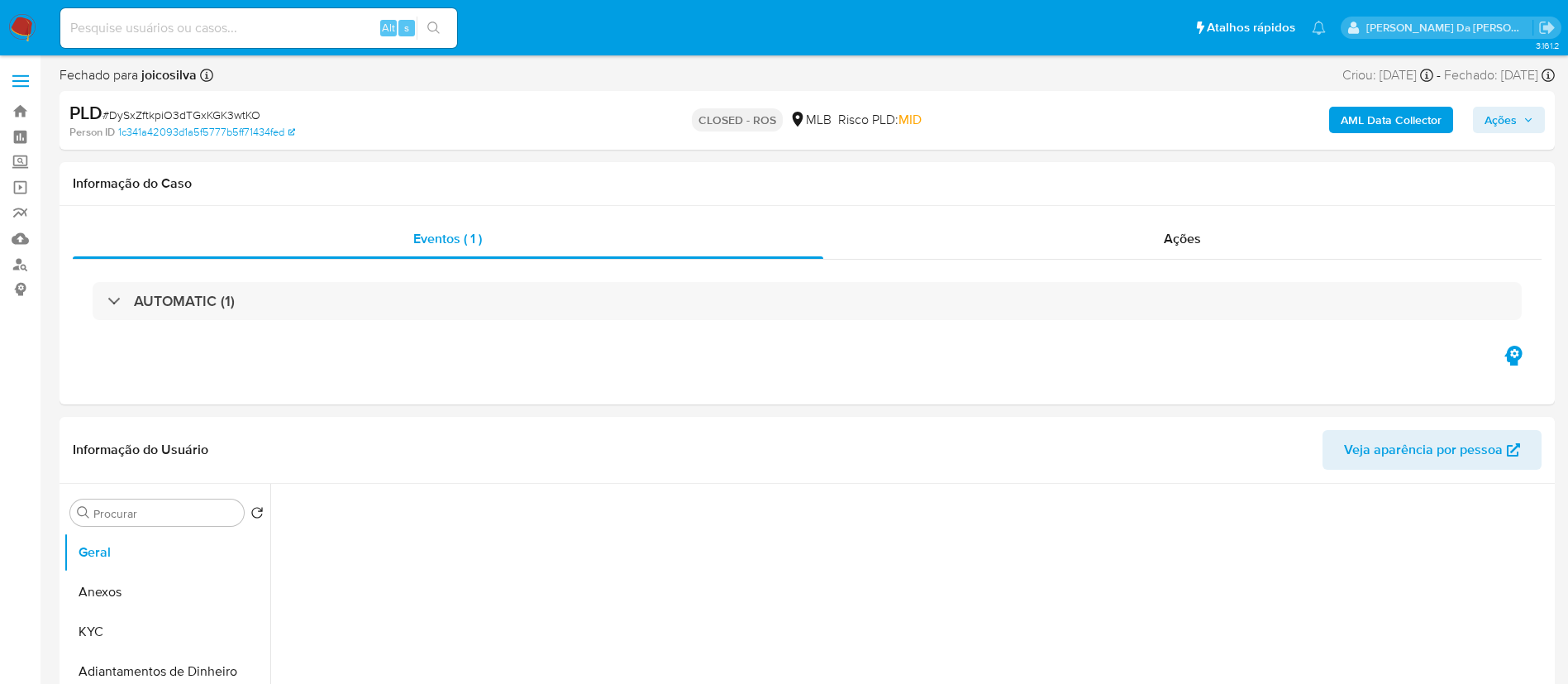
select select "10"
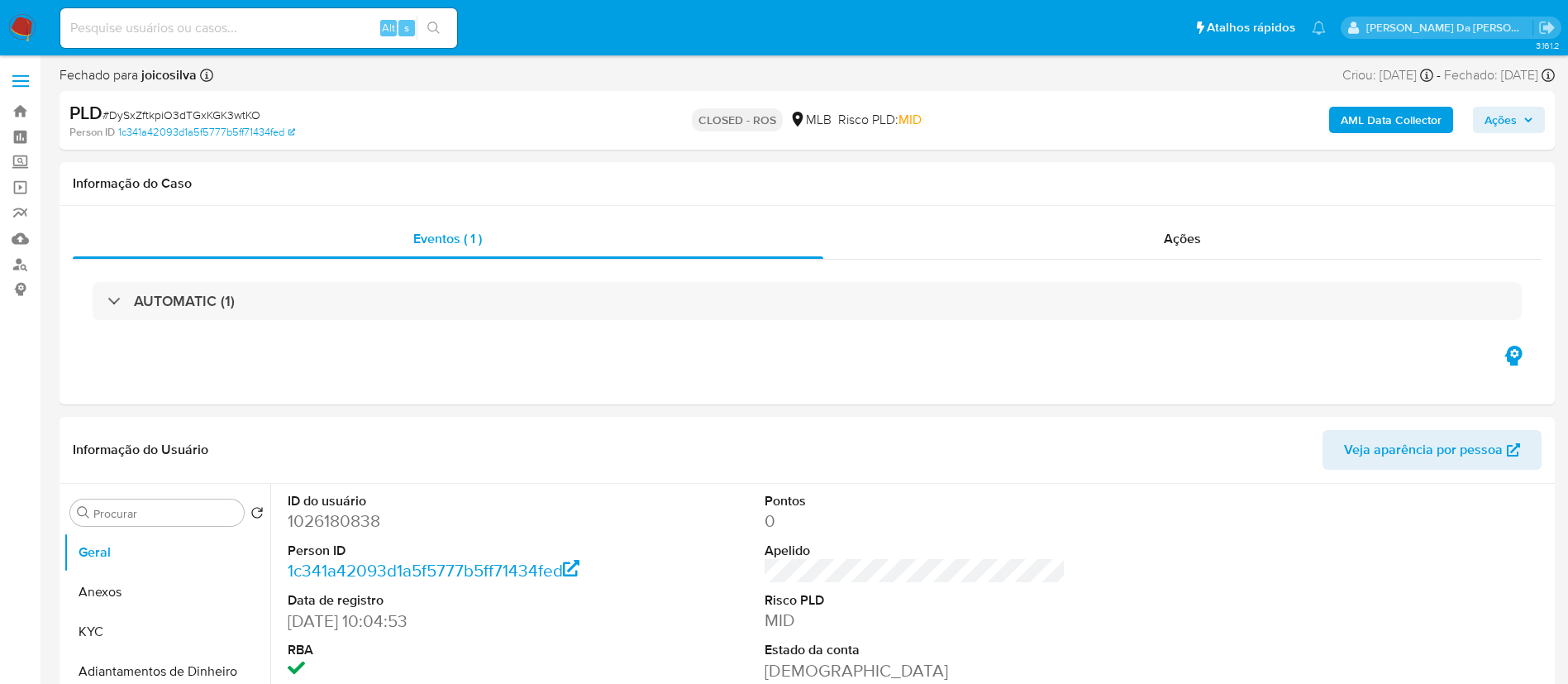
click at [31, 23] on img at bounding box center [22, 28] width 28 height 28
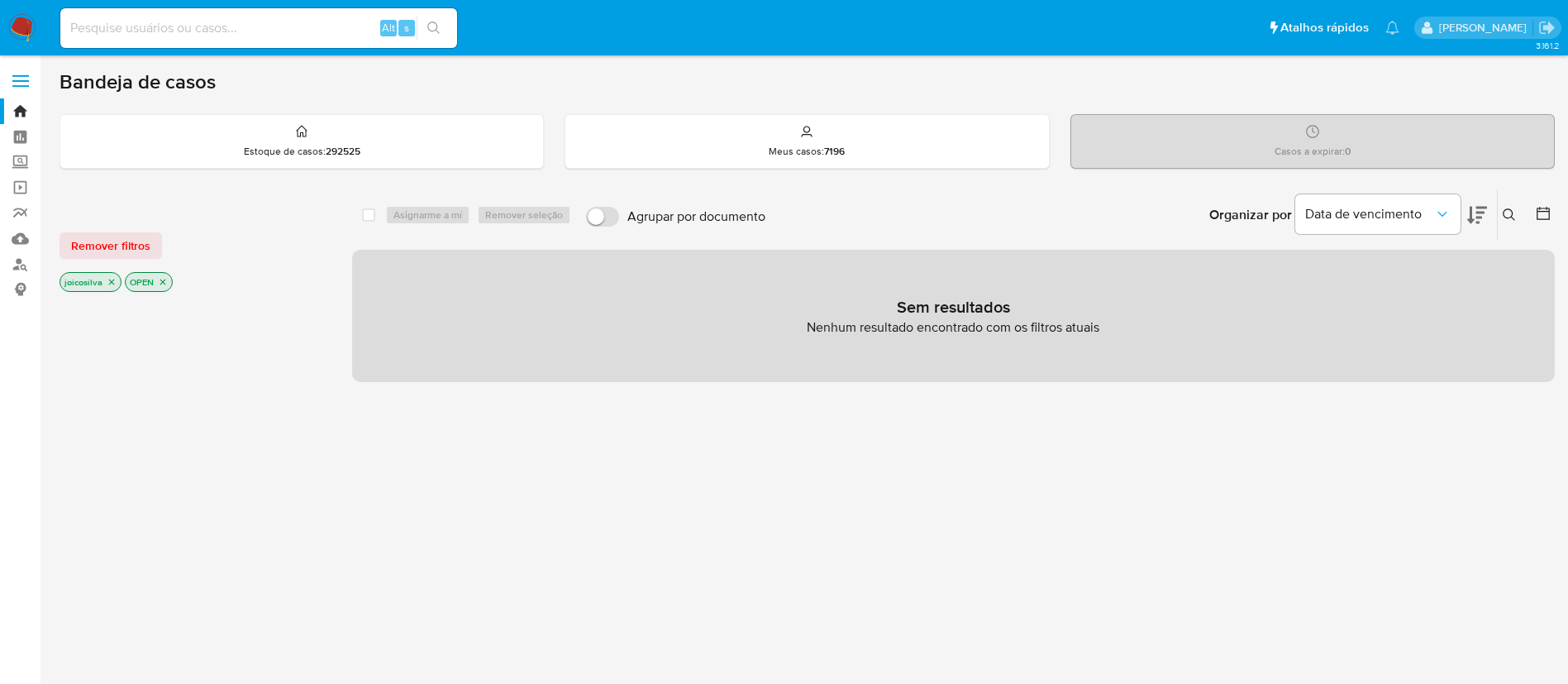
drag, startPoint x: 14, startPoint y: 22, endPoint x: 24, endPoint y: 22, distance: 10.0
click at [14, 21] on img at bounding box center [22, 28] width 28 height 28
click at [109, 291] on div "joicosilva" at bounding box center [91, 282] width 62 height 20
click at [109, 280] on icon "close-filter" at bounding box center [112, 282] width 6 height 6
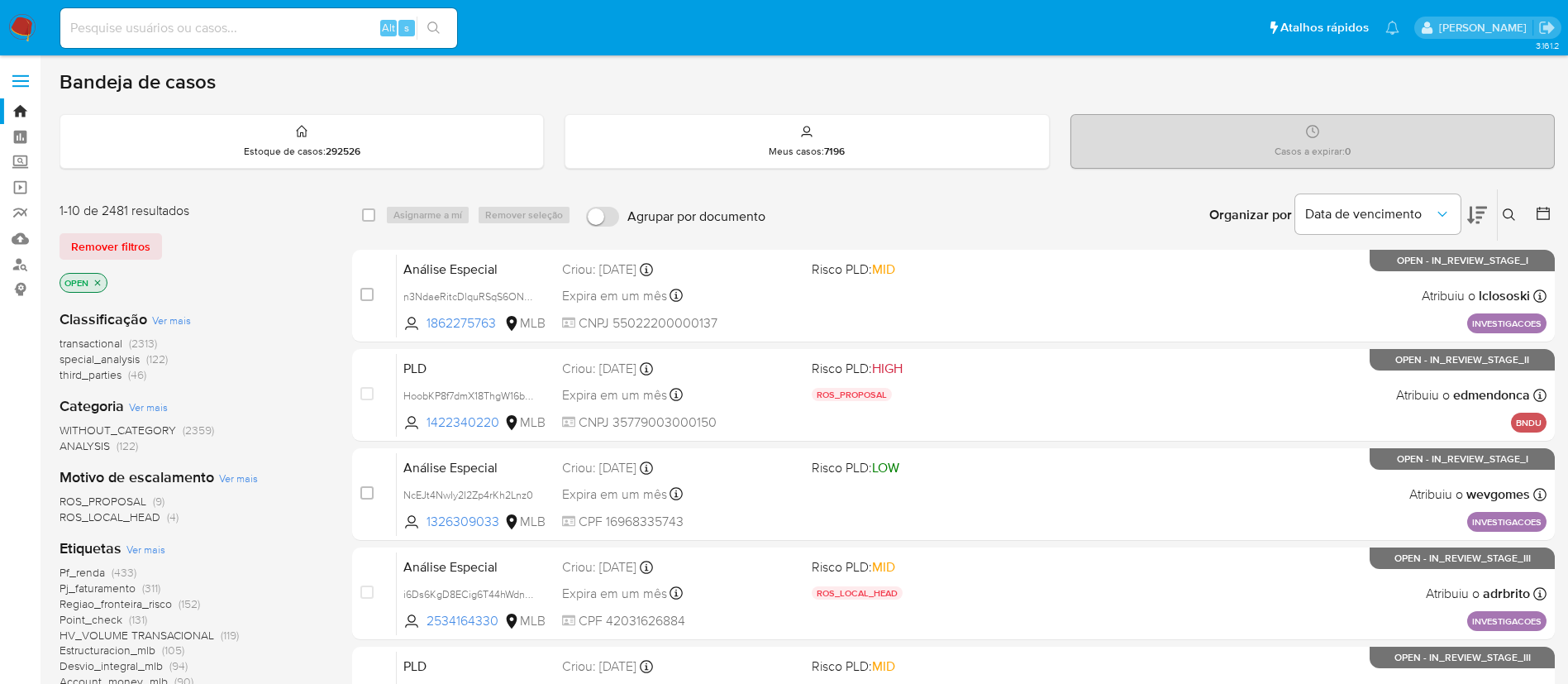
click at [30, 40] on img at bounding box center [22, 28] width 28 height 28
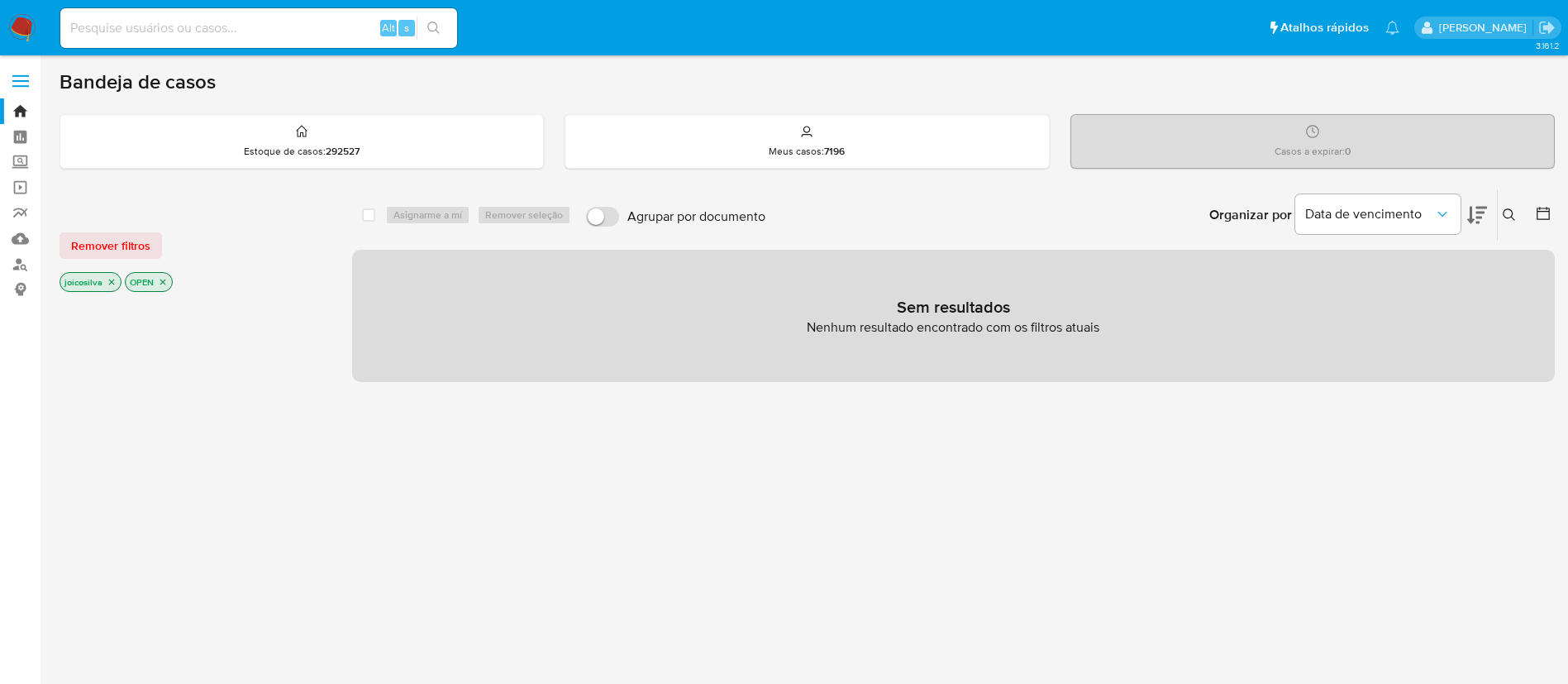
click at [116, 281] on p "joicosilva" at bounding box center [91, 282] width 61 height 19
click at [109, 281] on icon "close-filter" at bounding box center [112, 282] width 10 height 10
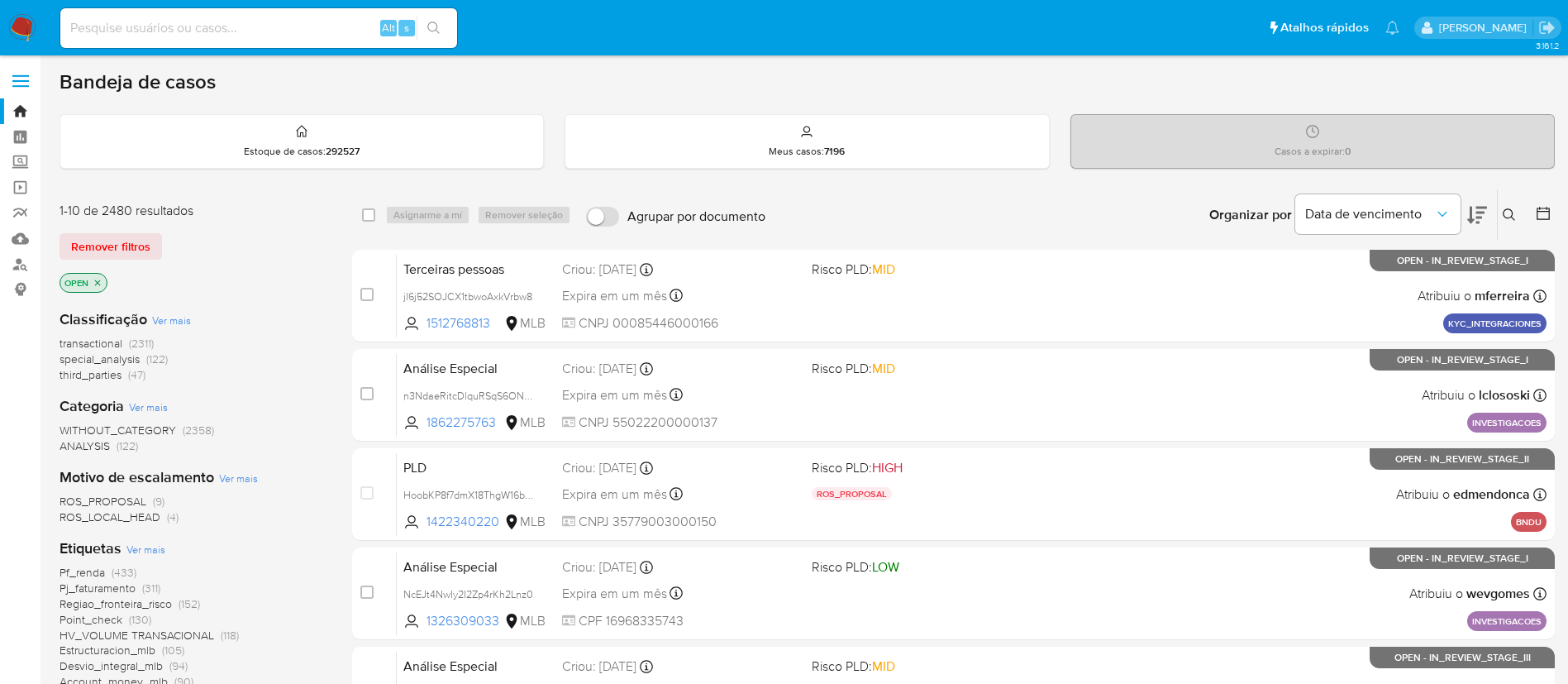
click at [104, 284] on p "OPEN" at bounding box center [83, 283] width 46 height 19
click at [98, 284] on icon "close-filter" at bounding box center [98, 283] width 10 height 10
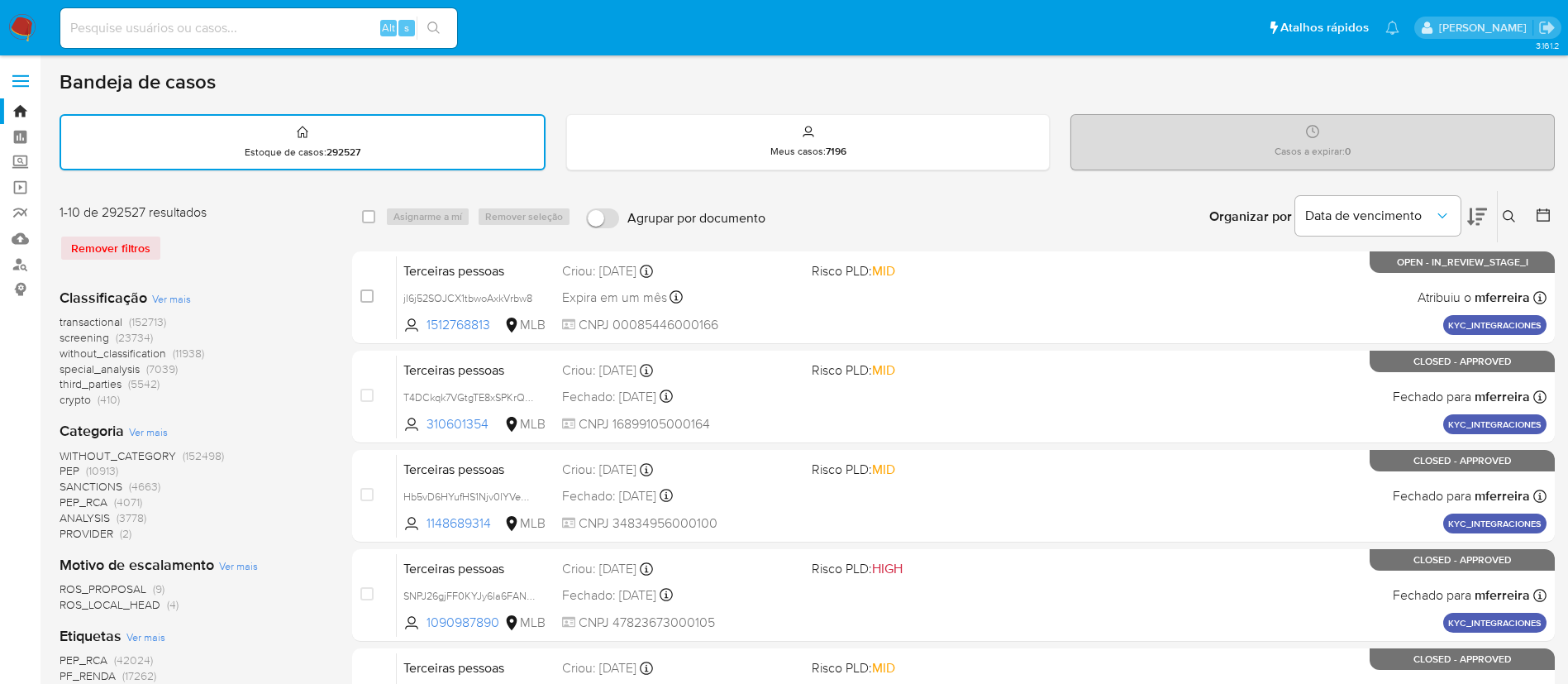
click at [1083, 75] on div "Bandeja de casos" at bounding box center [808, 81] width 1496 height 24
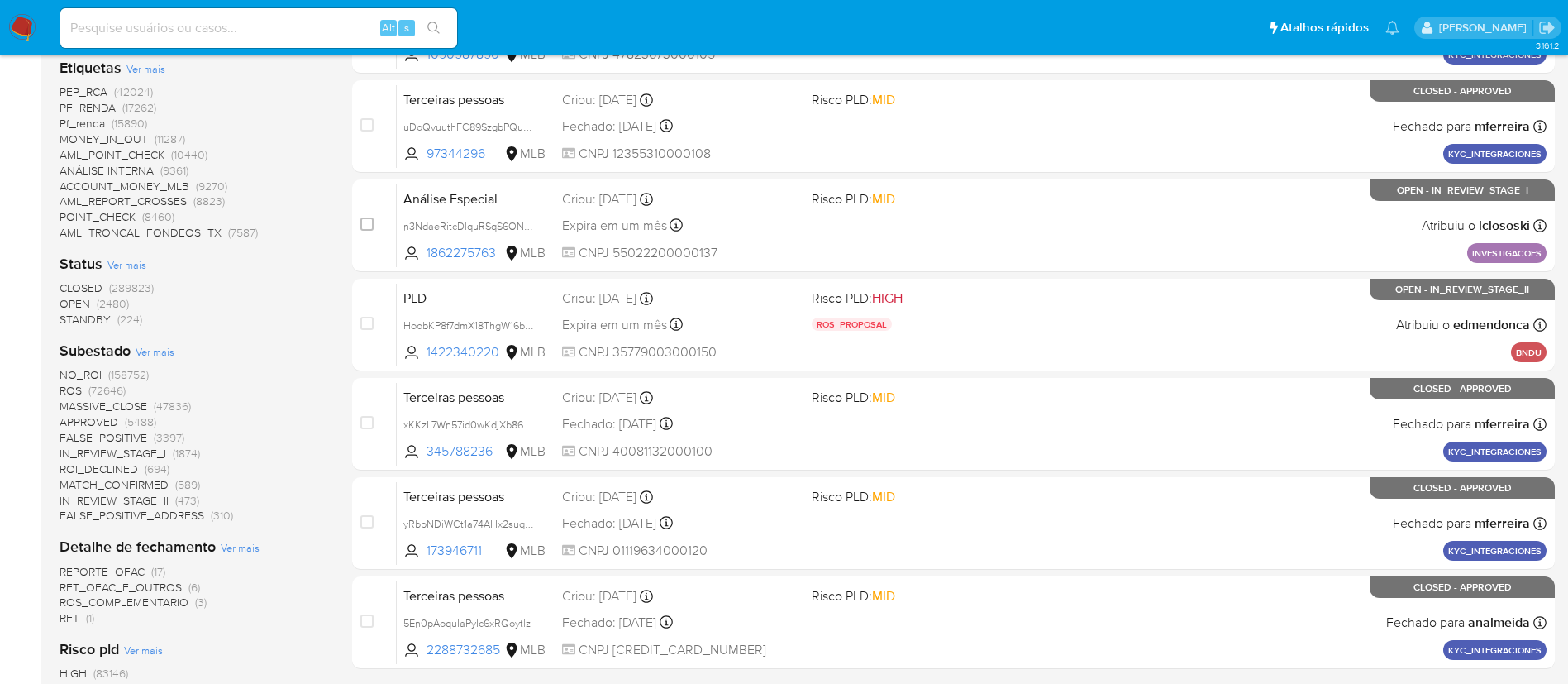
scroll to position [620, 0]
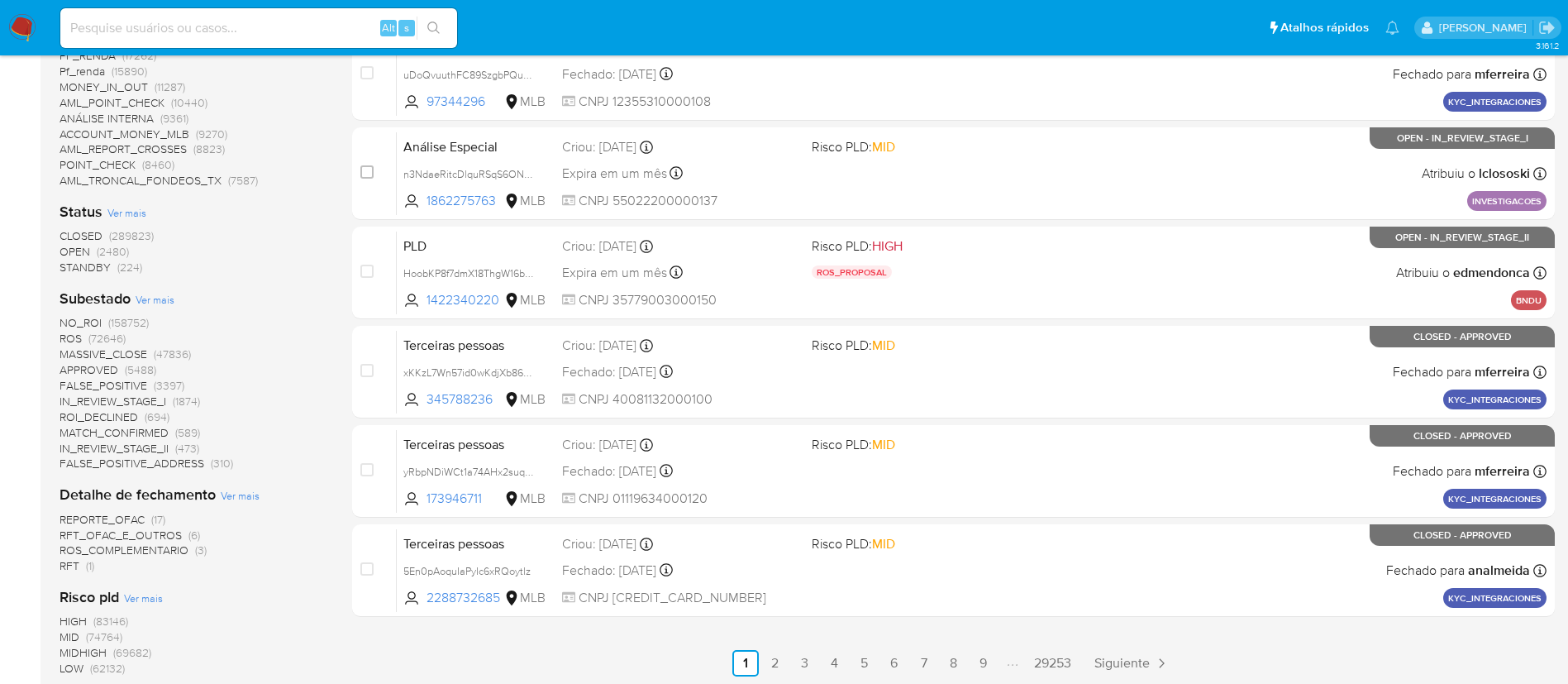
click at [99, 248] on span "(2480)" at bounding box center [113, 252] width 32 height 17
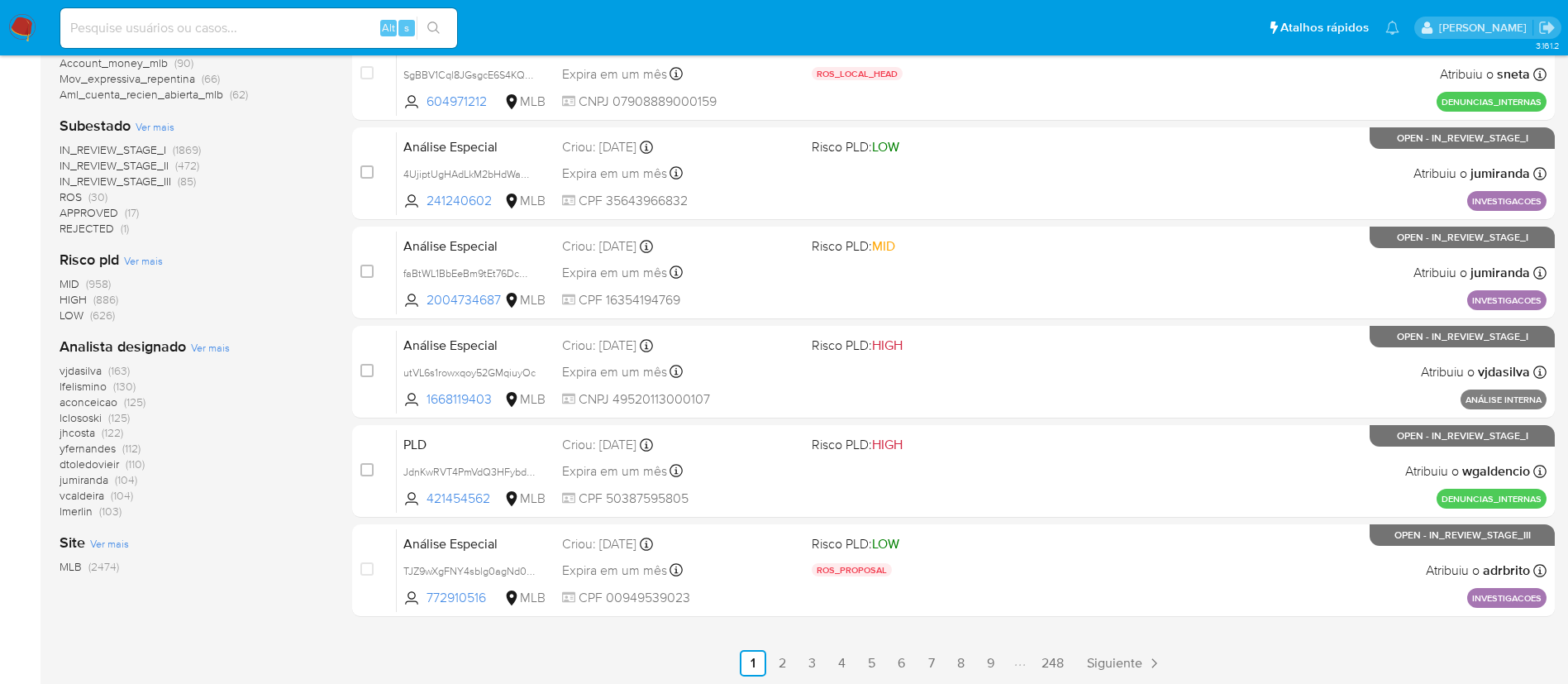
click at [93, 195] on span "(30)" at bounding box center [98, 197] width 19 height 17
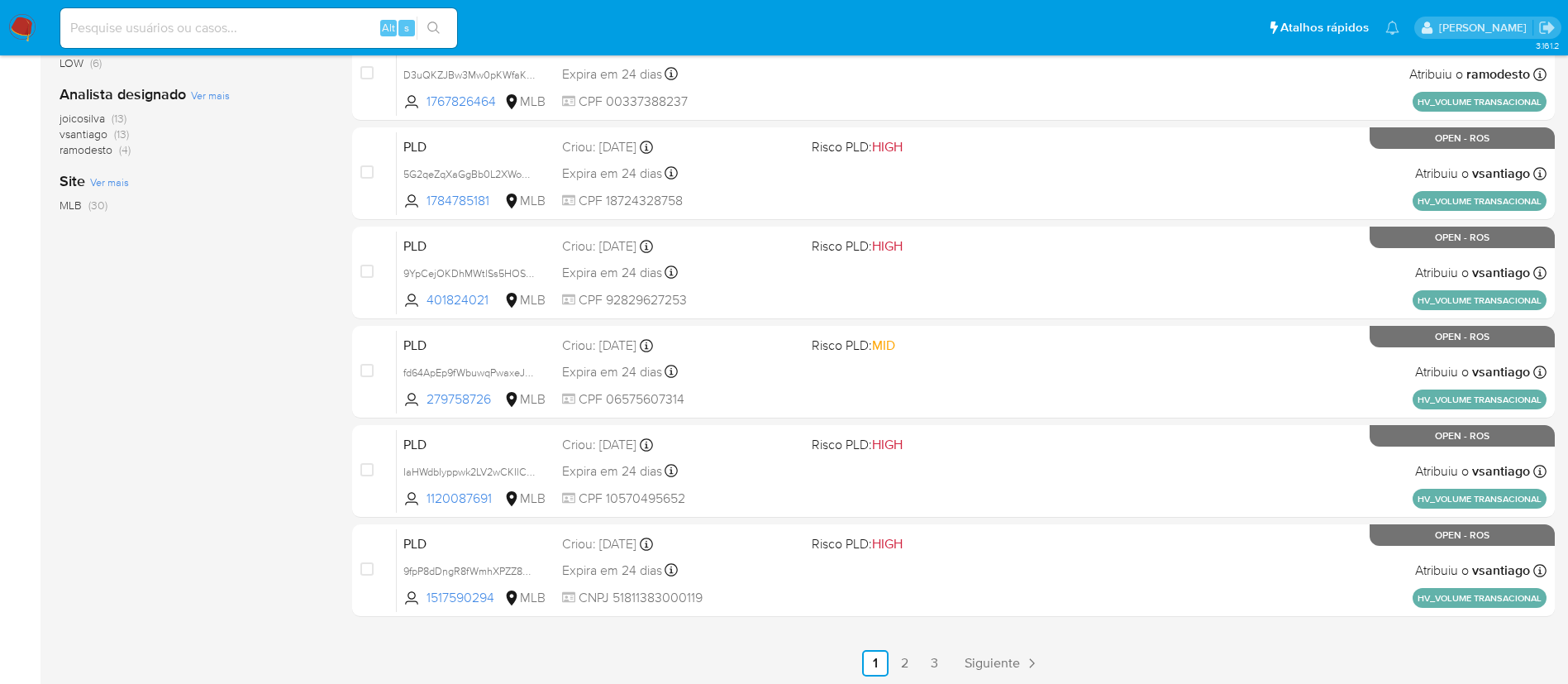
click at [115, 113] on span "(13)" at bounding box center [120, 119] width 15 height 17
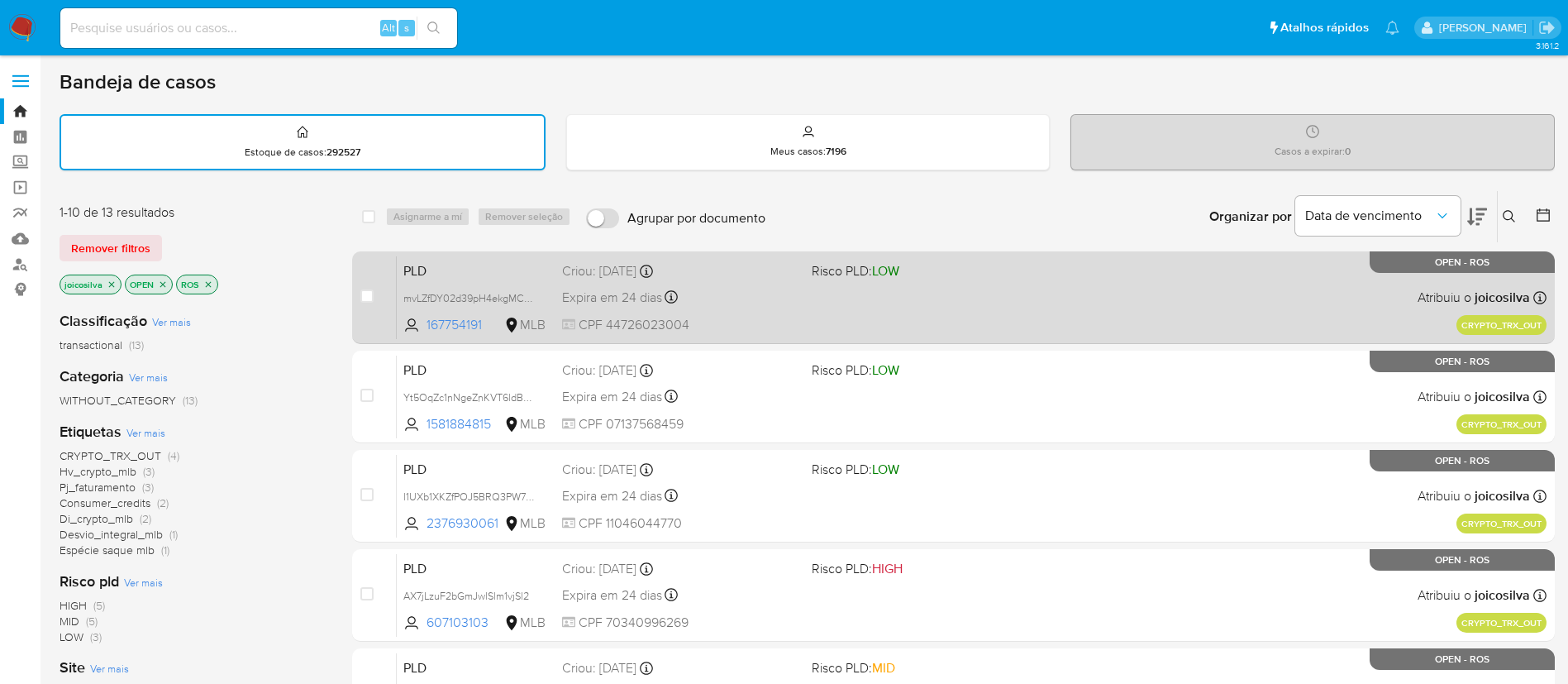
click at [989, 316] on div "PLD mvLZfDY02d39pH4ekgMCKwAB 167754191 MLB Risco PLD: LOW Criou: 12/09/2025 Cri…" at bounding box center [971, 297] width 1149 height 83
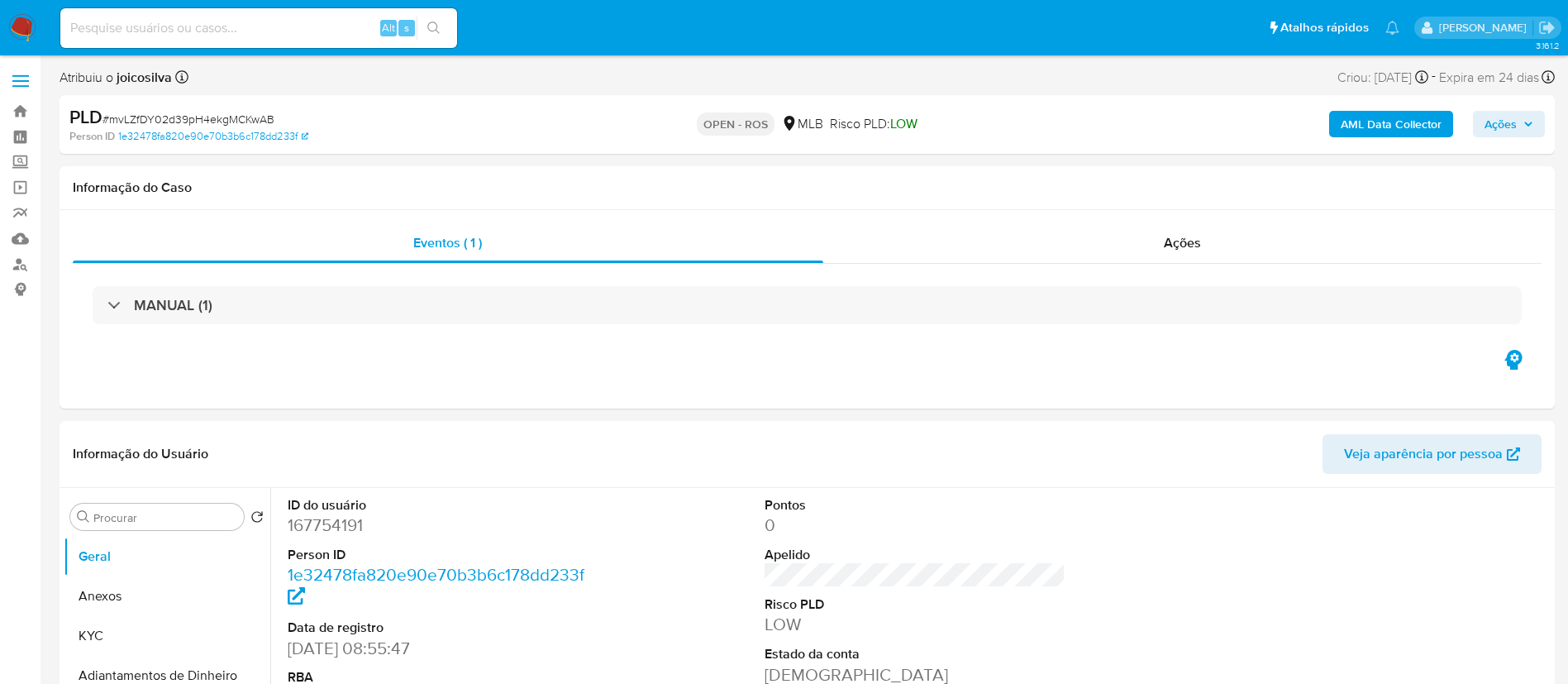
select select "10"
click at [232, 120] on span "# mvLZfDY02d39pH4ekgMCKwAB" at bounding box center [189, 120] width 172 height 17
copy span "mvLZfDY02d39pH4ekgMCKwAB"
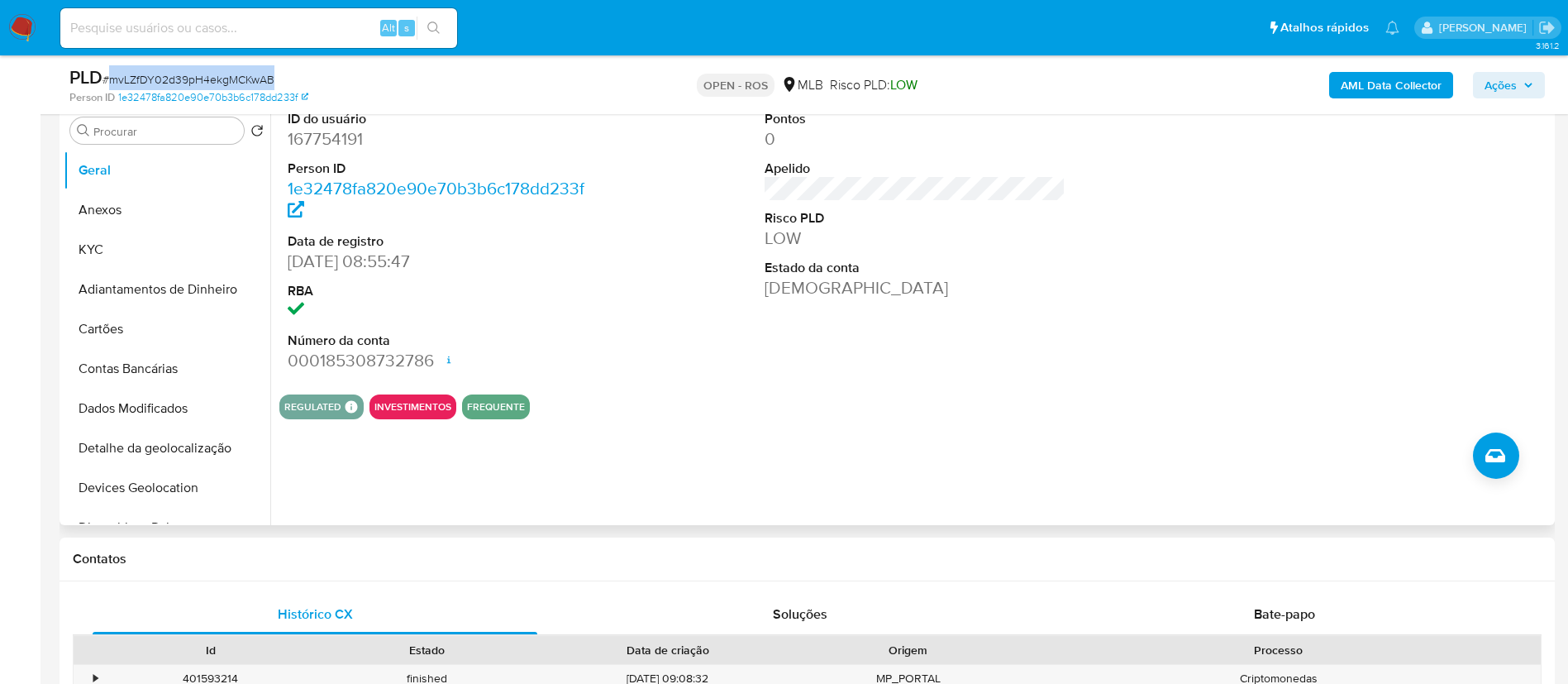
scroll to position [372, 0]
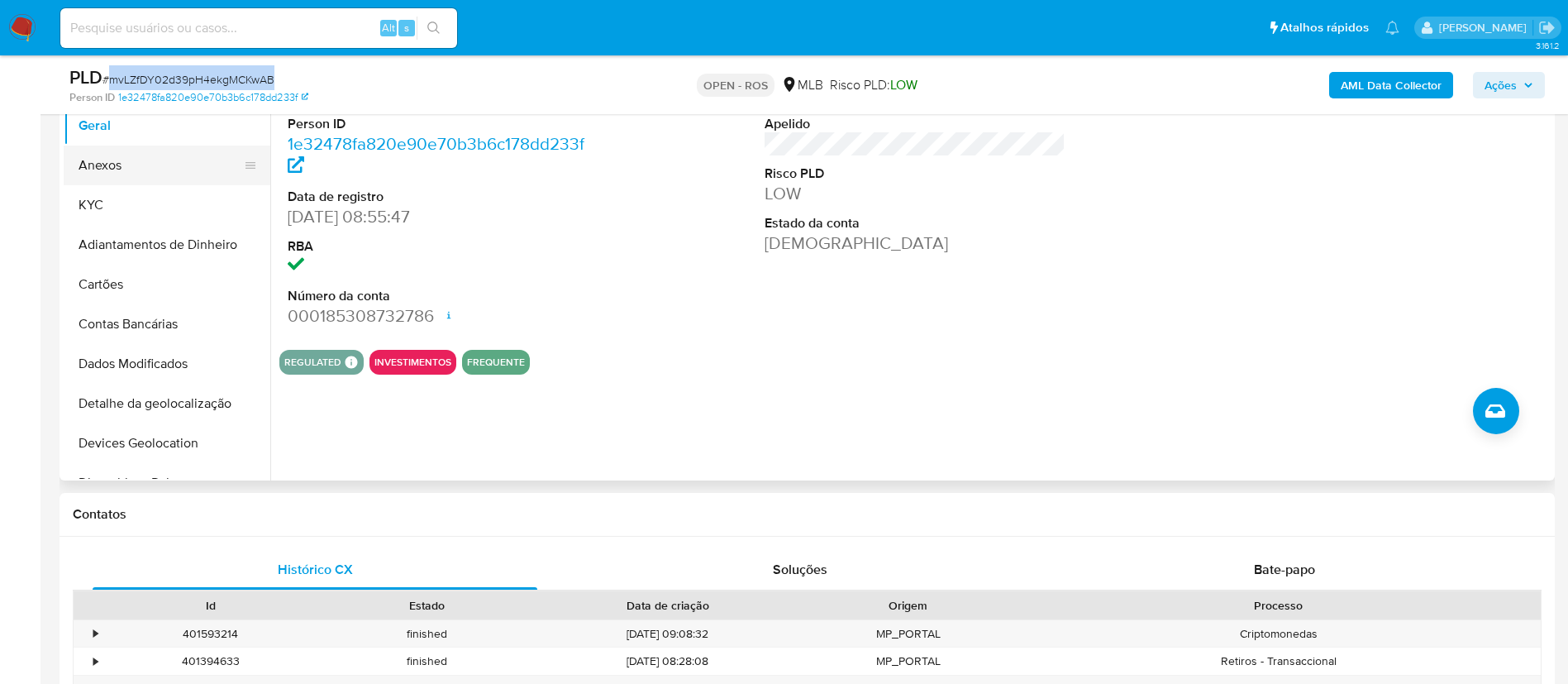
click at [156, 179] on button "Anexos" at bounding box center [161, 165] width 194 height 40
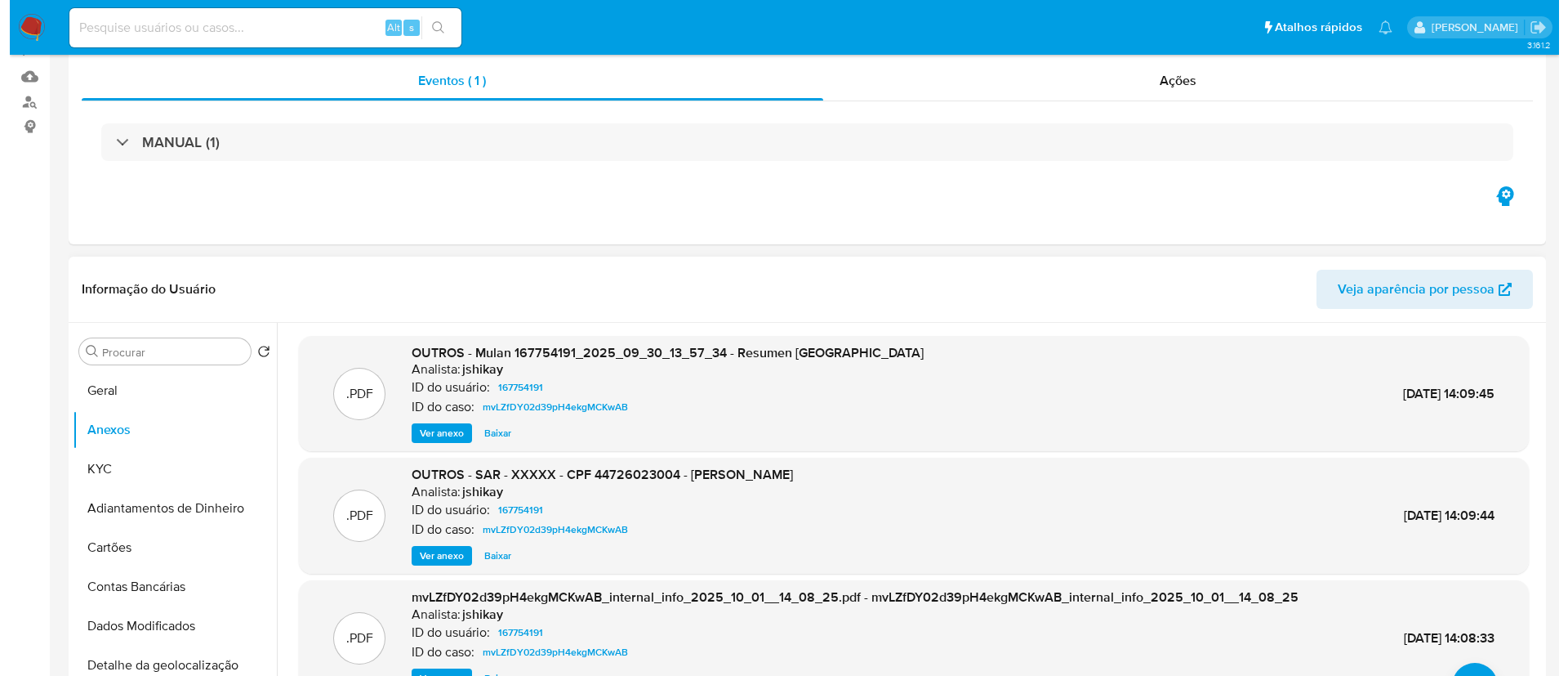
scroll to position [245, 0]
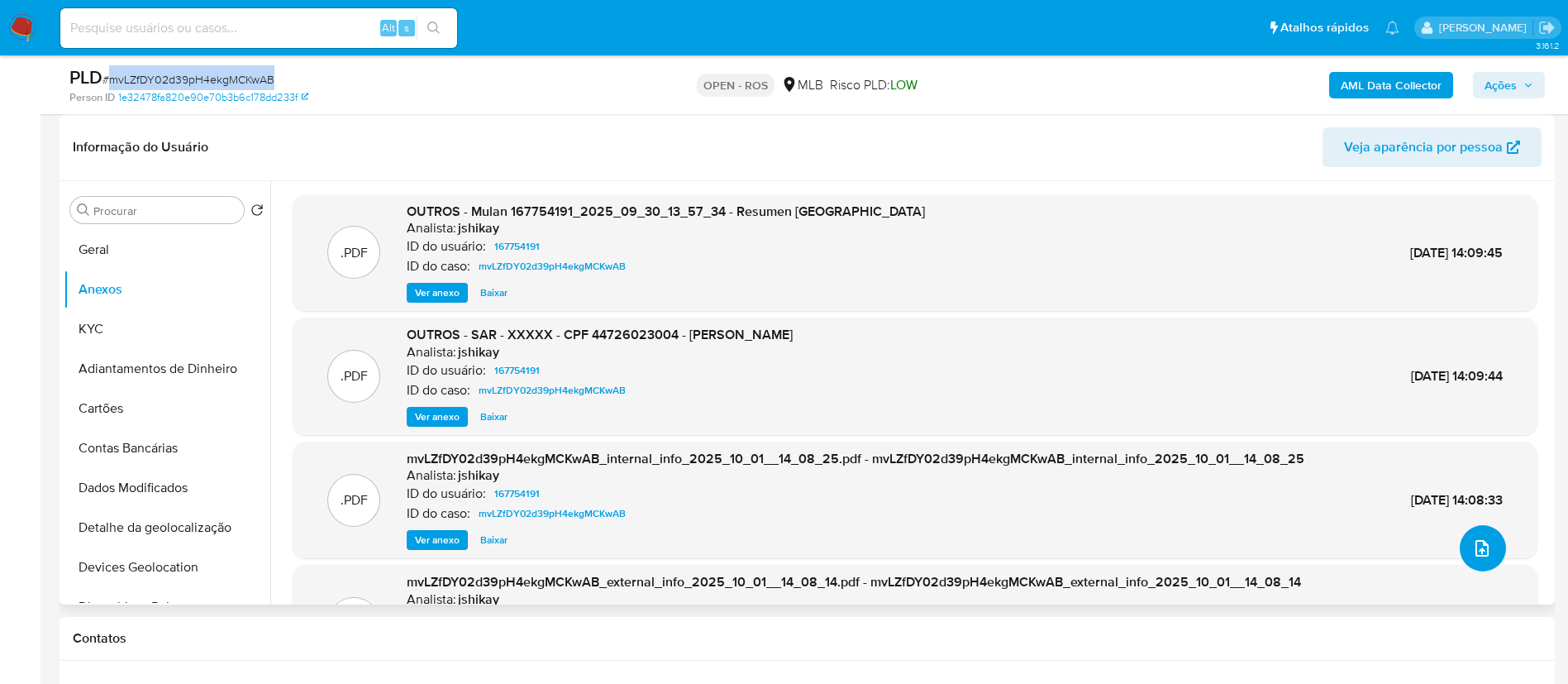
click at [1473, 561] on button "upload-file" at bounding box center [1482, 548] width 46 height 46
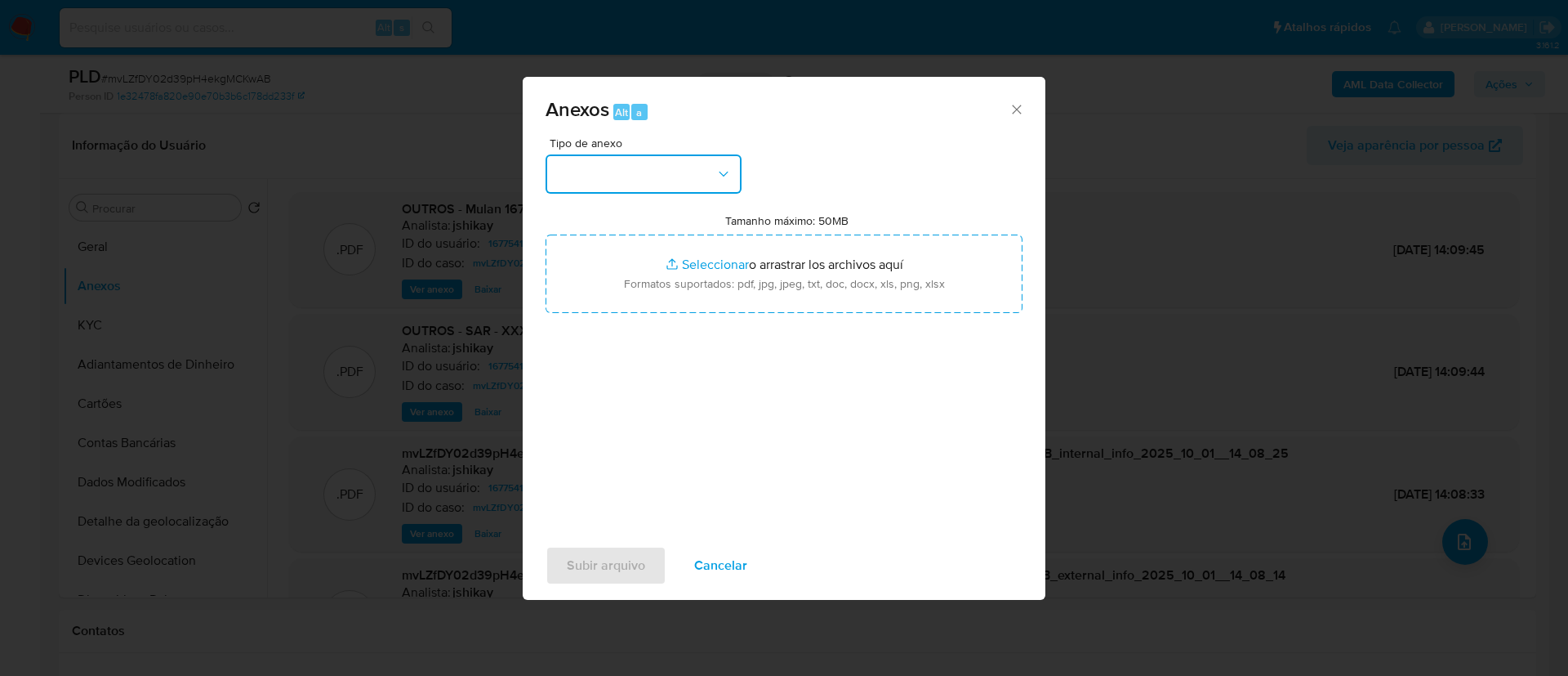
click at [731, 182] on button "button" at bounding box center [644, 174] width 196 height 39
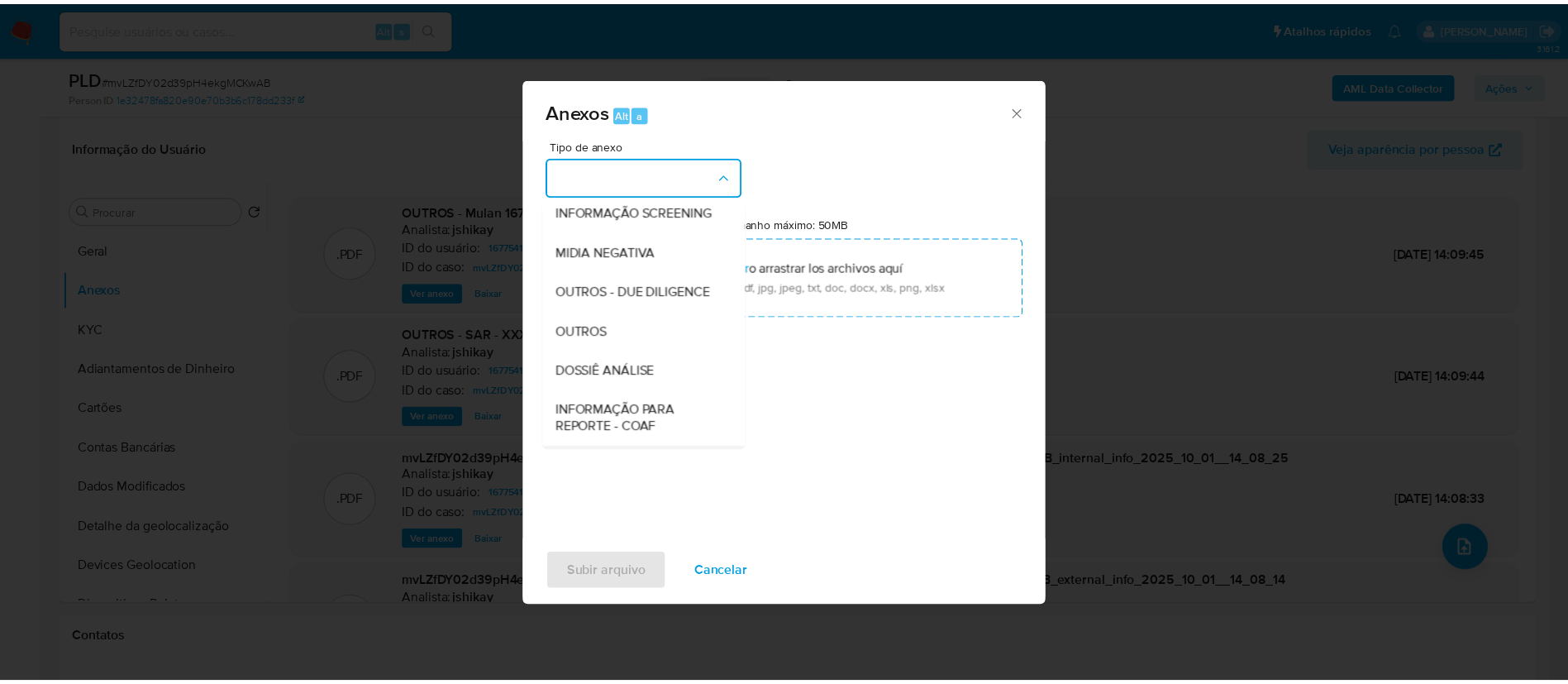
scroll to position [254, 0]
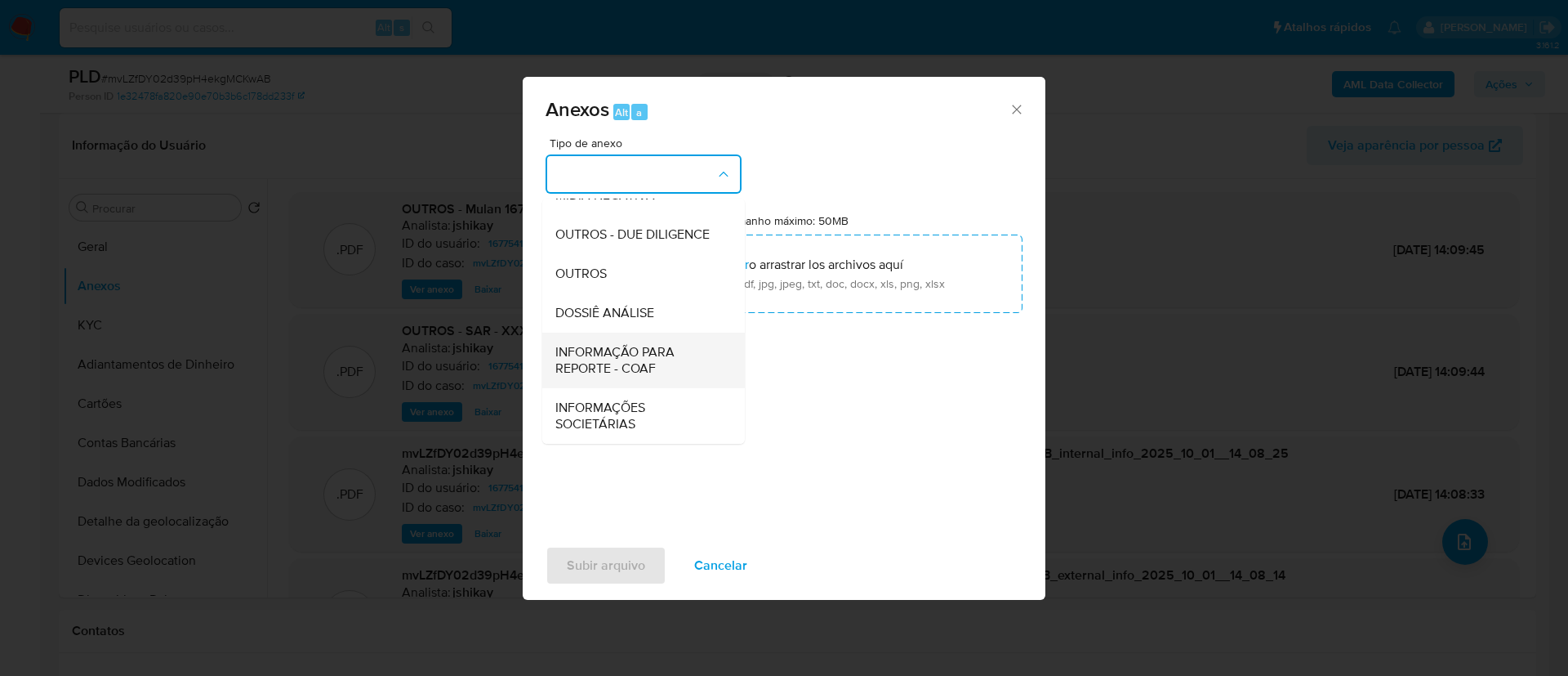
click at [645, 364] on span "INFORMAÇÃO PARA REPORTE - COAF" at bounding box center [638, 360] width 166 height 32
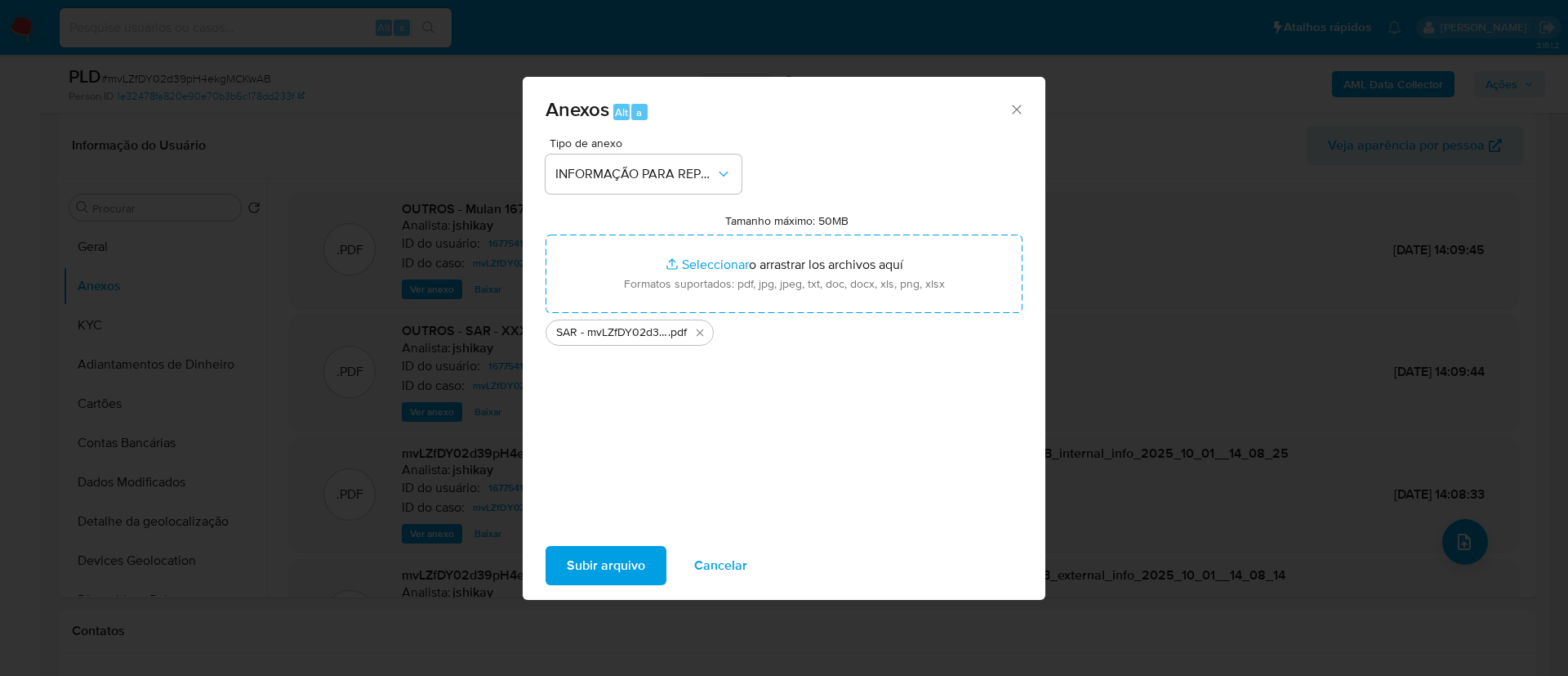
click at [643, 562] on span "Subir arquivo" at bounding box center [606, 565] width 78 height 36
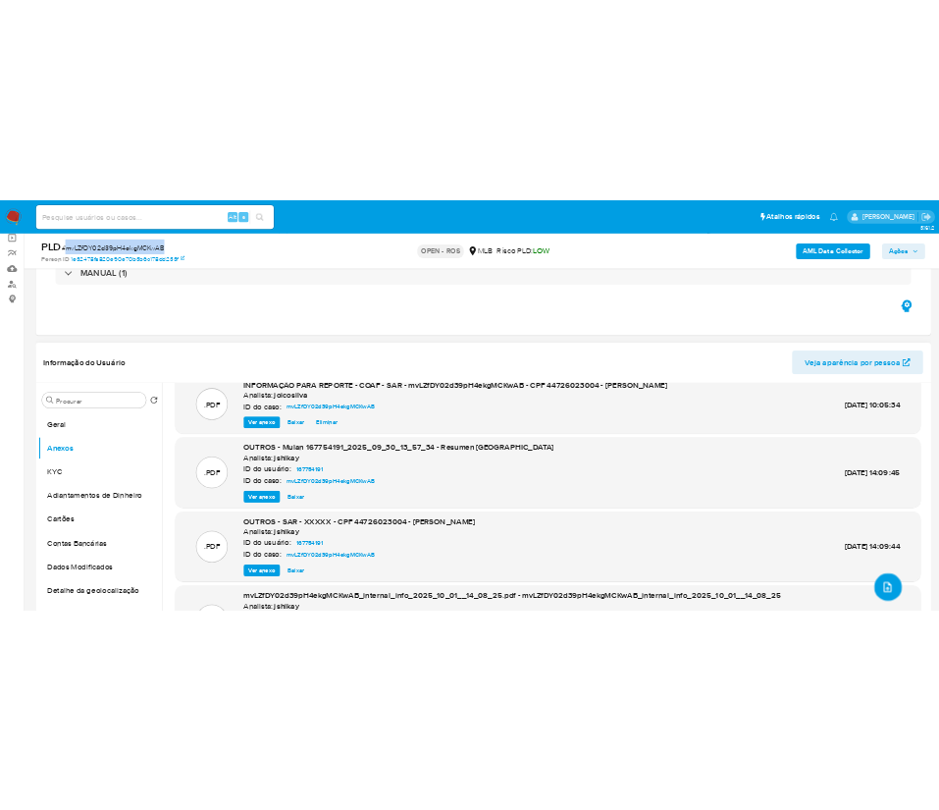
scroll to position [0, 0]
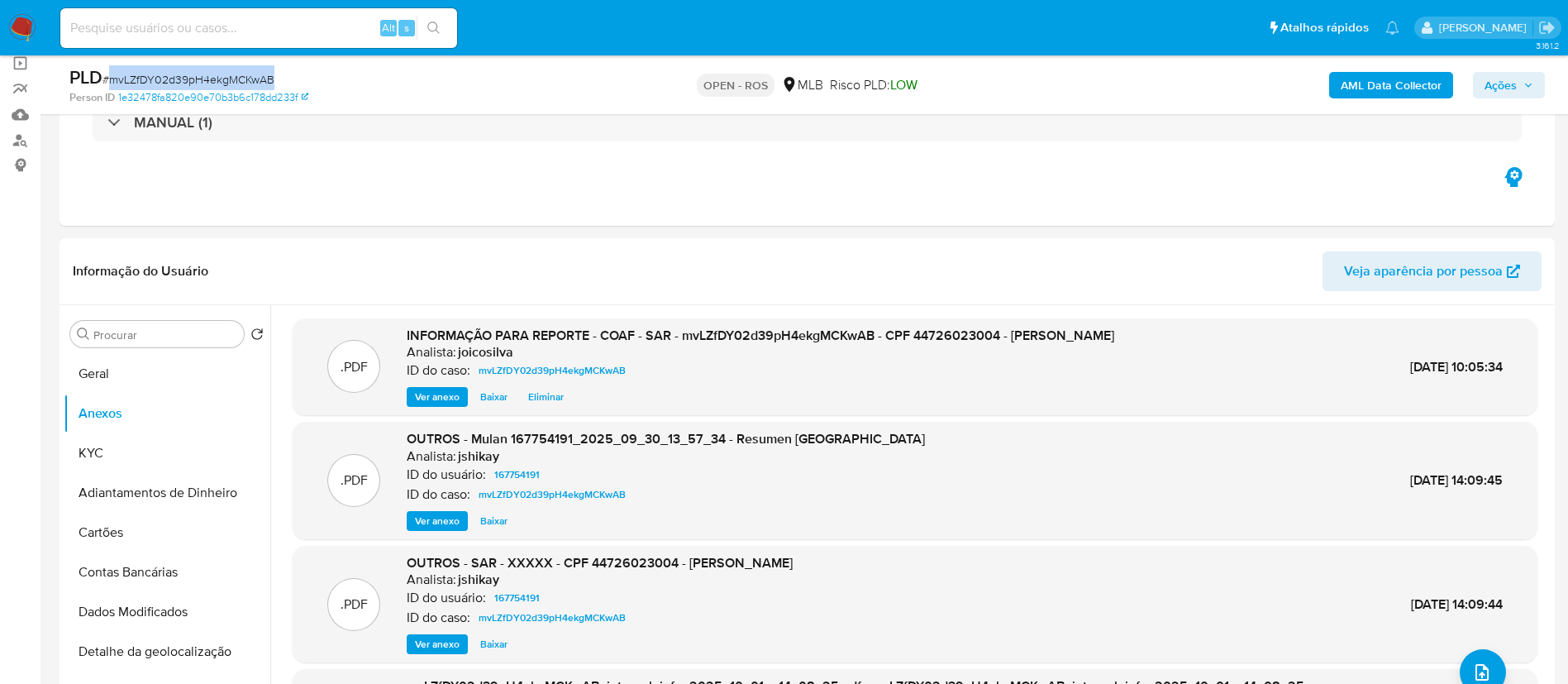
click at [1497, 88] on span "Ações" at bounding box center [1501, 84] width 32 height 26
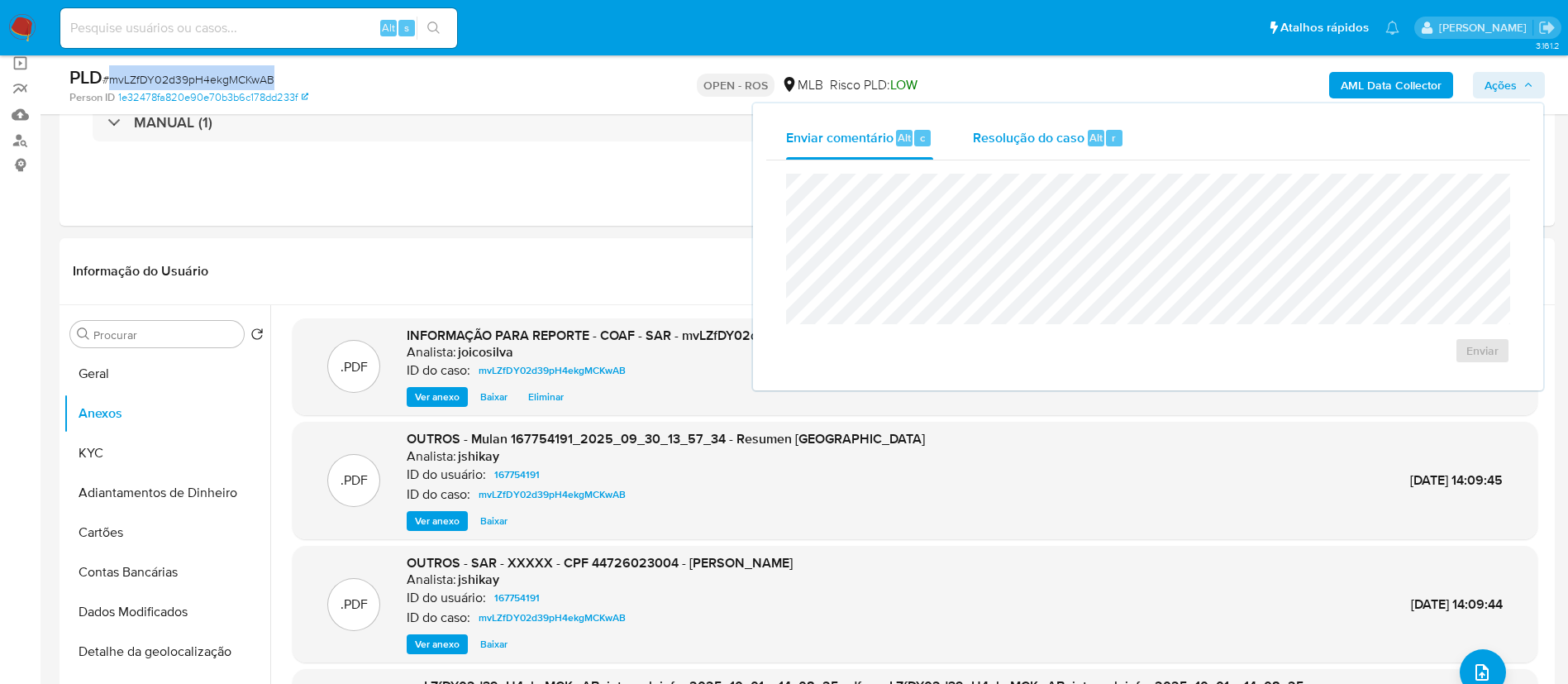
click at [1000, 142] on span "Resolução do caso" at bounding box center [1028, 136] width 112 height 19
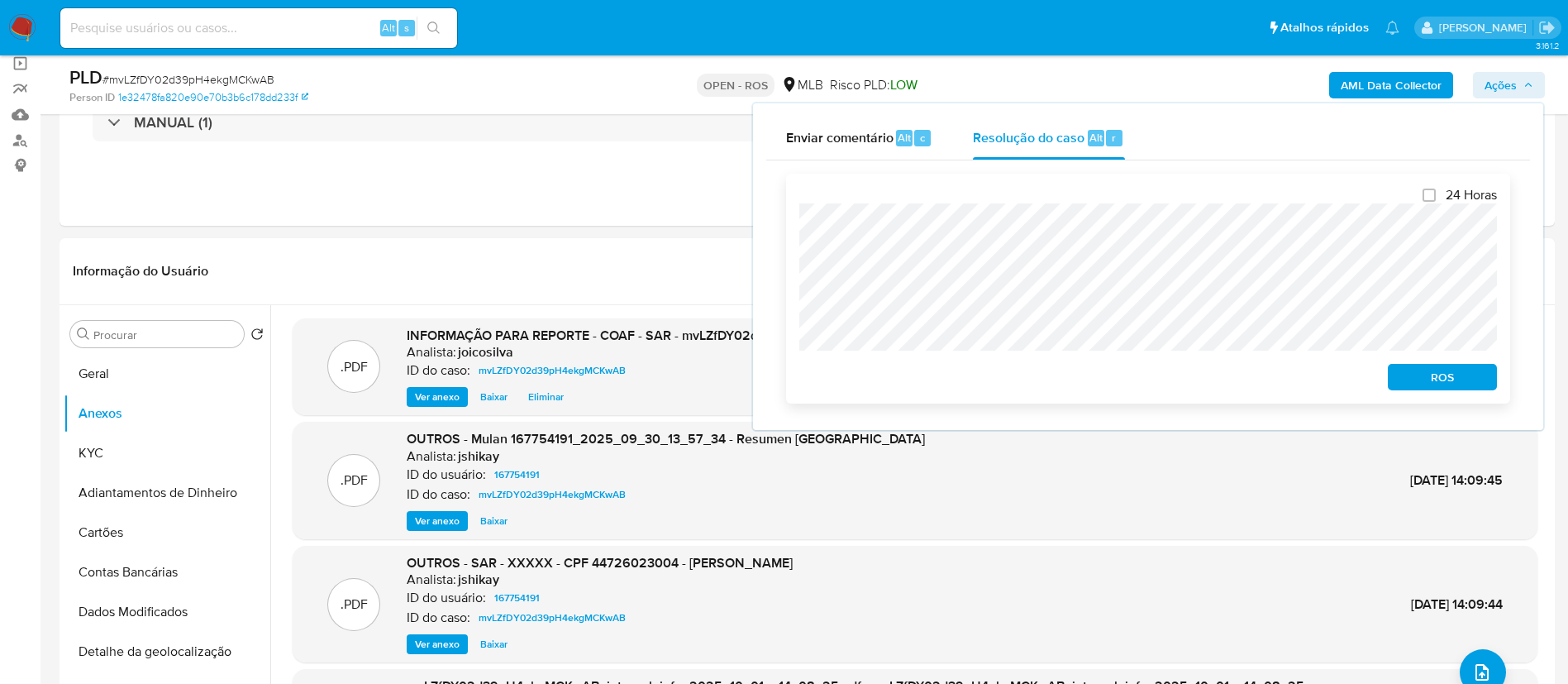
click at [1436, 379] on span "ROS" at bounding box center [1443, 377] width 86 height 23
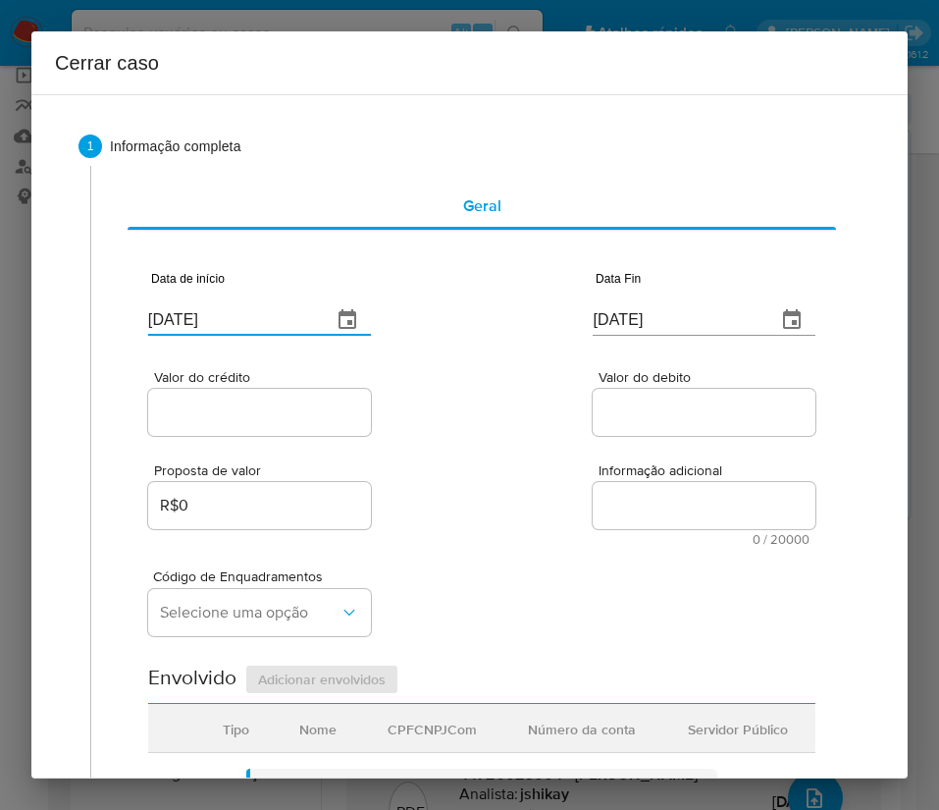
click at [268, 314] on input "[DATE]" at bounding box center [232, 319] width 168 height 31
click at [268, 314] on input "03/10/2025" at bounding box center [232, 319] width 168 height 31
paste input "1/08"
type input "01/08/2025"
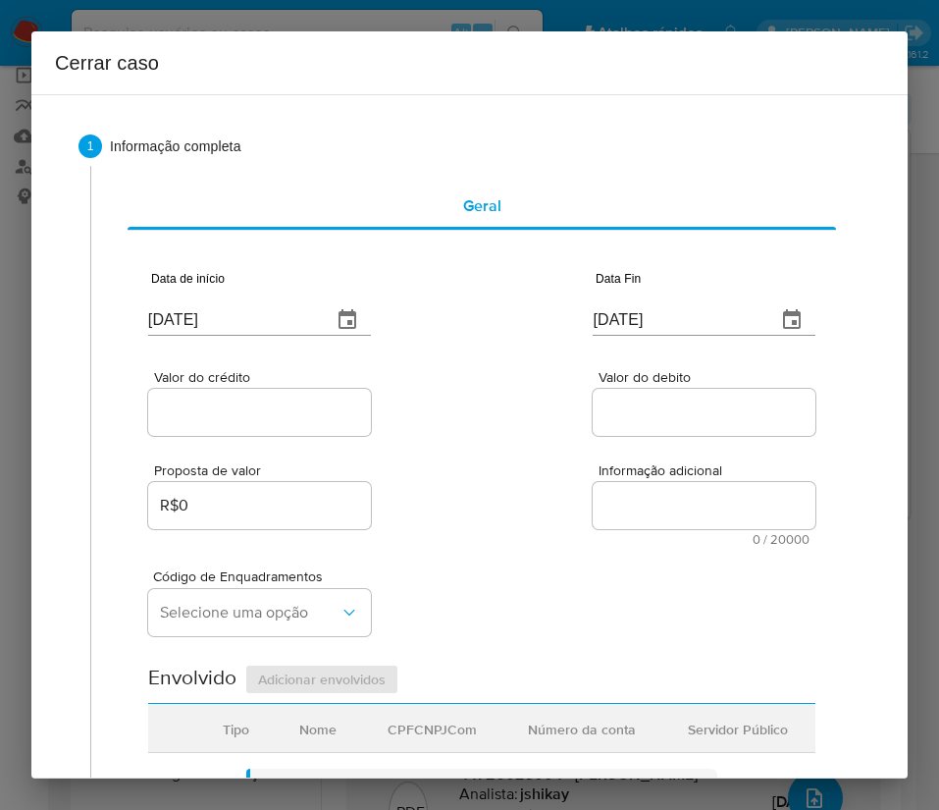
drag, startPoint x: 497, startPoint y: 413, endPoint x: 35, endPoint y: 555, distance: 482.5
click at [499, 418] on div "Valor do crédito Valor do debito" at bounding box center [481, 392] width 667 height 93
click at [599, 322] on input "[DATE]" at bounding box center [677, 319] width 168 height 31
click at [597, 323] on input "[DATE]" at bounding box center [677, 319] width 168 height 31
click at [597, 323] on input "03/10/2025" at bounding box center [677, 319] width 168 height 31
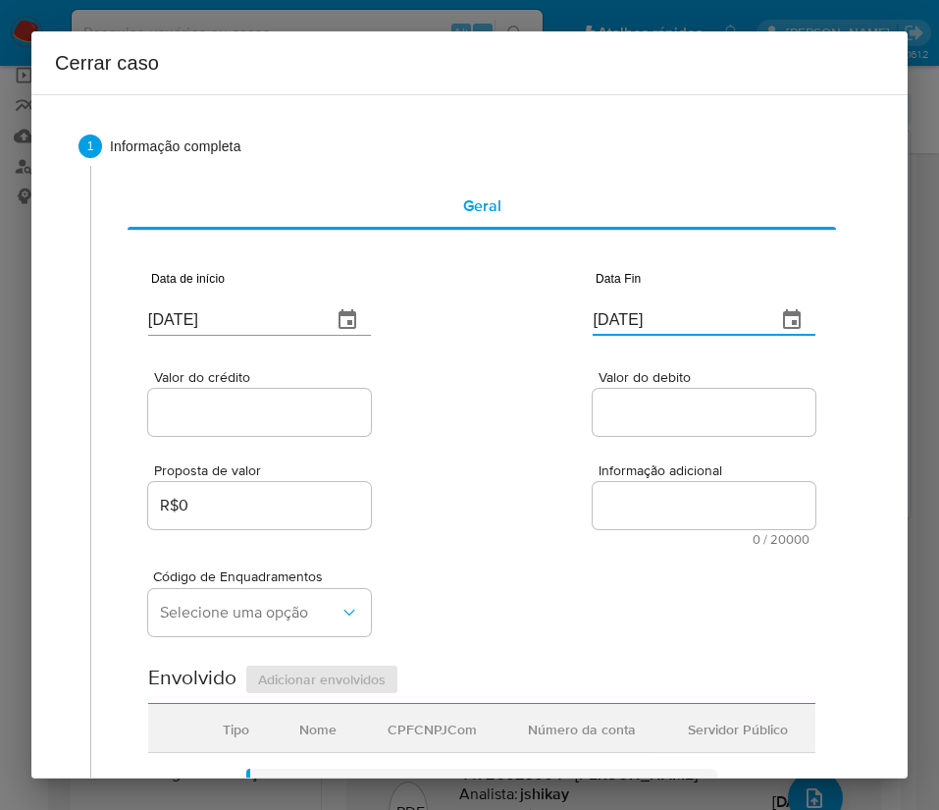
click at [602, 326] on input "03/10/2025" at bounding box center [677, 319] width 168 height 31
click at [602, 327] on input "03/10/2025" at bounding box center [677, 319] width 168 height 31
paste input "28/09"
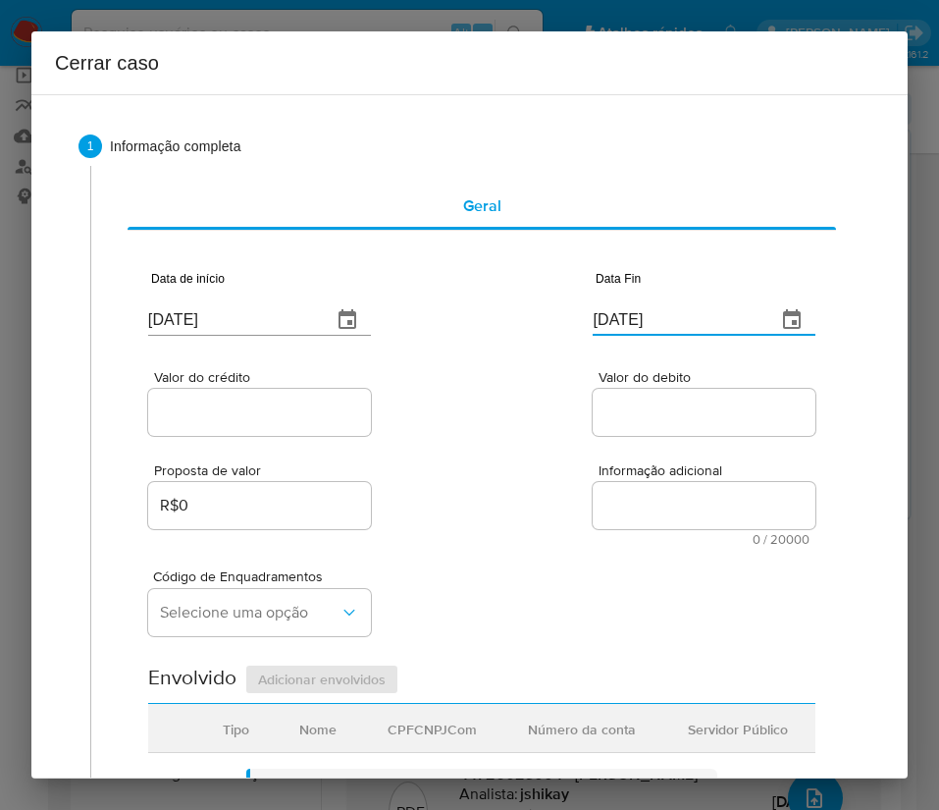
type input "28/09/2025"
drag, startPoint x: 557, startPoint y: 481, endPoint x: 547, endPoint y: 481, distance: 10.8
click at [557, 481] on div "Proposta de valor R$0 Informação adicional 0 / 20000 20000 caracteres restantes" at bounding box center [481, 493] width 667 height 106
click at [284, 410] on input "Valor do crédito" at bounding box center [259, 412] width 223 height 26
click at [213, 407] on input "Valor do crédito" at bounding box center [259, 412] width 223 height 26
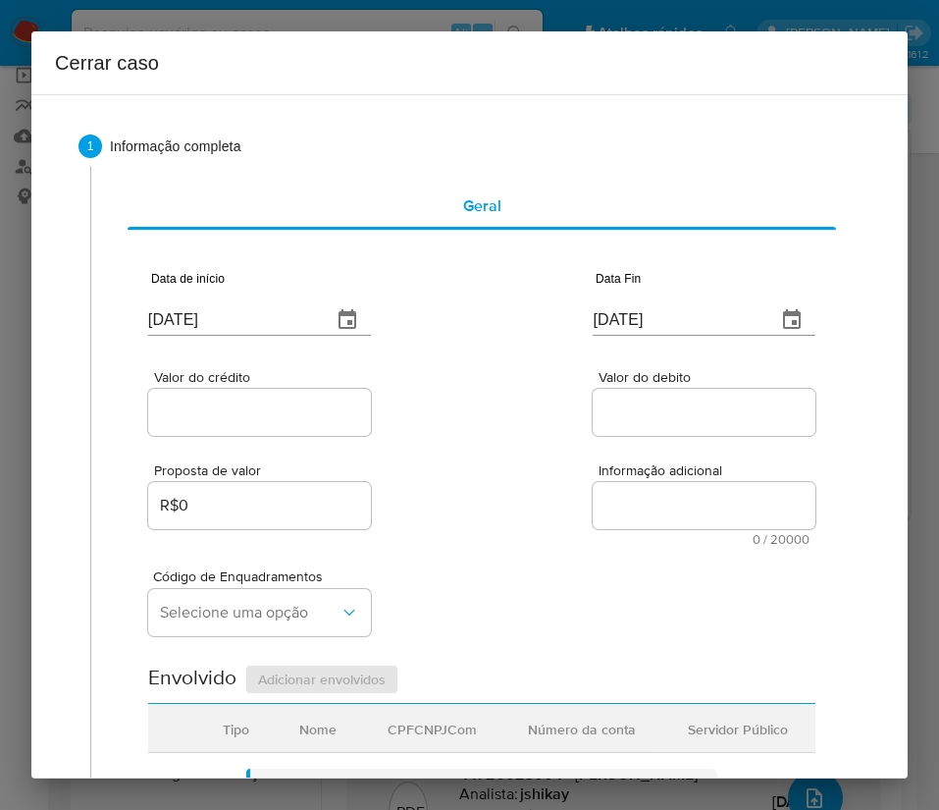
paste input "R$123.067"
type input "R$123.067"
click at [473, 424] on div "Valor do crédito R$123.067 Valor do debito" at bounding box center [481, 392] width 667 height 93
click at [657, 408] on input "Valor do debito" at bounding box center [704, 412] width 223 height 26
paste input "R$121.255"
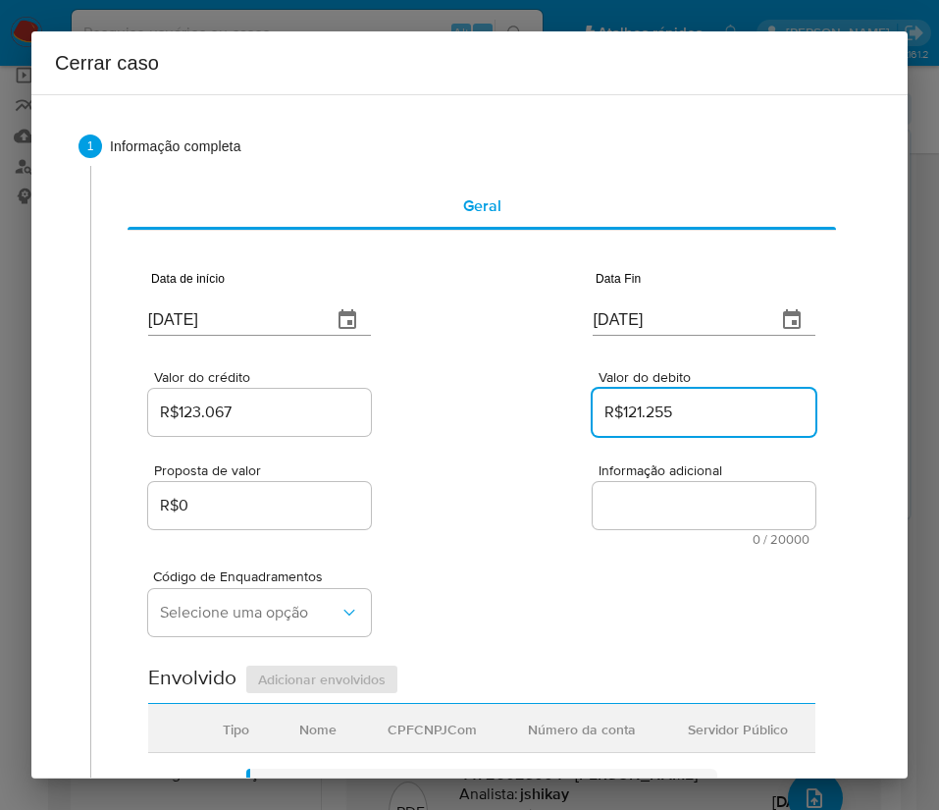
type input "R$121.255"
click at [542, 568] on div "Código de Enquadramentos Selecione uma opção" at bounding box center [481, 595] width 667 height 98
click at [514, 619] on div "Código de Enquadramentos Selecione uma opção" at bounding box center [481, 595] width 667 height 98
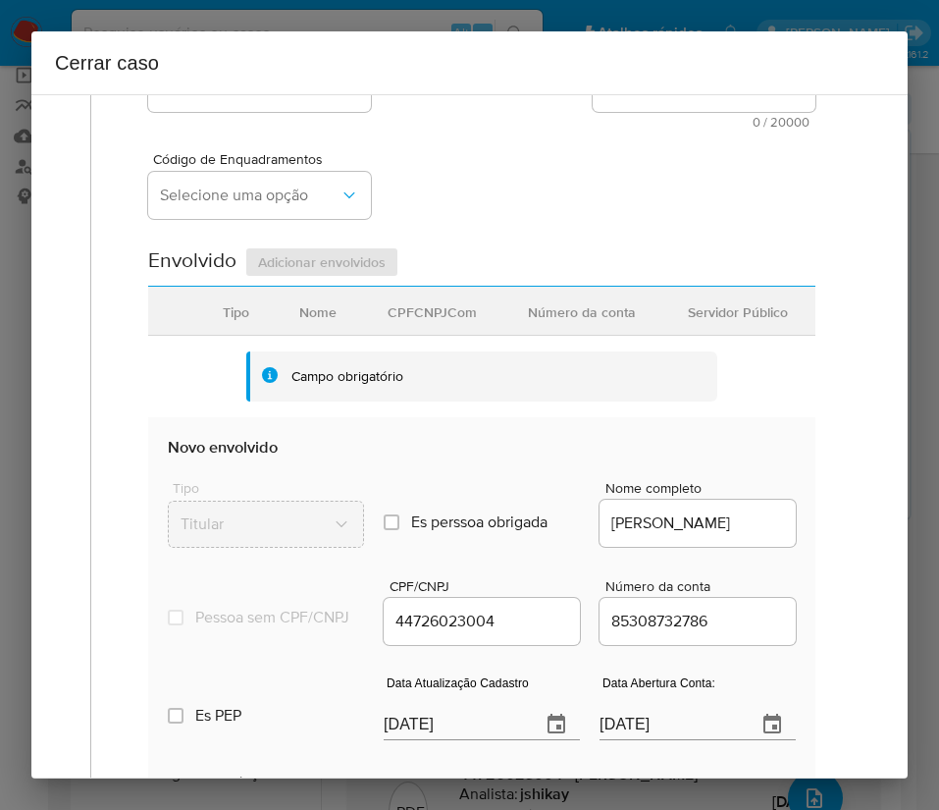
scroll to position [442, 0]
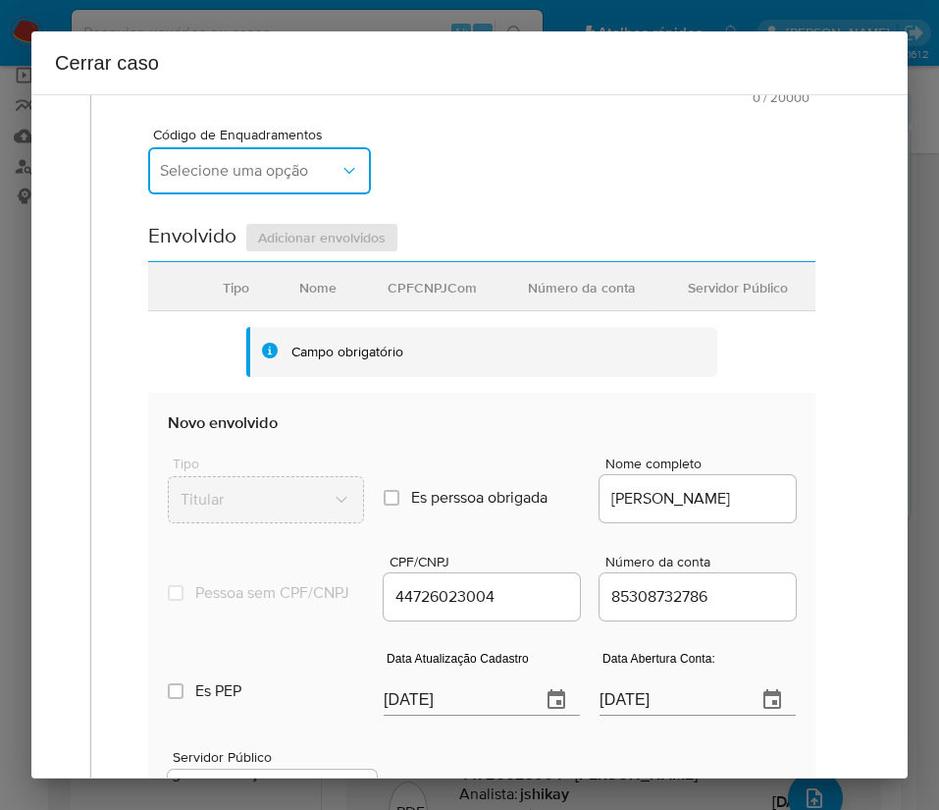
click at [269, 172] on span "Selecione uma opção" at bounding box center [250, 171] width 180 height 20
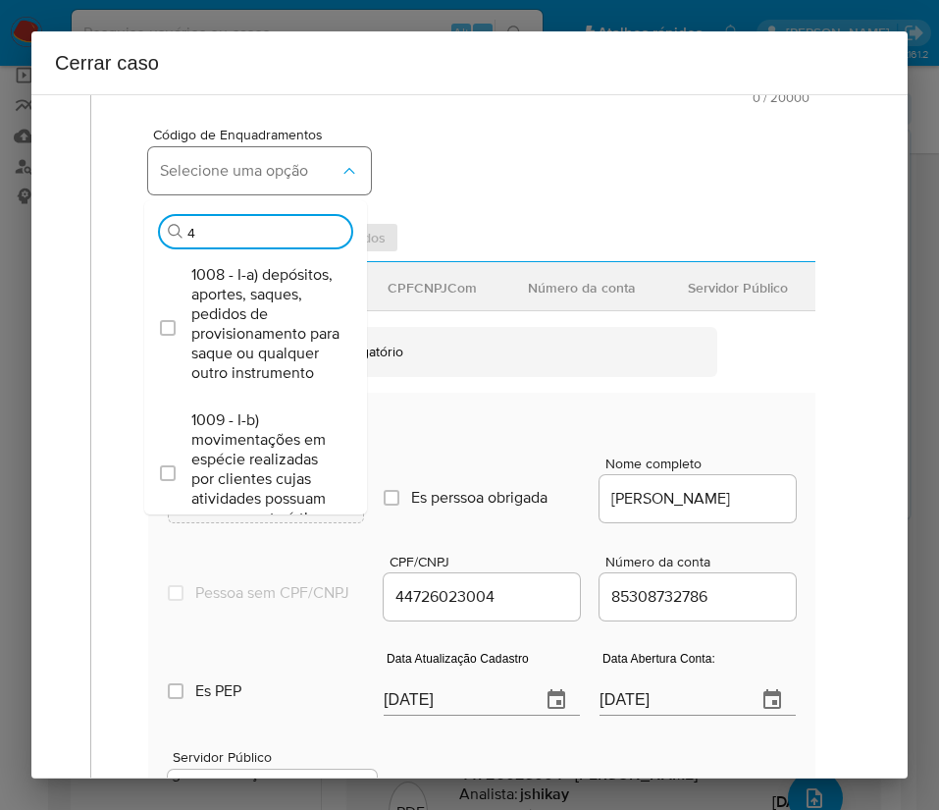
type input "45"
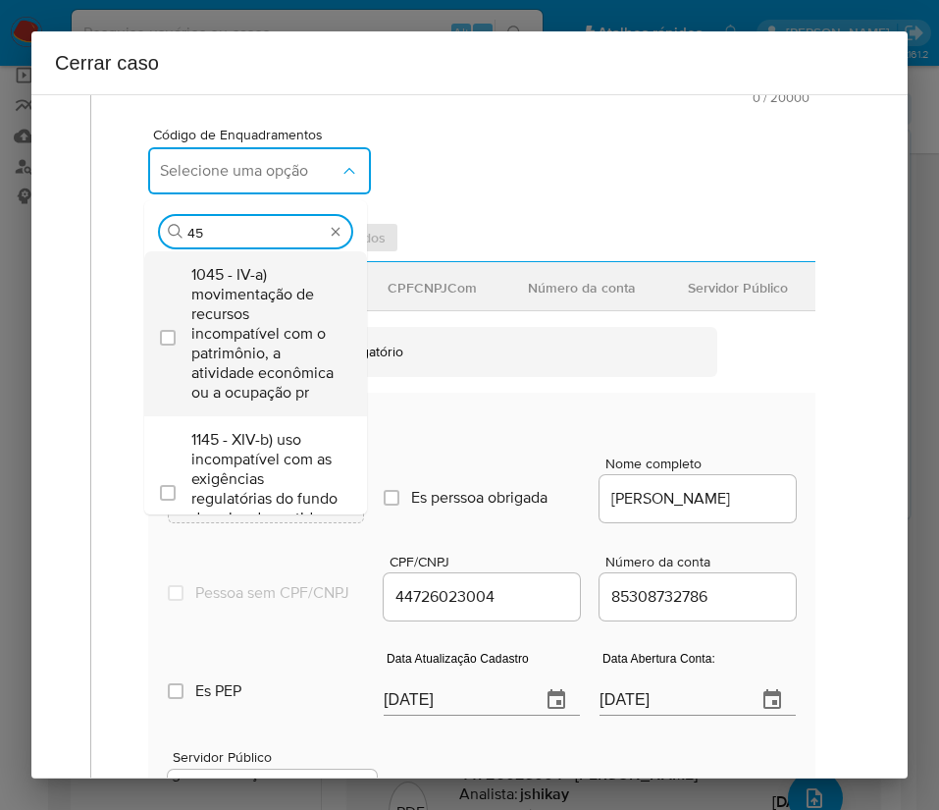
click at [227, 331] on span "1045 - IV-a) movimentação de recursos incompatível com o patrimônio, a atividad…" at bounding box center [265, 333] width 148 height 137
checkbox input "true"
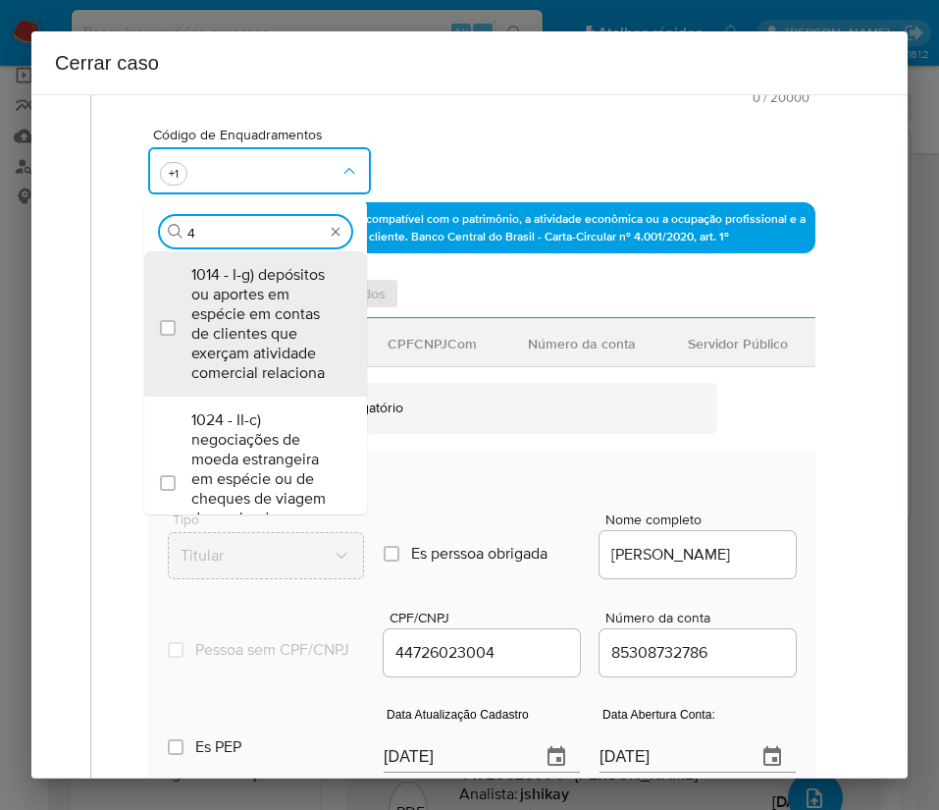
scroll to position [0, 0]
type input "47"
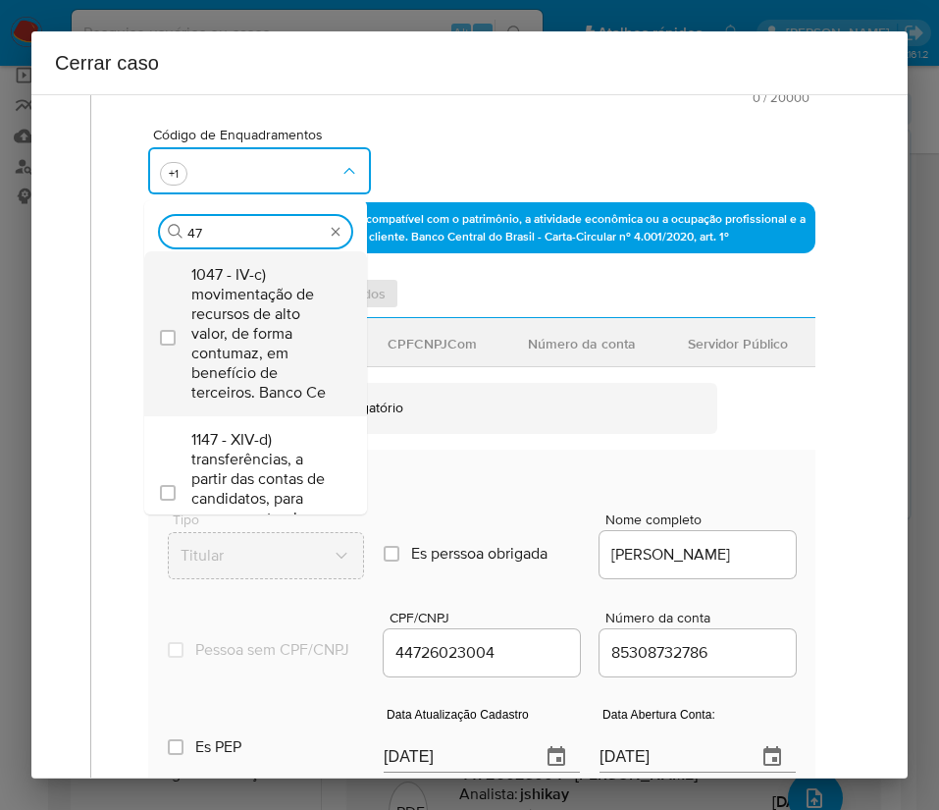
click at [285, 310] on span "1047 - IV-c) movimentação de recursos de alto valor, de forma contumaz, em bene…" at bounding box center [265, 333] width 148 height 137
checkbox input "true"
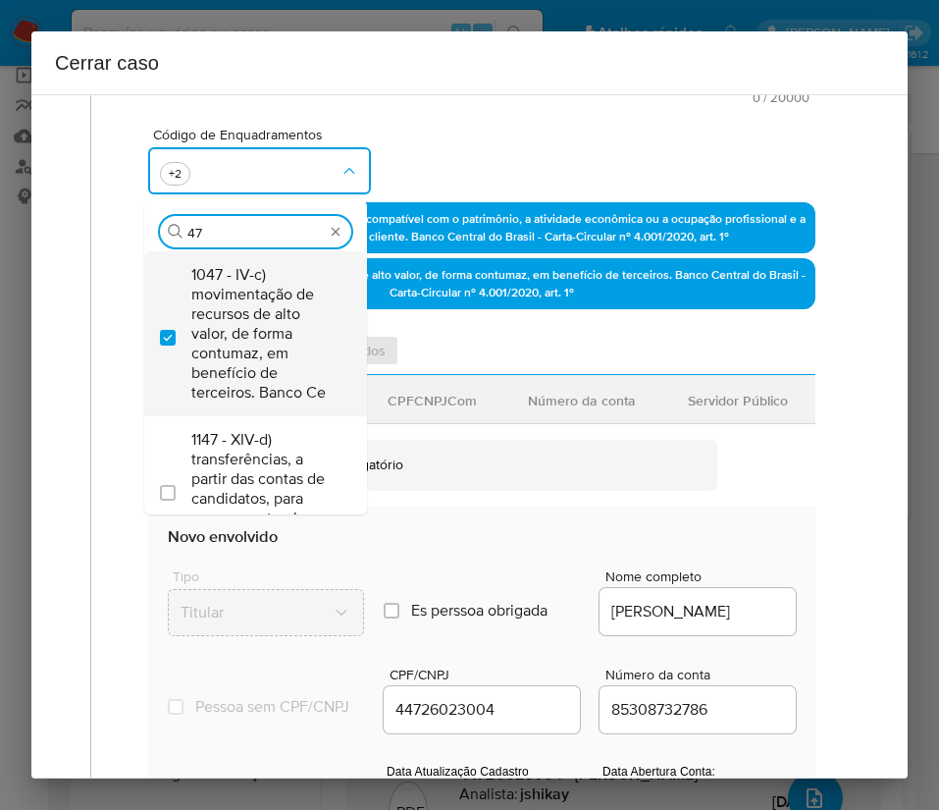
type input "4"
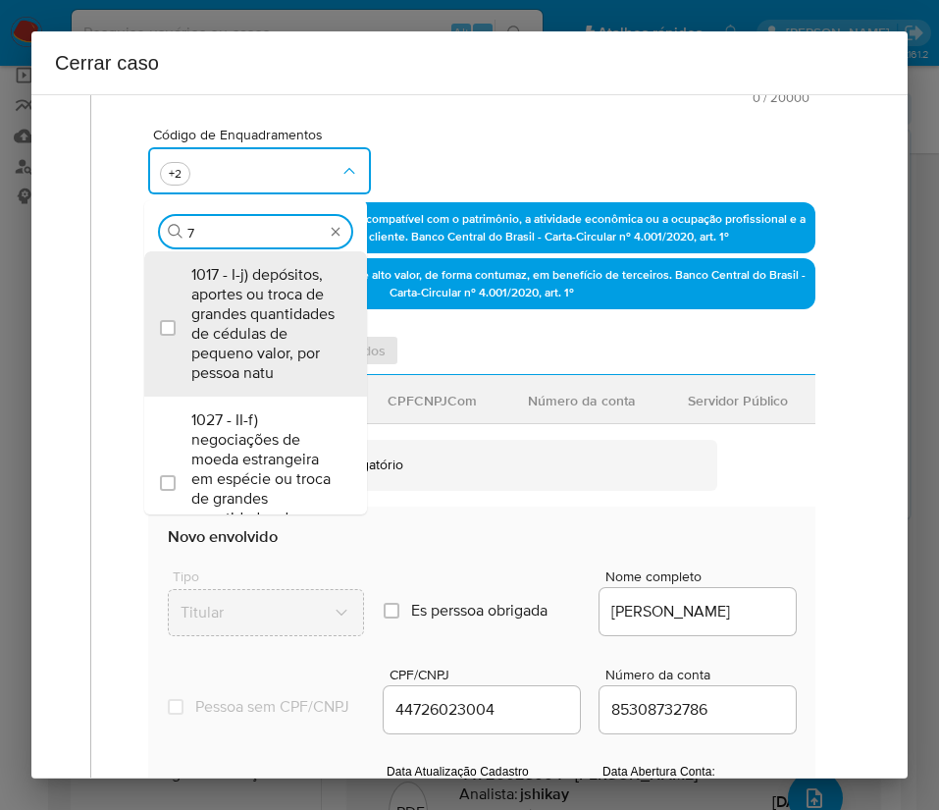
type input "74"
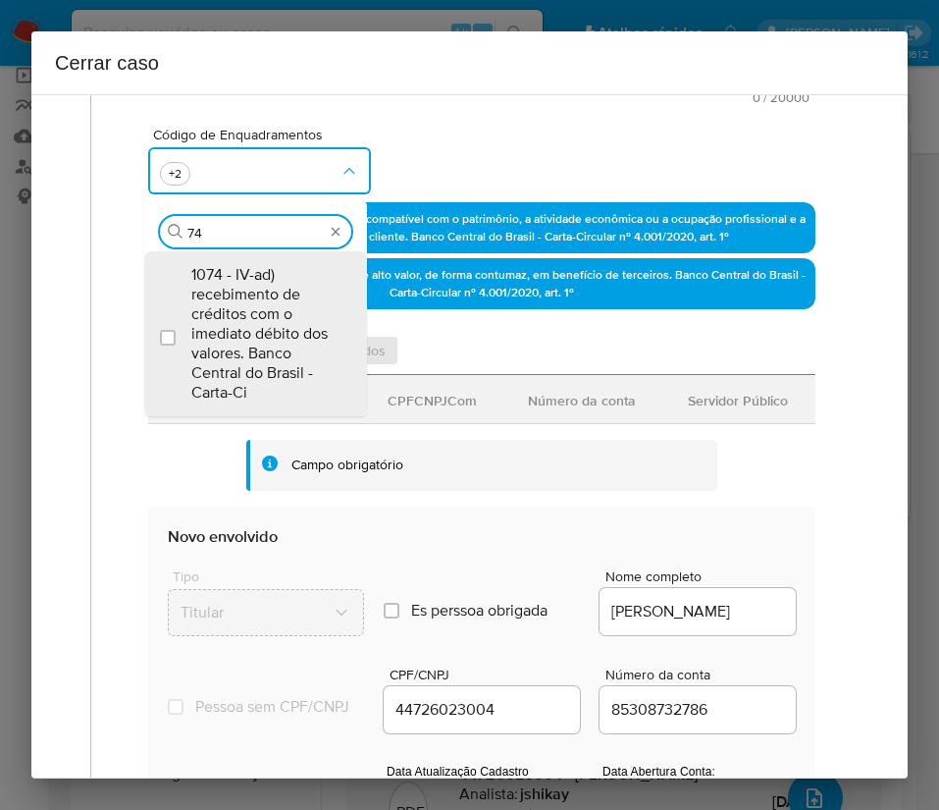
click at [285, 310] on span "1074 - IV-ad) recebimento de créditos com o imediato débito dos valores. Banco …" at bounding box center [265, 333] width 148 height 137
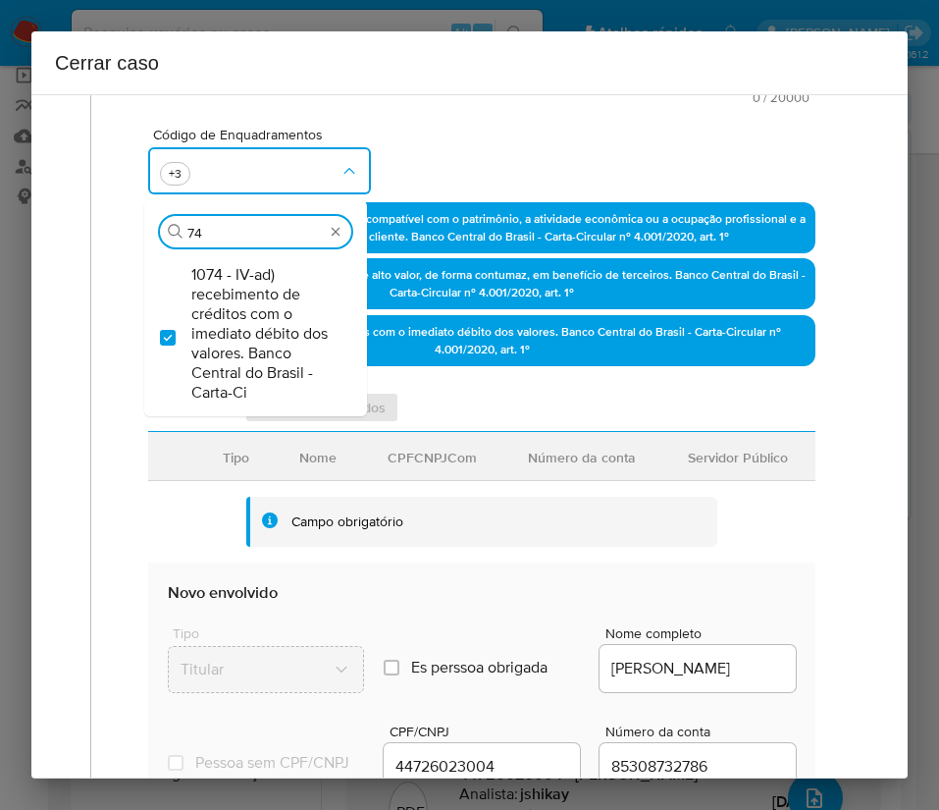
checkbox input "true"
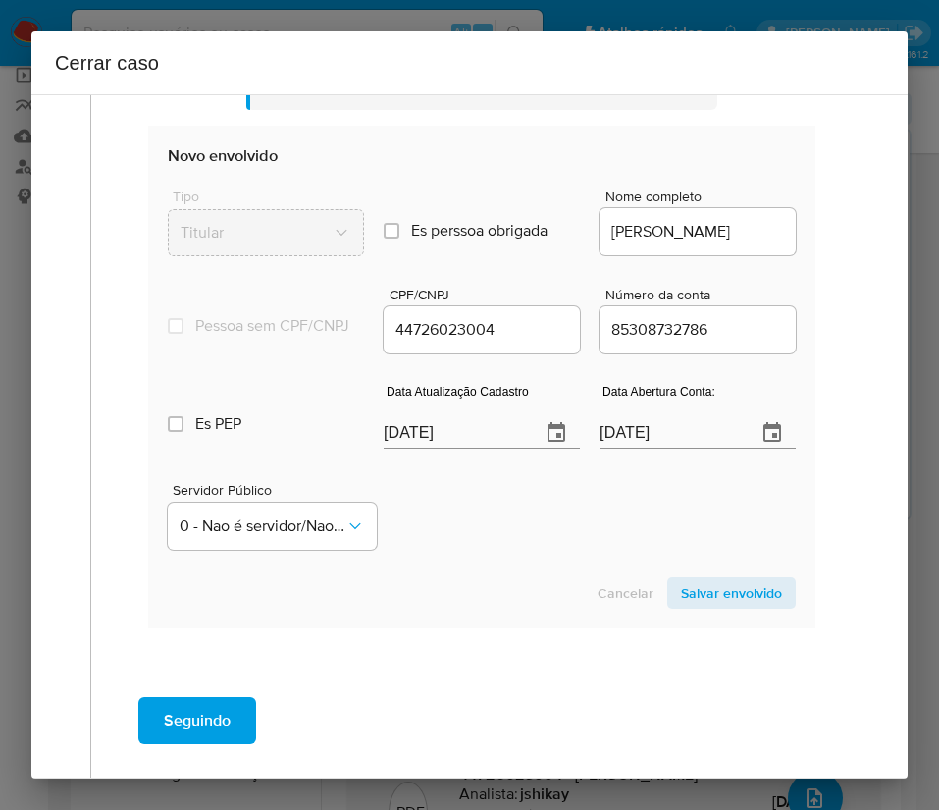
scroll to position [883, 0]
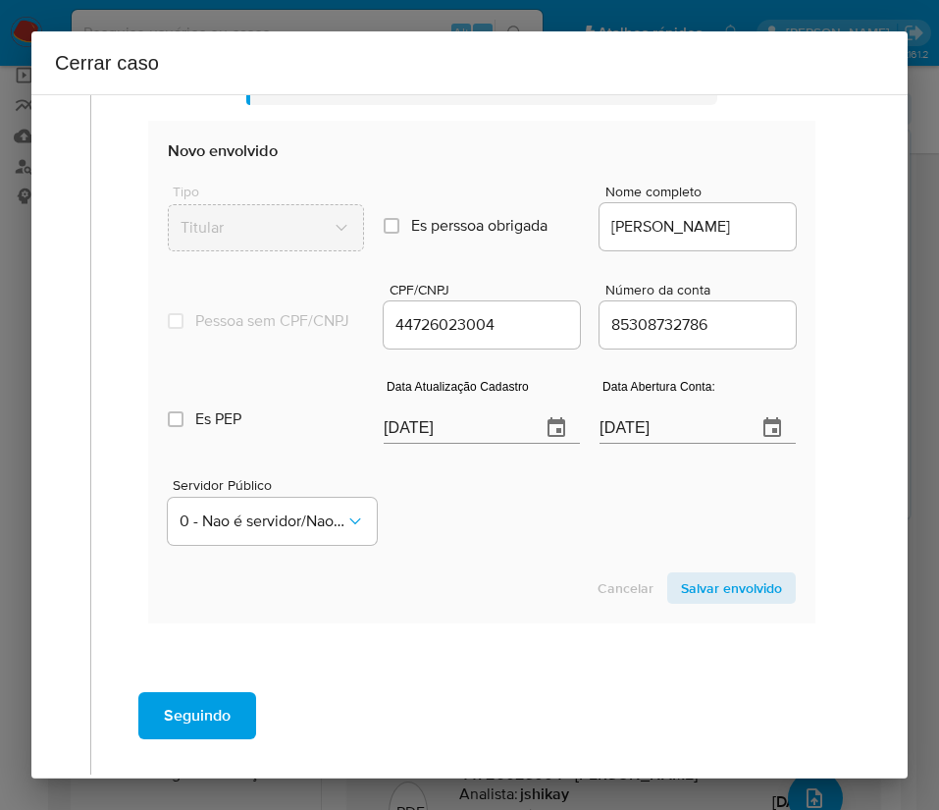
type input "74"
click at [422, 436] on section "Envolvido Adicionar envolvidos Tipo Nome CPFCNPJCom Número da conta Servidor Pú…" at bounding box center [481, 286] width 667 height 673
click at [422, 106] on div "Campo obrigatório" at bounding box center [481, 80] width 471 height 51
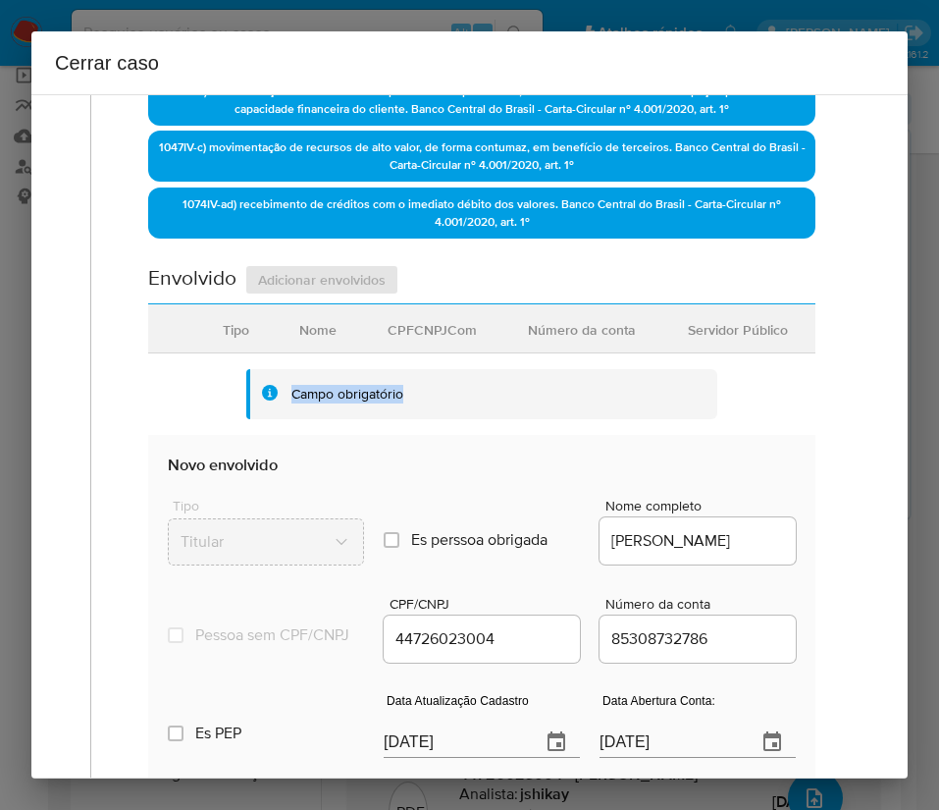
click at [423, 420] on div "Campo obrigatório" at bounding box center [481, 394] width 471 height 51
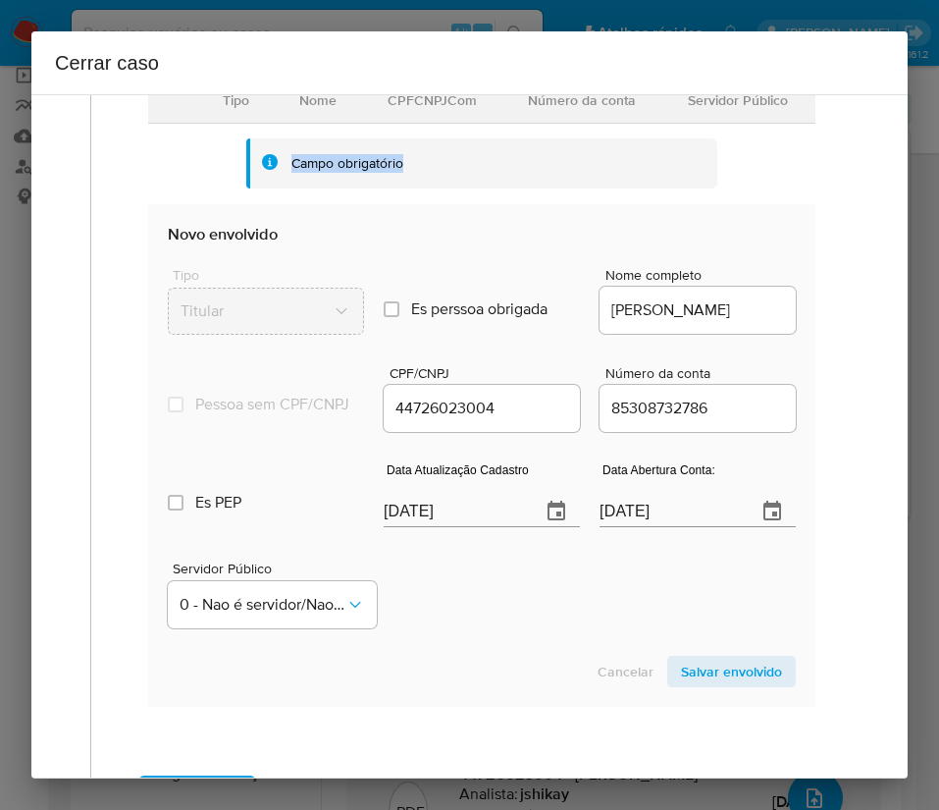
scroll to position [864, 0]
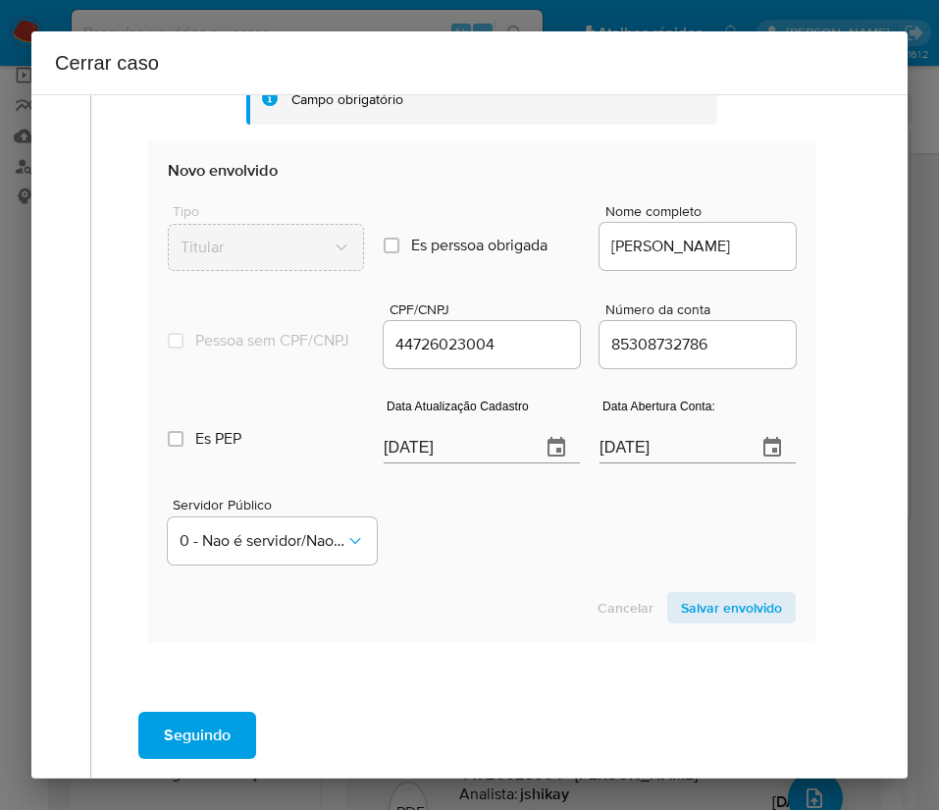
click at [434, 461] on input "03/10/2025" at bounding box center [454, 447] width 141 height 31
paste input "18/09"
type input "18/09/2025"
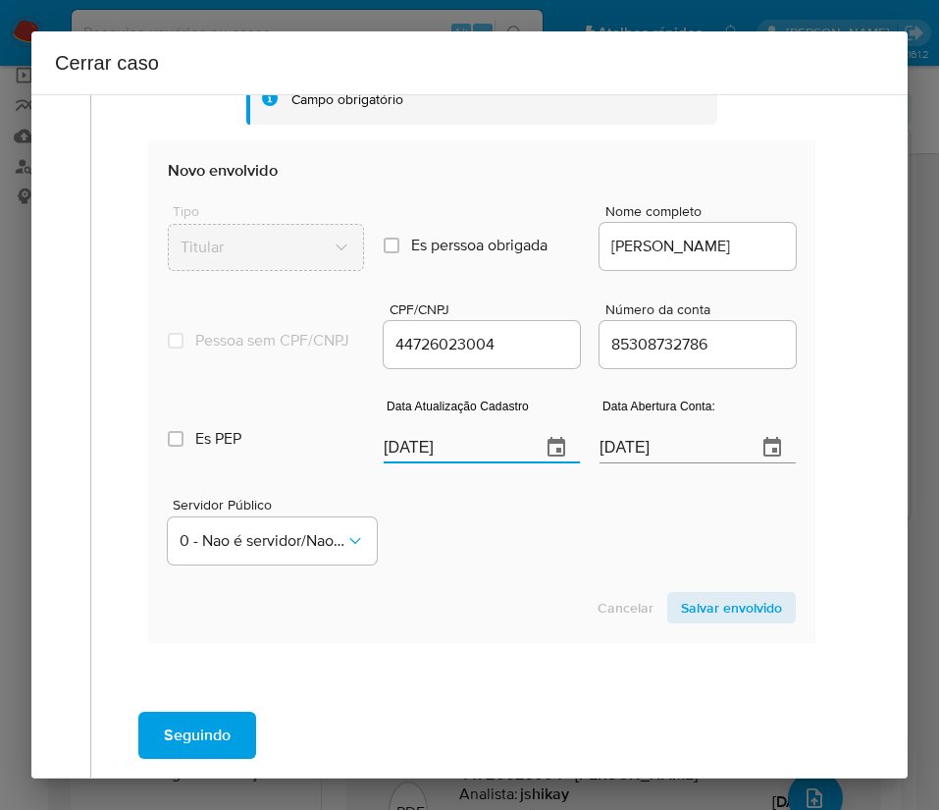
click at [483, 594] on section "Novo envolvido Tipo Titular Es perssoa obrigada Is PObrigada Nome completo ADAI…" at bounding box center [481, 391] width 667 height 502
click at [628, 463] on input "16/02/2025" at bounding box center [670, 447] width 141 height 31
click at [590, 560] on div "Servidor Público 0 - Nao é servidor/[PERSON_NAME] possui informacao" at bounding box center [482, 523] width 628 height 98
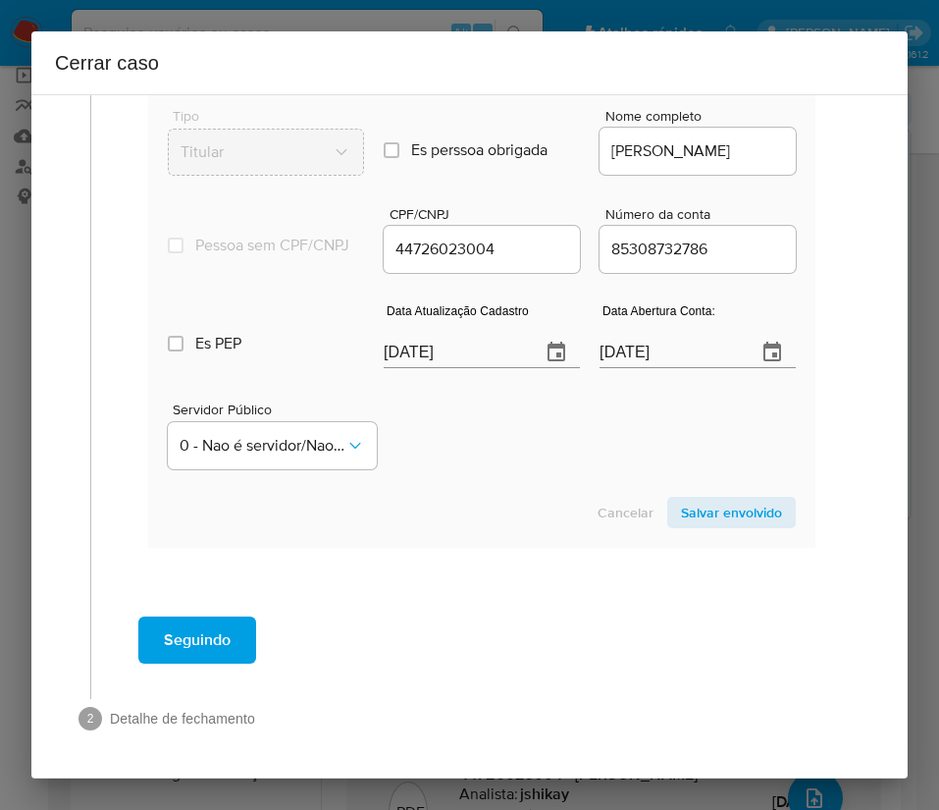
click at [681, 504] on span "Salvar envolvido" at bounding box center [731, 512] width 101 height 27
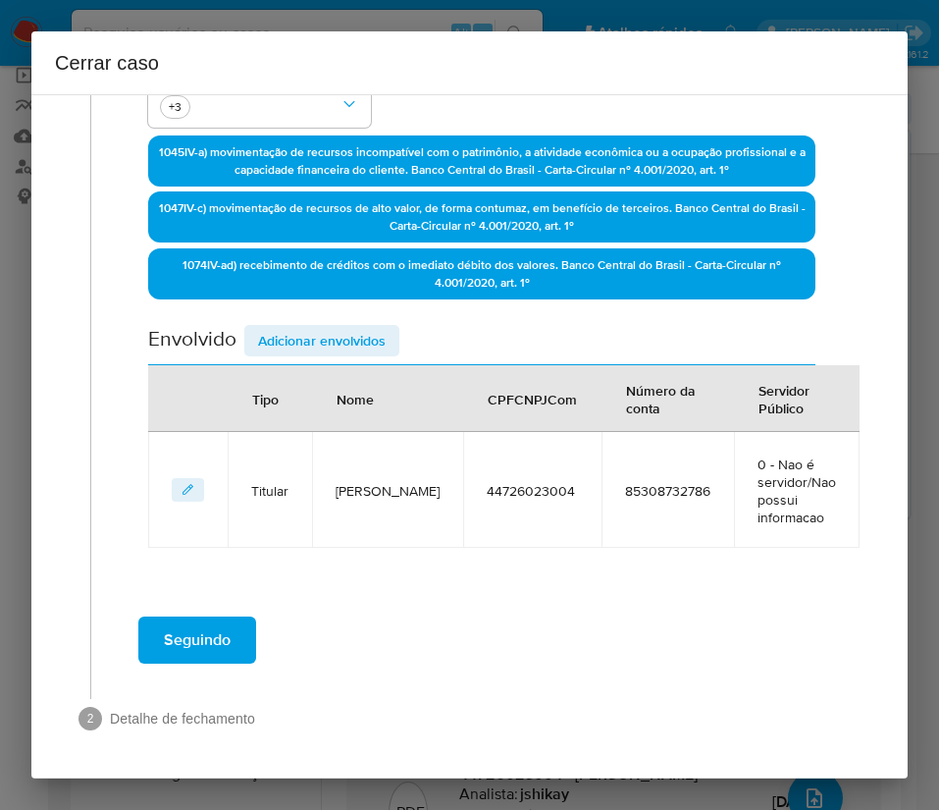
scroll to position [508, 0]
click at [346, 347] on span "Adicionar envolvidos" at bounding box center [322, 340] width 128 height 27
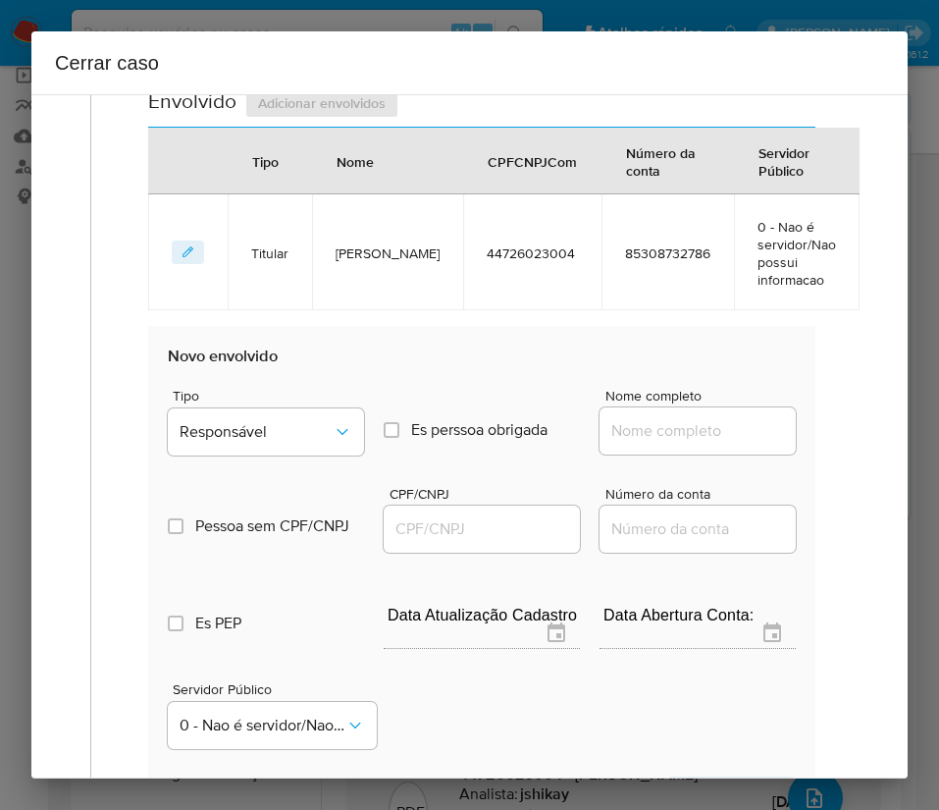
scroll to position [950, 0]
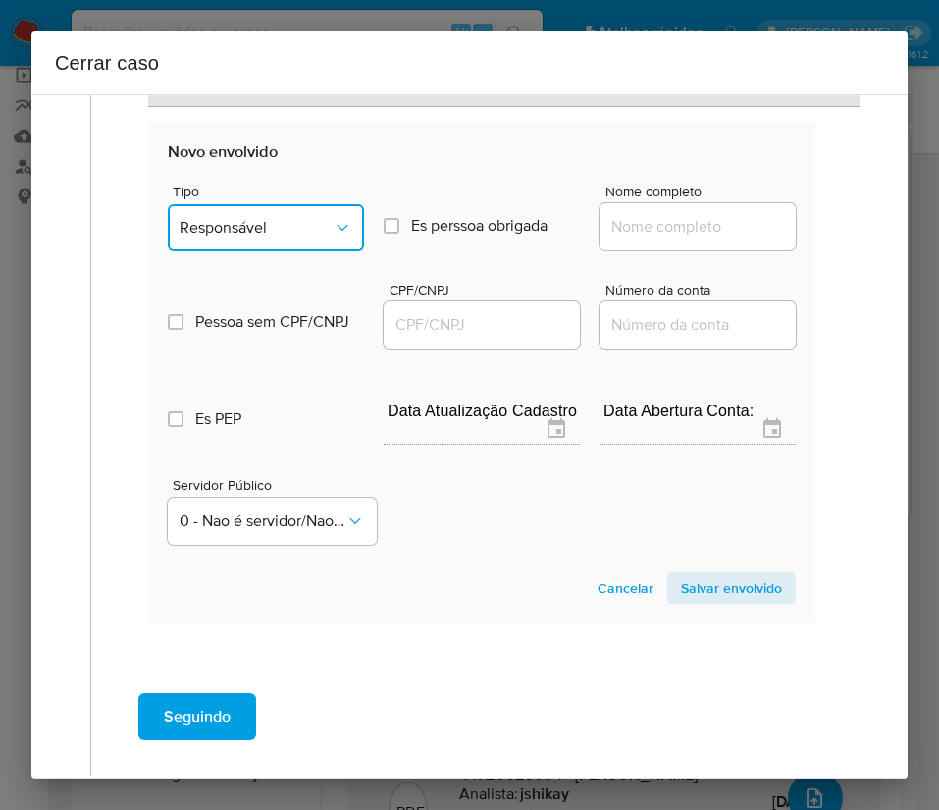
click at [282, 225] on span "Responsável" at bounding box center [256, 228] width 153 height 20
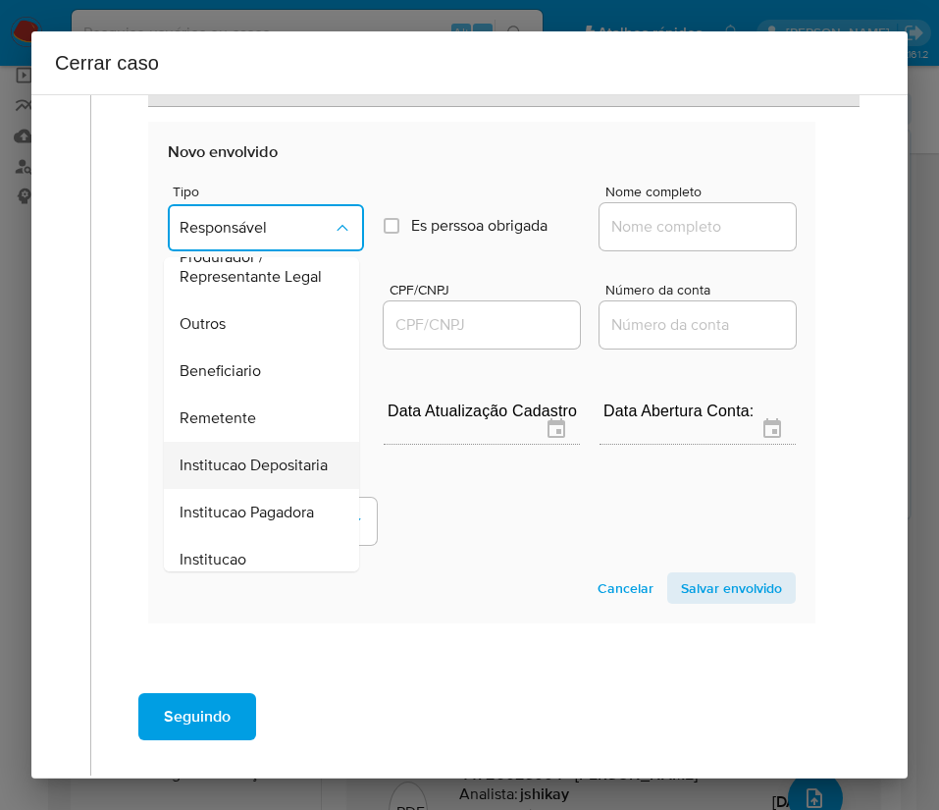
scroll to position [349, 0]
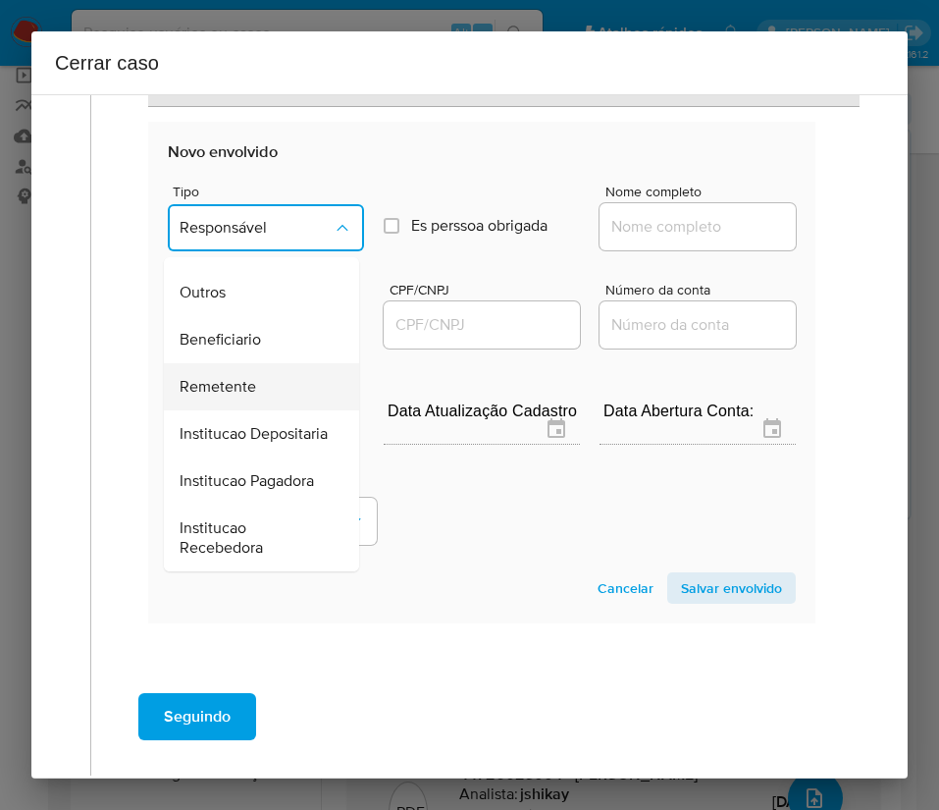
click at [255, 363] on div "Remetente" at bounding box center [256, 386] width 152 height 47
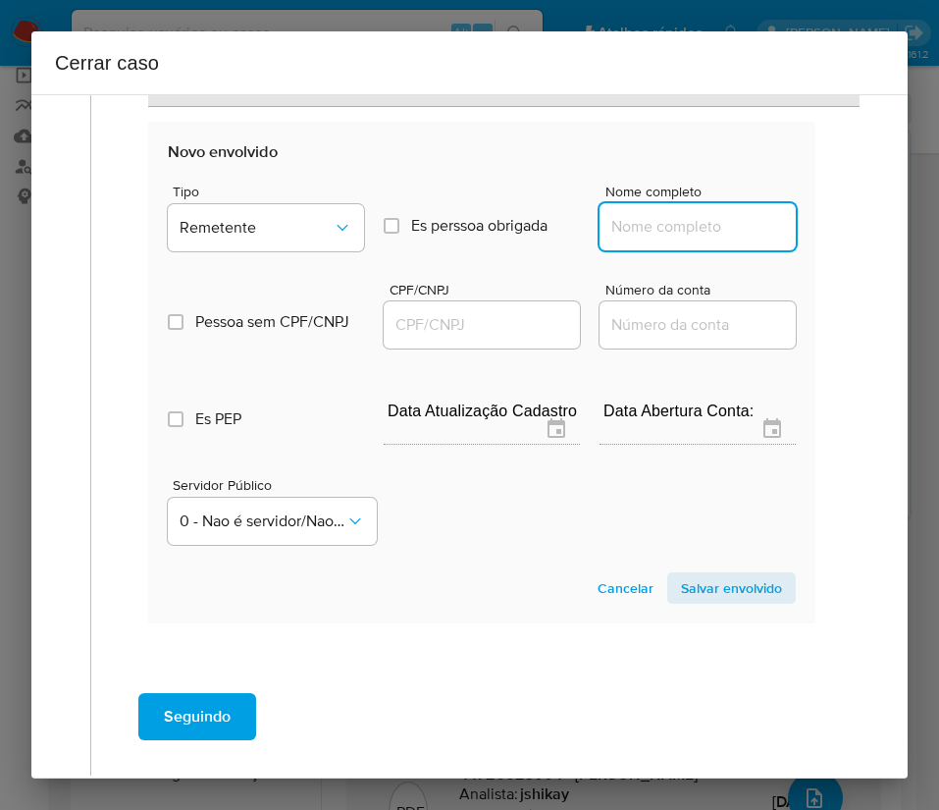
drag, startPoint x: 585, startPoint y: 220, endPoint x: 614, endPoint y: 217, distance: 29.6
click at [605, 219] on input "Nome completo" at bounding box center [698, 227] width 196 height 26
click at [614, 217] on input "Nome completo" at bounding box center [698, 227] width 196 height 26
paste input "Eliane Santiago, 59268131072"
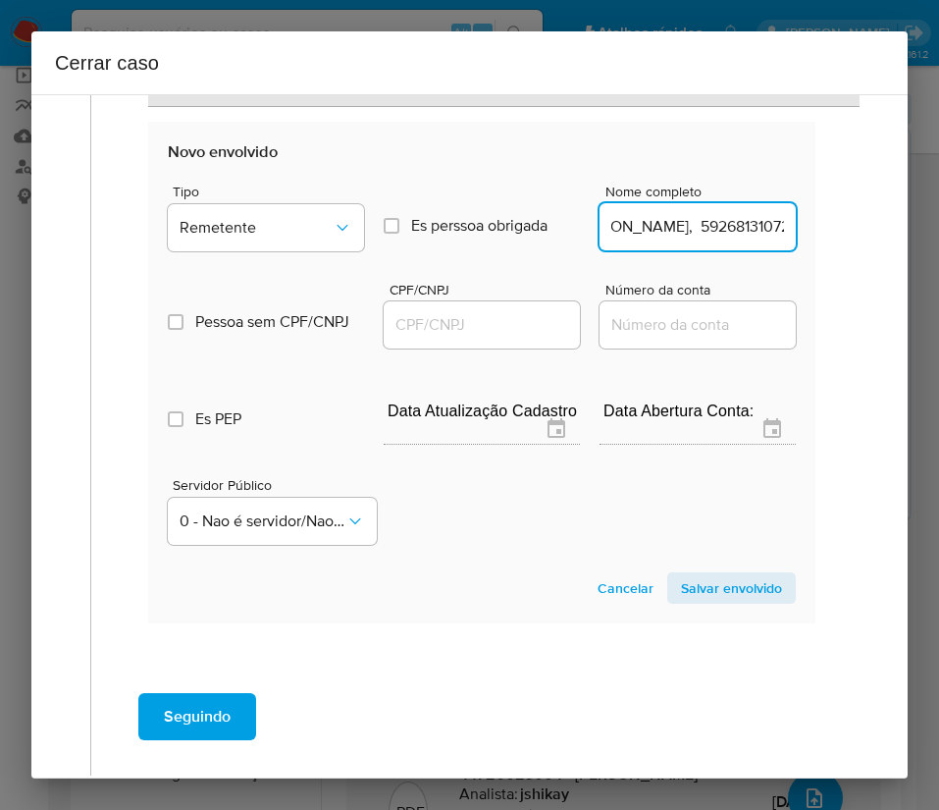
drag, startPoint x: 655, startPoint y: 227, endPoint x: 839, endPoint y: 235, distance: 184.7
click at [839, 235] on div "1 Informação completa Geral Data de início 01/08/2025 Data Fin 28/09/2025 Valor…" at bounding box center [469, -1] width 829 height 1677
type input "Eliane Santiago"
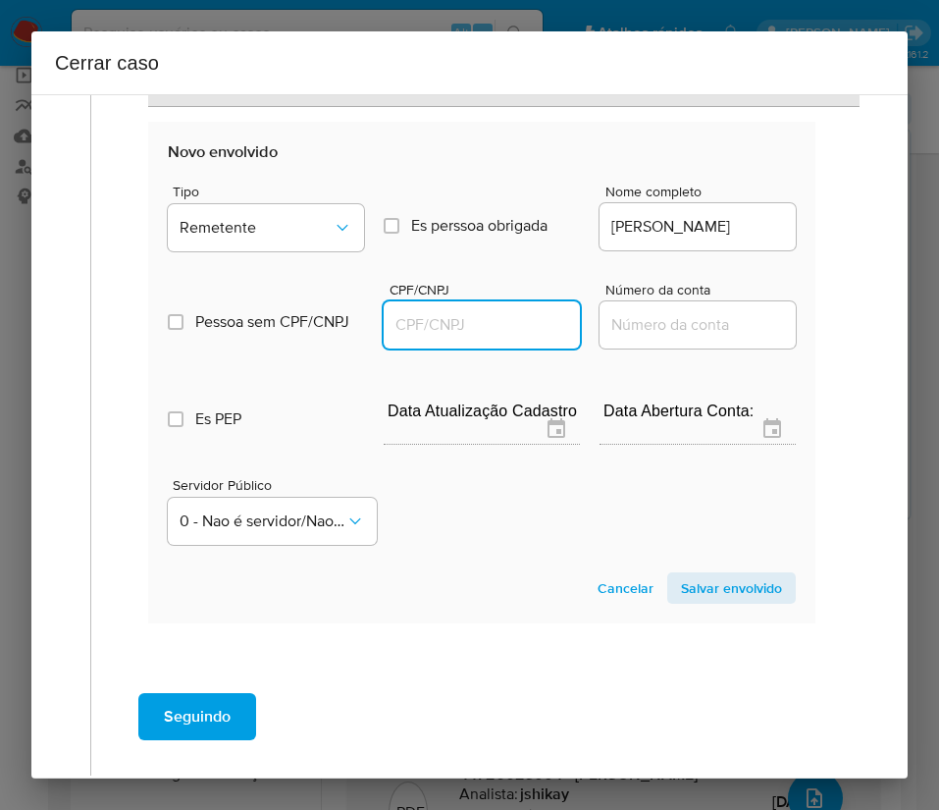
click at [431, 315] on input "CPF/CNPJ" at bounding box center [482, 325] width 196 height 26
paste input "59268131072"
type input "59268131072"
click at [681, 591] on span "Salvar envolvido" at bounding box center [731, 587] width 101 height 27
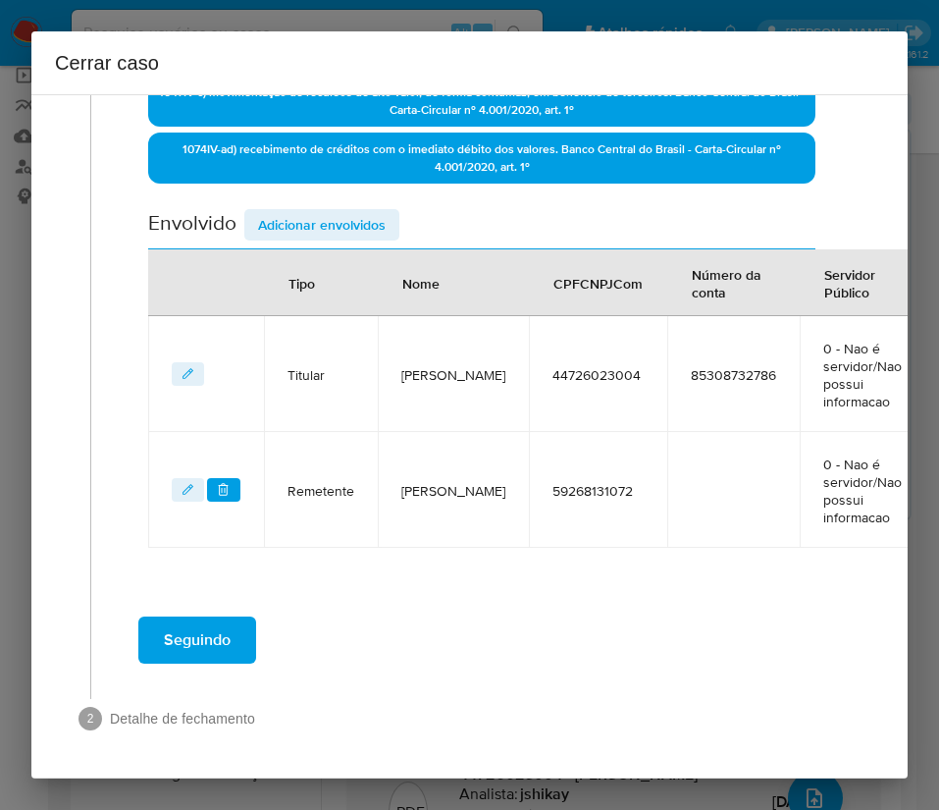
scroll to position [624, 0]
click at [338, 227] on span "Adicionar envolvidos" at bounding box center [322, 224] width 128 height 27
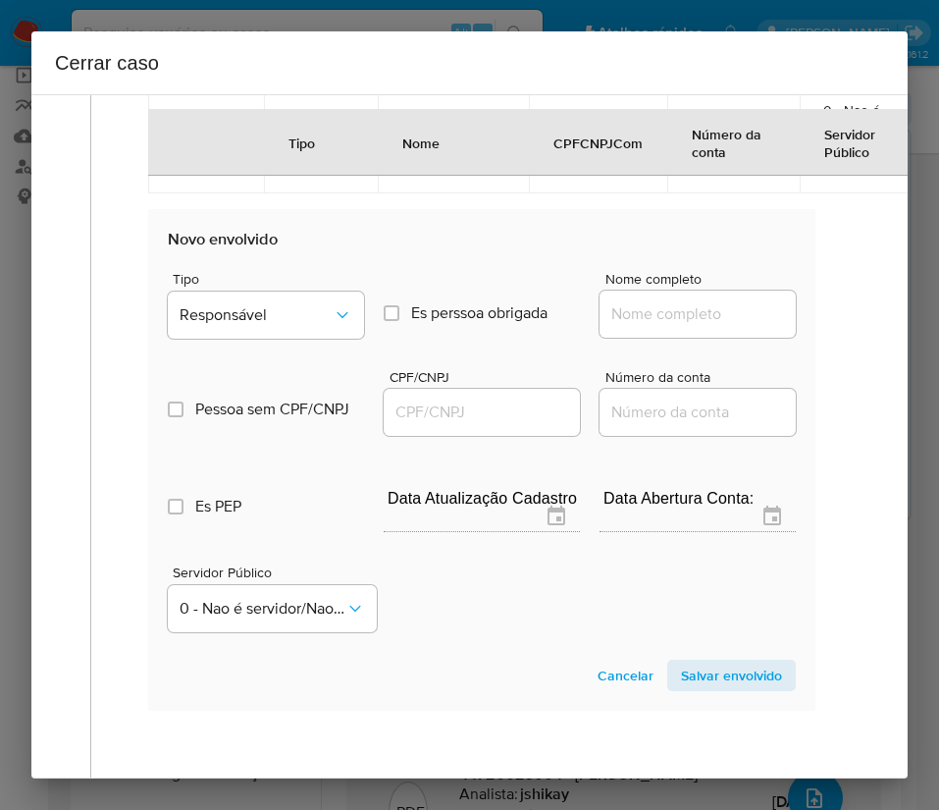
scroll to position [1066, 0]
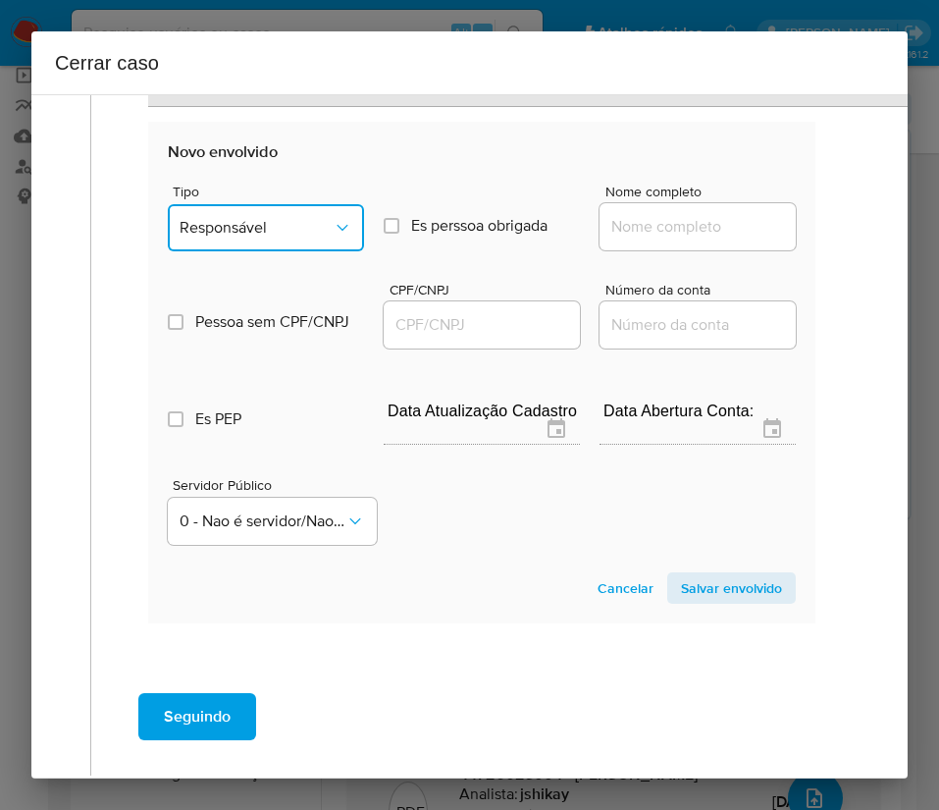
click at [255, 249] on button "Responsável" at bounding box center [266, 227] width 196 height 47
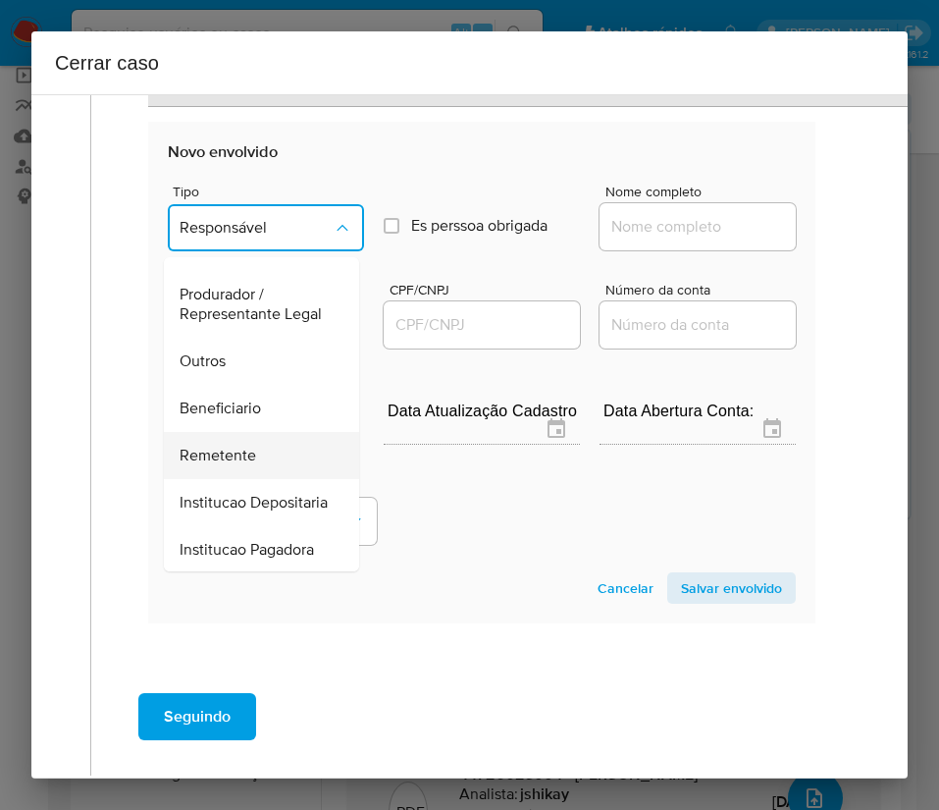
scroll to position [349, 0]
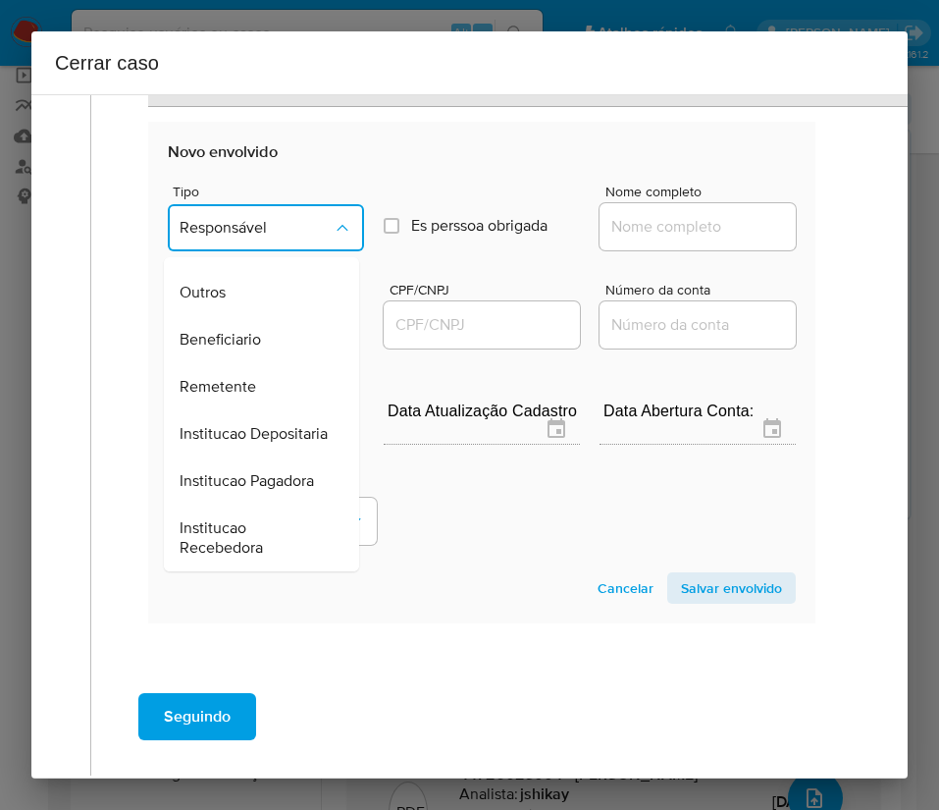
drag, startPoint x: 227, startPoint y: 302, endPoint x: 336, endPoint y: 276, distance: 112.1
click at [227, 330] on span "Beneficiario" at bounding box center [220, 340] width 81 height 20
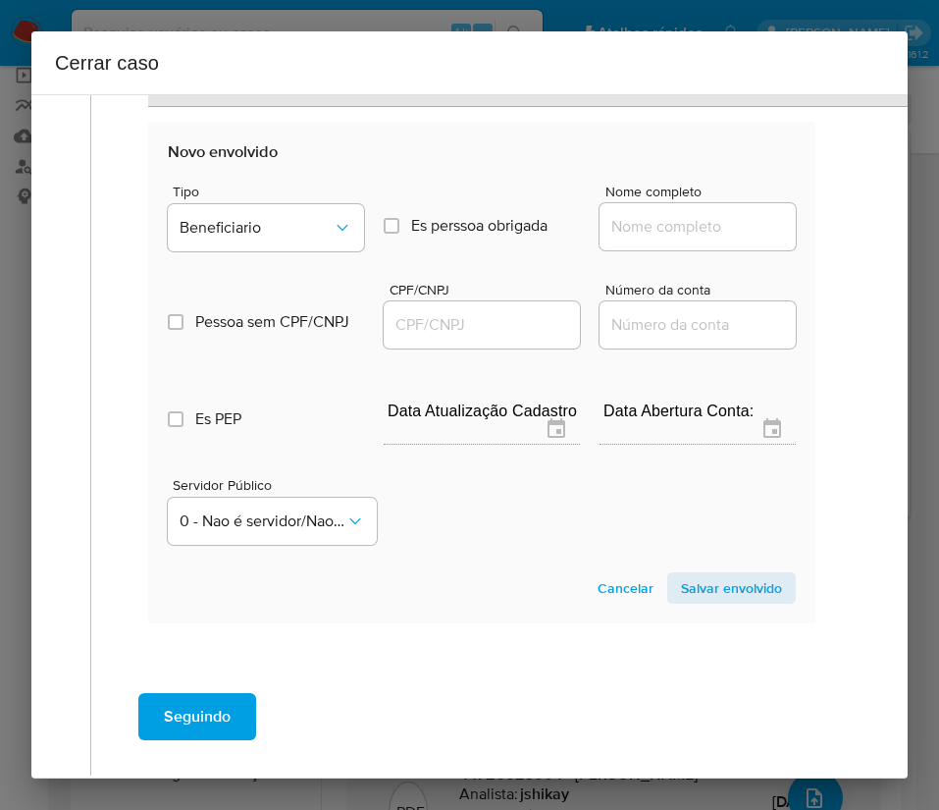
click at [647, 216] on input "Nome completo" at bounding box center [698, 227] width 196 height 26
paste input "Fenix Uniformes Escolares Ltda, 31396573000100"
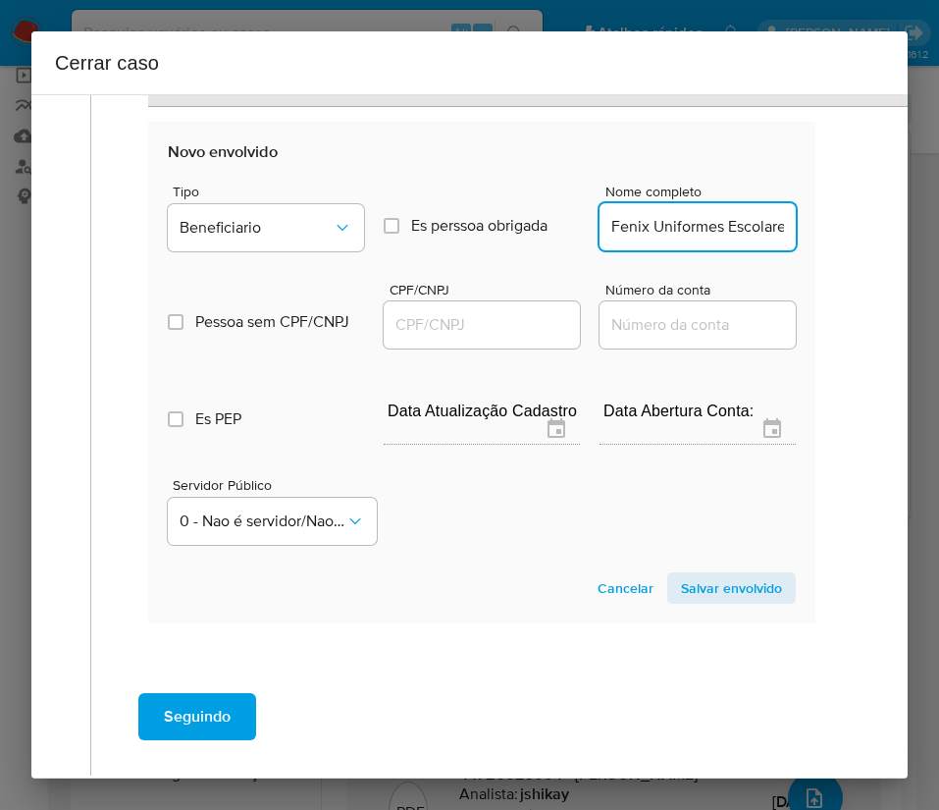
scroll to position [0, 180]
drag, startPoint x: 627, startPoint y: 229, endPoint x: 794, endPoint y: 241, distance: 167.3
type input "Fenix Uniformes Escolares Ltda"
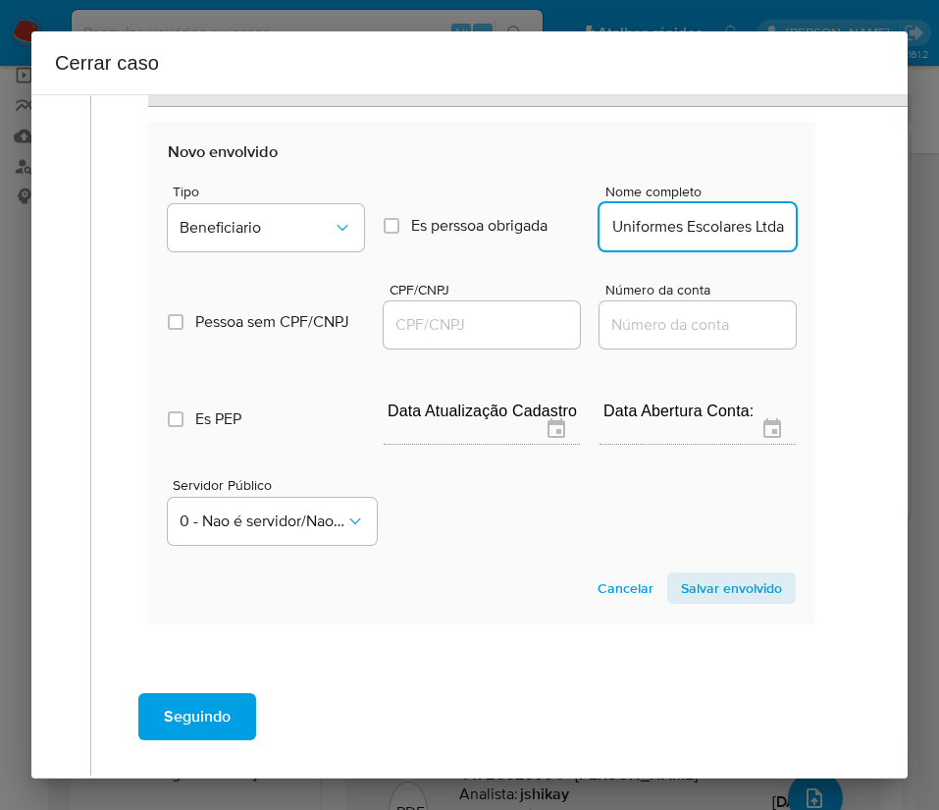
scroll to position [0, 0]
click at [499, 324] on input "CPF/CNPJ" at bounding box center [482, 325] width 196 height 26
paste input "31396573000100"
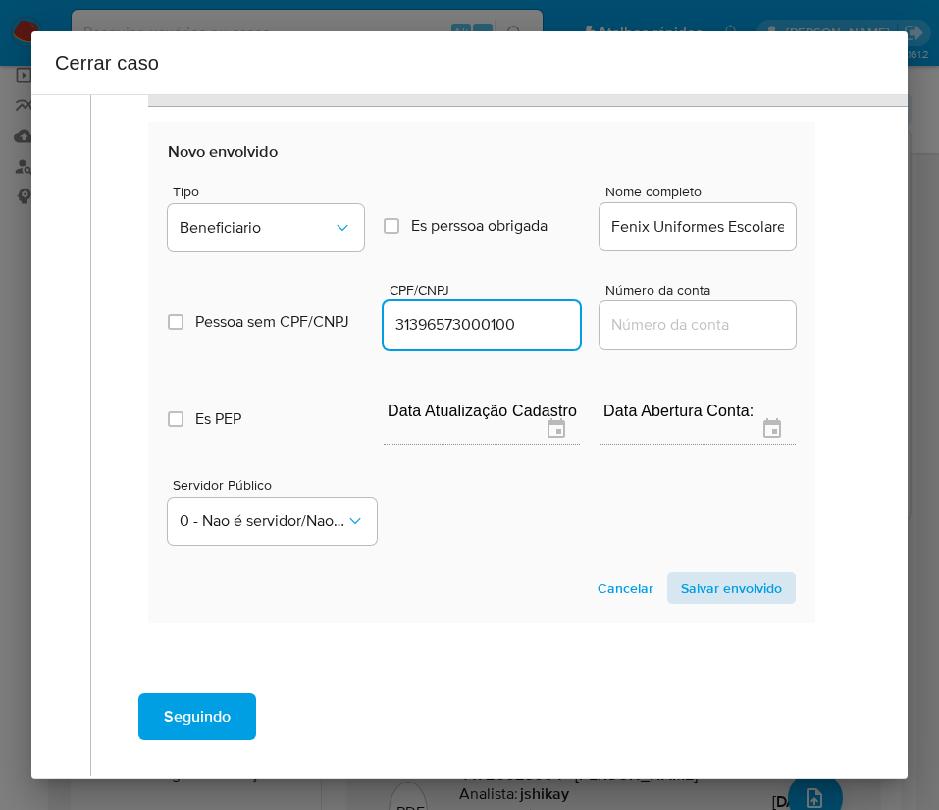
type input "31396573000100"
click at [706, 589] on span "Salvar envolvido" at bounding box center [731, 587] width 101 height 27
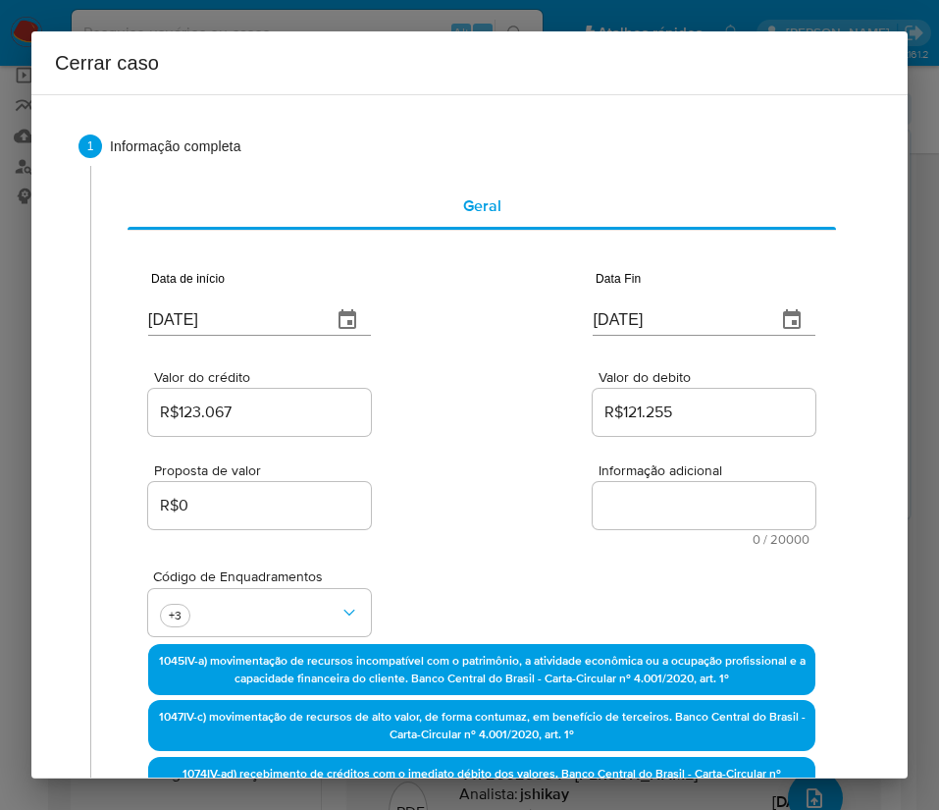
click at [608, 502] on textarea "Informação adicional" at bounding box center [704, 505] width 223 height 47
paste textarea "Informações do Cliente Adair Cabral Garcia, CPF 44726023004, 63 anos, residente…"
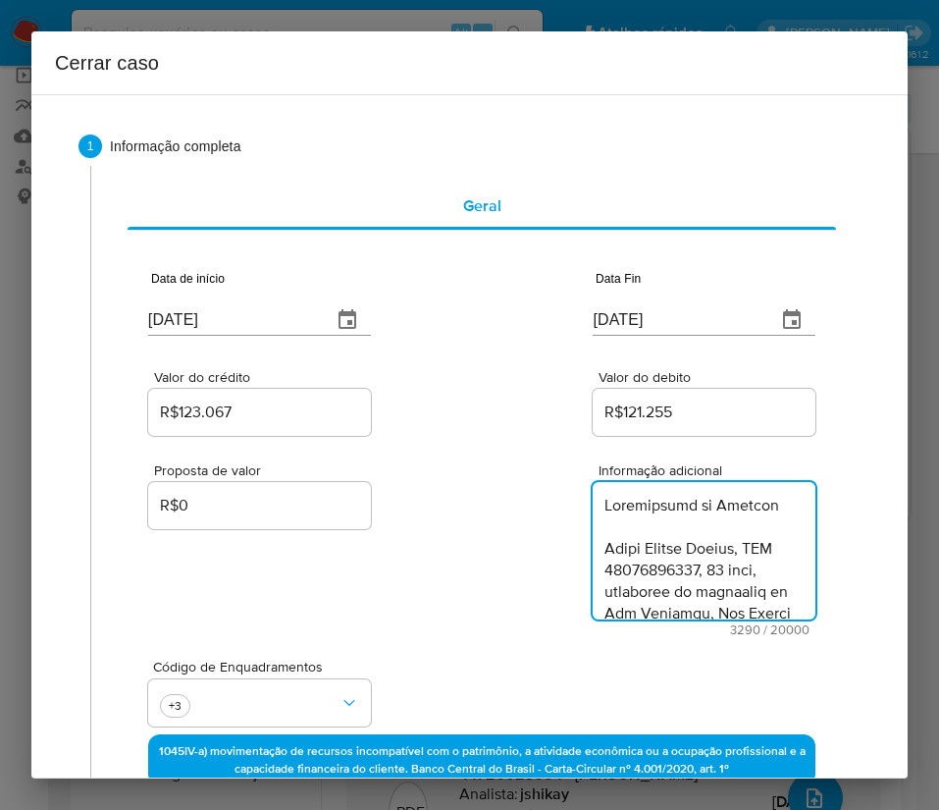
scroll to position [4302, 0]
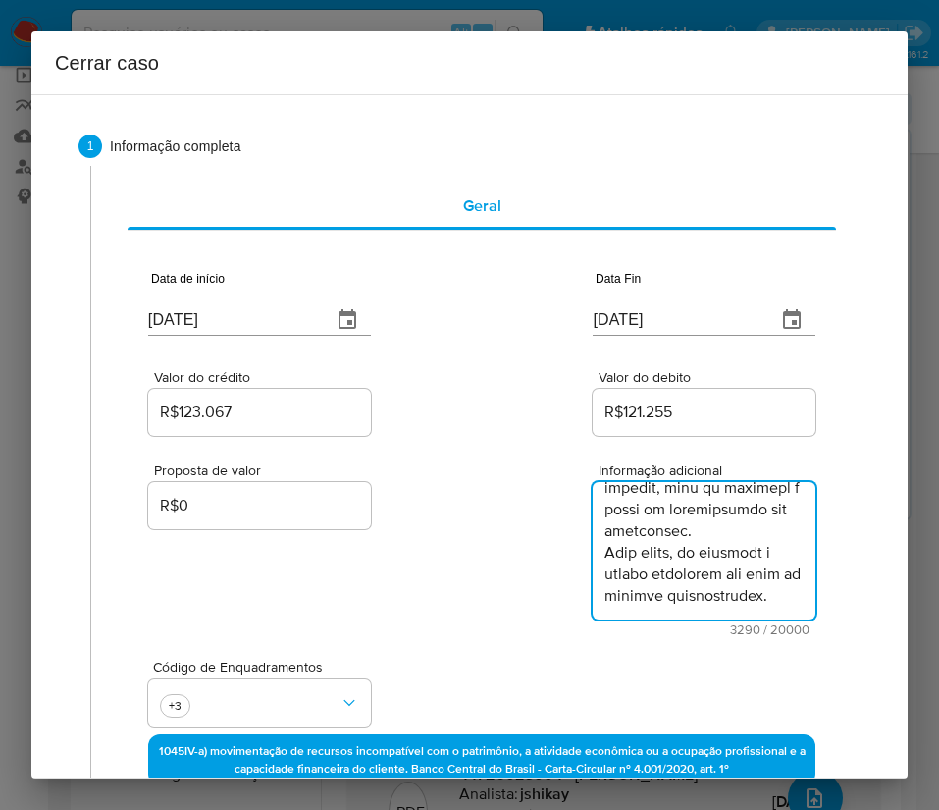
type textarea "Informações do Cliente Adair Cabral Garcia, CPF 44726023004, 63 anos, residente…"
click at [457, 514] on div "Proposta de valor R$0 Informação adicional 3290 / 20000 16710 caracteres restan…" at bounding box center [481, 538] width 667 height 196
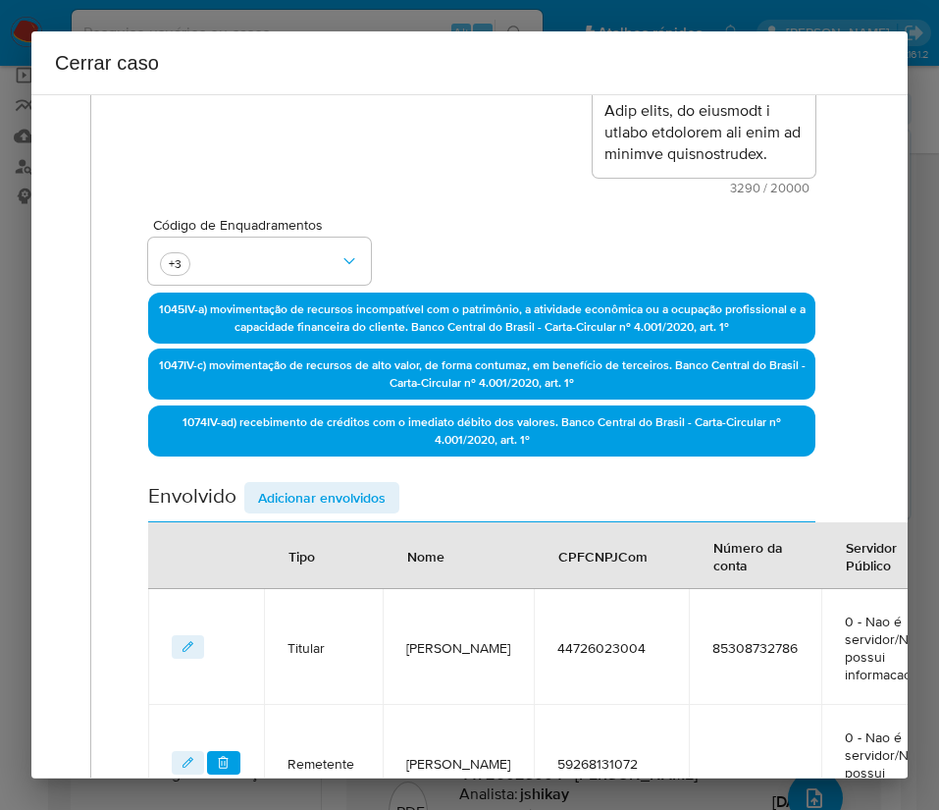
scroll to position [853, 0]
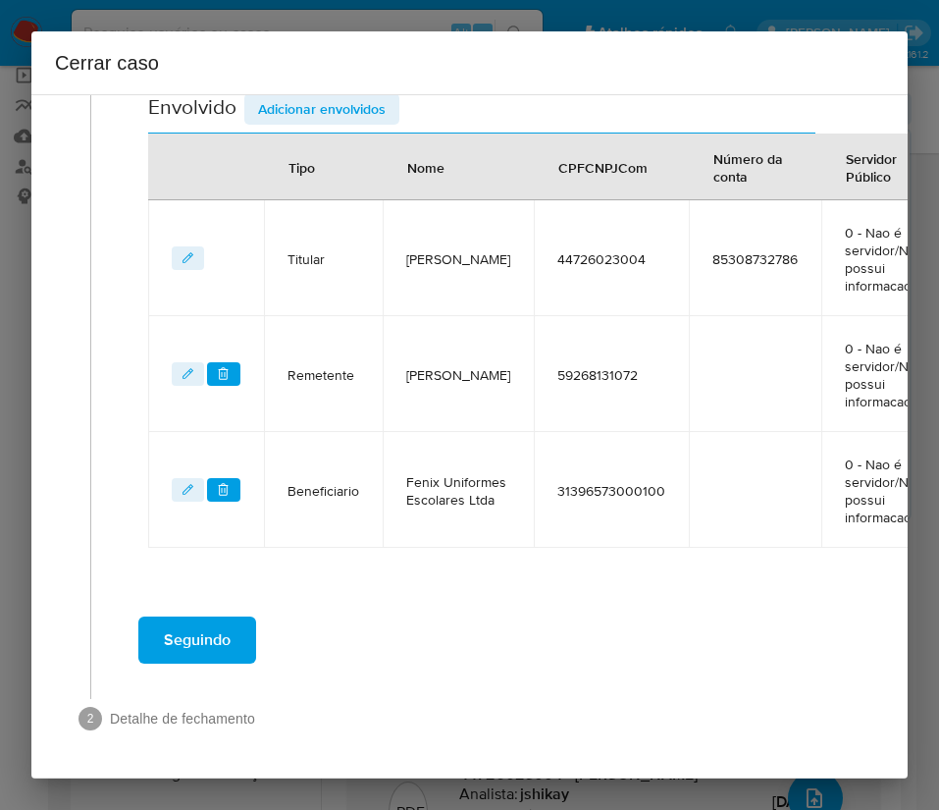
click at [241, 616] on button "Seguindo" at bounding box center [197, 639] width 118 height 47
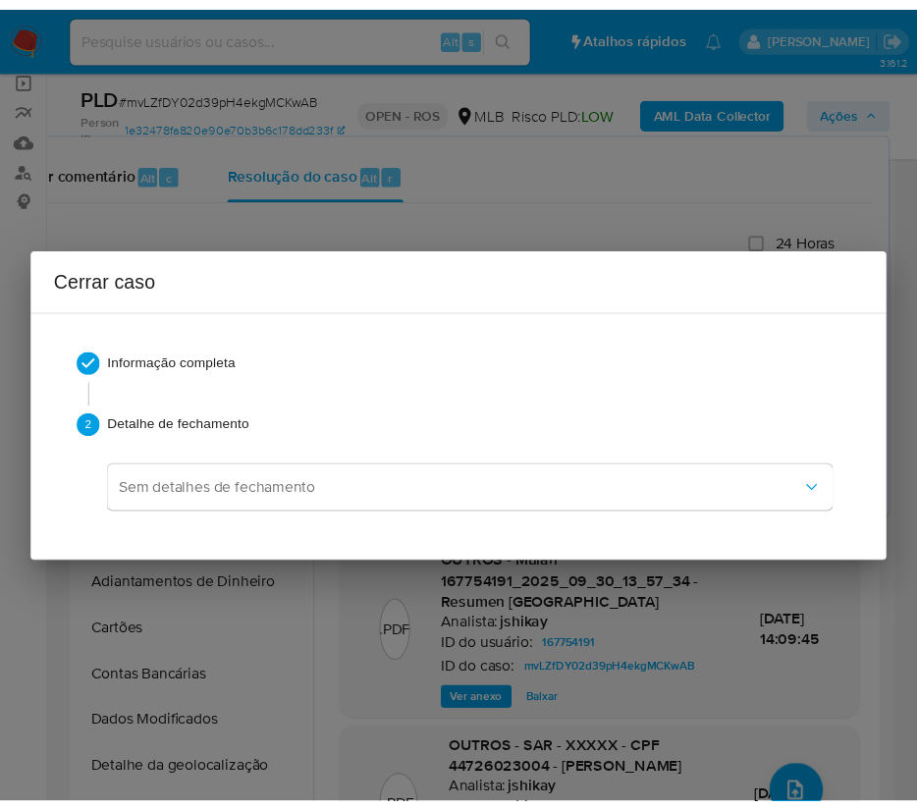
scroll to position [4207, 0]
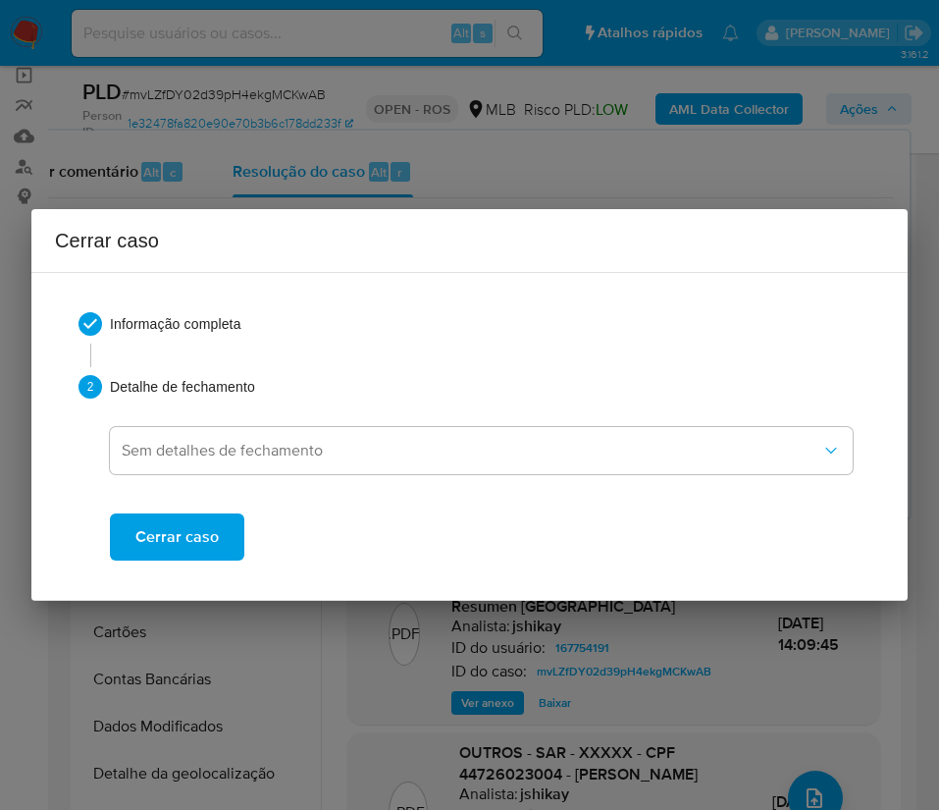
click at [213, 539] on span "Cerrar caso" at bounding box center [176, 536] width 83 height 43
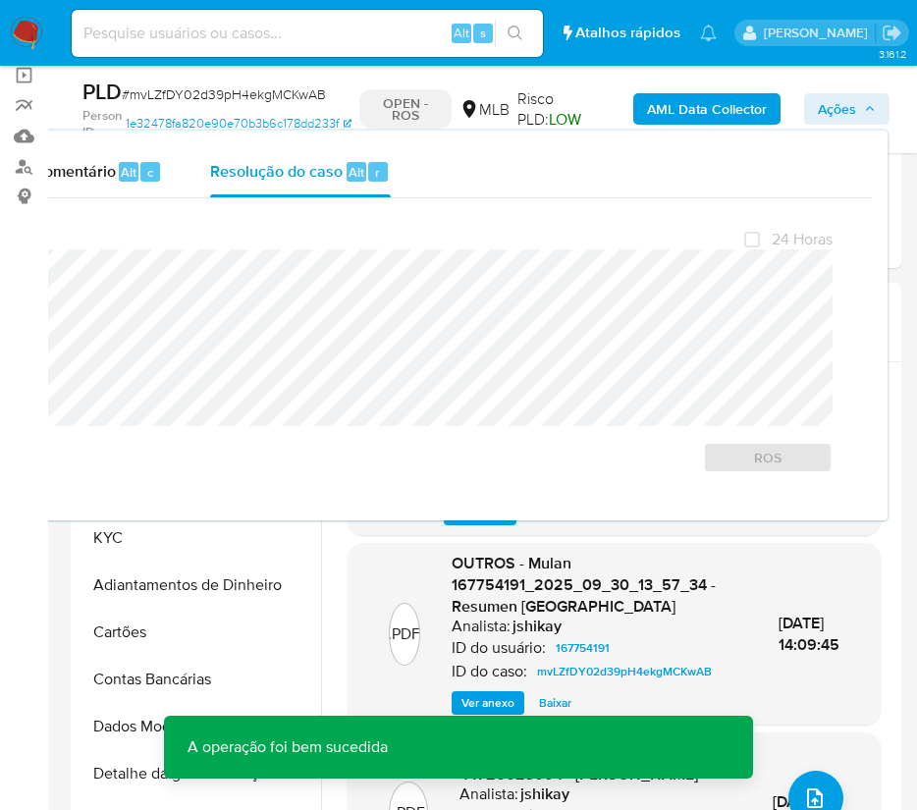
click at [180, 84] on div "PLD # mvLZfDY02d39pH4ekgMCKwAB" at bounding box center [215, 92] width 267 height 29
click at [180, 84] on span "# mvLZfDY02d39pH4ekgMCKwAB" at bounding box center [224, 94] width 204 height 20
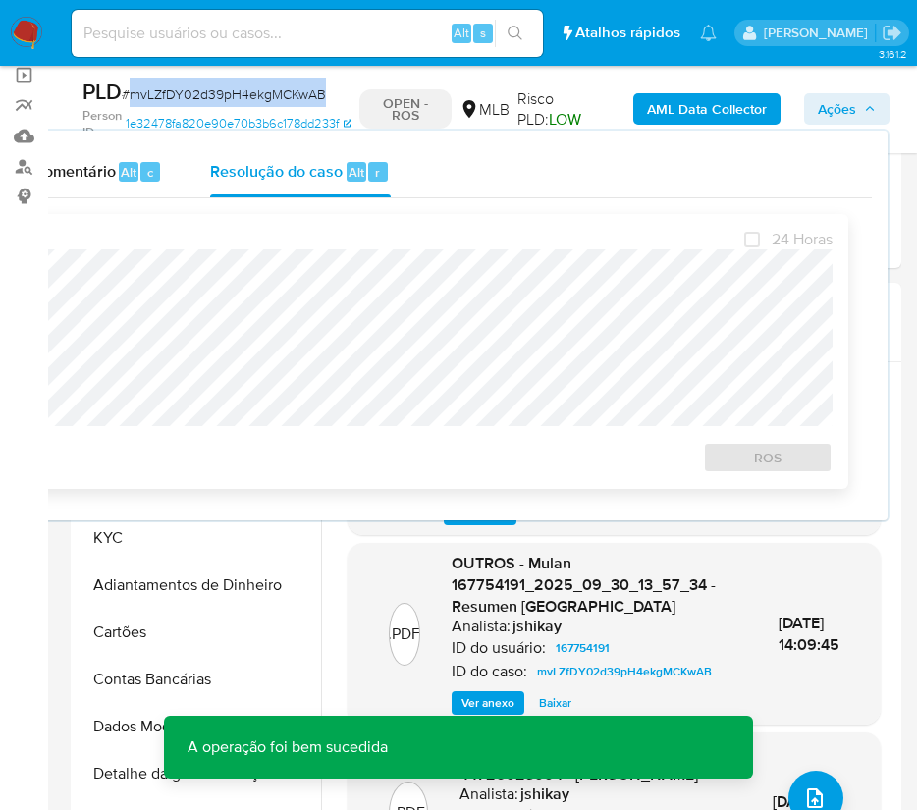
copy span "mvLZfDY02d39pH4ekgMCKwAB"
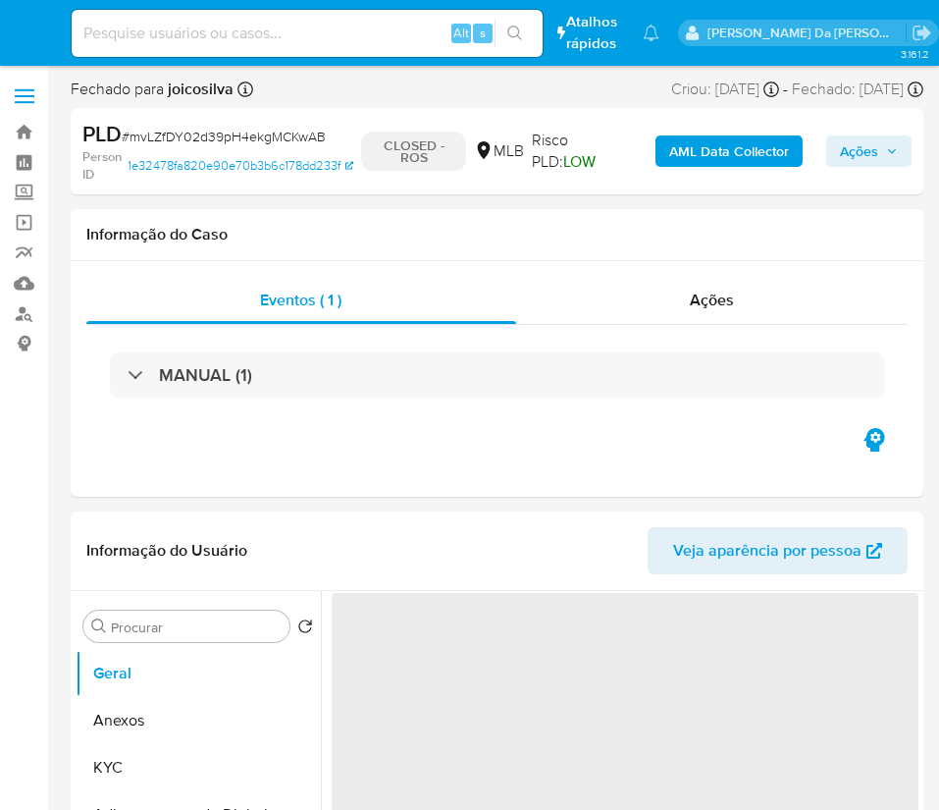
select select "10"
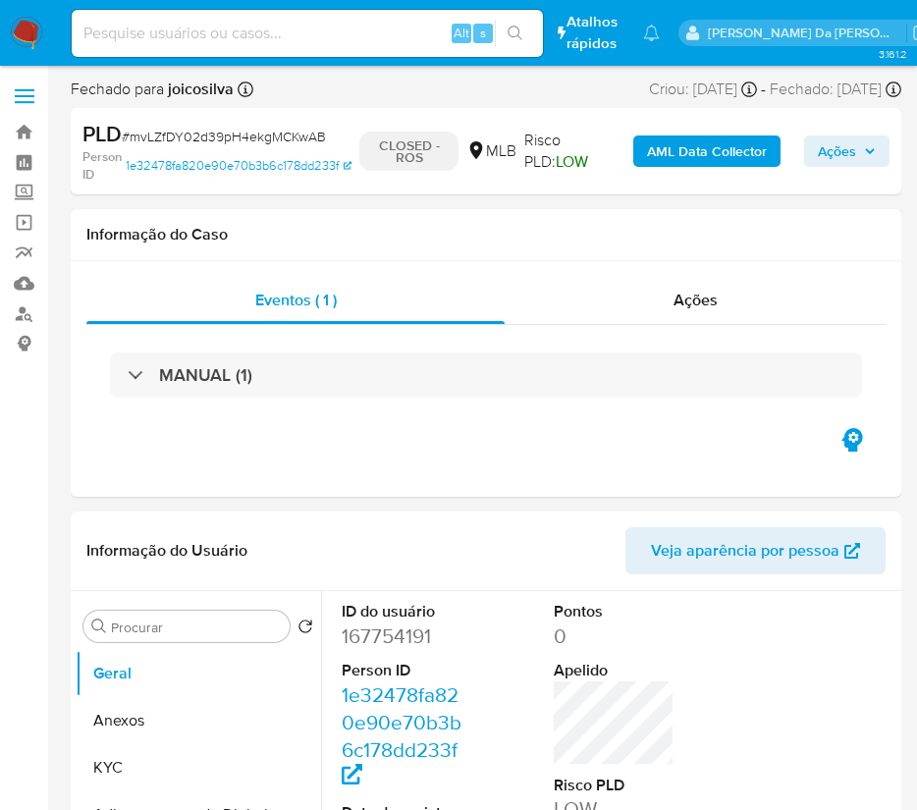
click at [28, 31] on img at bounding box center [26, 33] width 33 height 33
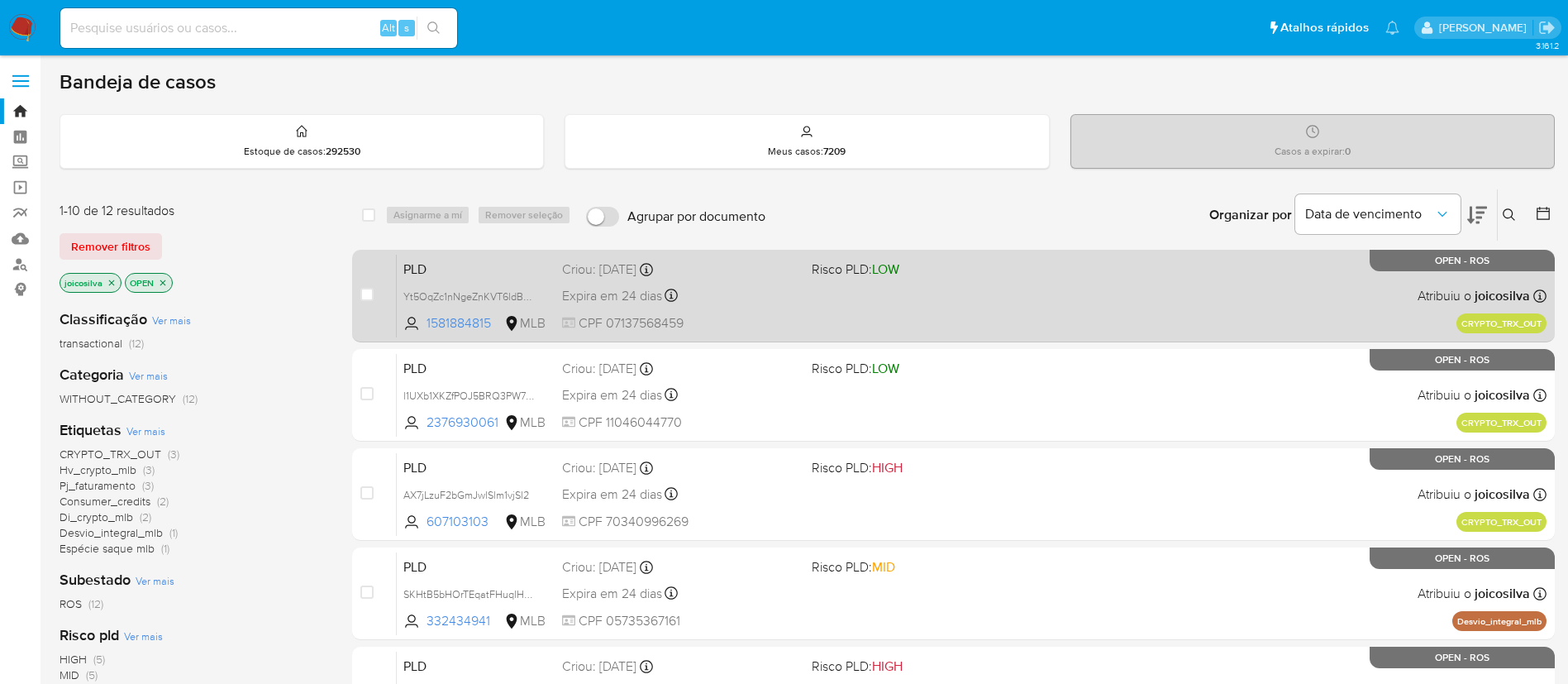
click at [1004, 321] on div "PLD Yt5OqZc1nNgeZnKVT6ldBMvD 1581884815 MLB Risco PLD: LOW Criou: [DATE] Criou:…" at bounding box center [971, 295] width 1149 height 83
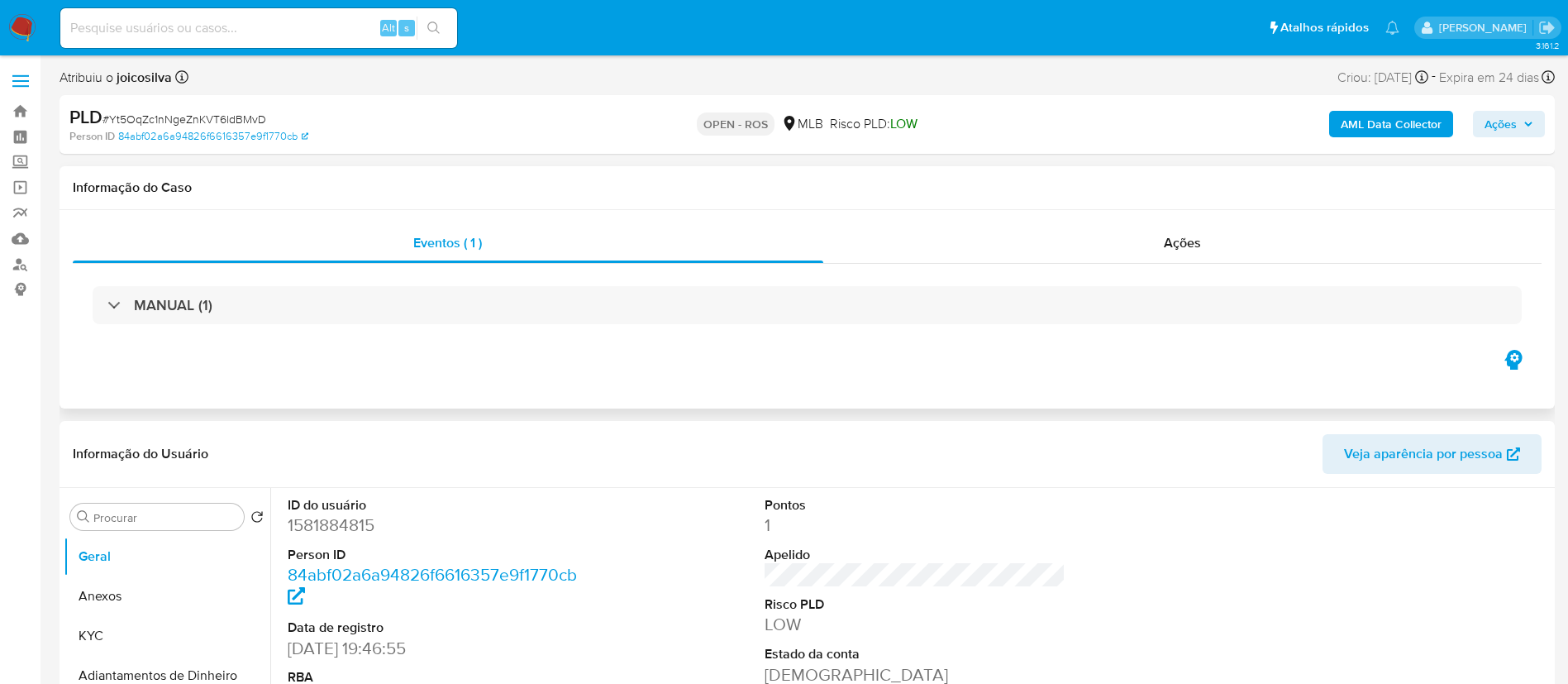
select select "10"
click at [211, 115] on span "# Yt5OqZc1nNgeZnKVT6ldBMvD" at bounding box center [184, 120] width 163 height 17
copy span "Yt5OqZc1nNgeZnKVT6ldBMvD"
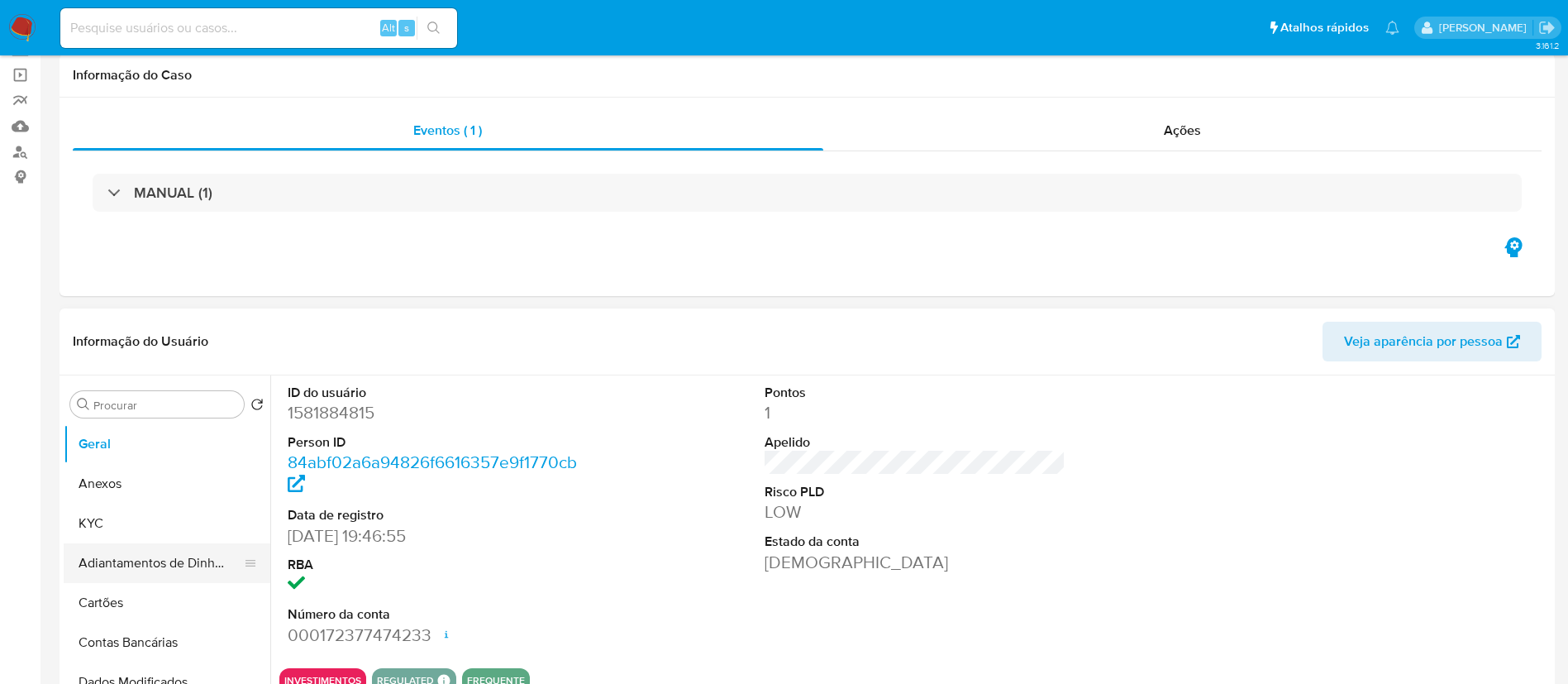
scroll to position [124, 0]
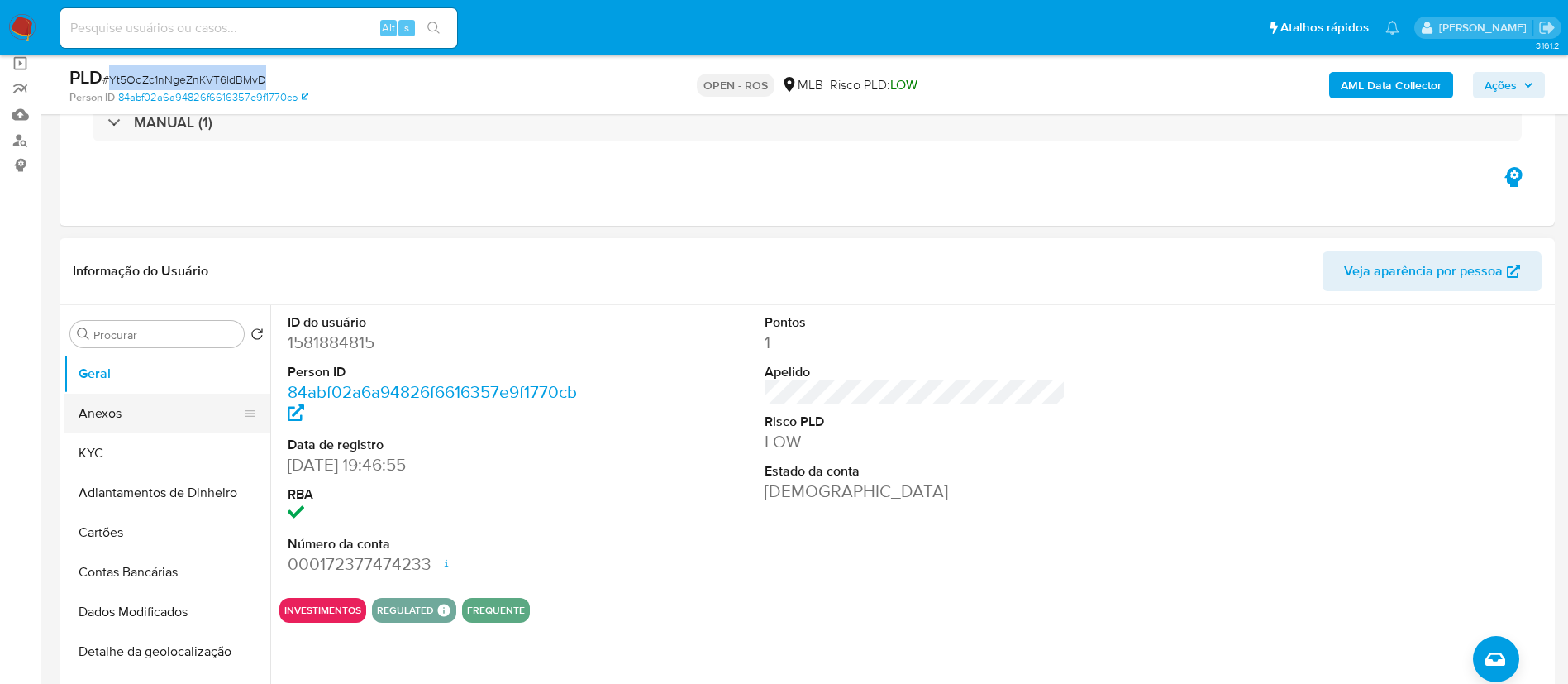
click at [131, 403] on button "Anexos" at bounding box center [161, 413] width 194 height 40
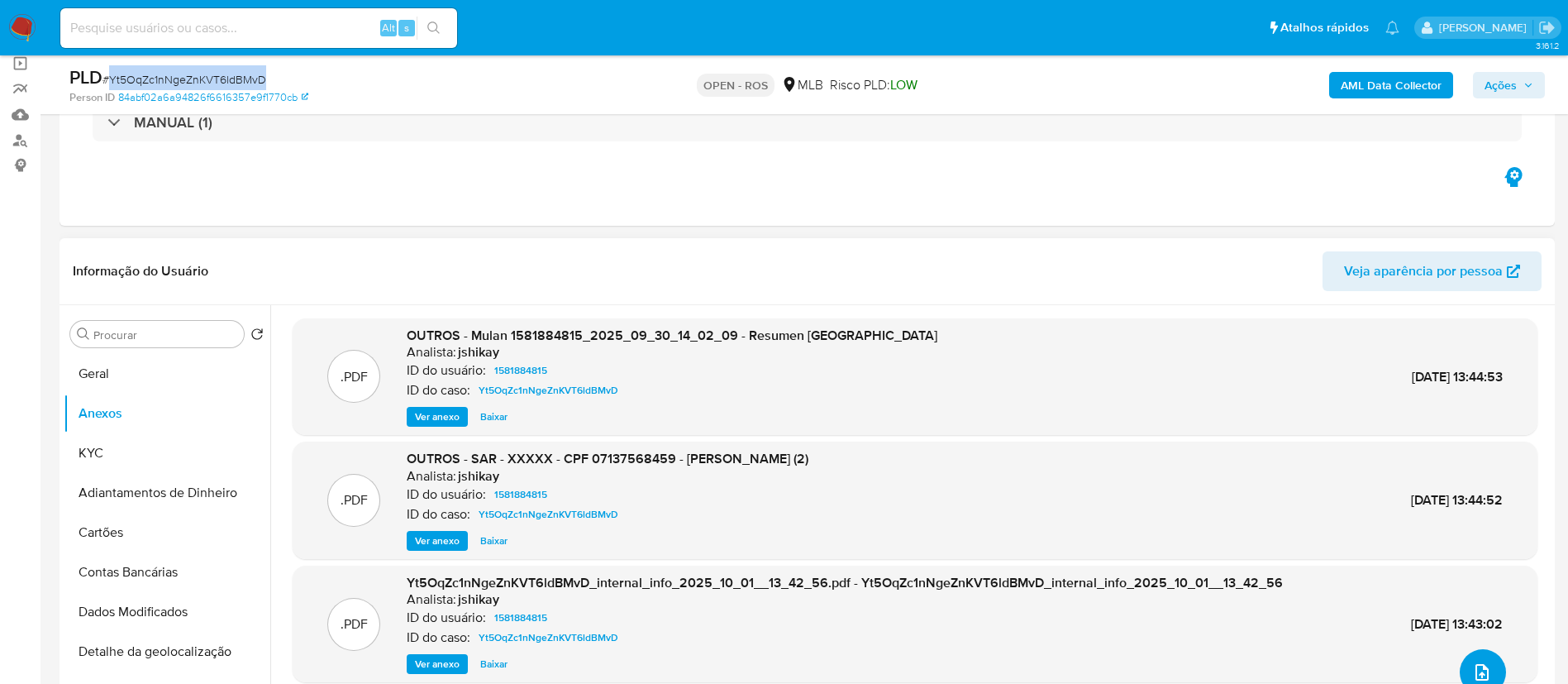
click at [1476, 664] on icon "upload-file" at bounding box center [1482, 672] width 13 height 17
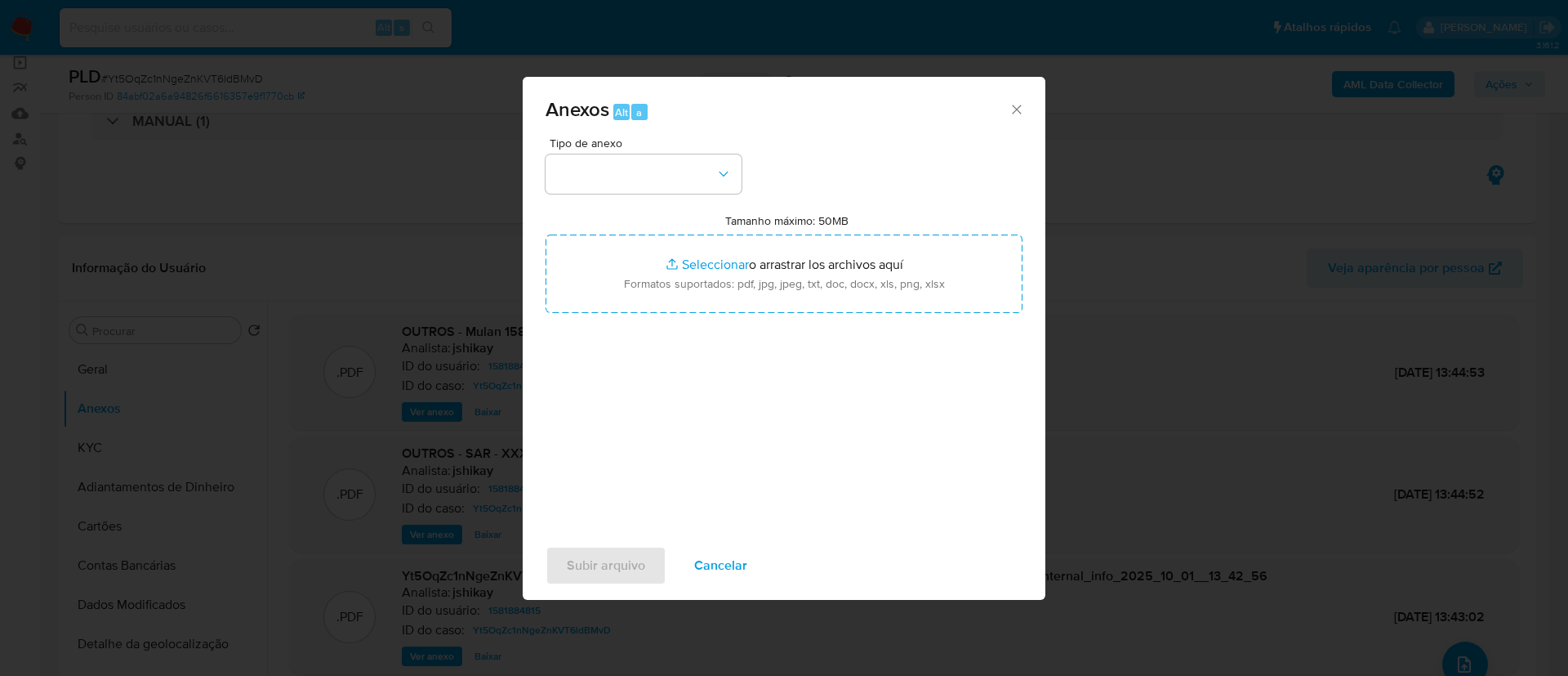
click at [1204, 325] on div "Anexos Alt a Tipo de anexo Tamanho máximo: 50MB Seleccionar archivos Selecciona…" at bounding box center [784, 338] width 1568 height 676
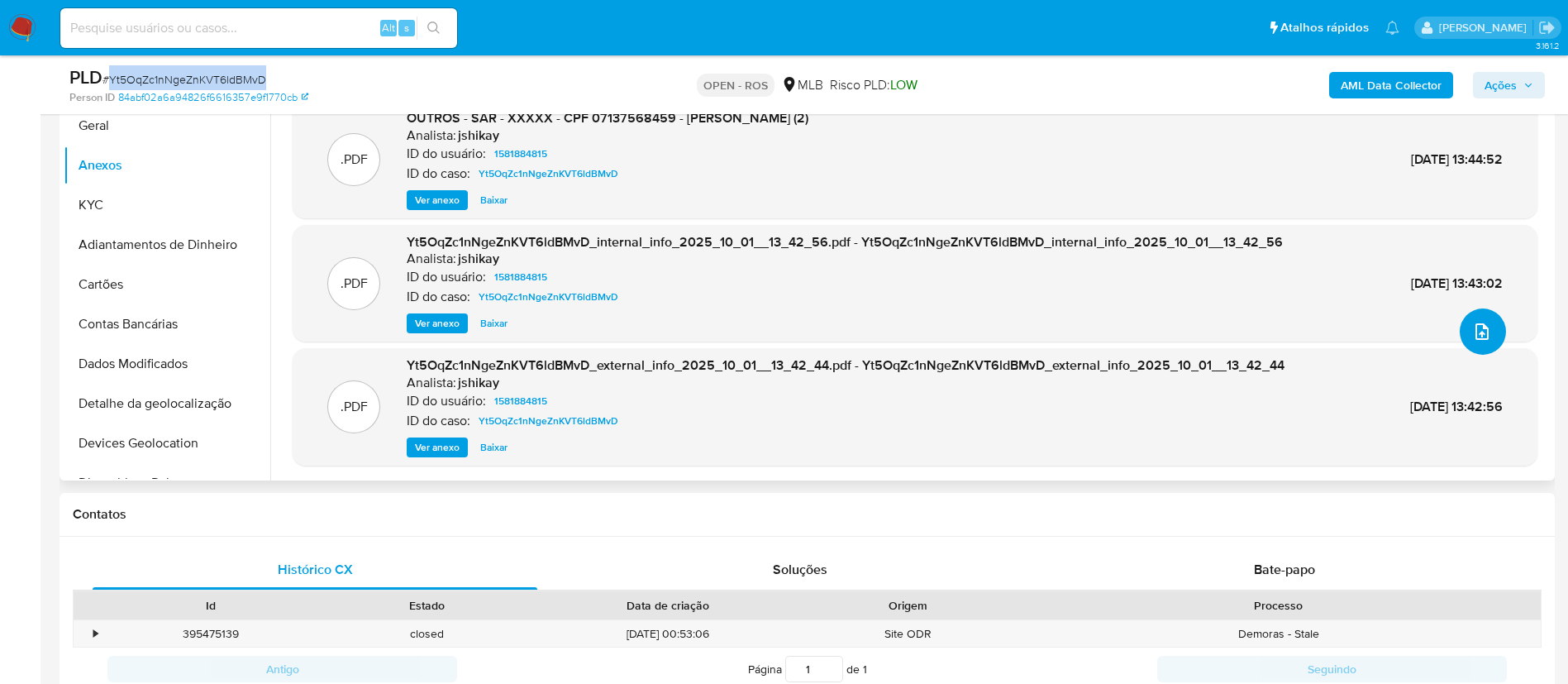
scroll to position [0, 0]
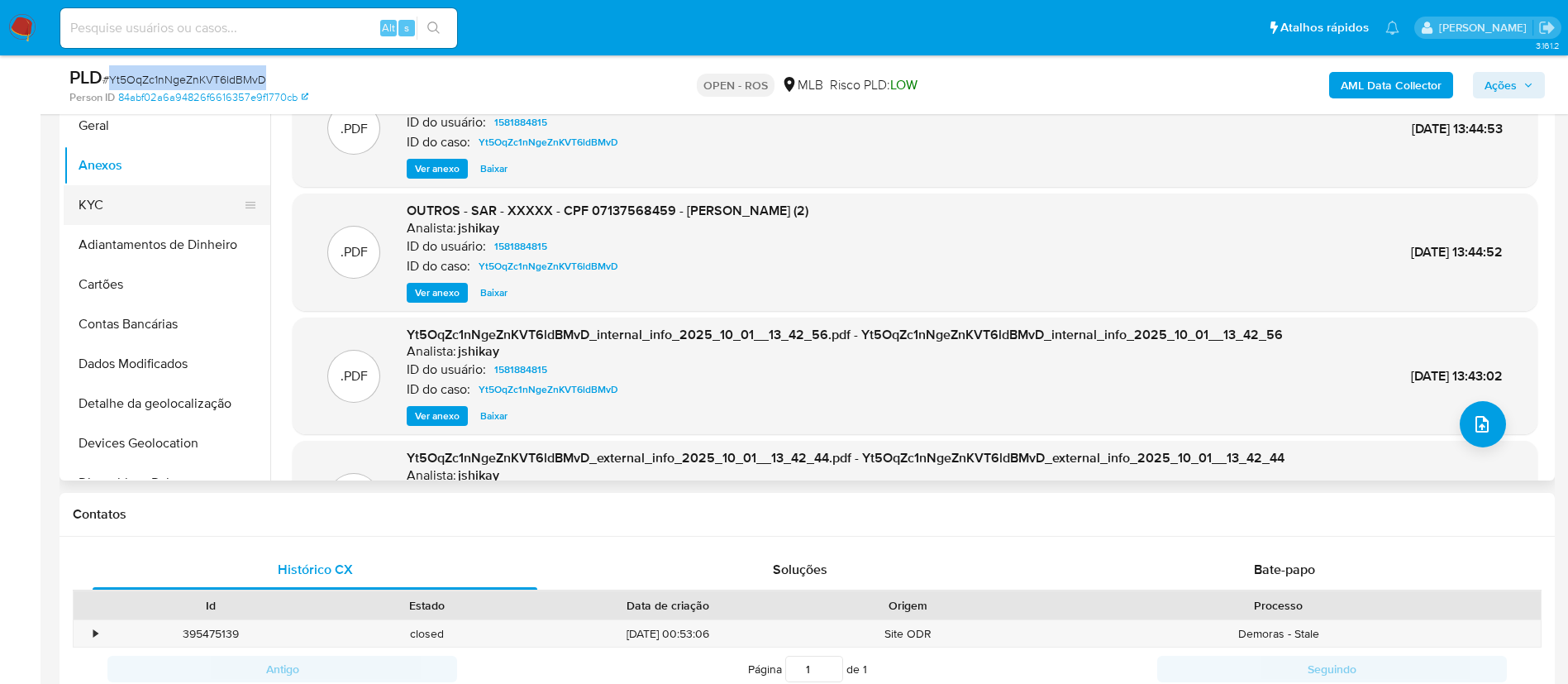
click at [98, 213] on button "KYC" at bounding box center [161, 205] width 194 height 40
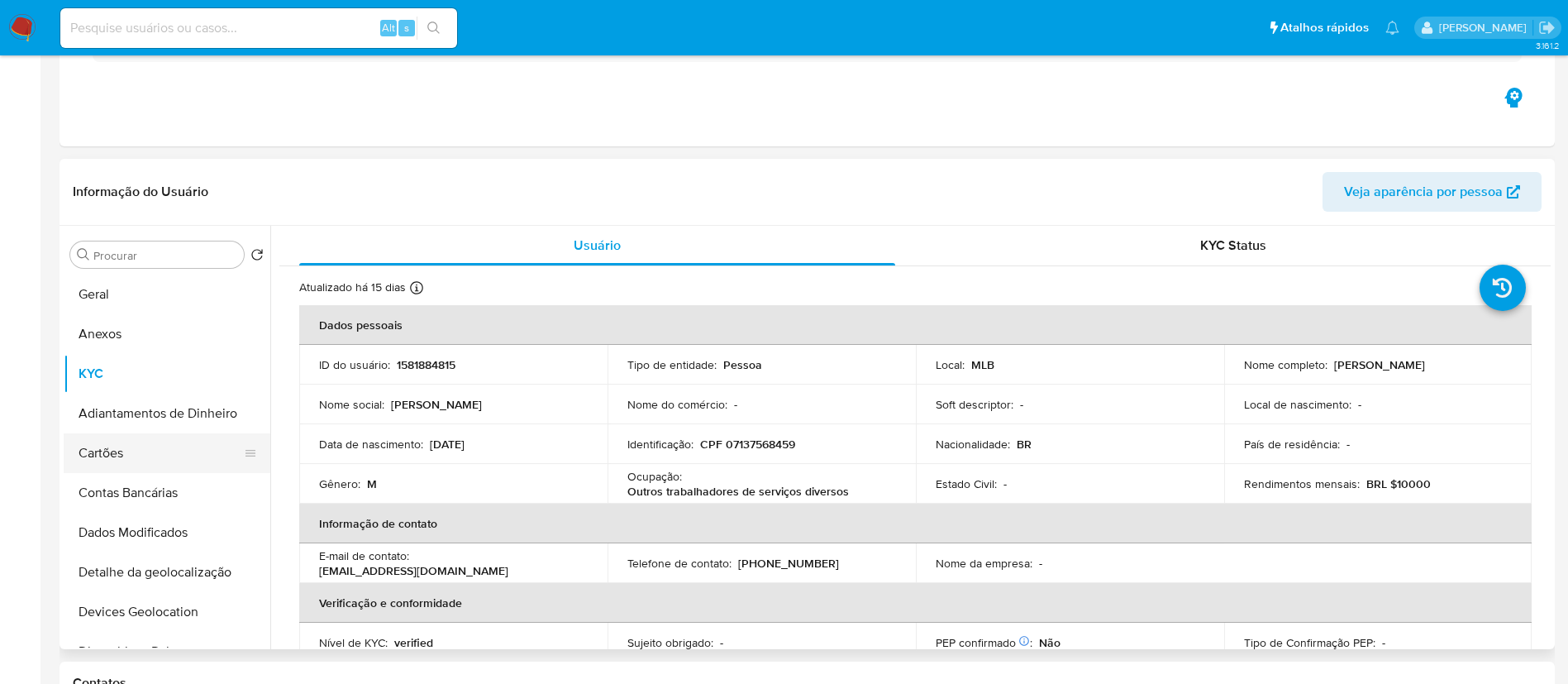
scroll to position [372, 0]
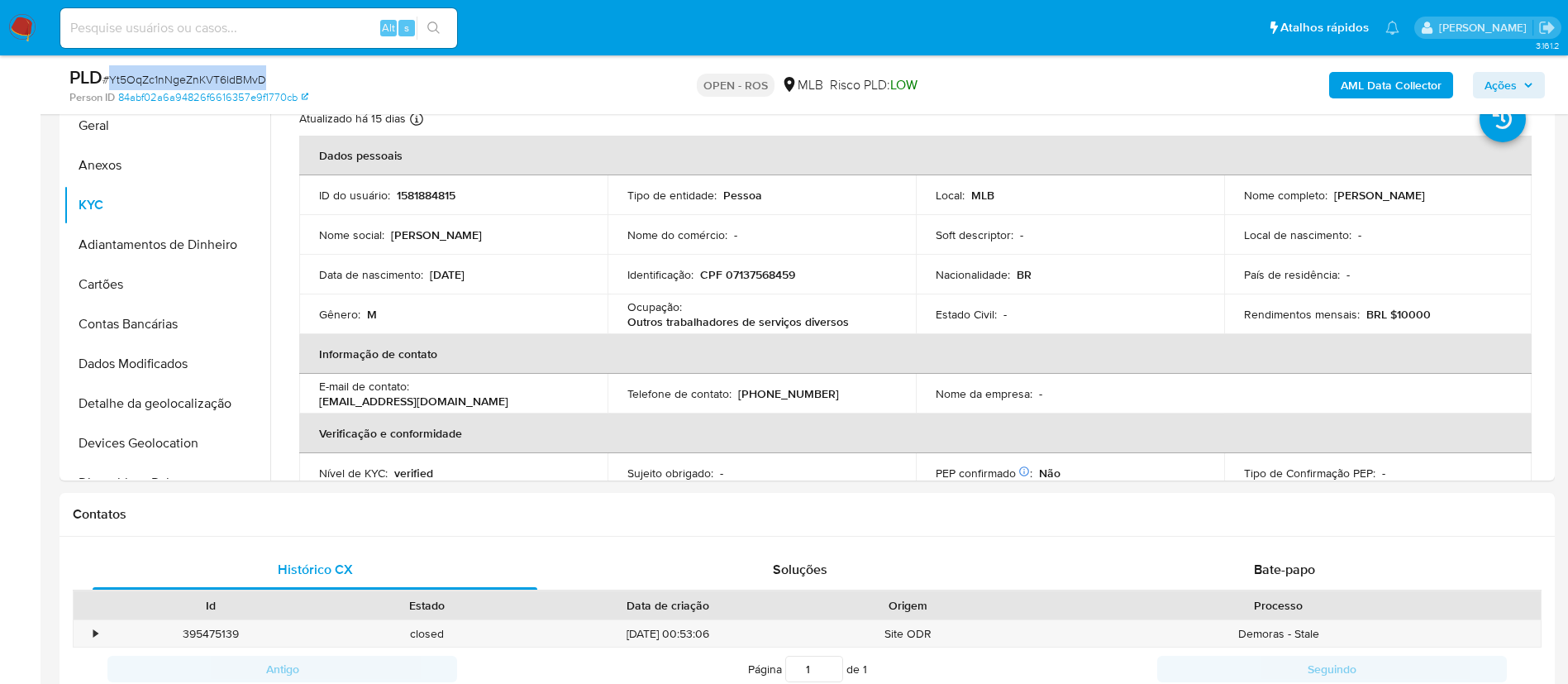
drag, startPoint x: 124, startPoint y: 172, endPoint x: 438, endPoint y: 102, distance: 321.7
click at [123, 174] on button "Anexos" at bounding box center [167, 165] width 206 height 40
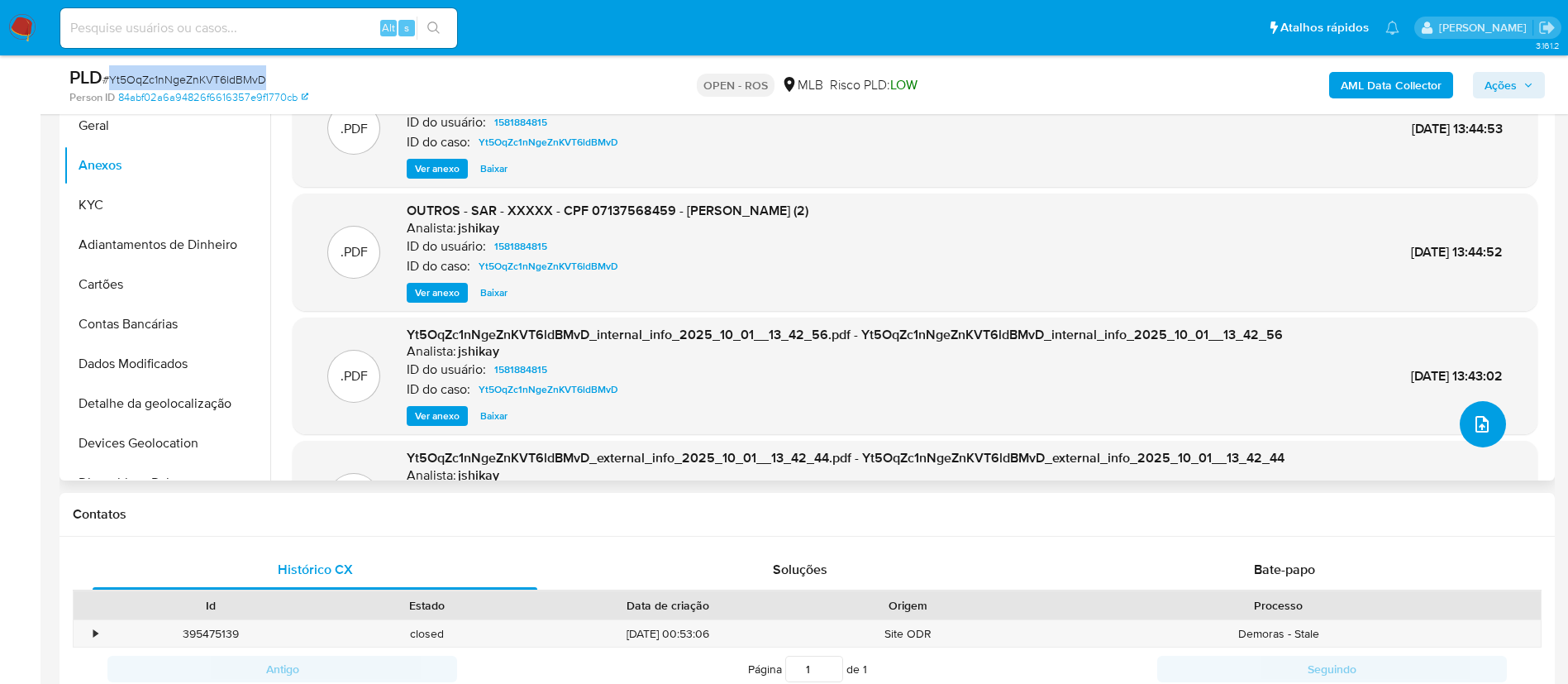
click at [1483, 419] on icon "upload-file" at bounding box center [1482, 425] width 20 height 20
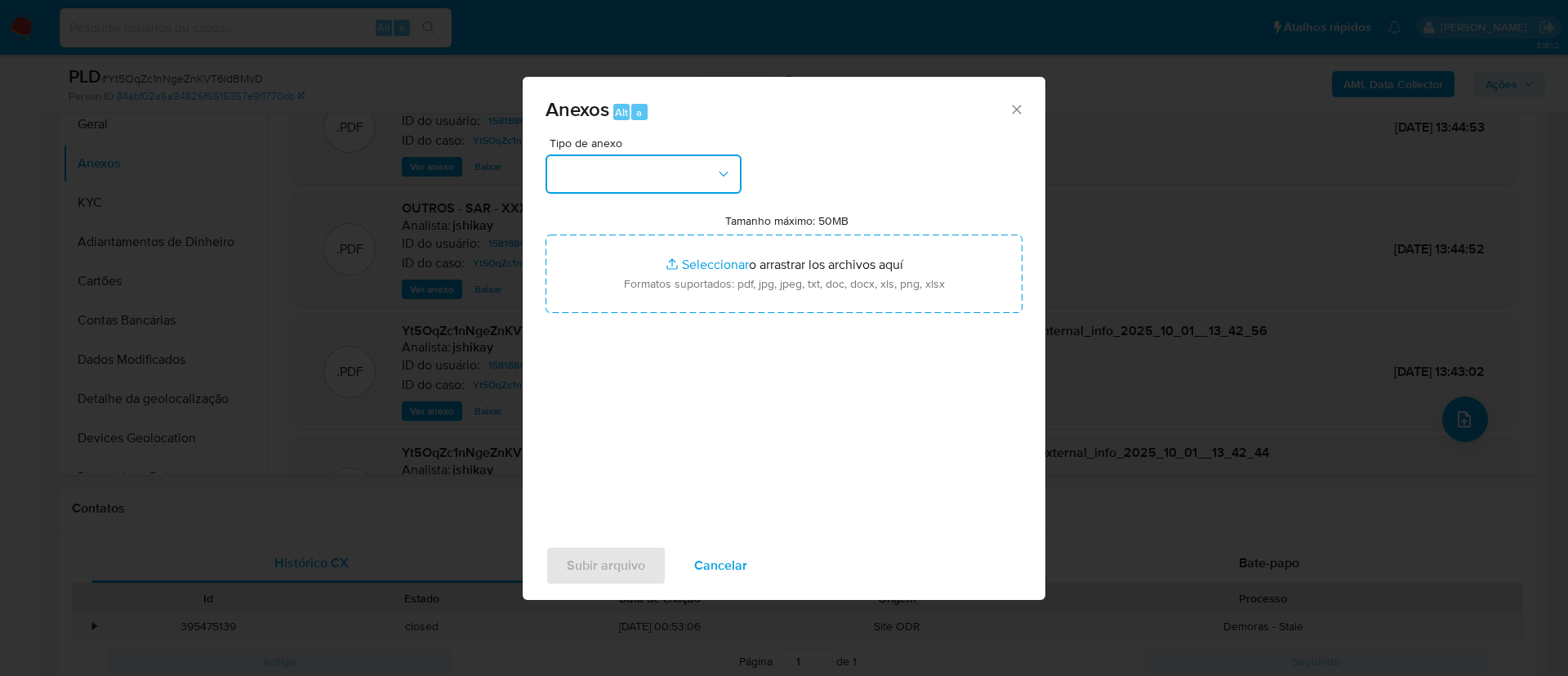
click at [726, 173] on icon "button" at bounding box center [724, 174] width 17 height 17
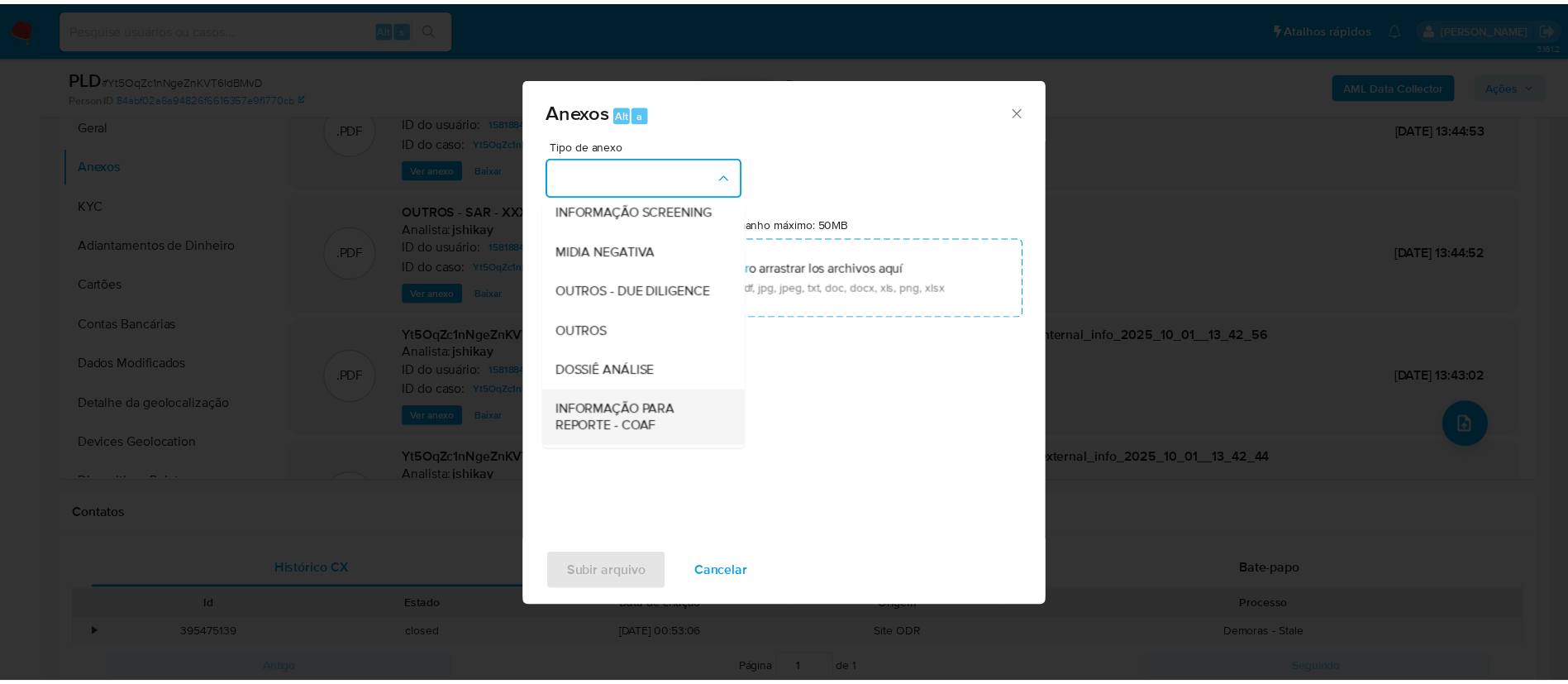
scroll to position [254, 0]
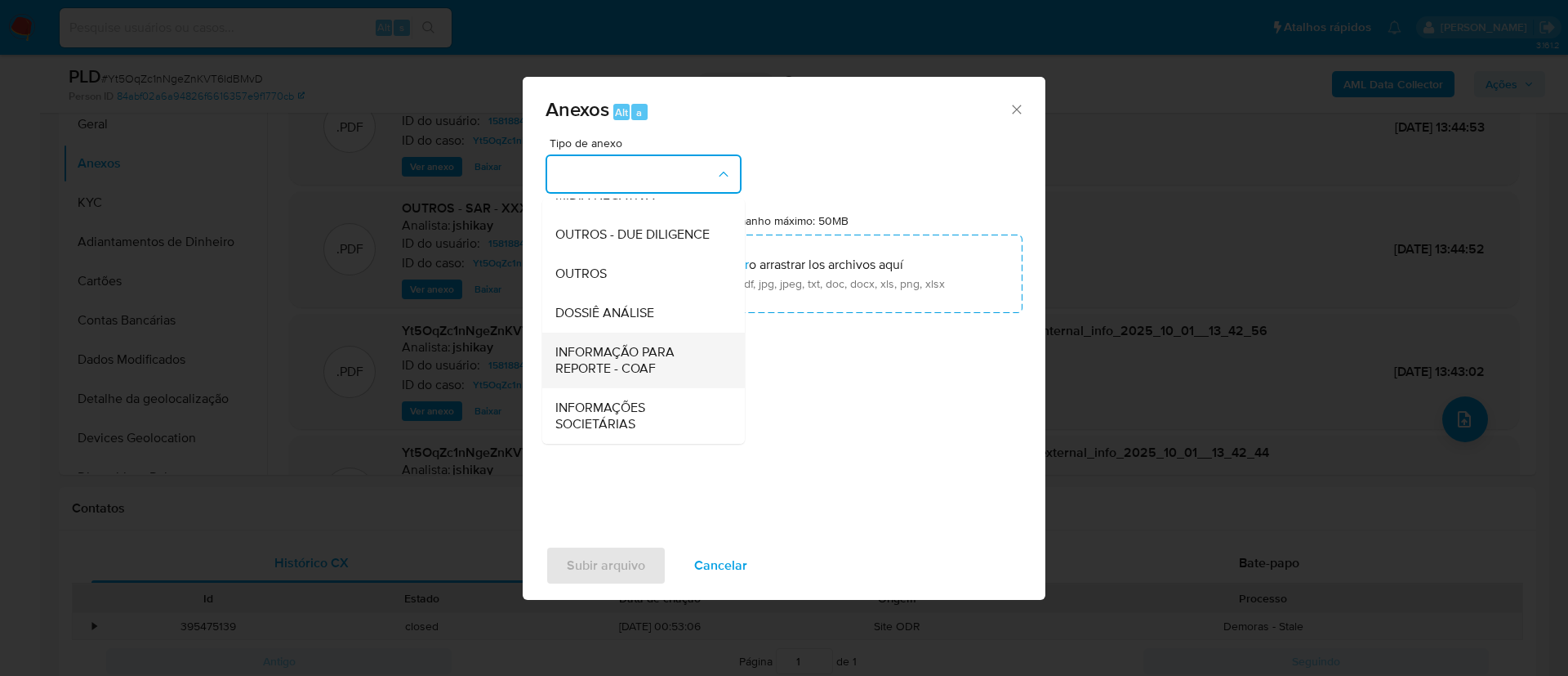
click at [643, 362] on span "INFORMAÇÃO PARA REPORTE - COAF" at bounding box center [638, 360] width 166 height 32
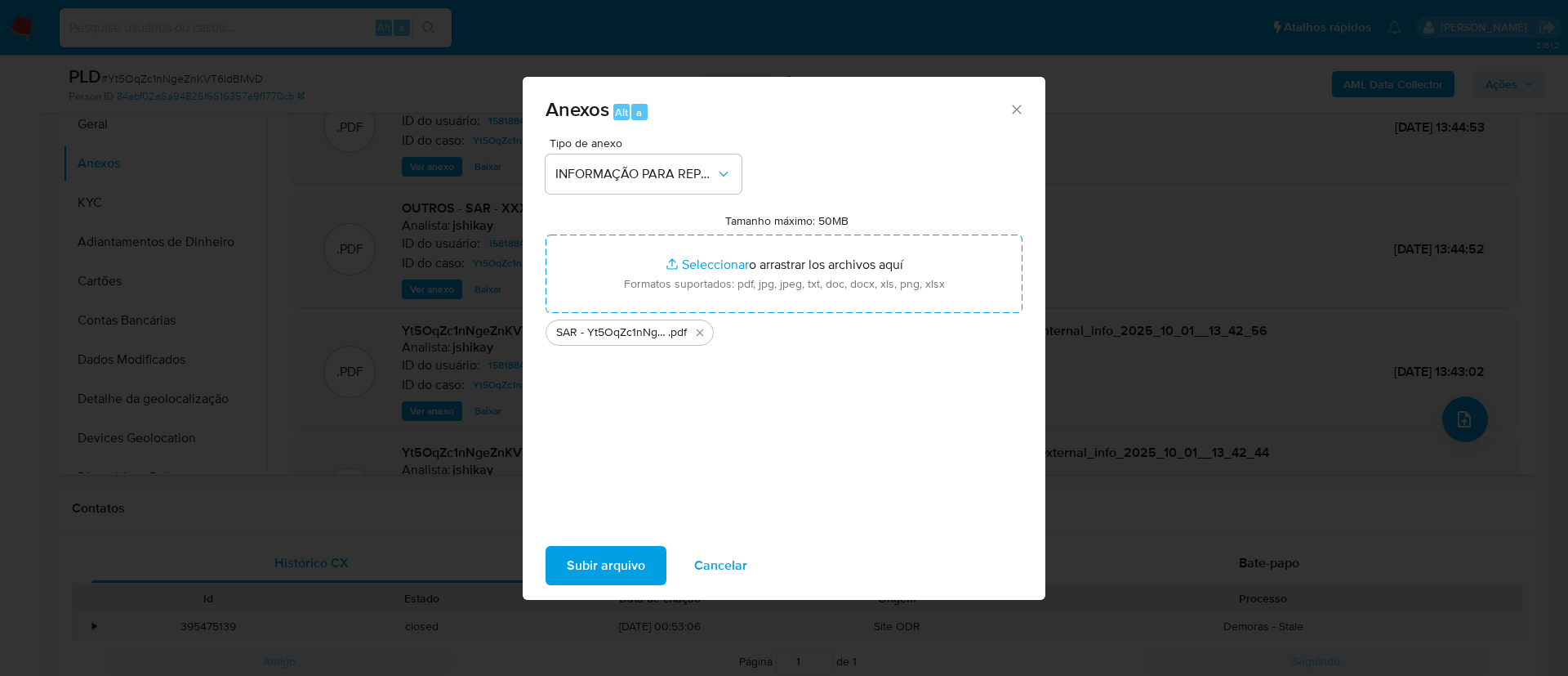
click at [621, 554] on span "Subir arquivo" at bounding box center [606, 565] width 78 height 36
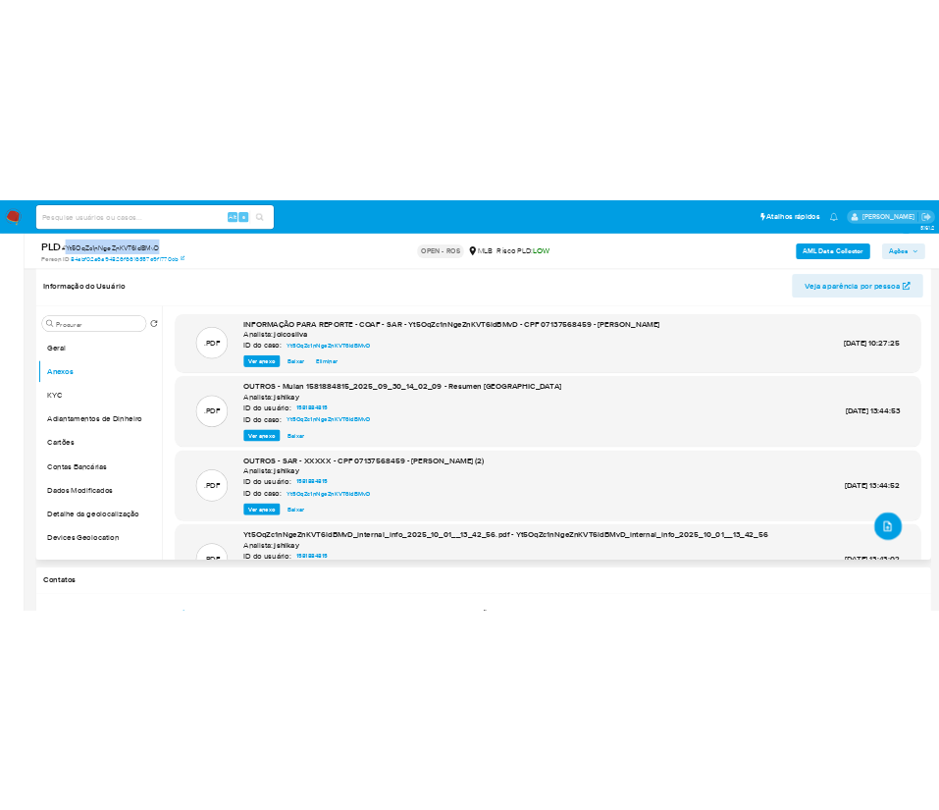
scroll to position [147, 0]
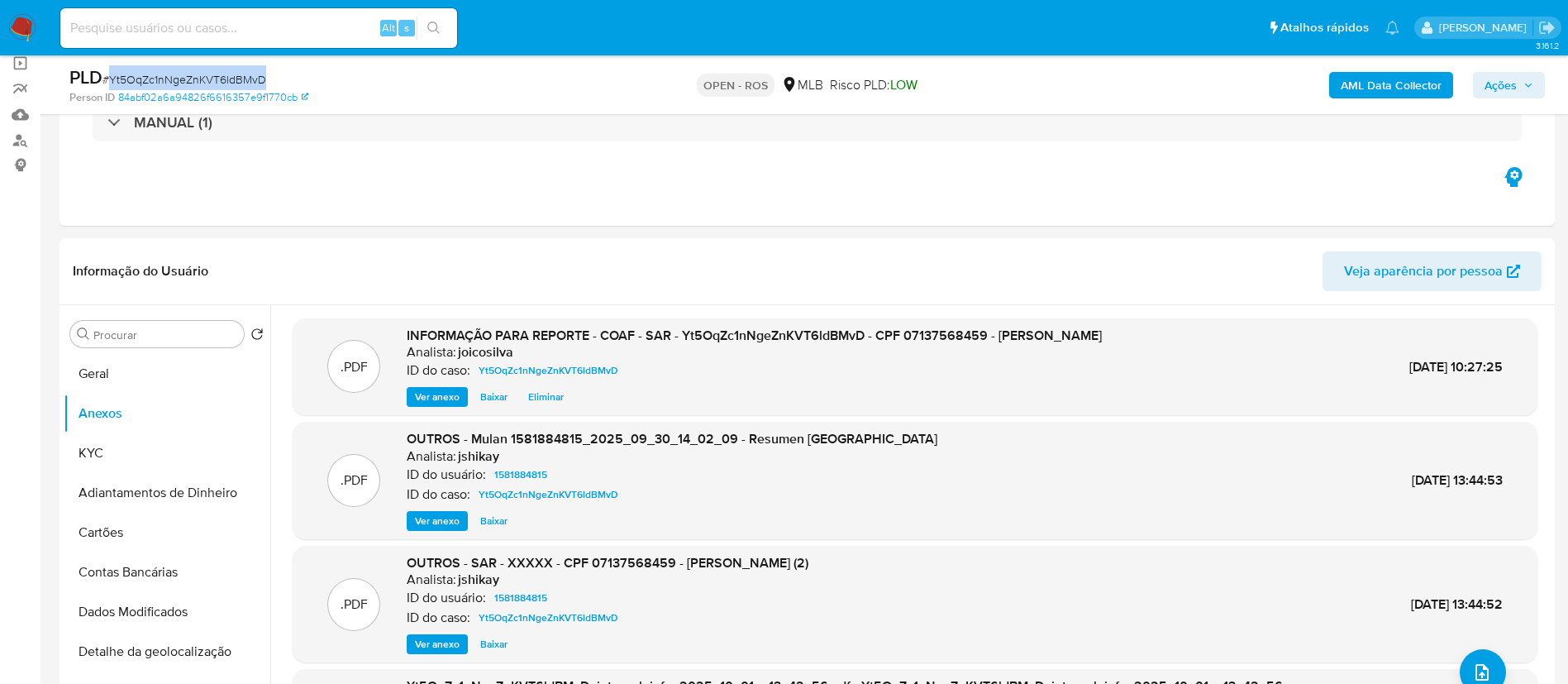
click at [1532, 76] on span "Ações" at bounding box center [1509, 84] width 49 height 23
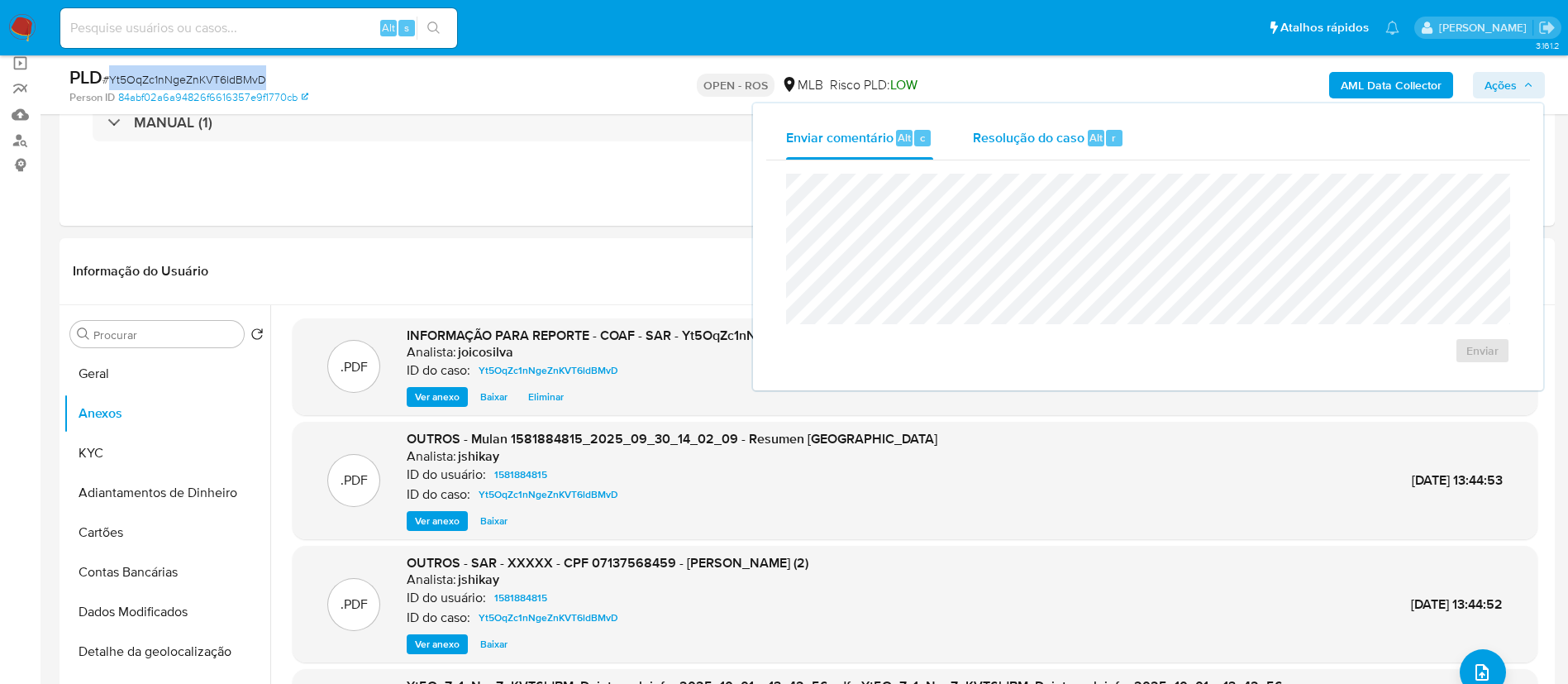
click at [994, 142] on span "Resolução do caso" at bounding box center [1028, 136] width 112 height 19
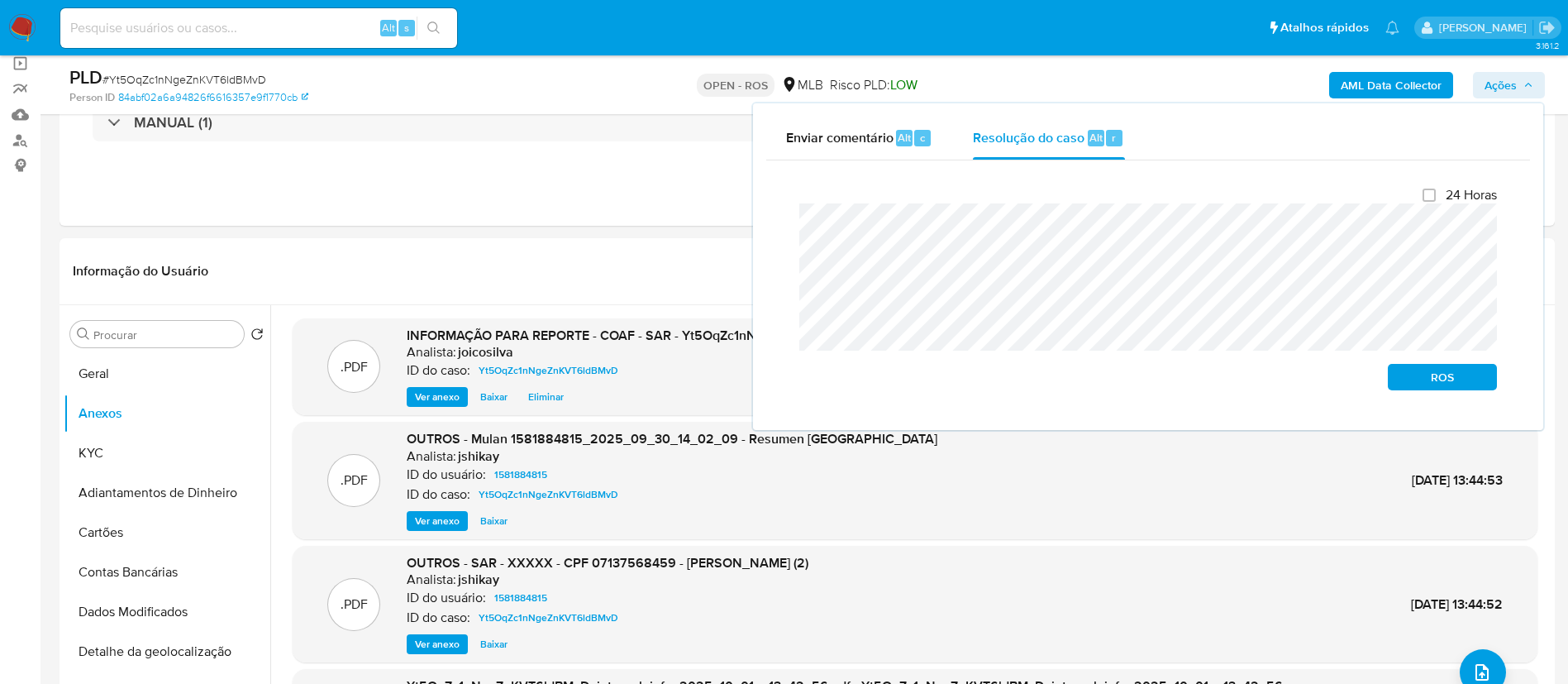
click at [751, 226] on div "Enviar comentário Alt c Resolução do caso Alt r Fechamento do caso 24 Horas ROS" at bounding box center [1148, 267] width 793 height 330
click at [1464, 385] on span "ROS" at bounding box center [1443, 377] width 86 height 23
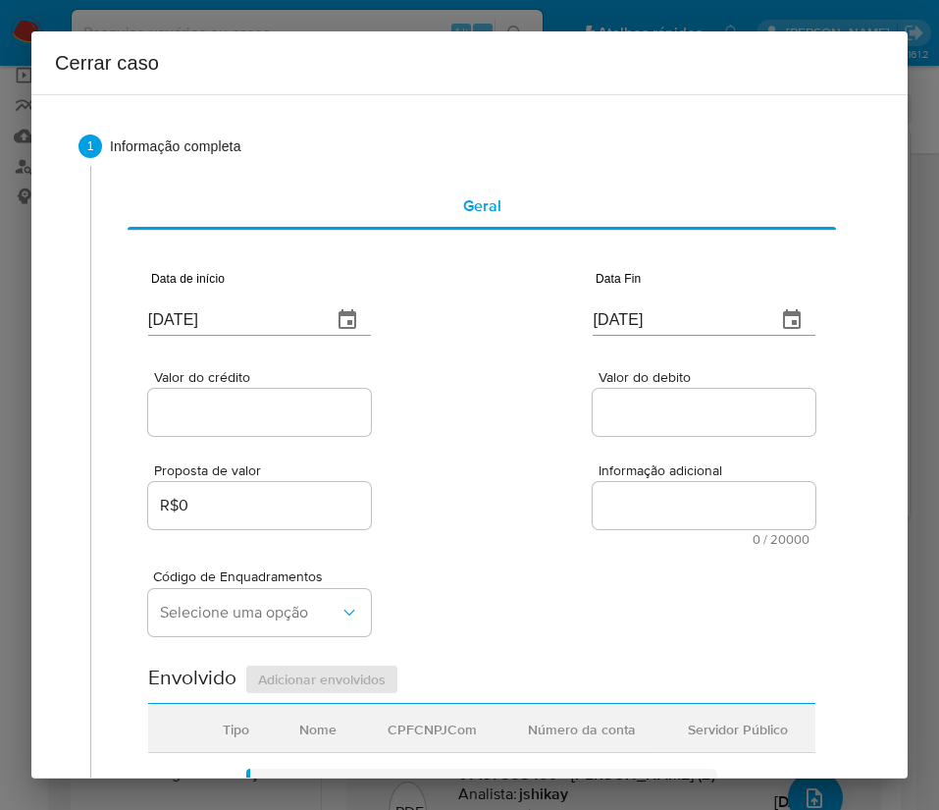
click at [227, 313] on input "03/10/2025" at bounding box center [232, 319] width 168 height 31
paste input "1/08"
type input "[DATE]"
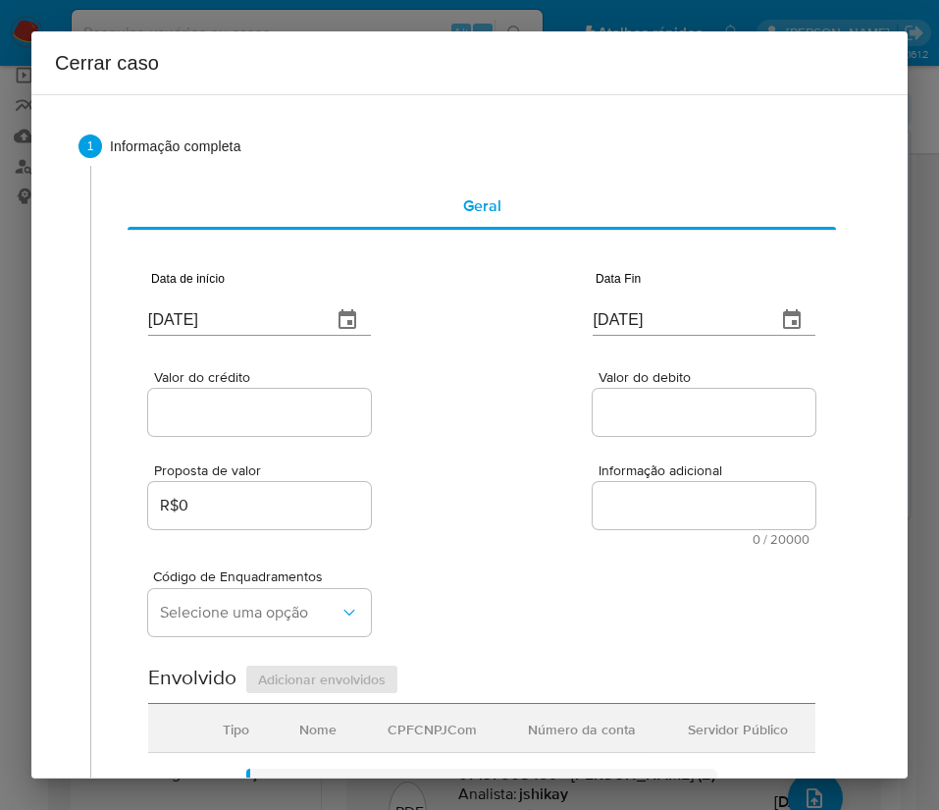
click at [534, 437] on div "Valor do crédito Valor do debito" at bounding box center [481, 392] width 667 height 93
click at [652, 323] on input "03/10/2025" at bounding box center [677, 319] width 168 height 31
paste input "29/09"
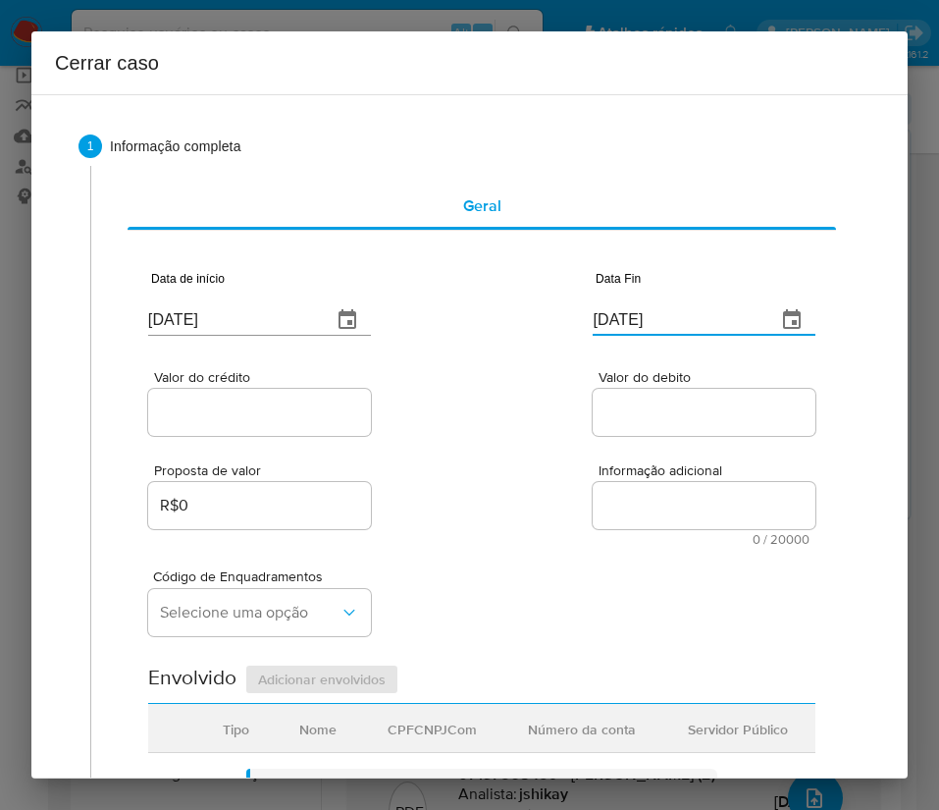
type input "[DATE]"
drag, startPoint x: 646, startPoint y: 482, endPoint x: 267, endPoint y: 469, distance: 379.1
click at [641, 482] on textarea "Informação adicional" at bounding box center [704, 505] width 223 height 47
click at [184, 414] on input "Valor do crédito" at bounding box center [259, 412] width 223 height 26
click at [292, 413] on input "Valor do crédito" at bounding box center [259, 412] width 223 height 26
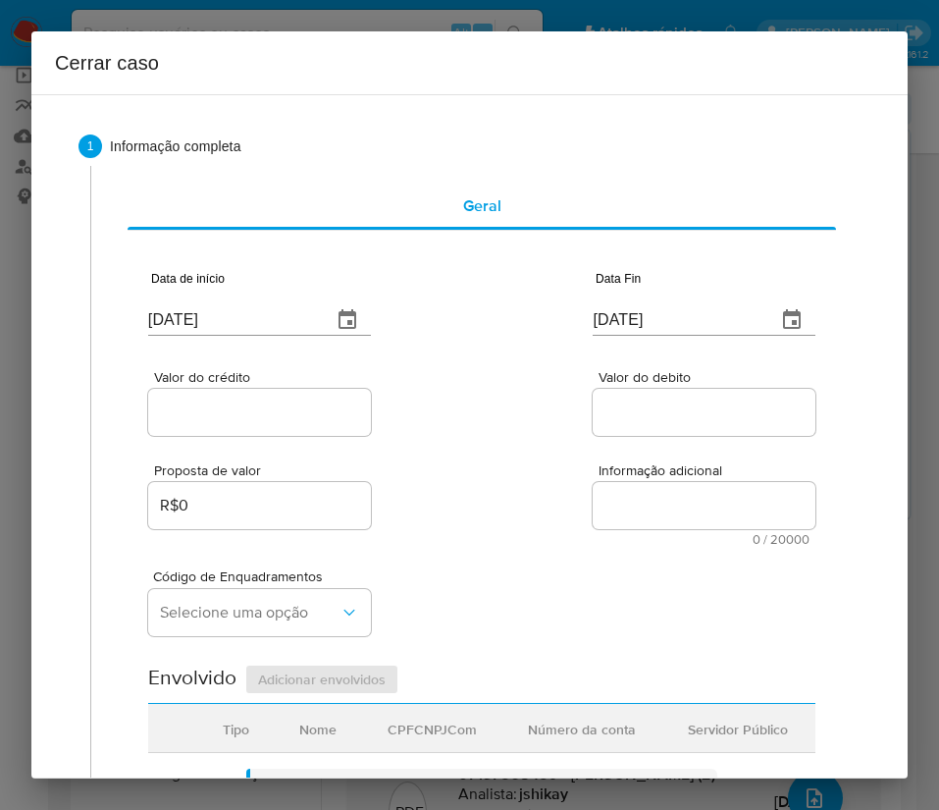
paste input "R$101.249"
type input "R$101.249"
click at [502, 499] on div "Proposta de valor R$0 Informação adicional 0 / 20000 20000 caracteres restantes" at bounding box center [481, 493] width 667 height 106
click at [632, 409] on input "Valor do debito" at bounding box center [704, 412] width 223 height 26
paste input "R$90.802"
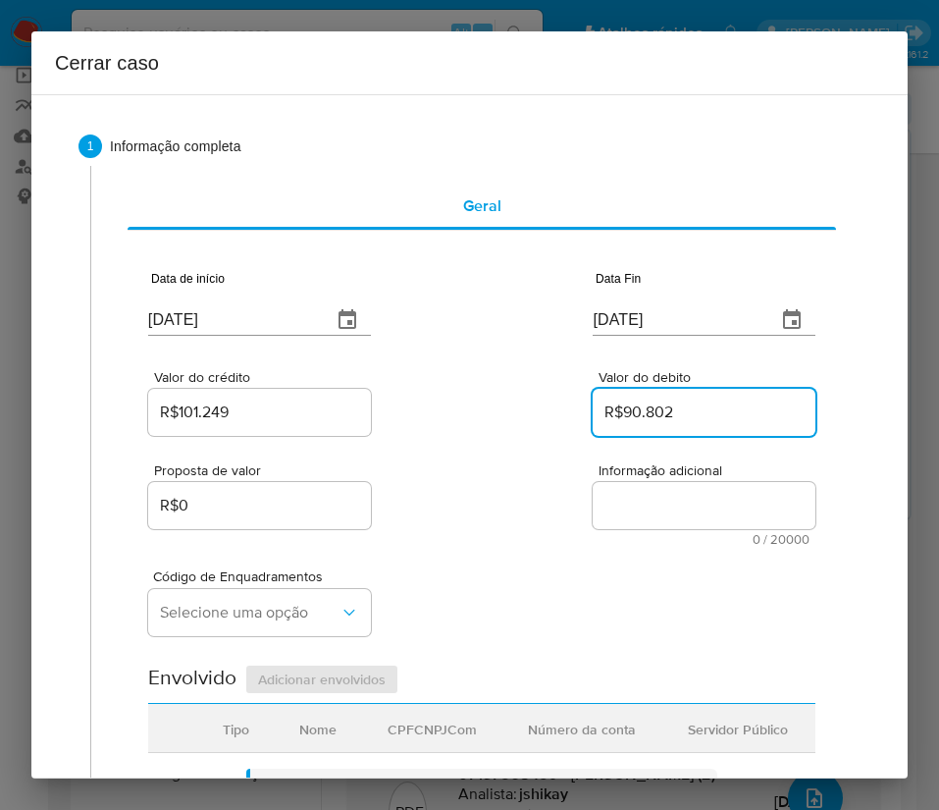
type input "R$90.802"
click at [446, 585] on div "Código de Enquadramentos Selecione uma opção" at bounding box center [481, 595] width 667 height 98
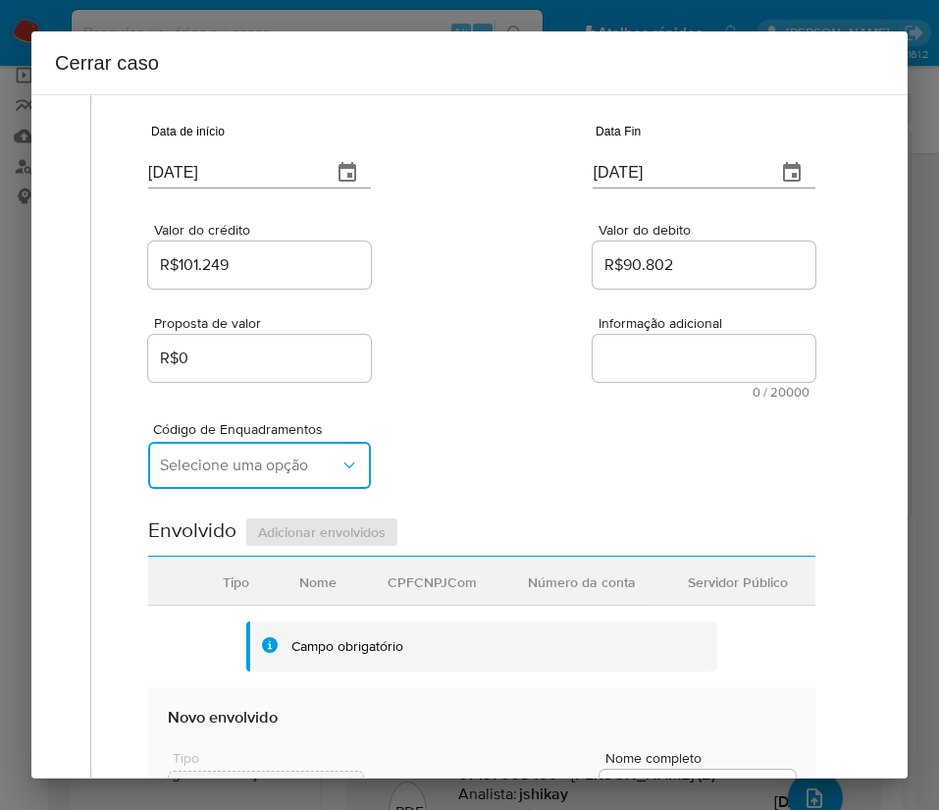
click at [255, 471] on span "Selecione uma opção" at bounding box center [250, 465] width 180 height 20
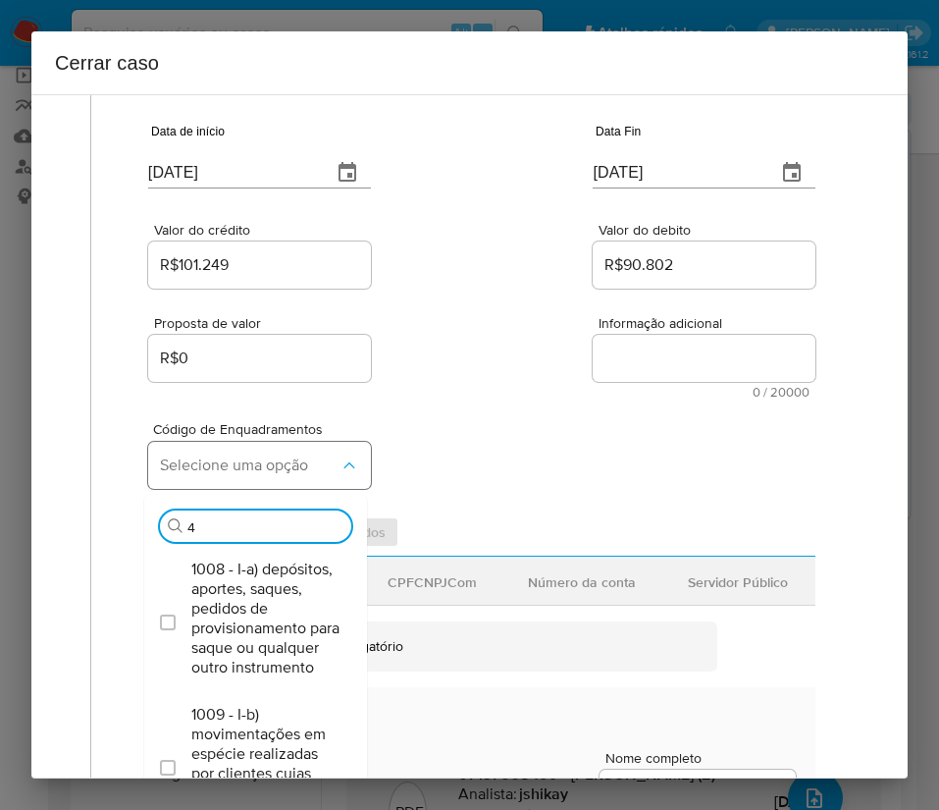
type input "45"
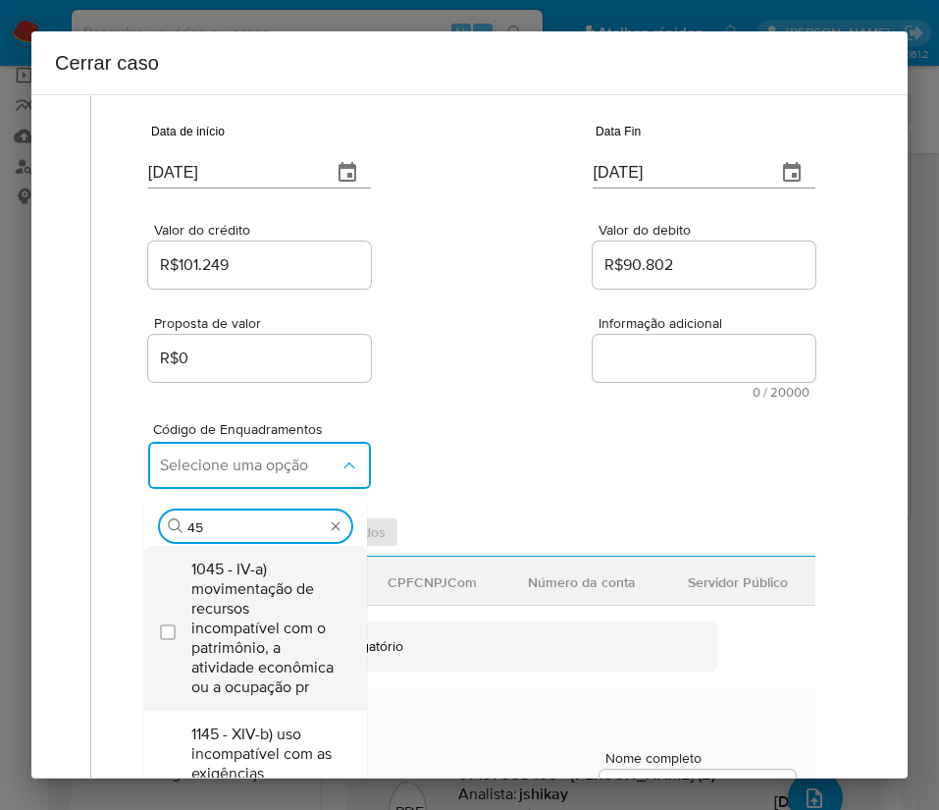
click at [236, 623] on span "1045 - IV-a) movimentação de recursos incompatível com o patrimônio, a atividad…" at bounding box center [265, 627] width 148 height 137
checkbox input "true"
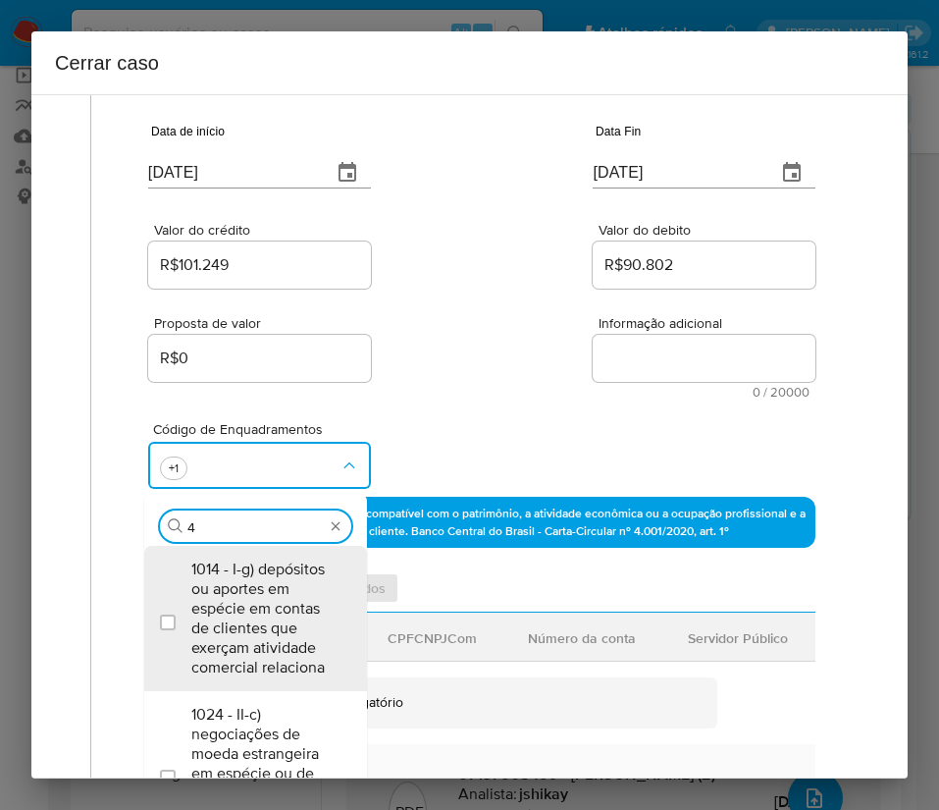
scroll to position [0, 0]
type input "47"
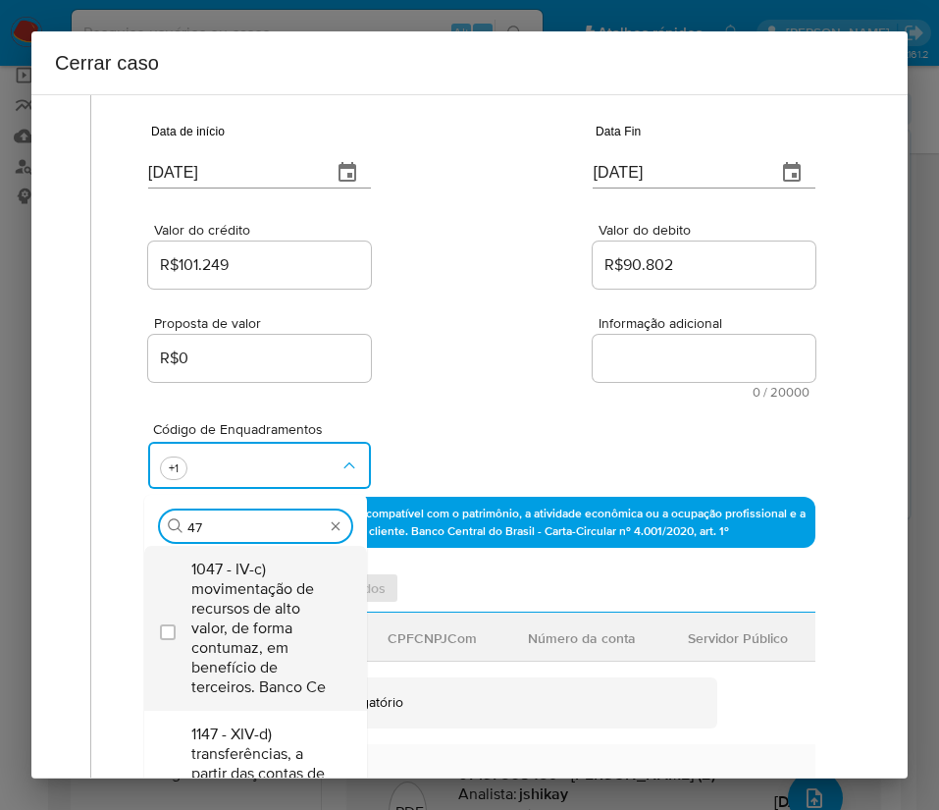
click at [241, 624] on span "1047 - IV-c) movimentação de recursos de alto valor, de forma contumaz, em bene…" at bounding box center [265, 627] width 148 height 137
checkbox input "true"
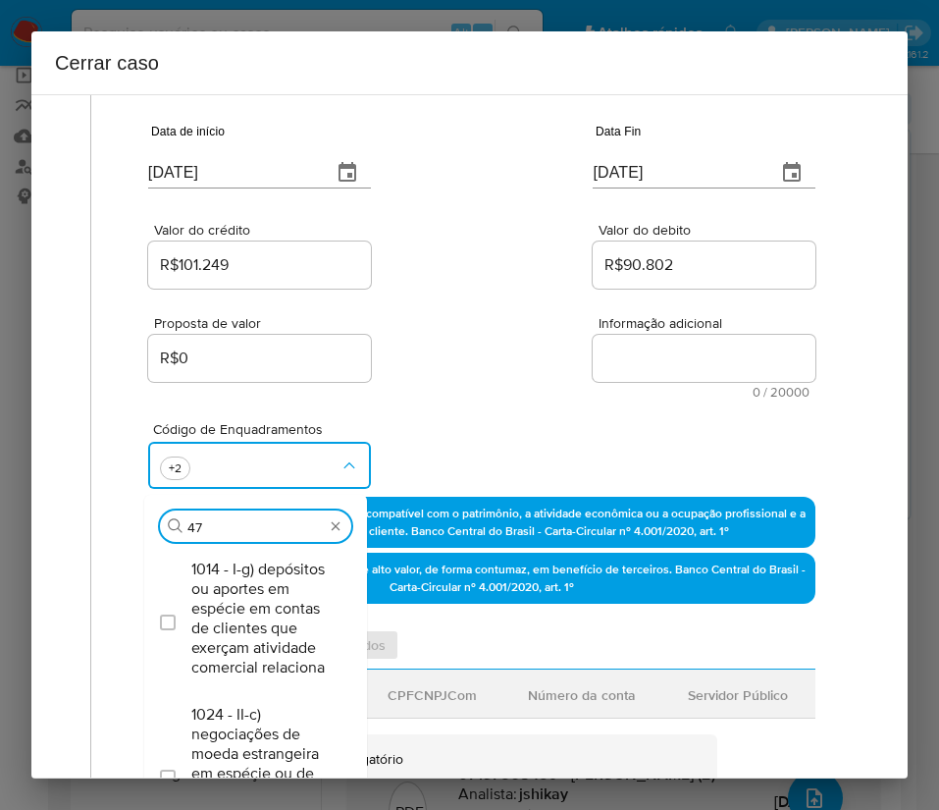
type input "4"
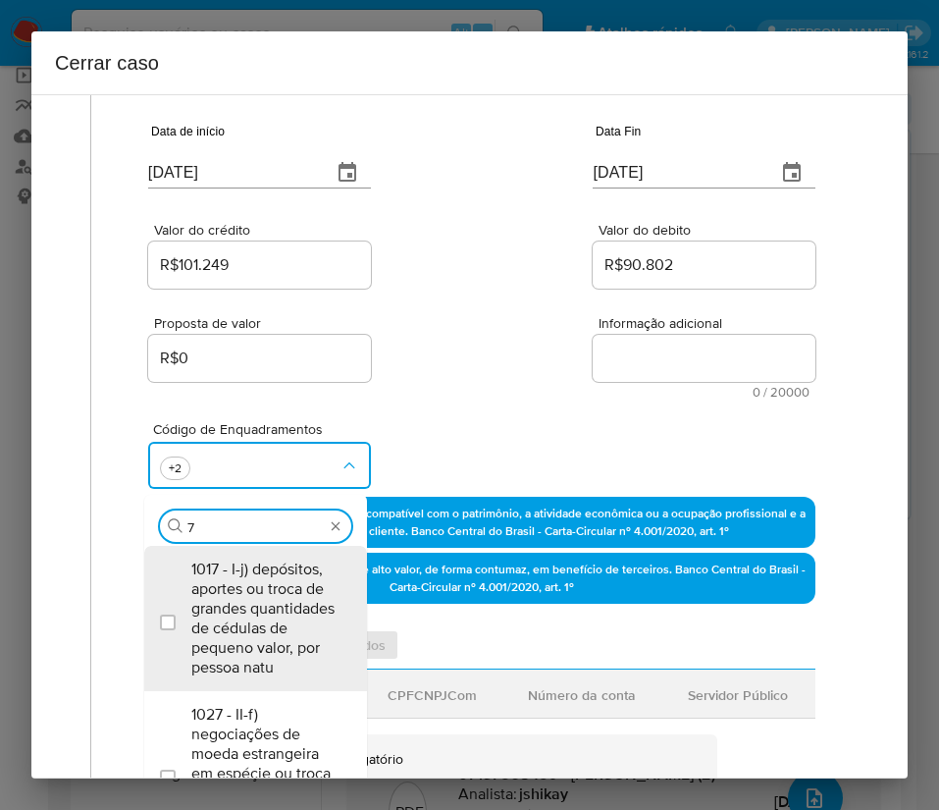
type input "74"
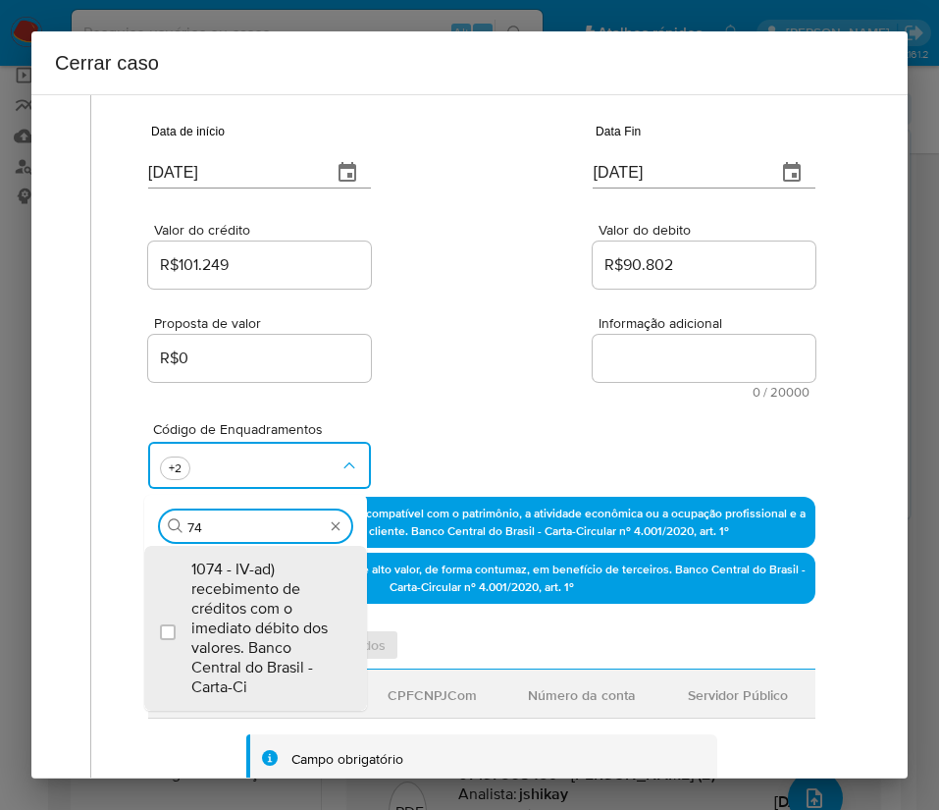
click at [255, 623] on span "1074 - IV-ad) recebimento de créditos com o imediato débito dos valores. Banco …" at bounding box center [265, 627] width 148 height 137
checkbox input "true"
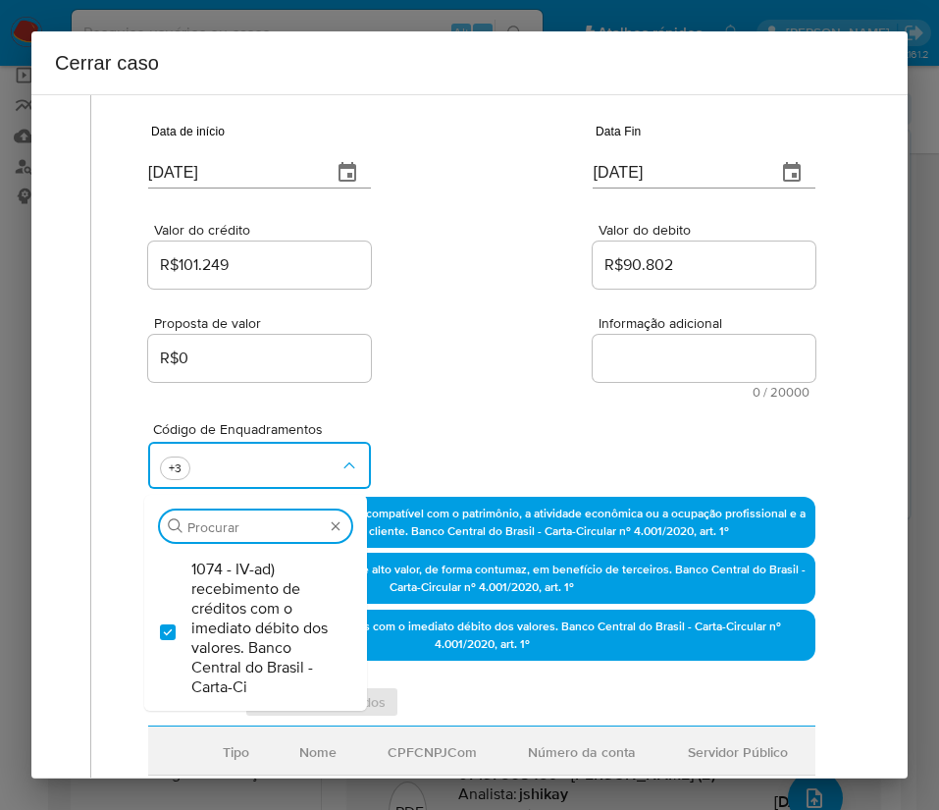
click at [483, 432] on div "Código de Enquadramentos Procurar 1074 - IV-ad) recebimento de créditos com o i…" at bounding box center [481, 447] width 667 height 98
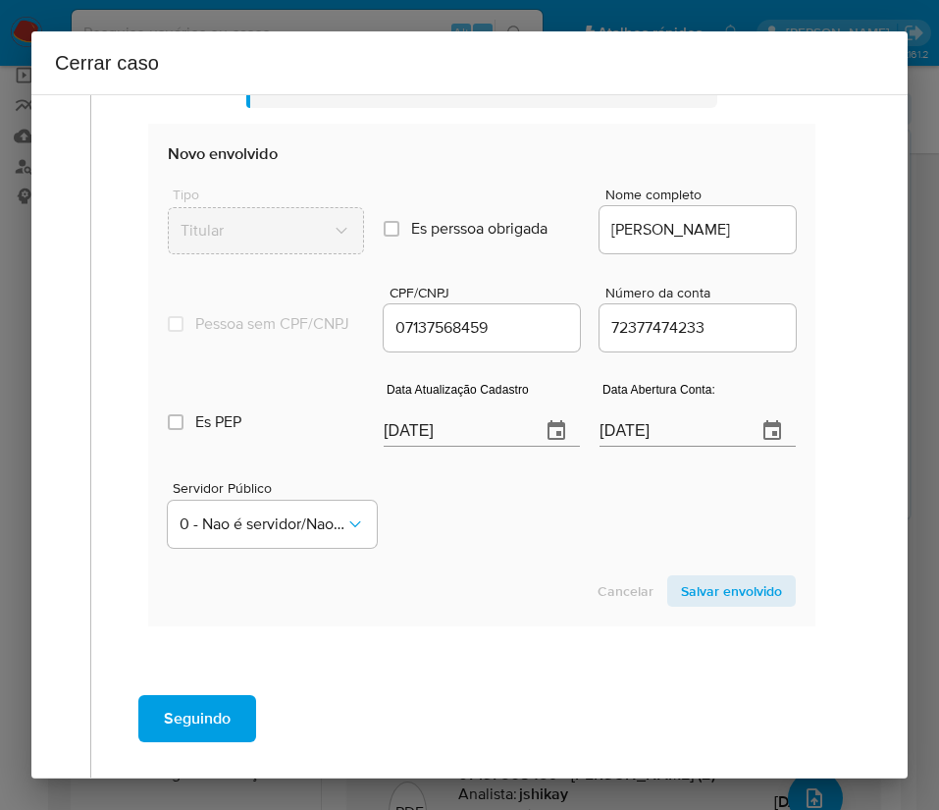
scroll to position [883, 0]
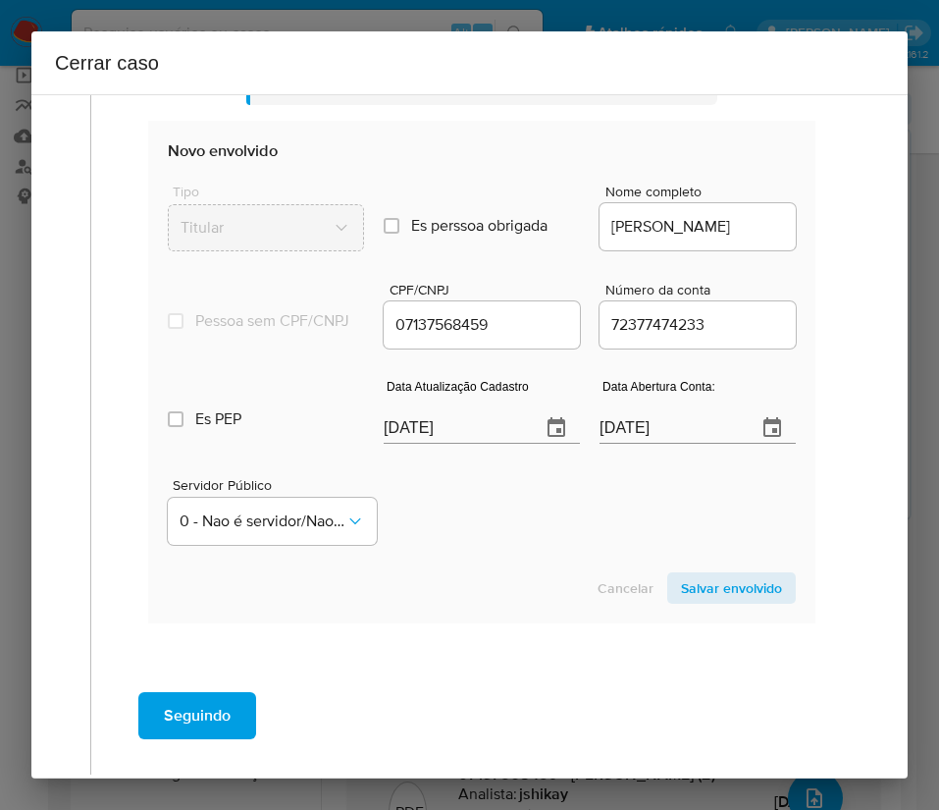
click at [431, 444] on input "03/10/2025" at bounding box center [454, 427] width 141 height 31
paste input "18/09"
type input "18/09/2025"
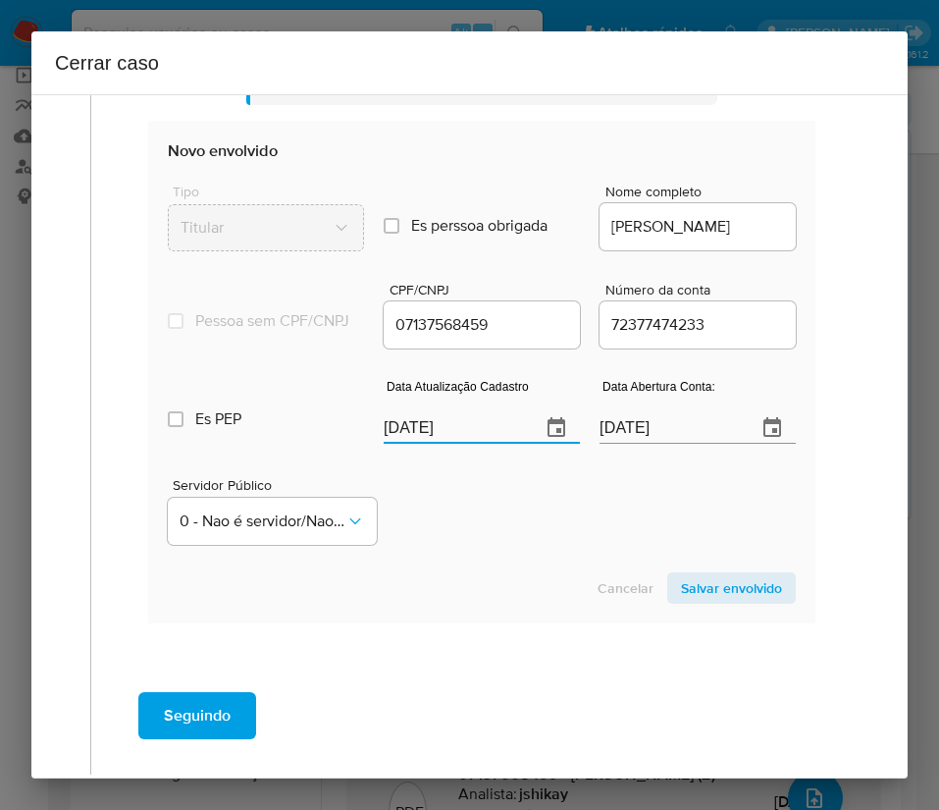
click at [495, 584] on section "Novo envolvido Tipo Titular Es perssoa obrigada Is PObrigada Nome completo JOAO…" at bounding box center [481, 372] width 667 height 502
click at [642, 442] on input "10/06/2025" at bounding box center [670, 427] width 141 height 31
click at [575, 574] on section "Novo envolvido Tipo Titular Es perssoa obrigada Is PObrigada Nome completo JOAO…" at bounding box center [481, 372] width 667 height 502
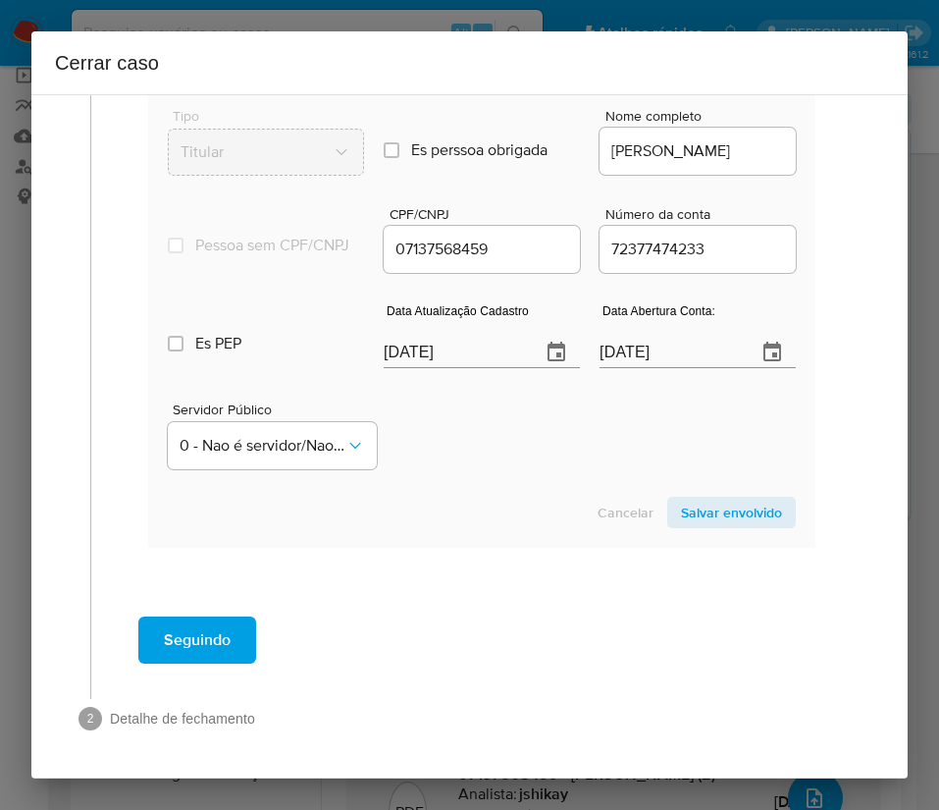
click at [708, 499] on span "Salvar envolvido" at bounding box center [731, 512] width 101 height 27
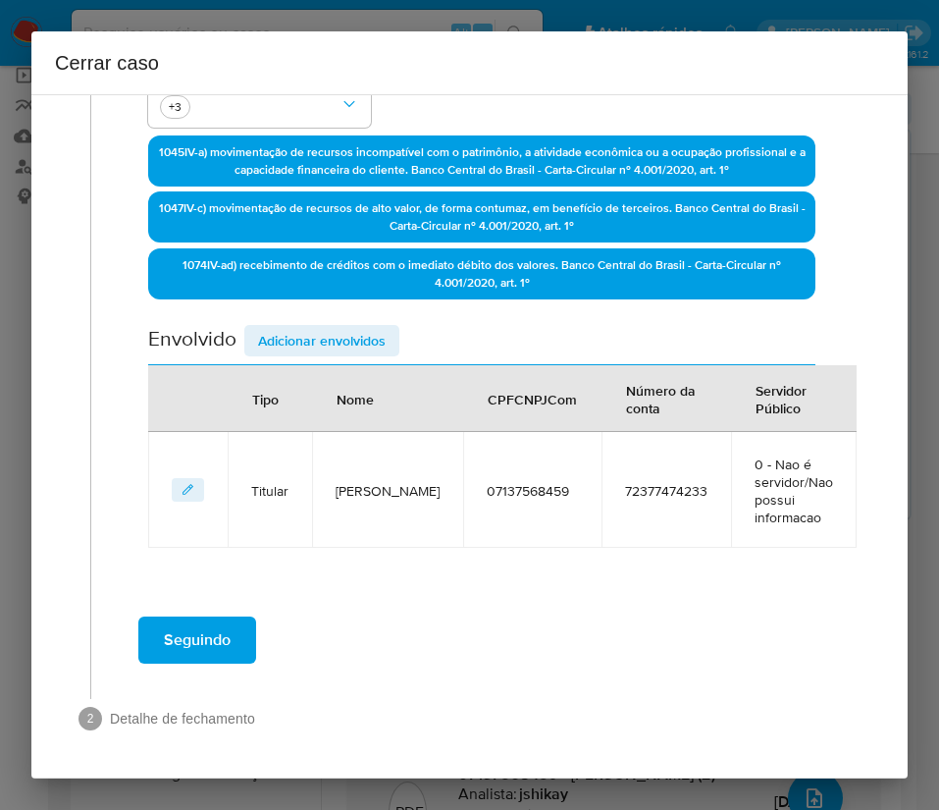
scroll to position [508, 0]
click at [347, 323] on div "Data de início 01/08/2025 Data Fin 29/09/2025 Valor do crédito R$101.249 Valor …" at bounding box center [481, 142] width 667 height 812
click at [348, 342] on span "Adicionar envolvidos" at bounding box center [322, 340] width 128 height 27
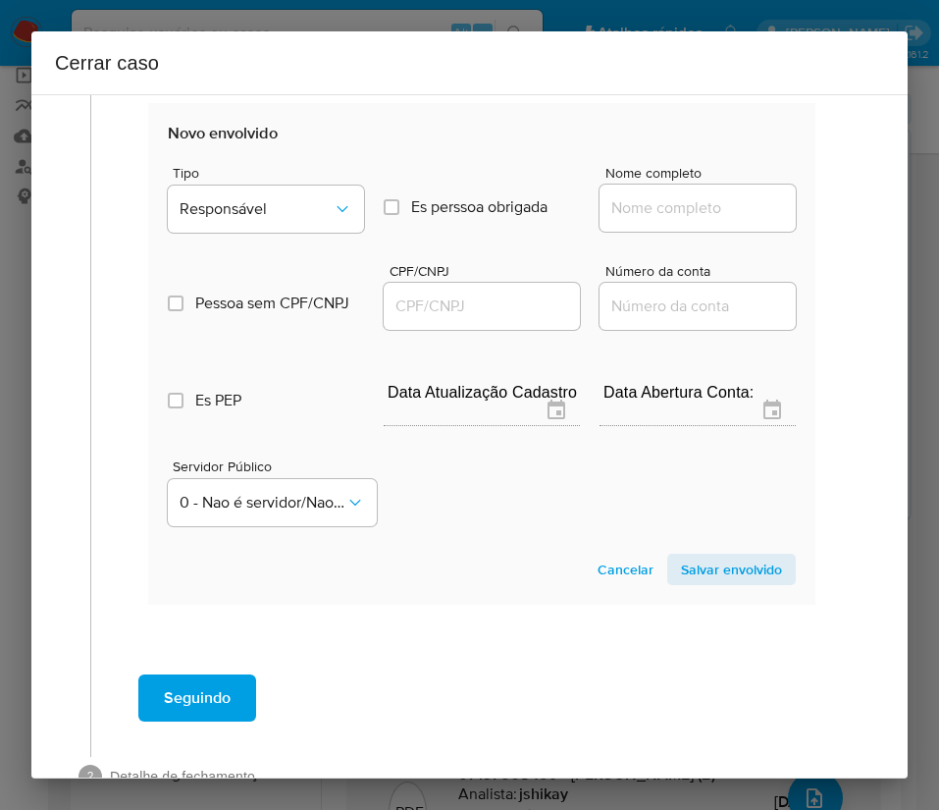
scroll to position [1027, 0]
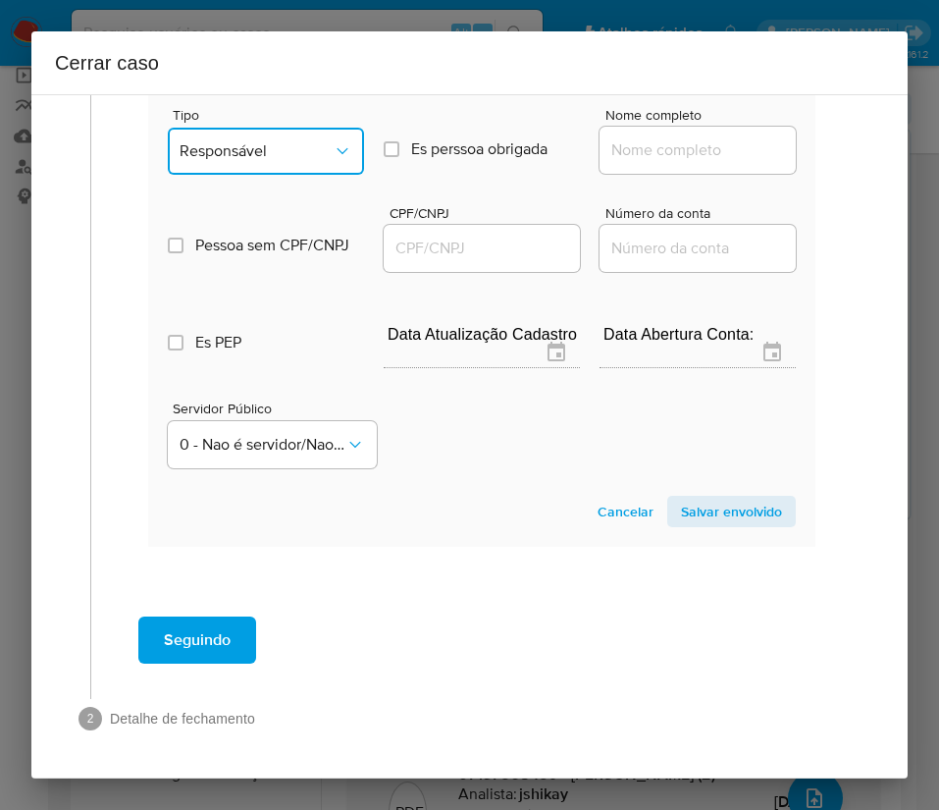
click at [292, 155] on span "Responsável" at bounding box center [256, 151] width 153 height 20
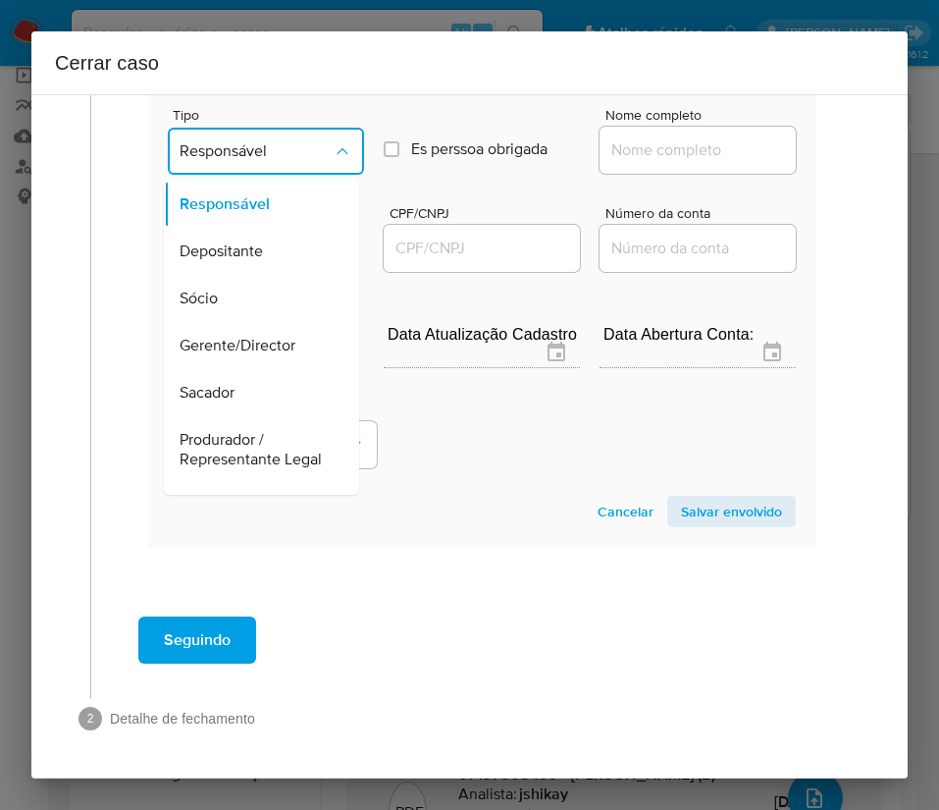
scroll to position [349, 0]
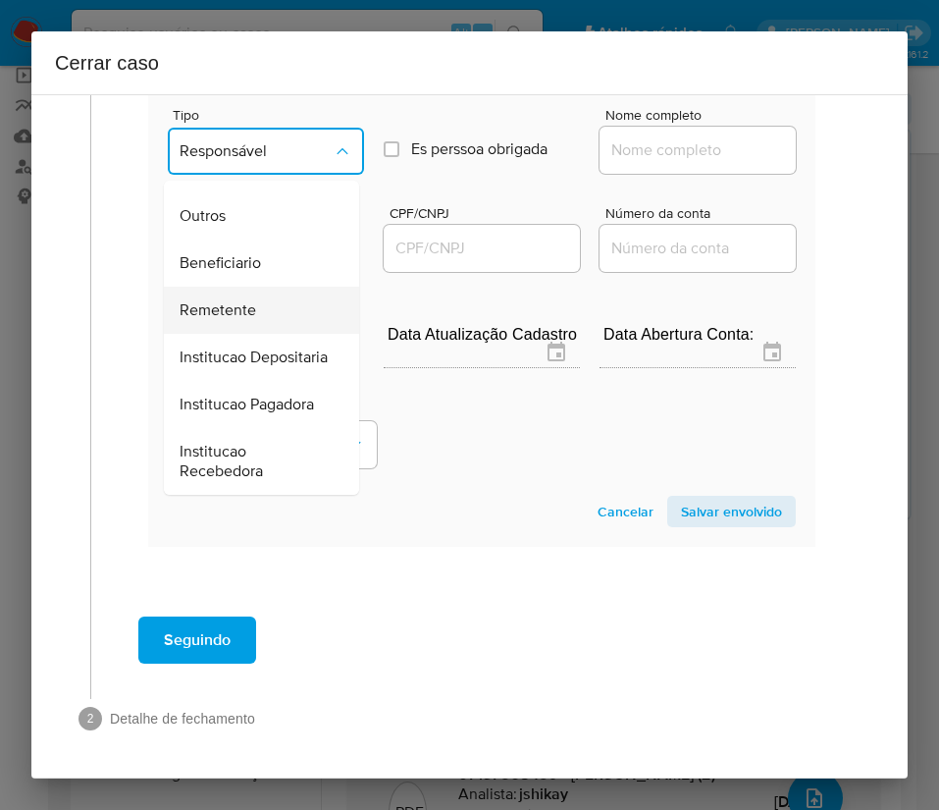
click at [243, 300] on span "Remetente" at bounding box center [218, 310] width 77 height 20
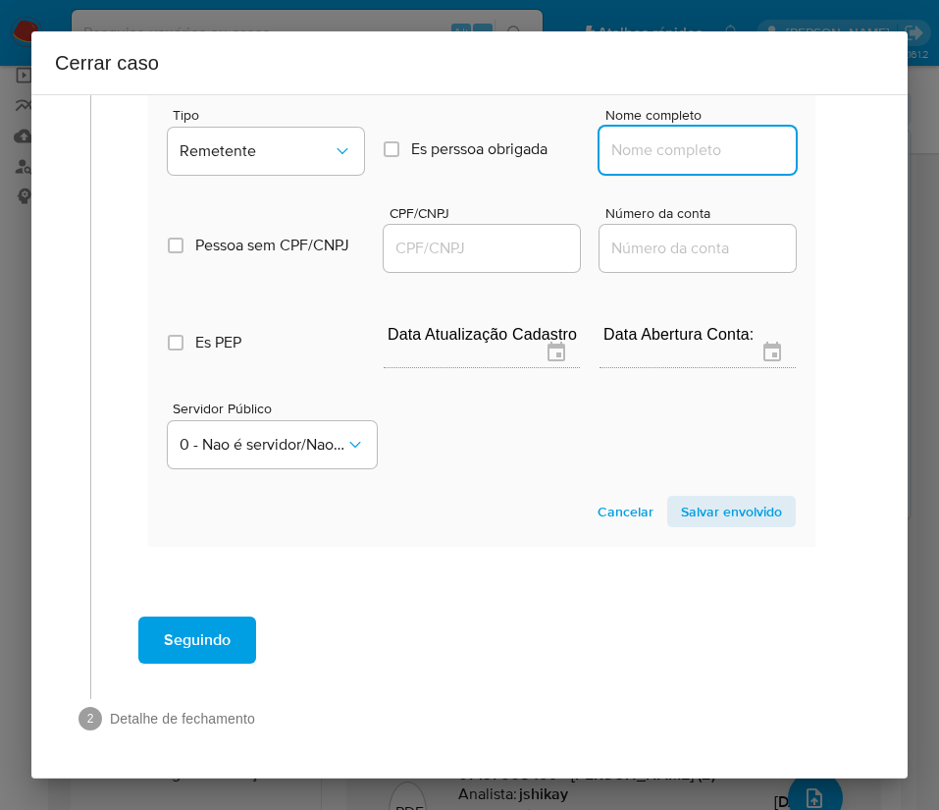
click at [616, 158] on input "Nome completo" at bounding box center [698, 150] width 196 height 26
paste input "Francielle Maria Da Silva, 09836465464"
drag, startPoint x: 646, startPoint y: 155, endPoint x: 857, endPoint y: 155, distance: 211.0
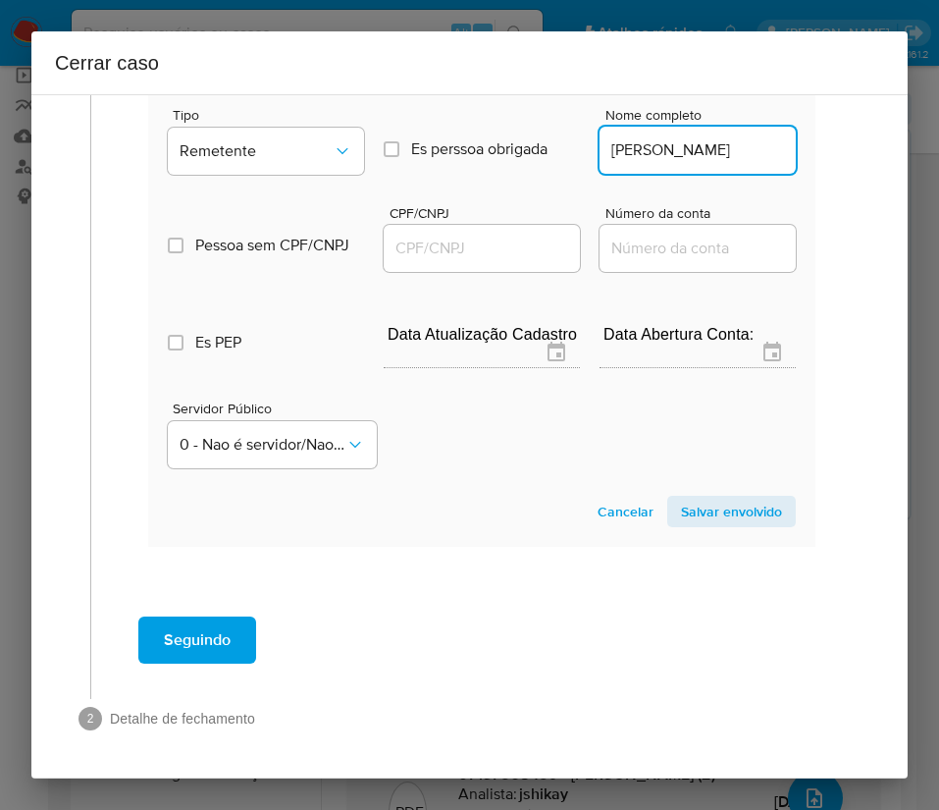
scroll to position [0, 0]
type input "Francielle Maria Da Silva"
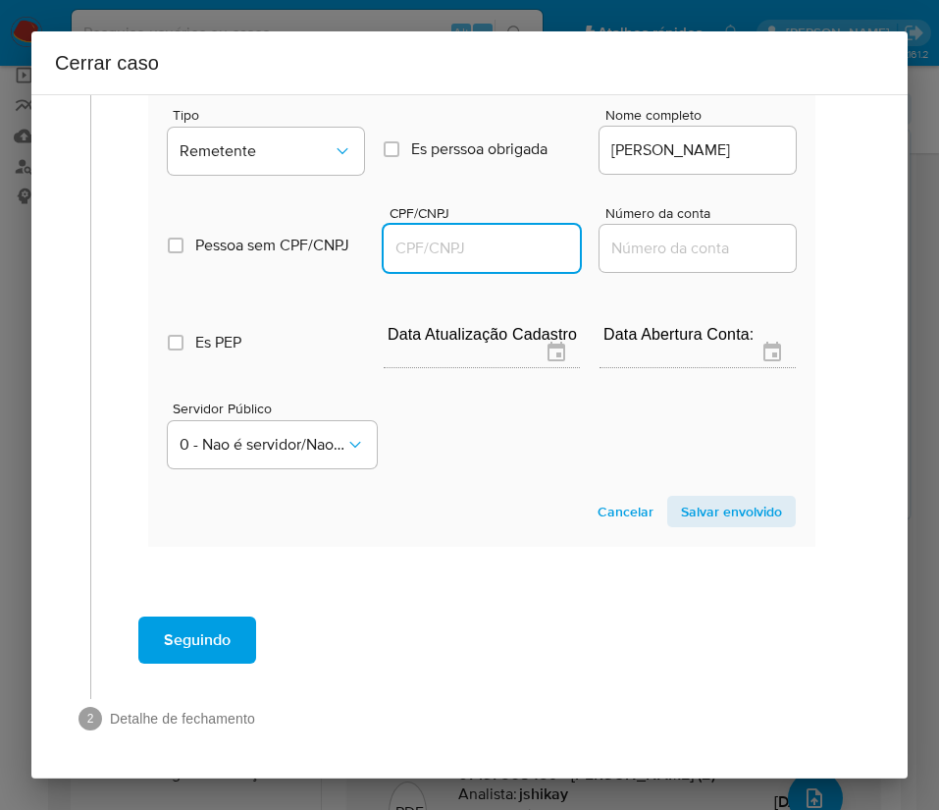
drag, startPoint x: 447, startPoint y: 247, endPoint x: 599, endPoint y: 246, distance: 152.1
click at [450, 246] on input "CPF/CNPJ" at bounding box center [482, 249] width 196 height 26
paste input "09836465464"
type input "9836465464"
click at [714, 507] on span "Salvar envolvido" at bounding box center [731, 511] width 101 height 27
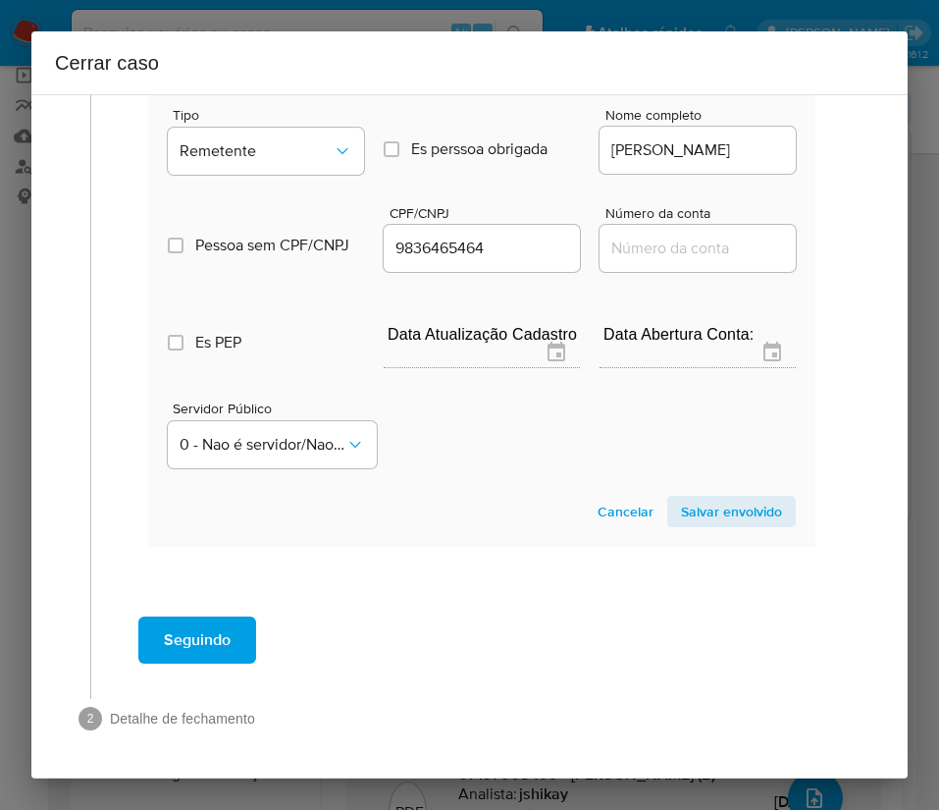
scroll to position [624, 0]
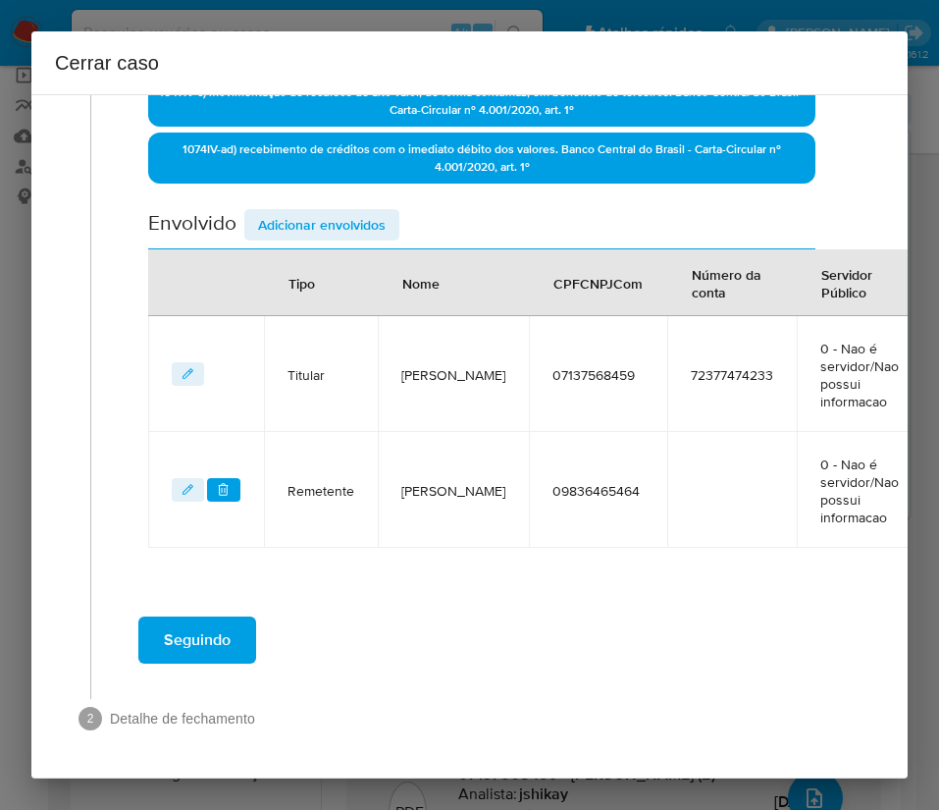
drag, startPoint x: 326, startPoint y: 217, endPoint x: 345, endPoint y: 240, distance: 30.7
click at [327, 217] on span "Adicionar envolvidos" at bounding box center [322, 224] width 128 height 27
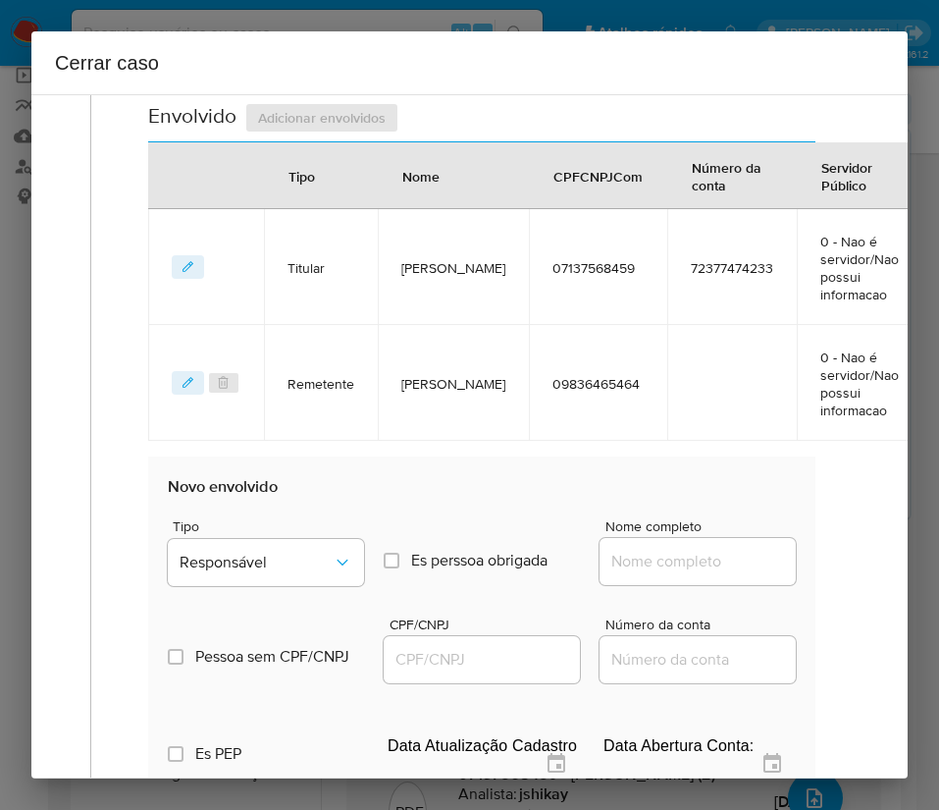
scroll to position [1066, 0]
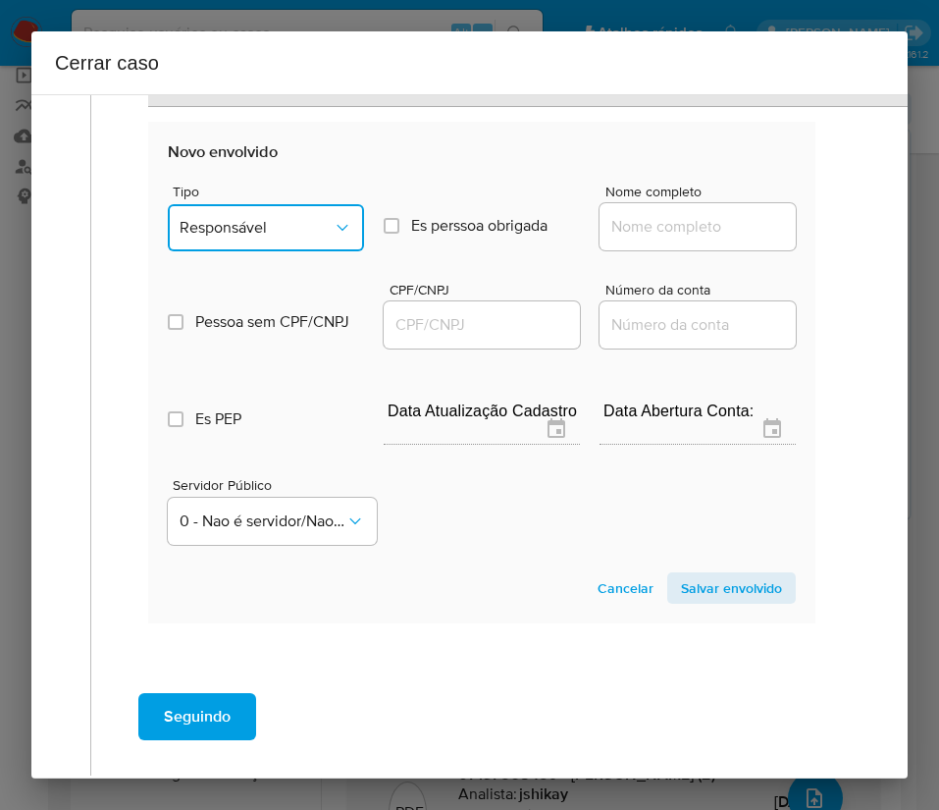
click at [296, 233] on span "Responsável" at bounding box center [256, 228] width 153 height 20
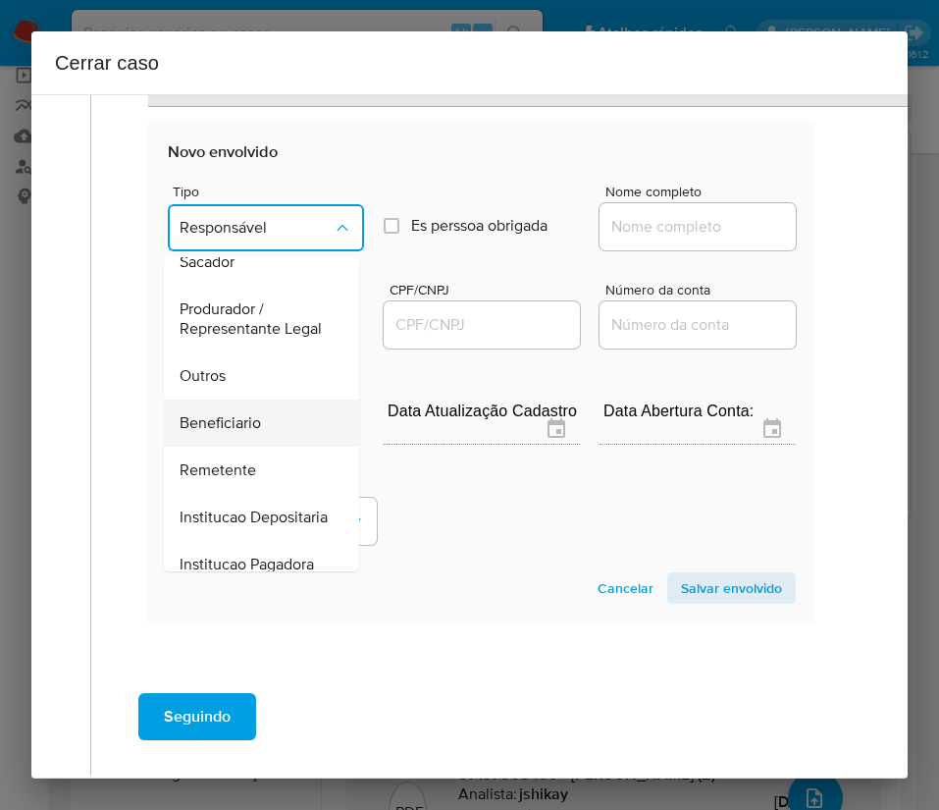
scroll to position [349, 0]
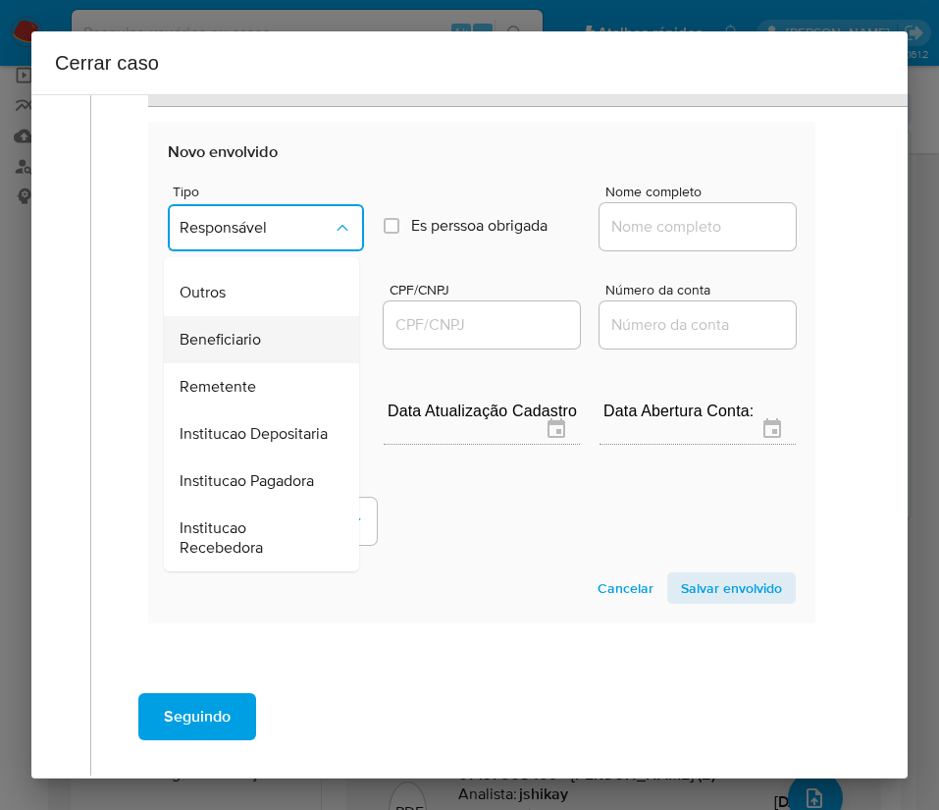
click at [254, 330] on span "Beneficiario" at bounding box center [220, 340] width 81 height 20
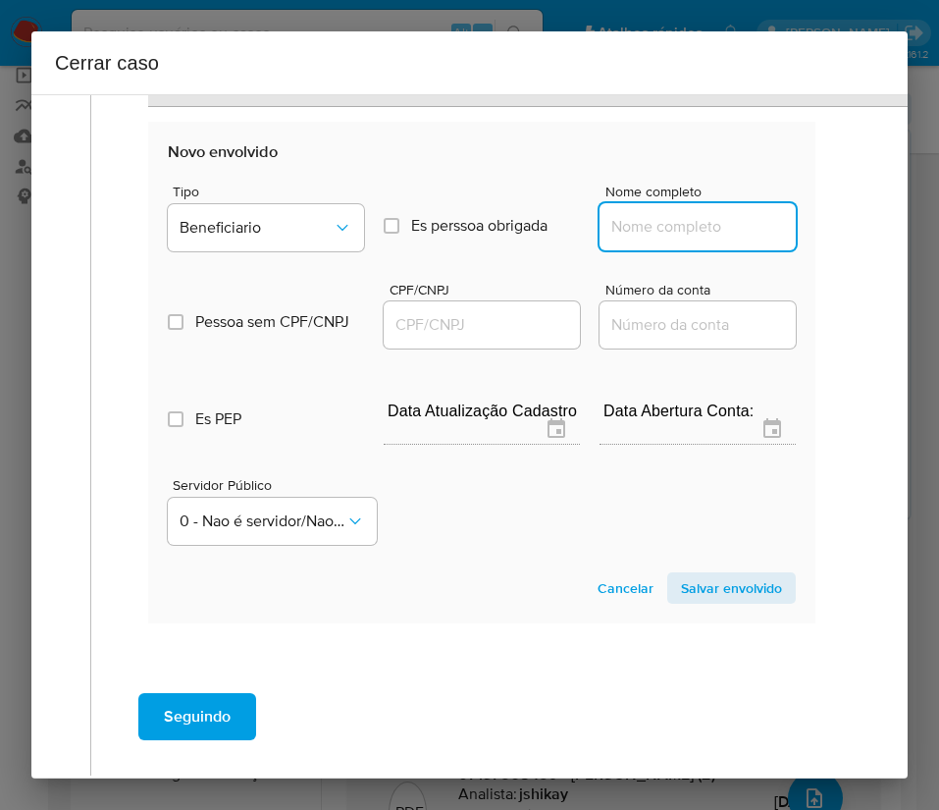
click at [639, 219] on input "Nome completo" at bounding box center [698, 227] width 196 height 26
paste input "Abdon Salgado Ltda, 52906430000251"
drag, startPoint x: 623, startPoint y: 232, endPoint x: 824, endPoint y: 231, distance: 201.2
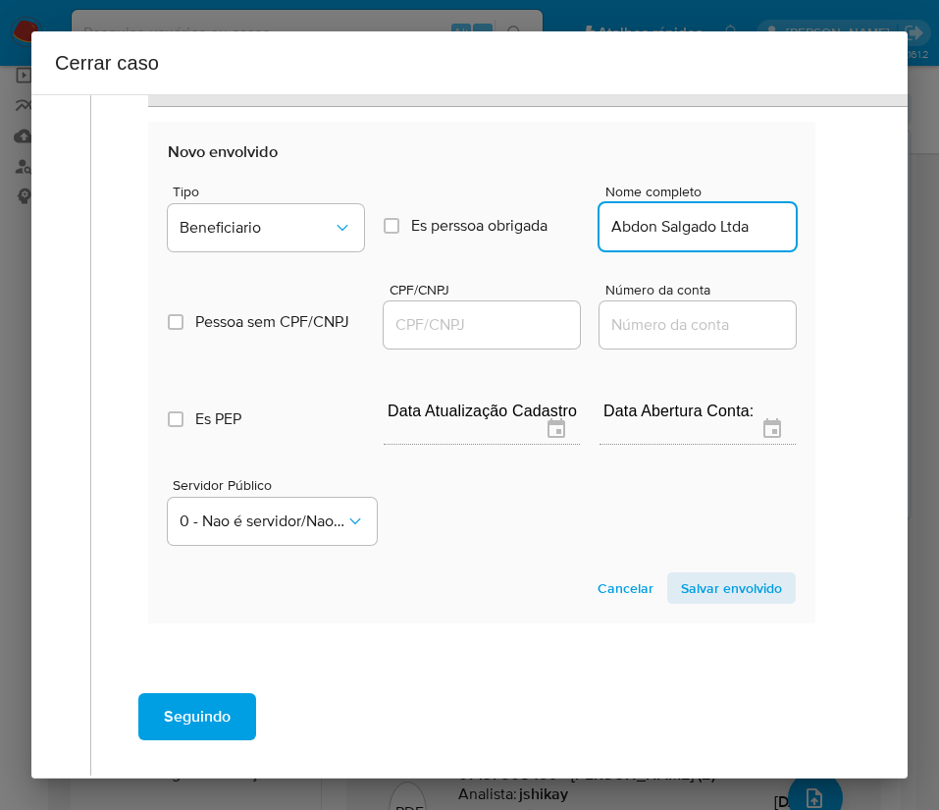
scroll to position [0, 0]
type input "Abdon Salgado Ltda"
click at [487, 328] on input "CPF/CNPJ" at bounding box center [482, 325] width 196 height 26
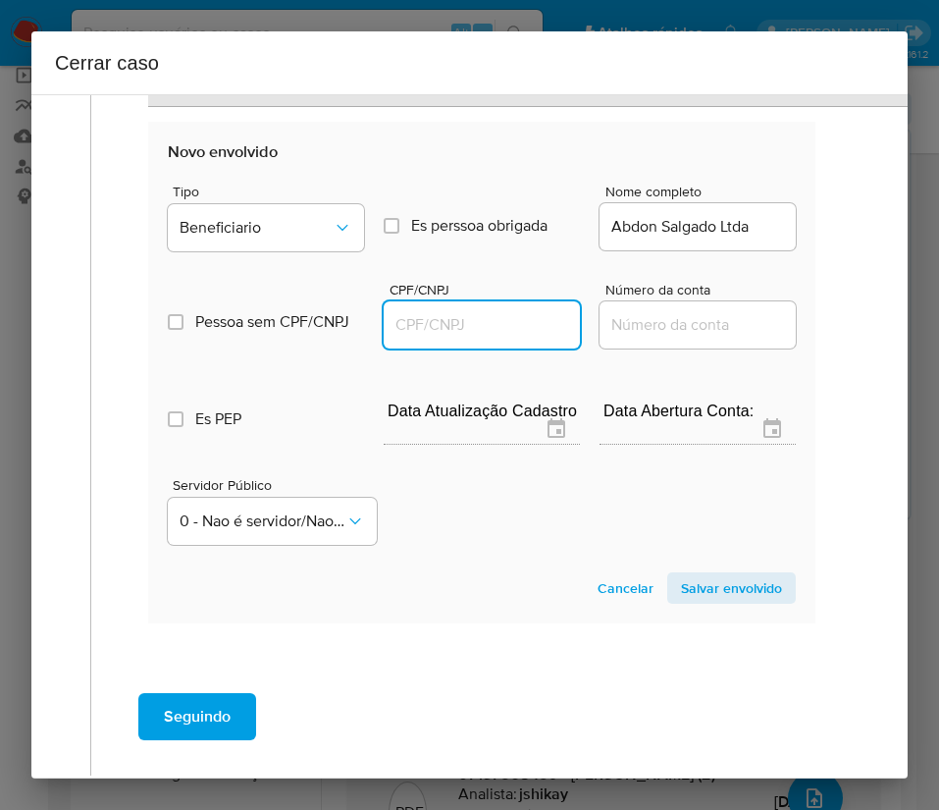
paste input "52906430000251"
type input "52906430000251"
click at [695, 583] on span "Salvar envolvido" at bounding box center [731, 587] width 101 height 27
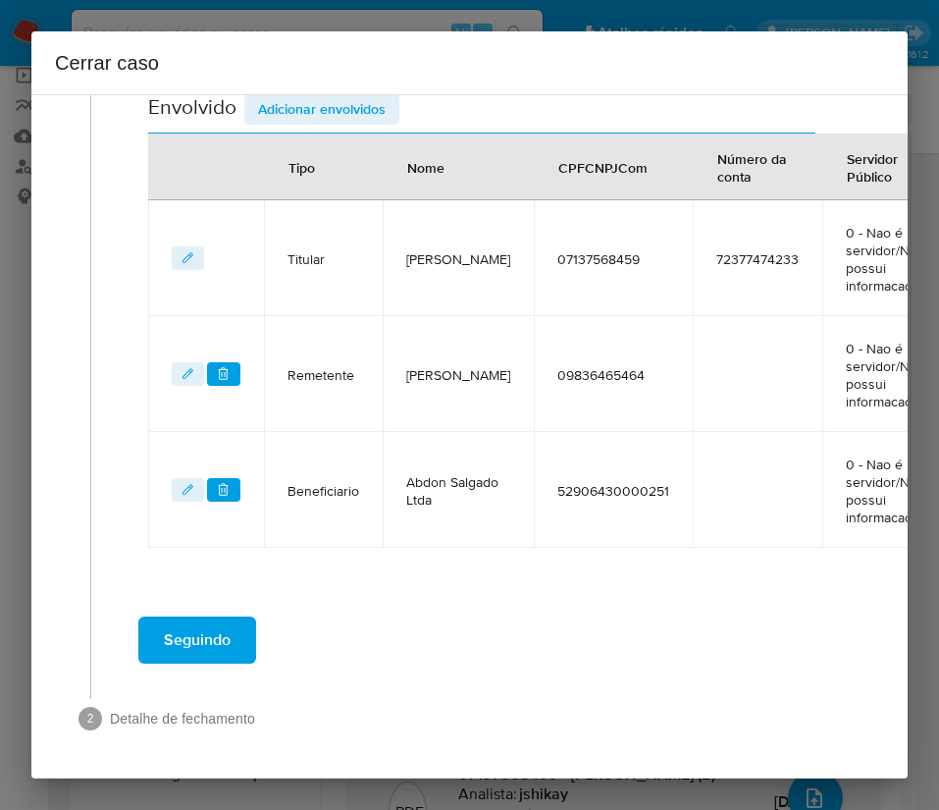
scroll to position [763, 0]
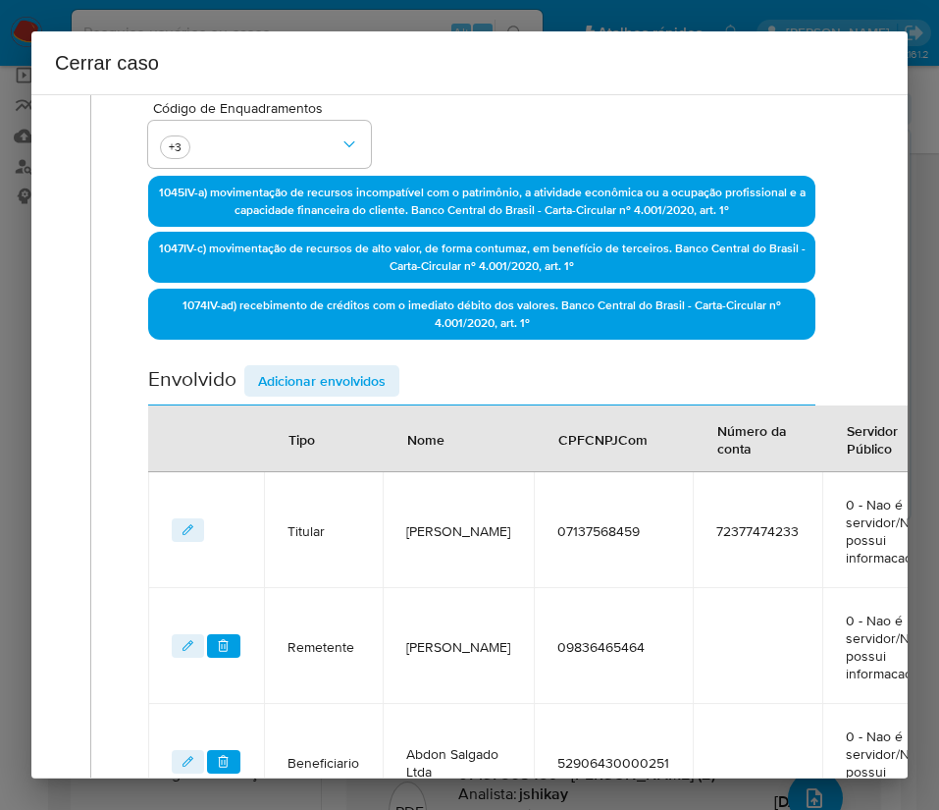
click at [379, 381] on span "Adicionar envolvidos" at bounding box center [322, 380] width 128 height 27
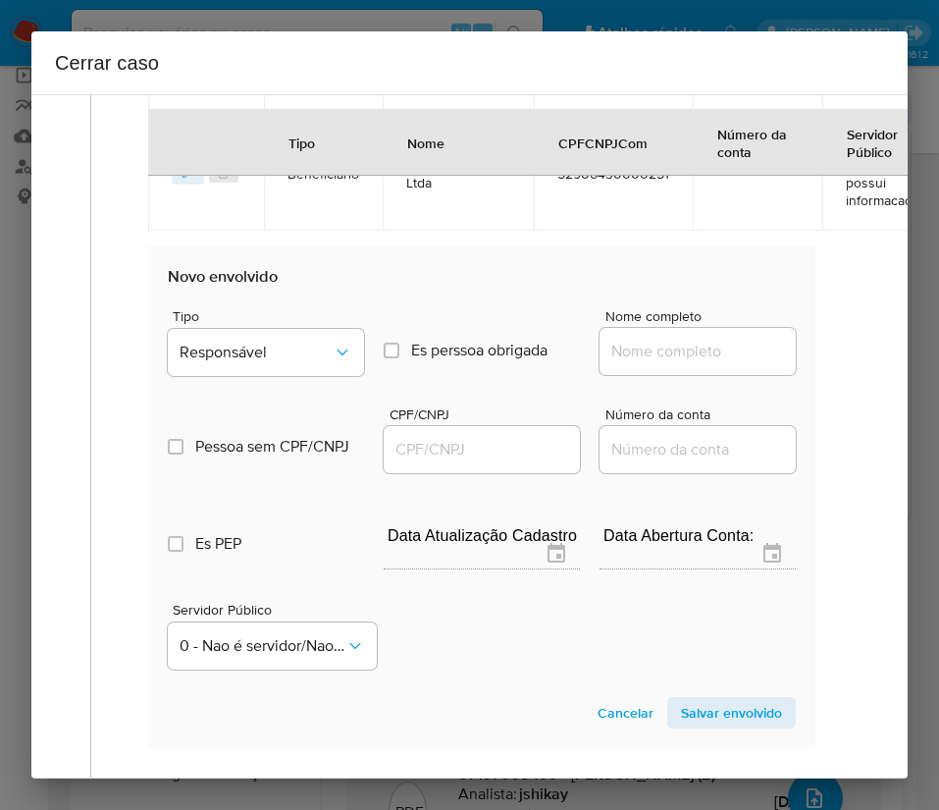
scroll to position [1281, 0]
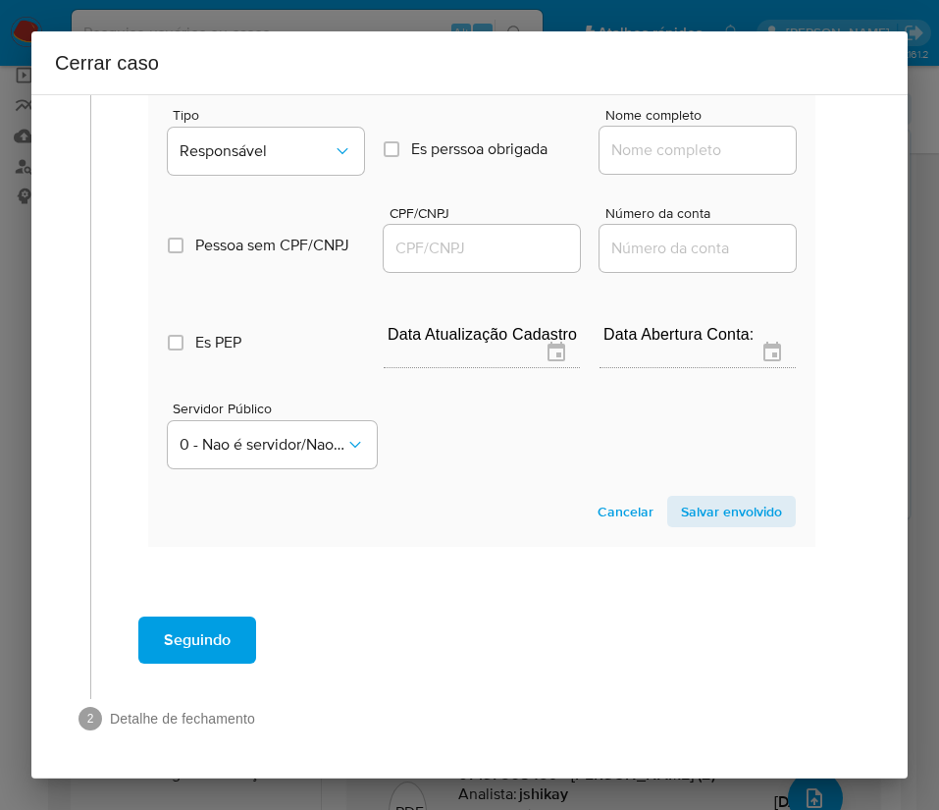
click at [282, 183] on div "Pessoa sem CPF/CNPJ Is CPFCNPJ CPF/CNPJ Número da conta" at bounding box center [482, 229] width 628 height 93
click at [288, 147] on button "Responsável" at bounding box center [266, 151] width 196 height 47
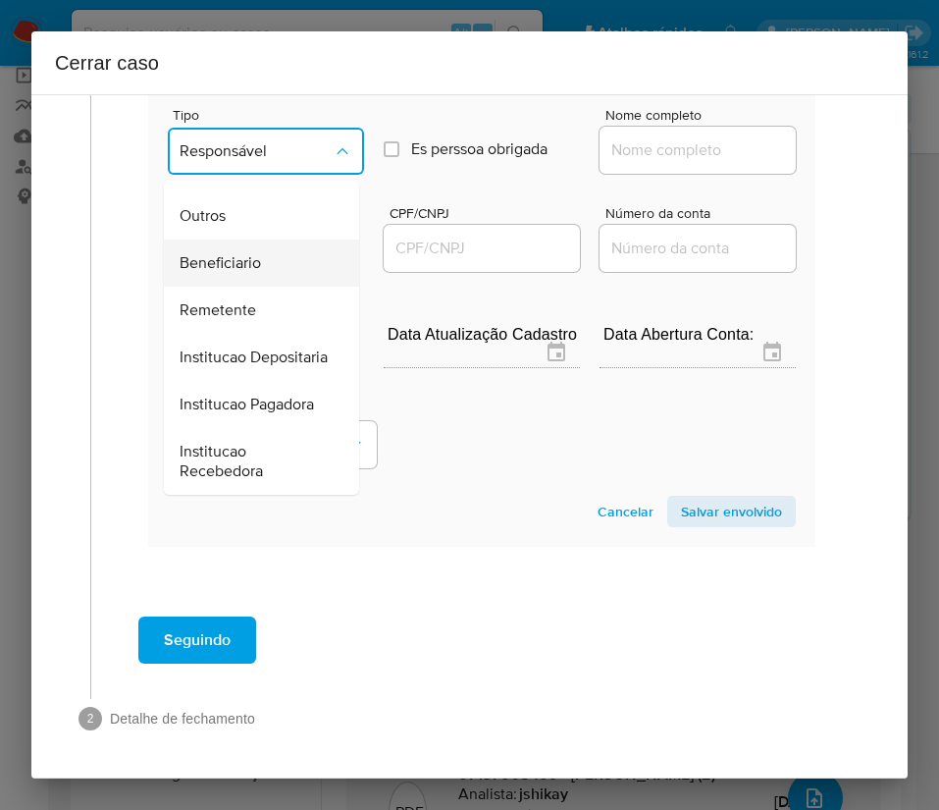
scroll to position [202, 0]
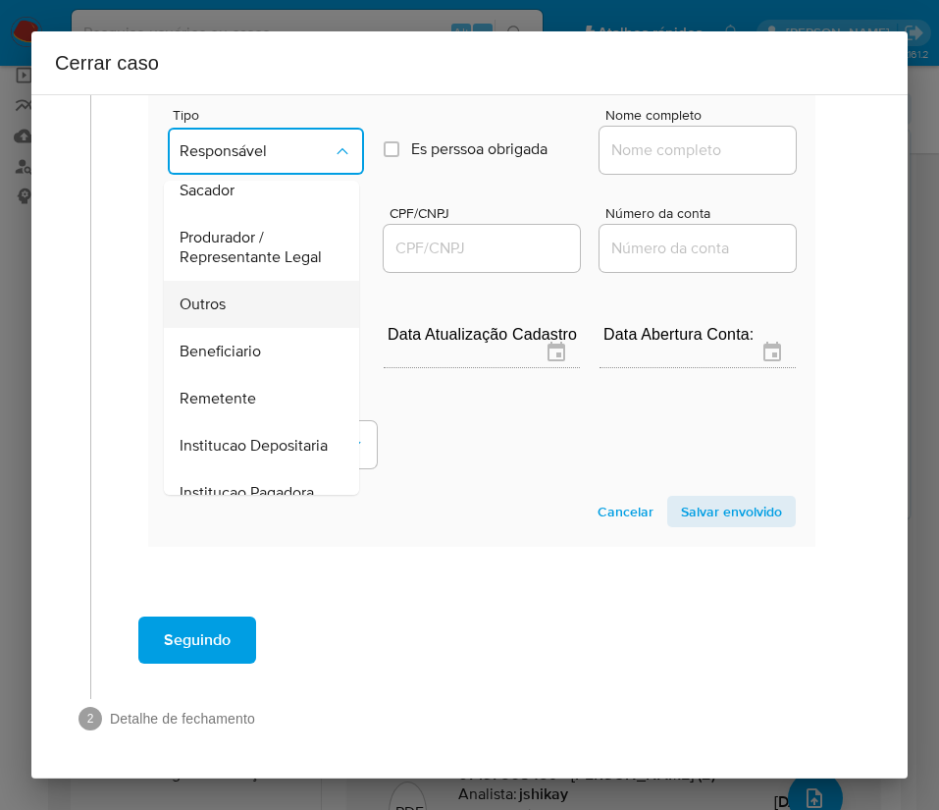
click at [222, 302] on span "Outros" at bounding box center [203, 304] width 46 height 20
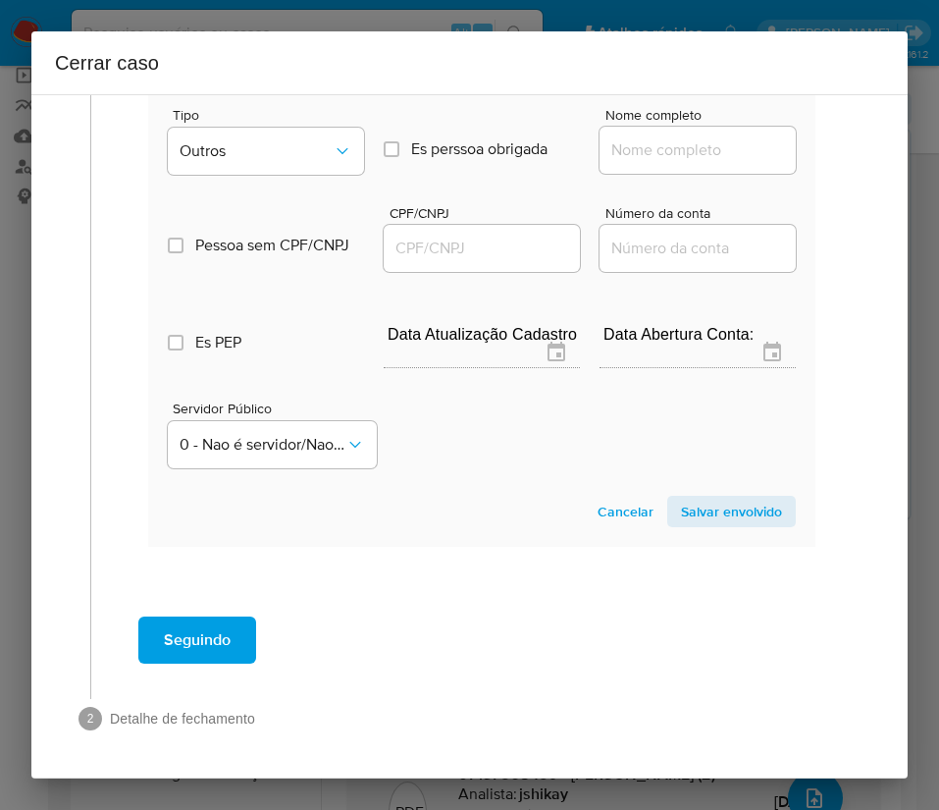
click at [673, 139] on input "Nome completo" at bounding box center [698, 150] width 196 height 26
paste input "JOAO CARLOS SANTOS LIRA 07137568459, 40511295000185"
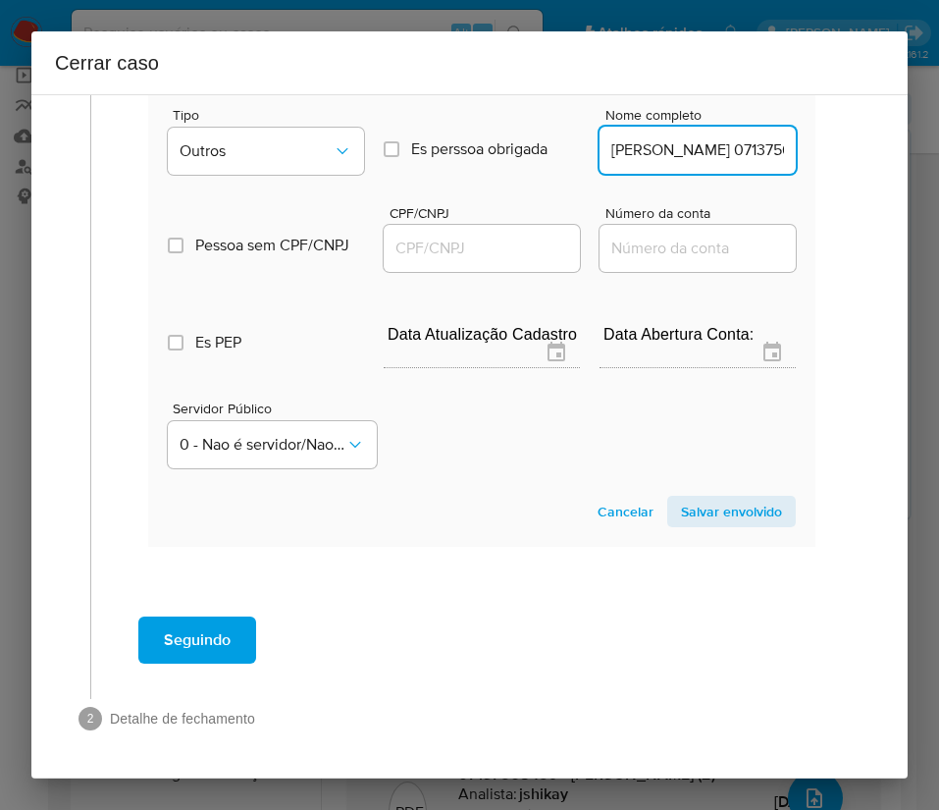
scroll to position [0, 260]
drag, startPoint x: 633, startPoint y: 134, endPoint x: 822, endPoint y: 124, distance: 188.8
type input "JOAO CARLOS SANTOS LIRA 07137568459"
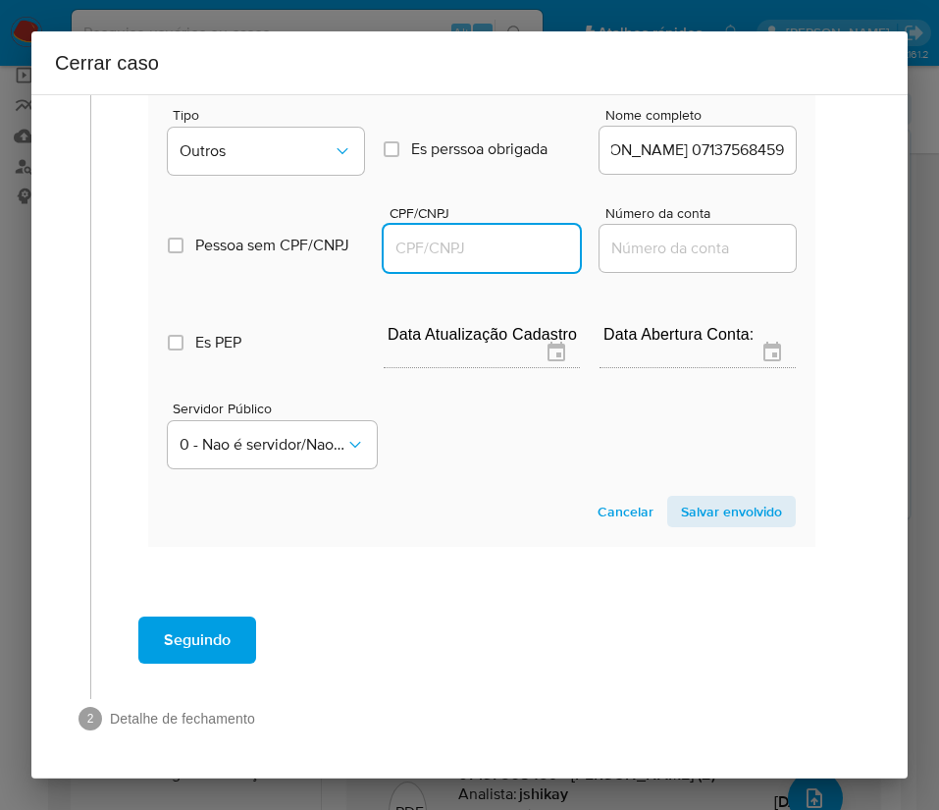
scroll to position [0, 0]
click at [474, 236] on input "CPF/CNPJ" at bounding box center [482, 249] width 196 height 26
paste input "40511295000185"
type input "40511295000185"
click at [681, 498] on span "Salvar envolvido" at bounding box center [731, 511] width 101 height 27
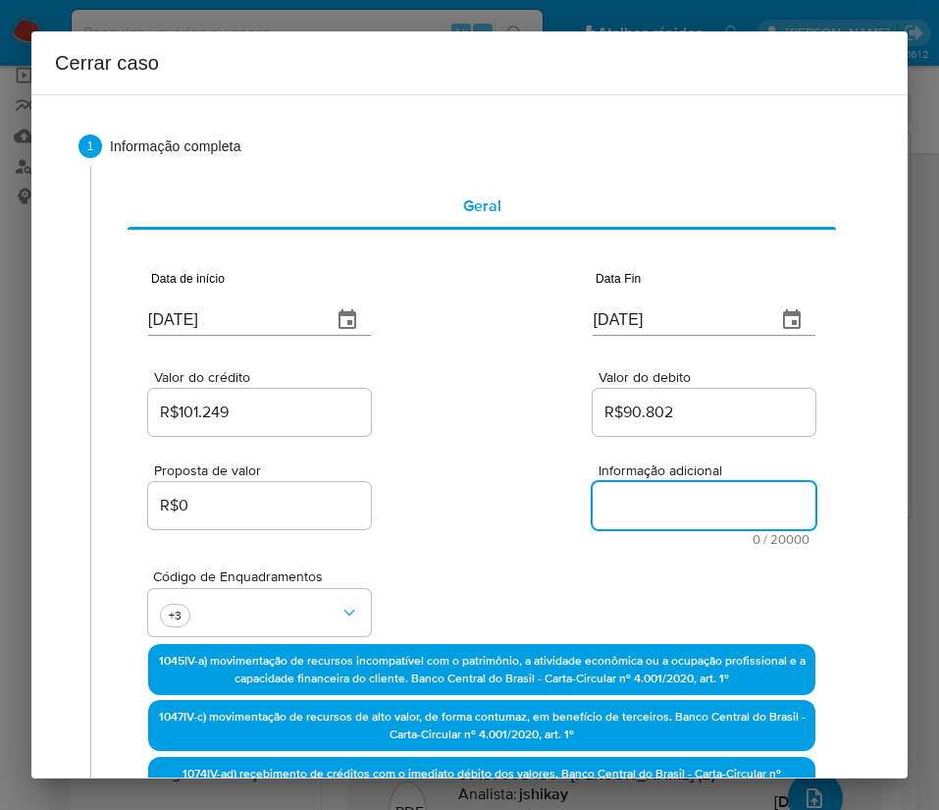
click at [666, 503] on textarea "Informação adicional" at bounding box center [704, 505] width 223 height 47
paste textarea "Informações do Cliente João Carlos Santos Lira, CPF 07137568459, 40 anos, resid…"
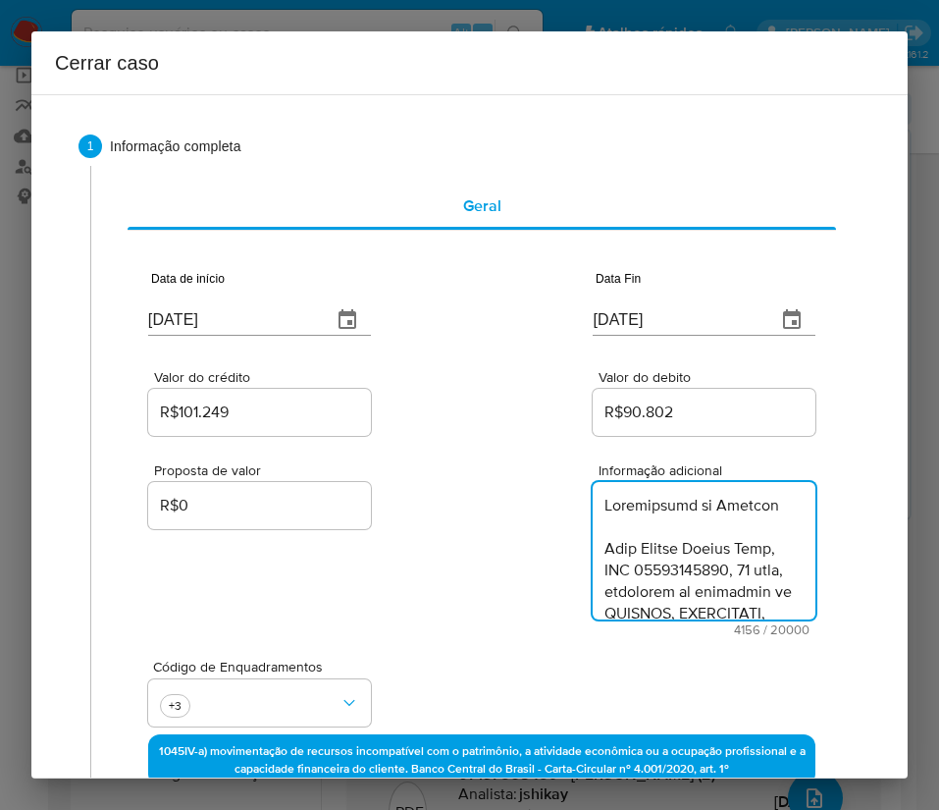
type textarea "Informações do Cliente João Carlos Santos Lira, CPF 07137568459, 40 anos, resid…"
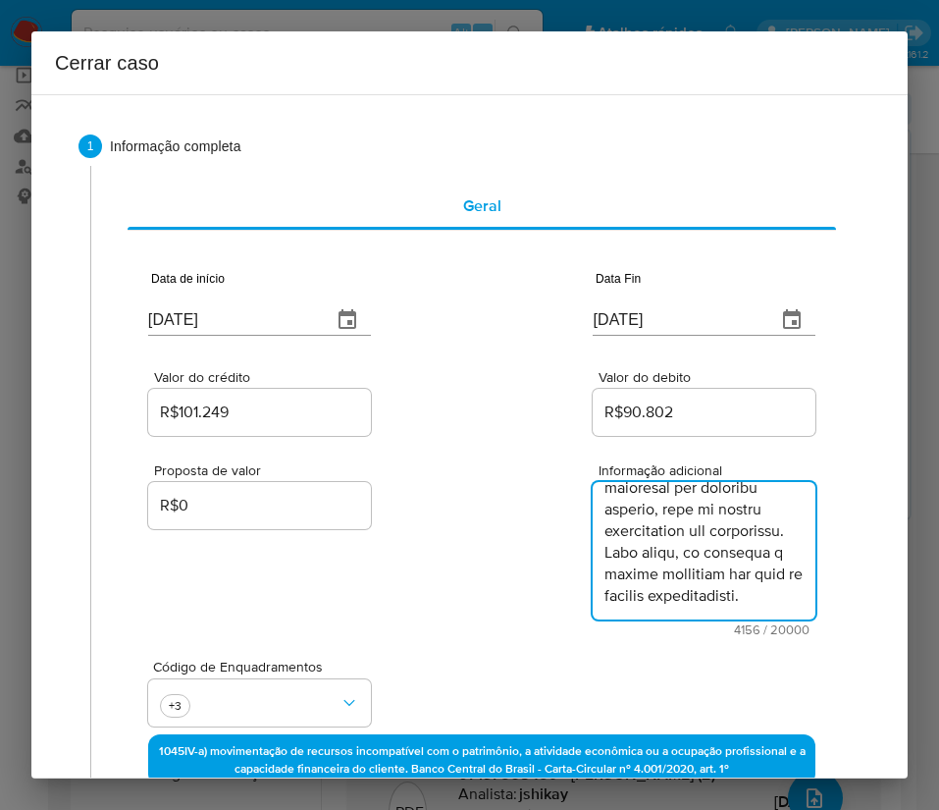
click at [529, 580] on div "Proposta de valor R$0 Informação adicional 4156 / 20000 15844 caracteres restan…" at bounding box center [481, 538] width 667 height 196
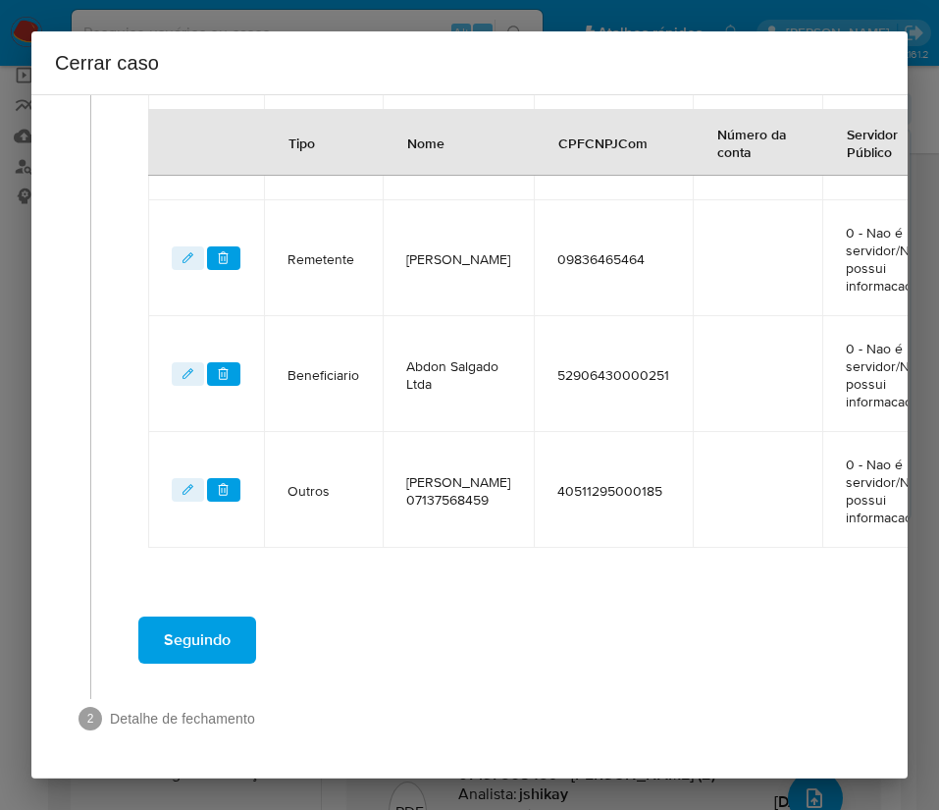
scroll to position [986, 0]
click at [234, 625] on button "Seguindo" at bounding box center [197, 639] width 118 height 47
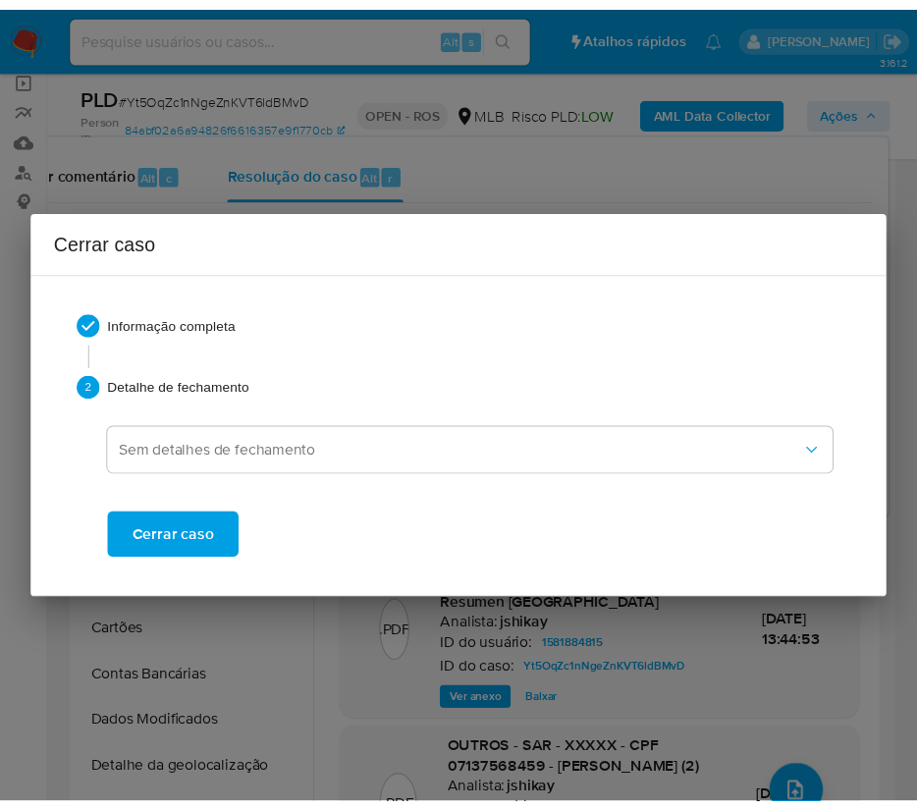
scroll to position [5252, 0]
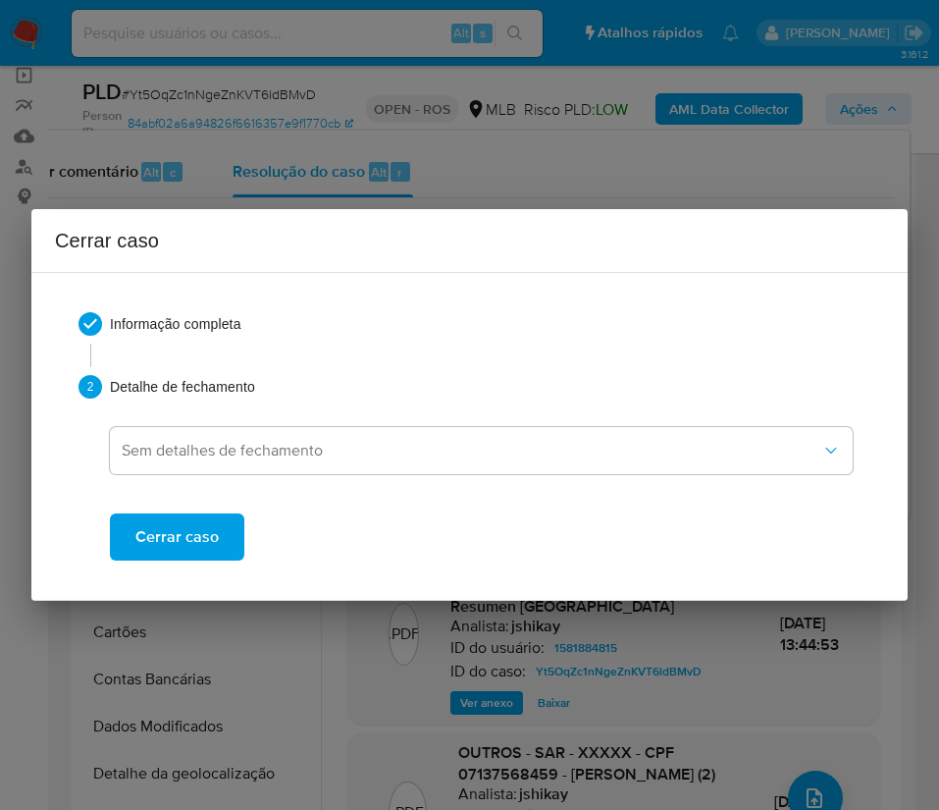
click at [175, 527] on span "Cerrar caso" at bounding box center [176, 536] width 83 height 43
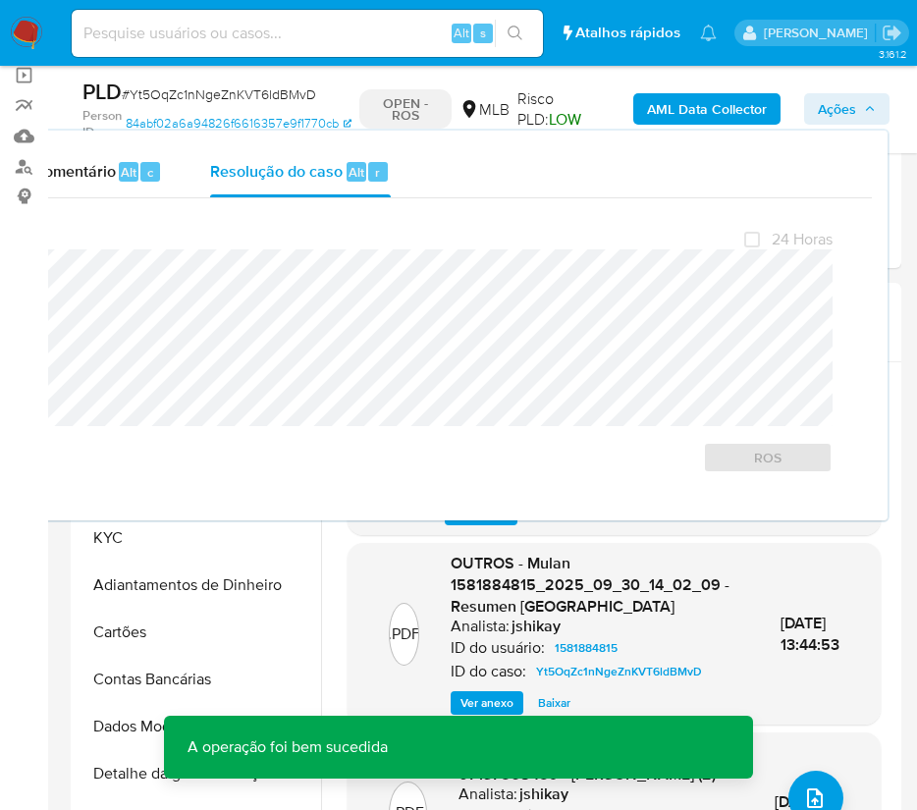
click at [251, 96] on span "# Yt5OqZc1nNgeZnKVT6ldBMvD" at bounding box center [219, 94] width 194 height 20
copy span "Yt5OqZc1nNgeZnKVT6ldBMvD"
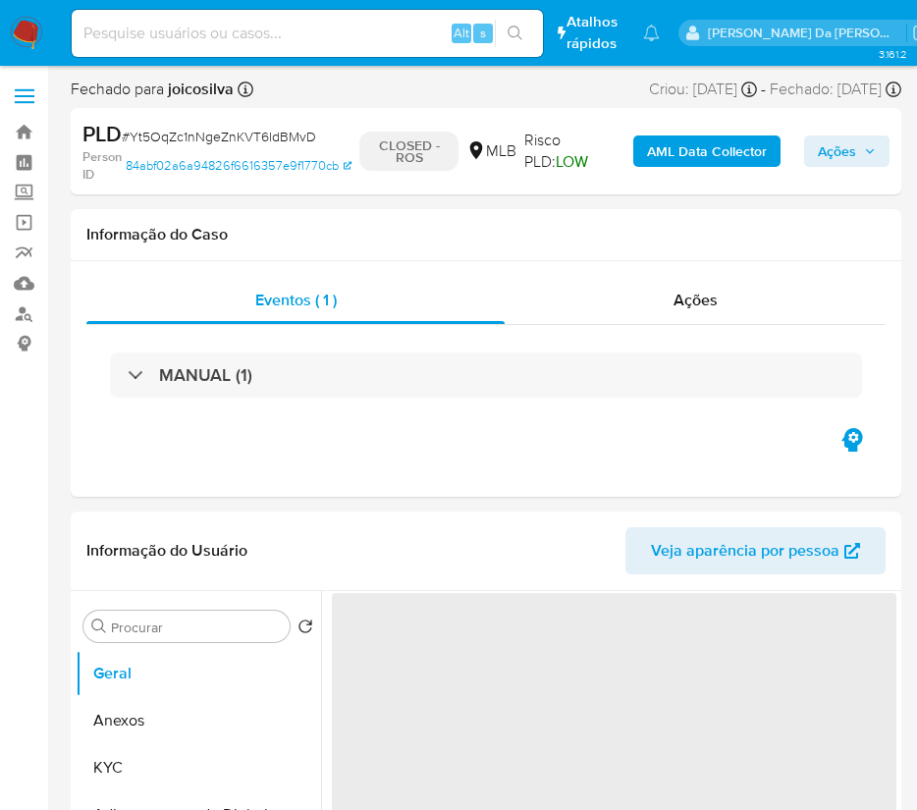
select select "10"
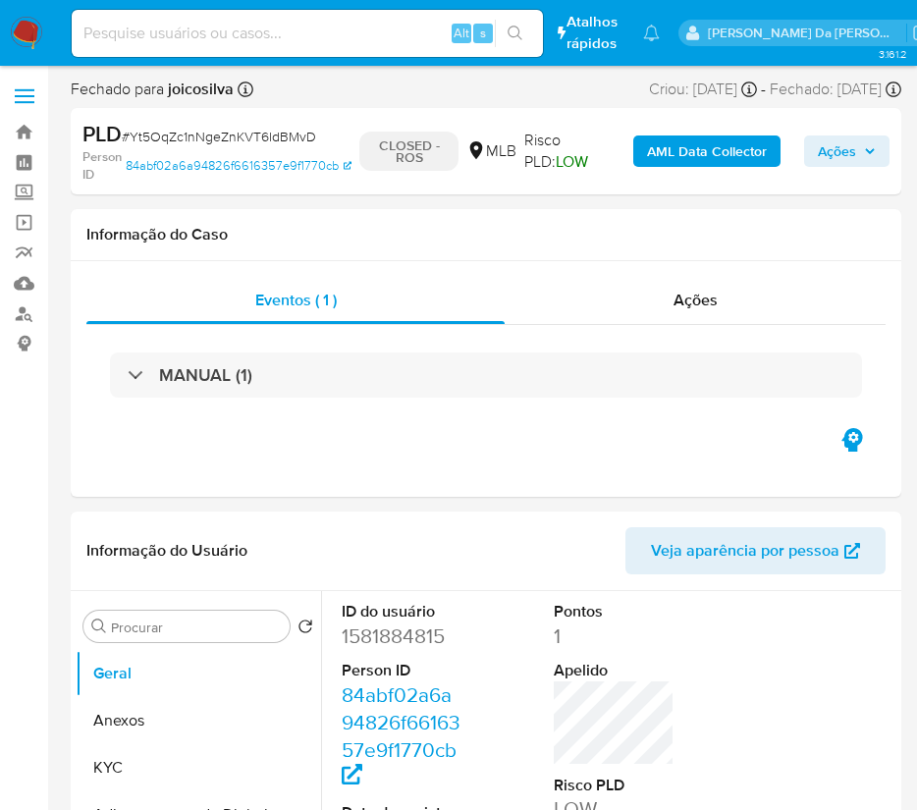
click at [28, 34] on img at bounding box center [26, 33] width 33 height 33
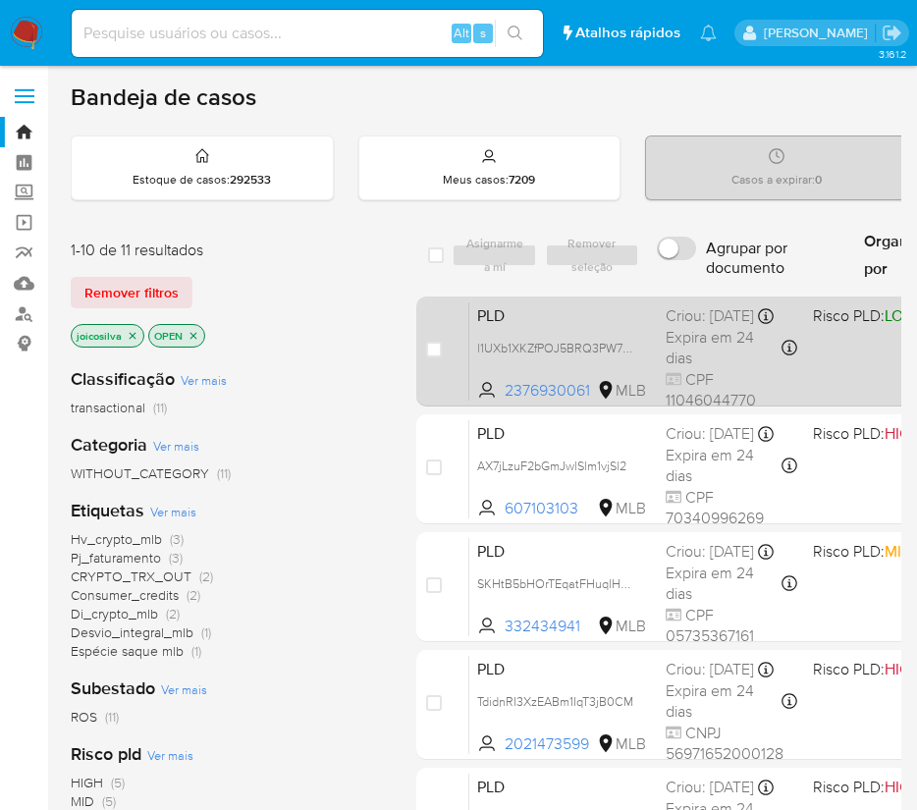
click at [601, 327] on span "PLD" at bounding box center [563, 314] width 173 height 26
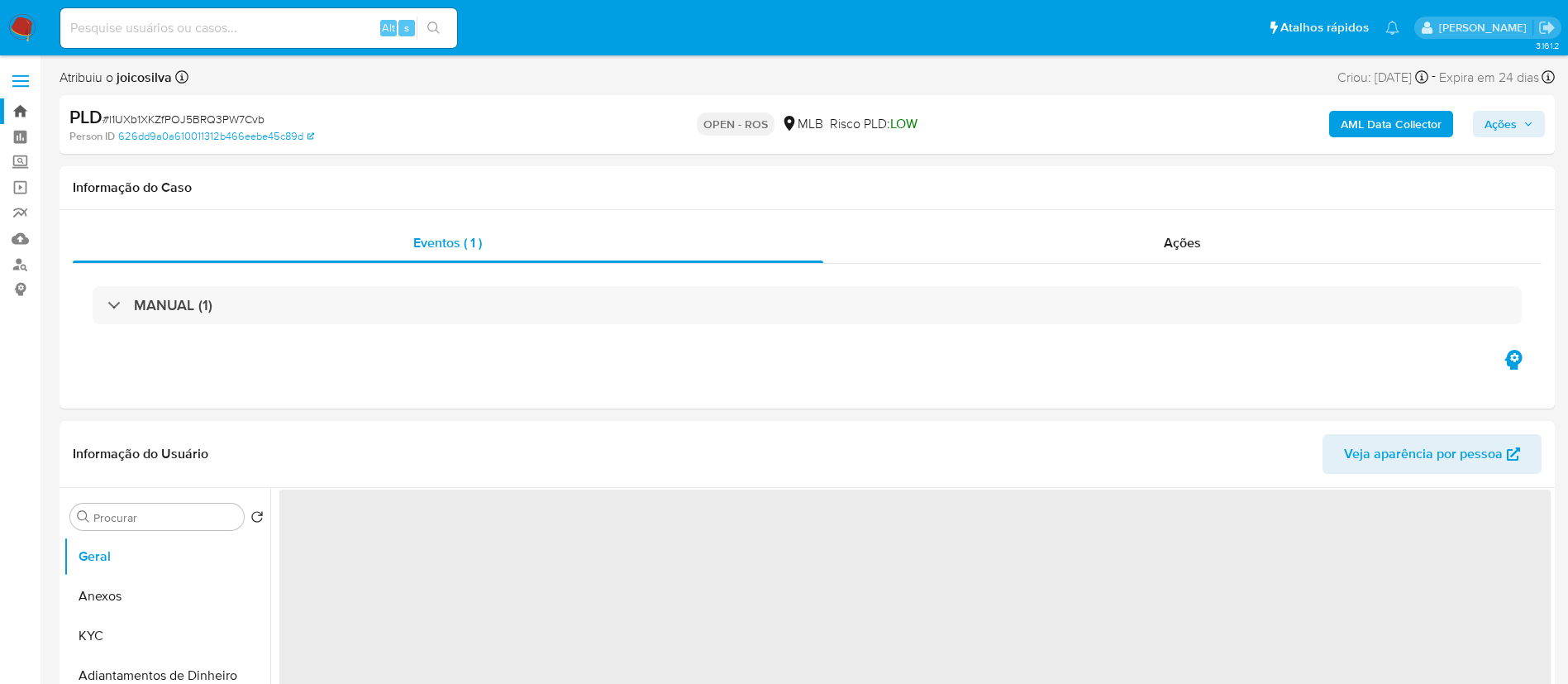
select select "10"
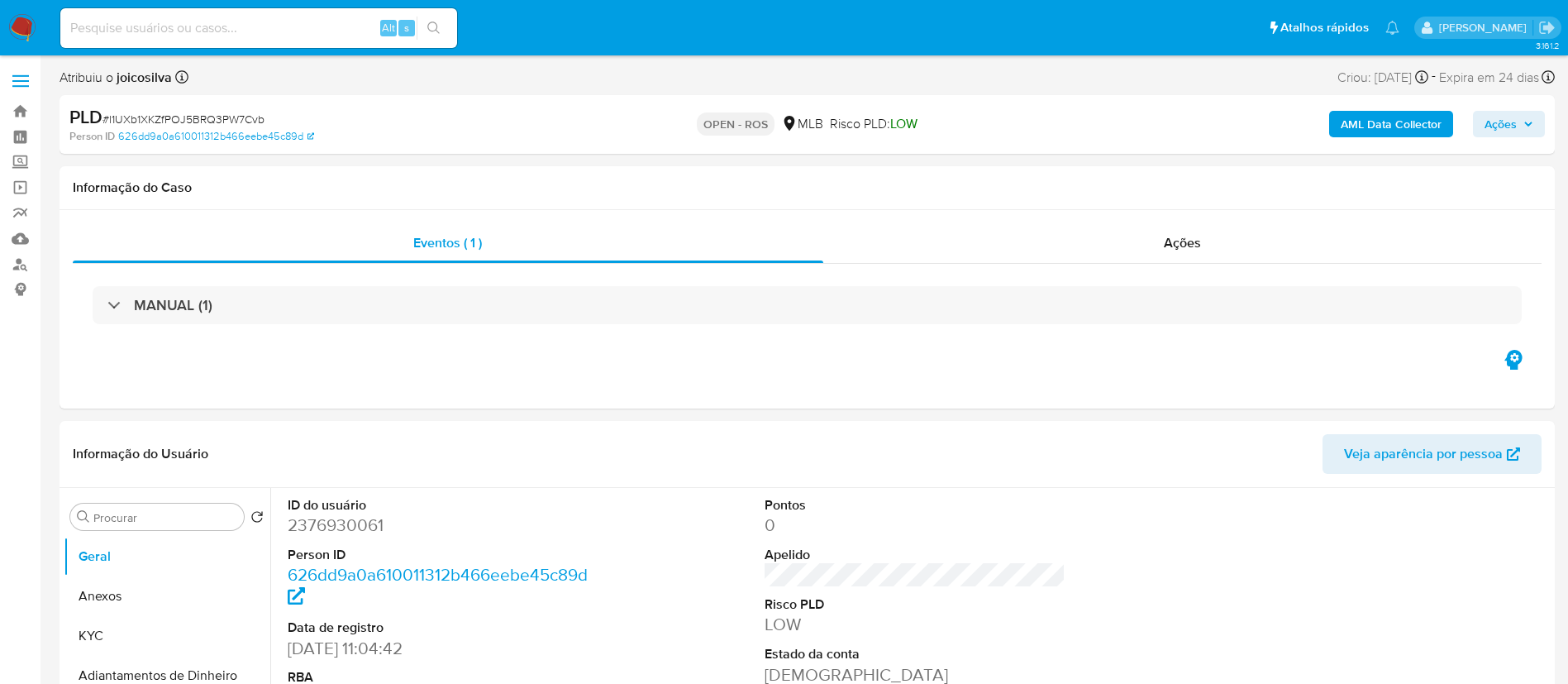
click at [183, 110] on div "PLD # l1UXb1XKZfPOJ5BRQ3PW7Cvb" at bounding box center [312, 117] width 486 height 24
copy span "l1UXb1XKZfPOJ5BRQ3PW7Cvb"
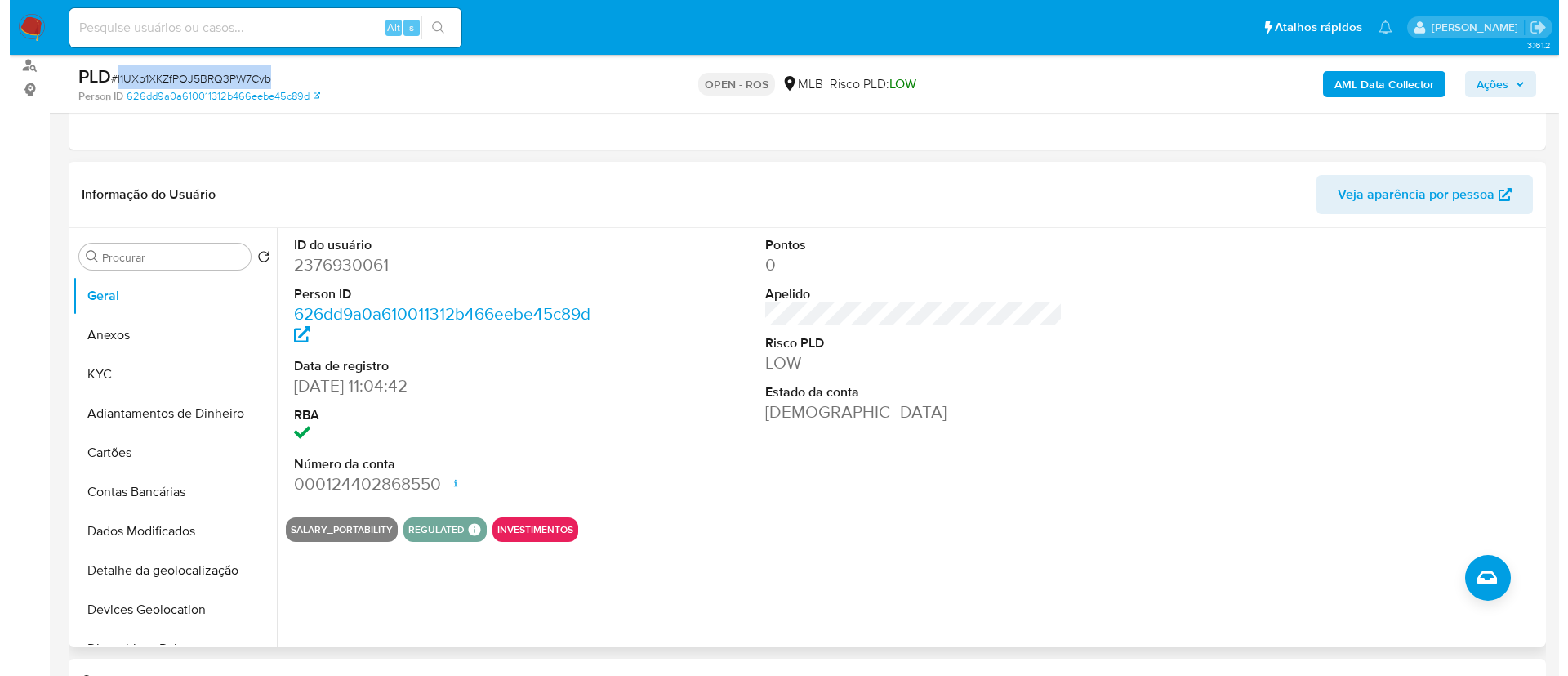
scroll to position [245, 0]
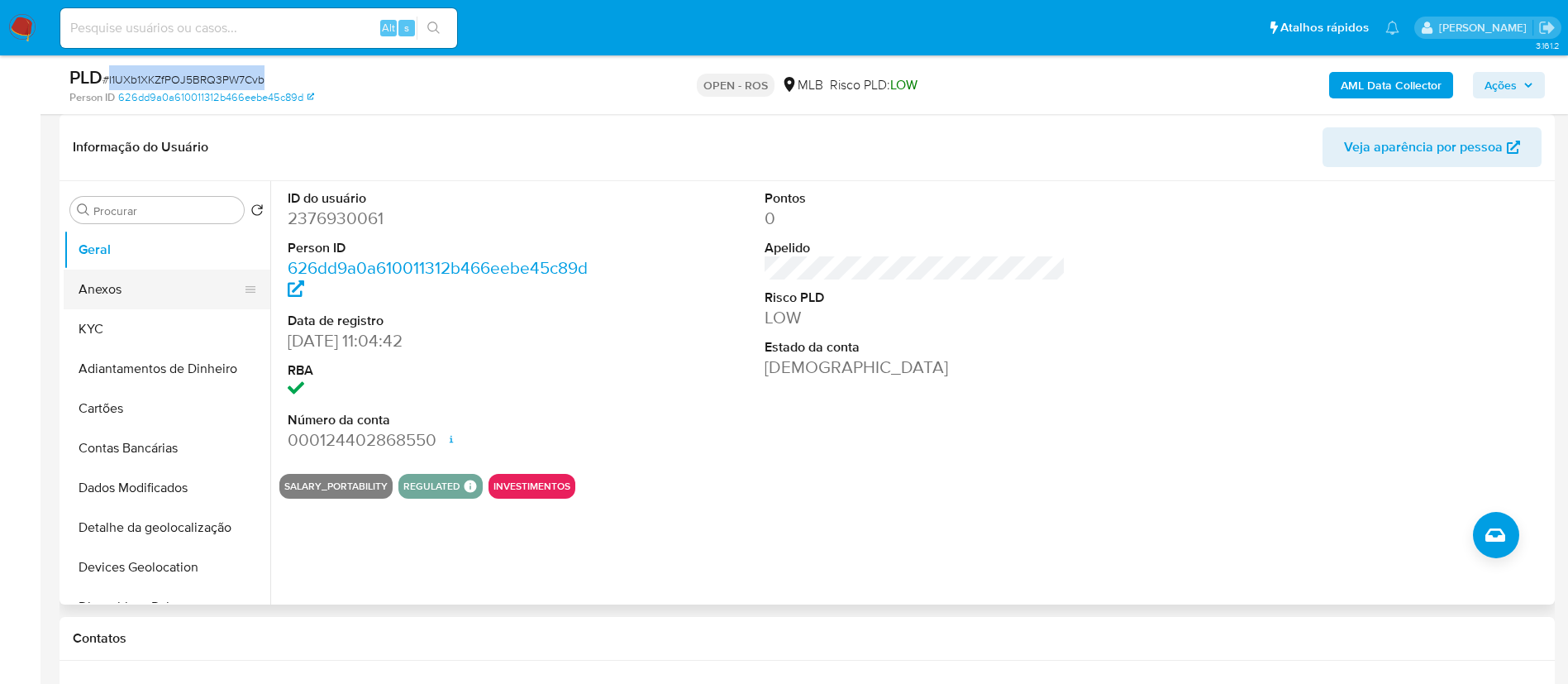
click at [138, 291] on button "Anexos" at bounding box center [161, 289] width 194 height 40
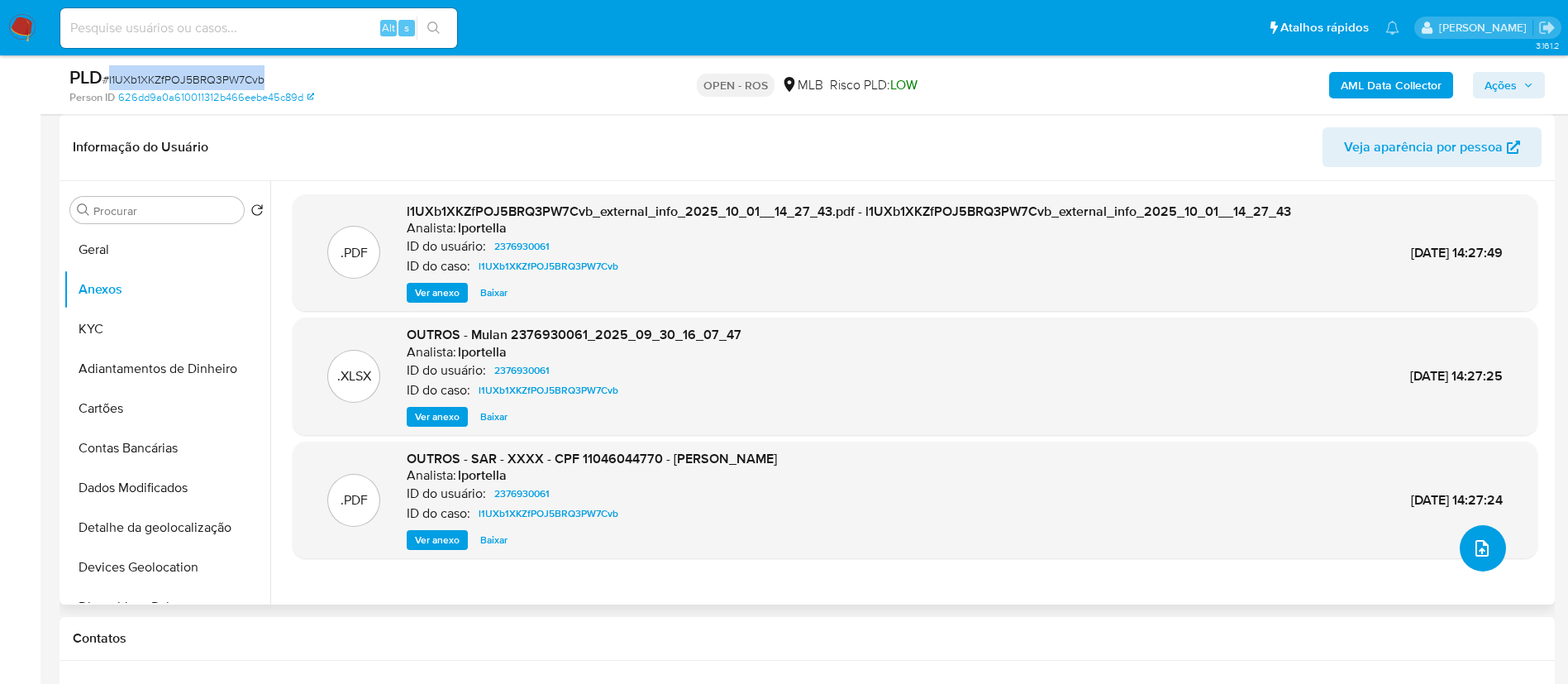
click at [790, 547] on icon "upload-file" at bounding box center [1482, 548] width 20 height 20
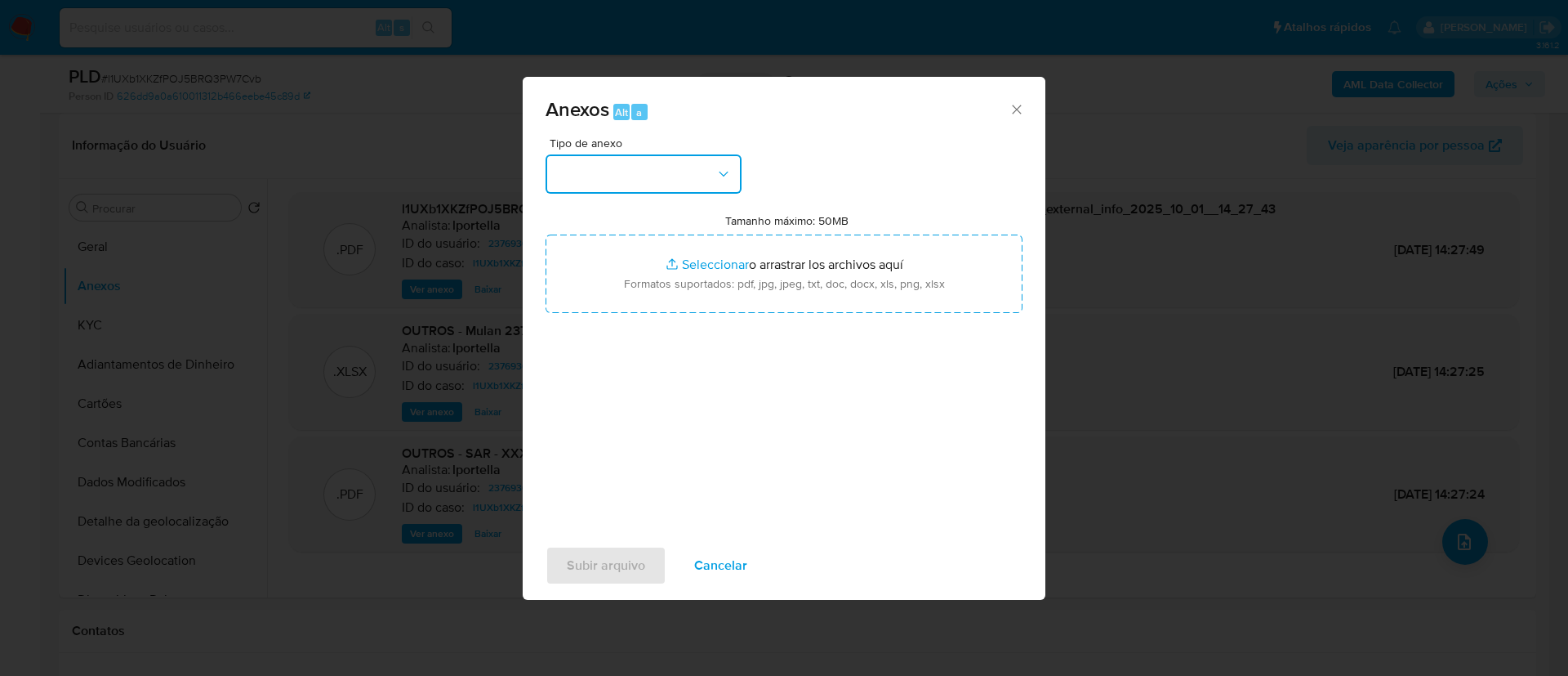
click at [724, 172] on icon "button" at bounding box center [724, 174] width 17 height 17
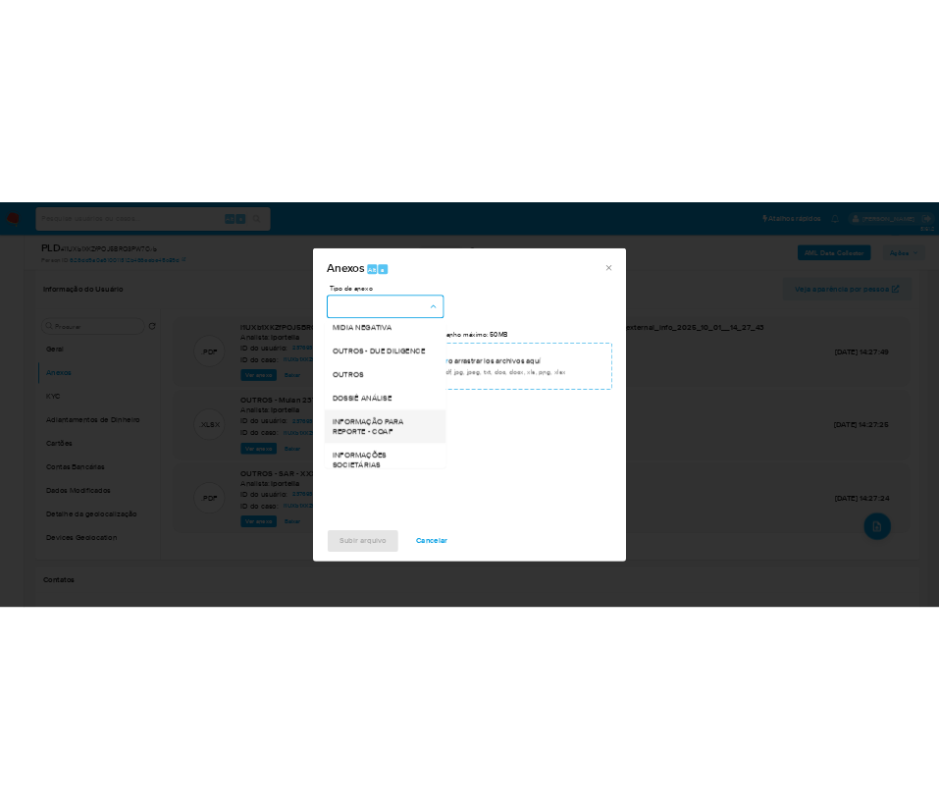
scroll to position [302, 0]
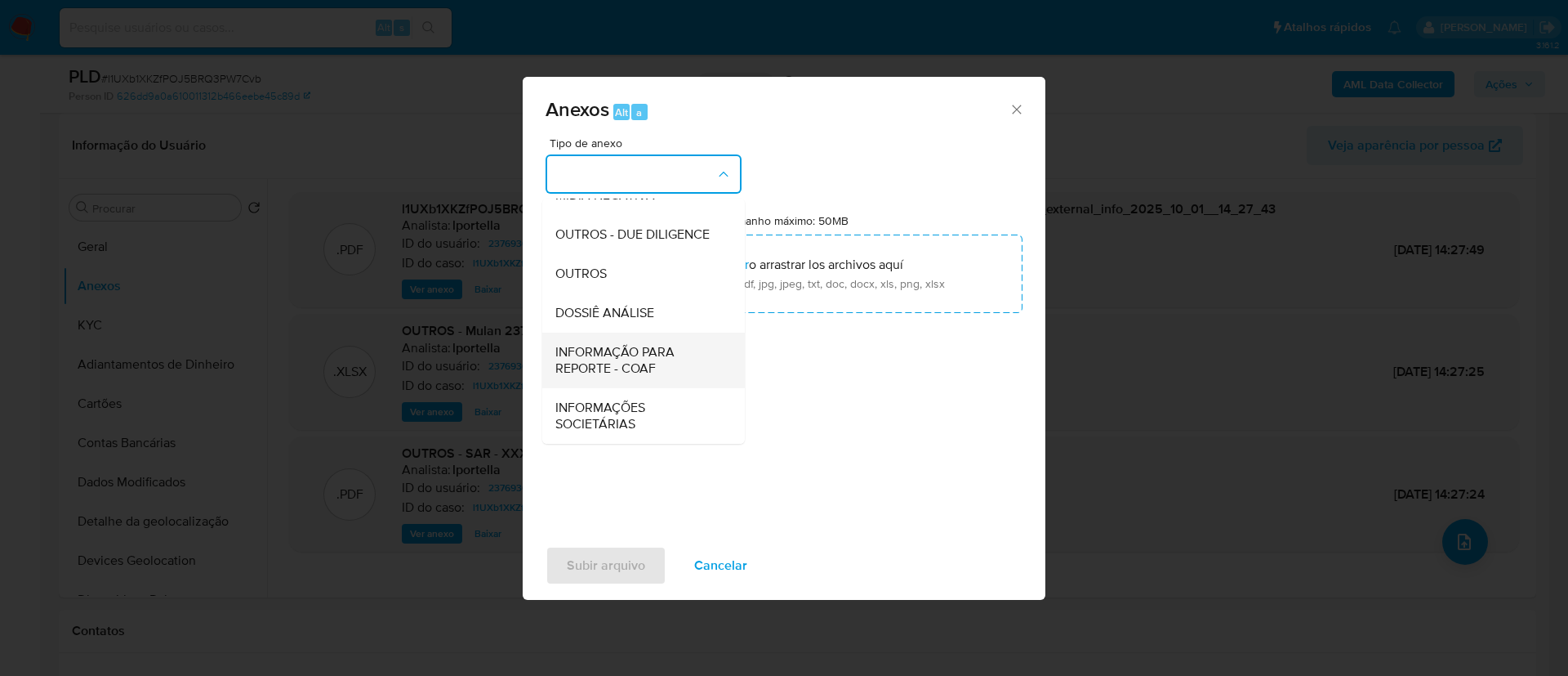
click at [643, 357] on span "INFORMAÇÃO PARA REPORTE - COAF" at bounding box center [638, 360] width 166 height 32
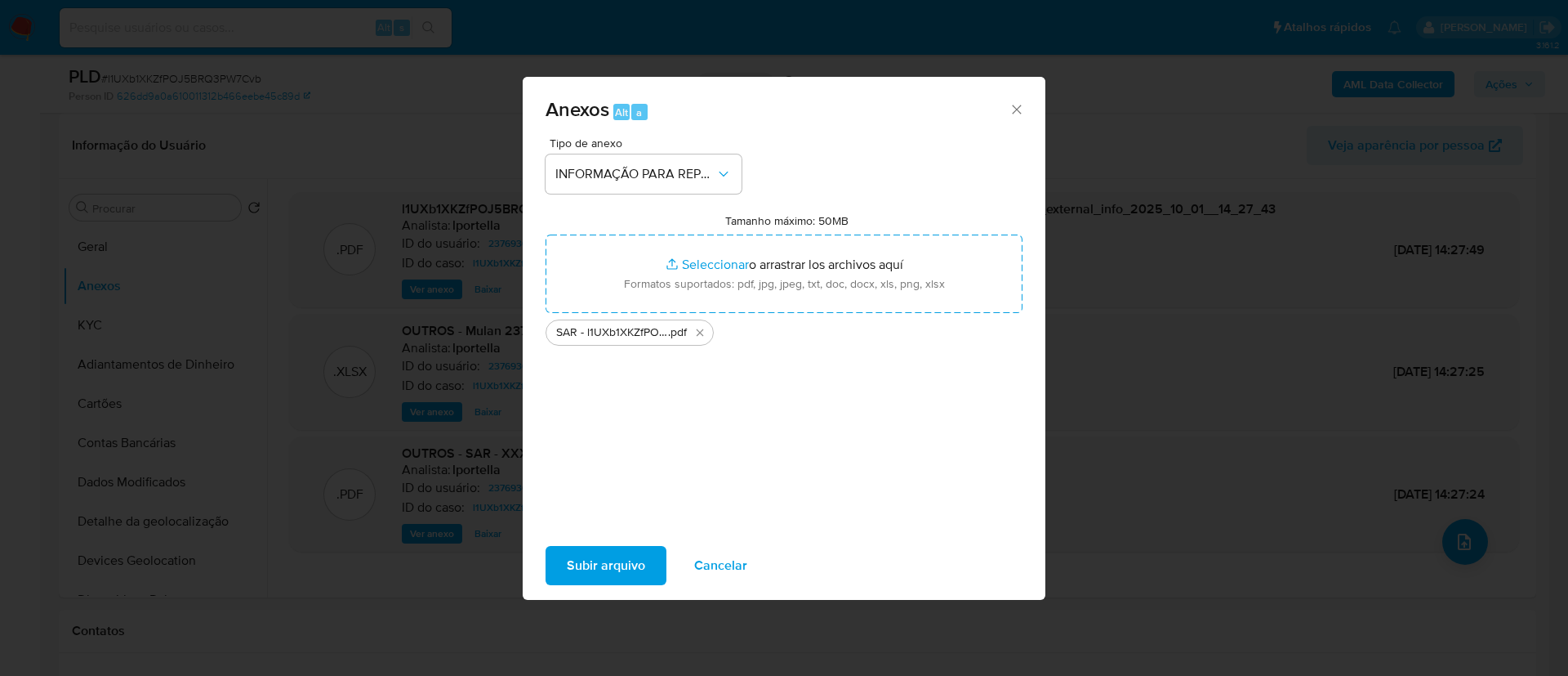
drag, startPoint x: 683, startPoint y: 410, endPoint x: 662, endPoint y: 480, distance: 73.1
click at [683, 421] on div "Tipo de anexo INFORMAÇÃO PARA REPORTE - COAF Tamanho máximo: 50MB Seleccionar a…" at bounding box center [784, 330] width 477 height 385
click at [632, 554] on span "Subir arquivo" at bounding box center [606, 565] width 78 height 36
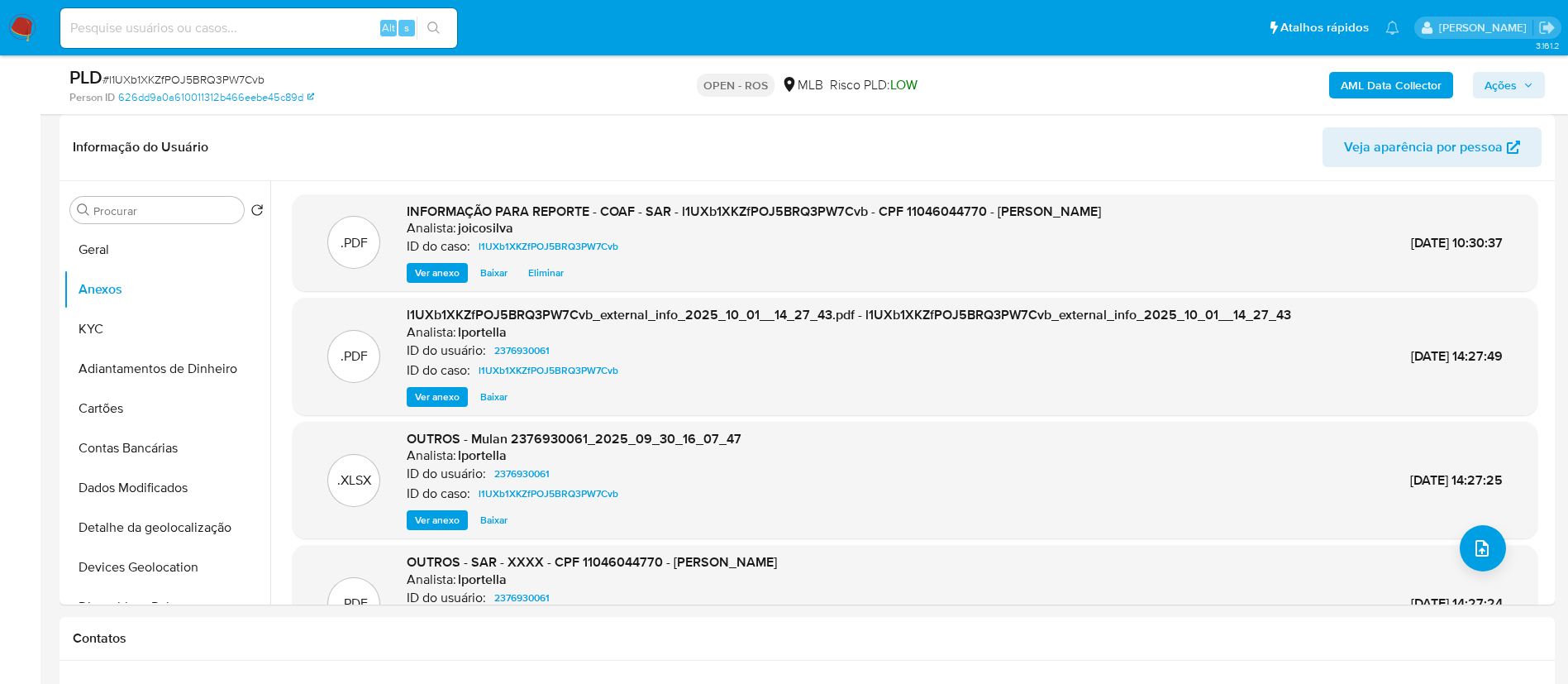
click at [790, 93] on span "Ações" at bounding box center [1509, 84] width 49 height 23
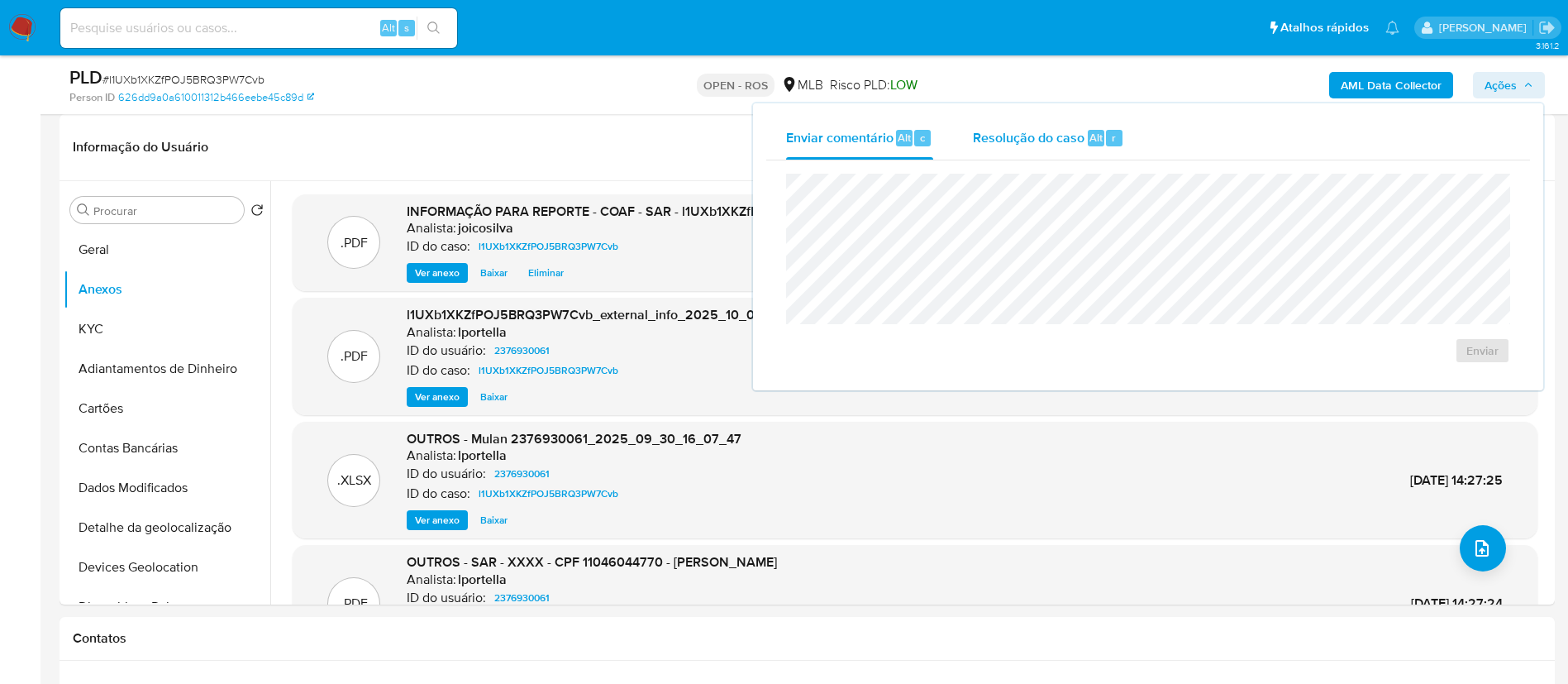
click at [790, 149] on div "Resolução do caso Alt r" at bounding box center [1048, 137] width 152 height 43
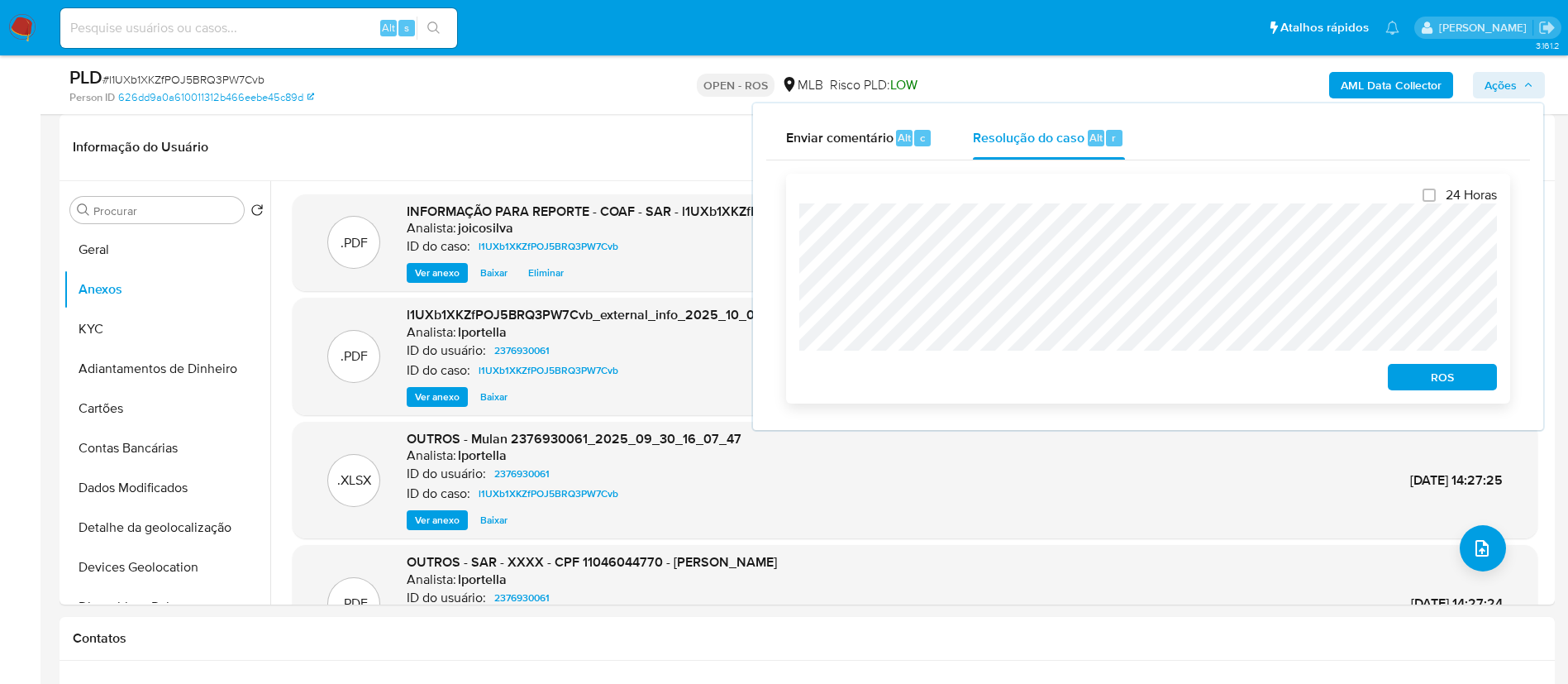
click at [790, 226] on div "24 Horas ROS" at bounding box center [1148, 288] width 724 height 230
click at [790, 388] on span "ROS" at bounding box center [1443, 377] width 86 height 23
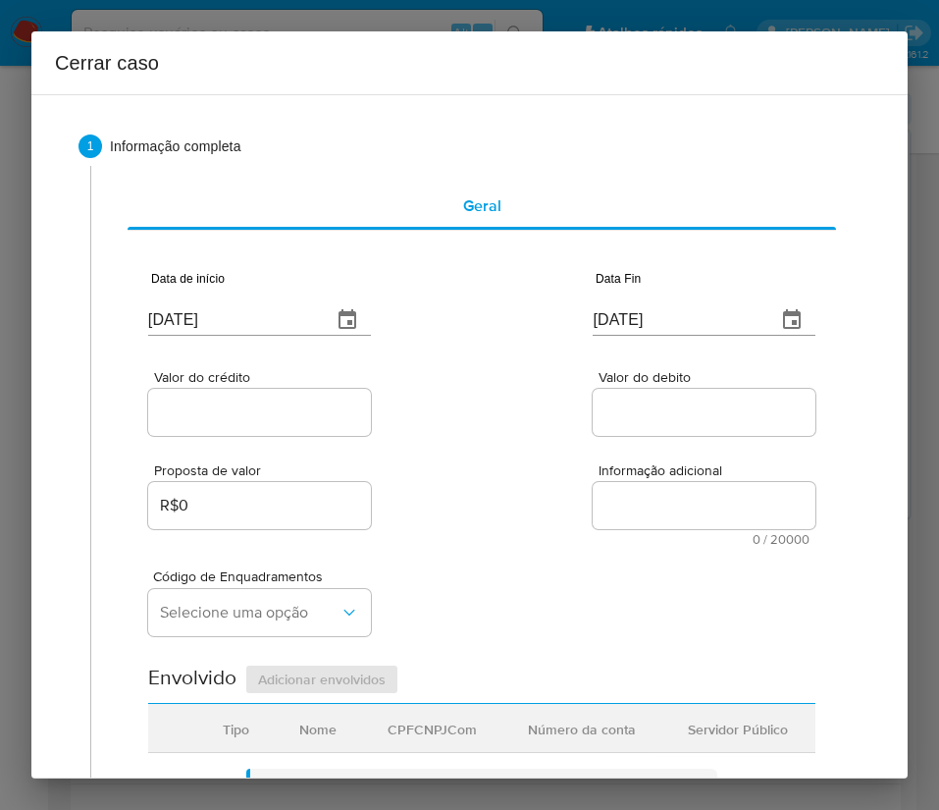
click at [252, 312] on input "03/10/2025" at bounding box center [232, 319] width 168 height 31
paste input "08"
type input "03/08/2025"
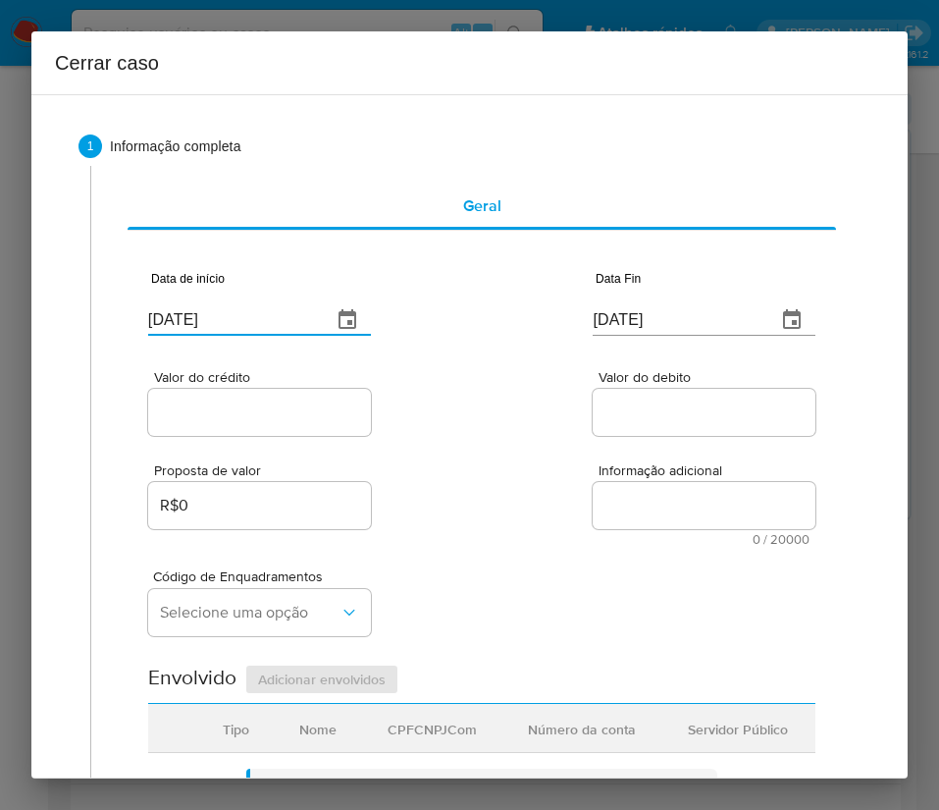
click at [517, 472] on div "Proposta de valor R$0 Informação adicional 0 / 20000 20000 caracteres restantes" at bounding box center [481, 493] width 667 height 106
click at [649, 320] on input "03/10/2025" at bounding box center [677, 319] width 168 height 31
paste input "29/08"
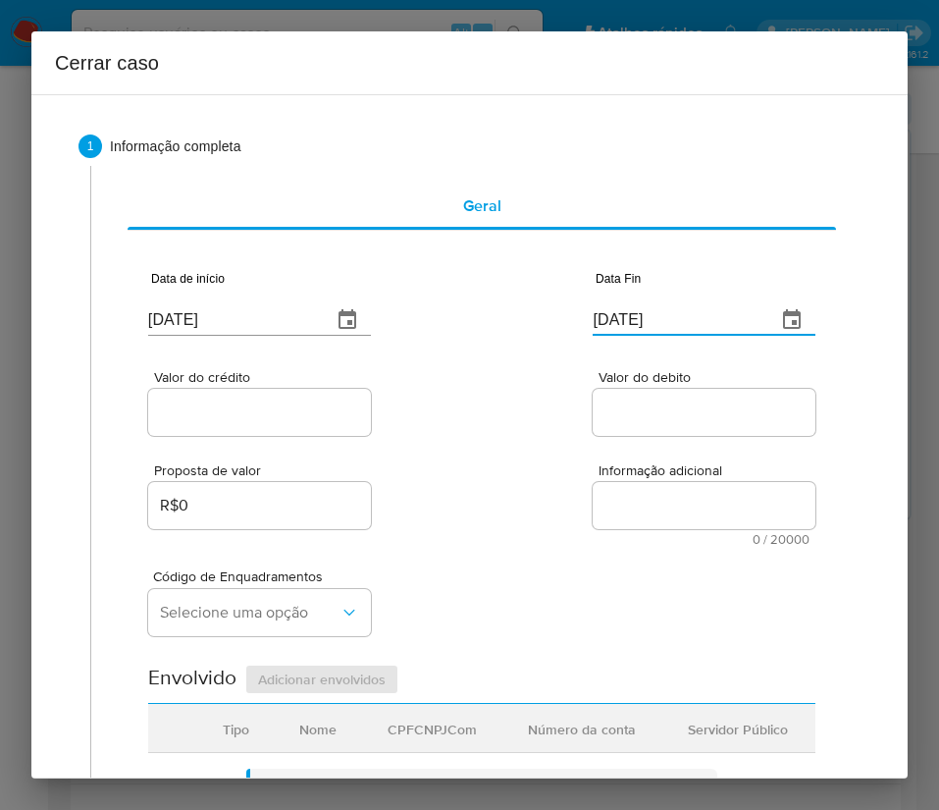
type input "29/08/2025"
click at [640, 506] on textarea "Informação adicional" at bounding box center [704, 505] width 223 height 47
click at [169, 427] on div at bounding box center [259, 412] width 223 height 47
click at [202, 403] on input "Valor do crédito" at bounding box center [259, 412] width 223 height 26
click at [223, 420] on input "Valor do crédito" at bounding box center [259, 412] width 223 height 26
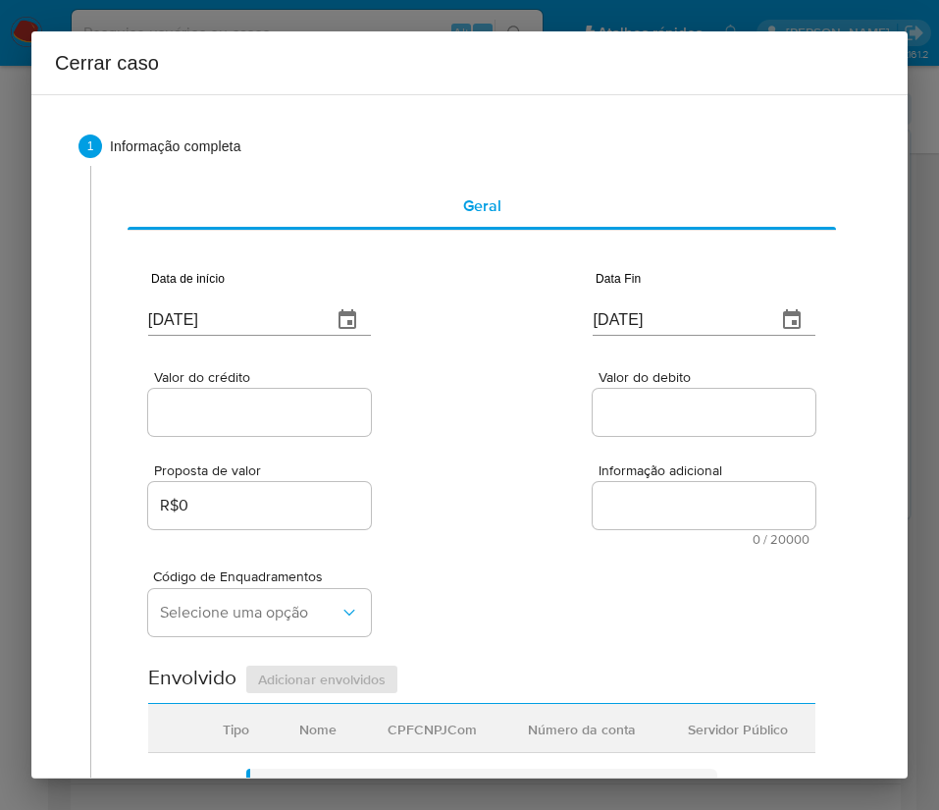
paste input "R$141.831"
type input "R$141.831"
click at [554, 479] on div "Proposta de valor R$0 Informação adicional 0 / 20000 20000 caracteres restantes" at bounding box center [481, 493] width 667 height 106
click at [624, 420] on input "Valor do debito" at bounding box center [704, 412] width 223 height 26
paste input "R$139.886"
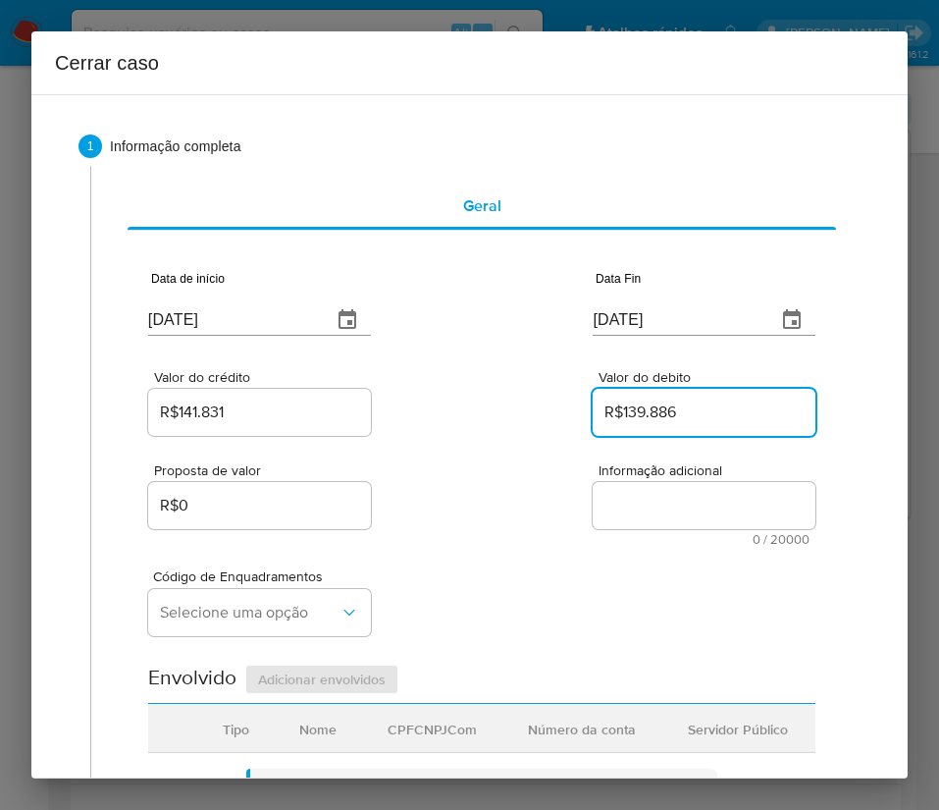
type input "R$139.886"
click at [480, 593] on div "Código de Enquadramentos Selecione uma opção" at bounding box center [481, 595] width 667 height 98
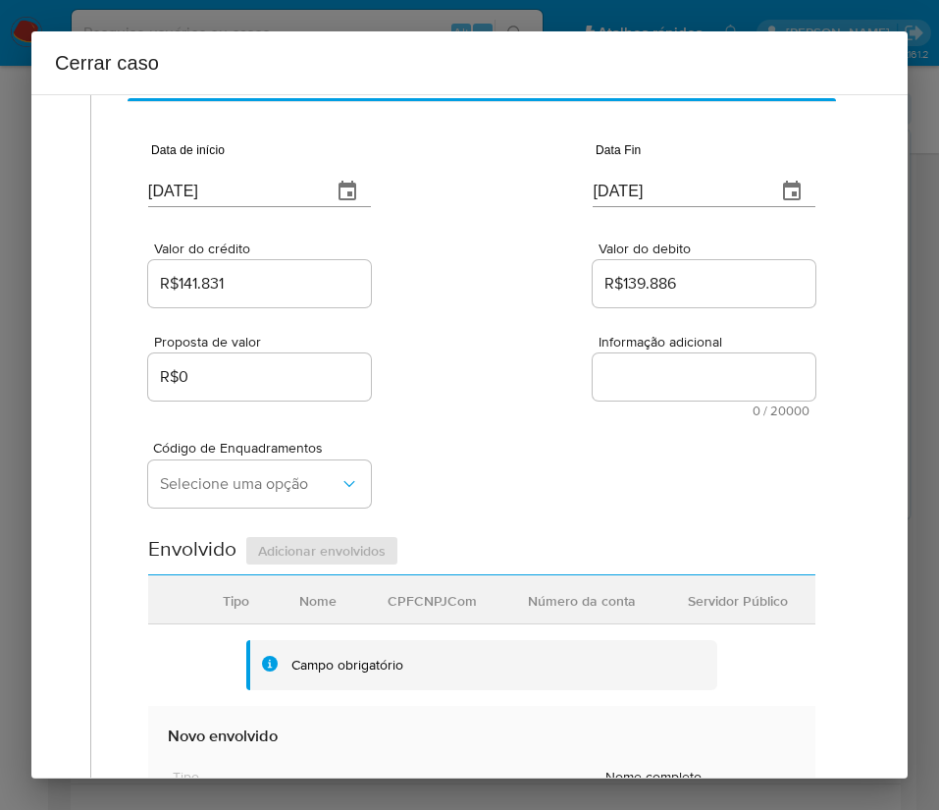
scroll to position [294, 0]
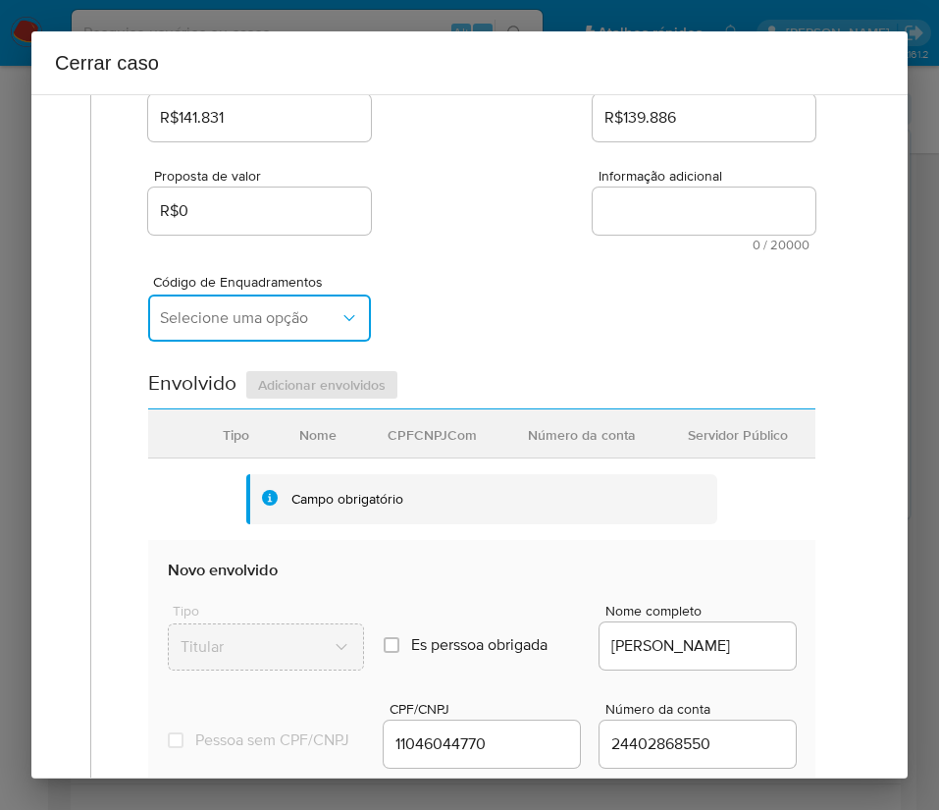
click at [258, 328] on button "Selecione uma opção" at bounding box center [259, 317] width 223 height 47
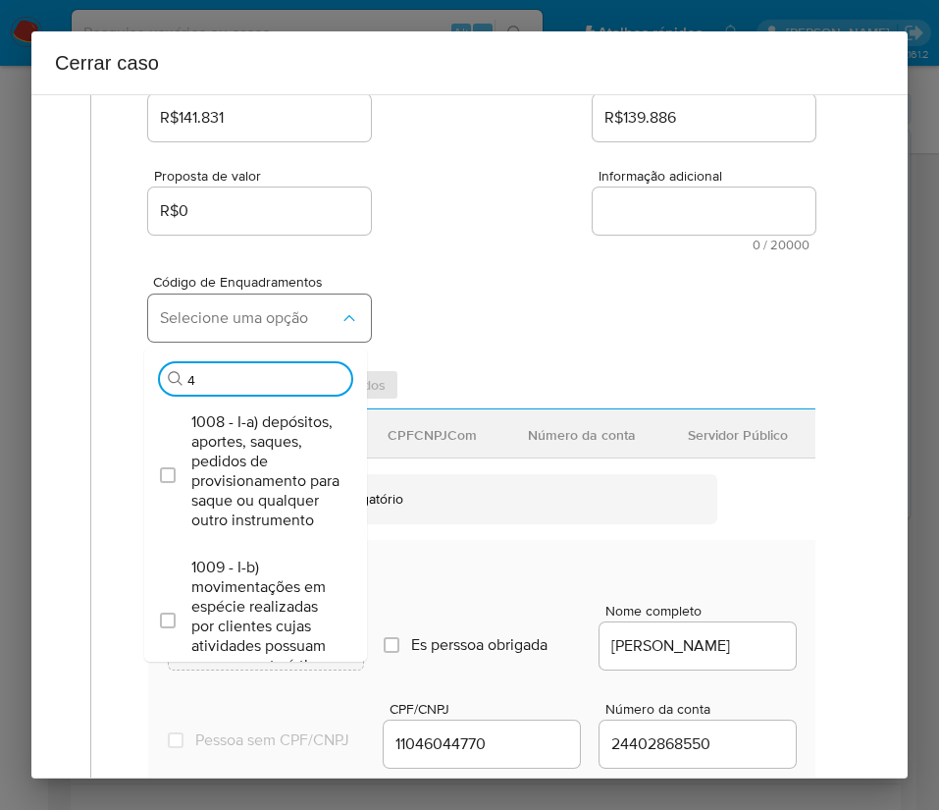
type input "45"
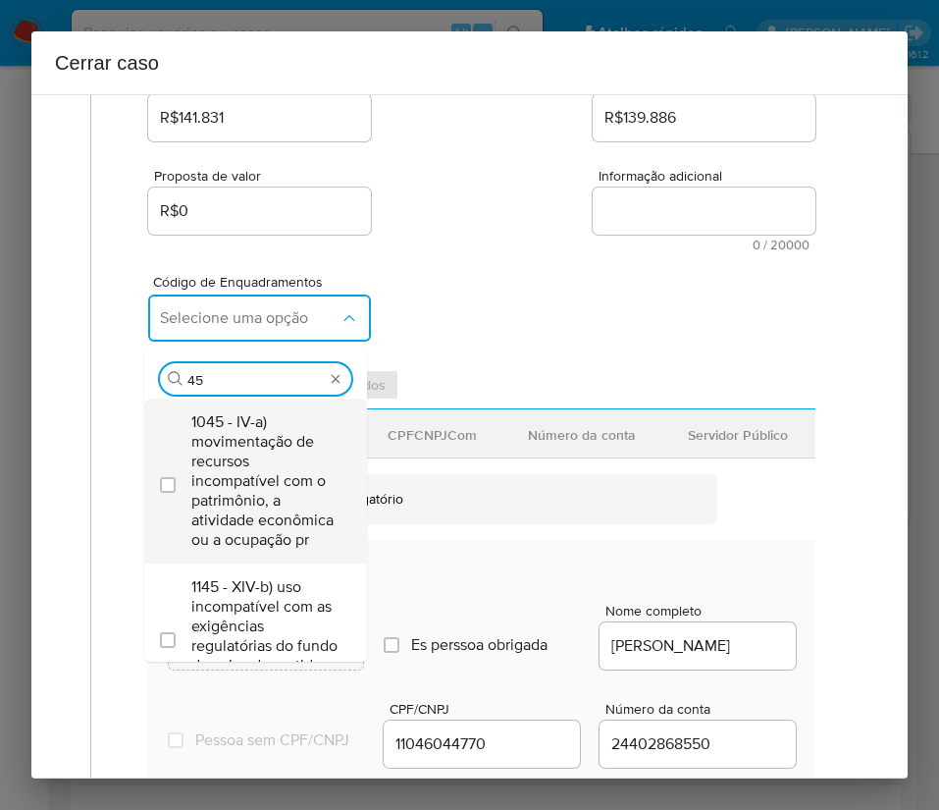
click at [244, 474] on span "1045 - IV-a) movimentação de recursos incompatível com o patrimônio, a atividad…" at bounding box center [265, 480] width 148 height 137
checkbox input "true"
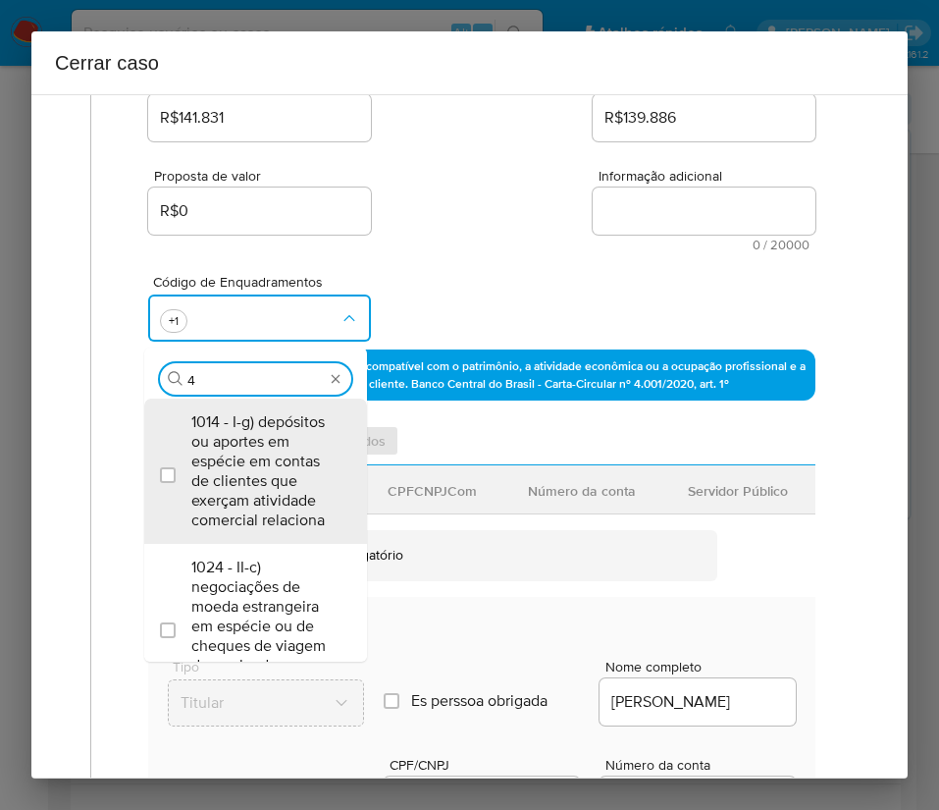
scroll to position [0, 0]
type input "47"
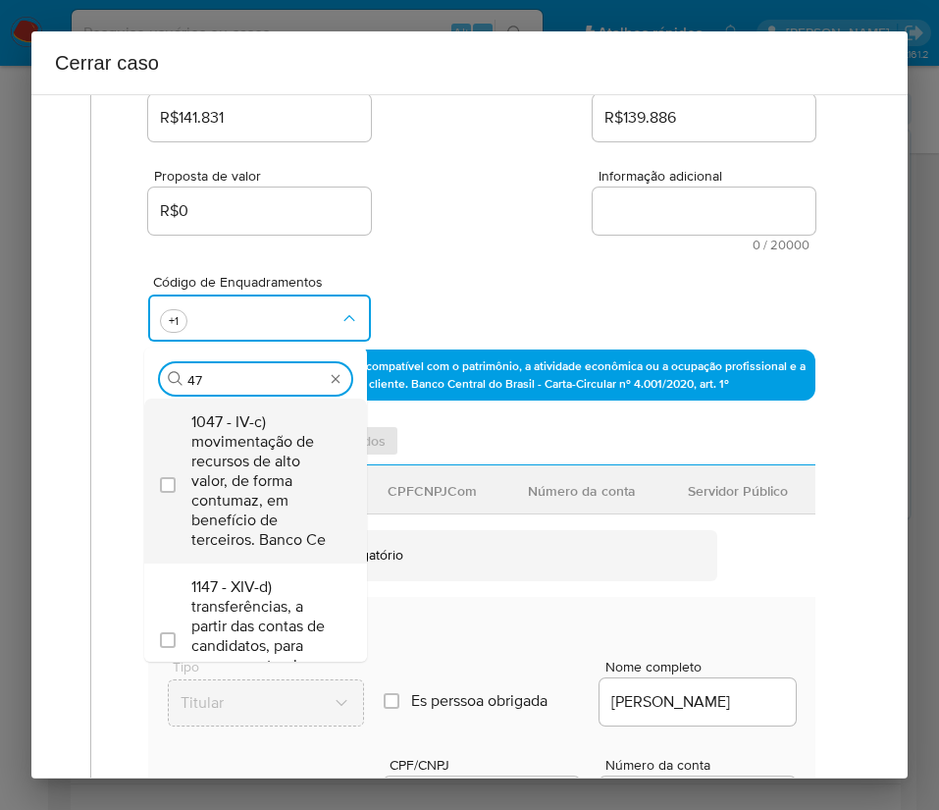
drag, startPoint x: 221, startPoint y: 445, endPoint x: 229, endPoint y: 451, distance: 10.4
click at [229, 451] on span "1047 - IV-c) movimentação de recursos de alto valor, de forma contumaz, em bene…" at bounding box center [265, 480] width 148 height 137
checkbox input "true"
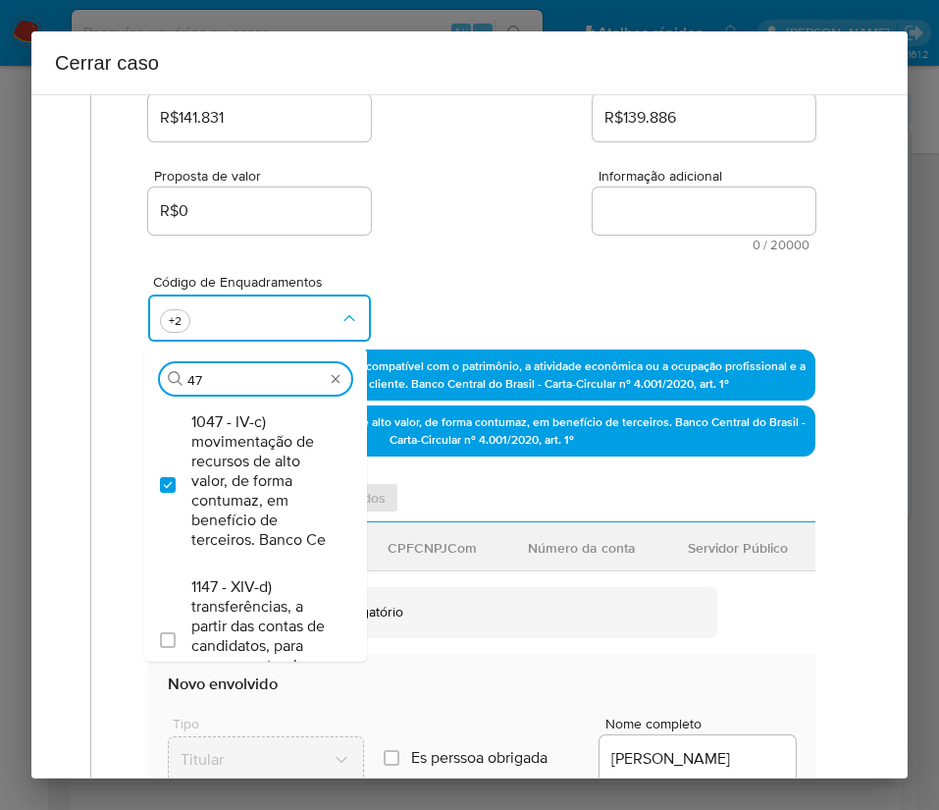
click at [413, 290] on div "Código de Enquadramentos Procurar 47 1047 - IV-c) movimentação de recursos de a…" at bounding box center [481, 300] width 667 height 98
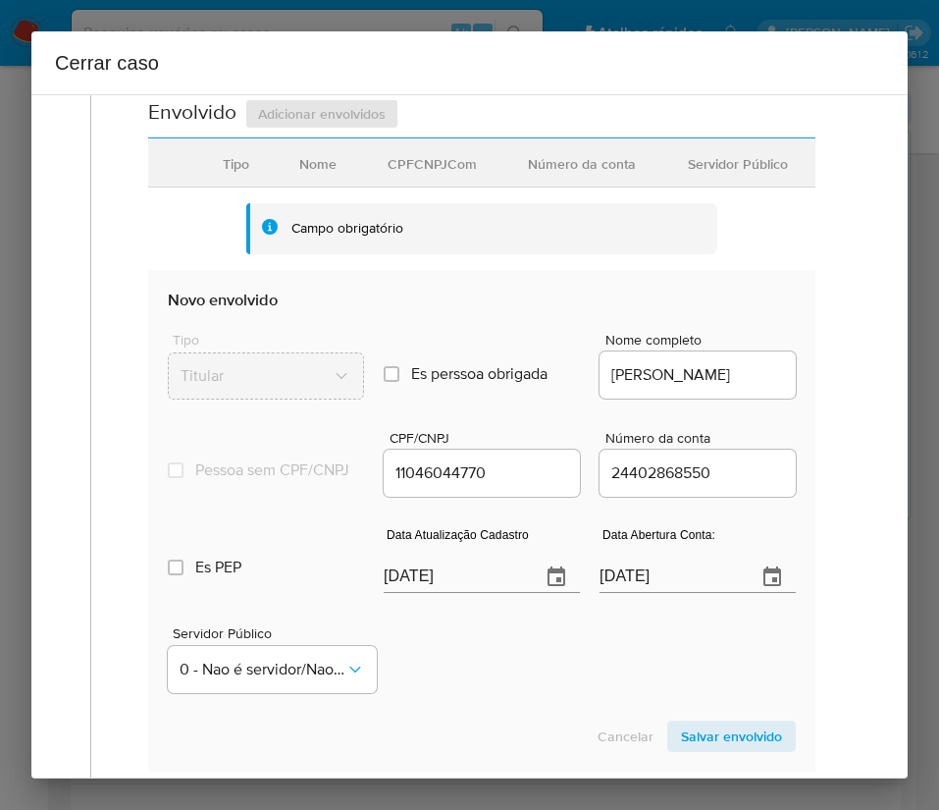
scroll to position [883, 0]
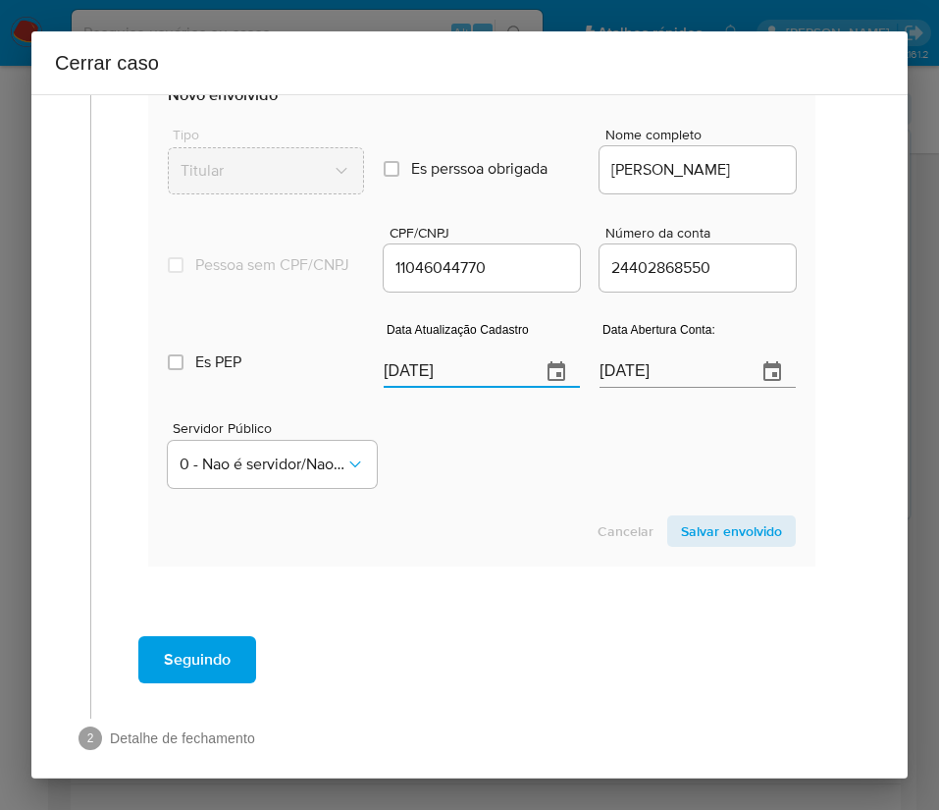
click at [418, 379] on input "03/10/2025" at bounding box center [454, 371] width 141 height 31
click at [418, 378] on input "03/10/2025" at bounding box center [454, 371] width 141 height 31
paste input "23/09"
type input "23/09/2025"
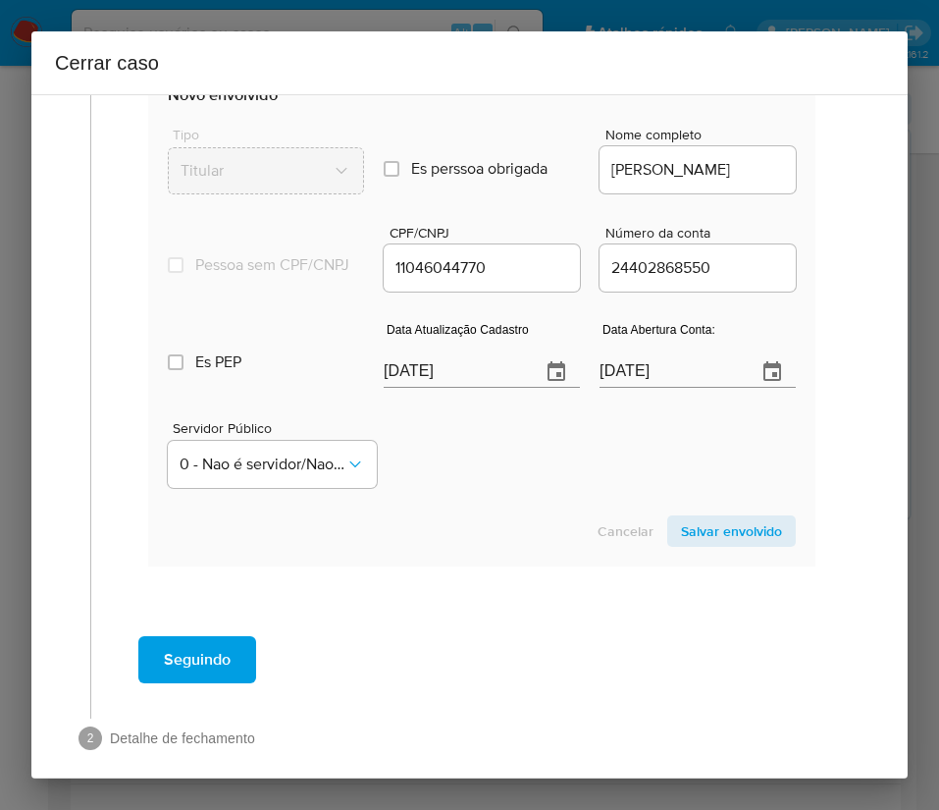
drag, startPoint x: 456, startPoint y: 557, endPoint x: 286, endPoint y: 510, distance: 177.2
click at [454, 547] on div "Cancelar Salvar envolvido" at bounding box center [482, 530] width 628 height 31
click at [660, 385] on input "03/08/2025" at bounding box center [670, 371] width 141 height 31
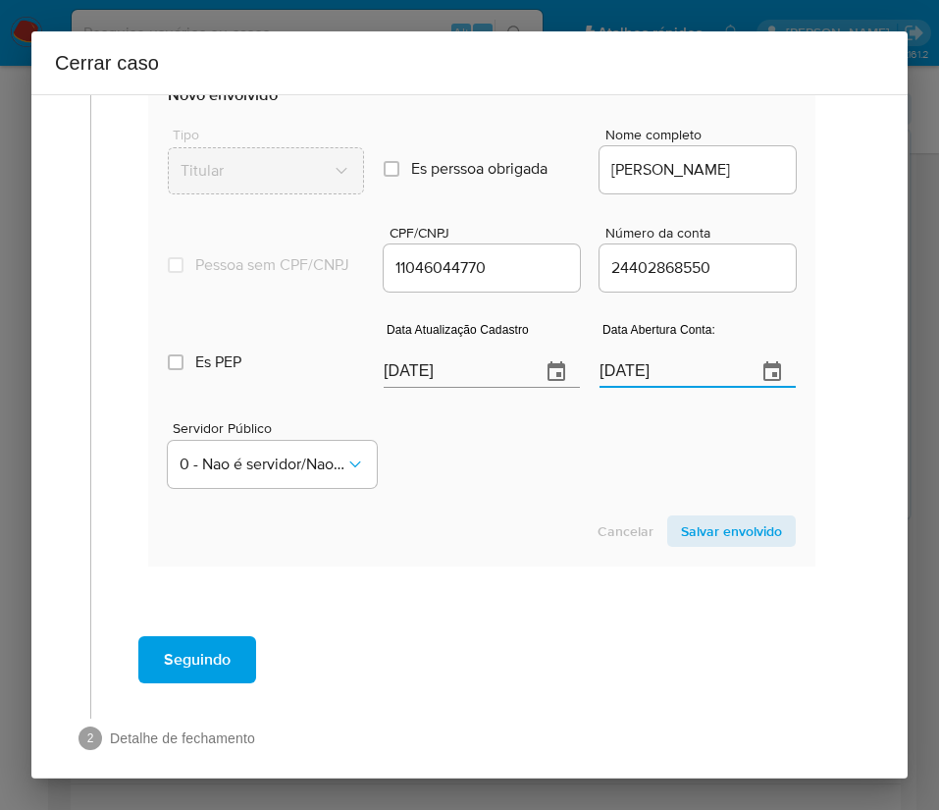
click at [522, 547] on div "Cancelar Salvar envolvido" at bounding box center [482, 530] width 628 height 31
click at [318, 474] on span "0 - Nao é servidor/Nao possui informacao" at bounding box center [263, 464] width 166 height 20
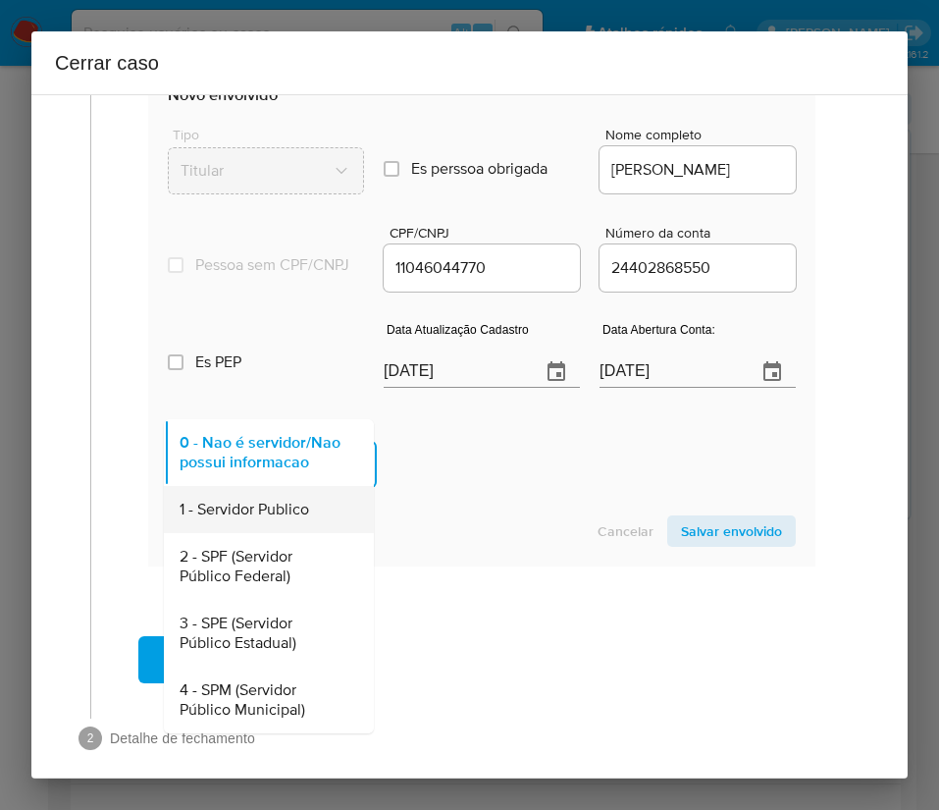
click at [267, 519] on span "1 - Servidor Publico" at bounding box center [245, 510] width 130 height 20
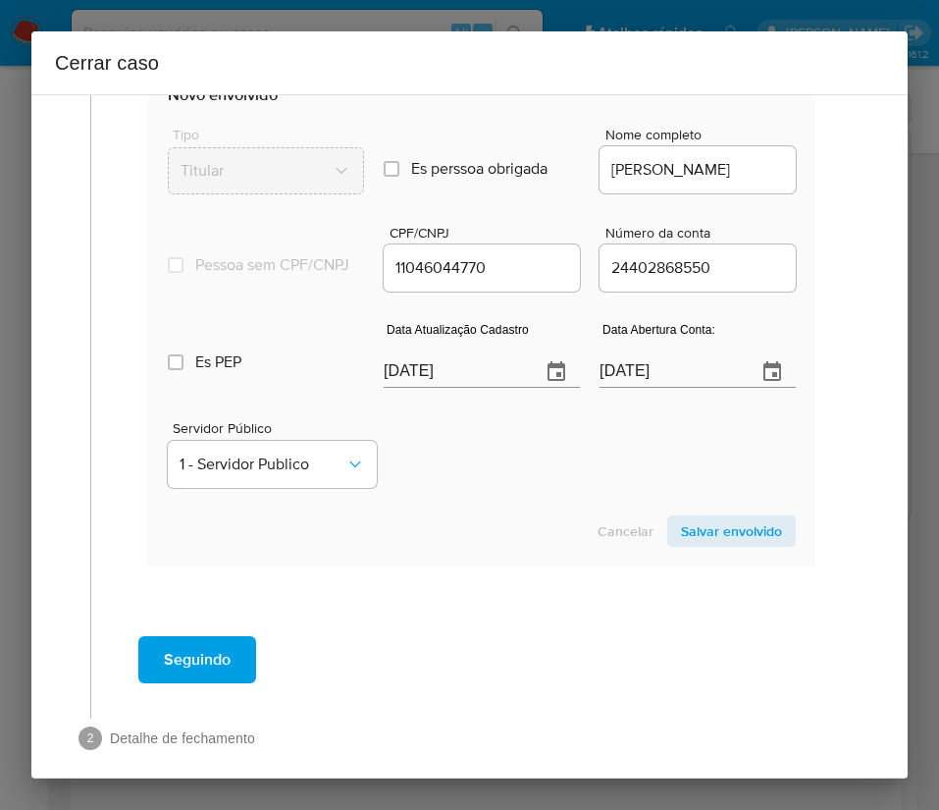
click at [698, 545] on span "Salvar envolvido" at bounding box center [731, 530] width 101 height 27
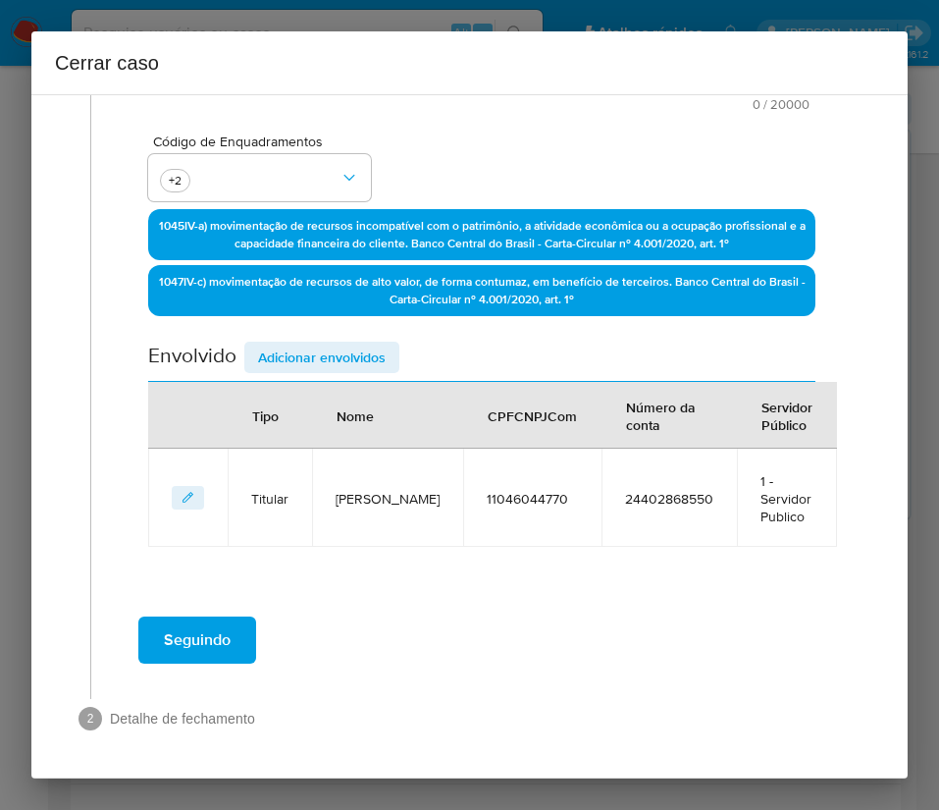
click at [358, 358] on span "Adicionar envolvidos" at bounding box center [322, 357] width 128 height 27
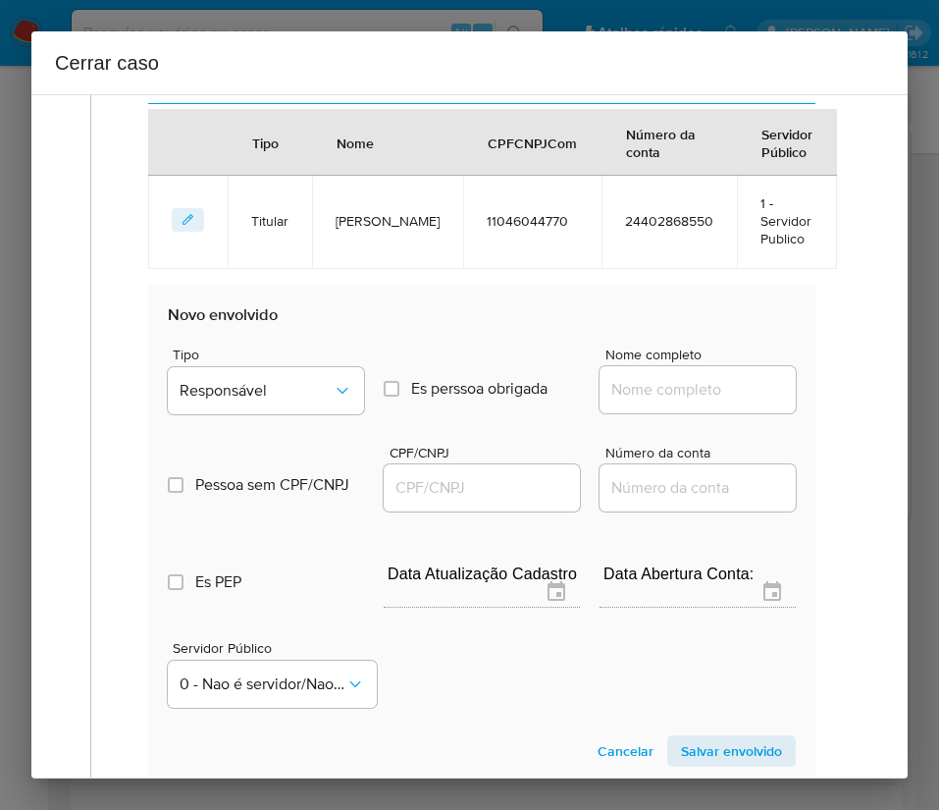
scroll to position [876, 0]
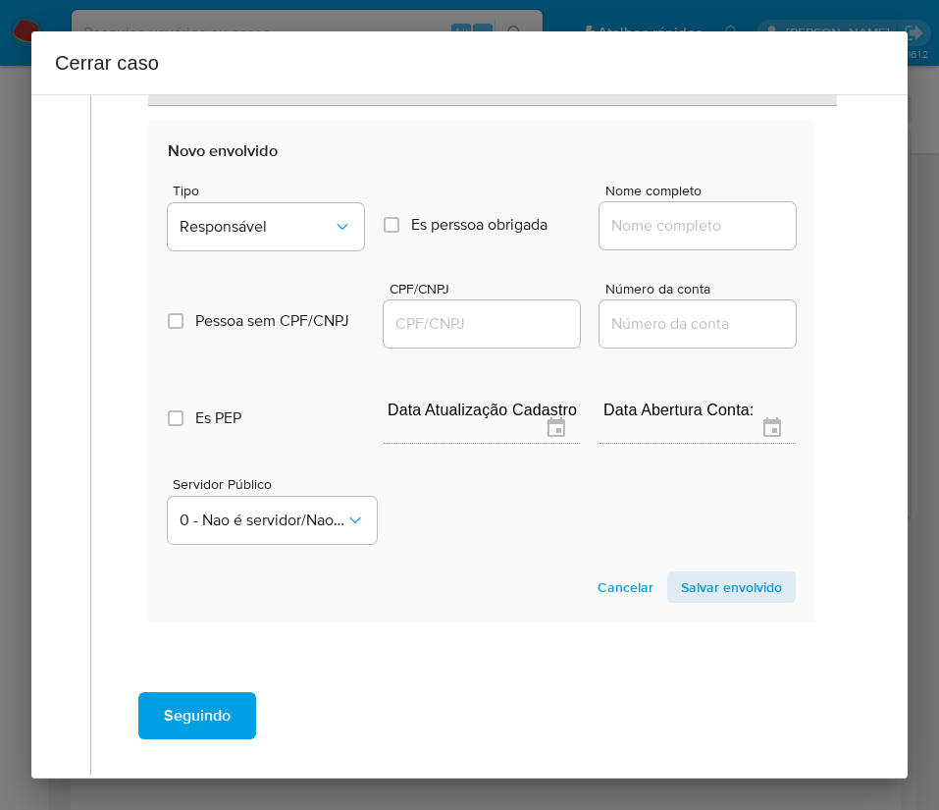
click at [318, 250] on div "Tipo Responsável" at bounding box center [266, 221] width 196 height 75
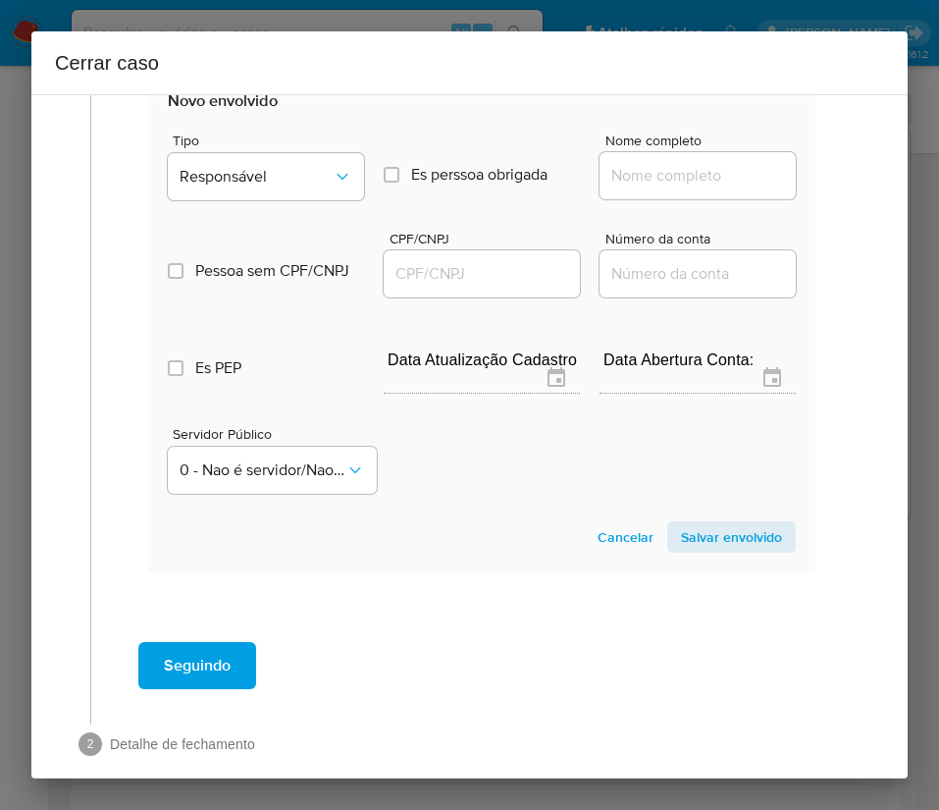
scroll to position [952, 0]
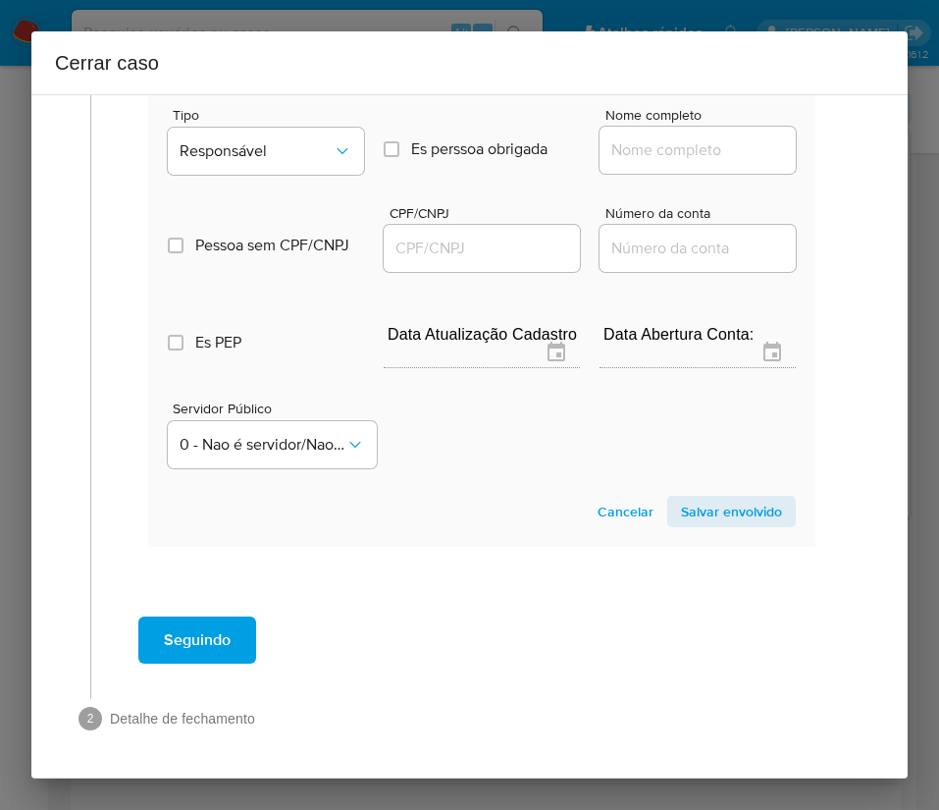
click at [315, 175] on div "Tipo Responsável" at bounding box center [266, 145] width 196 height 75
click at [320, 152] on span "Responsável" at bounding box center [256, 151] width 153 height 20
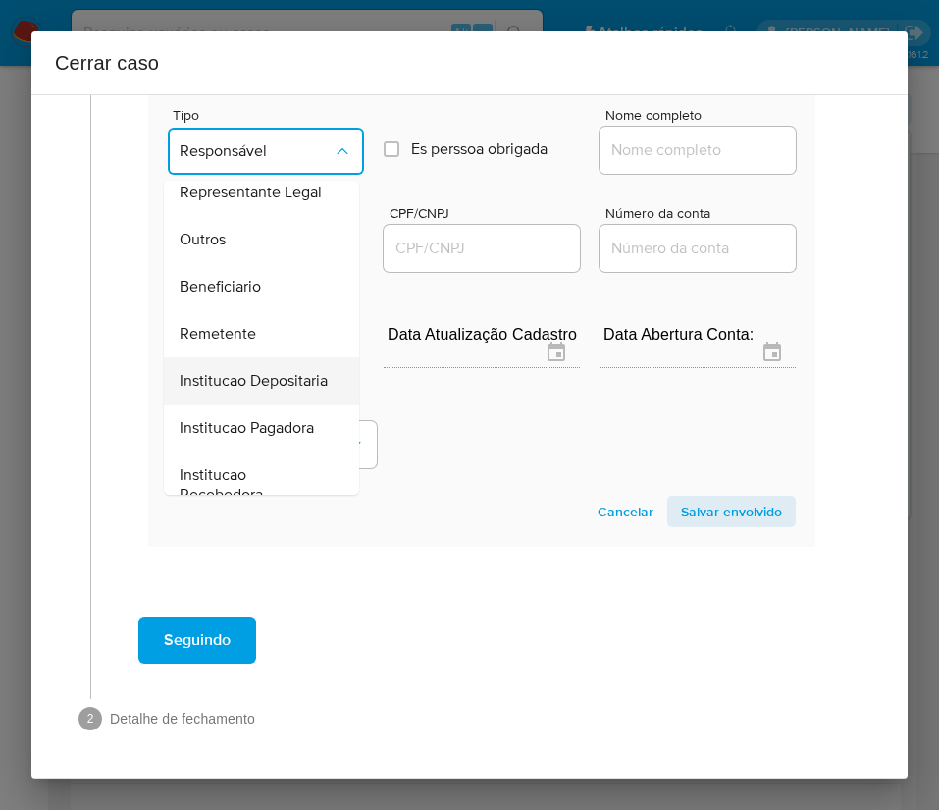
scroll to position [349, 0]
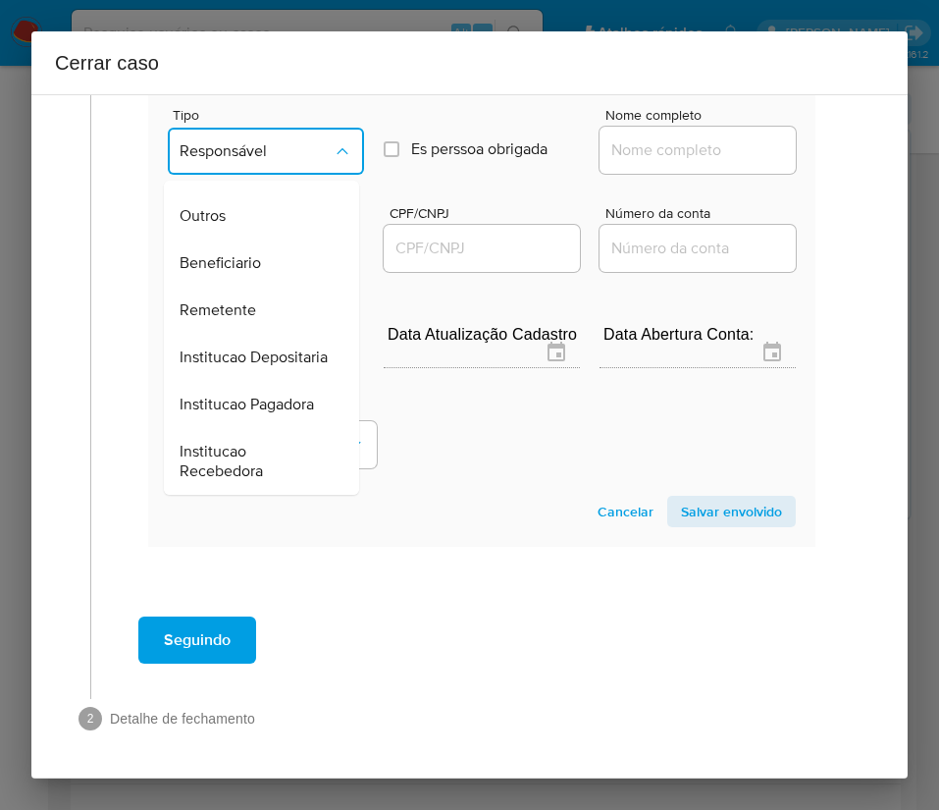
drag, startPoint x: 245, startPoint y: 226, endPoint x: 345, endPoint y: 215, distance: 99.7
click at [245, 253] on span "Beneficiario" at bounding box center [220, 263] width 81 height 20
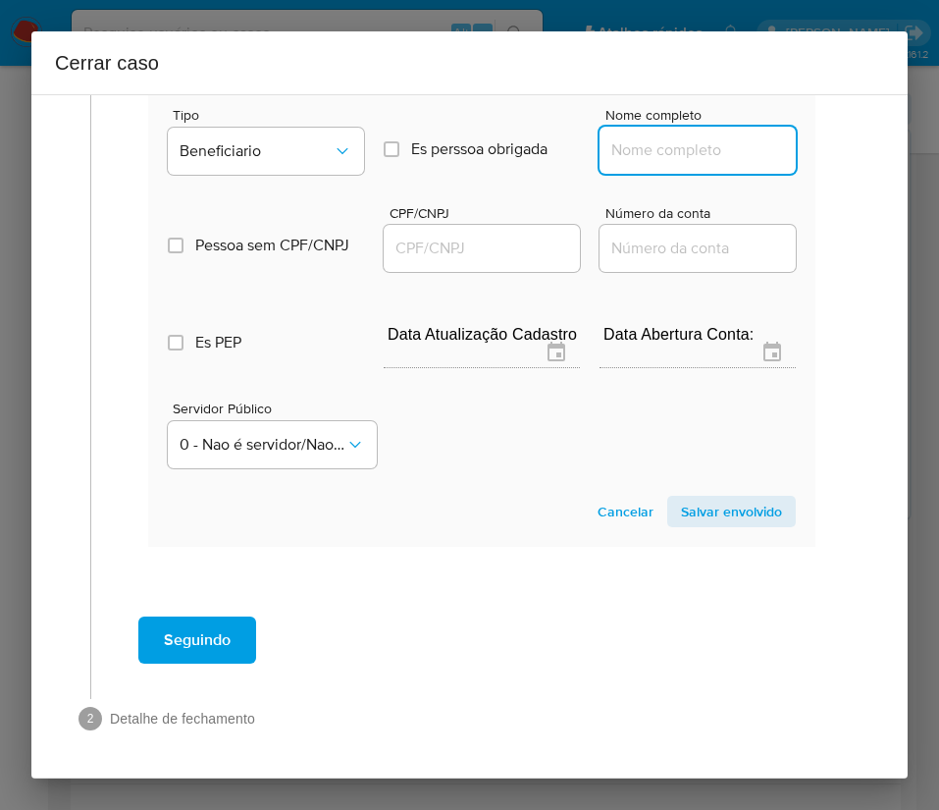
click at [645, 139] on input "Nome completo" at bounding box center [698, 150] width 196 height 26
paste input "Supretj Pagpay Ltda, 60974770000167"
drag, startPoint x: 623, startPoint y: 151, endPoint x: 783, endPoint y: 162, distance: 160.3
click at [783, 162] on section "Novo envolvido Tipo Beneficiario Es perssoa obrigada Is PObrigada Nome completo…" at bounding box center [481, 296] width 667 height 502
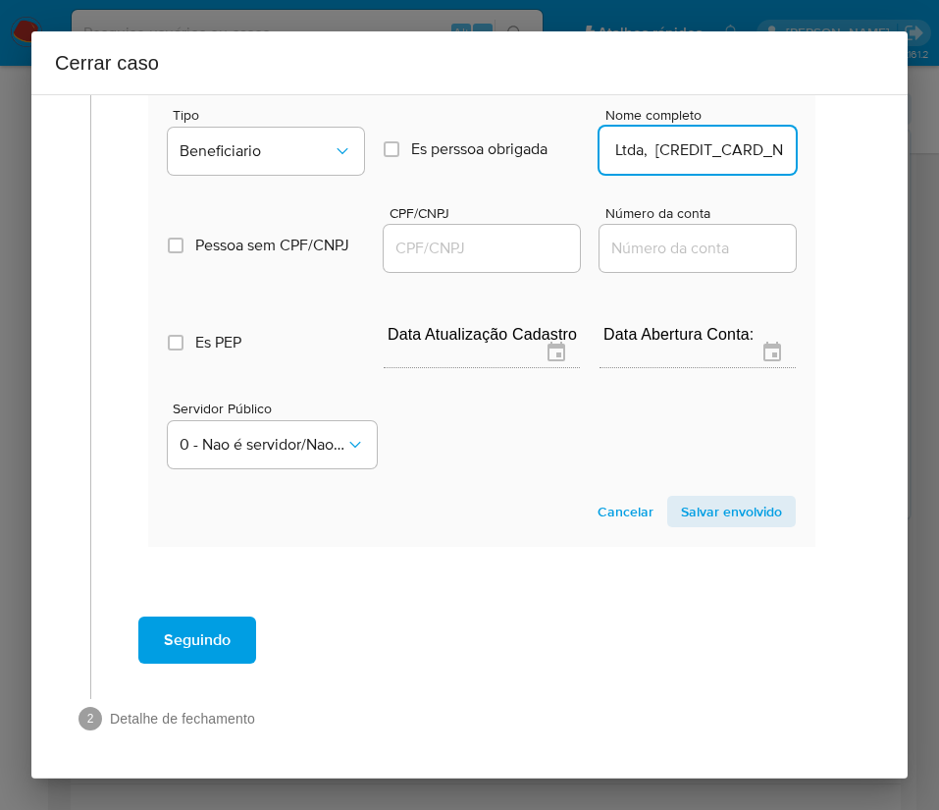
click at [624, 137] on input "Supretj Pagpay Ltda, 60974770000167" at bounding box center [698, 150] width 196 height 26
click at [633, 159] on input "Supretj Pagpay Ltda, 60974770000167" at bounding box center [698, 150] width 196 height 26
drag, startPoint x: 629, startPoint y: 149, endPoint x: 789, endPoint y: 160, distance: 160.3
click at [789, 160] on section "Novo envolvido Tipo Beneficiario Es perssoa obrigada Is PObrigada Nome completo…" at bounding box center [481, 296] width 667 height 502
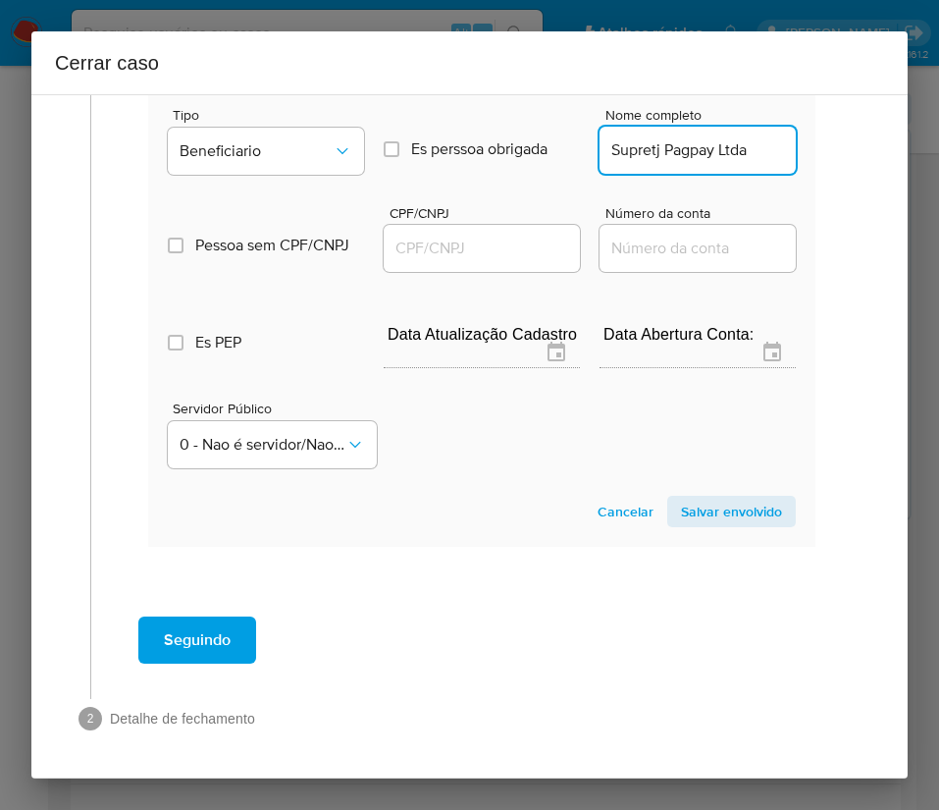
type input "Supretj Pagpay Ltda"
click at [502, 246] on input "CPF/CNPJ" at bounding box center [482, 249] width 196 height 26
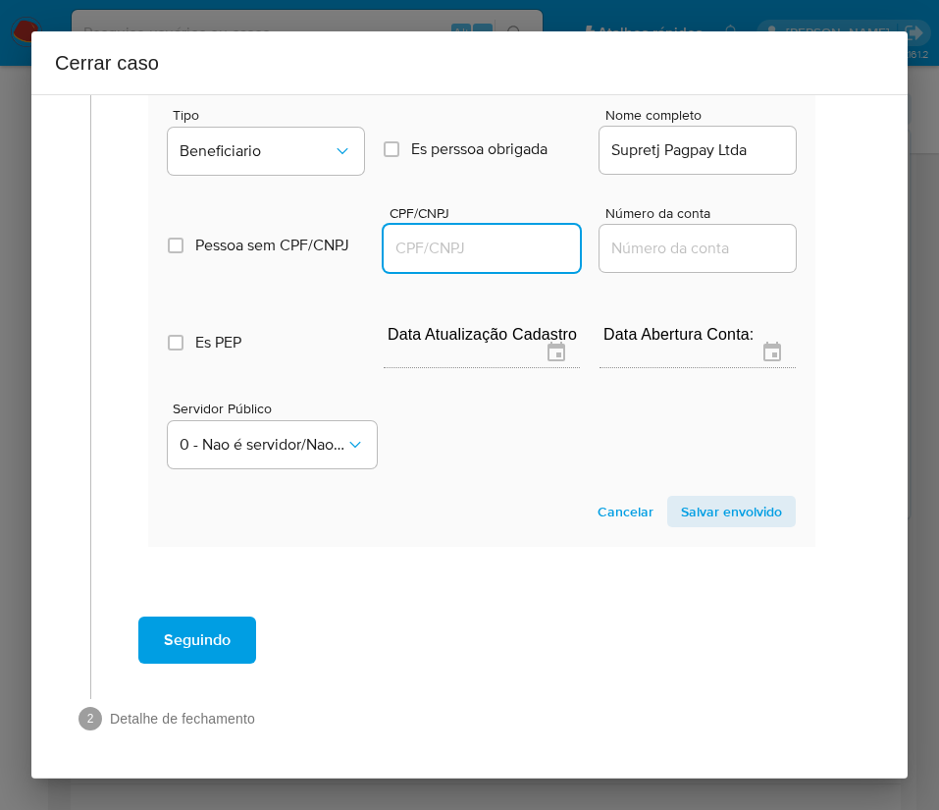
paste input "60974770000167"
type input "60974770000167"
click at [748, 502] on span "Salvar envolvido" at bounding box center [731, 511] width 101 height 27
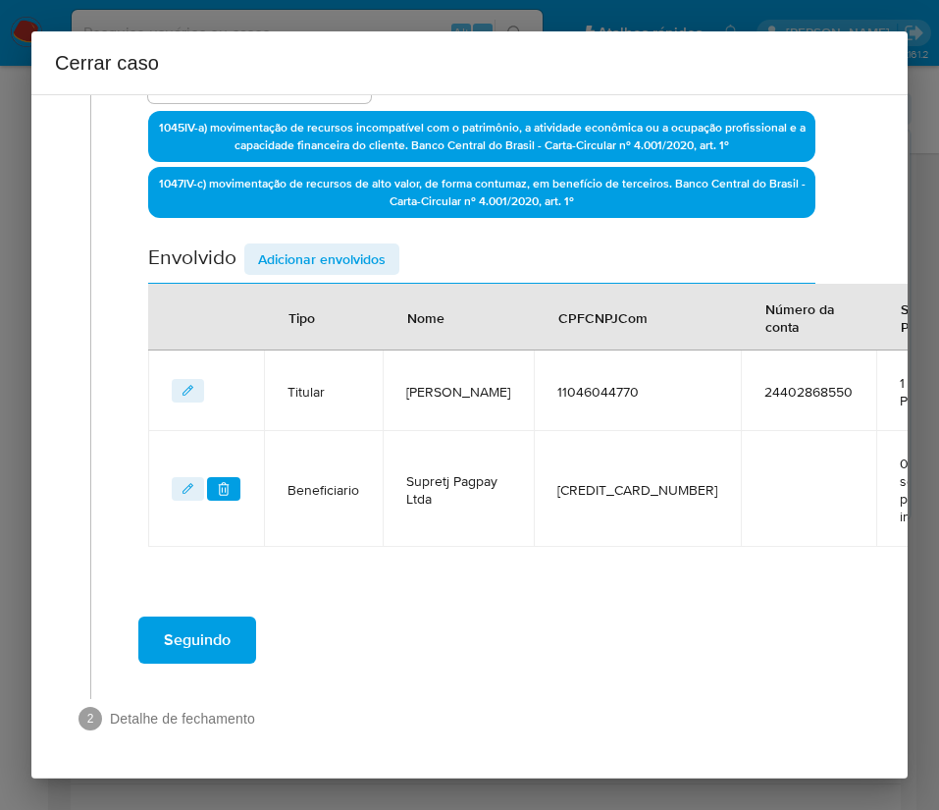
scroll to position [573, 0]
click at [349, 245] on span "Adicionar envolvidos" at bounding box center [322, 258] width 128 height 27
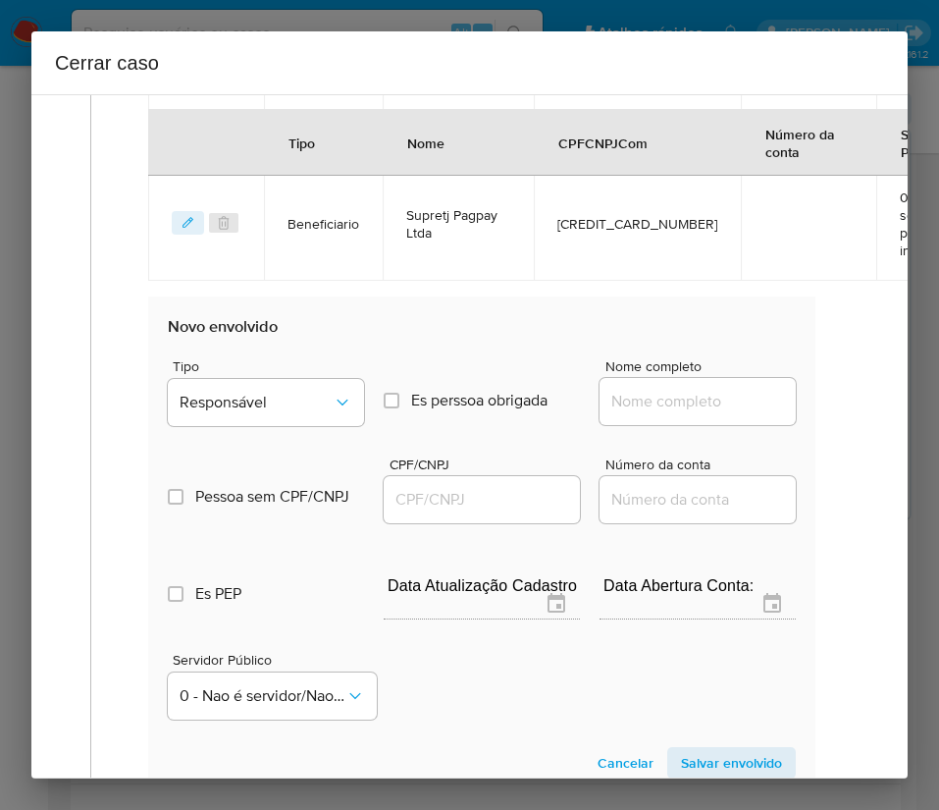
scroll to position [1090, 0]
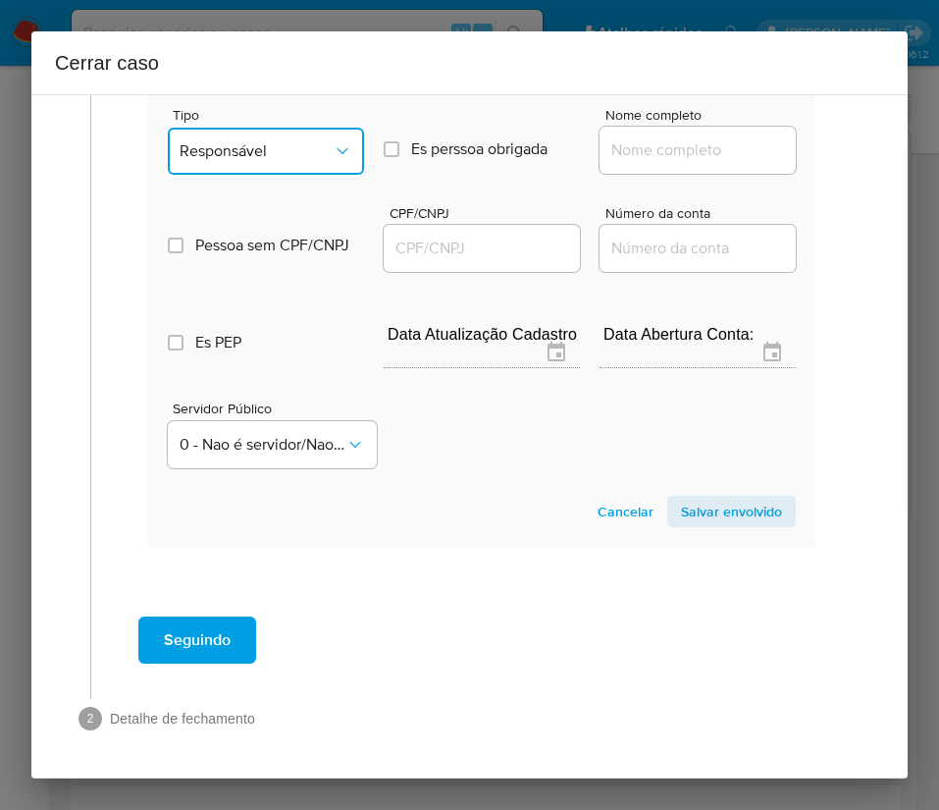
click at [292, 141] on span "Responsável" at bounding box center [256, 151] width 153 height 20
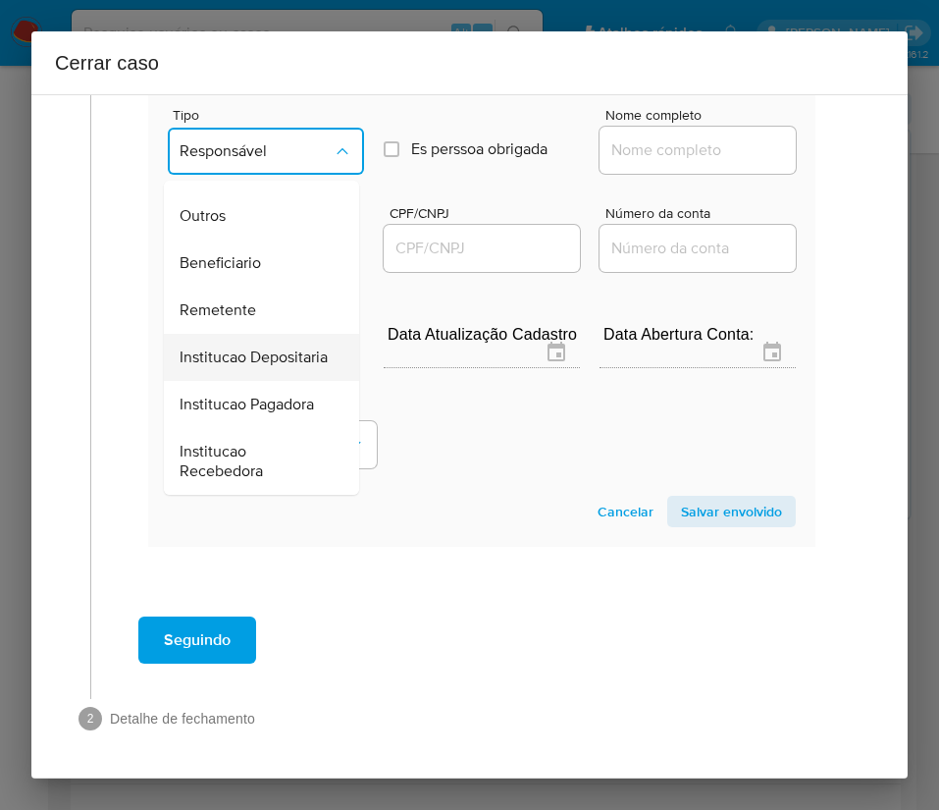
scroll to position [349, 0]
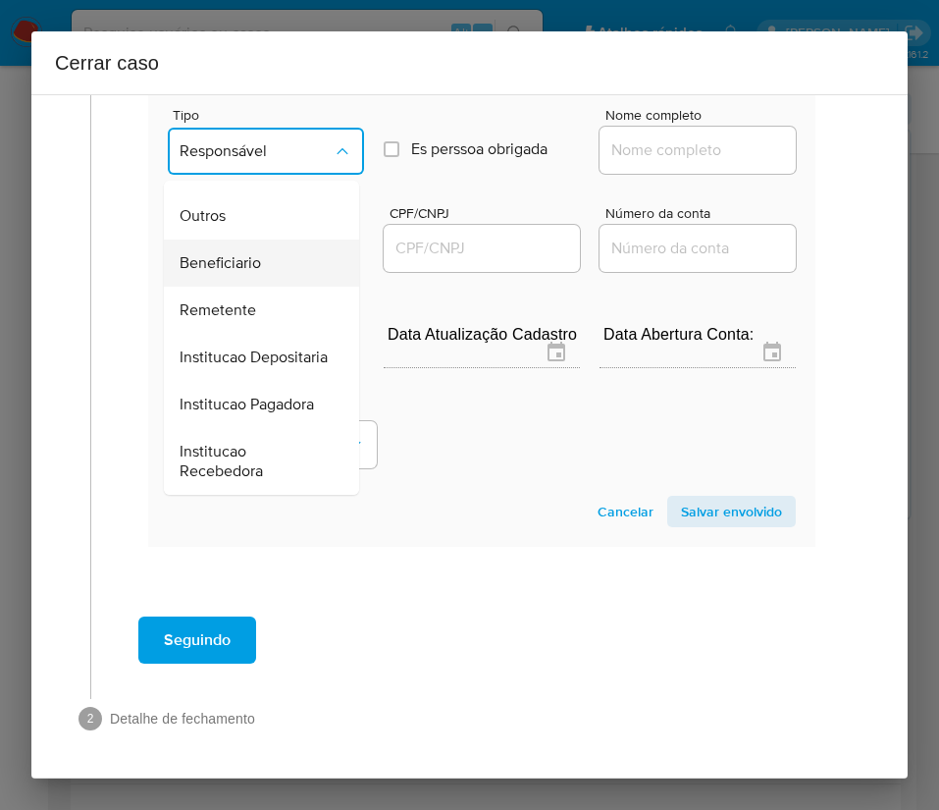
click at [235, 253] on span "Beneficiario" at bounding box center [220, 263] width 81 height 20
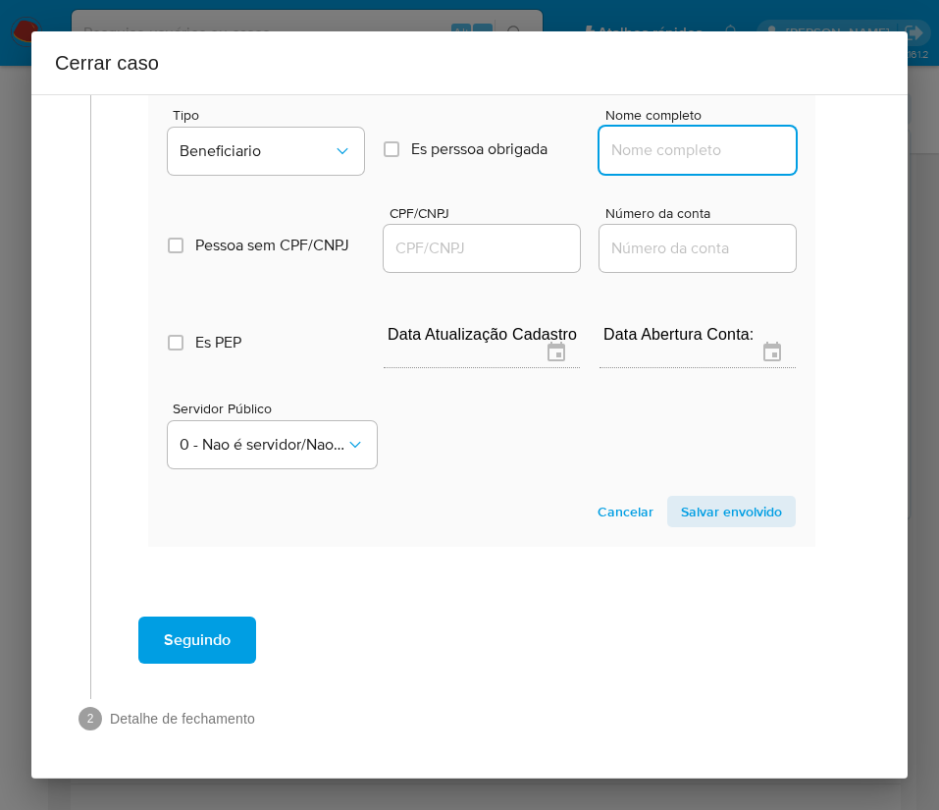
click at [642, 137] on input "Nome completo" at bounding box center [698, 150] width 196 height 26
paste input "Ad Teixeira Souza Sorveteria E Mercearia, 20626439000131"
drag, startPoint x: 629, startPoint y: 137, endPoint x: 864, endPoint y: 139, distance: 234.6
click at [864, 139] on div "1 Informação completa Geral Data de início 03/08/2025 Data Fin 29/08/2025 Valor…" at bounding box center [469, 436] width 876 height 684
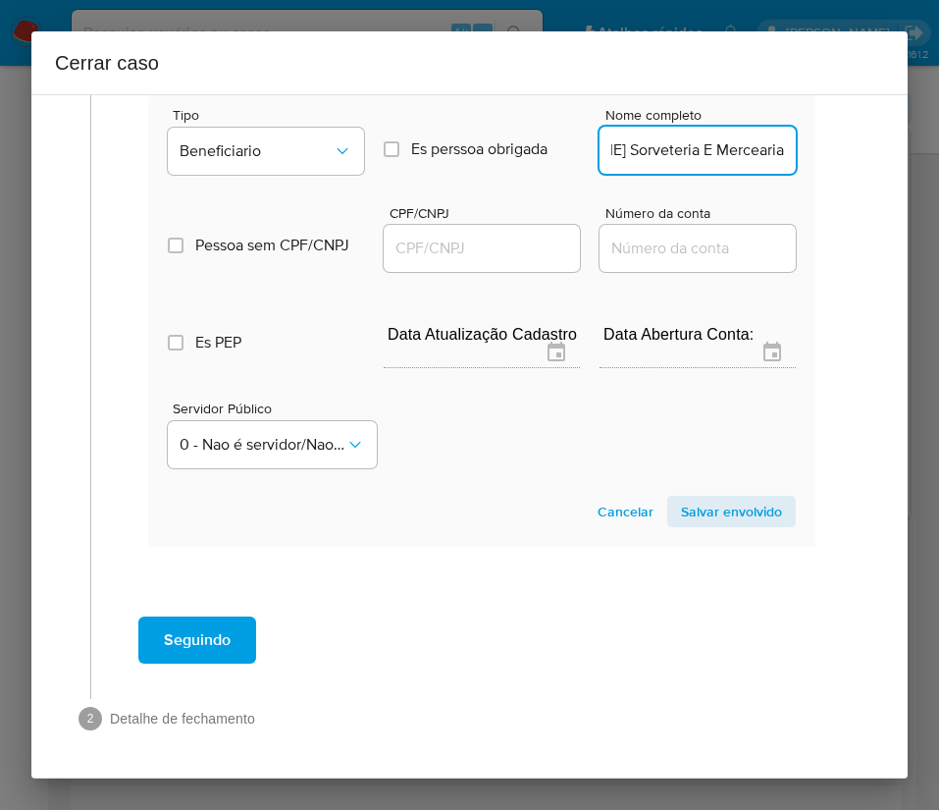
scroll to position [0, 114]
type input "Ad Teixeira Souza Sorveteria E Mercearia"
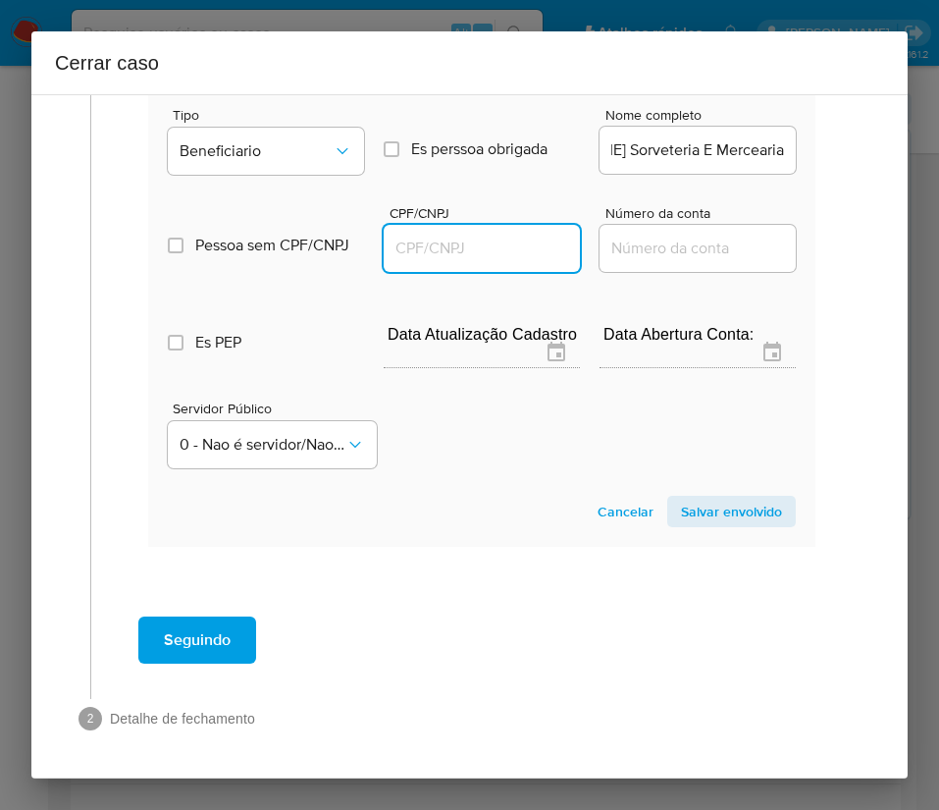
drag, startPoint x: 449, startPoint y: 229, endPoint x: 478, endPoint y: 233, distance: 29.7
click at [449, 236] on input "CPF/CNPJ" at bounding box center [482, 249] width 196 height 26
paste input "20626439000131"
type input "20626439000131"
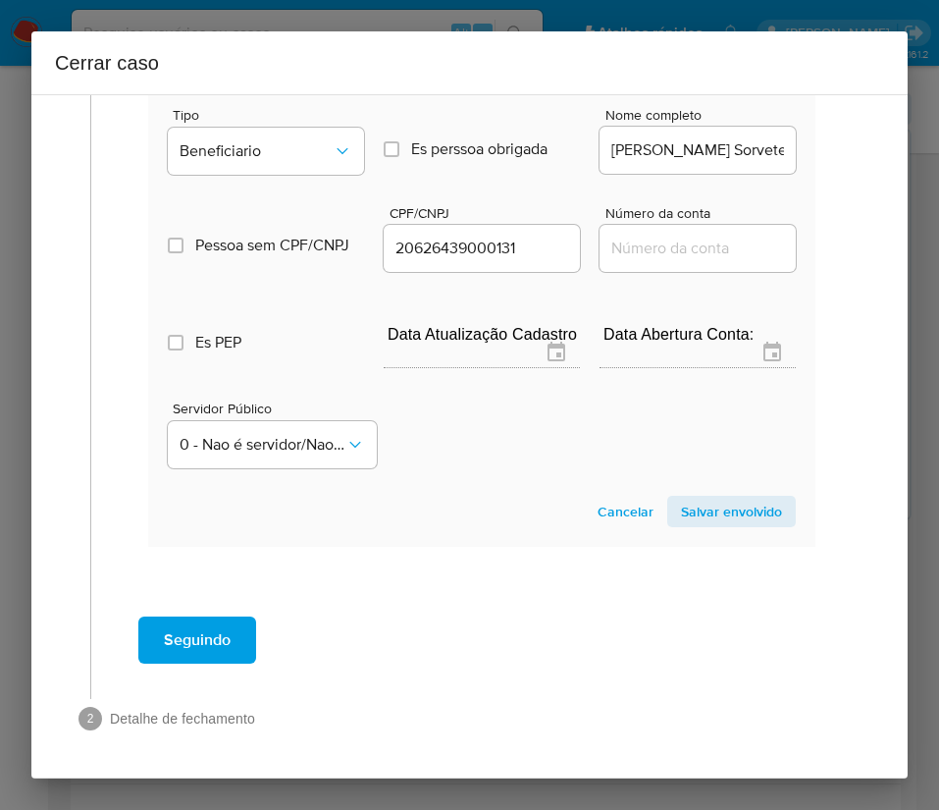
click at [690, 498] on span "Salvar envolvido" at bounding box center [731, 511] width 101 height 27
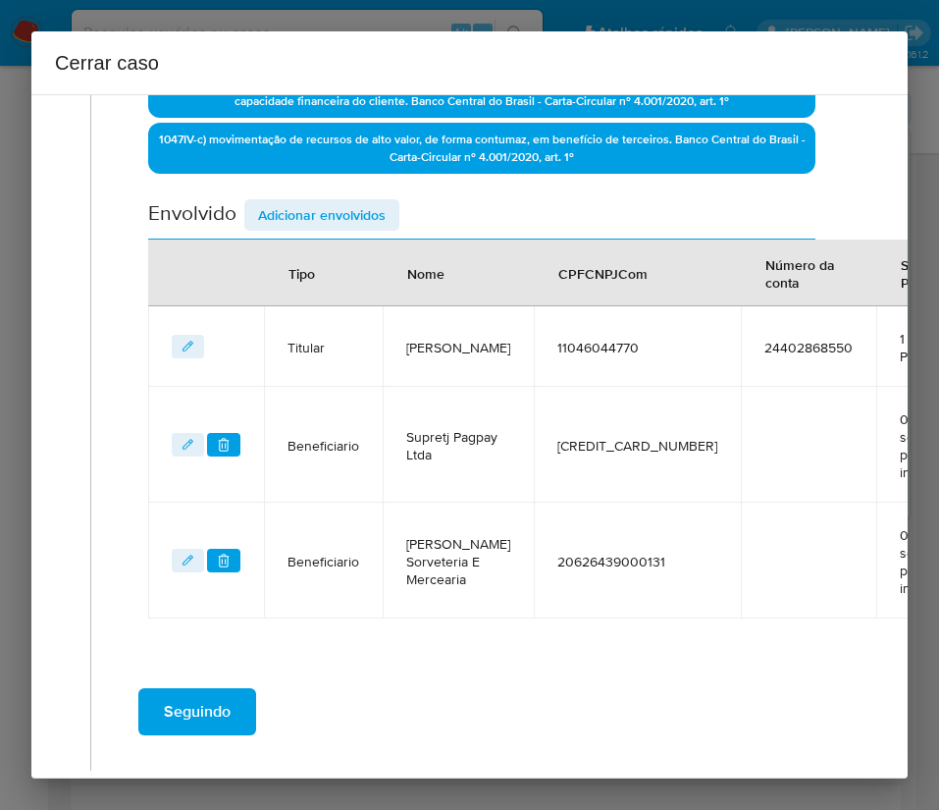
click at [345, 210] on span "Adicionar envolvidos" at bounding box center [322, 214] width 128 height 27
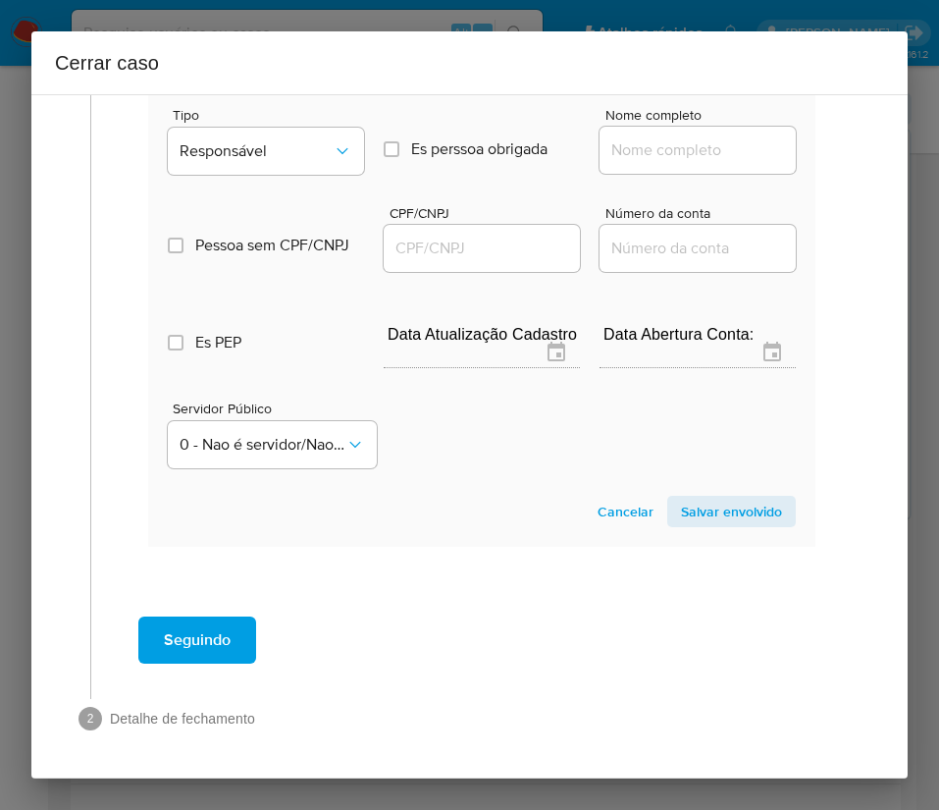
scroll to position [1242, 0]
click at [308, 139] on button "Responsável" at bounding box center [266, 151] width 196 height 47
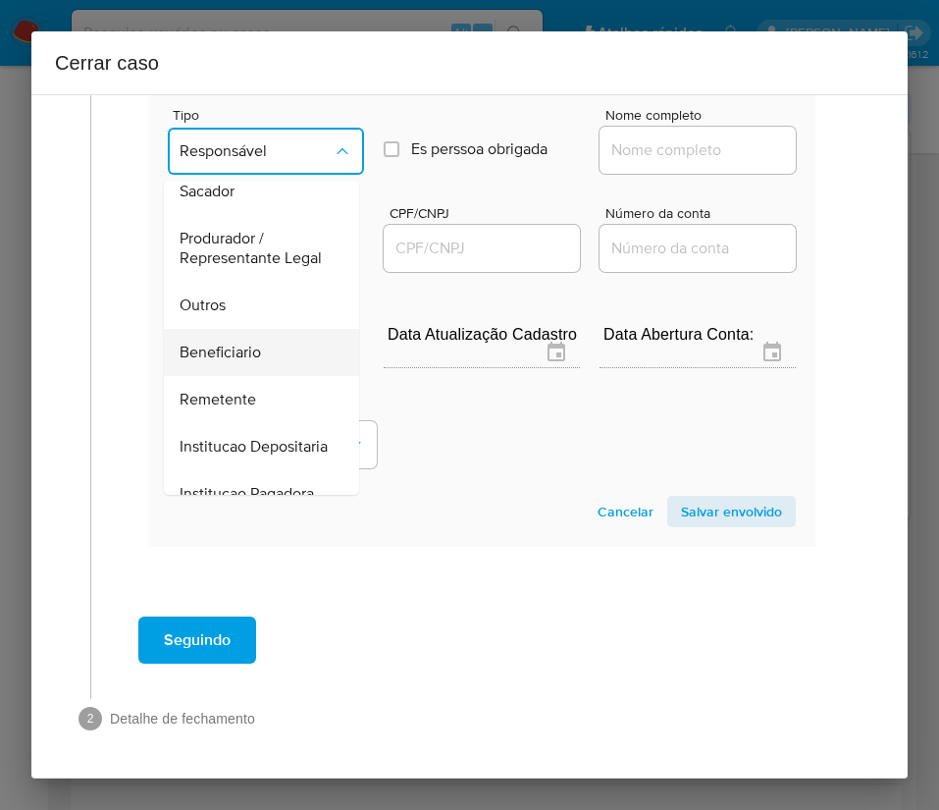
scroll to position [349, 0]
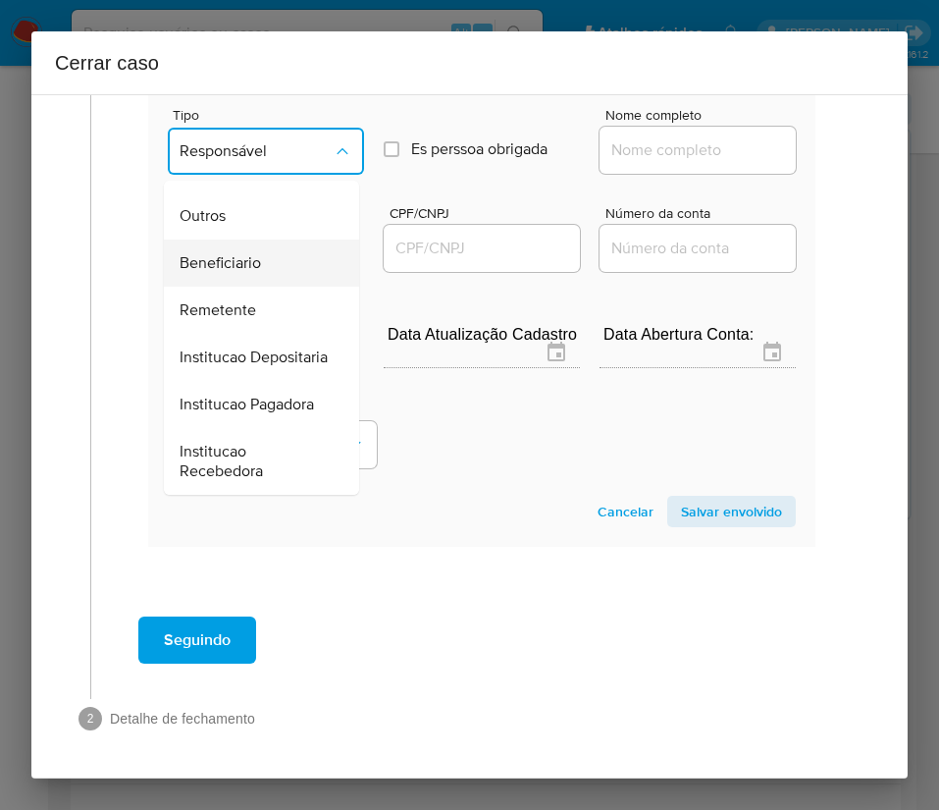
click at [246, 253] on span "Beneficiario" at bounding box center [220, 263] width 81 height 20
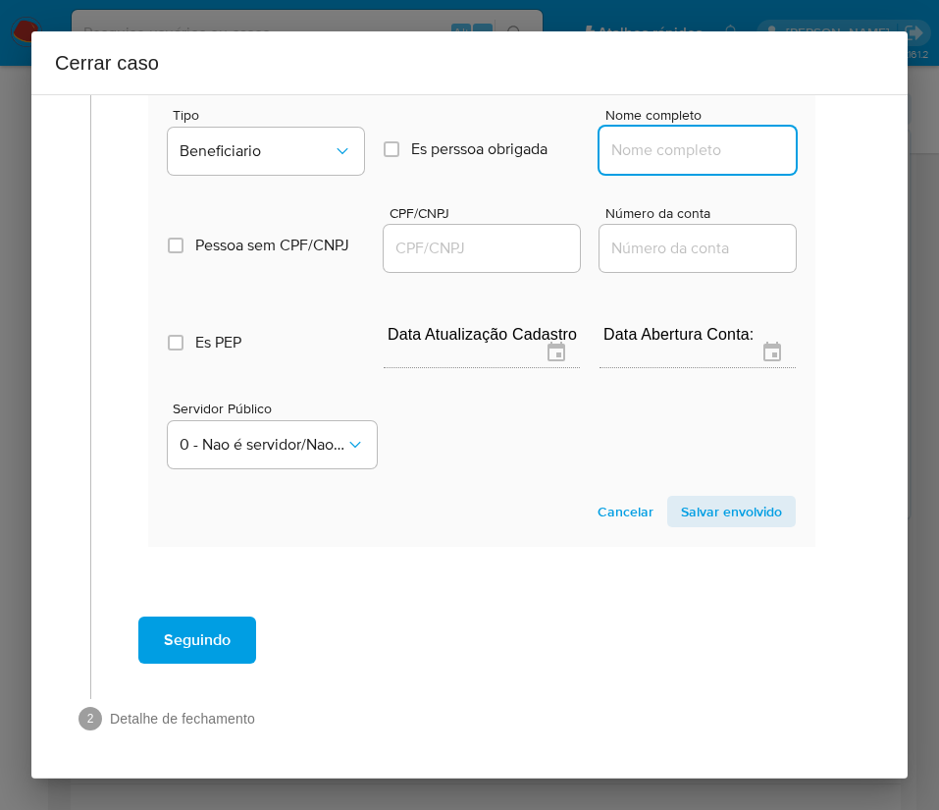
click at [652, 137] on input "Nome completo" at bounding box center [698, 150] width 196 height 26
paste input "Kimi Top Comercio E Variedades Ltda, 62008507000149"
click at [628, 137] on input "Kimi Top Comercio E Variedades Ltda, 62008507000149" at bounding box center [698, 150] width 196 height 26
drag, startPoint x: 628, startPoint y: 135, endPoint x: 783, endPoint y: 133, distance: 155.1
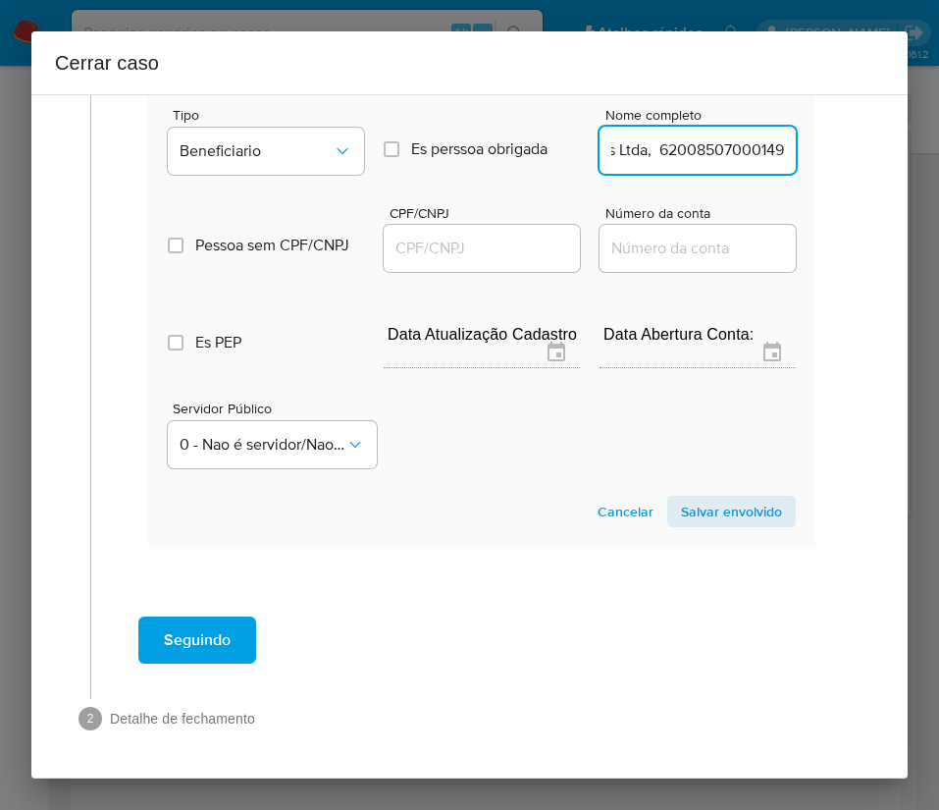
click at [787, 133] on section "Novo envolvido Tipo Beneficiario Es perssoa obrigada Is PObrigada Nome completo…" at bounding box center [481, 296] width 667 height 502
drag, startPoint x: 624, startPoint y: 133, endPoint x: 831, endPoint y: 133, distance: 207.1
type input "Kimi Top Comercio E Variedades Ltda"
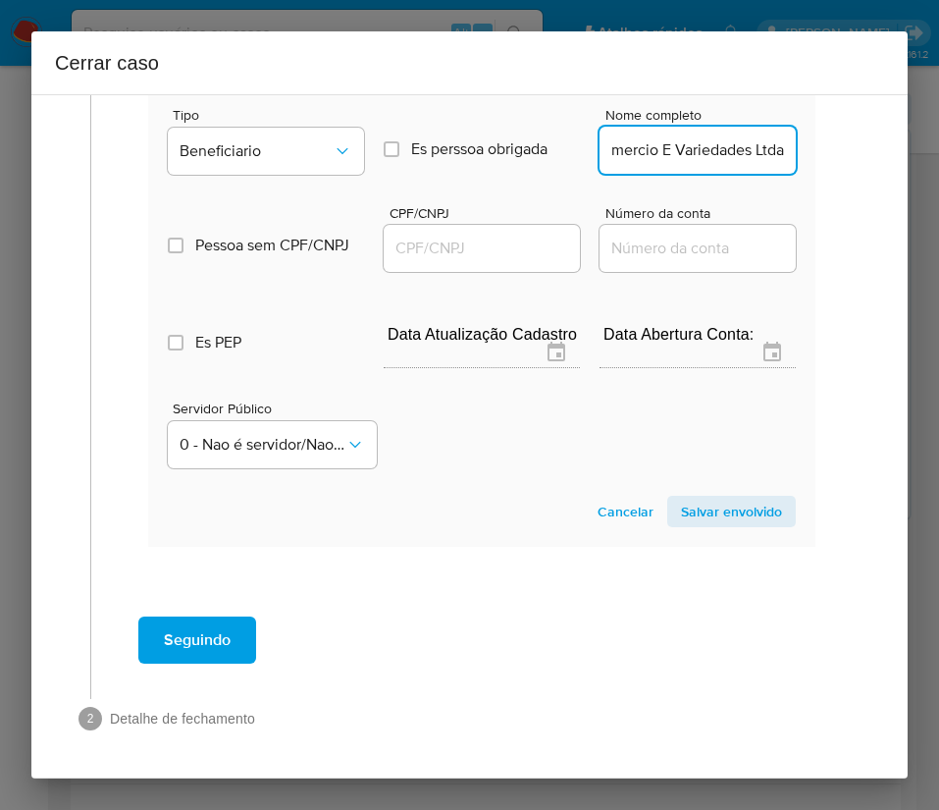
scroll to position [0, 0]
click at [468, 236] on input "CPF/CNPJ" at bounding box center [482, 249] width 196 height 26
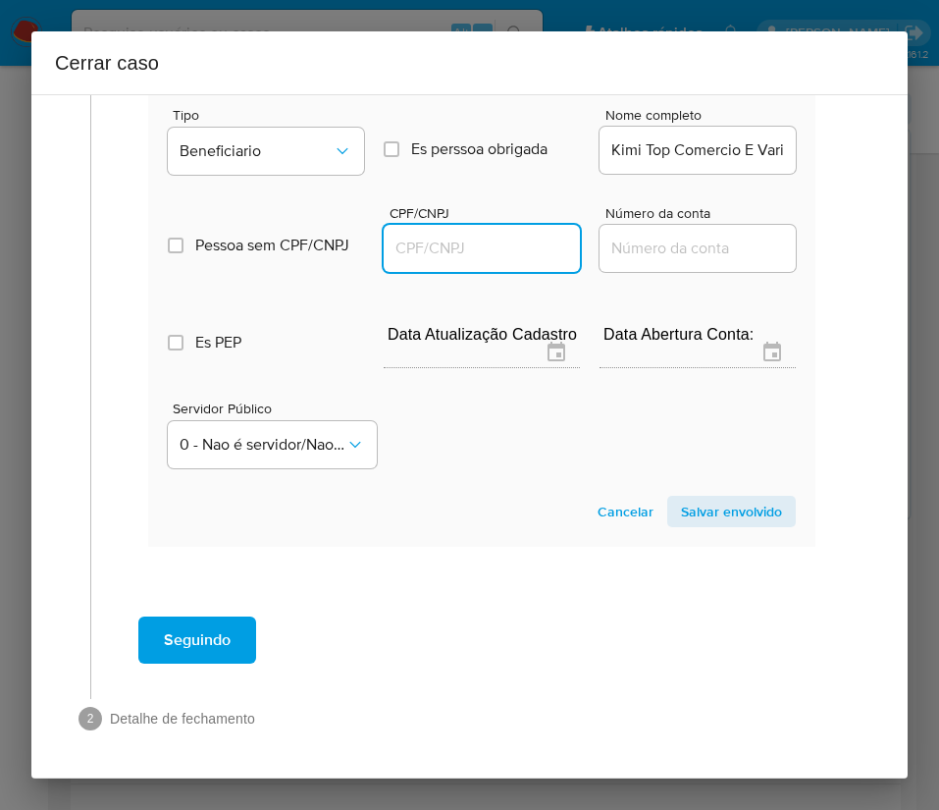
paste input "62008507000149"
type input "62008507000149"
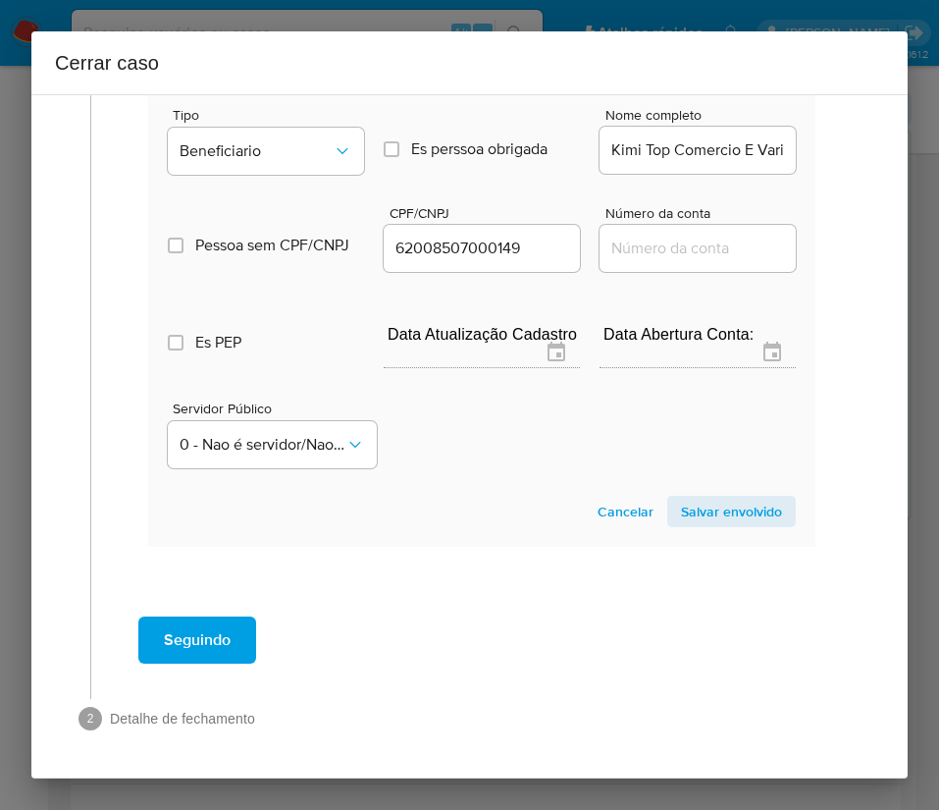
click at [716, 498] on span "Salvar envolvido" at bounding box center [731, 511] width 101 height 27
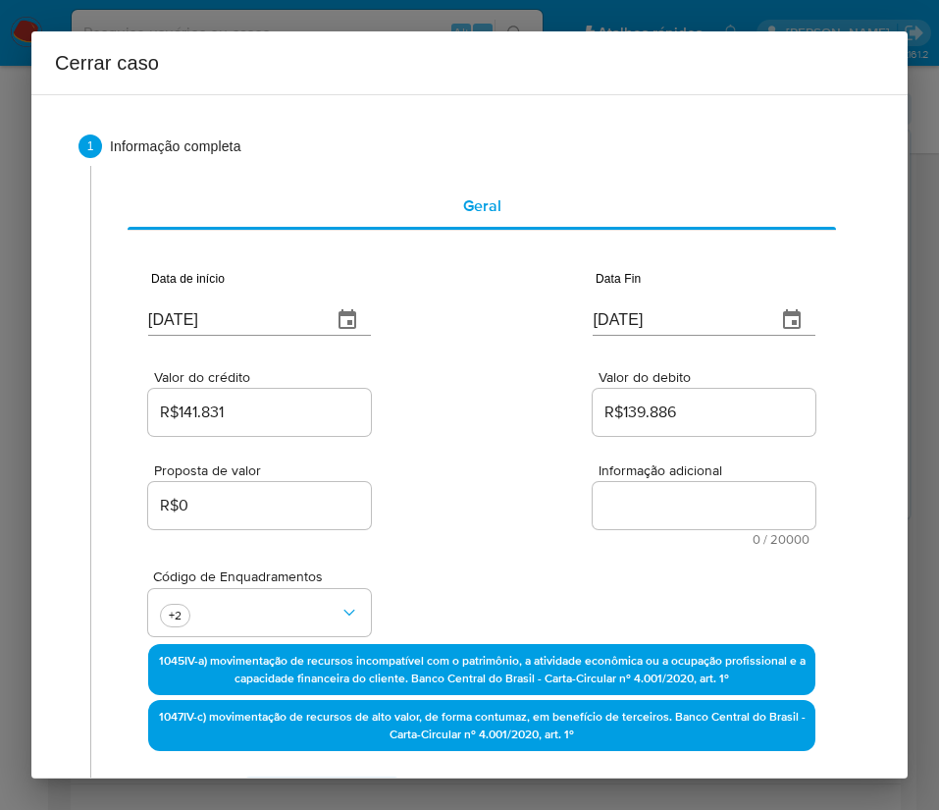
click at [597, 511] on textarea "Informação adicional" at bounding box center [704, 505] width 223 height 47
paste textarea "Informações do Cliente Gerson Melo de Oliveira, CPF 11046044770, 38 anos, resid…"
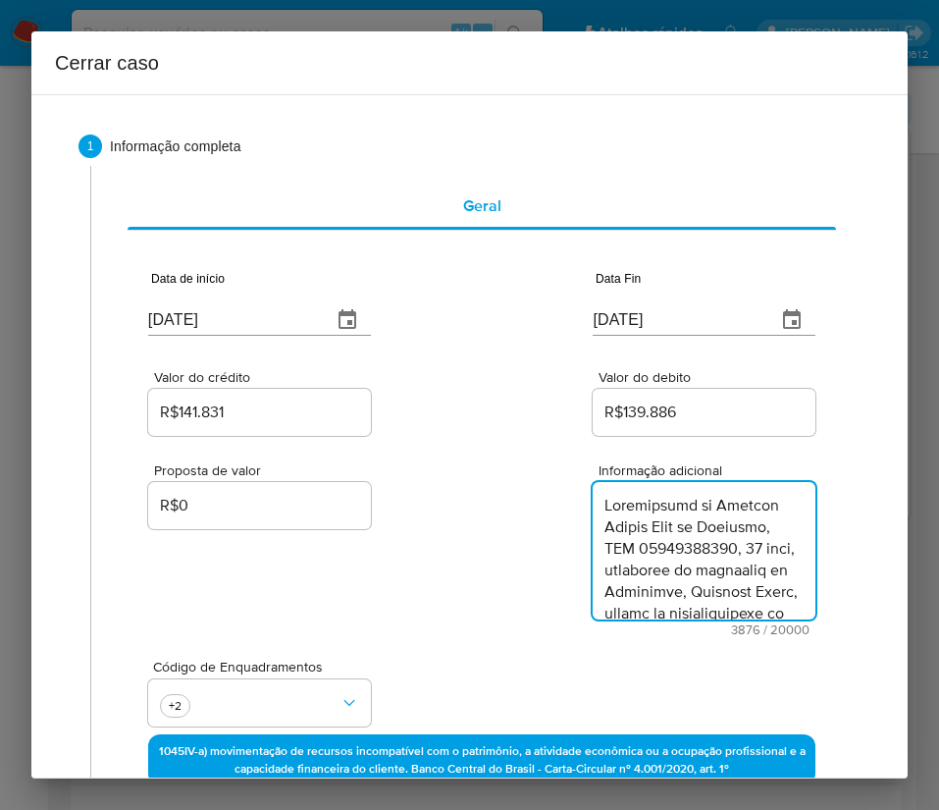
type textarea "Informações do Cliente Gerson Melo de Oliveira, CPF 11046044770, 38 anos, resid…"
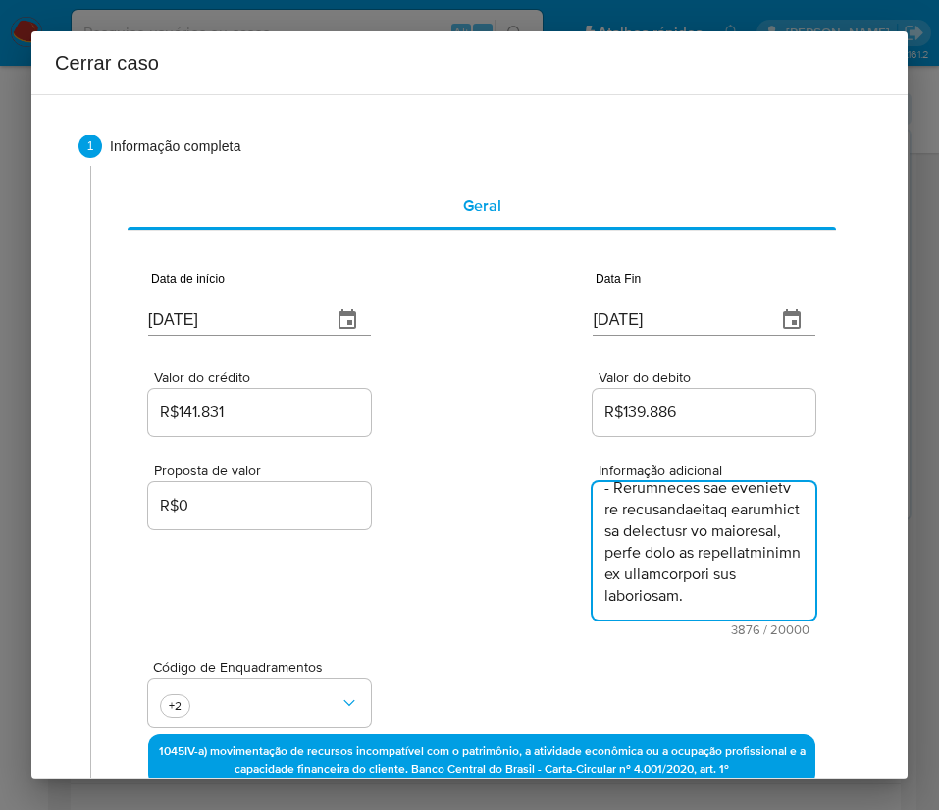
click at [419, 584] on div "Proposta de valor R$0 Informação adicional 3876 / 20000 16124 caracteres restan…" at bounding box center [481, 538] width 667 height 196
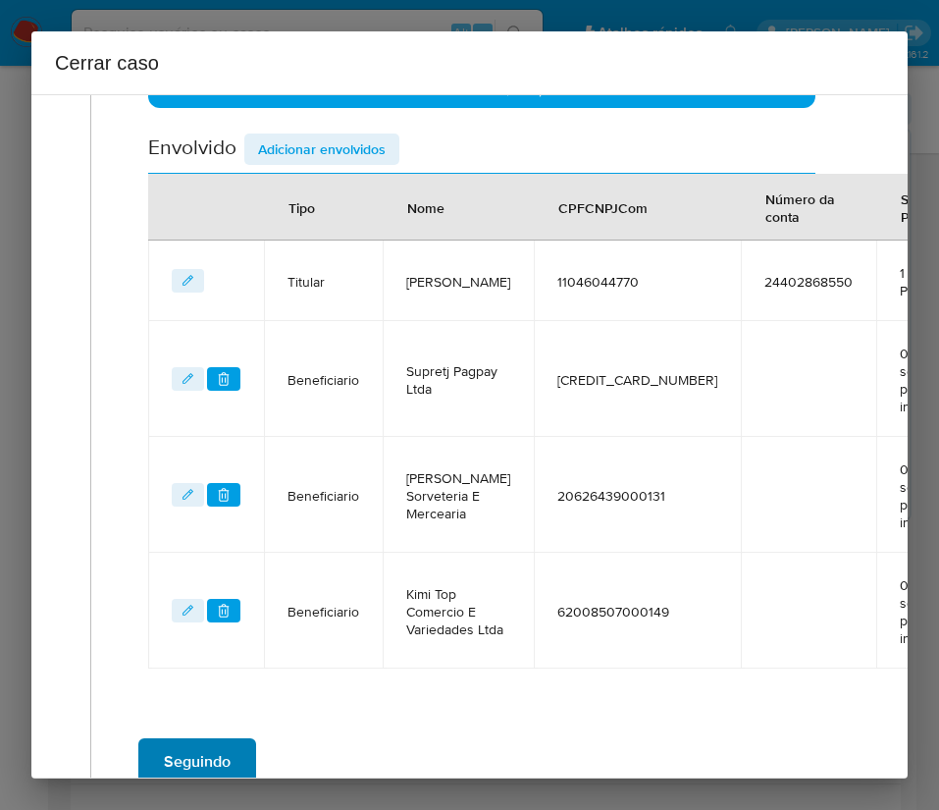
scroll to position [930, 0]
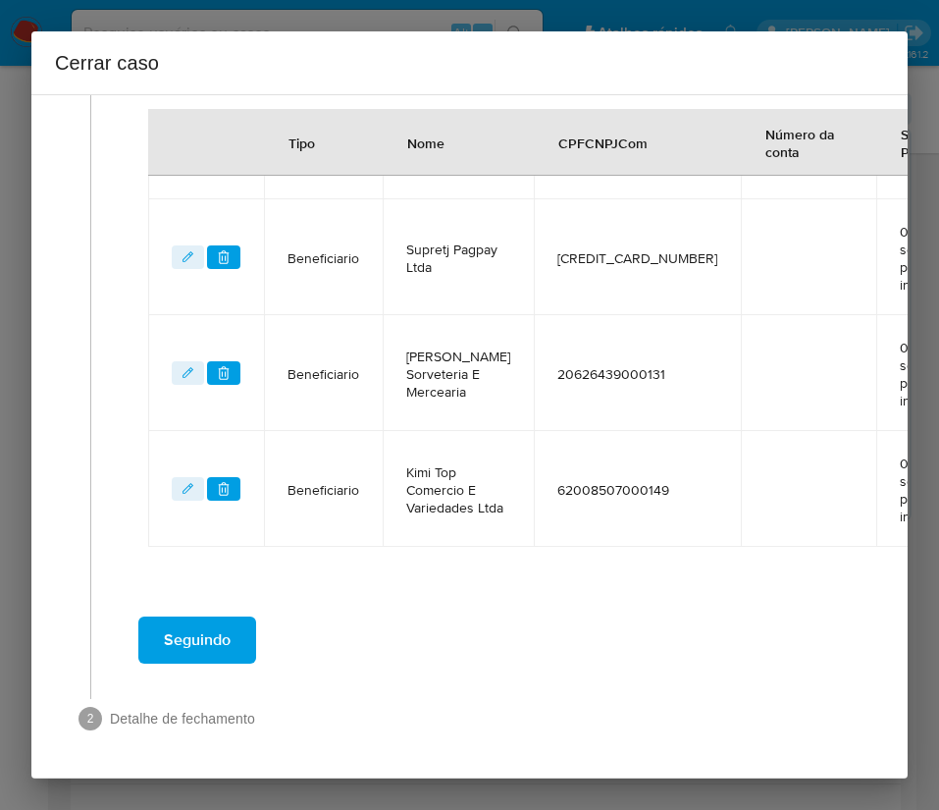
click at [217, 618] on span "Seguindo" at bounding box center [197, 639] width 67 height 43
drag, startPoint x: 221, startPoint y: 599, endPoint x: 223, endPoint y: 610, distance: 11.9
click at [221, 618] on span "Seguindo" at bounding box center [197, 639] width 67 height 43
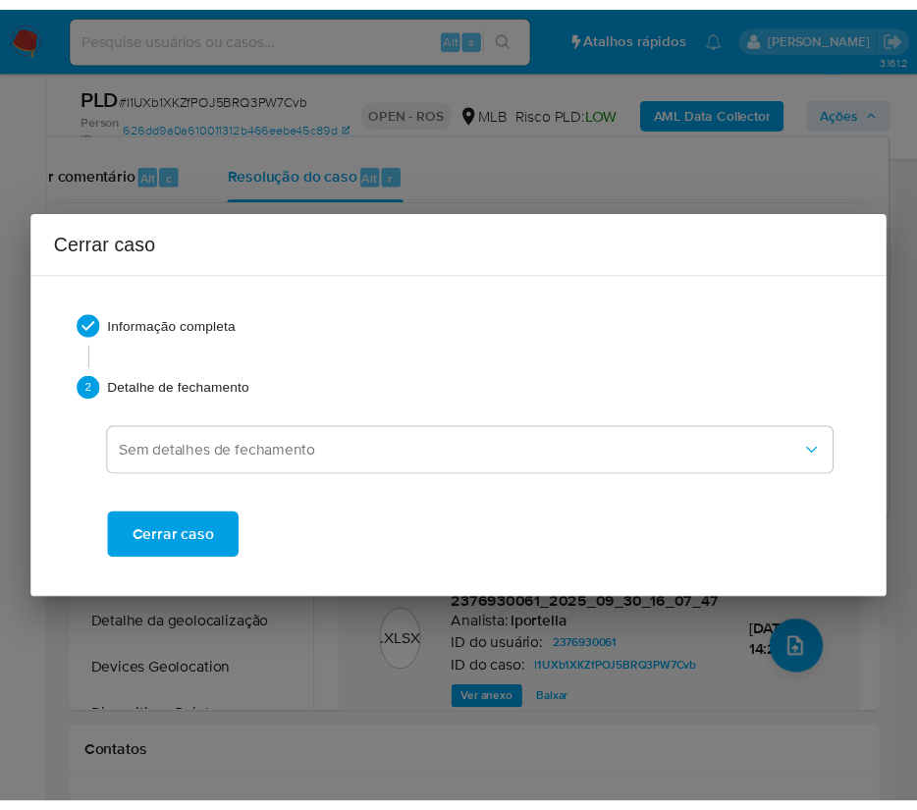
scroll to position [4604, 0]
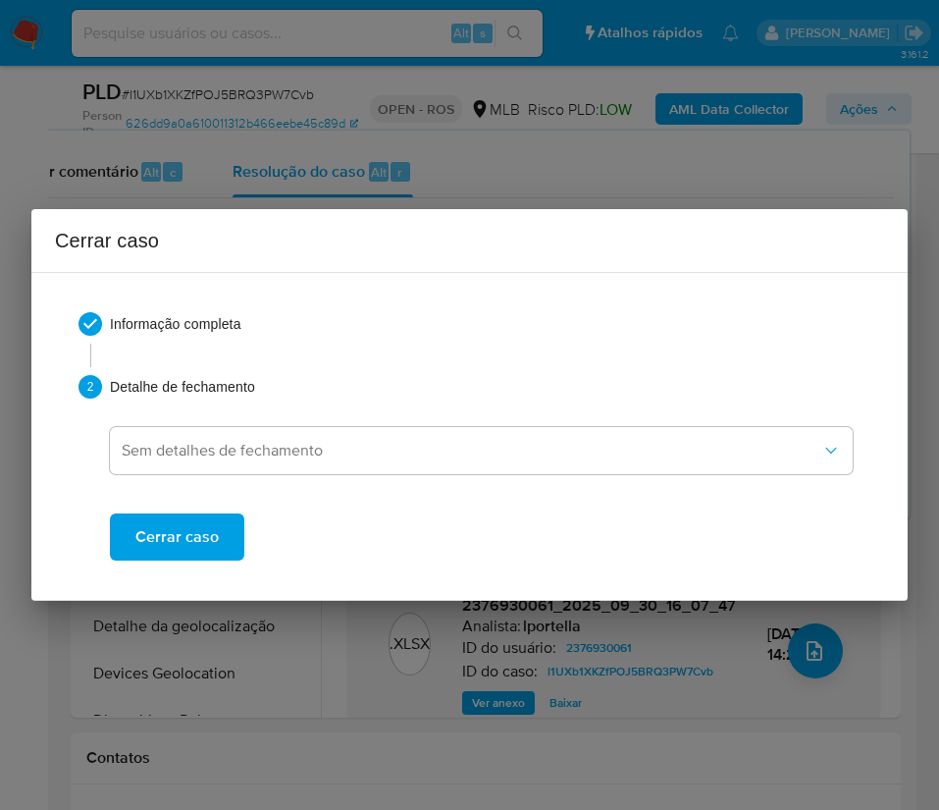
click at [221, 559] on button "Cerrar caso" at bounding box center [177, 536] width 134 height 47
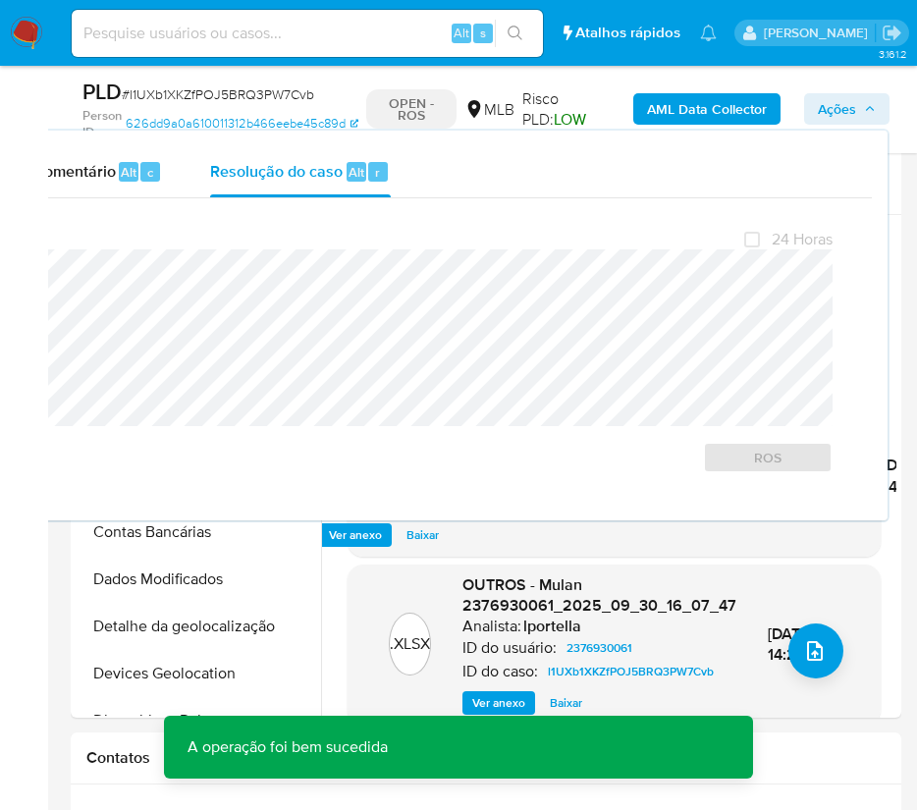
click at [265, 98] on span "# l1UXb1XKZfPOJ5BRQ3PW7Cvb" at bounding box center [218, 94] width 192 height 20
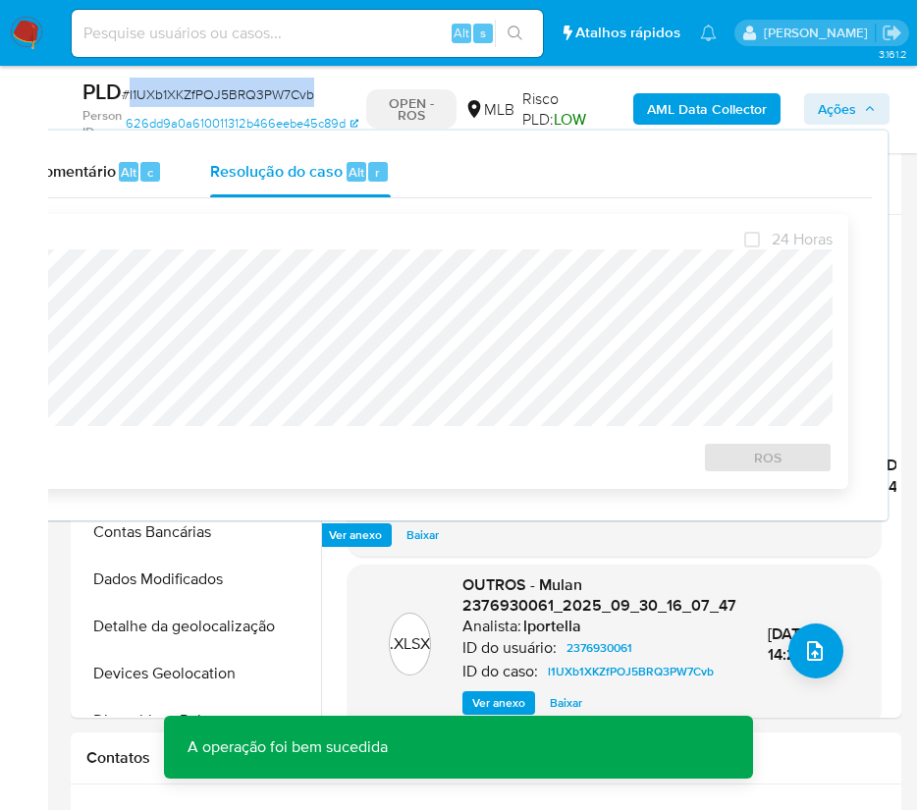
copy span "l1UXb1XKZfPOJ5BRQ3PW7Cvb"
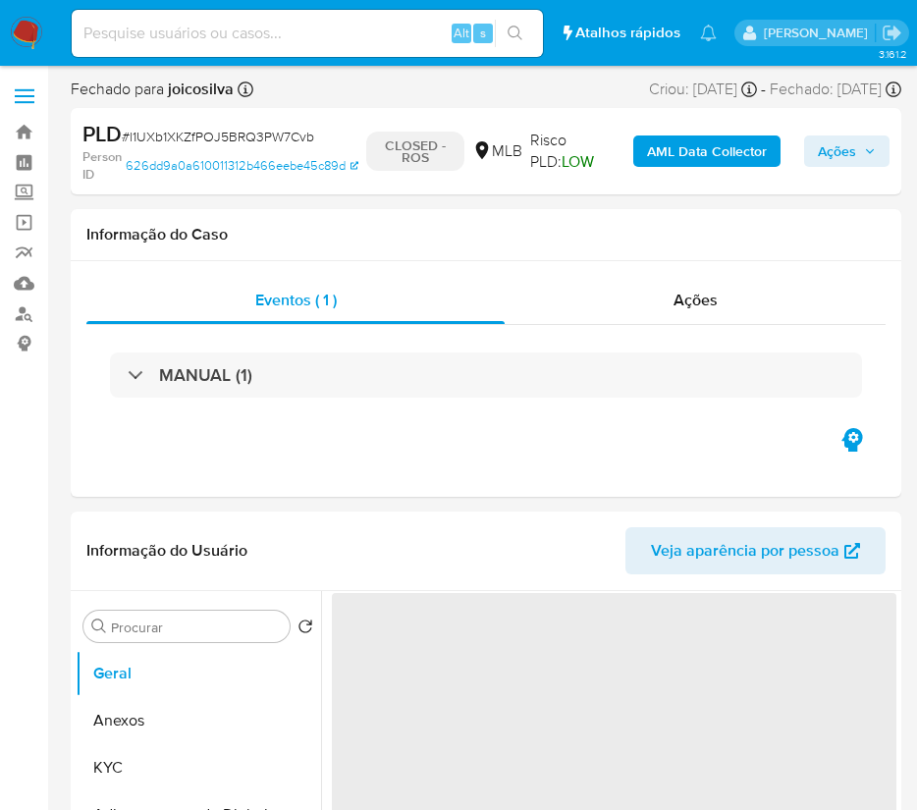
drag, startPoint x: 25, startPoint y: 37, endPoint x: 55, endPoint y: 39, distance: 30.5
click at [25, 38] on img at bounding box center [26, 33] width 33 height 33
select select "10"
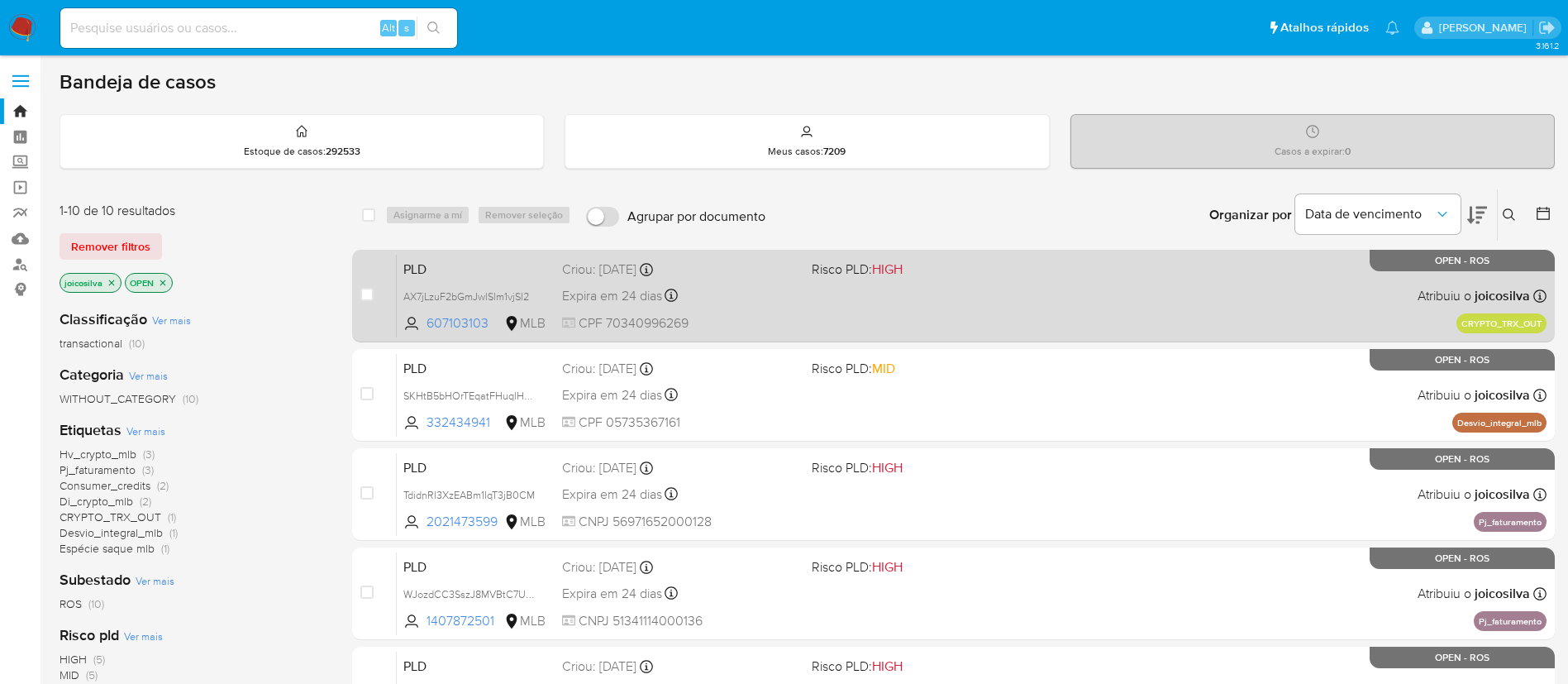
click at [790, 298] on div "PLD AX7jLzuF2bGmJwlSlm1vjSl2 607103103 MLB Risco PLD: HIGH Criou: [DATE] Criou:…" at bounding box center [971, 295] width 1149 height 83
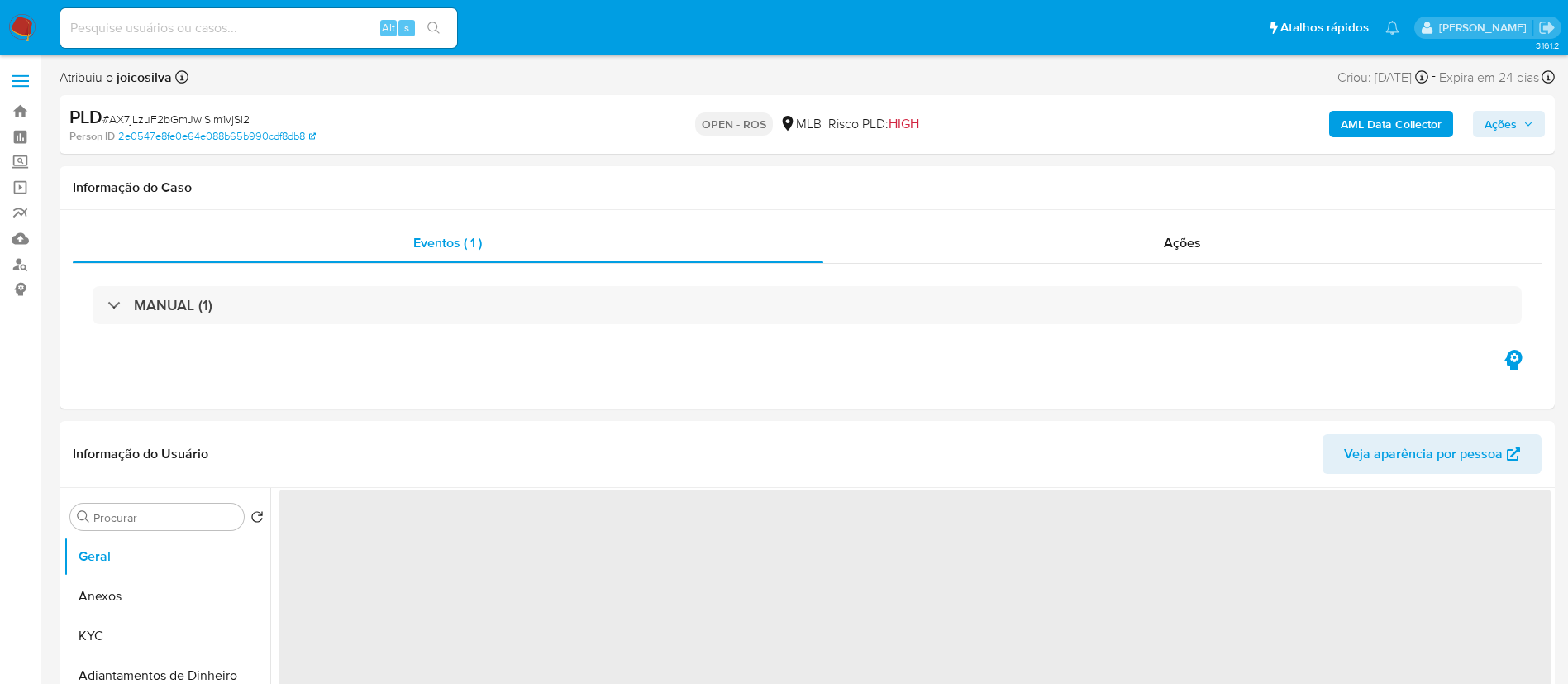
click at [228, 120] on span "# AX7jLzuF2bGmJwlSlm1vjSl2" at bounding box center [176, 120] width 147 height 17
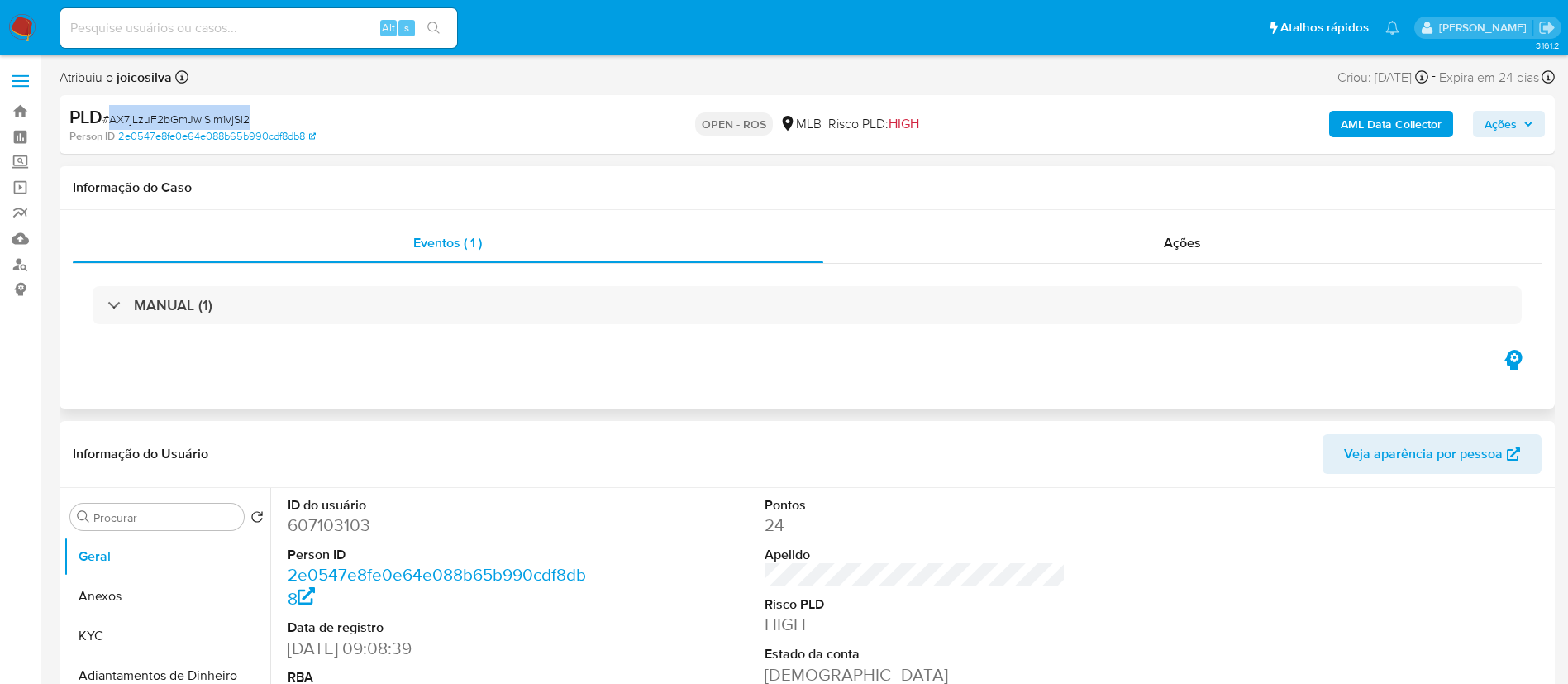
select select "10"
copy span "AX7jLzuF2bGmJwlSlm1vjSl2"
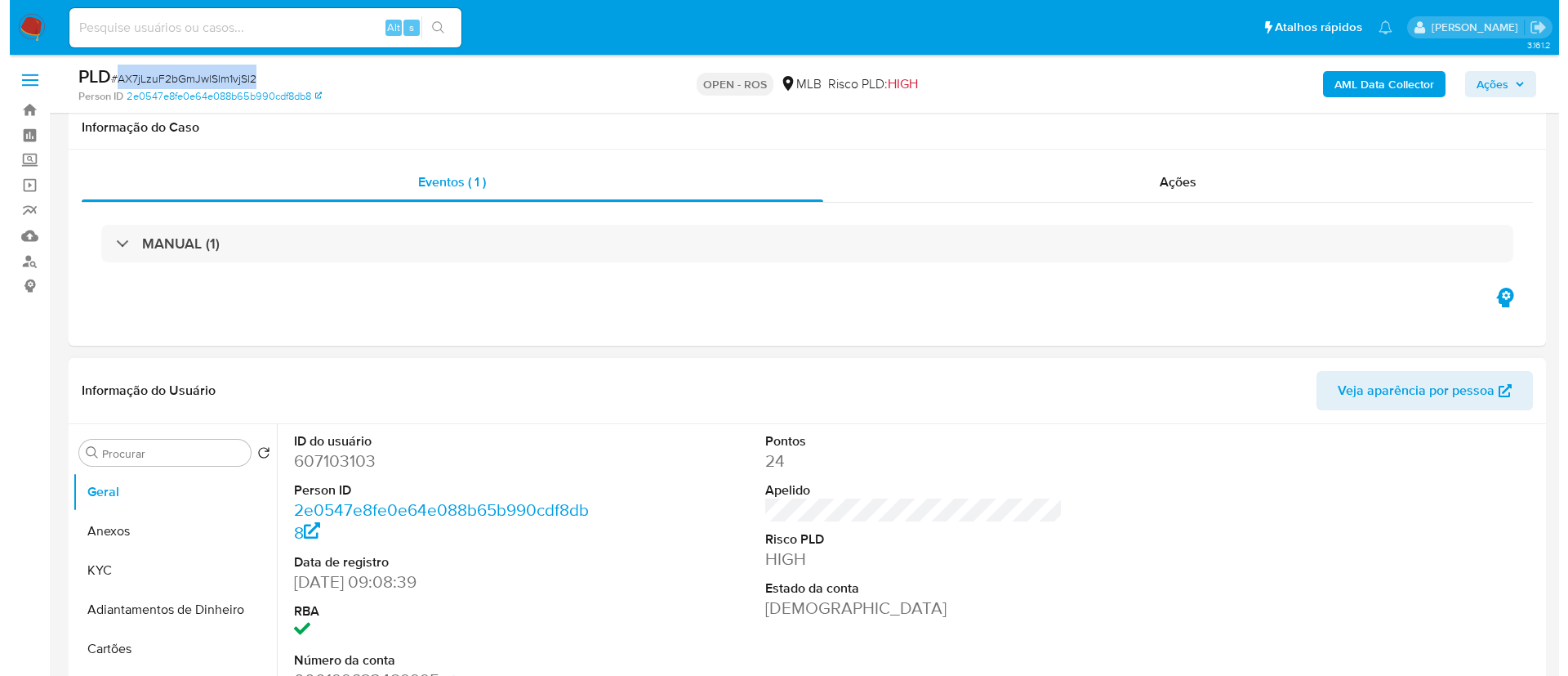
scroll to position [122, 0]
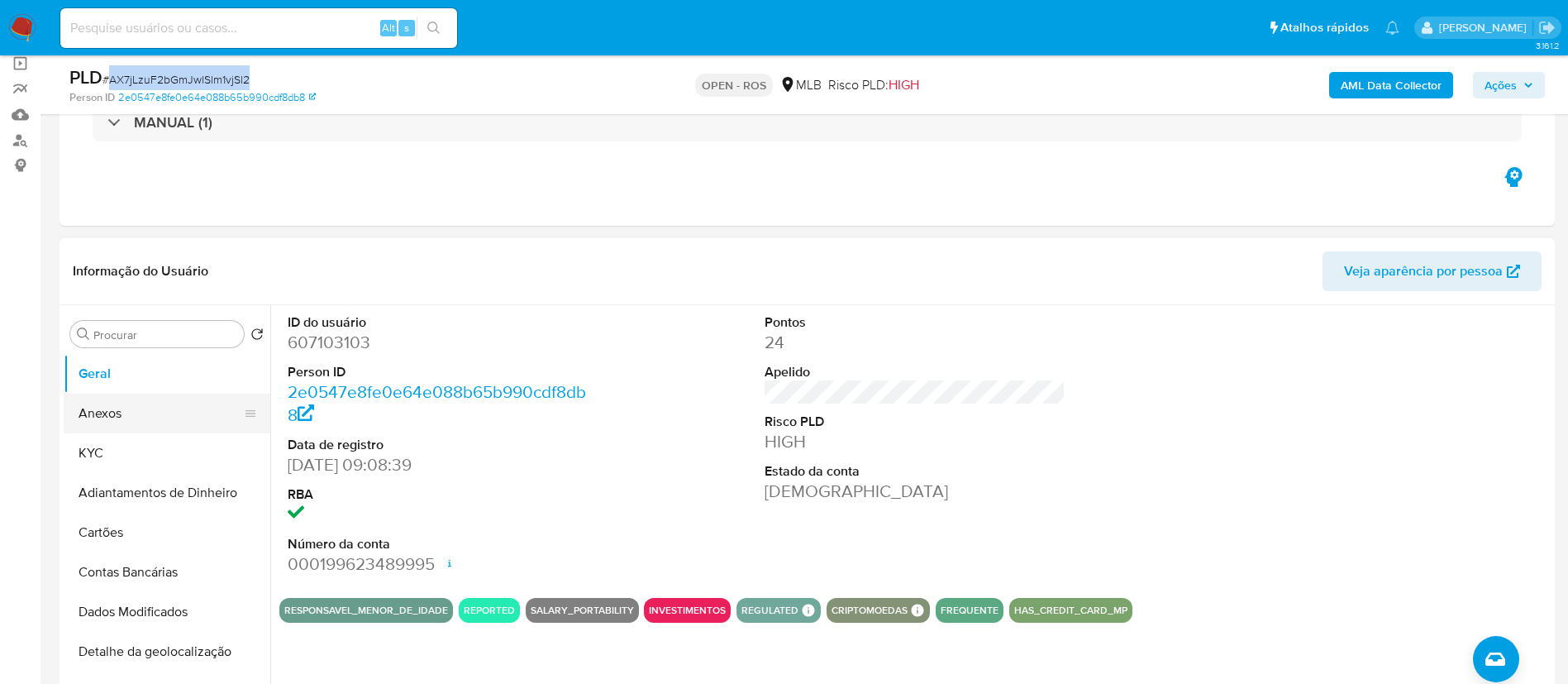
click at [113, 410] on button "Anexos" at bounding box center [161, 413] width 194 height 40
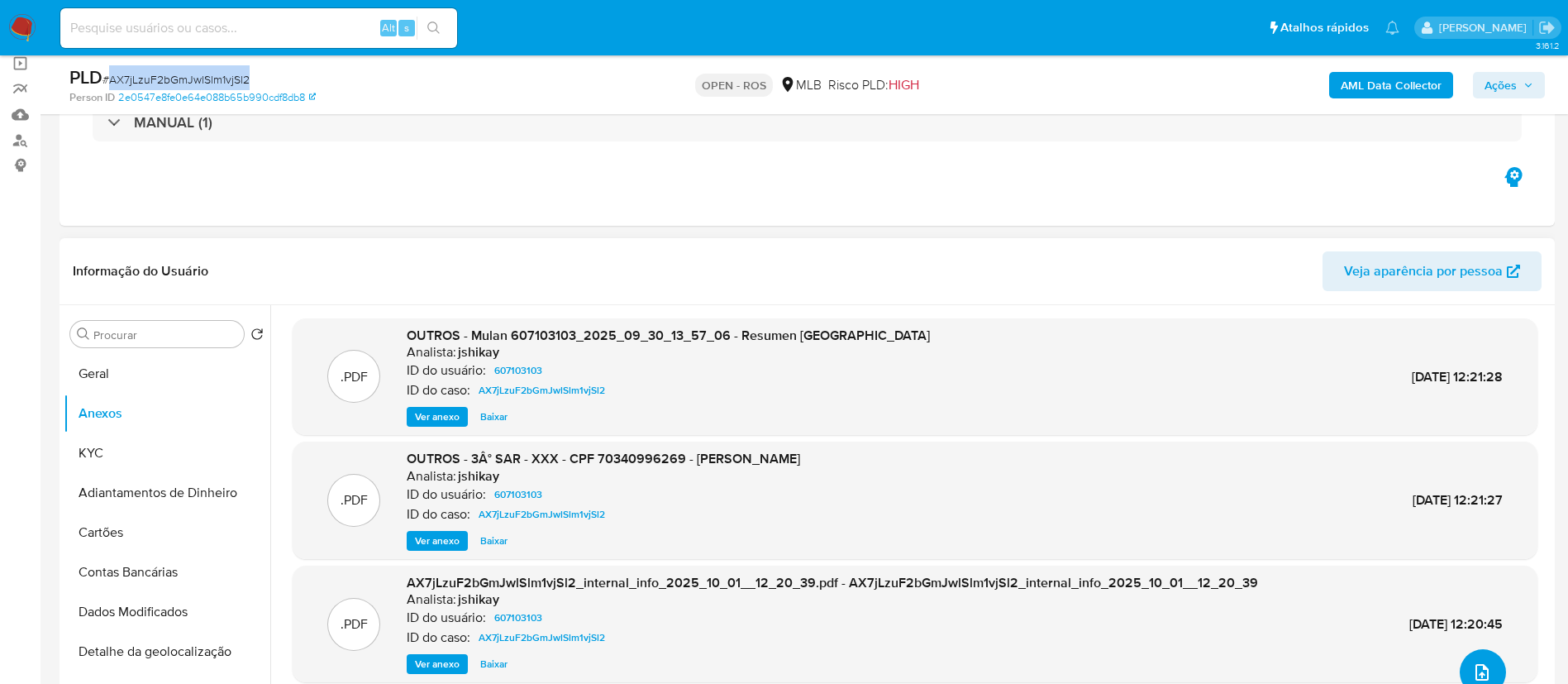
click at [1463, 664] on button "upload-file" at bounding box center [1482, 671] width 46 height 46
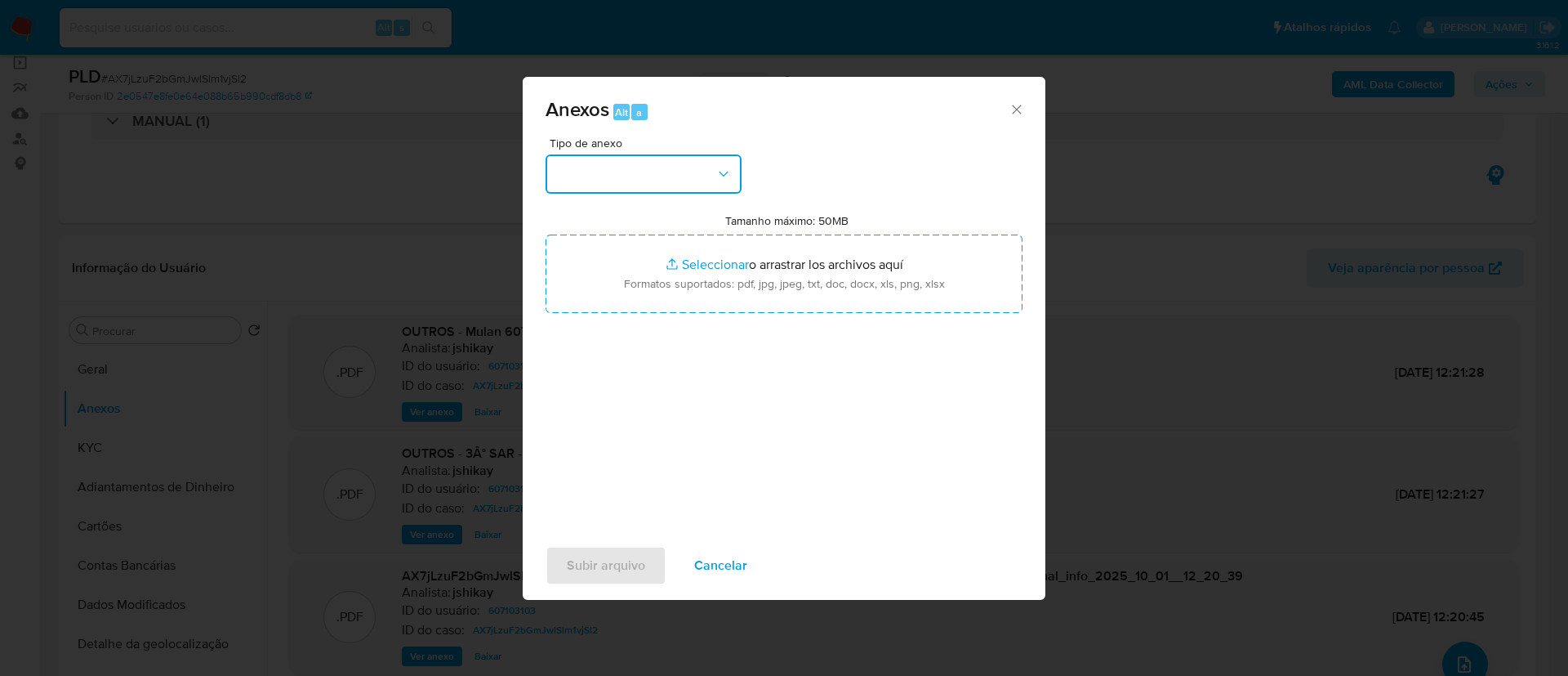
click at [676, 169] on button "button" at bounding box center [644, 174] width 196 height 39
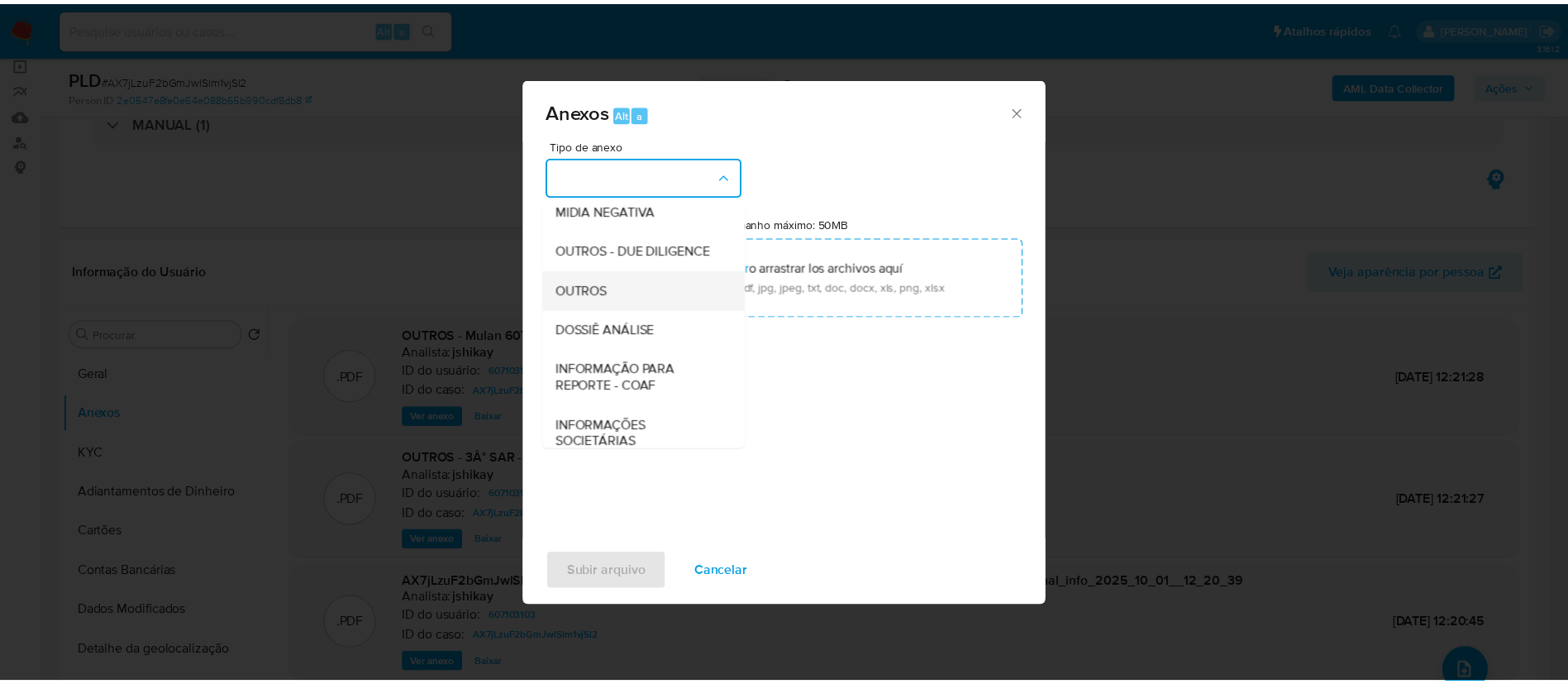
scroll to position [254, 0]
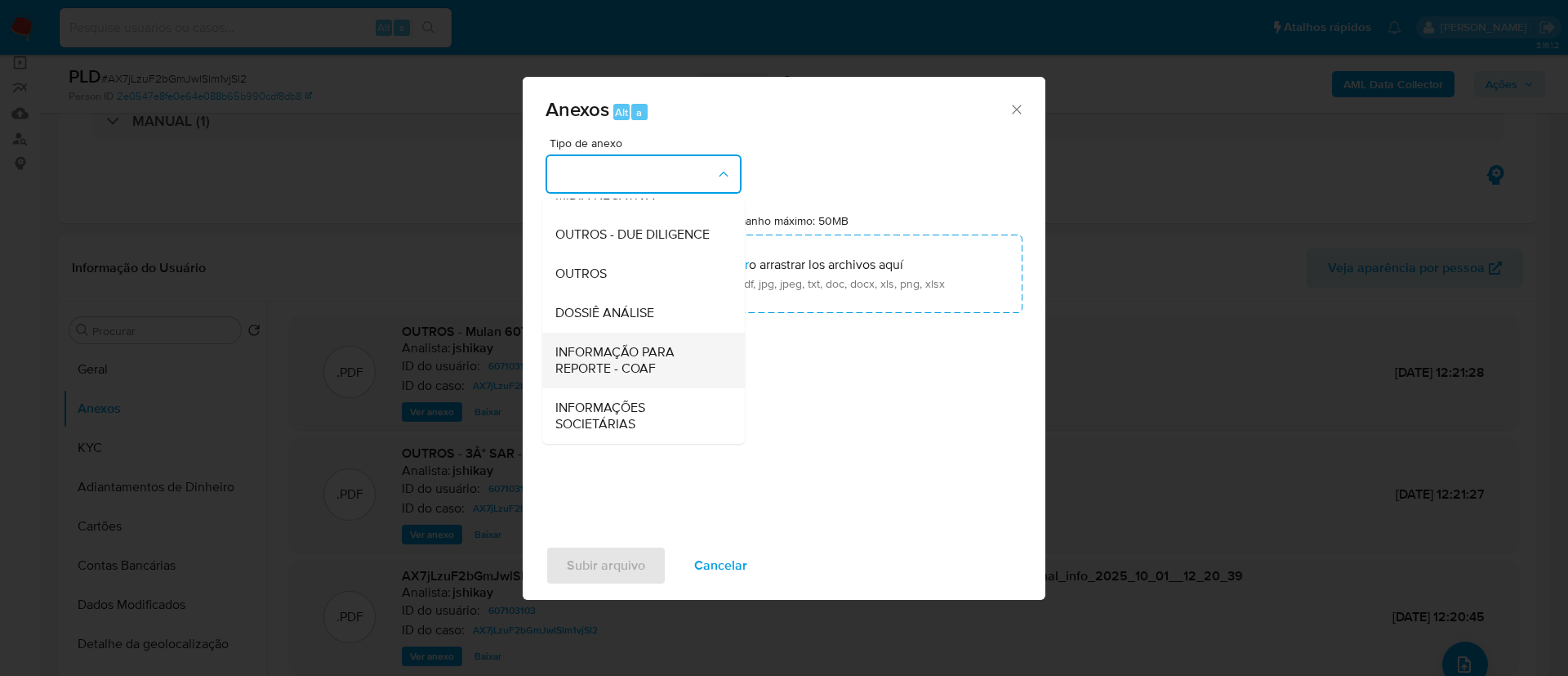
click at [632, 355] on span "INFORMAÇÃO PARA REPORTE - COAF" at bounding box center [638, 360] width 166 height 32
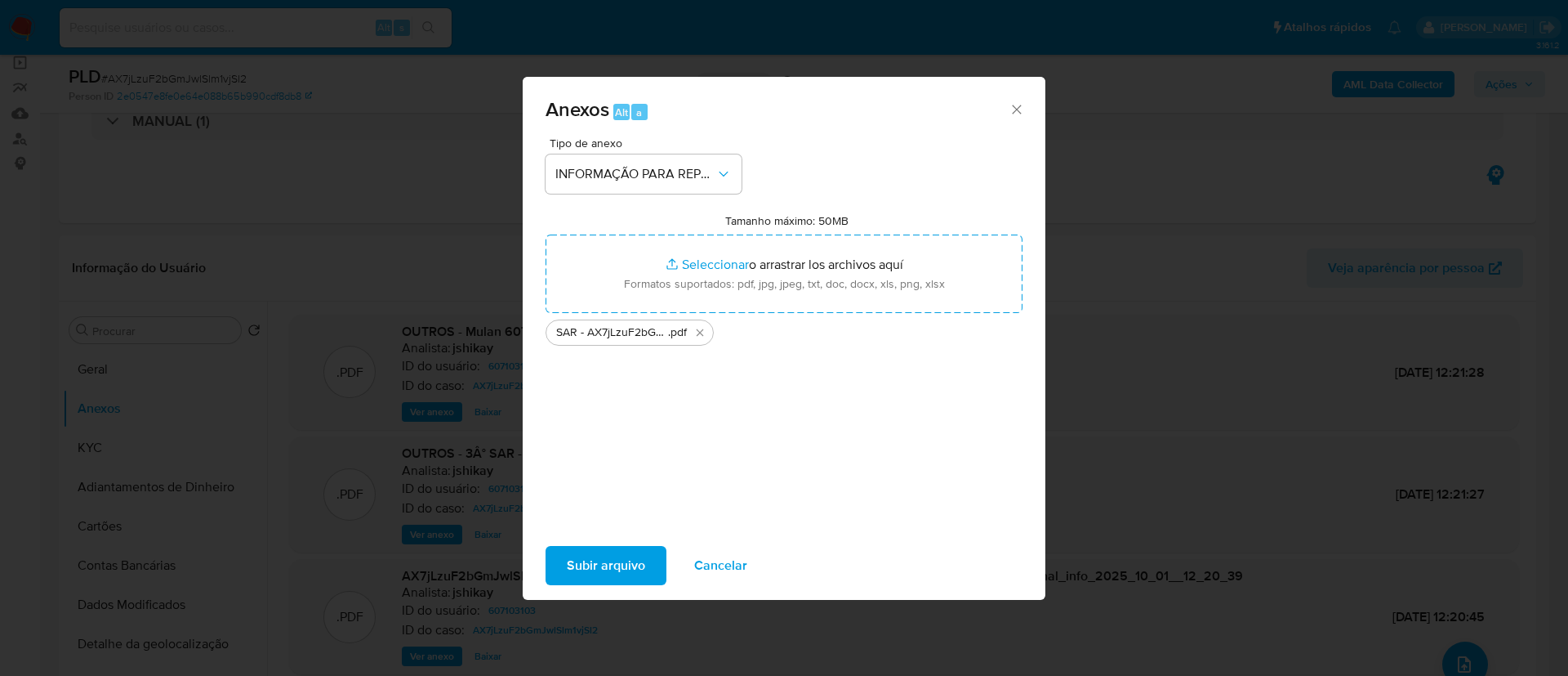
click at [727, 441] on div "Tipo de anexo INFORMAÇÃO PARA REPORTE - COAF Tamanho máximo: 50MB Seleccionar a…" at bounding box center [784, 330] width 477 height 385
click at [640, 585] on div "Subir arquivo Cancelar" at bounding box center [784, 565] width 523 height 62
click at [640, 575] on span "Subir arquivo" at bounding box center [606, 565] width 78 height 36
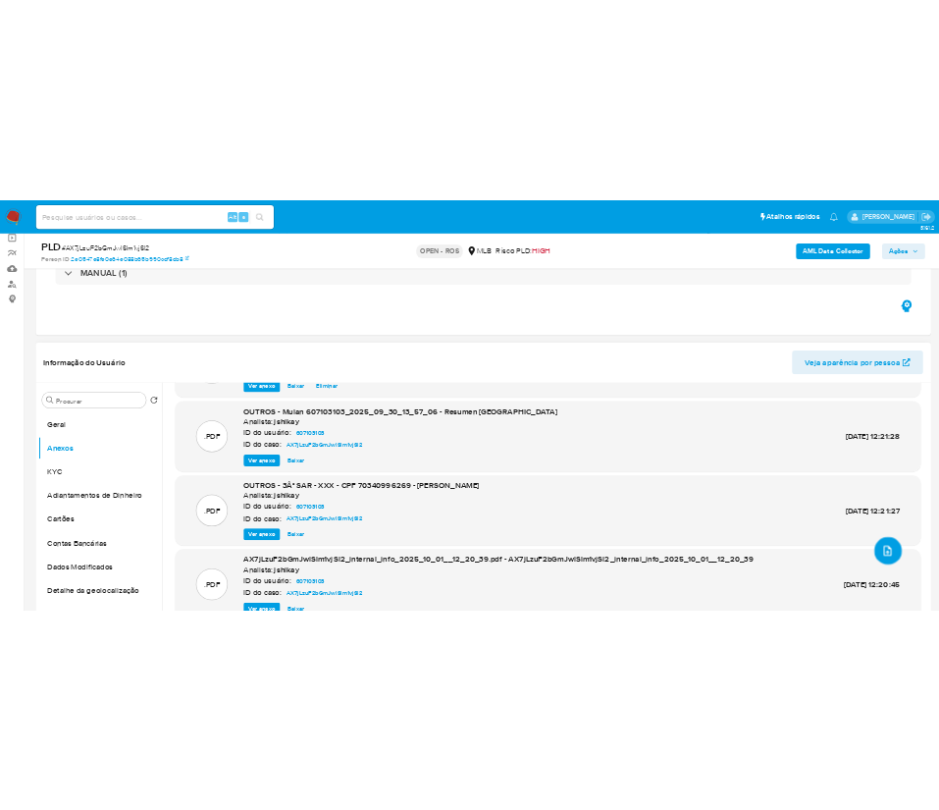
scroll to position [141, 0]
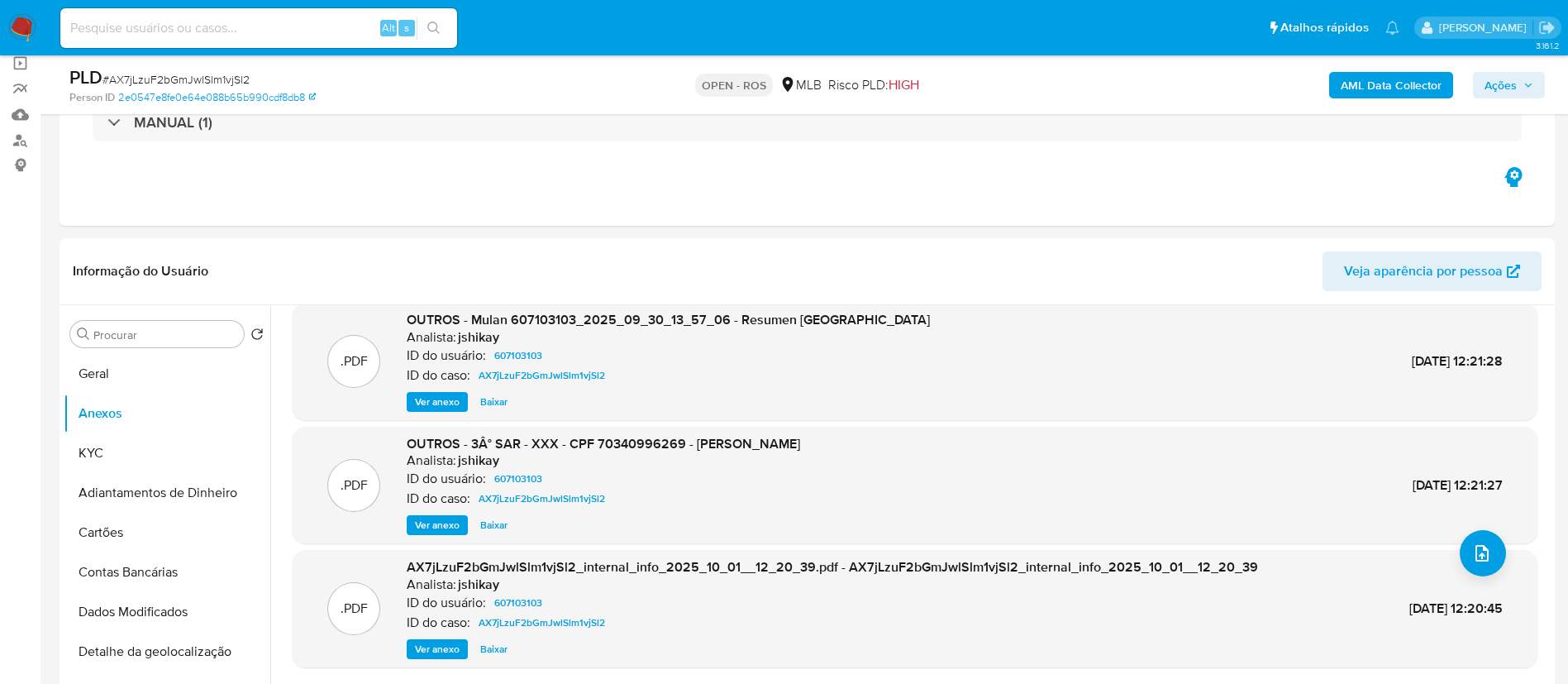
click at [1515, 78] on span "Ações" at bounding box center [1501, 84] width 32 height 26
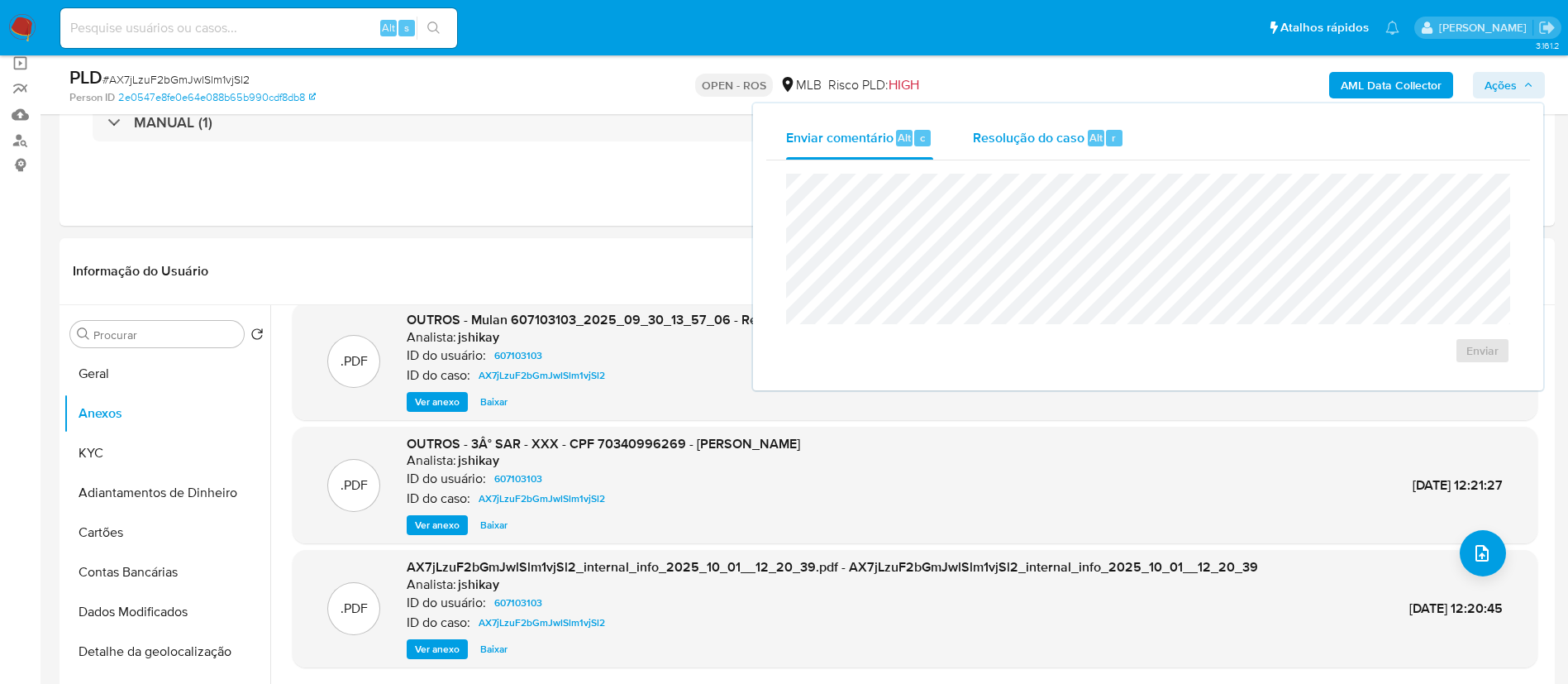
click at [1005, 143] on span "Resolução do caso" at bounding box center [1028, 136] width 112 height 19
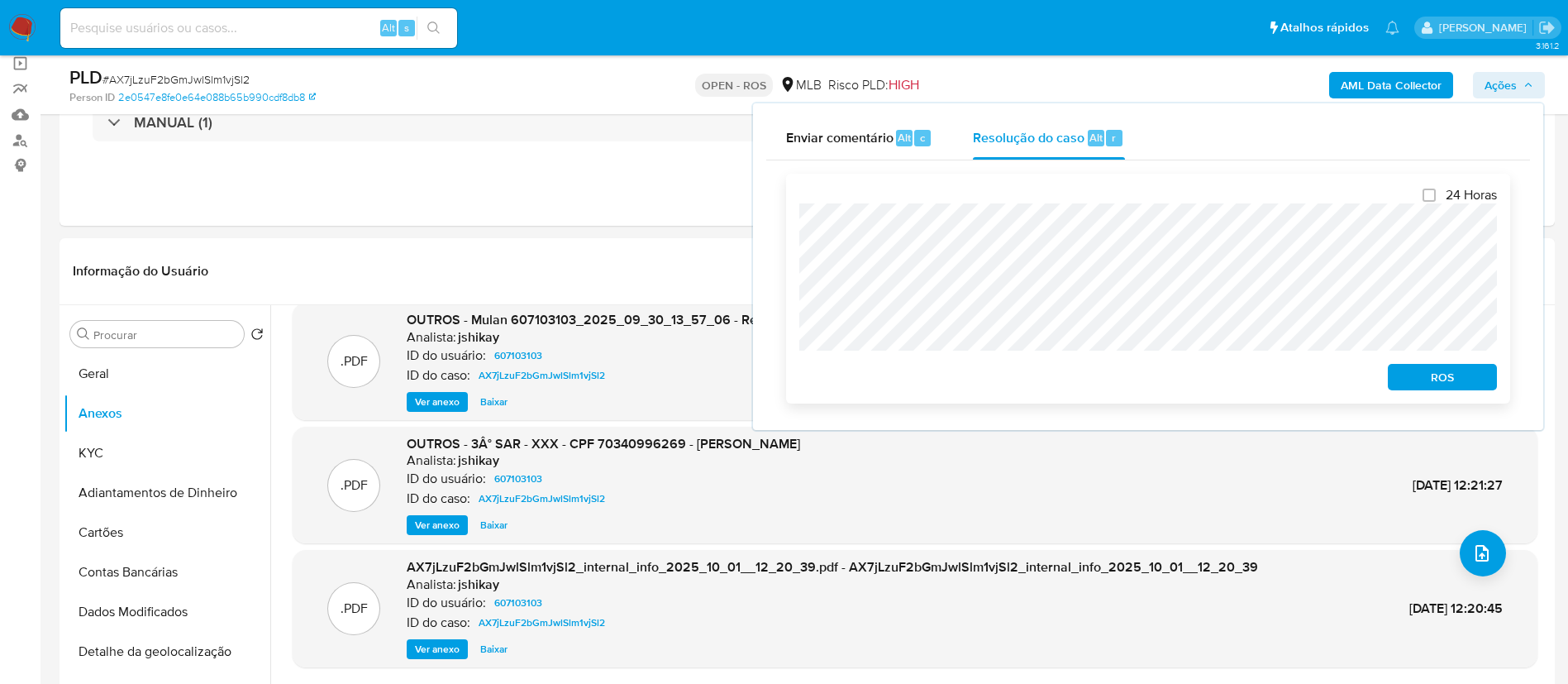
click at [1466, 378] on span "ROS" at bounding box center [1443, 377] width 86 height 23
click at [1464, 379] on span "ROS" at bounding box center [1443, 377] width 86 height 23
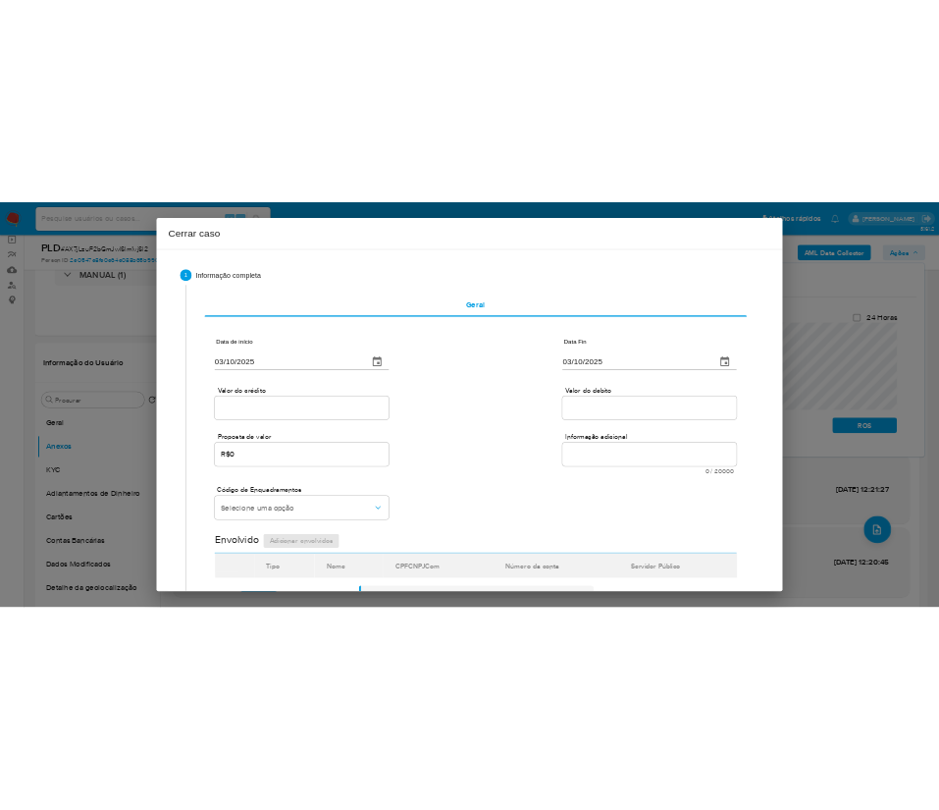
scroll to position [204, 0]
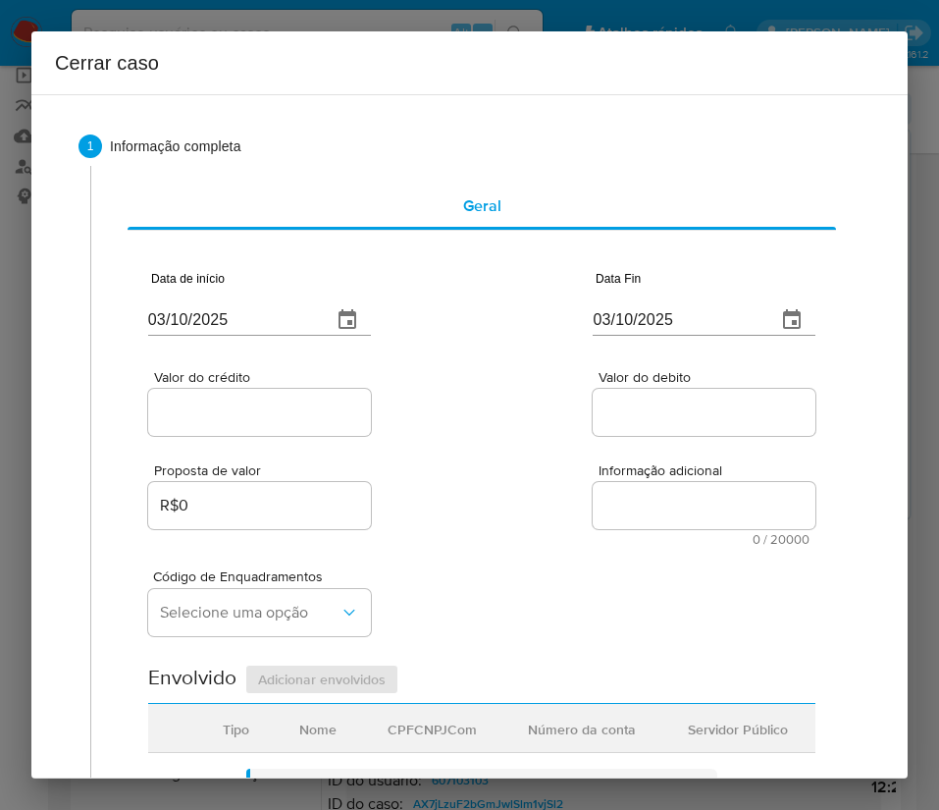
click at [211, 310] on input "03/10/2025" at bounding box center [232, 319] width 168 height 31
paste input "1/08"
type input "[DATE]"
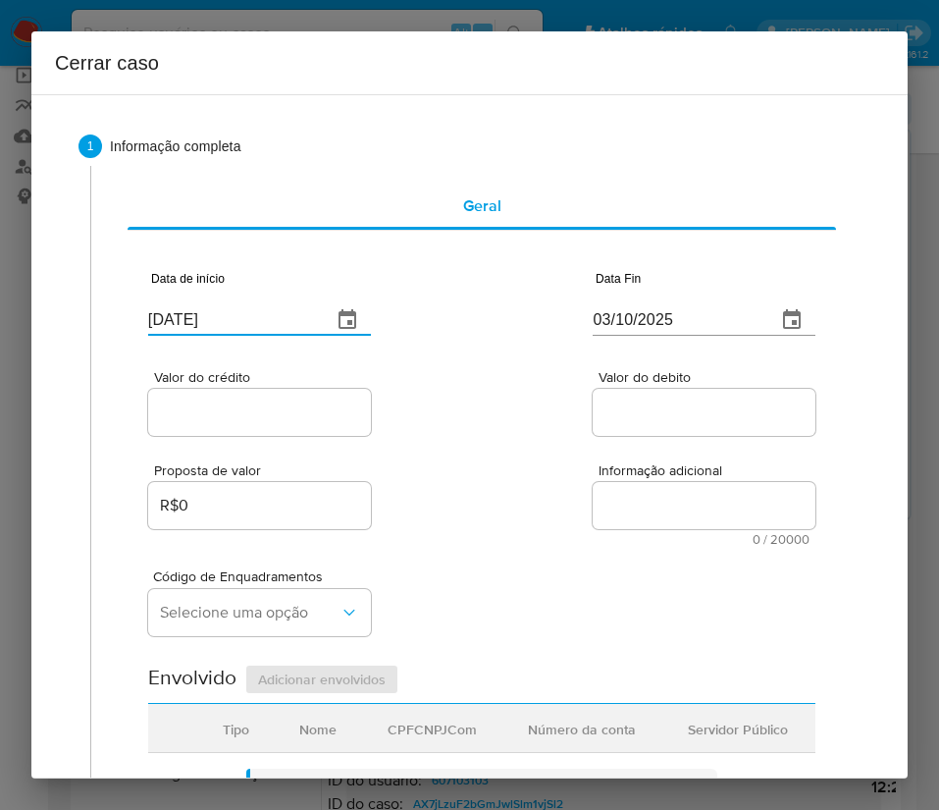
click at [490, 483] on div "Proposta de valor R$0 Informação adicional 0 / 20000 20000 caracteres restantes" at bounding box center [481, 493] width 667 height 106
click at [560, 326] on div "Data de início [DATE] Data Fin [DATE]" at bounding box center [481, 295] width 667 height 102
drag, startPoint x: 636, startPoint y: 317, endPoint x: 627, endPoint y: 324, distance: 11.2
click at [633, 318] on input "03/10/2025" at bounding box center [677, 319] width 168 height 31
click at [626, 325] on input "03/10/2025" at bounding box center [677, 319] width 168 height 31
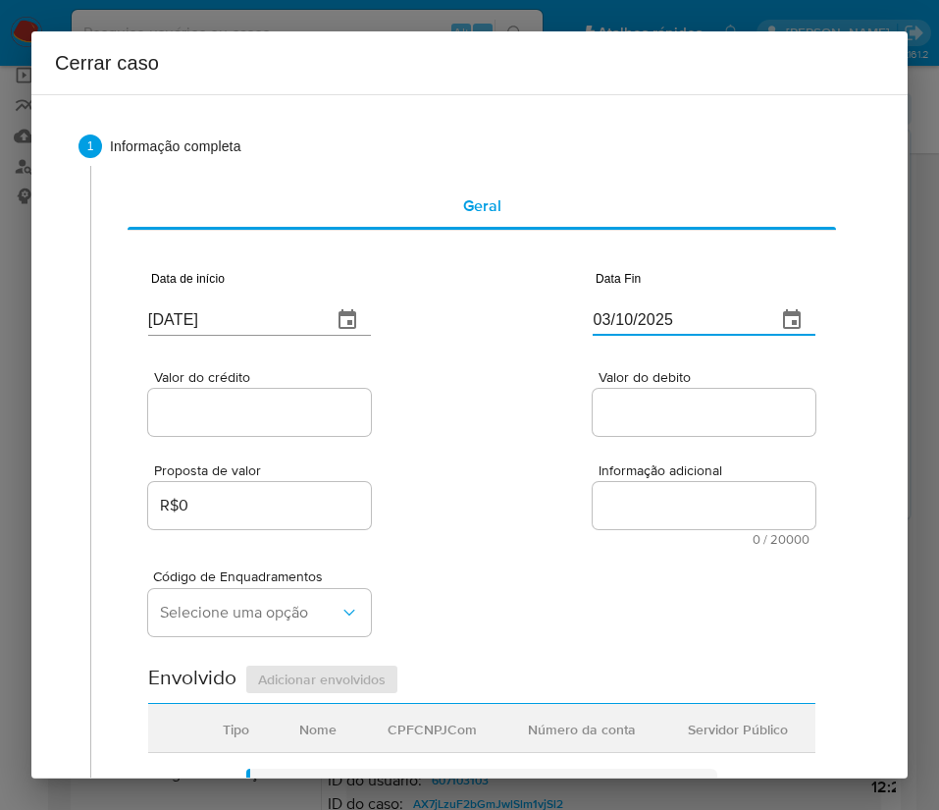
click at [625, 326] on input "03/10/2025" at bounding box center [677, 319] width 168 height 31
click at [636, 320] on input "03/10/2025" at bounding box center [677, 319] width 168 height 31
paste input "29/09"
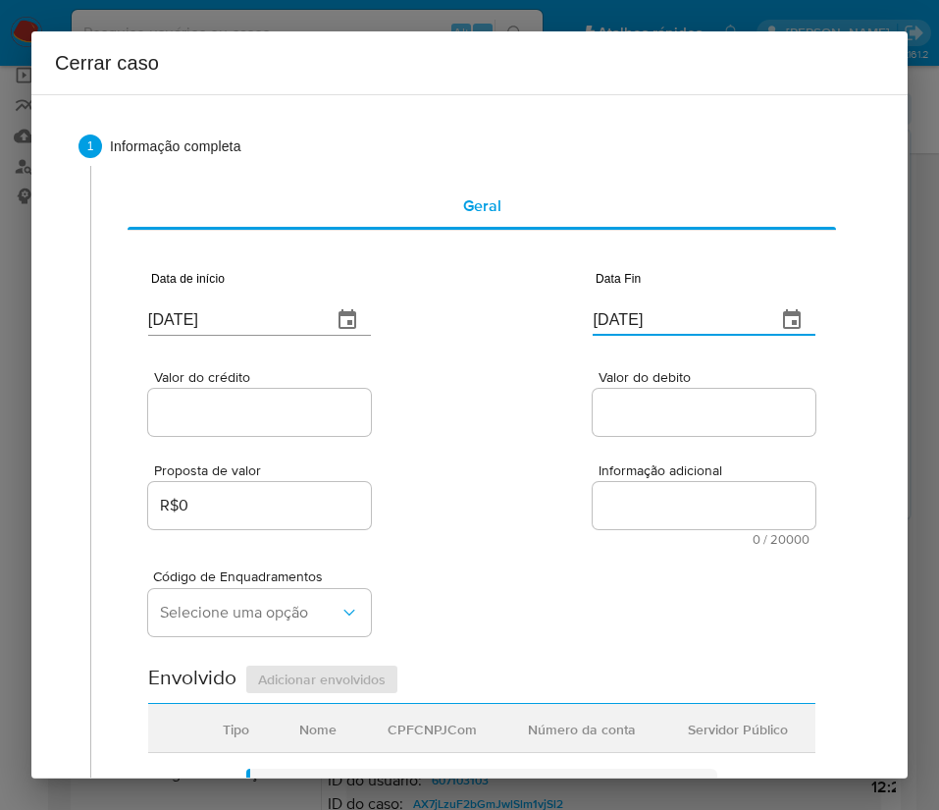
type input "[DATE]"
click at [573, 464] on div "Proposta de valor R$0 Informação adicional 0 / 20000 20000 caracteres restantes" at bounding box center [481, 493] width 667 height 106
click at [320, 384] on span "Valor do crédito" at bounding box center [265, 377] width 223 height 15
click at [320, 399] on input "Valor do crédito" at bounding box center [259, 412] width 223 height 26
click at [314, 398] on div at bounding box center [259, 412] width 223 height 47
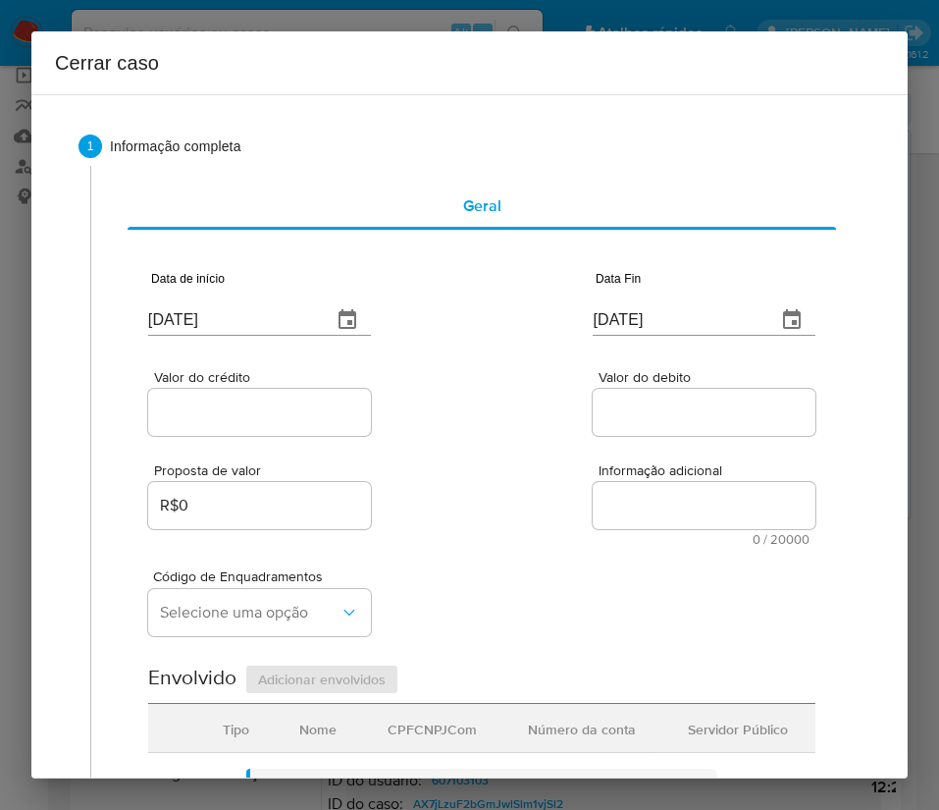
click at [198, 423] on input "Valor do crédito" at bounding box center [259, 412] width 223 height 26
click at [273, 424] on input "Valor do crédito" at bounding box center [259, 412] width 223 height 26
paste input "R$26.445"
type input "R$26.445"
click at [503, 411] on div "Valor do crédito R$26.445 Valor do debito" at bounding box center [481, 392] width 667 height 93
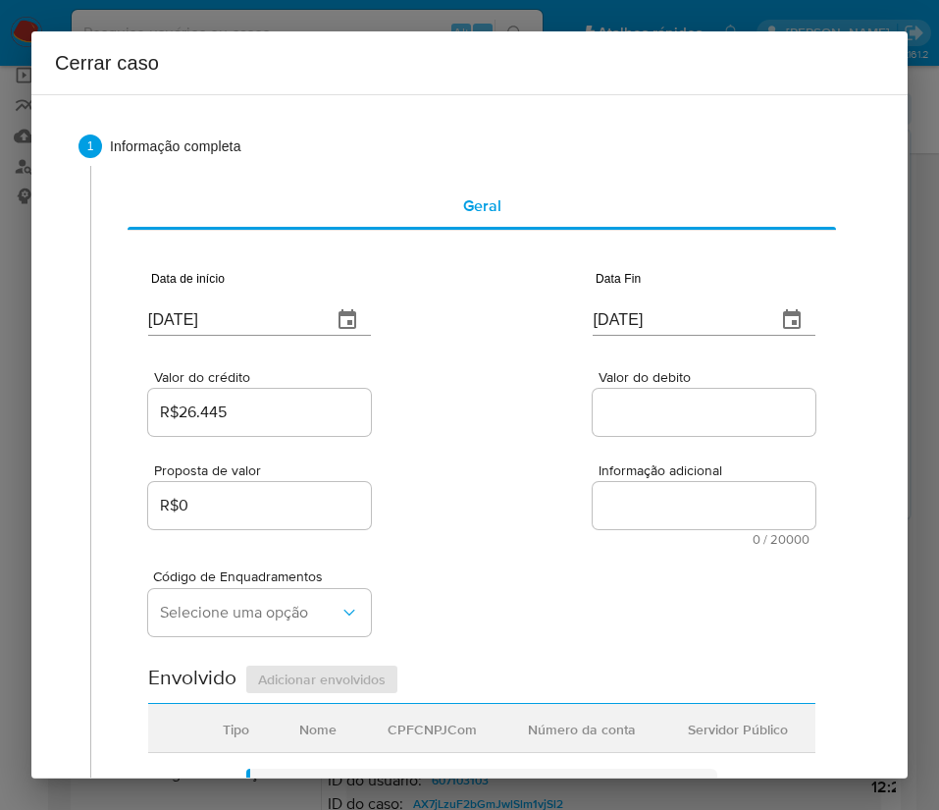
click at [662, 417] on input "Valor do debito" at bounding box center [704, 412] width 223 height 26
paste input "R$158.967"
type input "R$158.967"
click at [593, 526] on textarea "Informação adicional" at bounding box center [704, 505] width 223 height 47
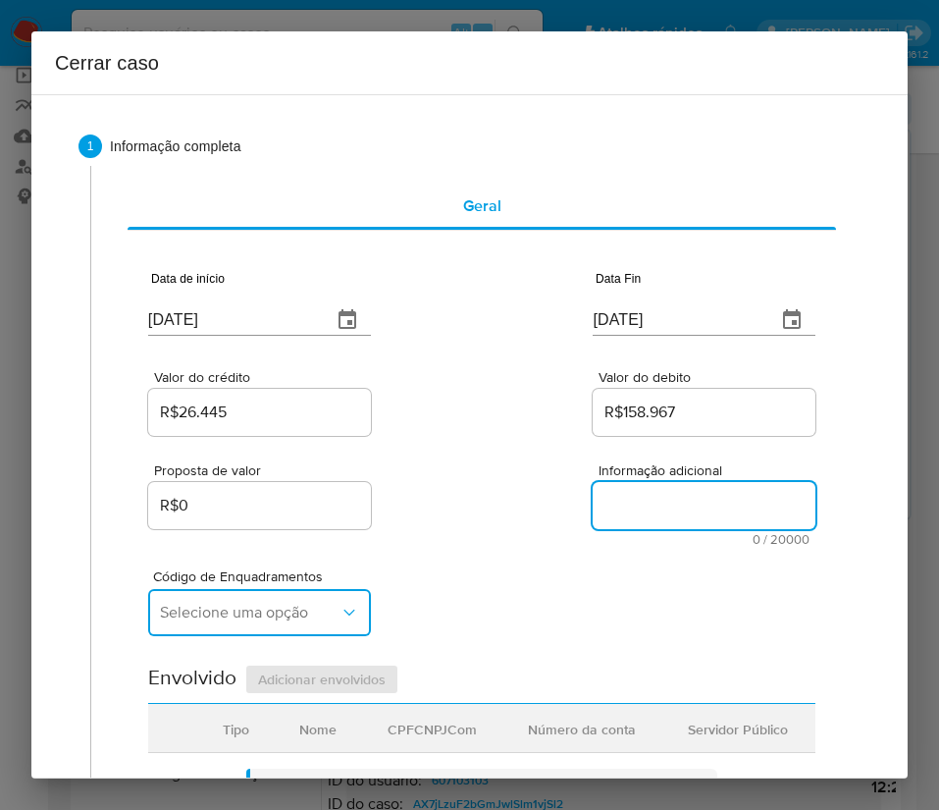
click at [226, 608] on span "Selecione uma opção" at bounding box center [250, 613] width 180 height 20
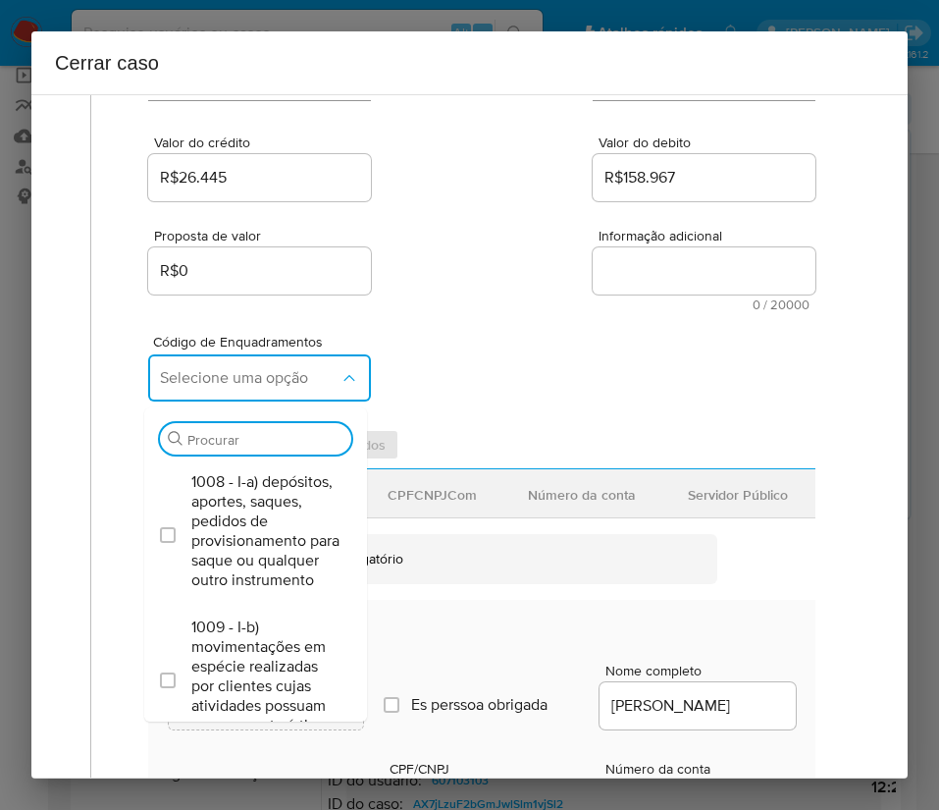
scroll to position [442, 0]
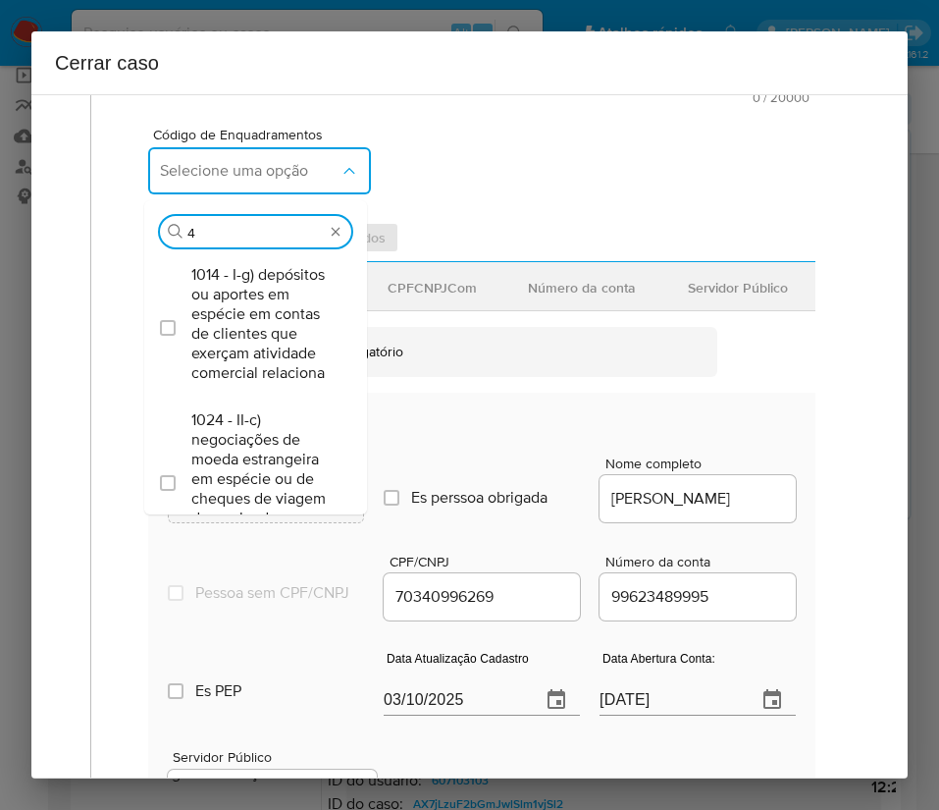
type input "45"
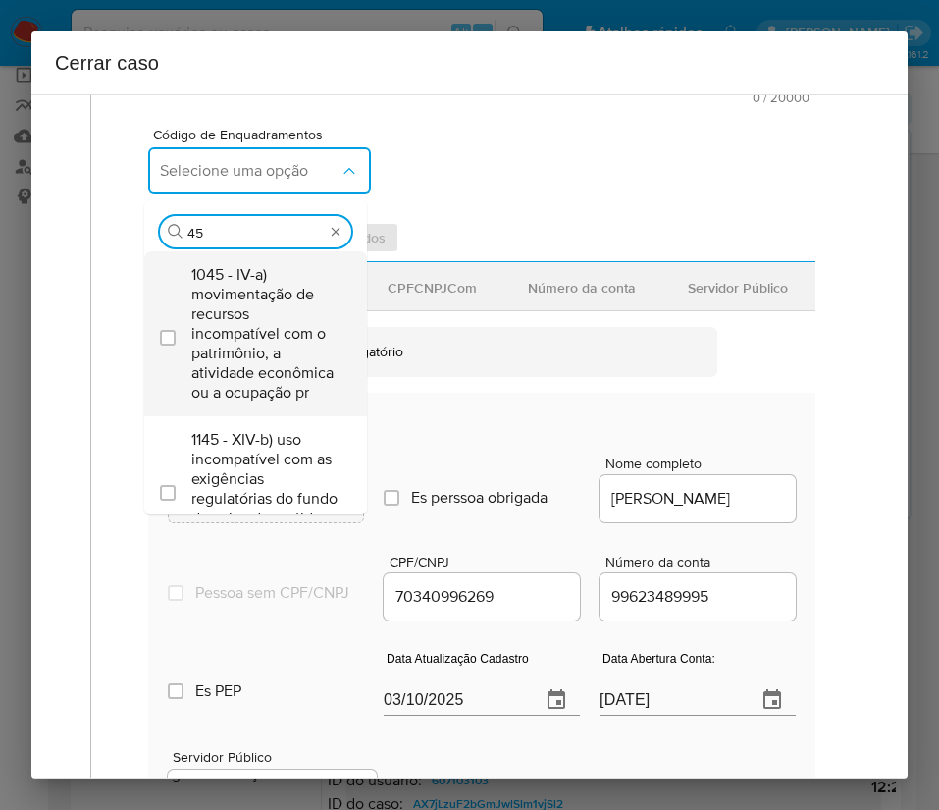
click at [245, 342] on span "1045 - IV-a) movimentação de recursos incompatível com o patrimônio, a atividad…" at bounding box center [265, 333] width 148 height 137
checkbox input "true"
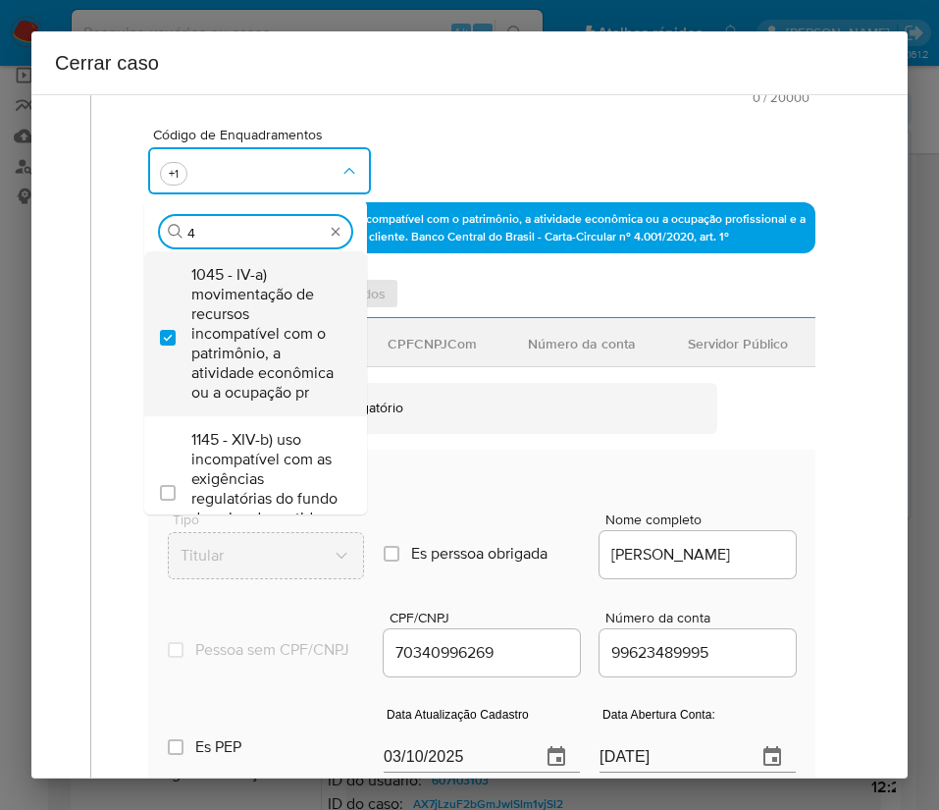
scroll to position [0, 0]
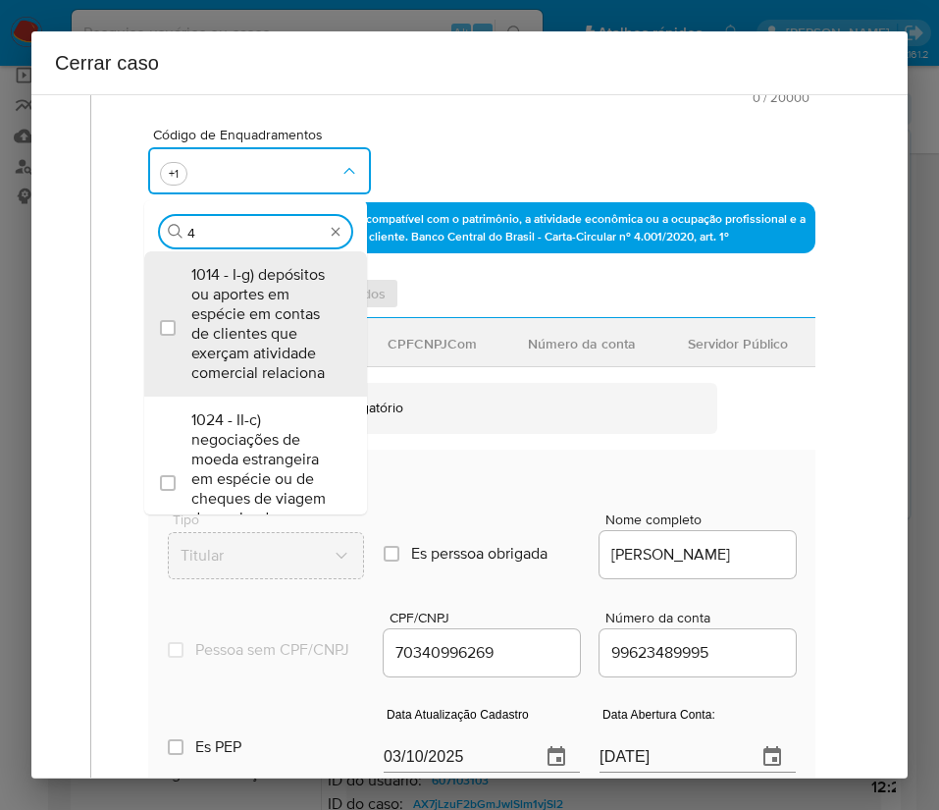
type input "47"
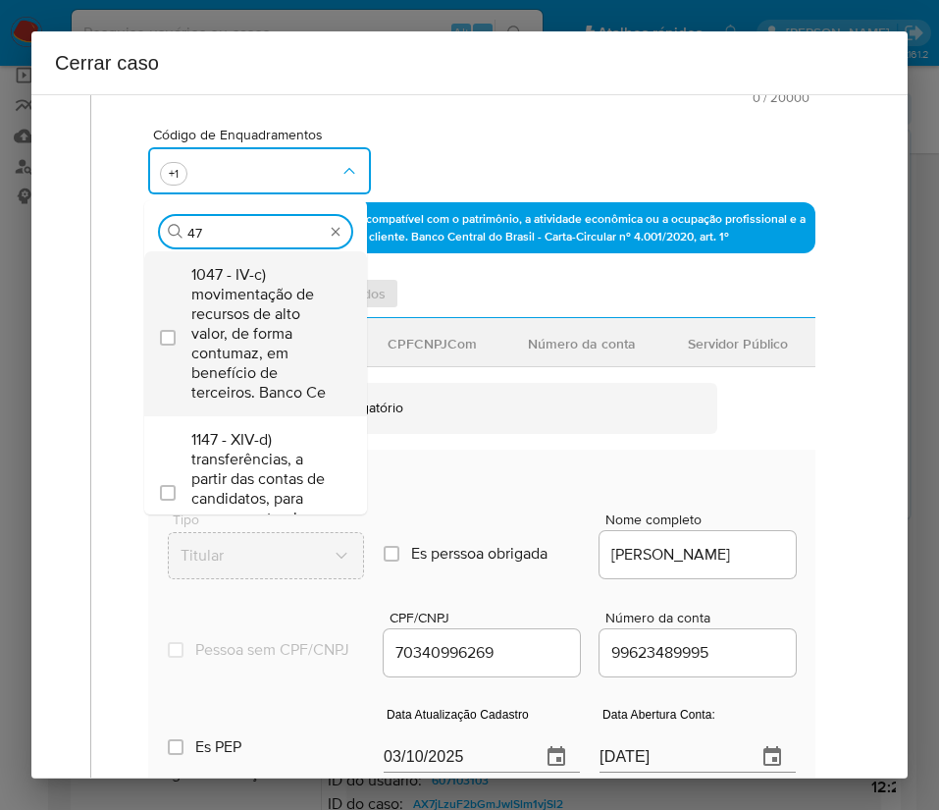
click at [239, 346] on span "1047 - IV-c) movimentação de recursos de alto valor, de forma contumaz, em bene…" at bounding box center [265, 333] width 148 height 137
checkbox input "true"
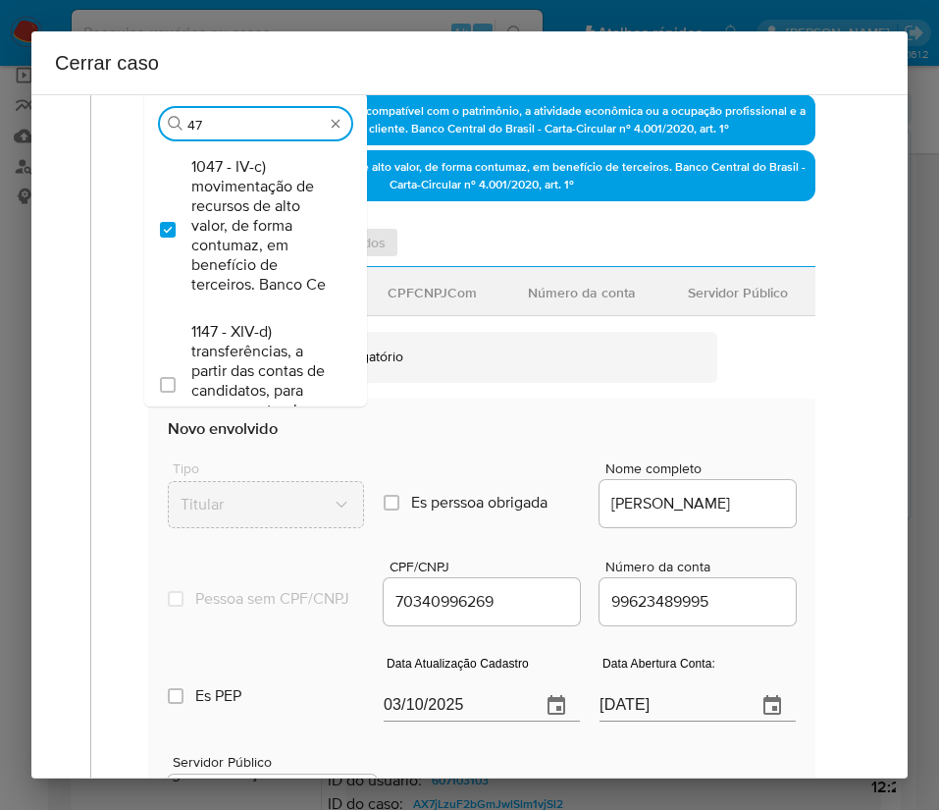
scroll to position [736, 0]
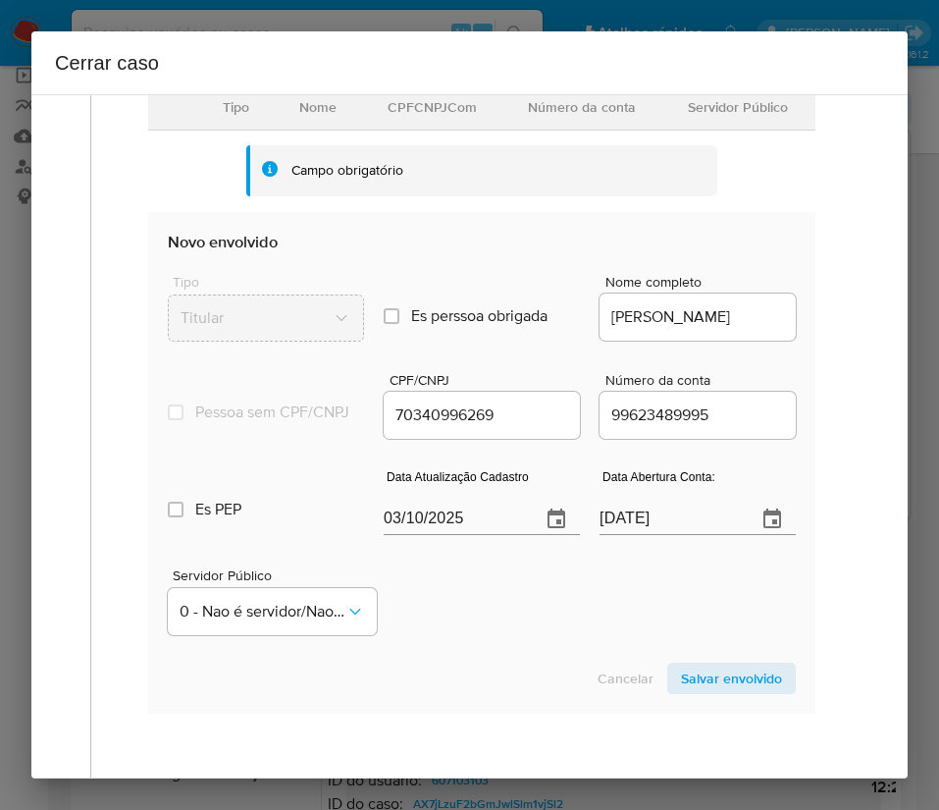
click at [464, 299] on label "Es perssoa obrigada Is PObrigada" at bounding box center [482, 316] width 196 height 67
click at [446, 533] on input "03/10/2025" at bounding box center [454, 519] width 141 height 31
paste input "2/08"
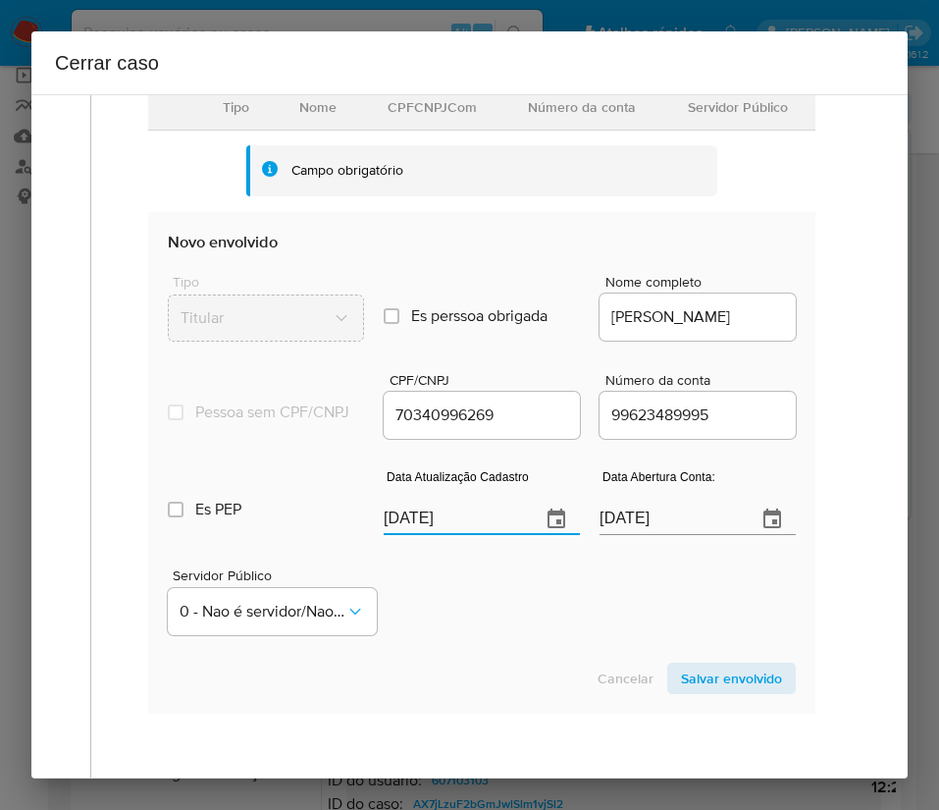
type input "02/08/2025"
click at [406, 617] on div "Servidor Público 0 - Nao é servidor/[PERSON_NAME] possui informacao" at bounding box center [482, 594] width 628 height 98
drag, startPoint x: 682, startPoint y: 516, endPoint x: 657, endPoint y: 540, distance: 34.7
click at [682, 516] on div "19/07/2022" at bounding box center [698, 505] width 196 height 58
click at [655, 535] on input "19/07/2022" at bounding box center [670, 519] width 141 height 31
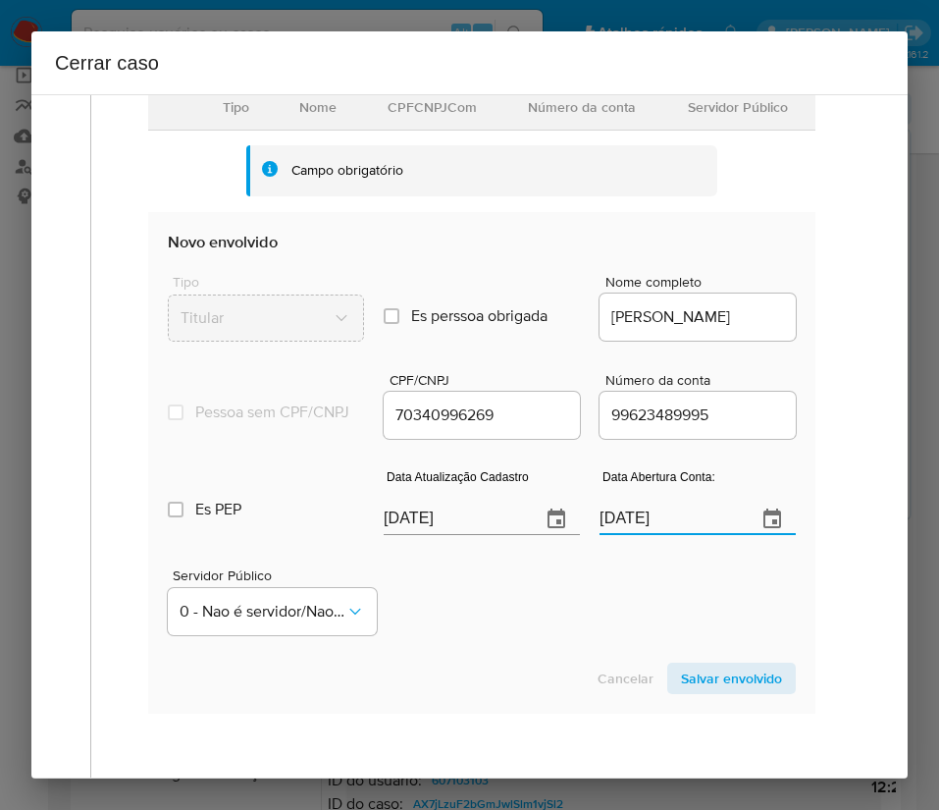
click at [655, 535] on input "19/07/2022" at bounding box center [670, 519] width 141 height 31
click at [597, 625] on div "Servidor Público 0 - Nao é servidor/[PERSON_NAME] possui informacao" at bounding box center [482, 594] width 628 height 98
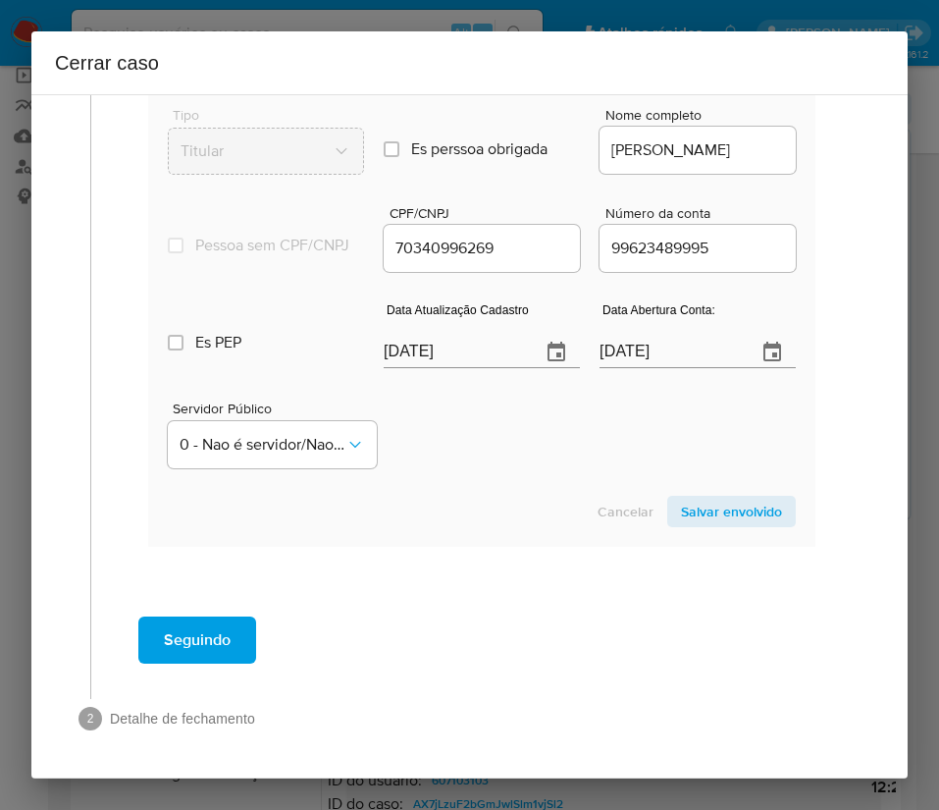
click at [692, 524] on span "Salvar envolvido" at bounding box center [731, 511] width 101 height 27
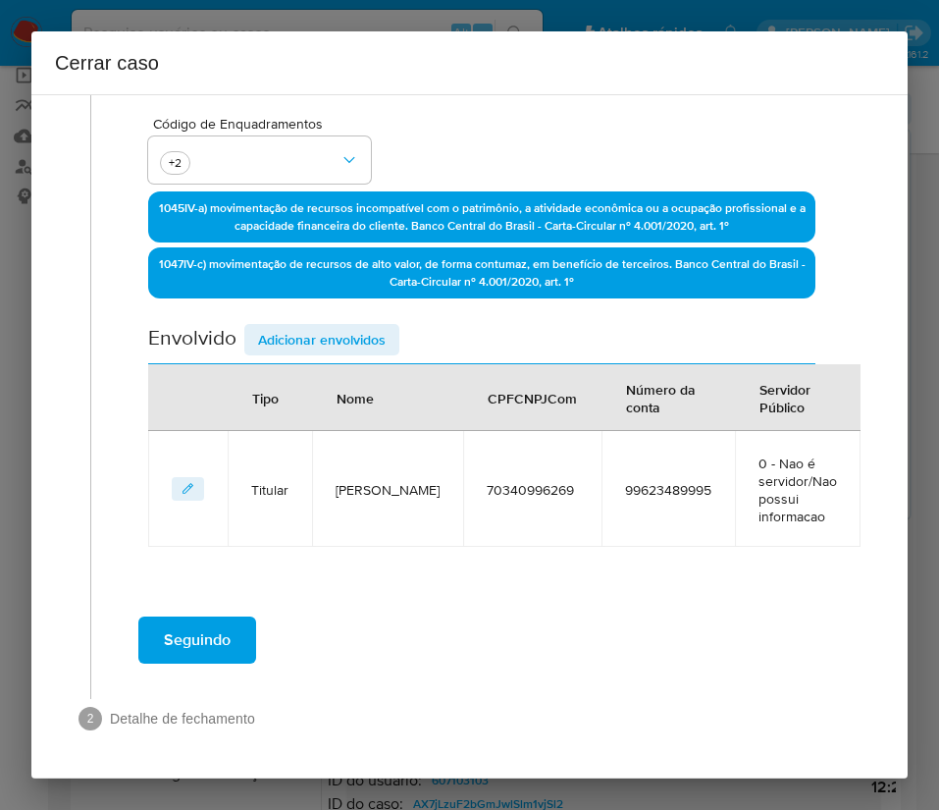
scroll to position [452, 0]
click at [362, 334] on span "Adicionar envolvidos" at bounding box center [322, 339] width 128 height 27
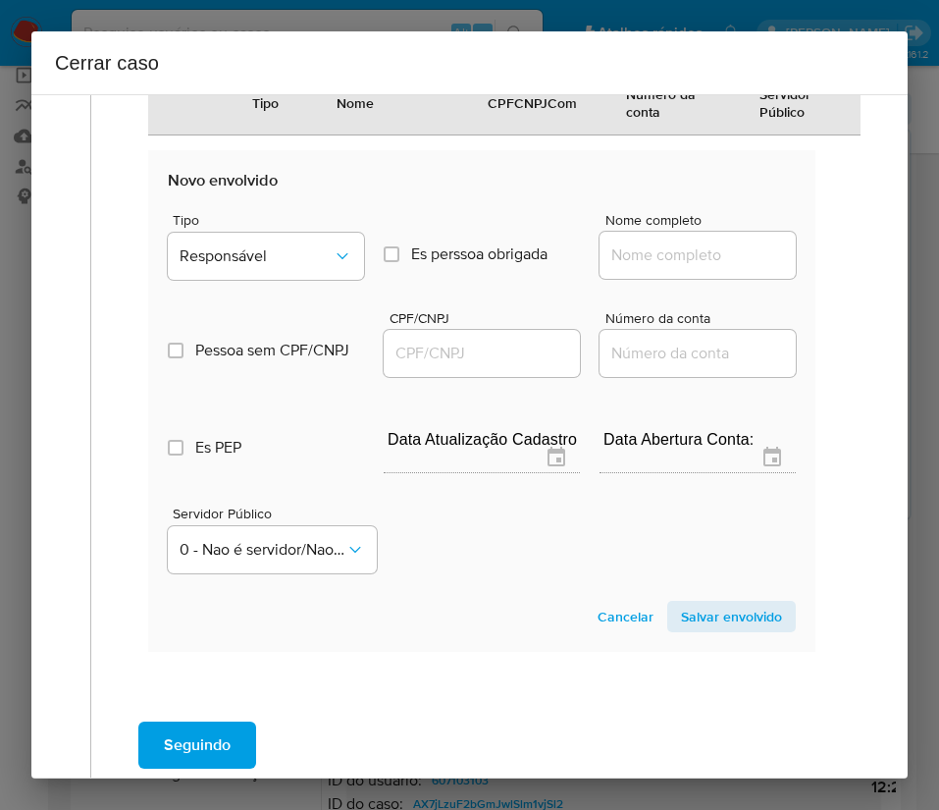
scroll to position [970, 0]
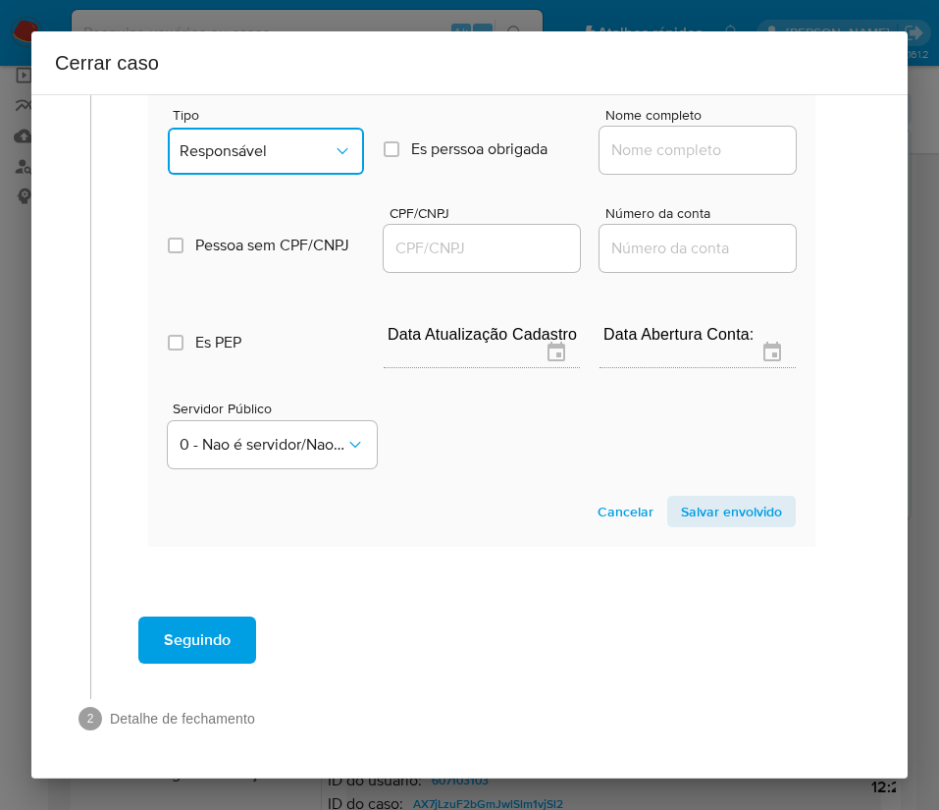
click at [294, 144] on span "Responsável" at bounding box center [256, 151] width 153 height 20
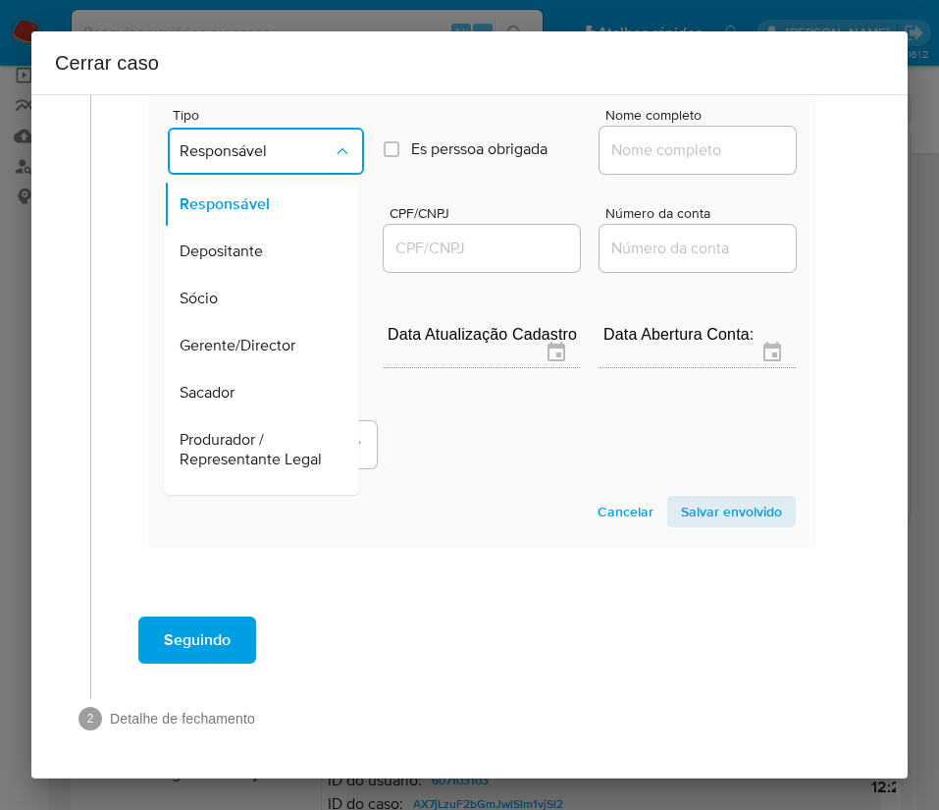
scroll to position [349, 0]
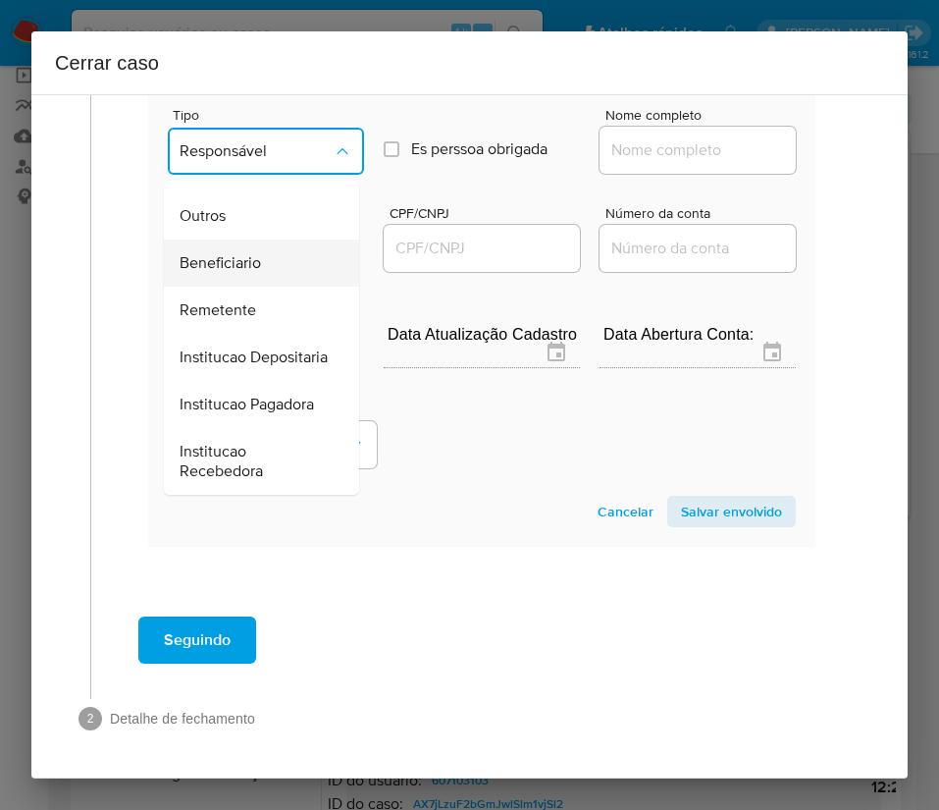
click at [258, 253] on span "Beneficiario" at bounding box center [220, 263] width 81 height 20
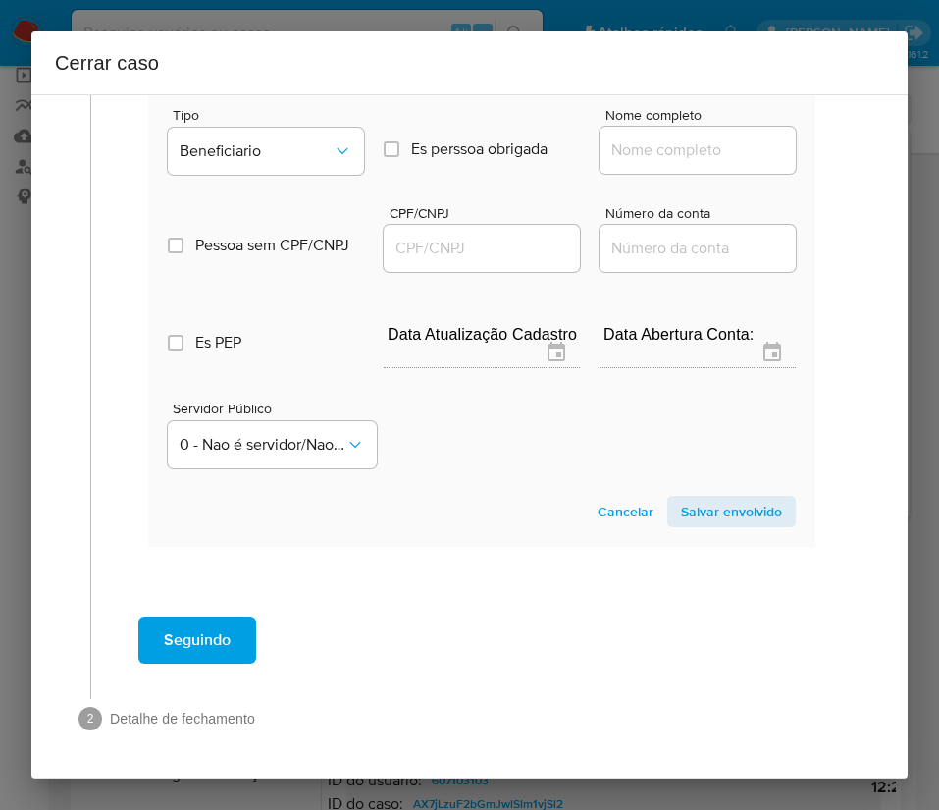
click at [670, 143] on input "Nome completo" at bounding box center [698, 150] width 196 height 26
paste input "Aiaki Aoki Vasconcelos, 50801512859"
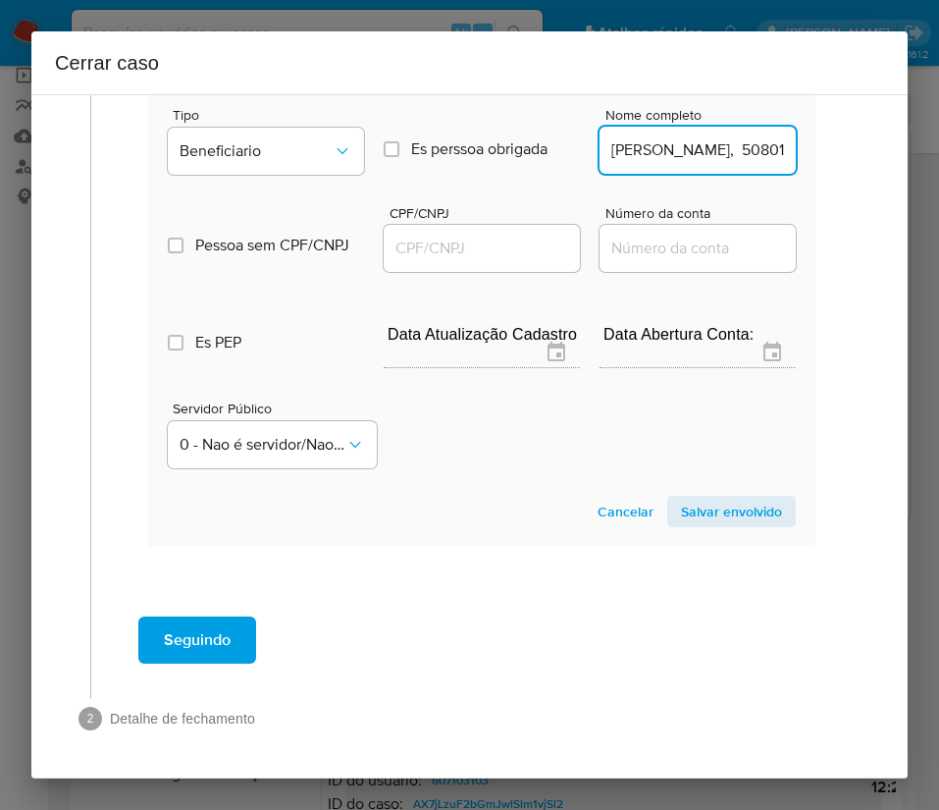
scroll to position [0, 97]
drag, startPoint x: 650, startPoint y: 155, endPoint x: 693, endPoint y: 153, distance: 43.2
click at [693, 153] on input "Aiaki Aoki Vasconcelos, 50801512859" at bounding box center [698, 150] width 196 height 26
click at [687, 158] on input "Aiaki Aoki Vasconcelos, 50801512859" at bounding box center [698, 150] width 196 height 26
drag, startPoint x: 651, startPoint y: 159, endPoint x: 827, endPoint y: 159, distance: 176.7
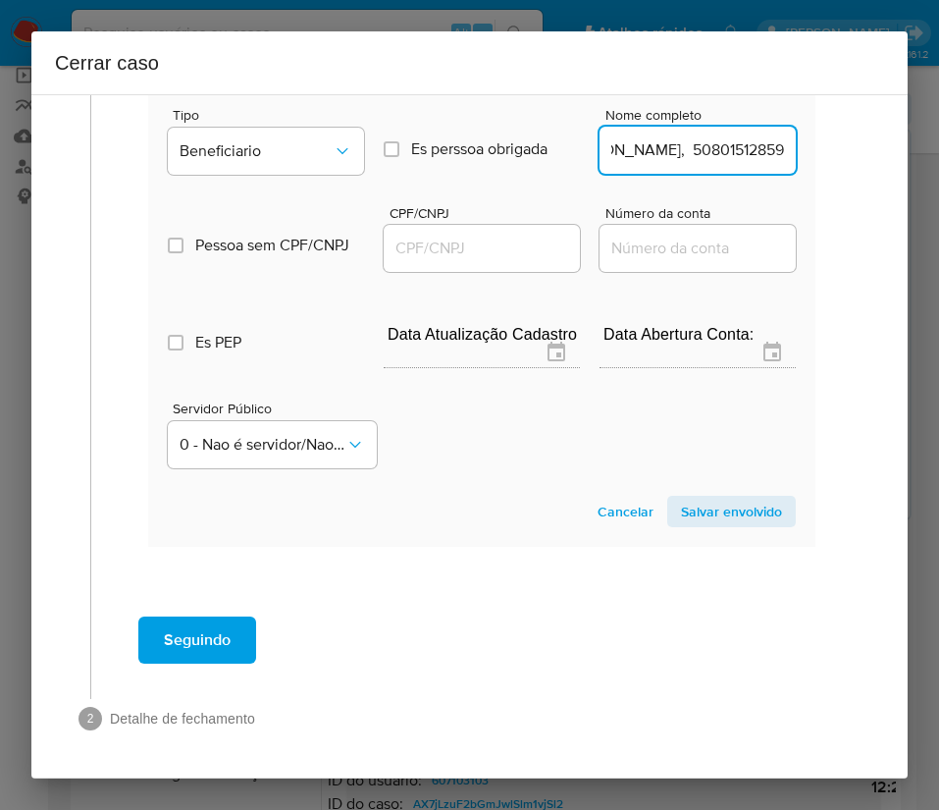
click at [657, 152] on input "Aiaki Aoki Vasconcelos, 50801512859" at bounding box center [698, 150] width 196 height 26
drag, startPoint x: 656, startPoint y: 153, endPoint x: 815, endPoint y: 148, distance: 159.1
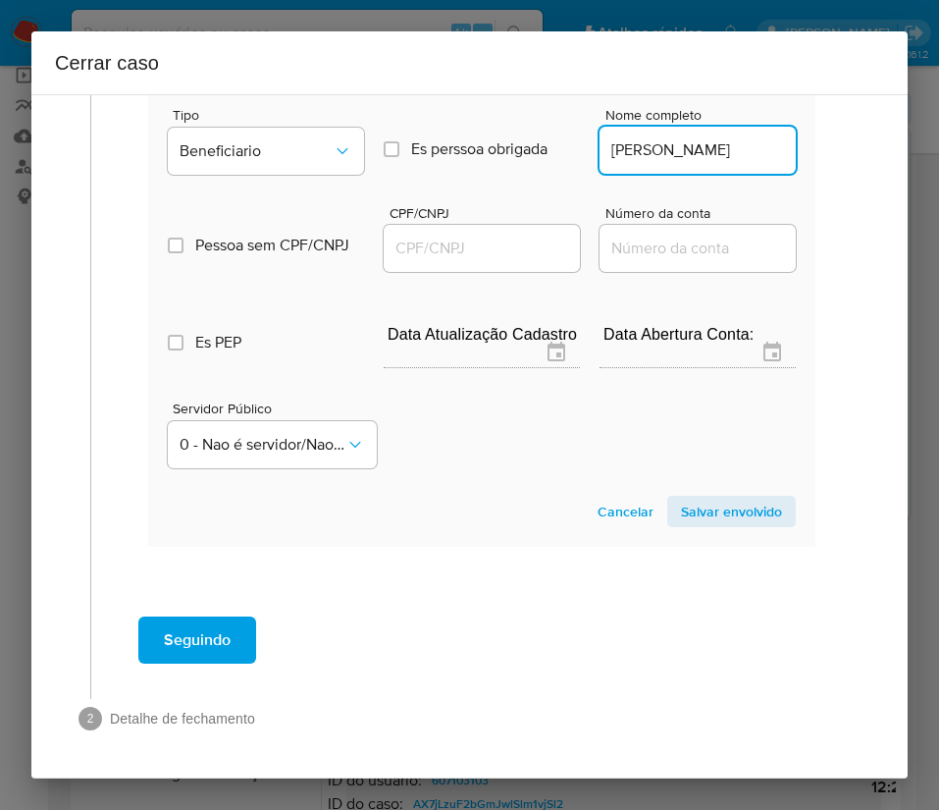
type input "Aiaki Aoki Vasconcelos"
drag, startPoint x: 516, startPoint y: 239, endPoint x: 550, endPoint y: 241, distance: 33.5
click at [515, 239] on input "CPF/CNPJ" at bounding box center [482, 249] width 196 height 26
paste input "50801512859"
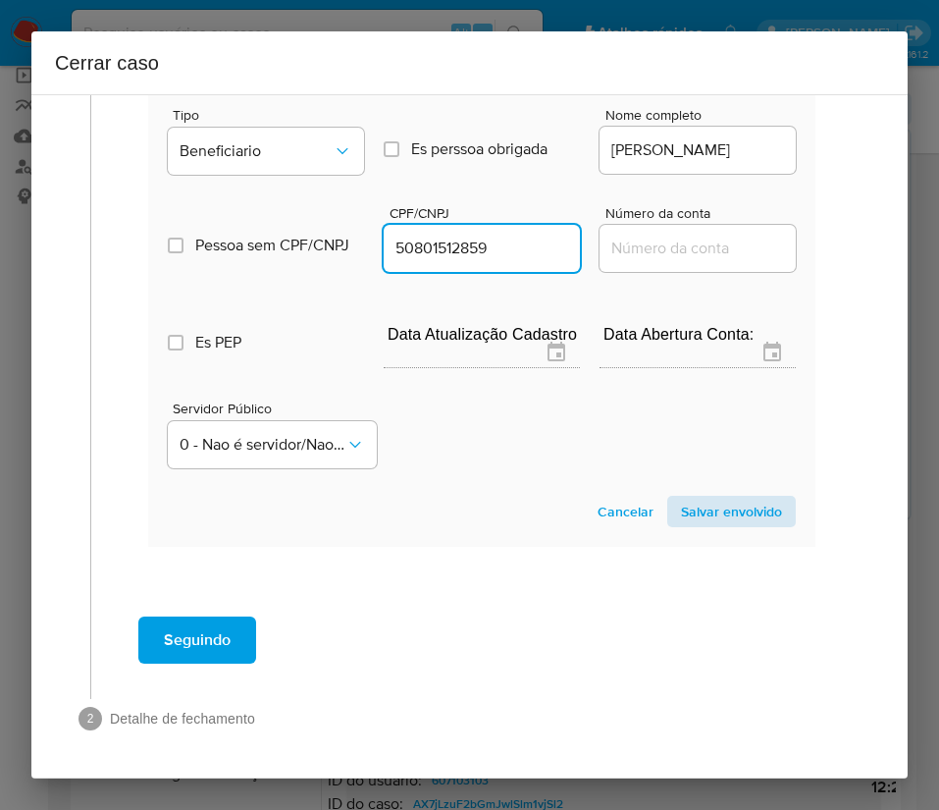
type input "50801512859"
click at [711, 511] on span "Salvar envolvido" at bounding box center [731, 511] width 101 height 27
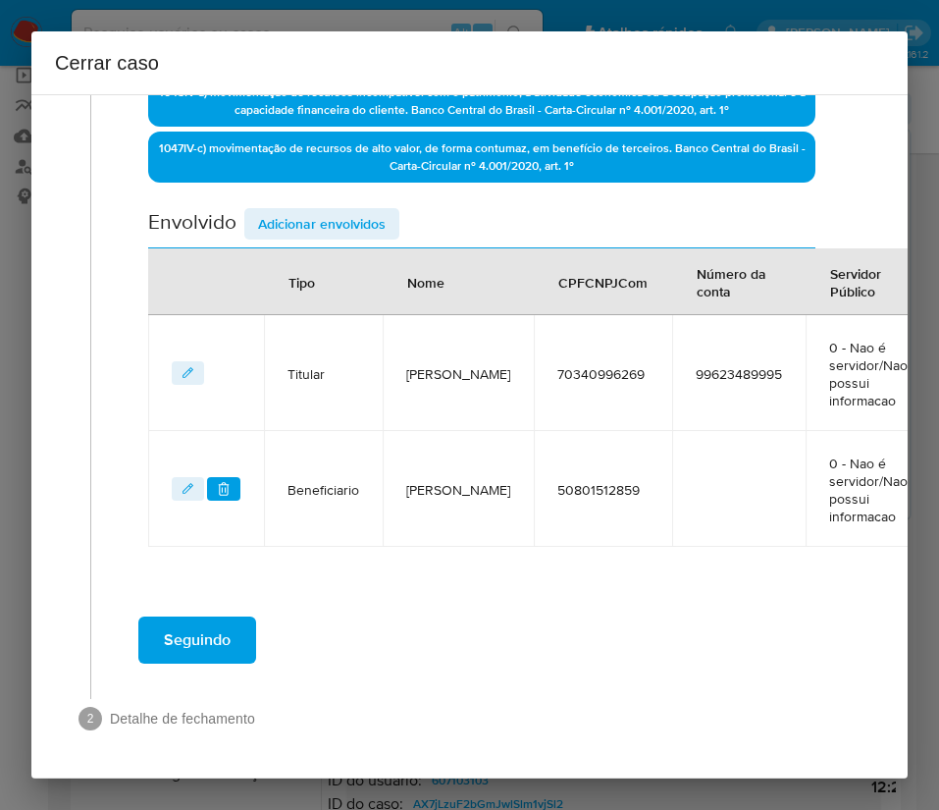
scroll to position [591, 0]
click at [306, 210] on span "Adicionar envolvidos" at bounding box center [322, 223] width 128 height 27
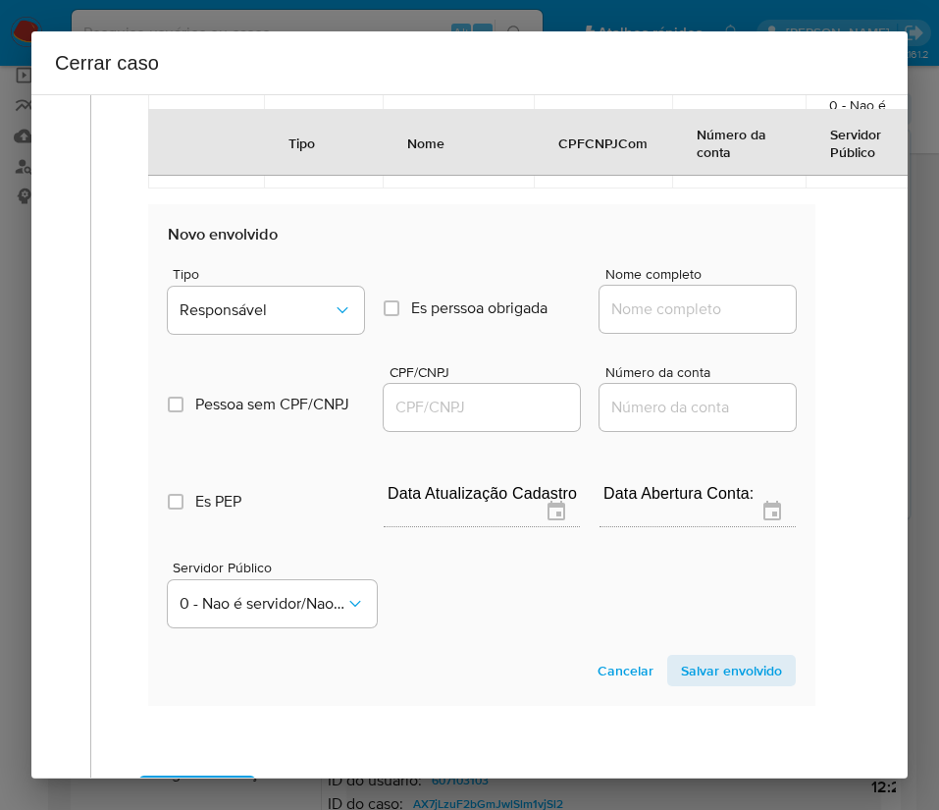
scroll to position [1033, 0]
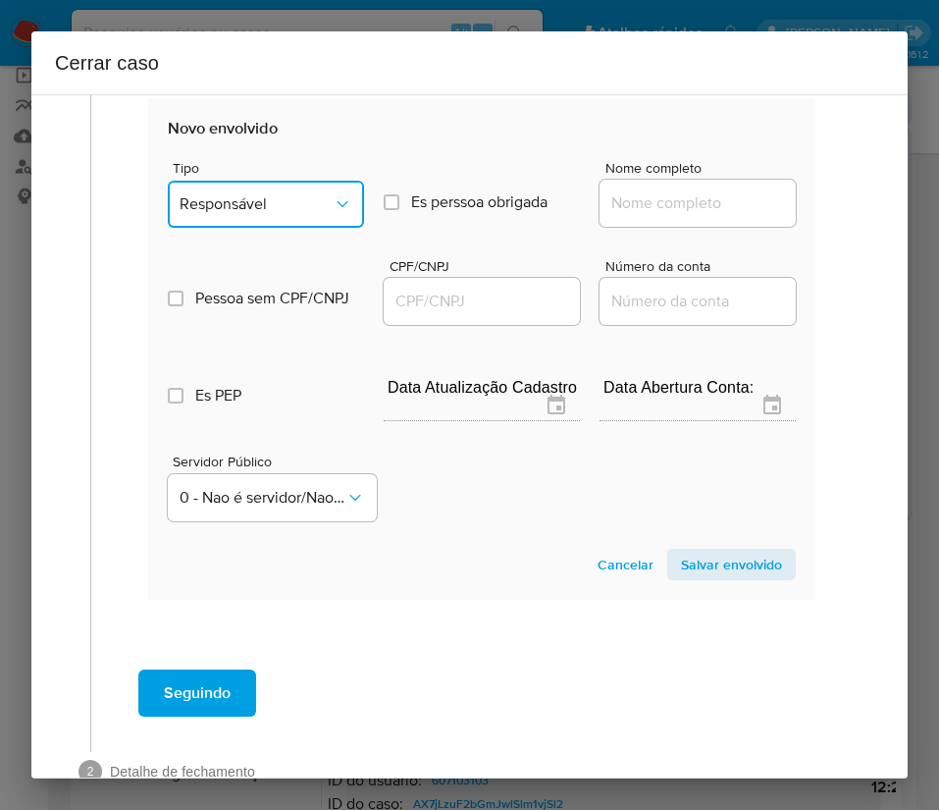
click at [258, 213] on button "Responsável" at bounding box center [266, 204] width 196 height 47
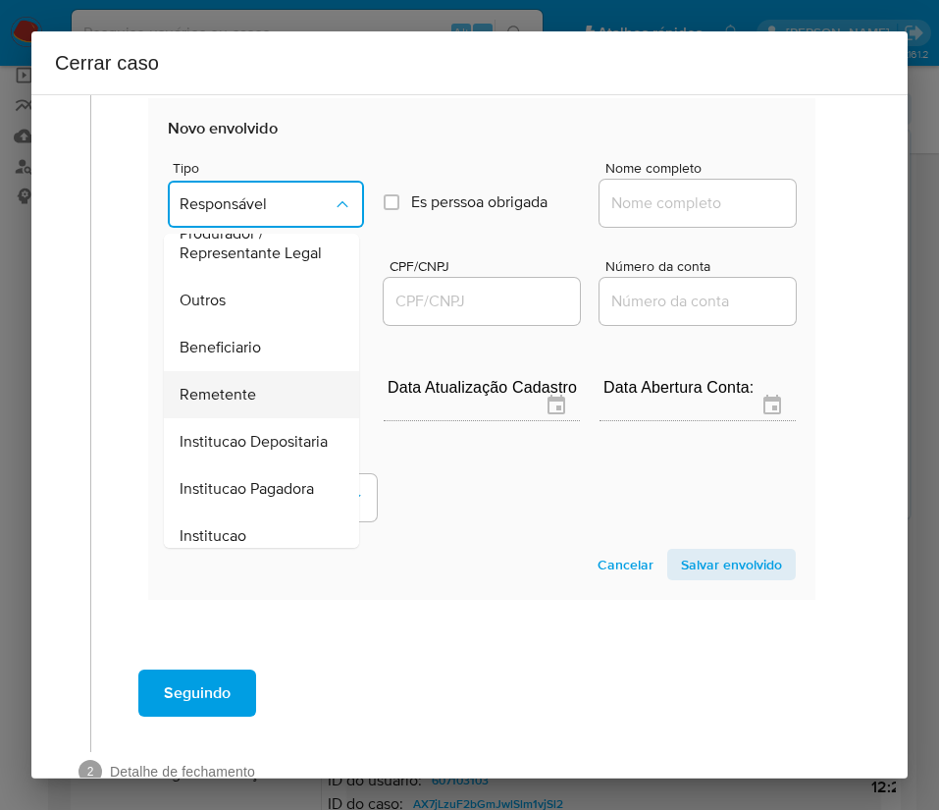
scroll to position [349, 0]
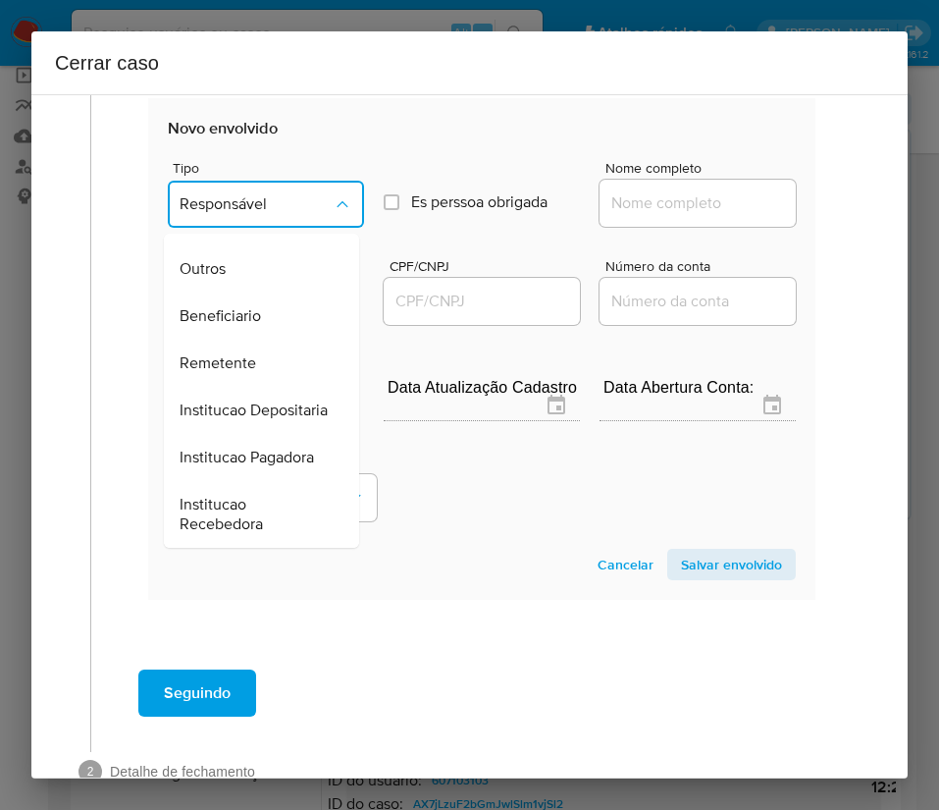
click at [270, 292] on div "Beneficiario" at bounding box center [256, 315] width 152 height 47
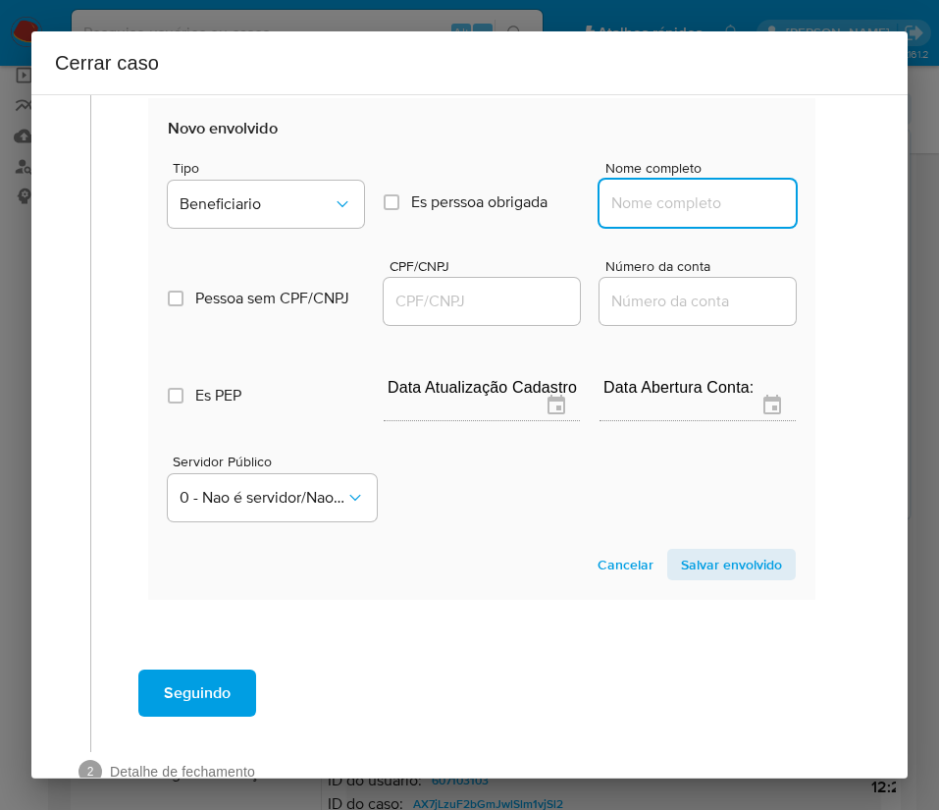
click at [646, 214] on input "Nome completo" at bounding box center [698, 203] width 196 height 26
paste input "GOWD INSTITUICAO DE PAGAMENTO LTDA, 33630661000150"
drag, startPoint x: 626, startPoint y: 212, endPoint x: 865, endPoint y: 212, distance: 238.5
click at [865, 212] on div "1 Informação completa Geral Data de início 01/08/2025 Data Fin 29/09/2025 Valor…" at bounding box center [469, 436] width 876 height 684
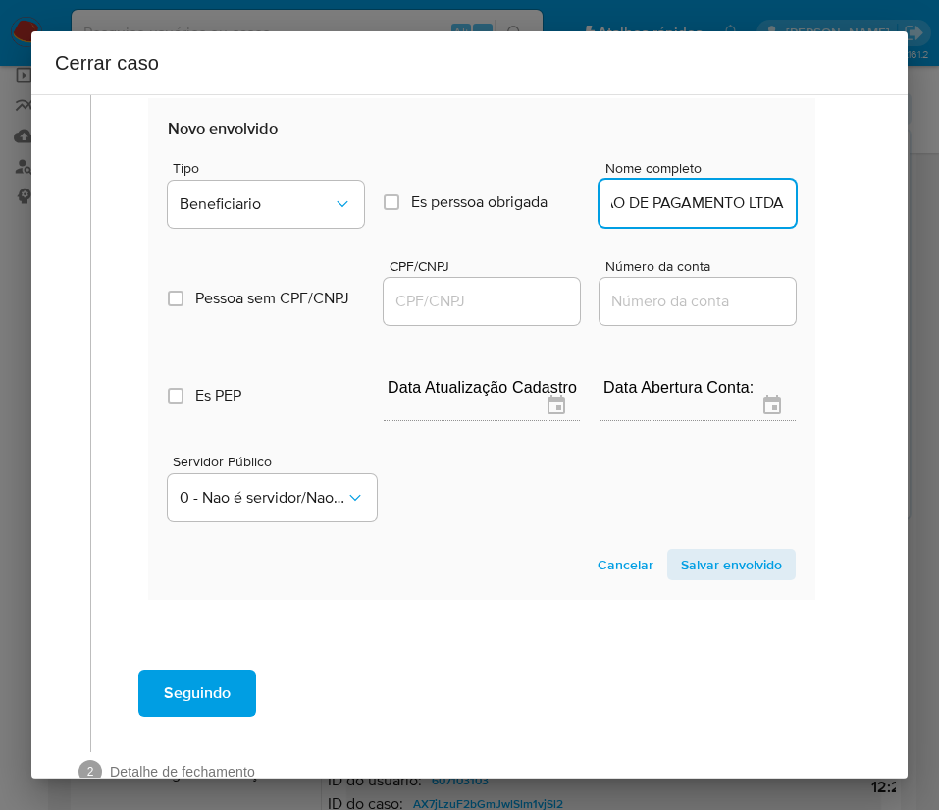
scroll to position [0, 136]
type input "GOWD INSTITUICAO DE PAGAMENTO LTDA"
click at [497, 310] on input "CPF/CNPJ" at bounding box center [482, 302] width 196 height 26
paste input "33630661000150"
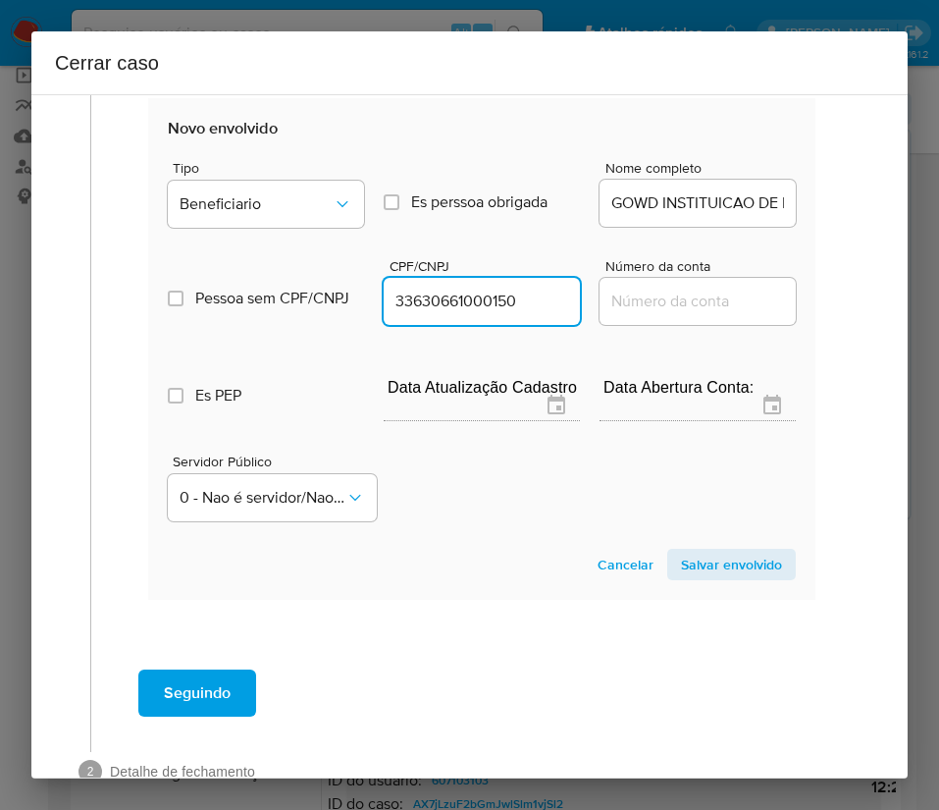
type input "33630661000150"
click at [701, 555] on span "Salvar envolvido" at bounding box center [731, 564] width 101 height 27
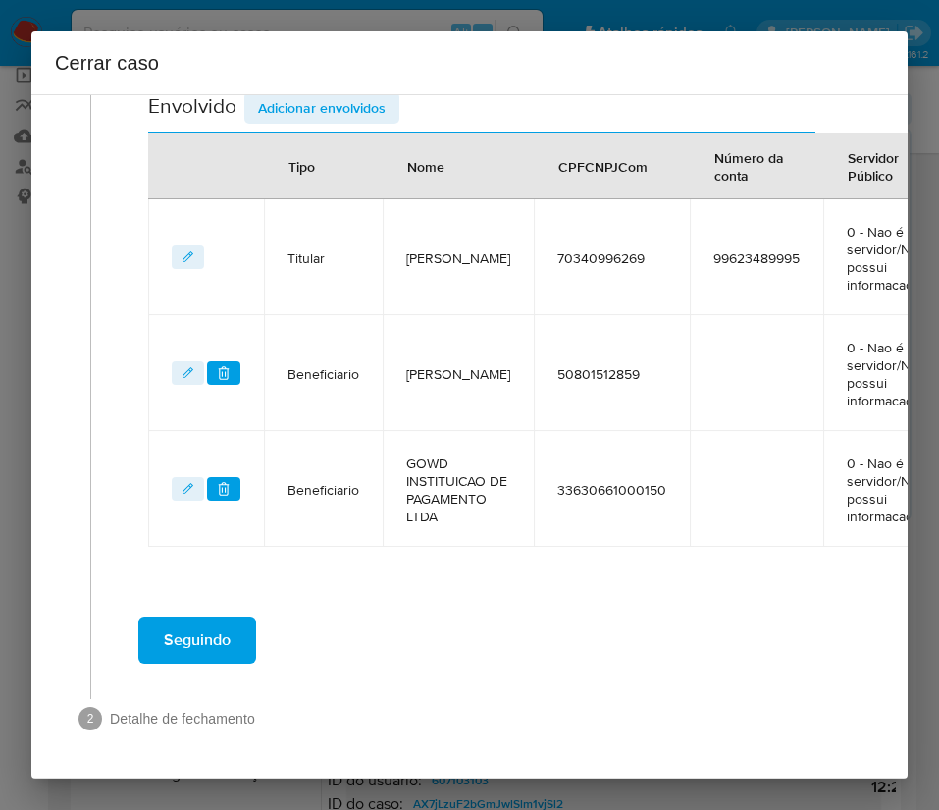
scroll to position [724, 0]
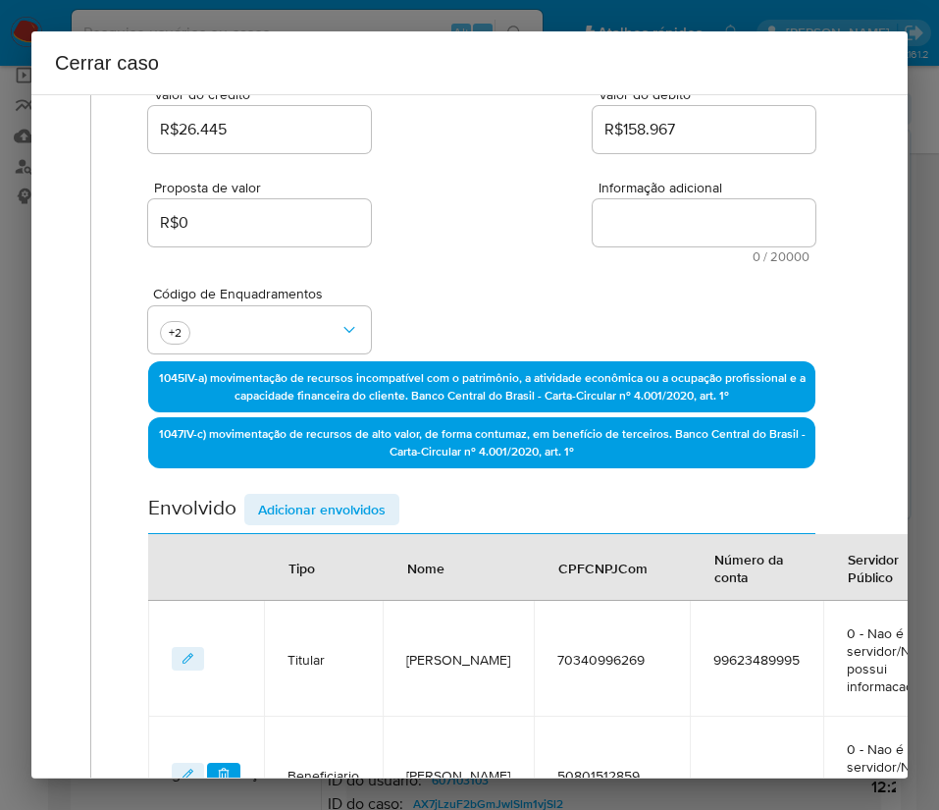
click at [372, 513] on span "Adicionar envolvidos" at bounding box center [322, 509] width 128 height 27
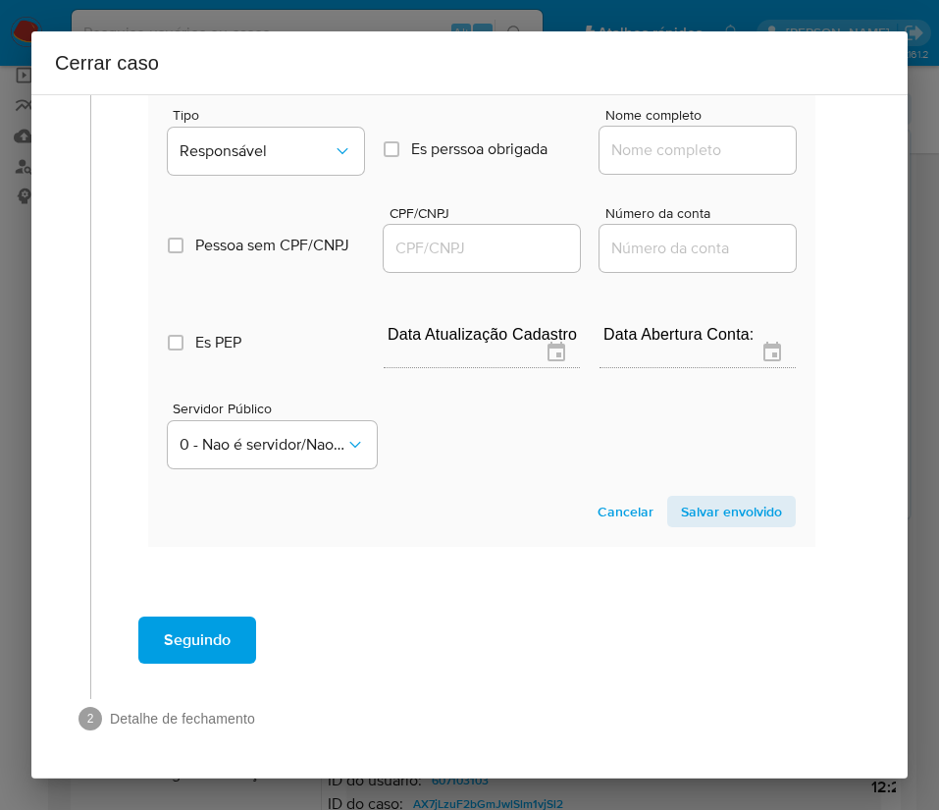
scroll to position [1242, 0]
drag, startPoint x: 256, startPoint y: 137, endPoint x: 268, endPoint y: 144, distance: 13.6
click at [258, 141] on span "Responsável" at bounding box center [256, 151] width 153 height 20
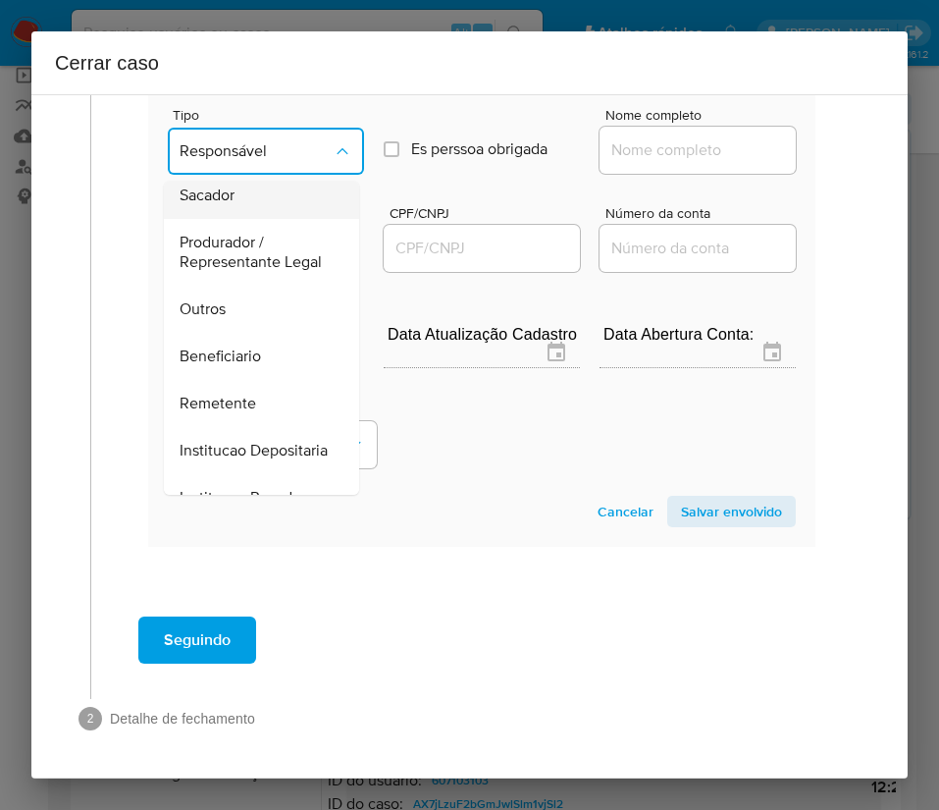
scroll to position [55, 0]
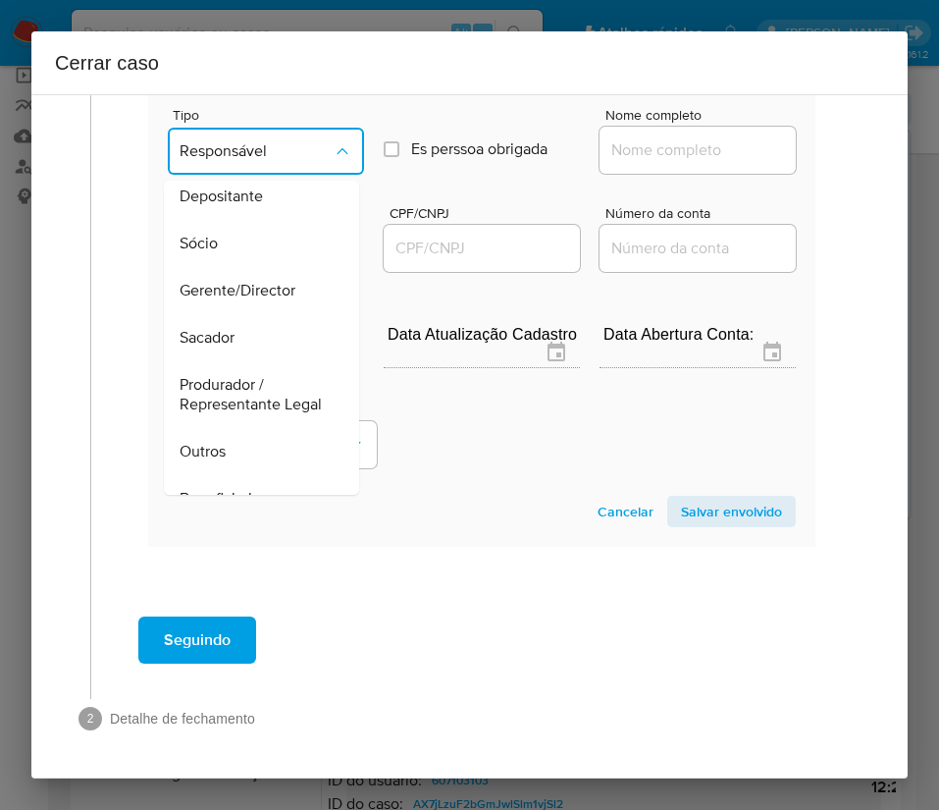
click at [226, 452] on span "Outros" at bounding box center [203, 452] width 46 height 20
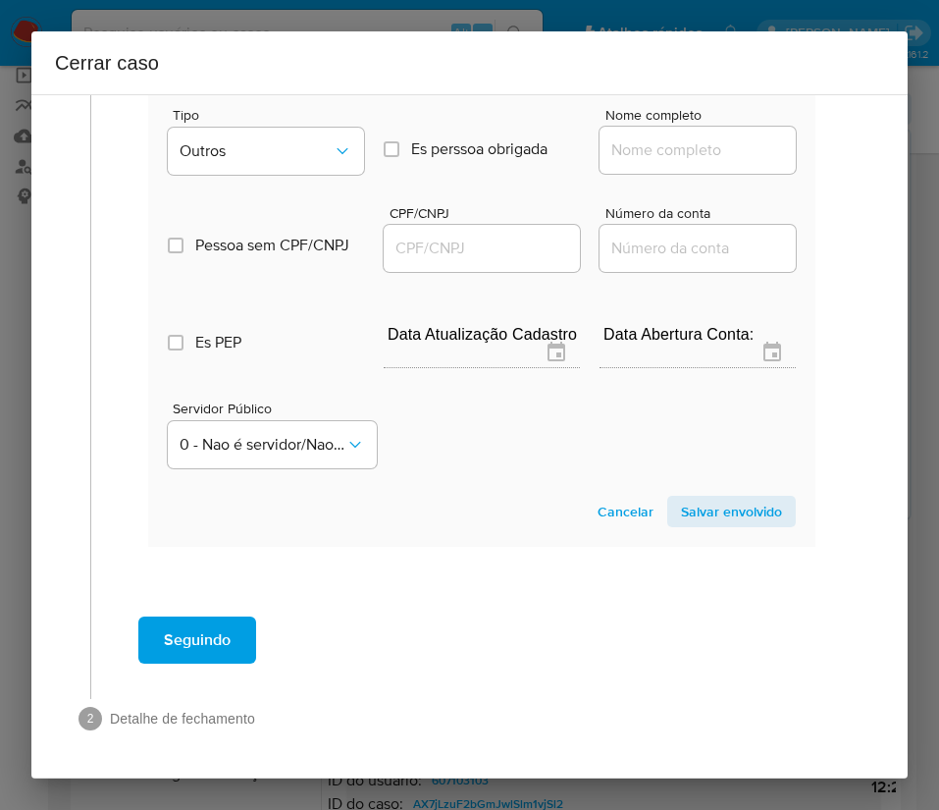
click at [655, 127] on div at bounding box center [698, 150] width 196 height 47
click at [649, 137] on input "Nome completo" at bounding box center [698, 150] width 196 height 26
paste input "WISE BRASIL CORRETORA DE CAMBIO LTDA., 36588217000101"
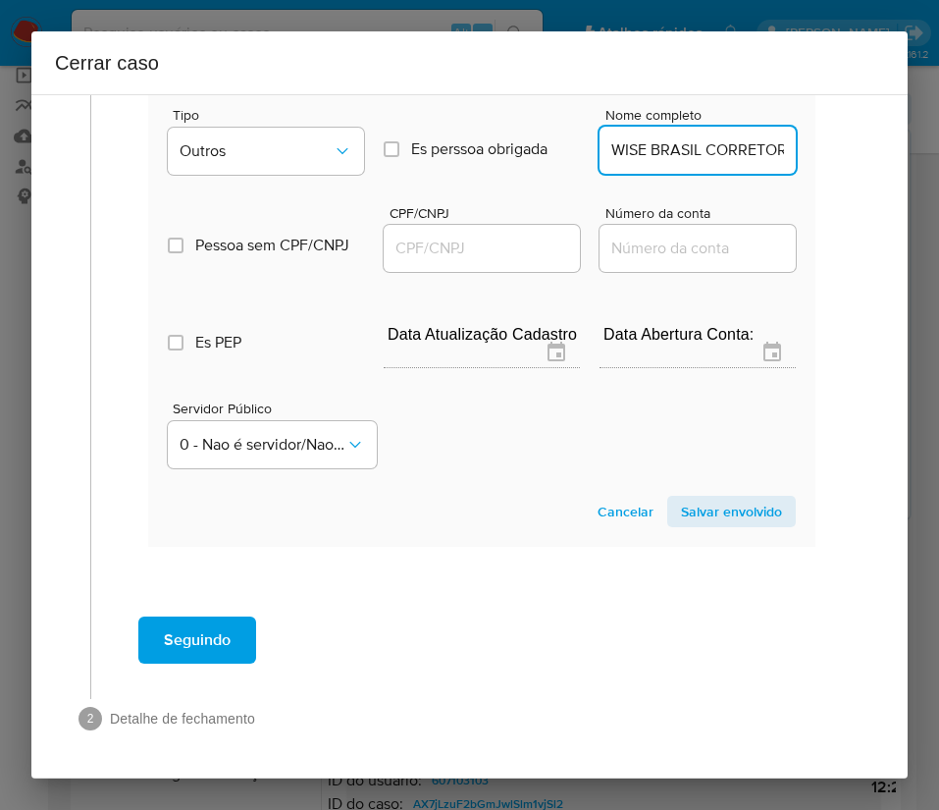
scroll to position [0, 273]
drag, startPoint x: 635, startPoint y: 129, endPoint x: 801, endPoint y: 133, distance: 165.9
type input "WISE BRASIL CORRETORA DE CAMBIO LTDA."
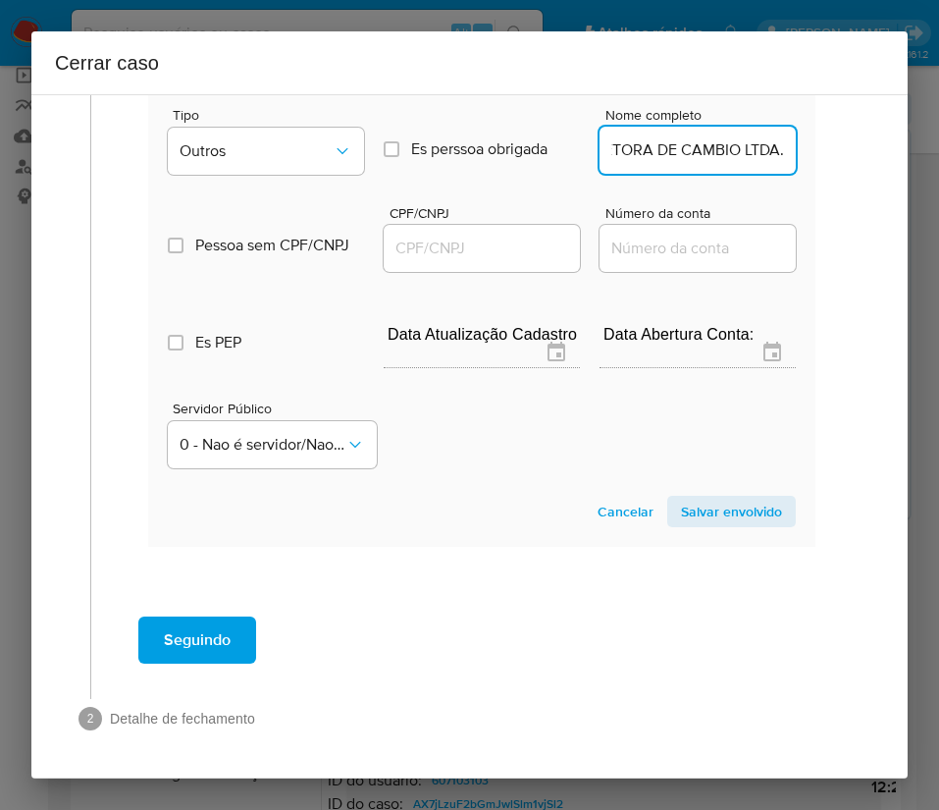
drag, startPoint x: 444, startPoint y: 221, endPoint x: 484, endPoint y: 223, distance: 40.3
click at [444, 236] on input "CPF/CNPJ" at bounding box center [482, 249] width 196 height 26
paste input "36588217000101"
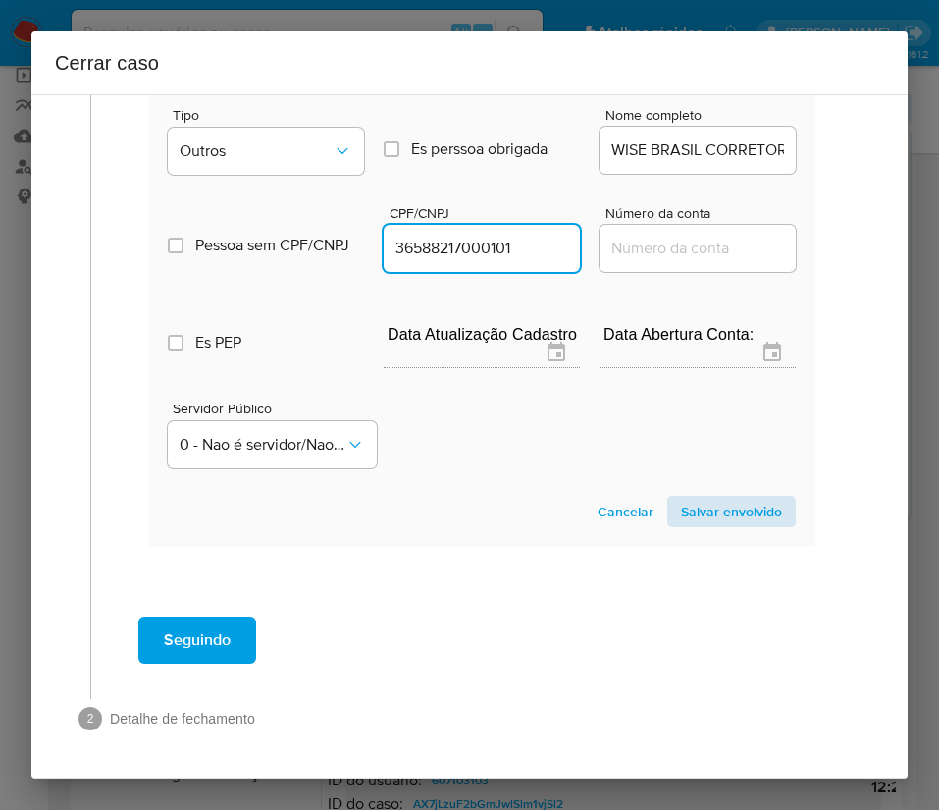
type input "36588217000101"
click at [700, 498] on span "Salvar envolvido" at bounding box center [731, 511] width 101 height 27
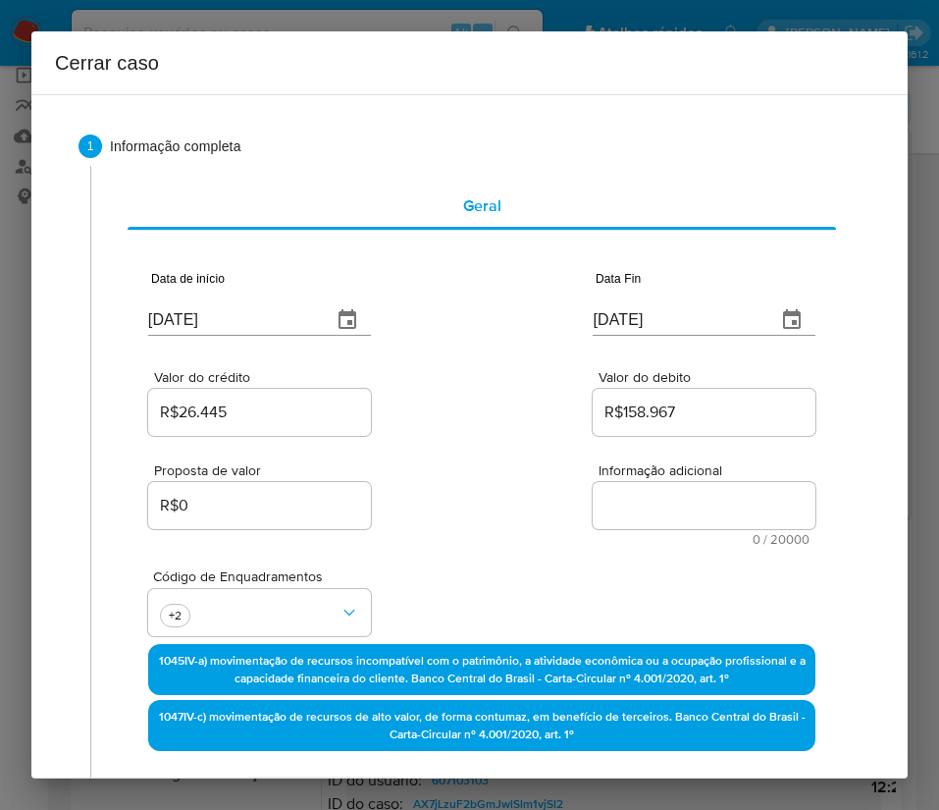
click at [635, 504] on textarea "Informação adicional" at bounding box center [704, 505] width 223 height 47
paste textarea "Informações da Cliente Michiko Aoki, CPF 70340996269, 50 anos, residente no mun…"
type textarea "Informações da Cliente Michiko Aoki, CPF 70340996269, 50 anos, residente no mun…"
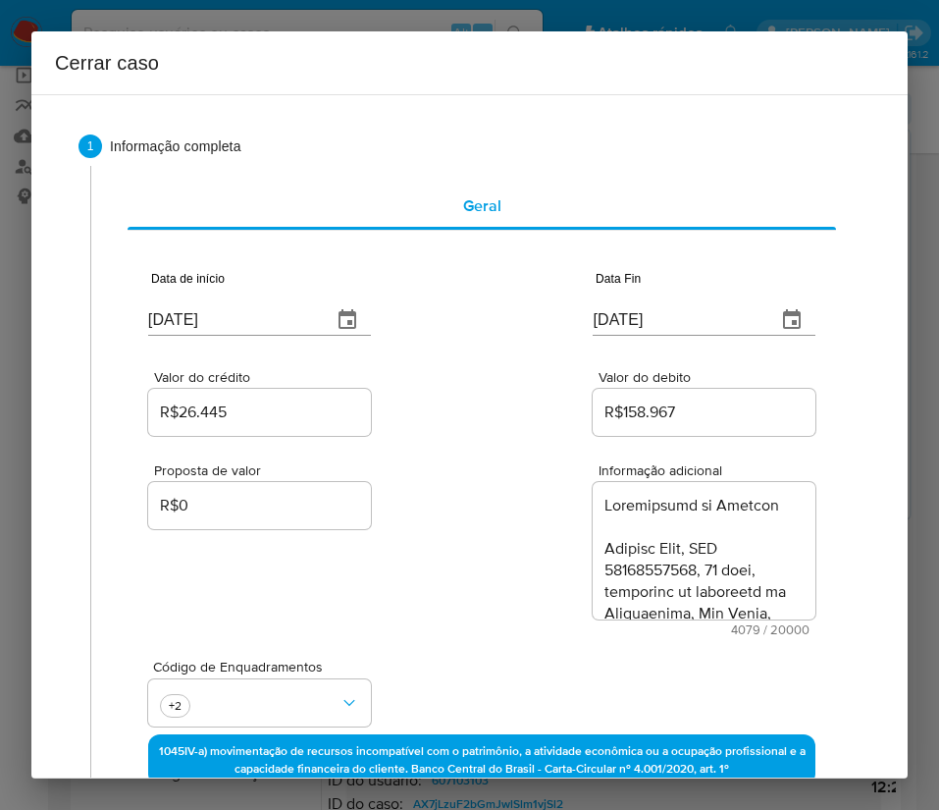
scroll to position [5295, 0]
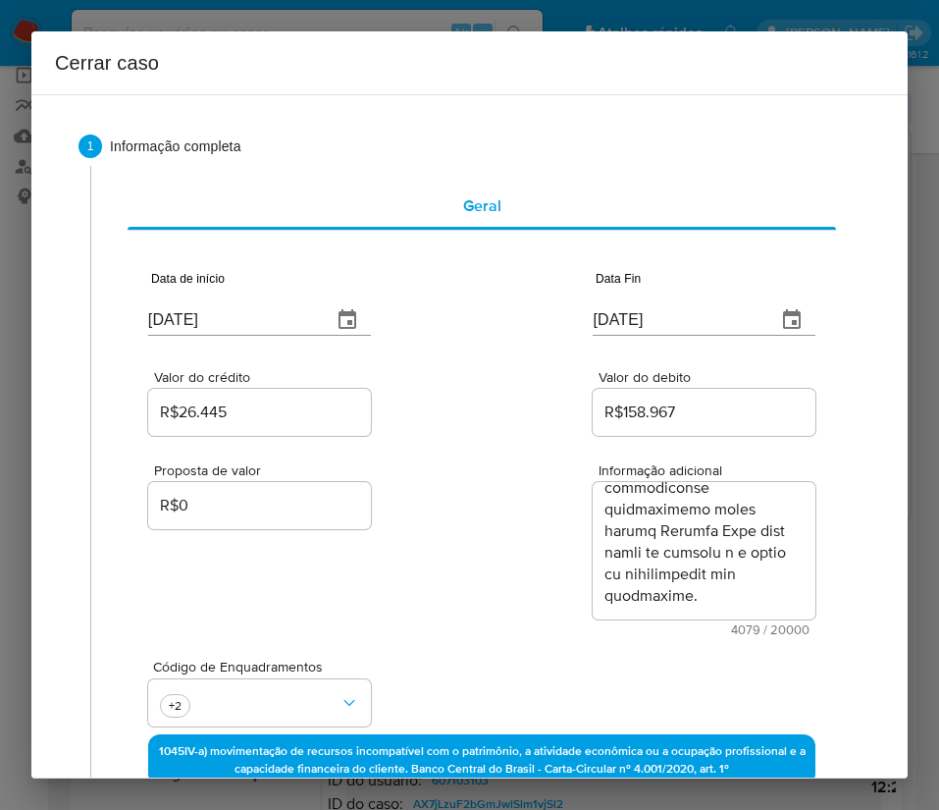
click at [471, 599] on div "Proposta de valor R$0 Informação adicional 4079 / 20000 15921 caracteres restan…" at bounding box center [481, 538] width 667 height 196
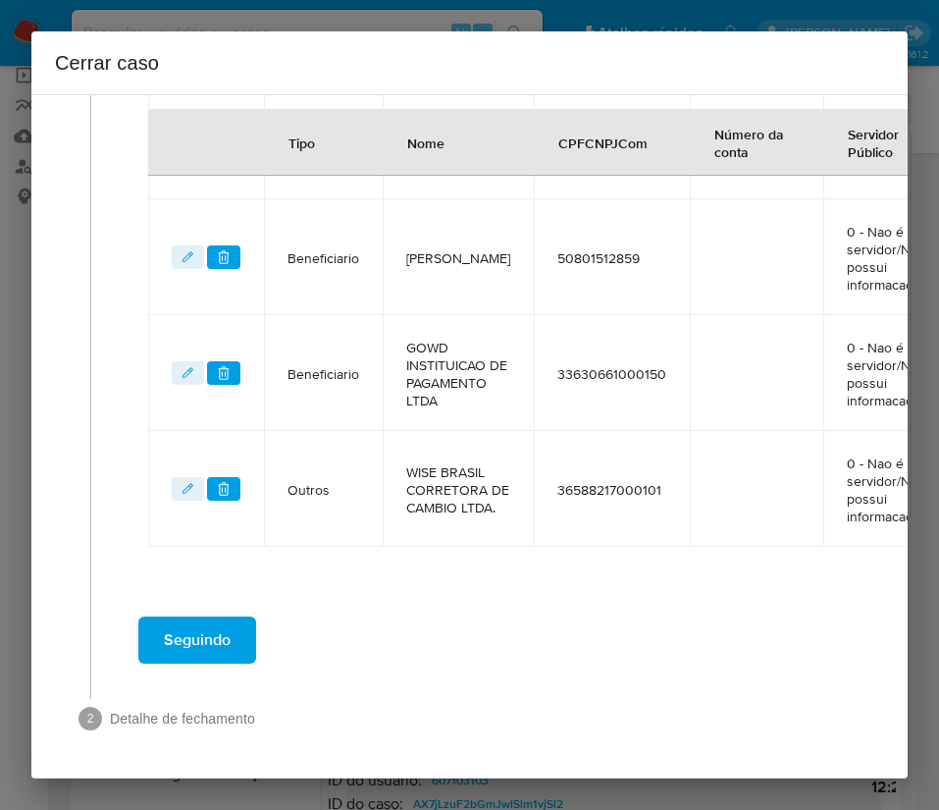
scroll to position [930, 0]
click at [222, 625] on span "Seguindo" at bounding box center [197, 639] width 67 height 43
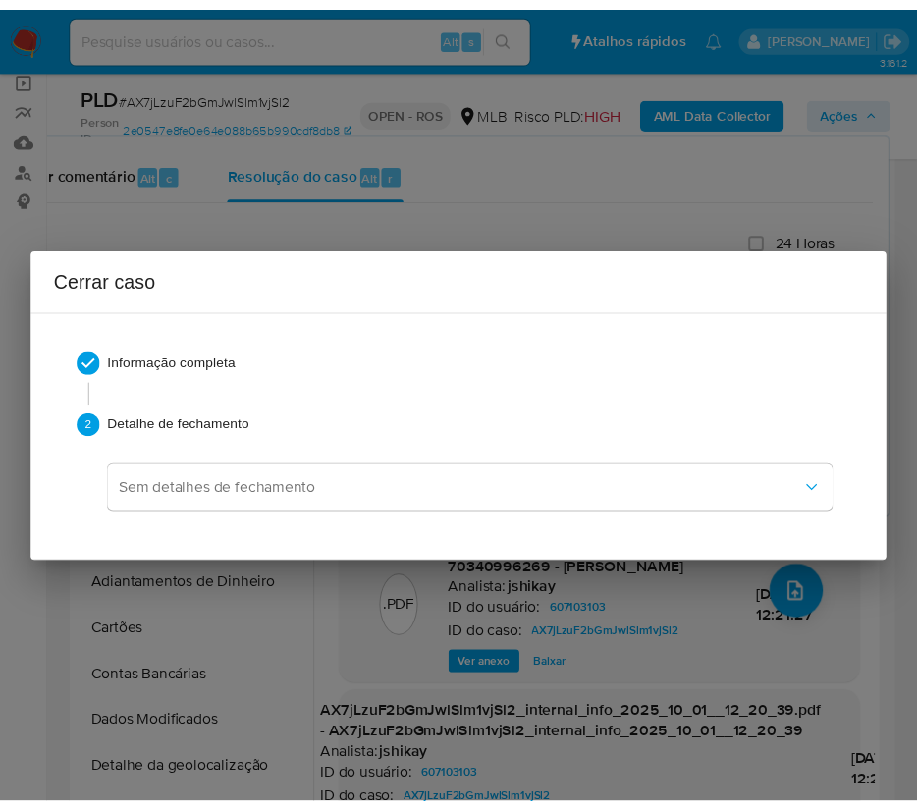
scroll to position [5144, 0]
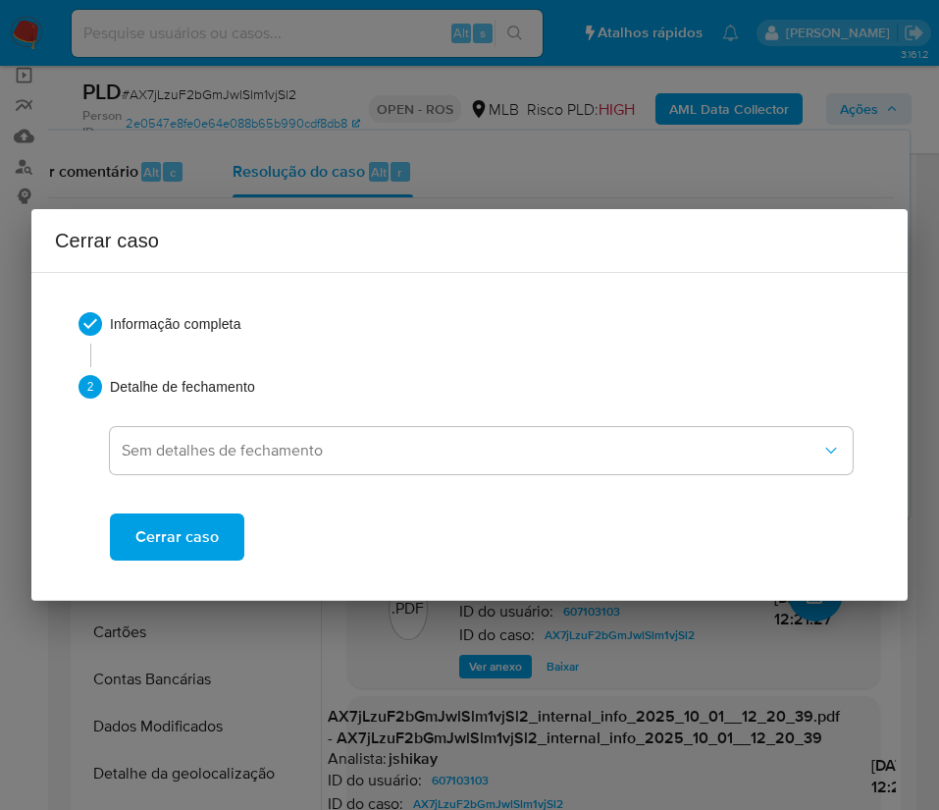
click at [207, 531] on span "Cerrar caso" at bounding box center [176, 536] width 83 height 43
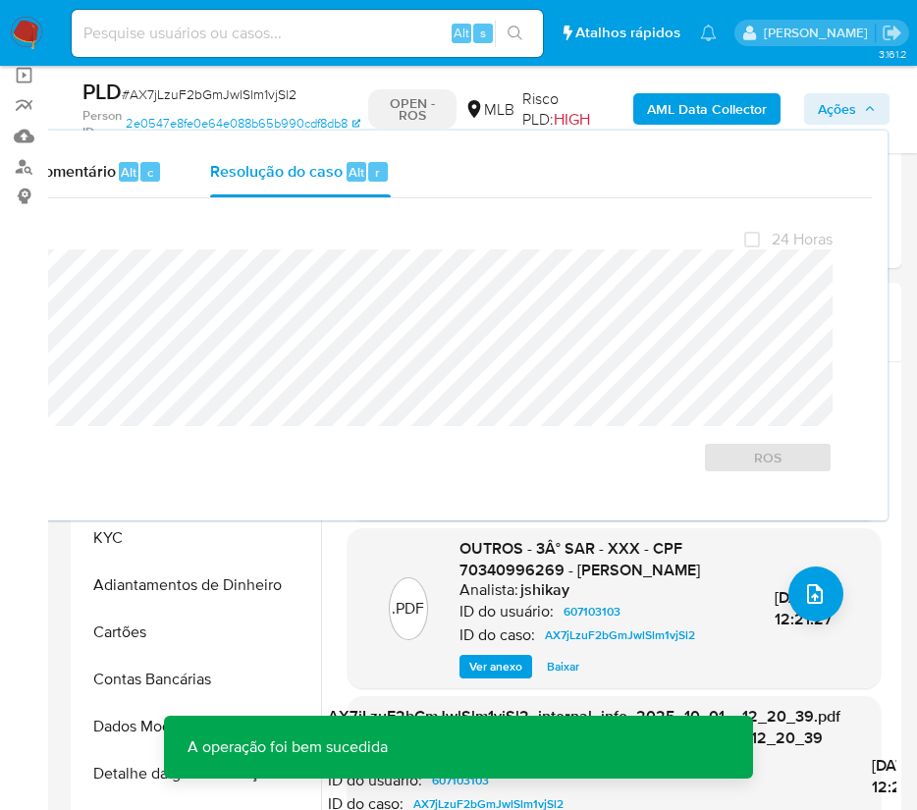
click at [214, 96] on span "# AX7jLzuF2bGmJwlSlm1vjSl2" at bounding box center [209, 94] width 175 height 20
copy span "AX7jLzuF2bGmJwlSlm1vjSl2"
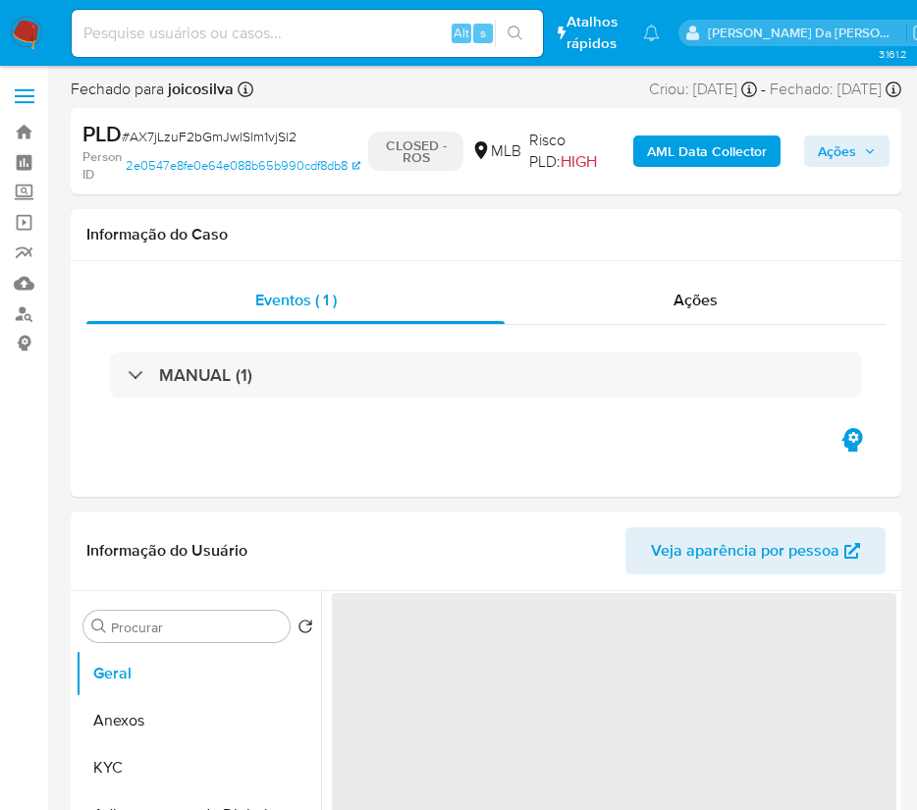
select select "10"
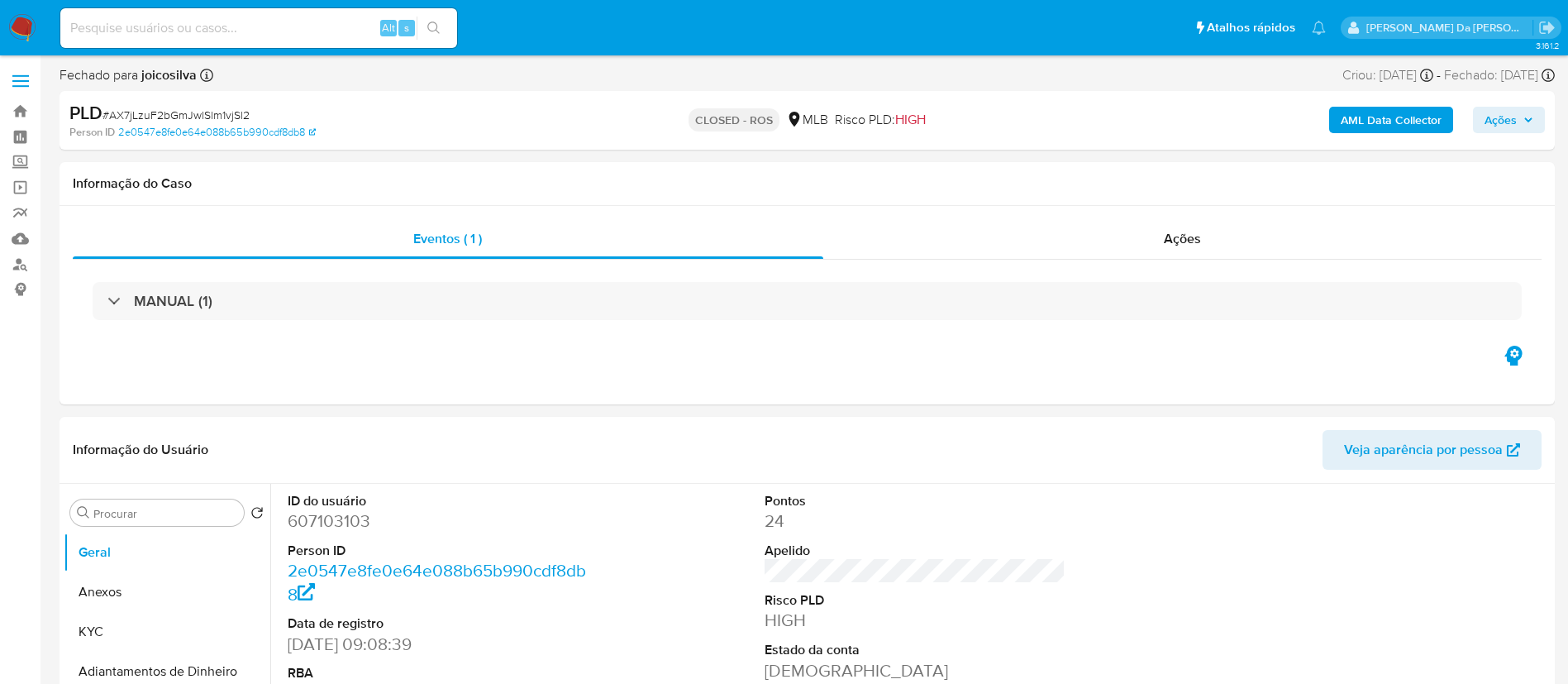
click at [26, 23] on img at bounding box center [22, 28] width 28 height 28
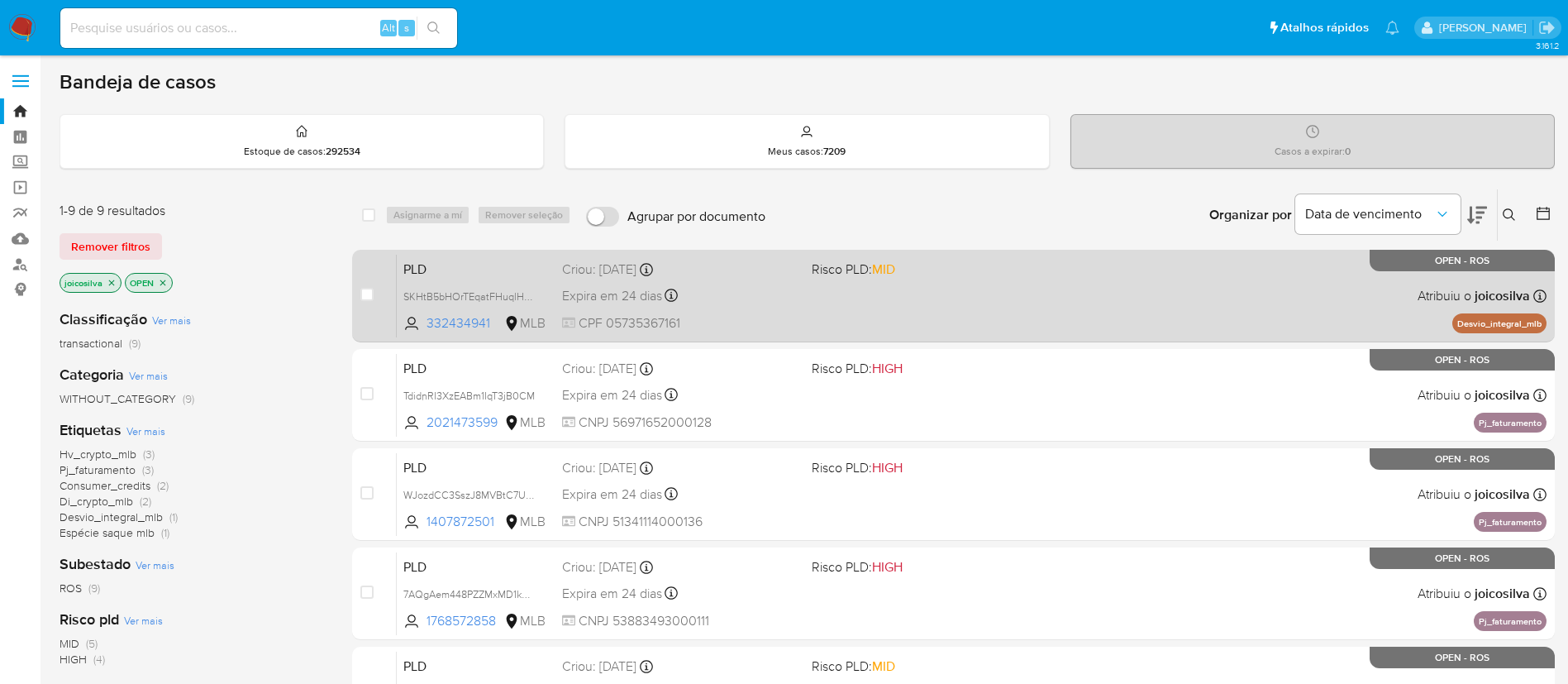
click at [922, 314] on div "PLD SKHtB5bHOrTEqatFHuqlHxe1 332434941 MLB Risco PLD: MID Criou: [DATE] Criou: …" at bounding box center [971, 295] width 1149 height 83
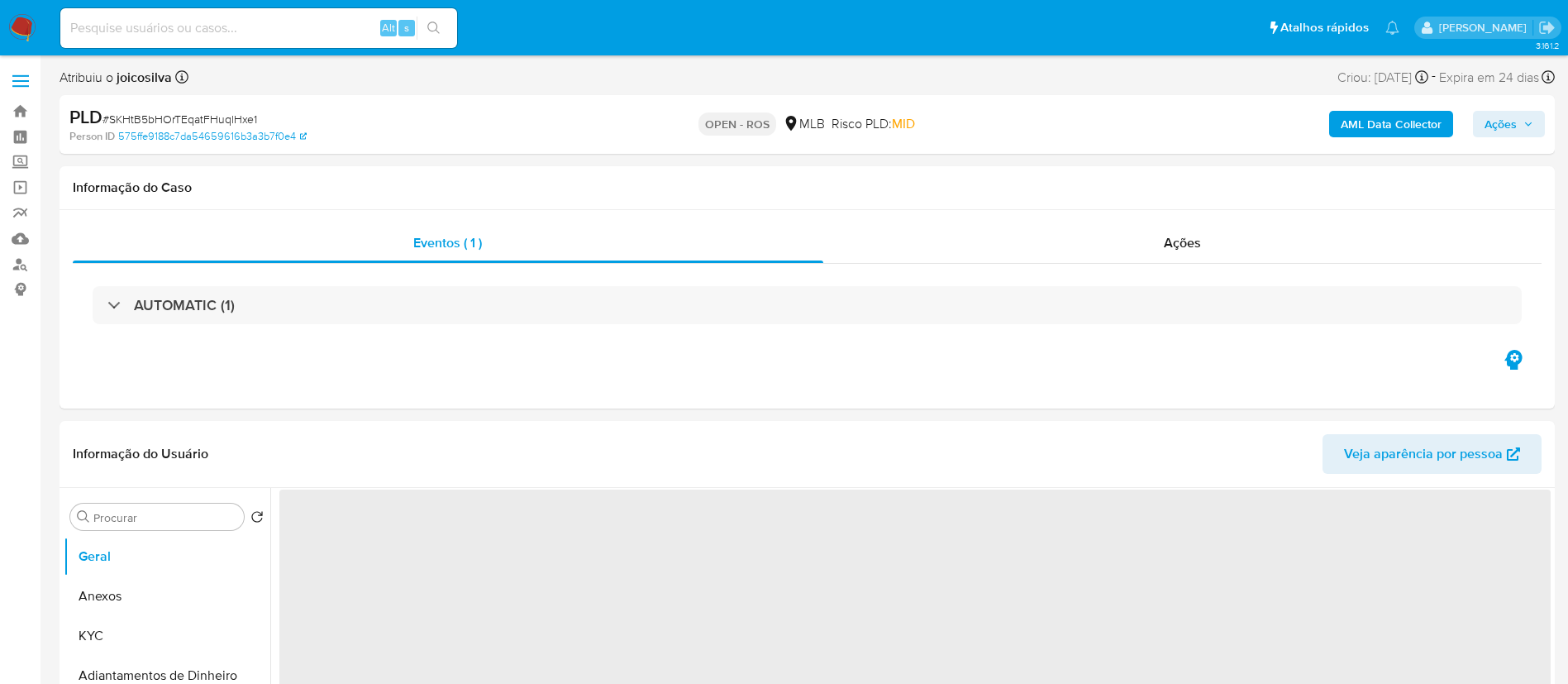
click at [243, 120] on span "# SKHtB5bHOrTEqatFHuqlHxe1" at bounding box center [180, 120] width 155 height 17
select select "10"
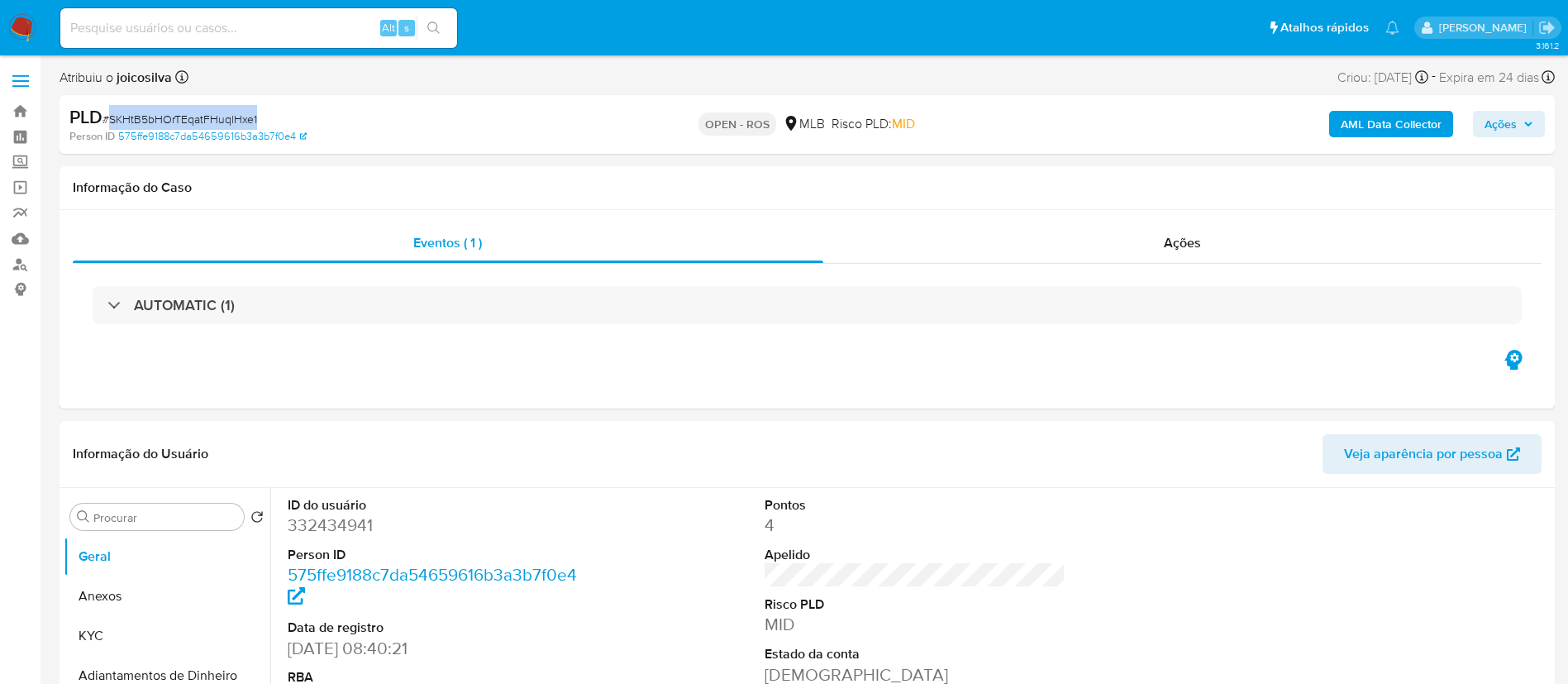
copy span "SKHtB5bHOrTEqatFHuqlHxe1"
click at [152, 598] on button "Anexos" at bounding box center [161, 596] width 194 height 40
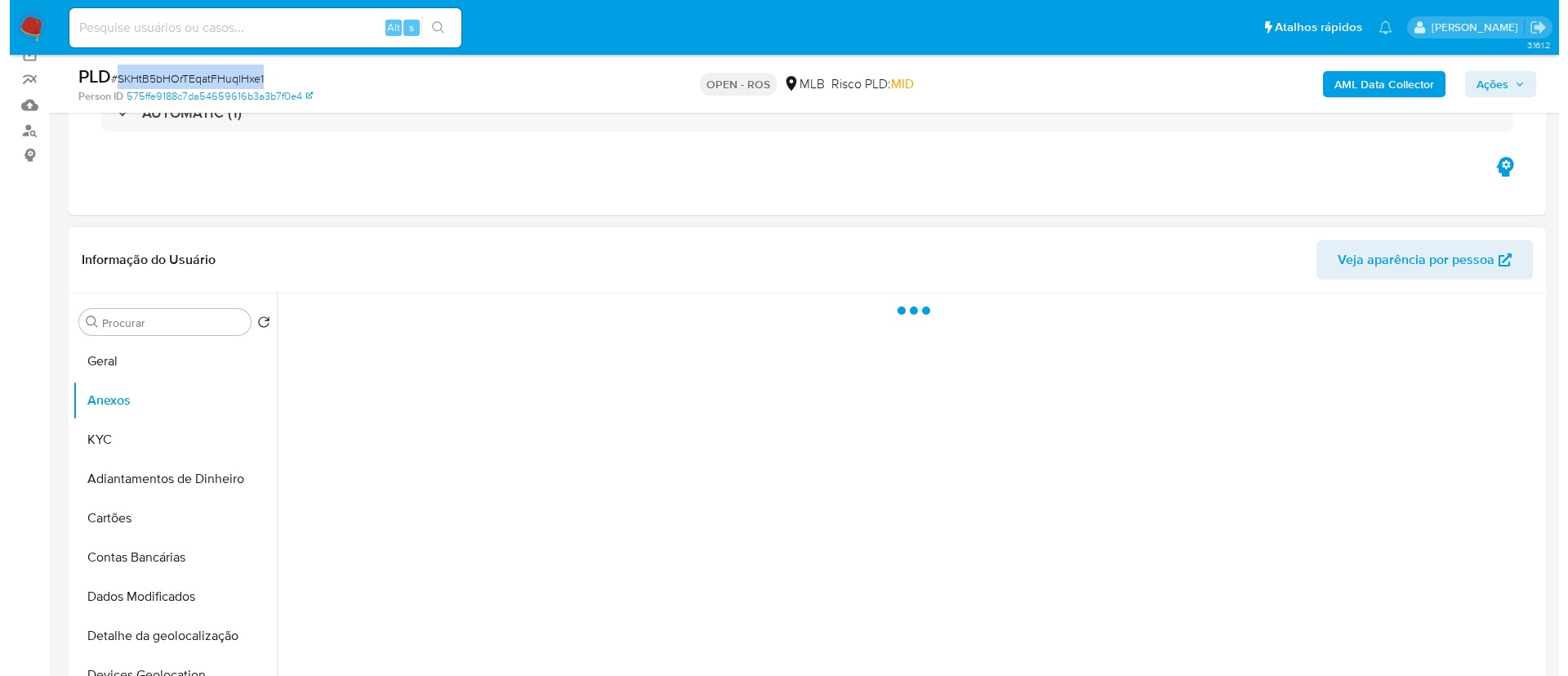
scroll to position [245, 0]
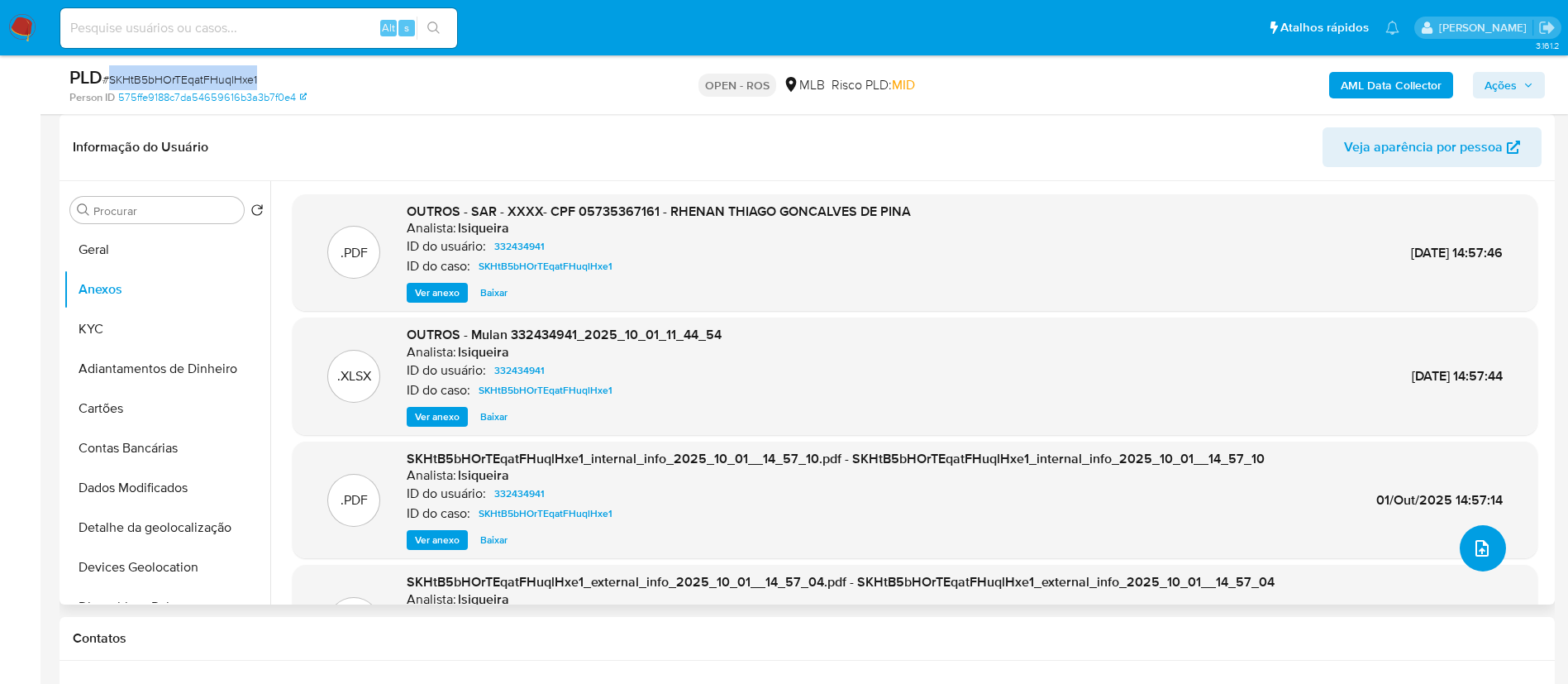
click at [1472, 553] on icon "upload-file" at bounding box center [1482, 548] width 20 height 20
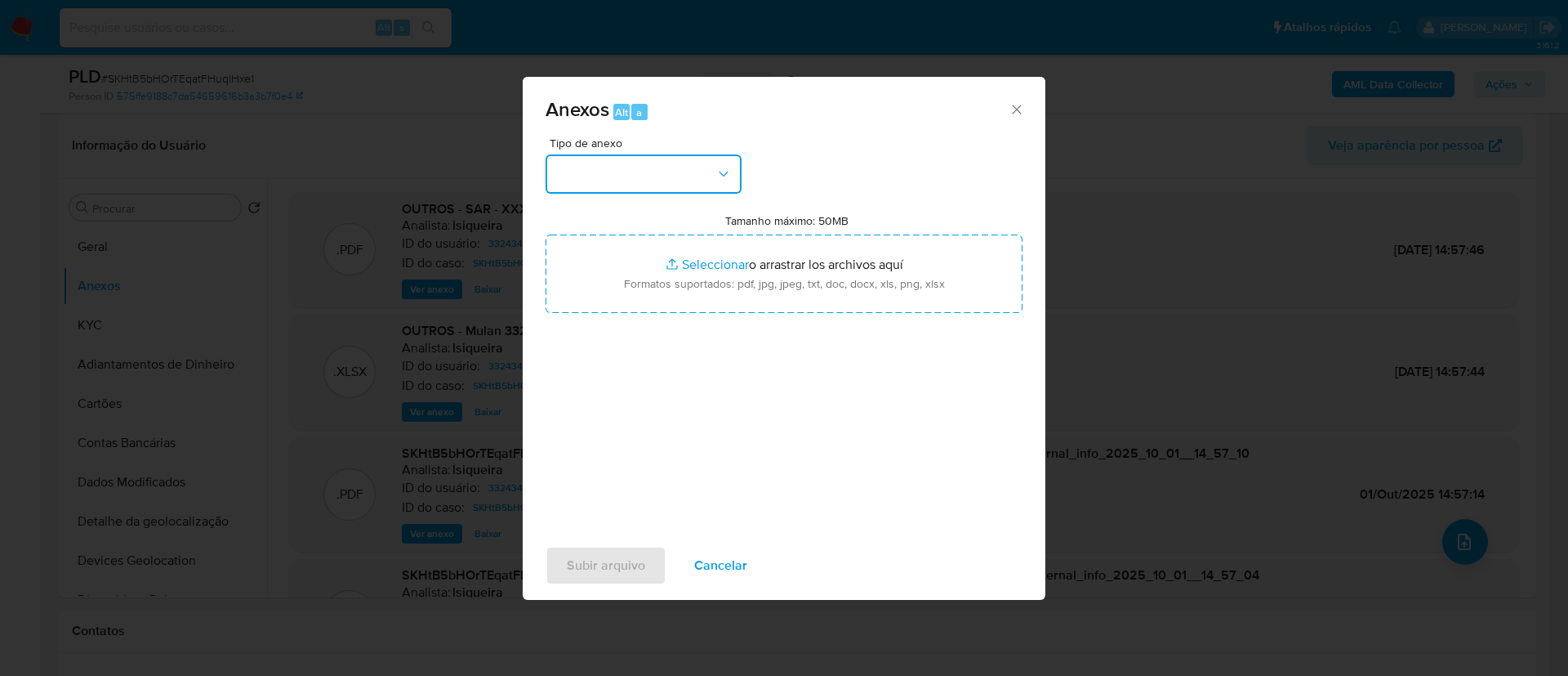
click at [709, 169] on button "button" at bounding box center [644, 174] width 196 height 39
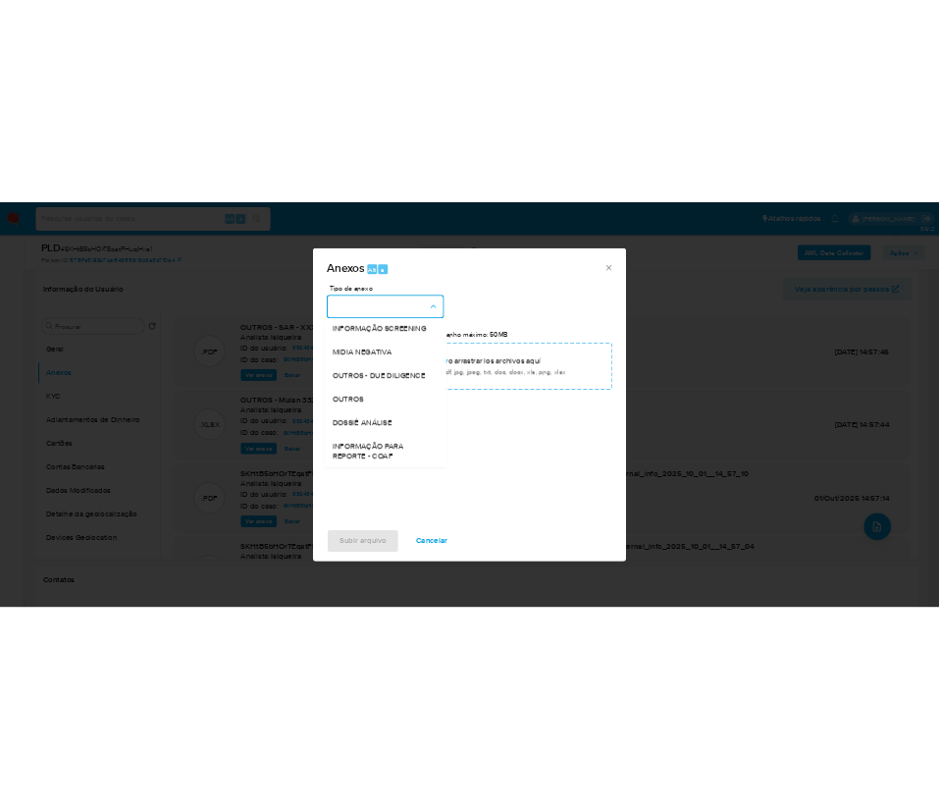
scroll to position [302, 0]
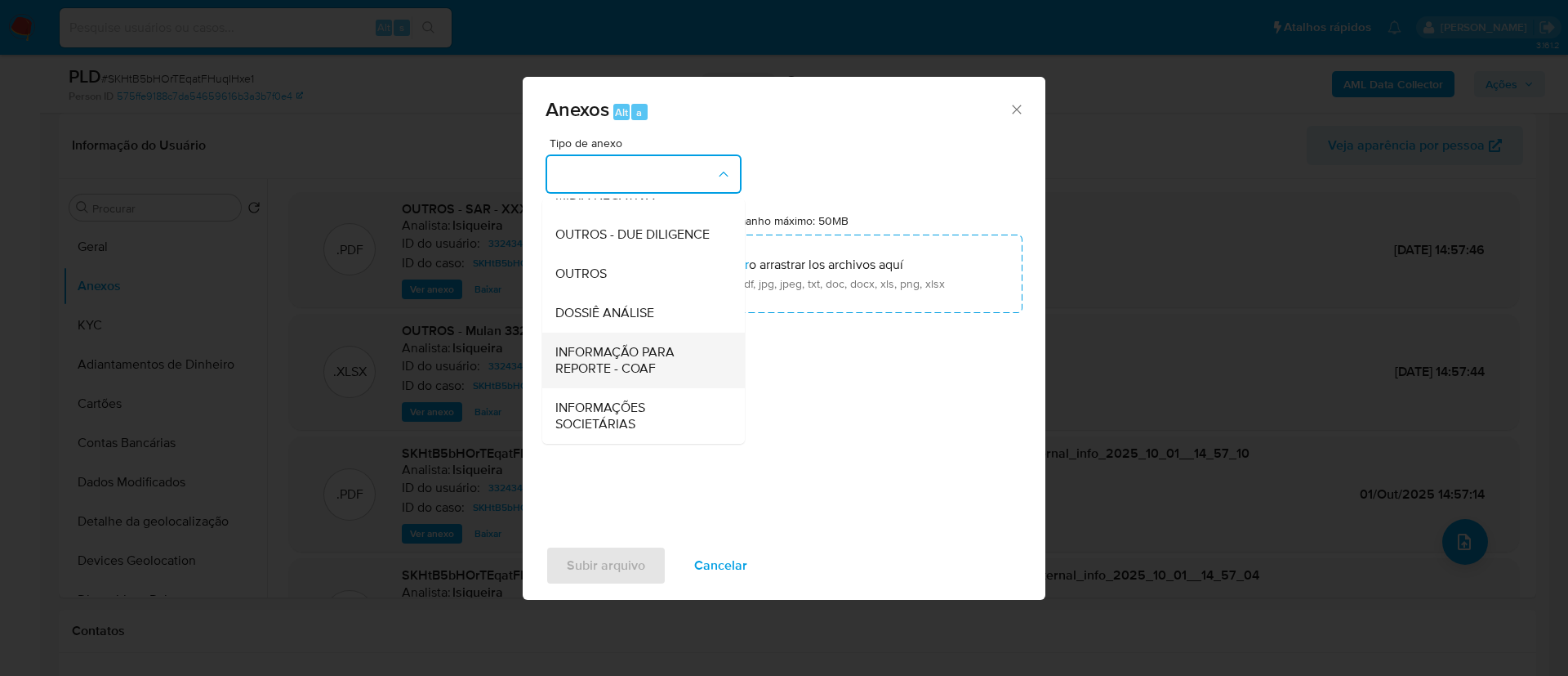
click at [638, 365] on span "INFORMAÇÃO PARA REPORTE - COAF" at bounding box center [638, 360] width 166 height 32
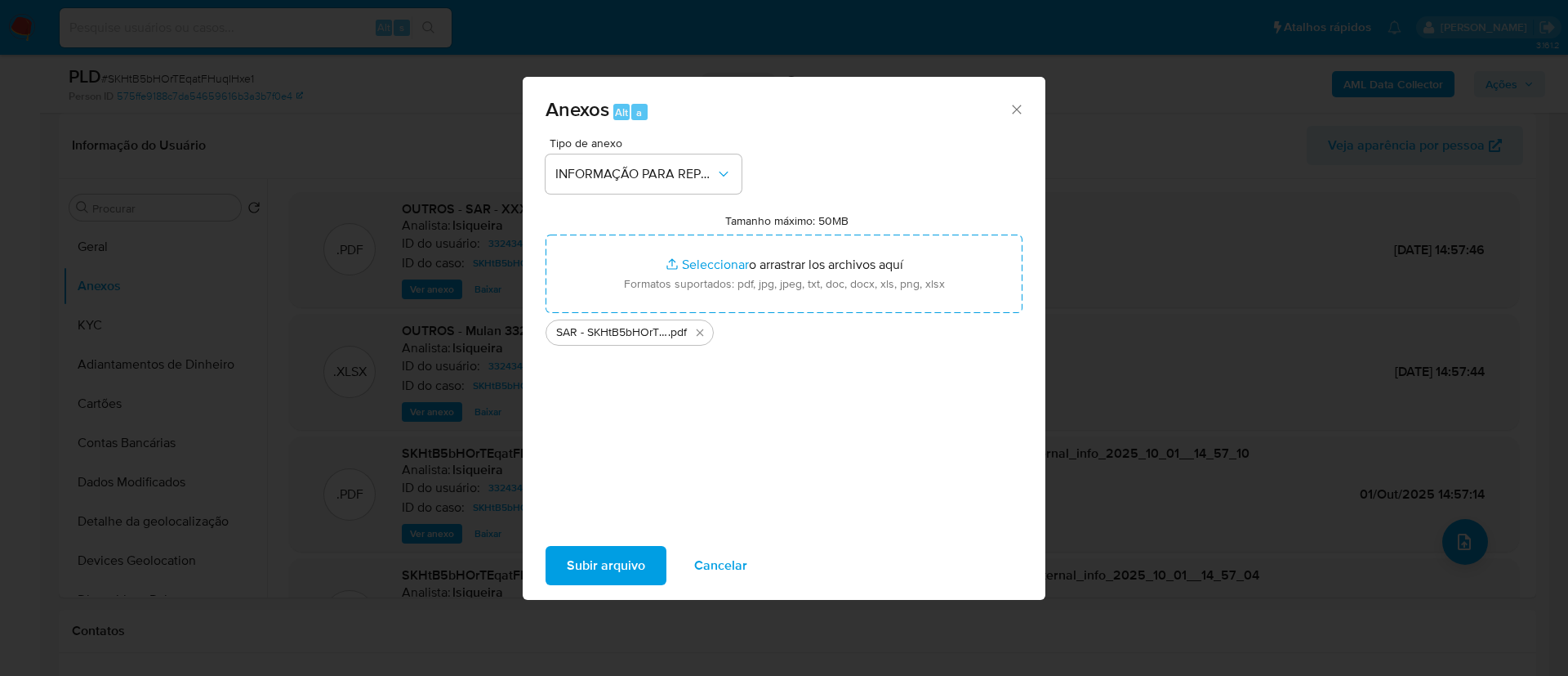
click at [706, 477] on div "Tipo de anexo INFORMAÇÃO PARA REPORTE - COAF Tamanho máximo: 50MB Seleccionar a…" at bounding box center [784, 330] width 477 height 385
click at [627, 569] on span "Subir arquivo" at bounding box center [606, 565] width 78 height 36
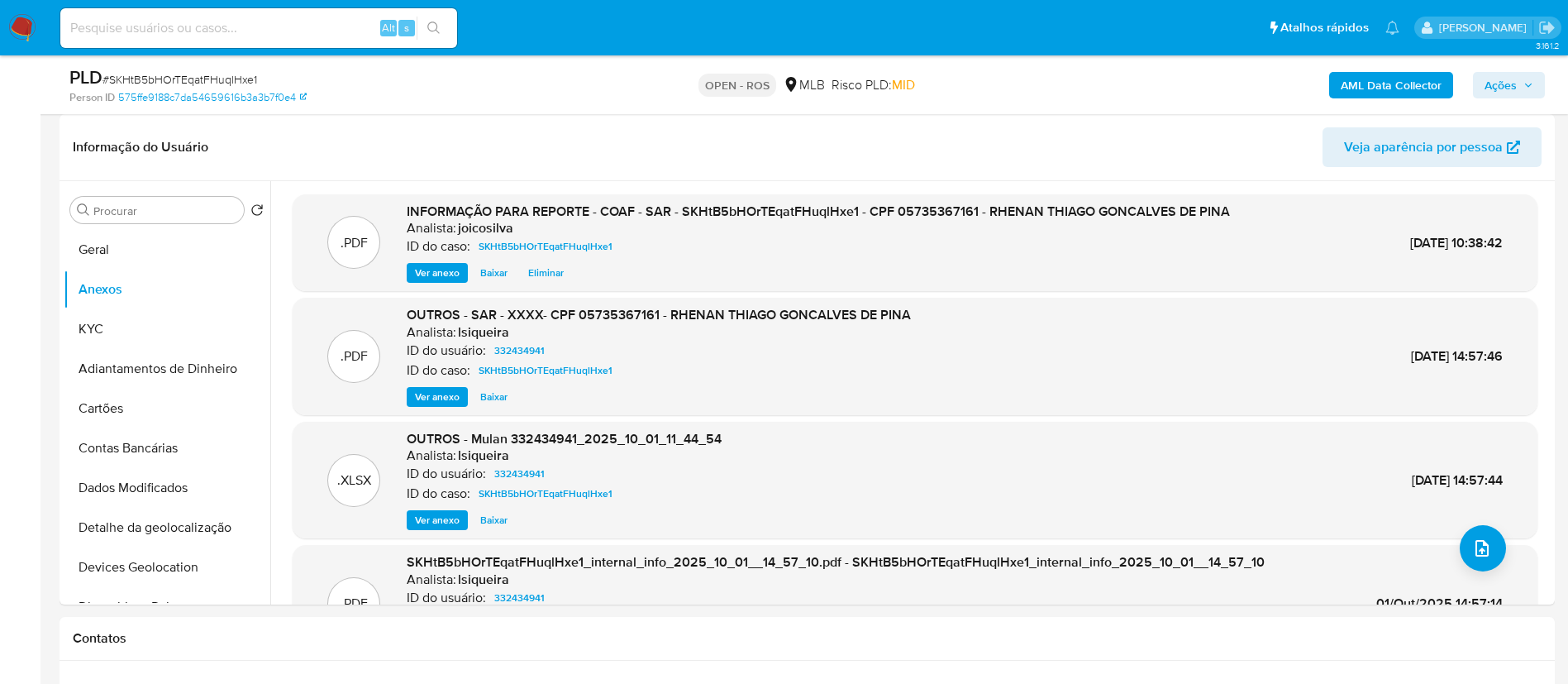
click at [1505, 80] on span "Ações" at bounding box center [1501, 84] width 32 height 26
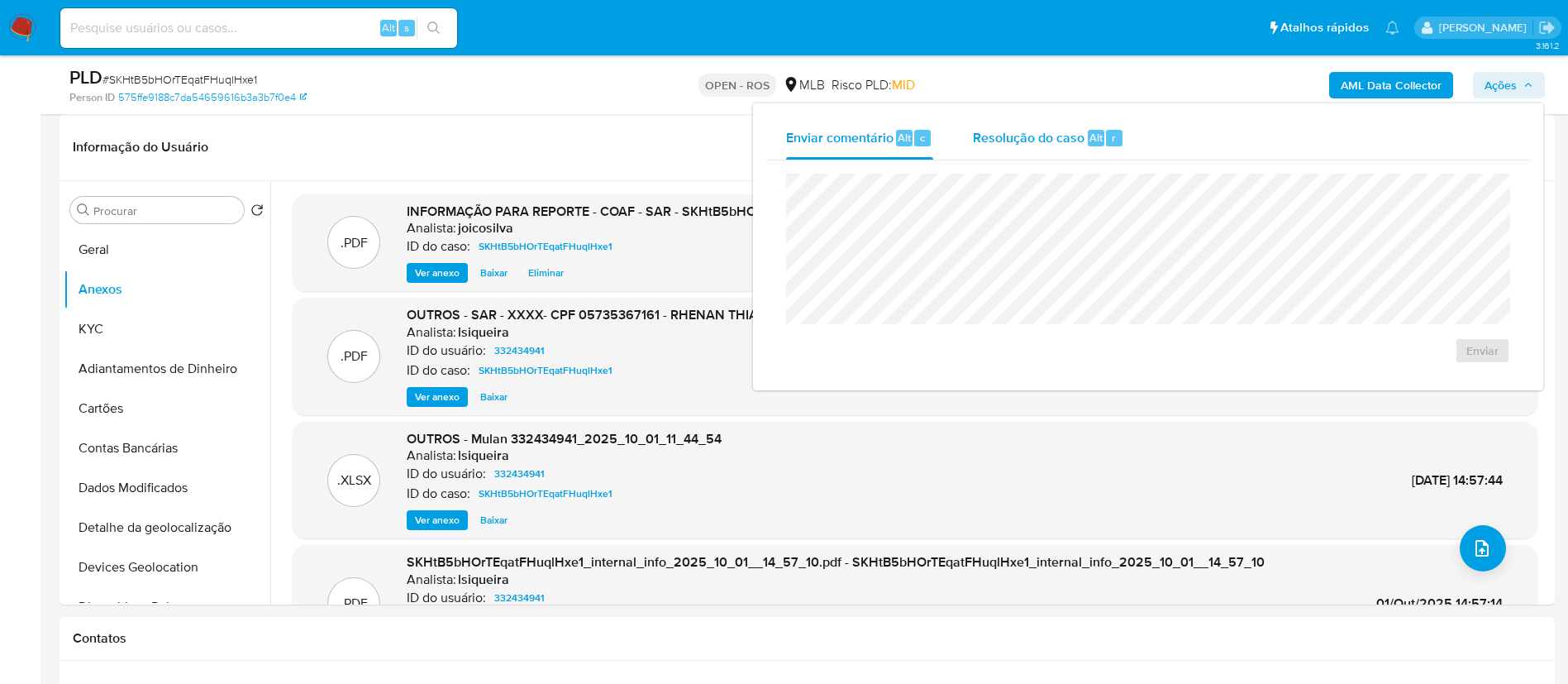
click at [1060, 135] on span "Resolução do caso" at bounding box center [1028, 136] width 112 height 19
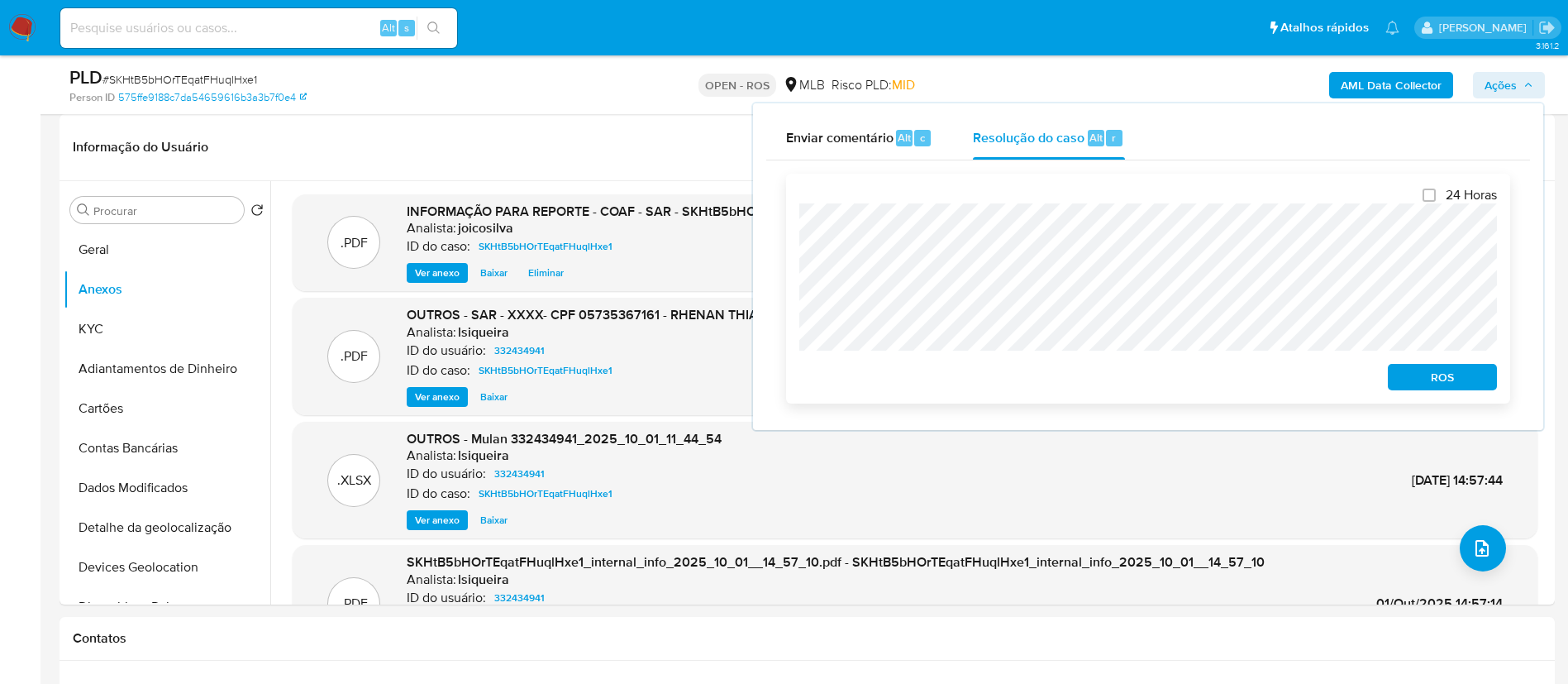
click at [1471, 382] on span "ROS" at bounding box center [1443, 377] width 86 height 23
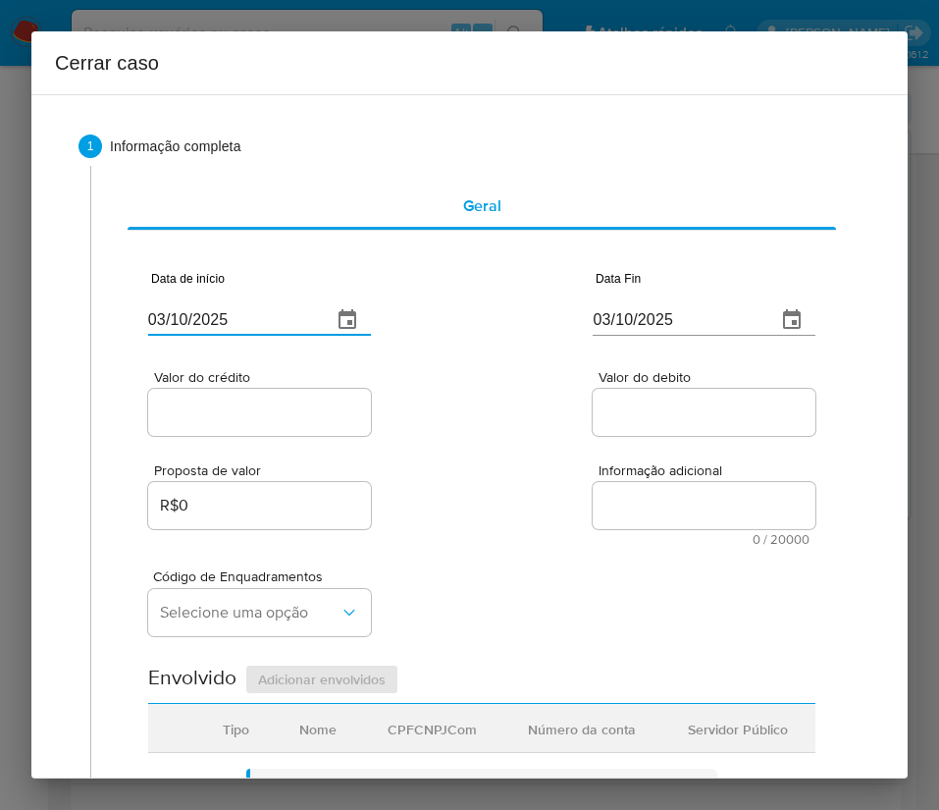
click at [268, 326] on input "03/10/2025" at bounding box center [232, 319] width 168 height 31
paste input "1/08"
type input "01/08/2025"
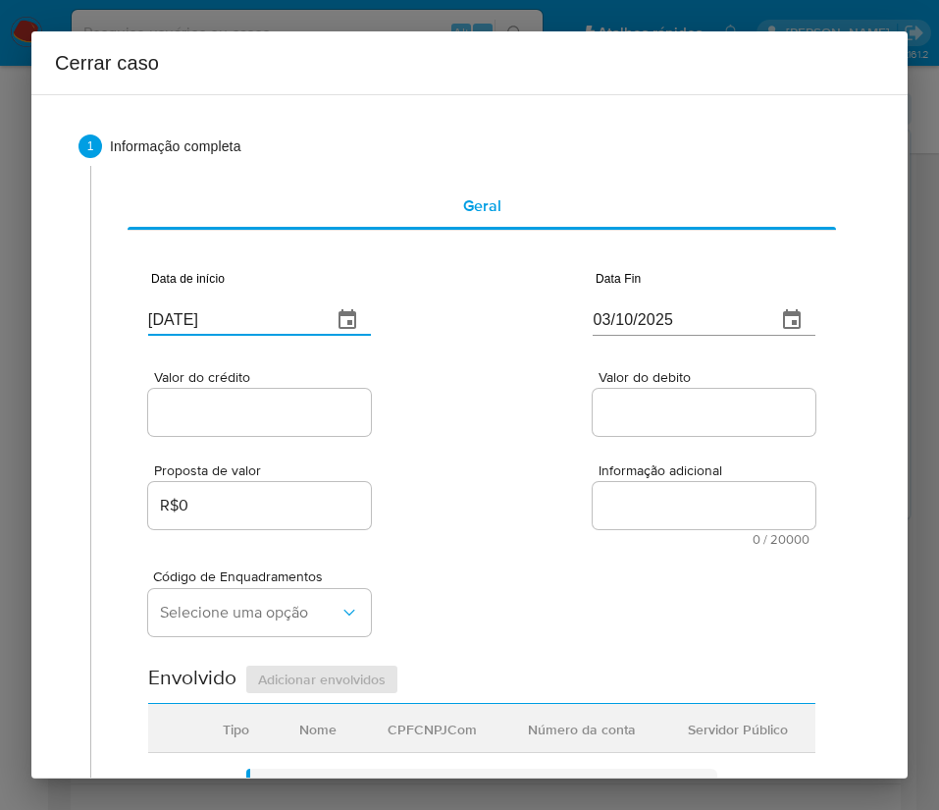
click at [564, 446] on div "Proposta de valor R$0 Informação adicional 0 / 20000 20000 caracteres restantes" at bounding box center [481, 493] width 667 height 106
click at [663, 324] on input "03/10/2025" at bounding box center [677, 319] width 168 height 31
paste input "29/09"
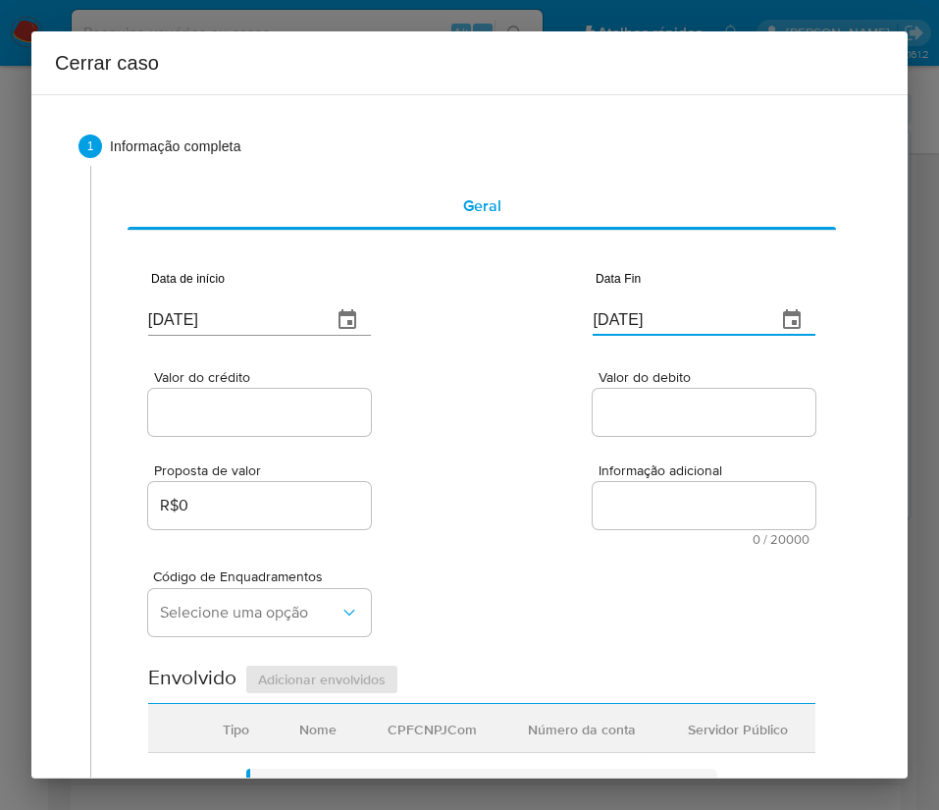
type input "29/09/2025"
click at [679, 474] on span "Informação adicional" at bounding box center [710, 470] width 223 height 15
click at [679, 482] on textarea "Informação adicional" at bounding box center [704, 505] width 223 height 47
click at [303, 418] on input "Valor do crédito" at bounding box center [259, 412] width 223 height 26
drag, startPoint x: 243, startPoint y: 411, endPoint x: 506, endPoint y: 500, distance: 277.5
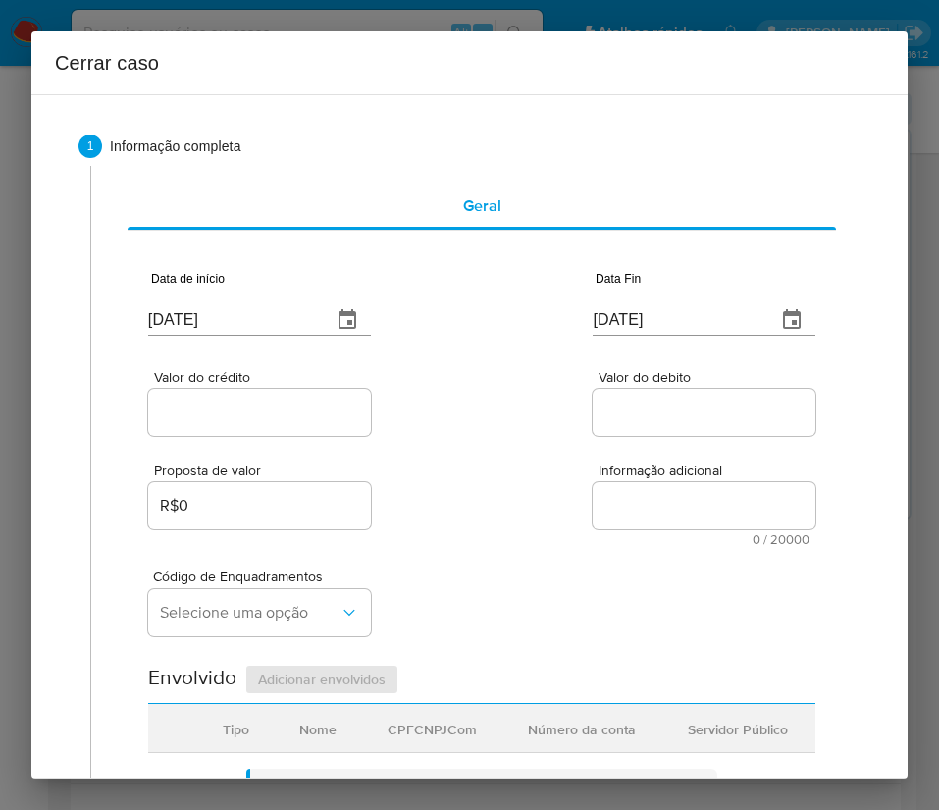
click at [243, 410] on input "Valor do crédito" at bounding box center [259, 412] width 223 height 26
paste input "R$414.644"
type input "R$414.644"
drag, startPoint x: 506, startPoint y: 500, endPoint x: 477, endPoint y: 517, distance: 34.3
click at [506, 500] on div "Proposta de valor R$0 Informação adicional 0 / 20000 20000 caracteres restantes" at bounding box center [481, 493] width 667 height 106
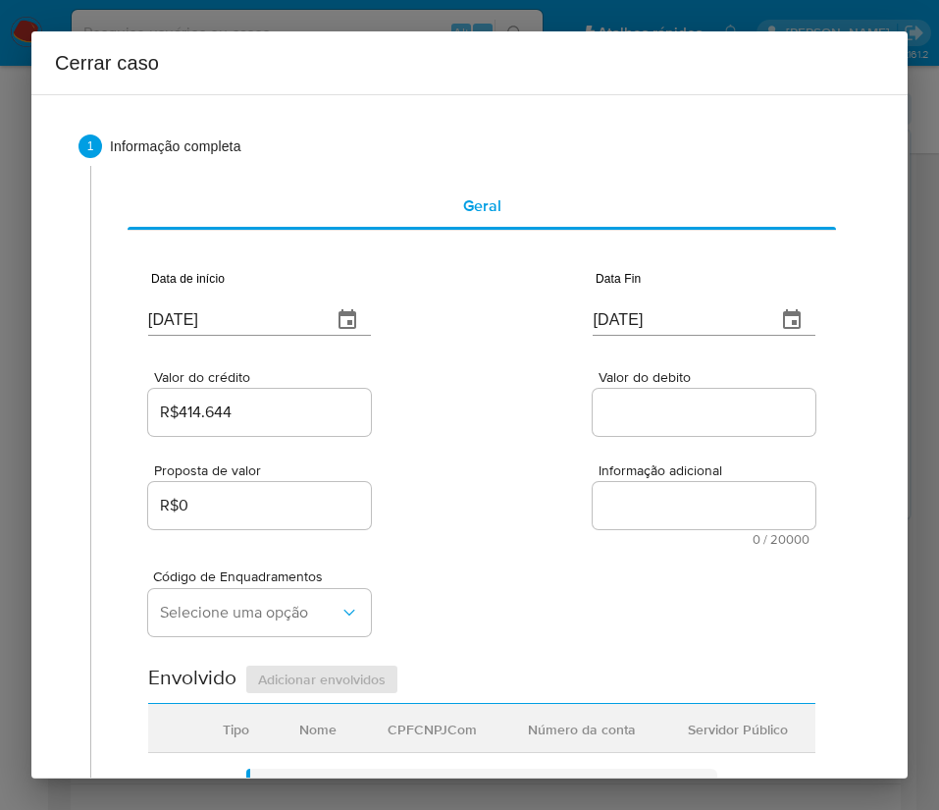
click at [619, 410] on input "Valor do debito" at bounding box center [704, 412] width 223 height 26
paste input "R$416.736"
type input "R$416.736"
click at [467, 561] on div "Código de Enquadramentos Selecione uma opção" at bounding box center [481, 595] width 667 height 98
click at [216, 607] on span "Selecione uma opção" at bounding box center [250, 613] width 180 height 20
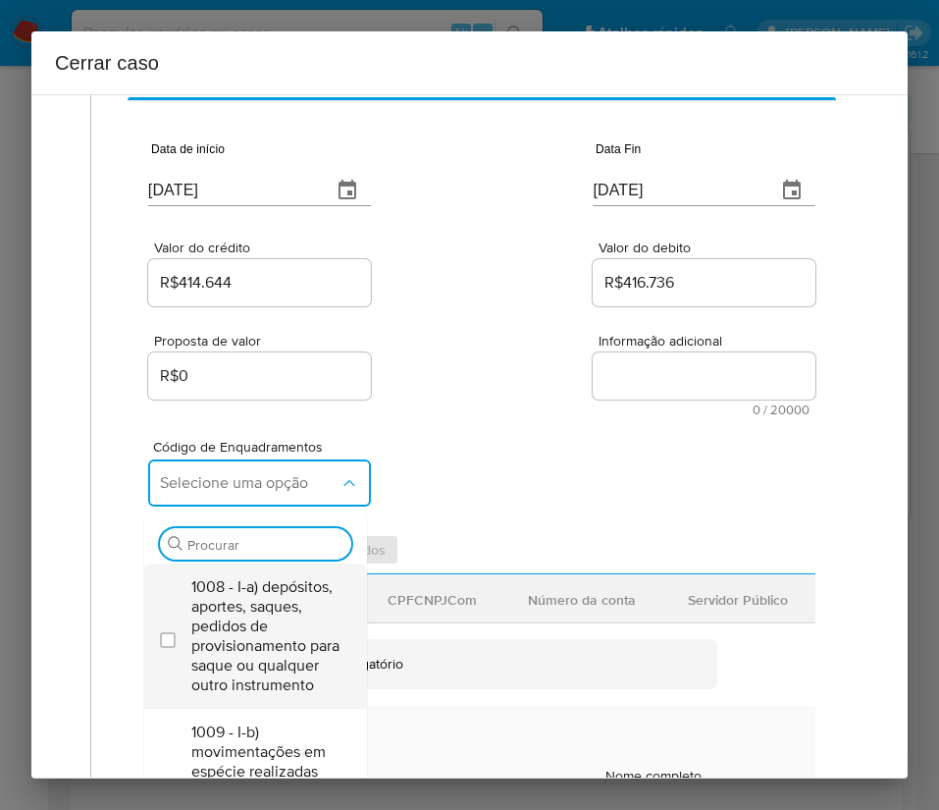
scroll to position [294, 0]
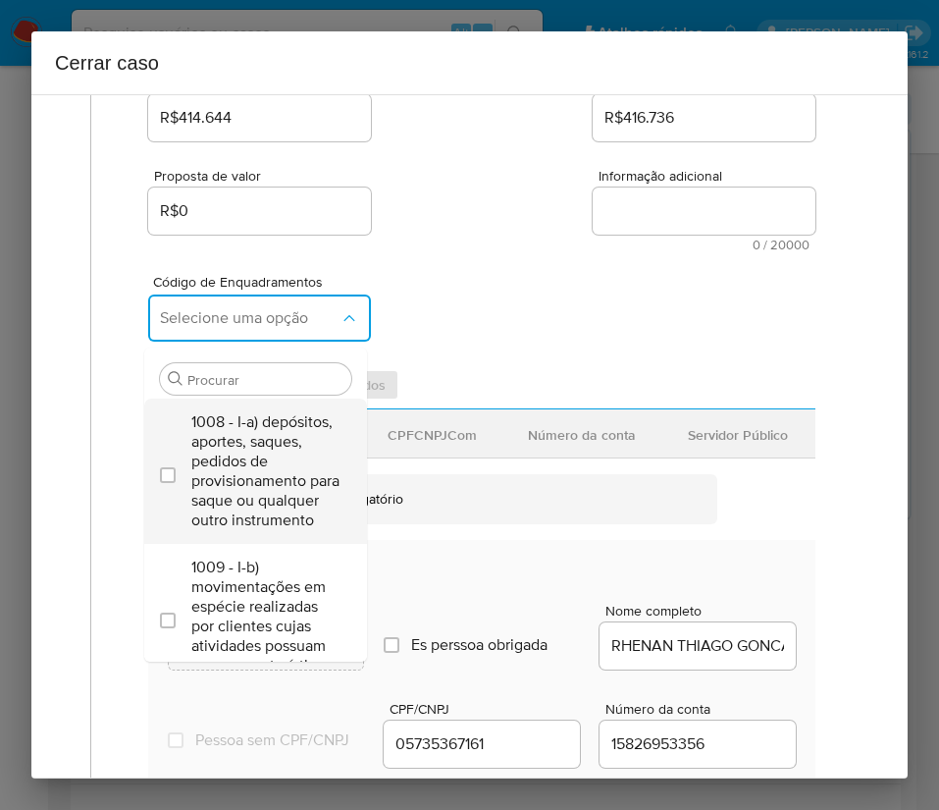
click at [234, 476] on span "1008 - I-a) depósitos, aportes, saques, pedidos de provisionamento para saque o…" at bounding box center [265, 471] width 148 height 118
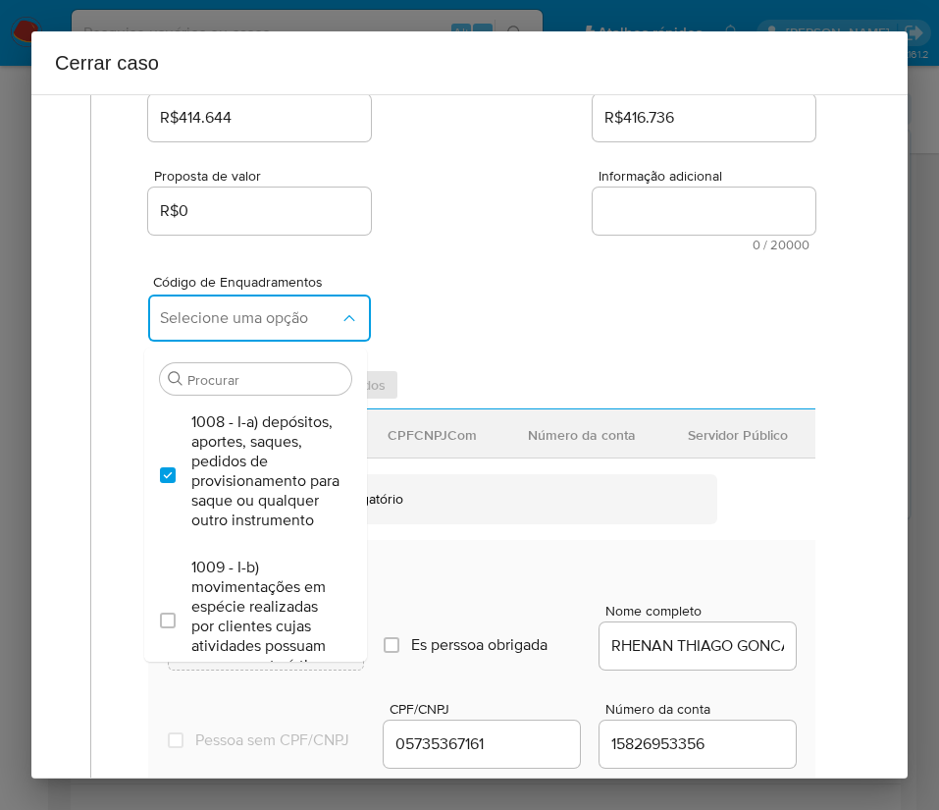
checkbox input "true"
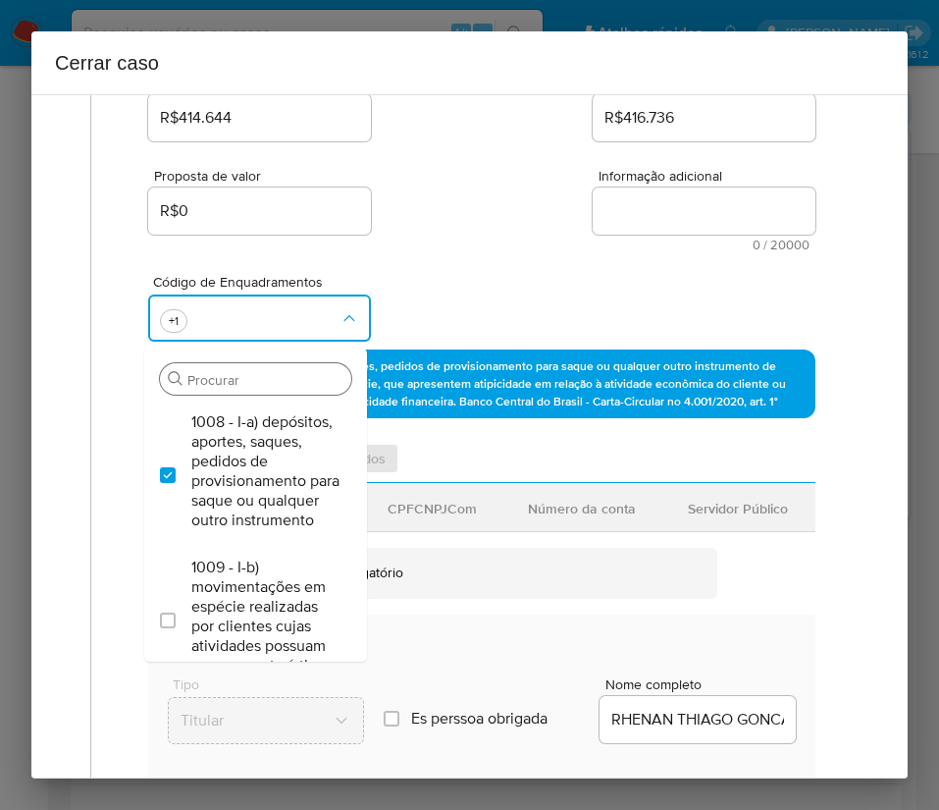
click at [224, 374] on input "Procurar" at bounding box center [265, 380] width 156 height 18
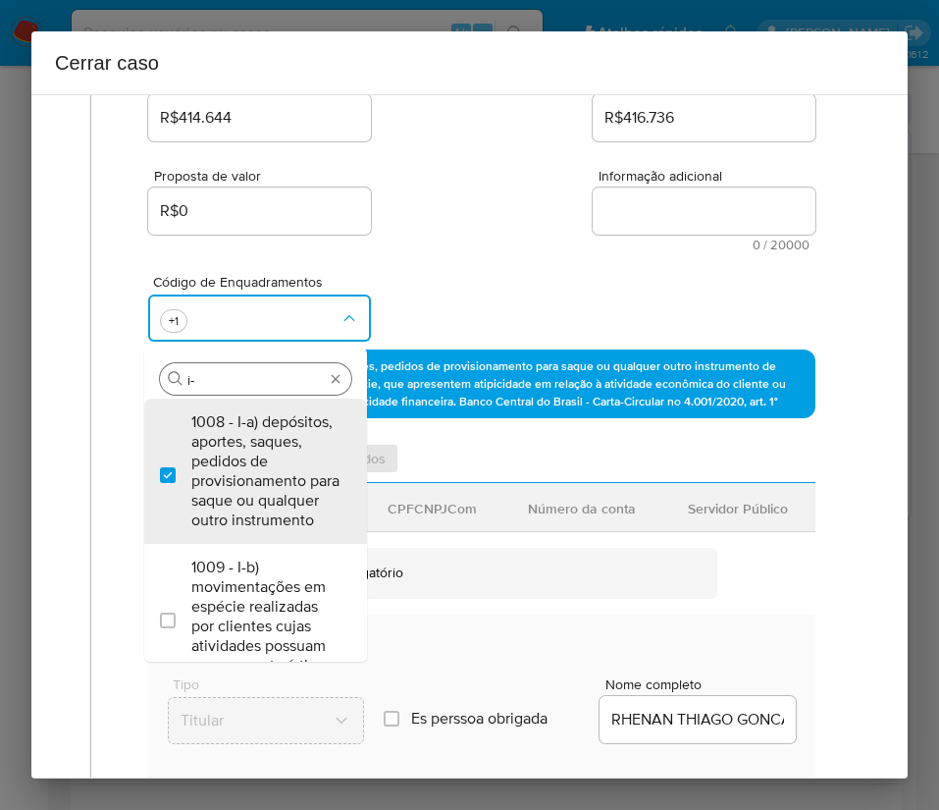
type input "i-e"
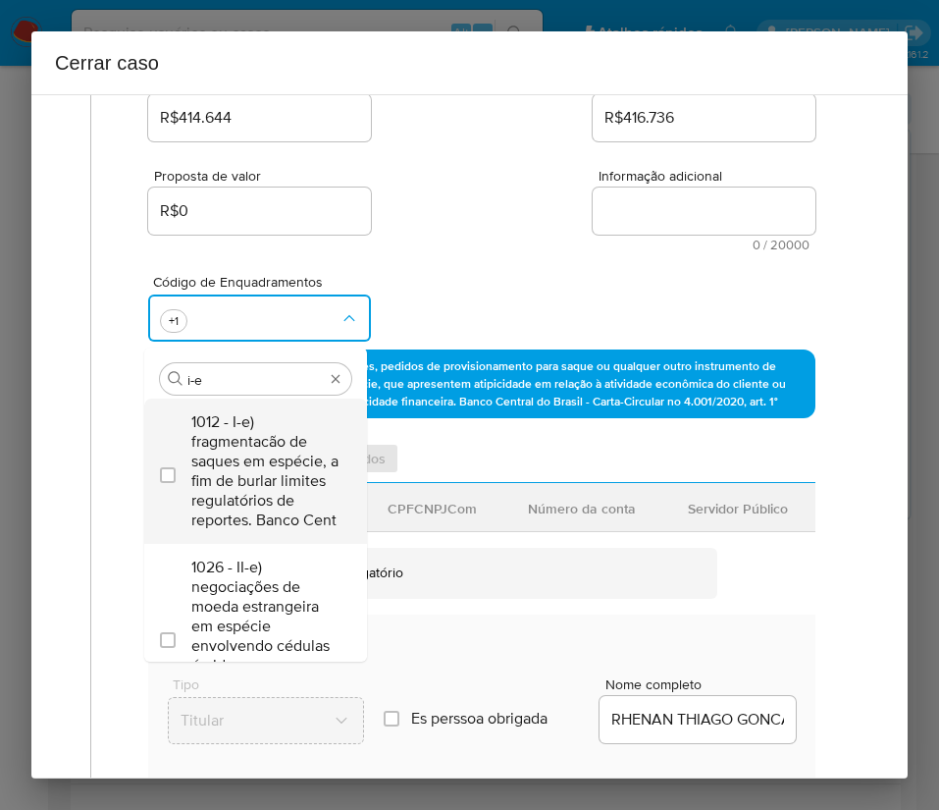
click at [261, 449] on span "1012 - I-e) fragmentacão de saques em espécie, a fim de burlar limites regulató…" at bounding box center [265, 471] width 148 height 118
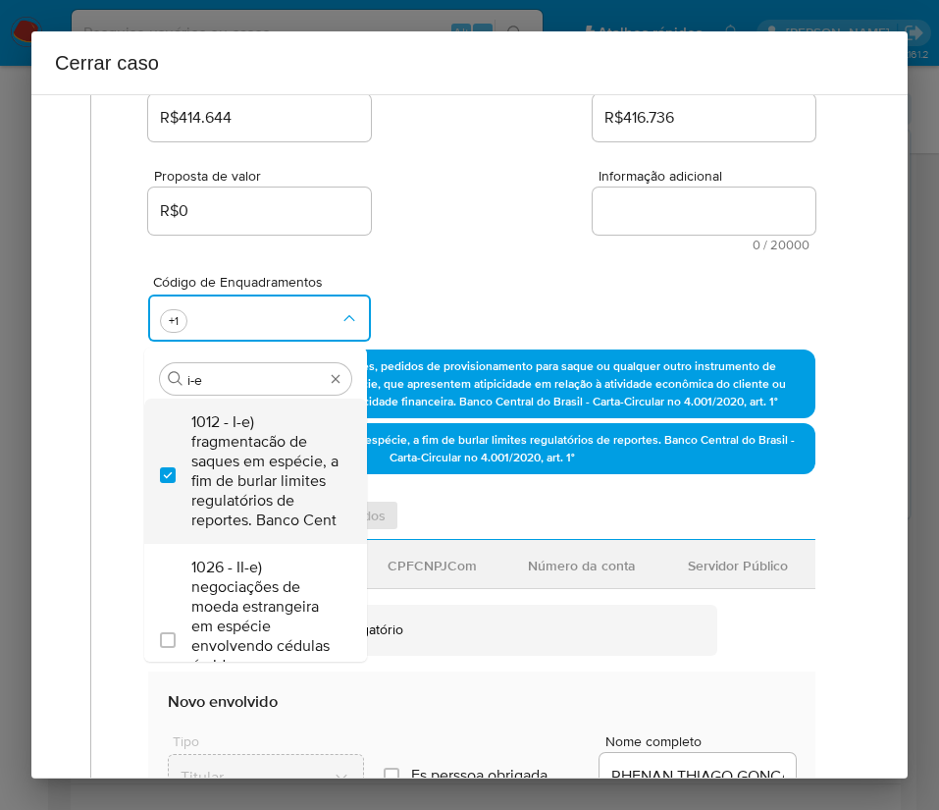
checkbox input "true"
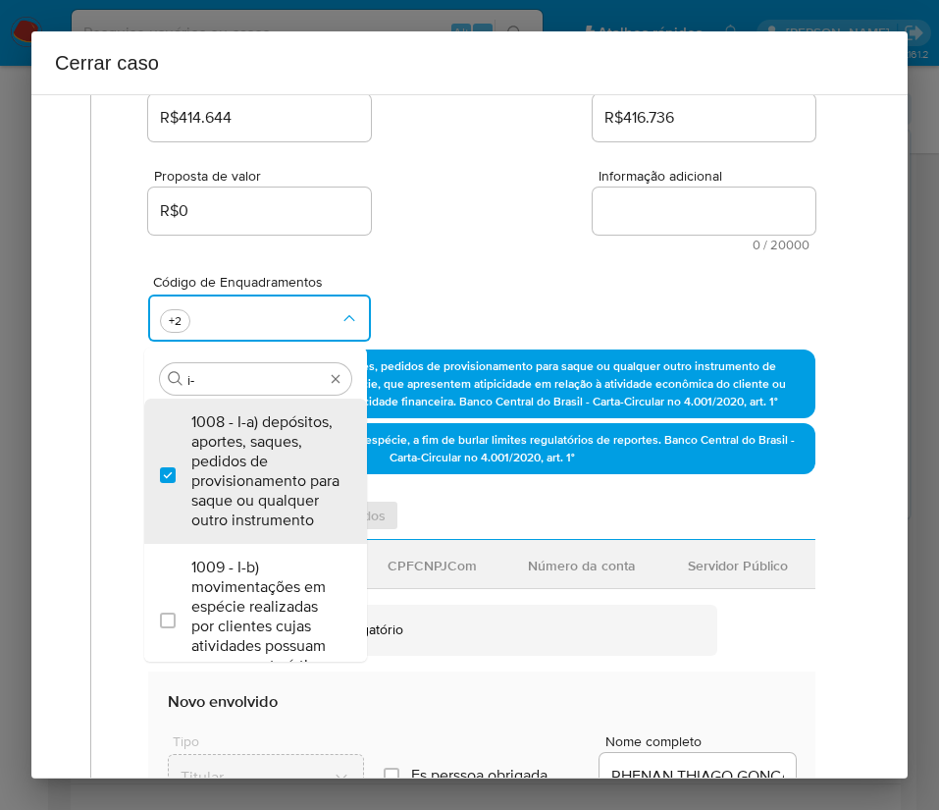
type input "i"
type input "45"
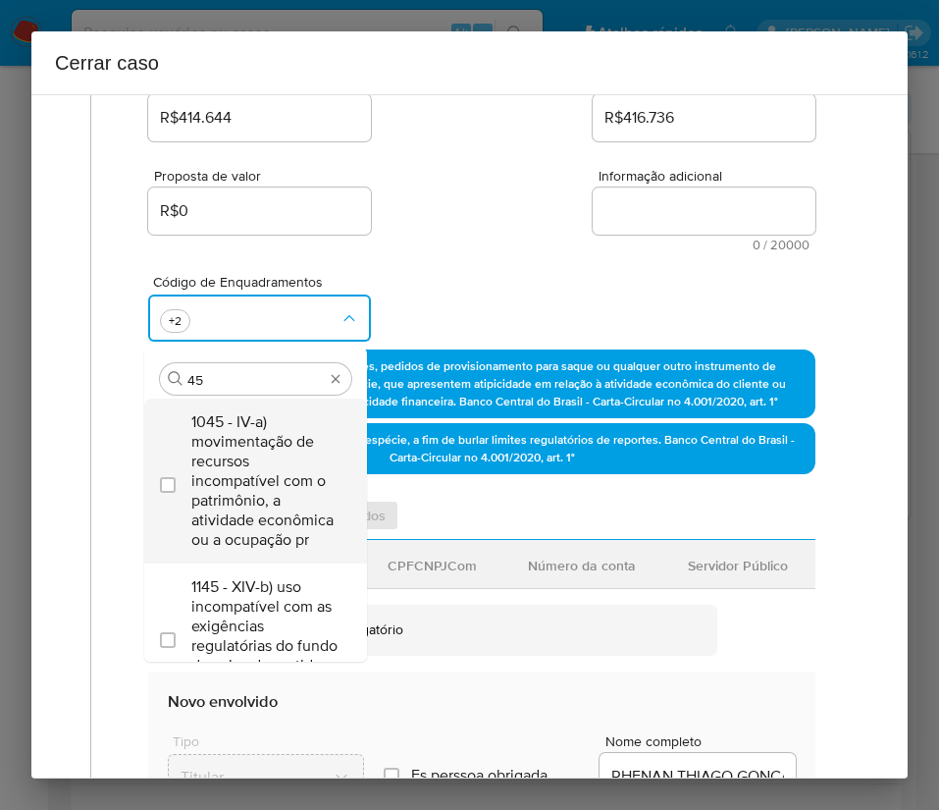
click at [260, 449] on span "1045 - IV-a) movimentação de recursos incompatível com o patrimônio, a atividad…" at bounding box center [265, 480] width 148 height 137
checkbox input "true"
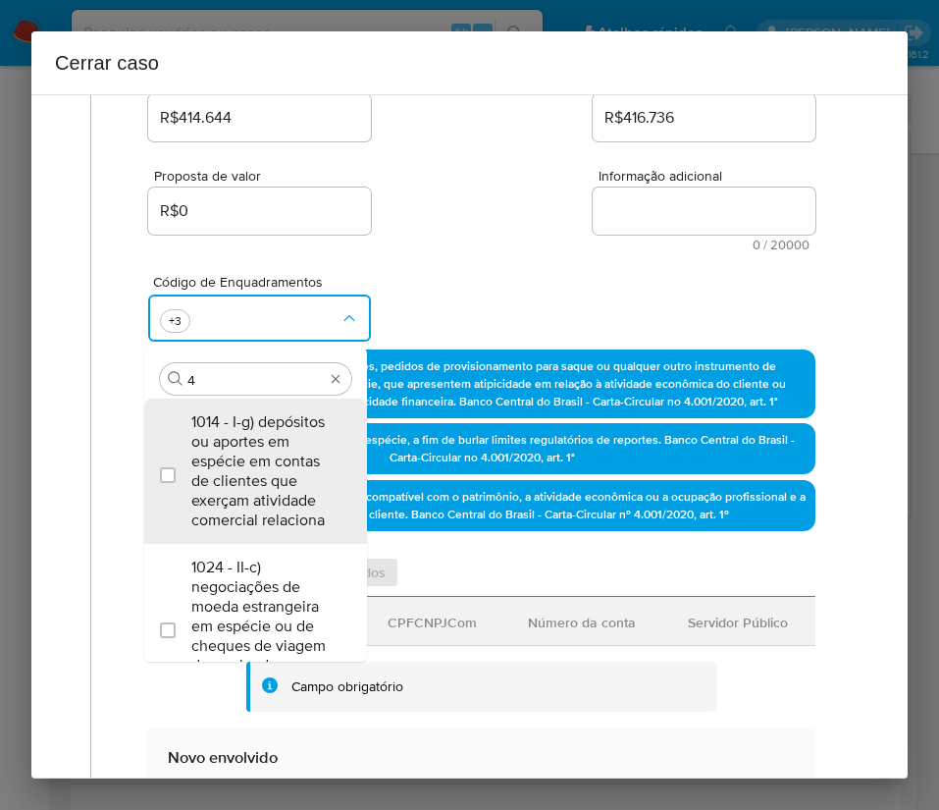
type input "47"
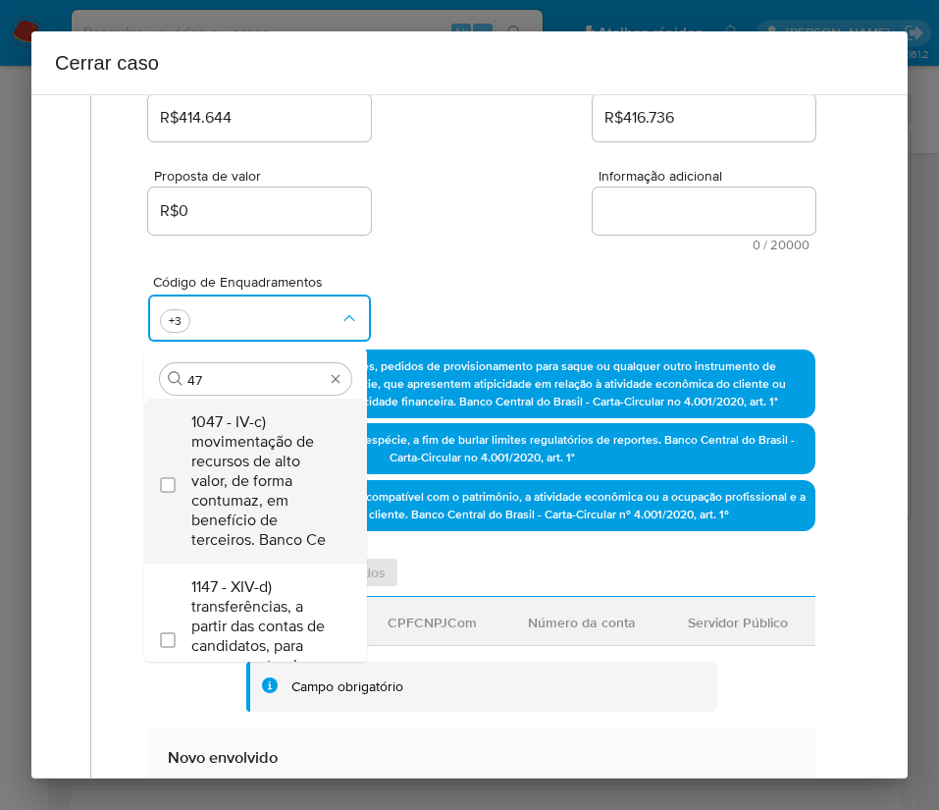
click at [261, 453] on span "1047 - IV-c) movimentação de recursos de alto valor, de forma contumaz, em bene…" at bounding box center [265, 480] width 148 height 137
checkbox input "true"
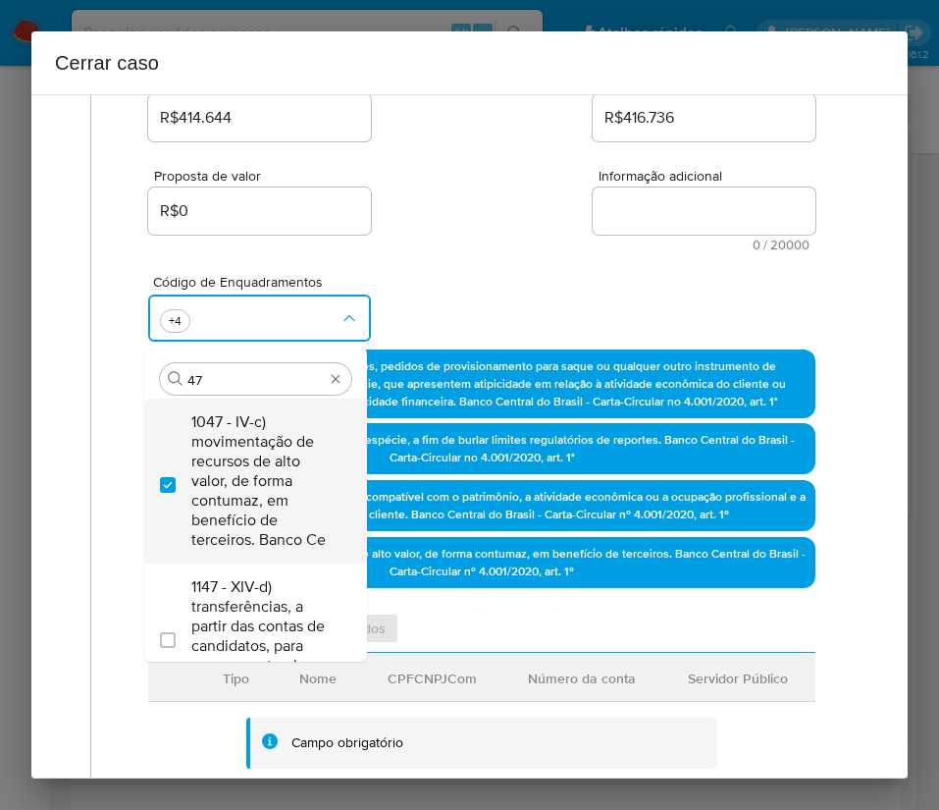
type input "4"
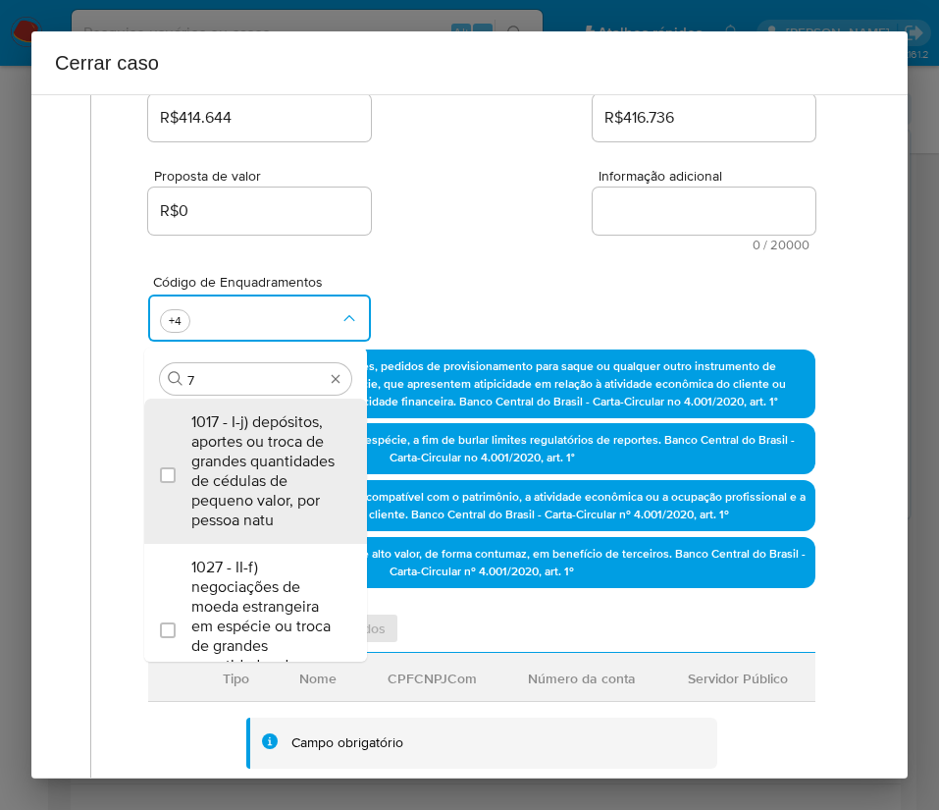
type input "74"
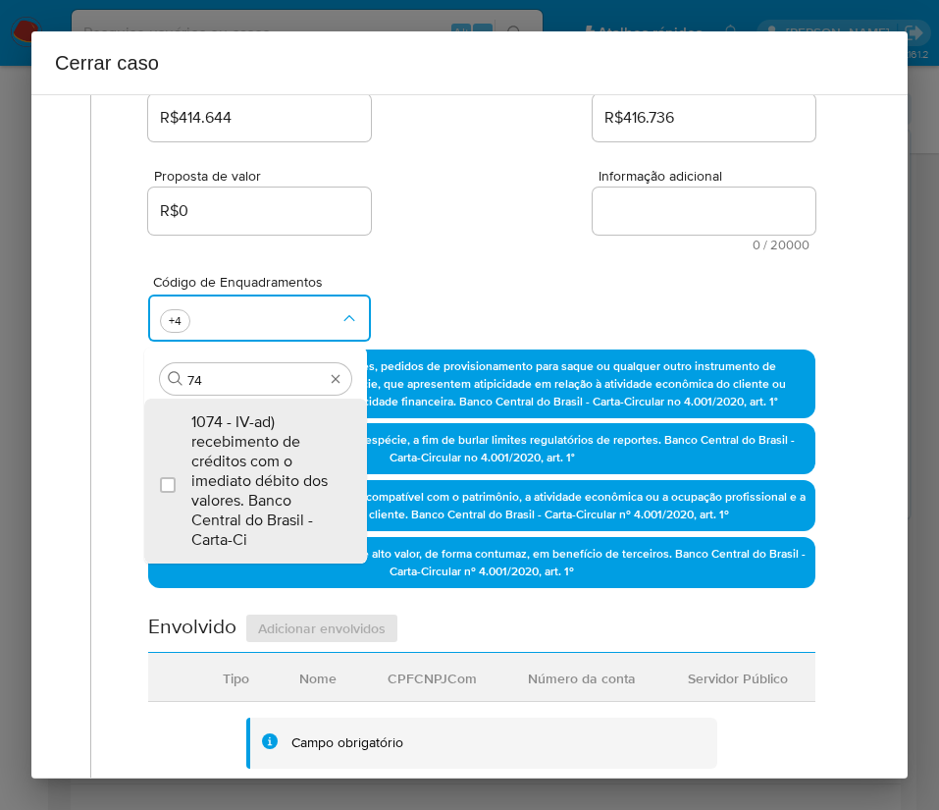
click at [261, 453] on span "1074 - IV-ad) recebimento de créditos com o imediato débito dos valores. Banco …" at bounding box center [265, 480] width 148 height 137
checkbox input "true"
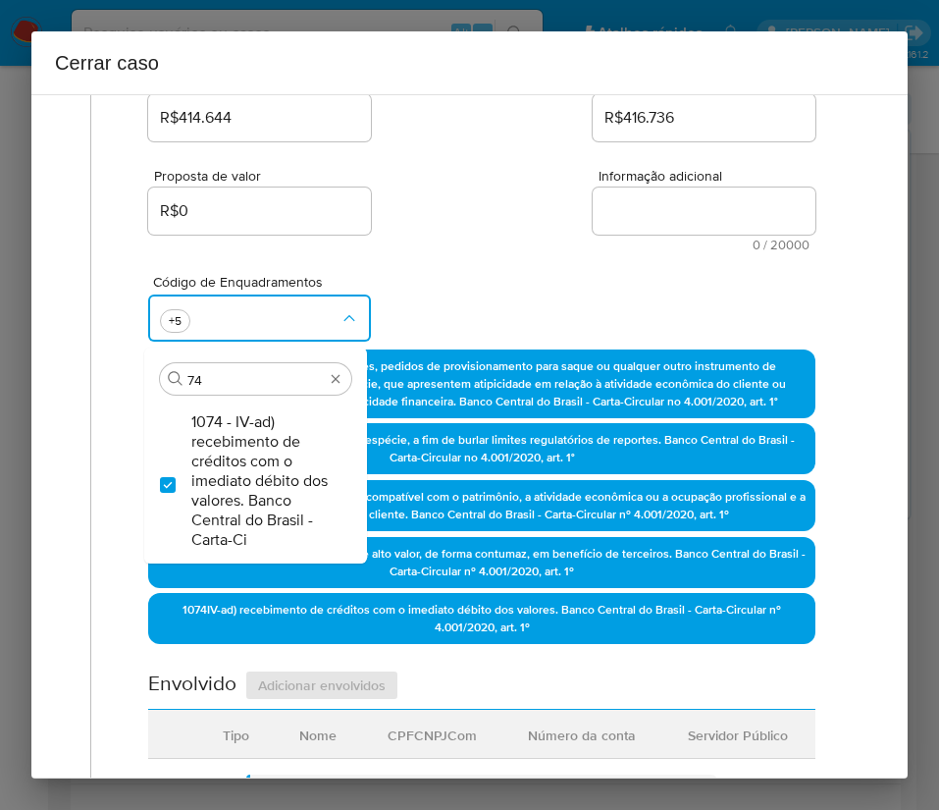
click at [532, 263] on div "Código de Enquadramentos Procurar 74 1074 - IV-ad) recebimento de créditos com …" at bounding box center [481, 300] width 667 height 98
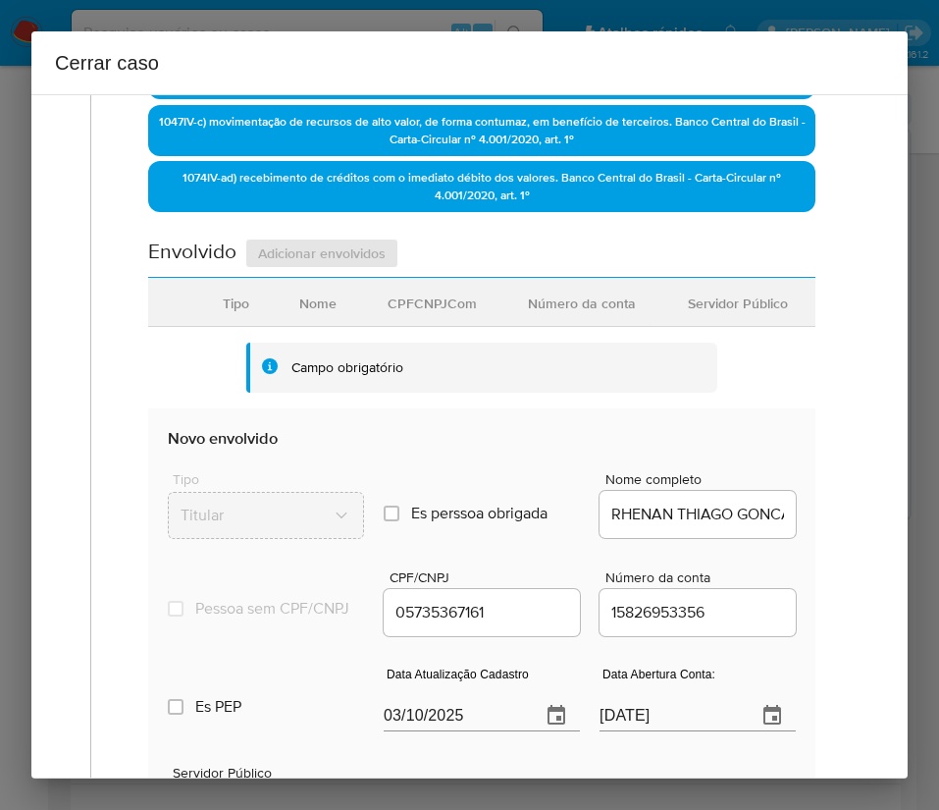
scroll to position [736, 0]
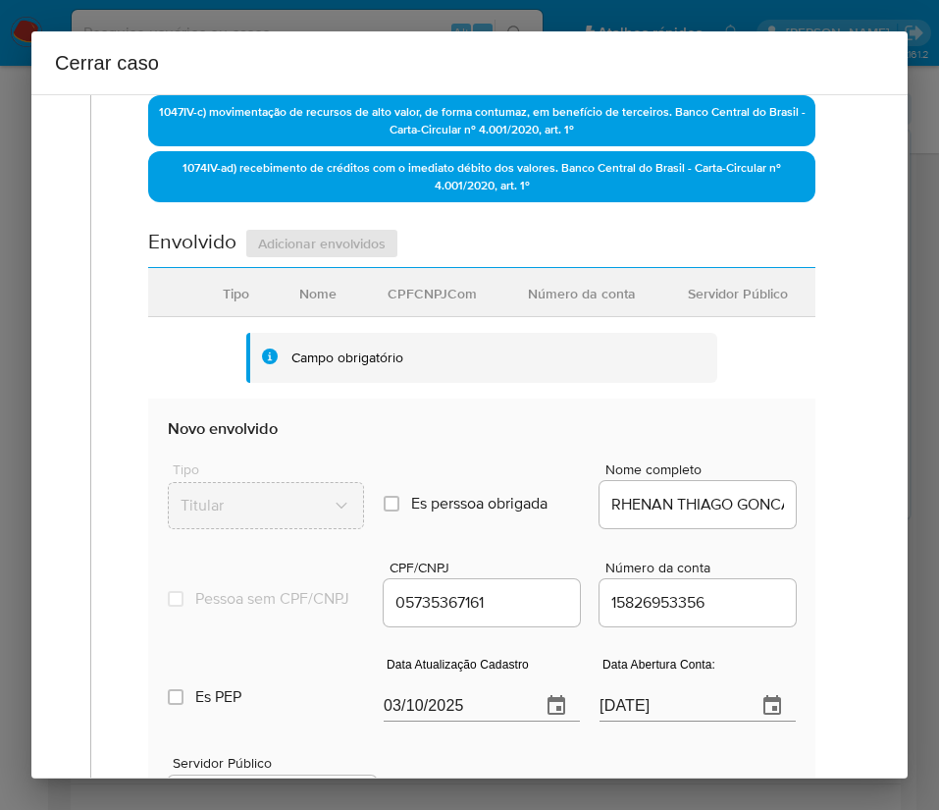
click at [429, 714] on input "03/10/2025" at bounding box center [454, 705] width 141 height 31
click at [429, 713] on input "03/10/2025" at bounding box center [454, 705] width 141 height 31
paste input "18/09"
type input "18/09/2025"
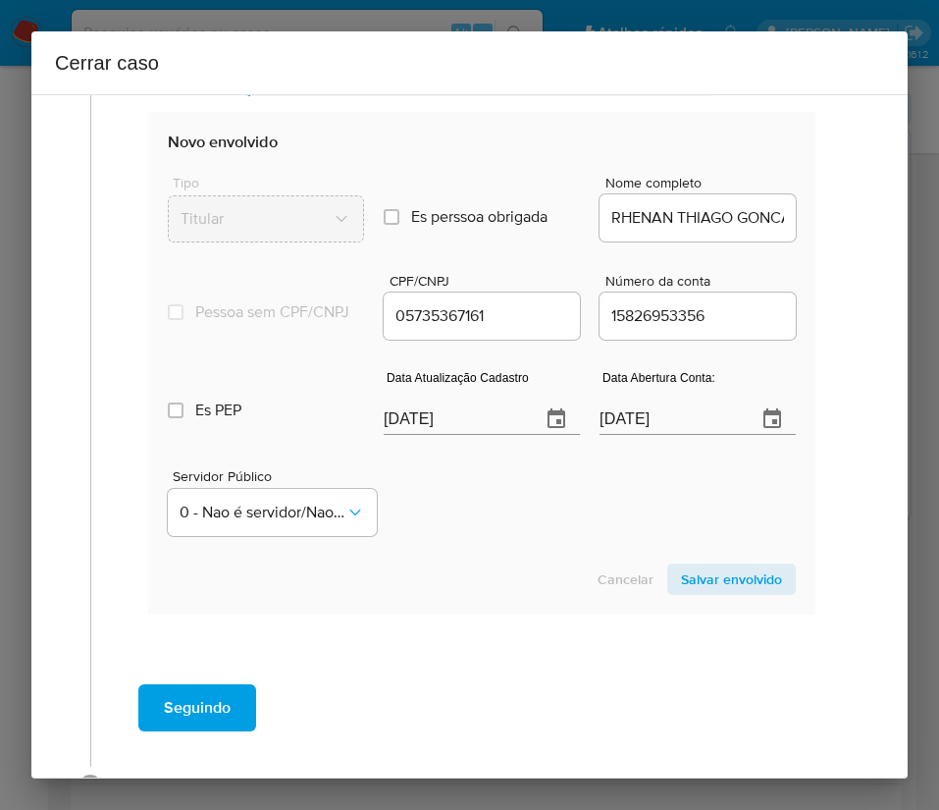
scroll to position [1031, 0]
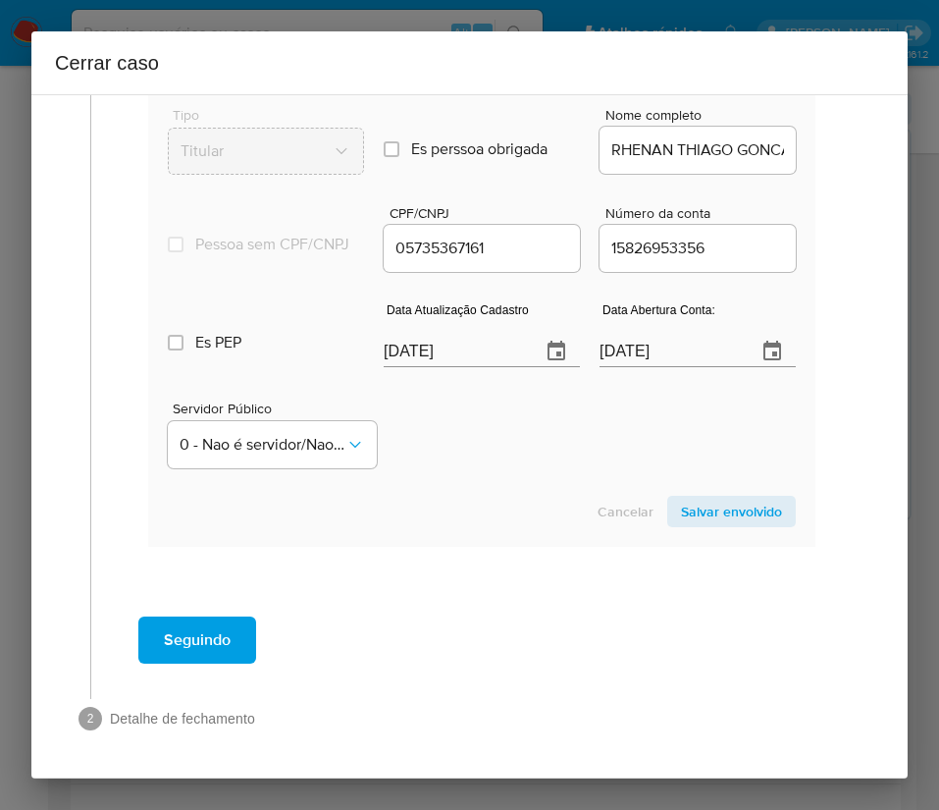
click at [718, 509] on span "Salvar envolvido" at bounding box center [731, 511] width 101 height 27
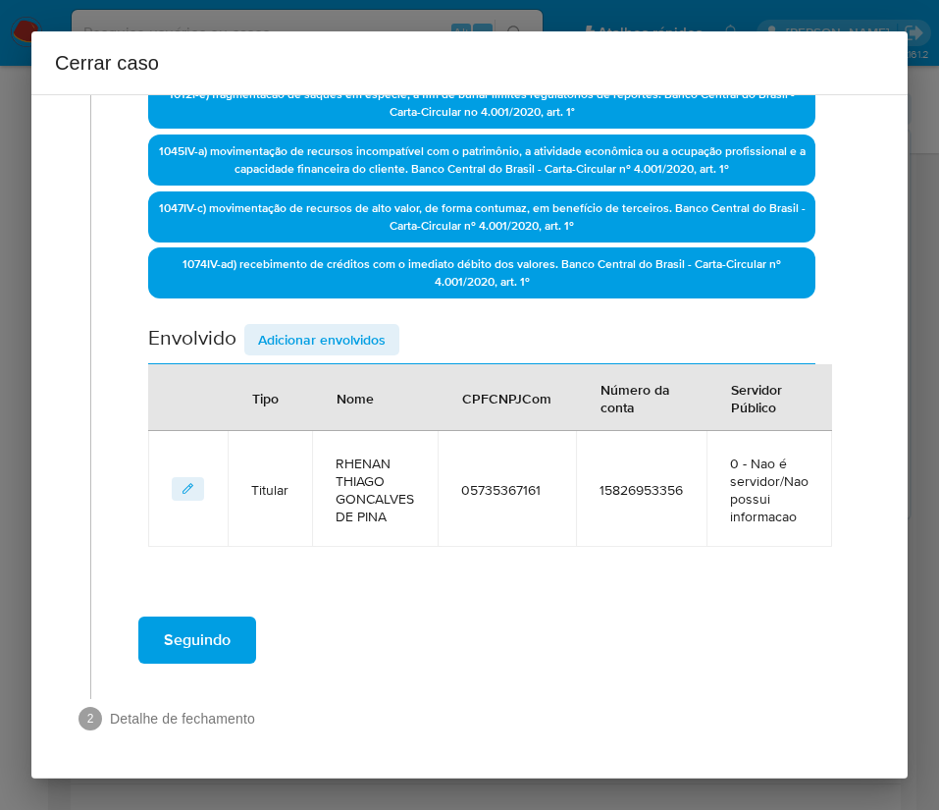
scroll to position [640, 0]
click at [350, 331] on span "Adicionar envolvidos" at bounding box center [322, 339] width 128 height 27
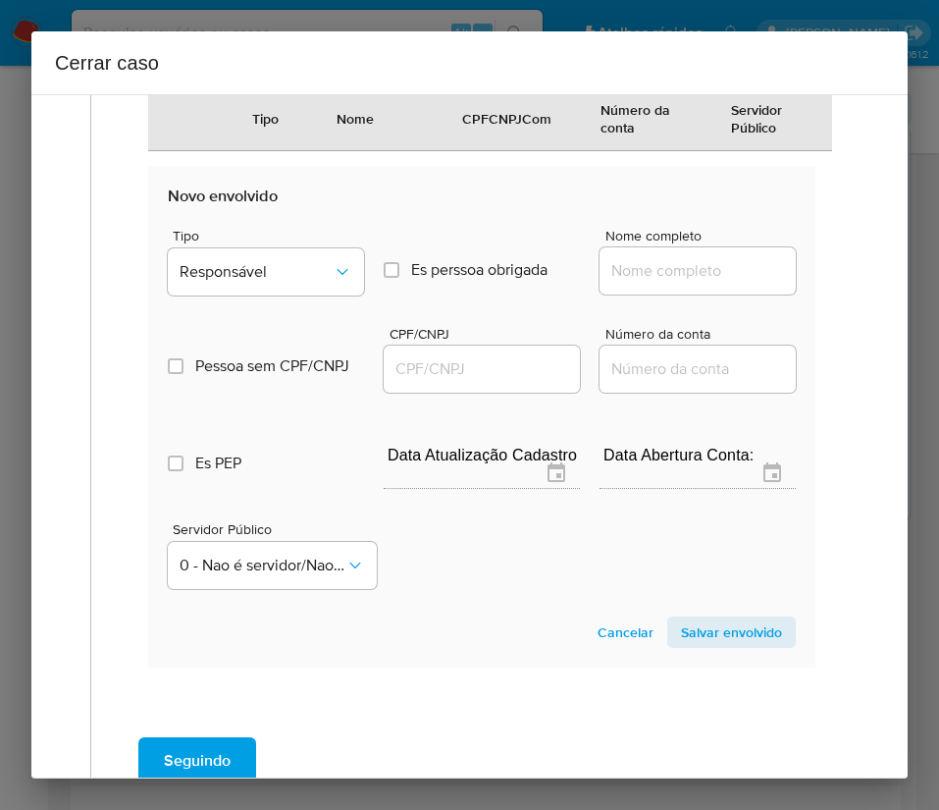
scroll to position [1157, 0]
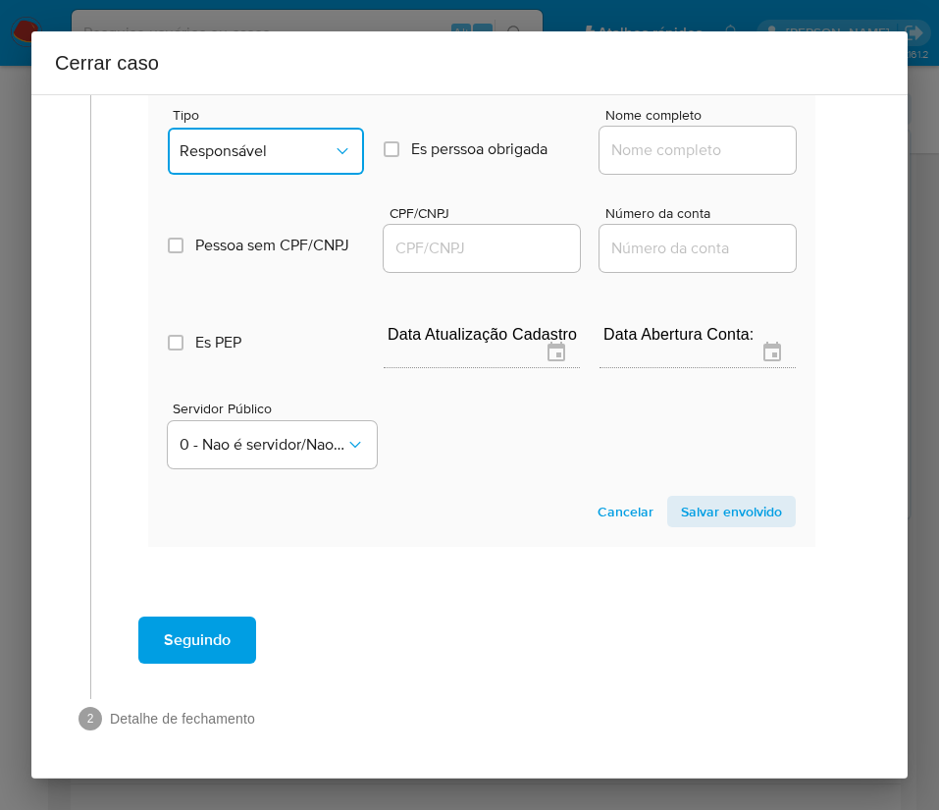
click at [297, 157] on span "Responsável" at bounding box center [256, 151] width 153 height 20
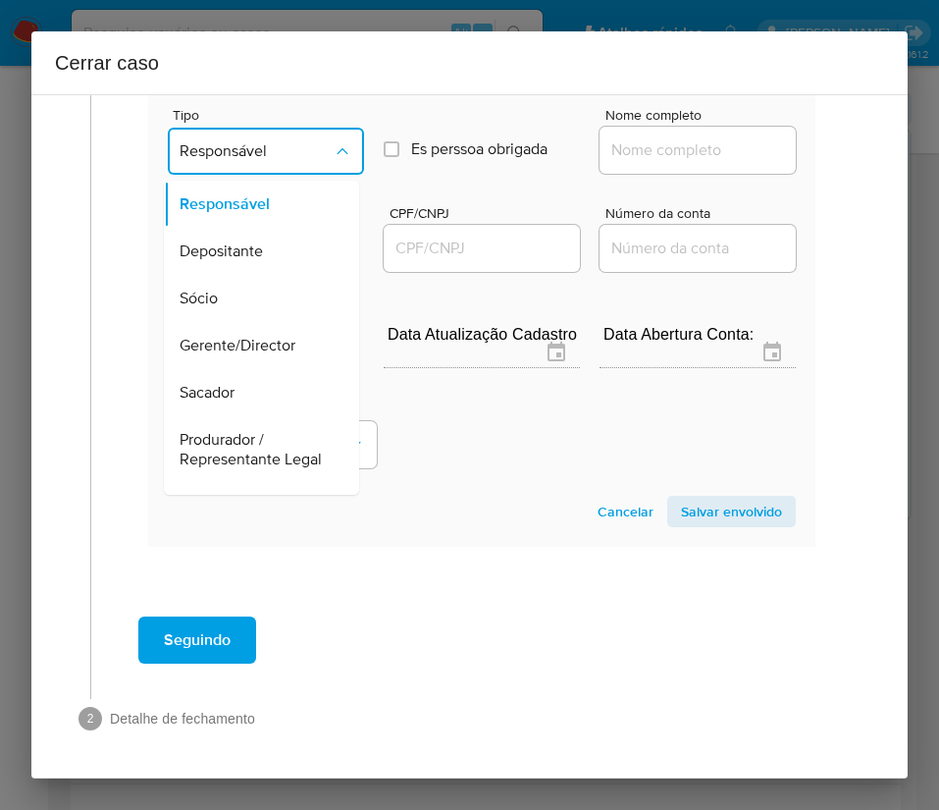
scroll to position [349, 0]
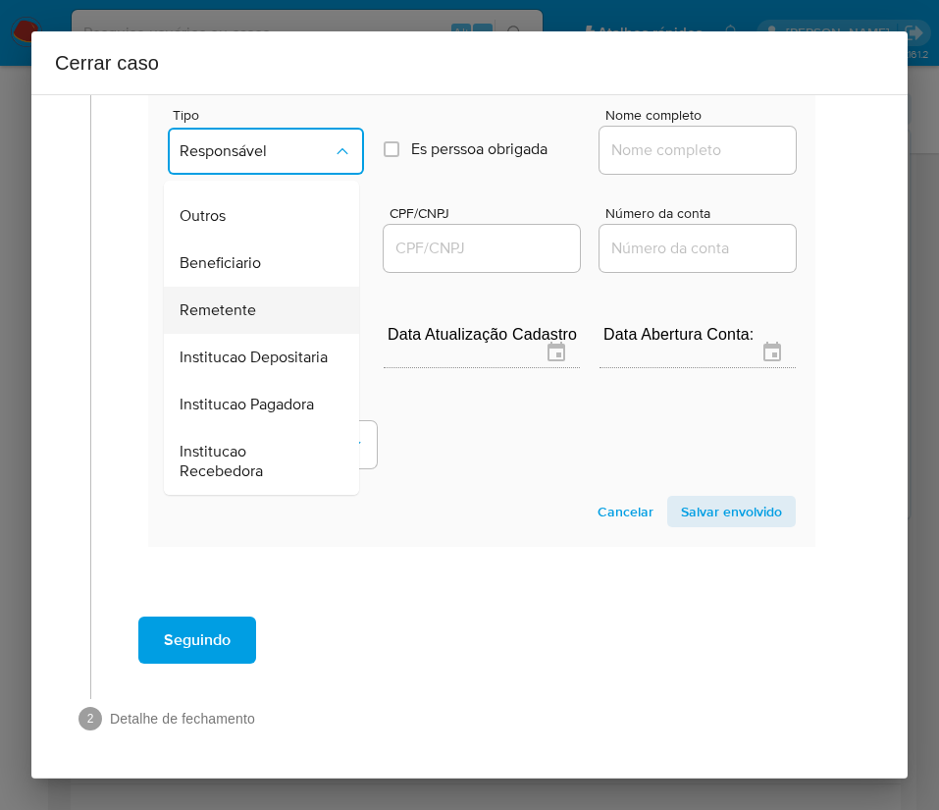
click at [250, 300] on span "Remetente" at bounding box center [218, 310] width 77 height 20
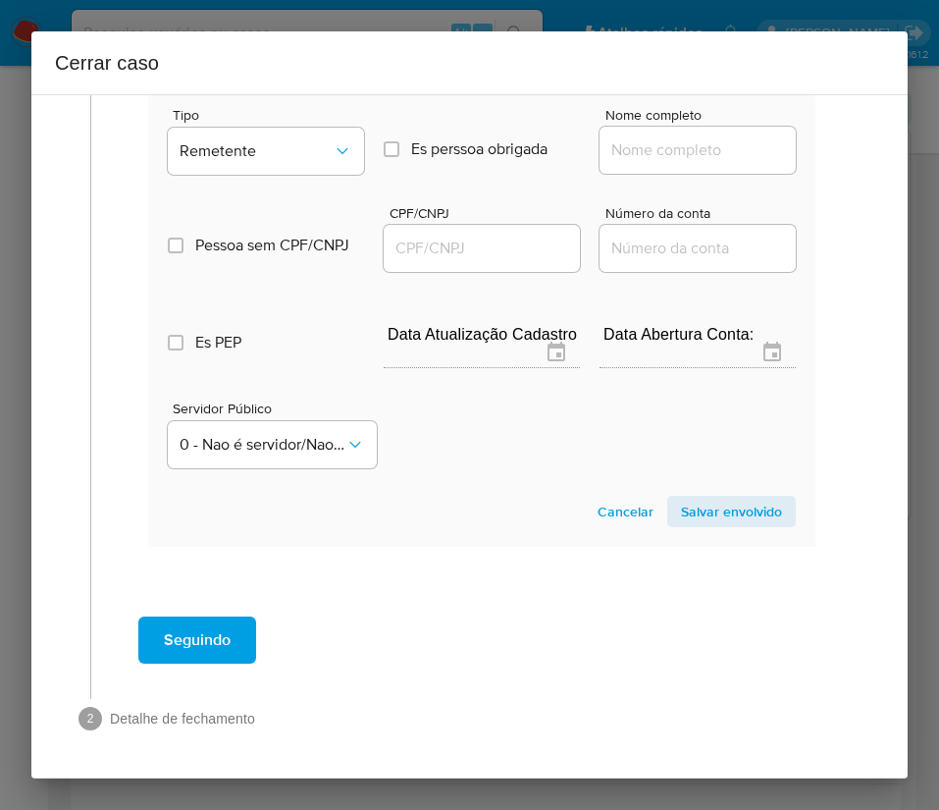
click at [653, 146] on input "Nome completo" at bounding box center [698, 150] width 196 height 26
paste input "Leomar Henrique Silva Da Cruz, 70363057110"
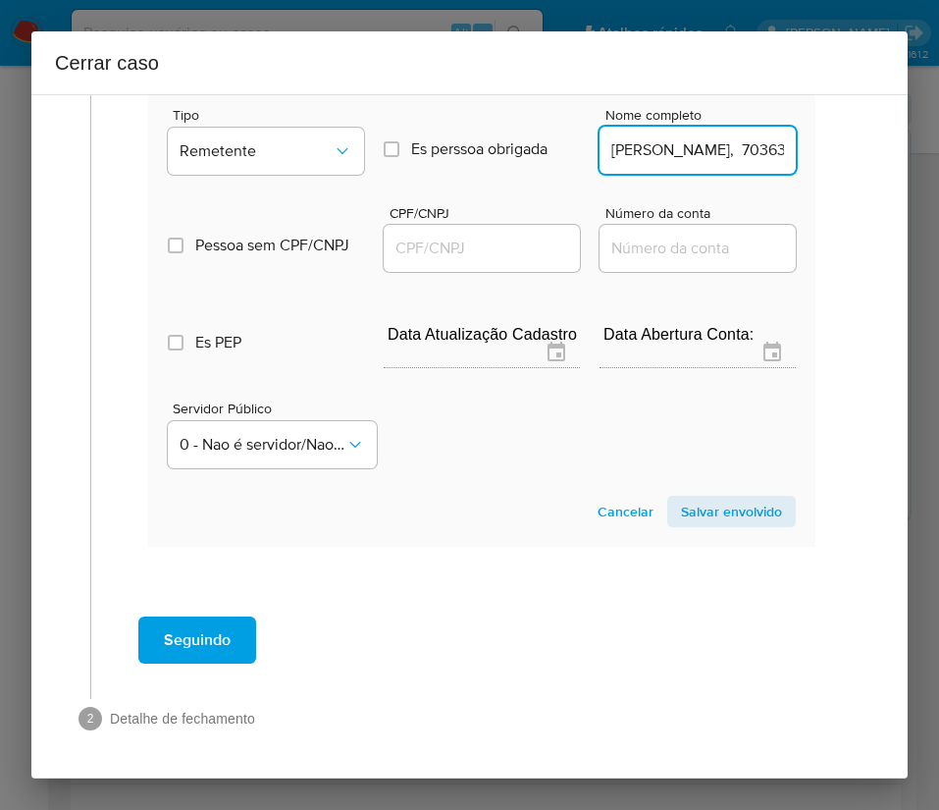
scroll to position [0, 150]
drag, startPoint x: 658, startPoint y: 156, endPoint x: 907, endPoint y: 160, distance: 249.3
click at [907, 160] on div "1 Informação completa Geral Data de início 01/08/2025 Data Fin 29/09/2025 Valor…" at bounding box center [469, 436] width 876 height 684
type input "Leomar Henrique Silva Da Cruz"
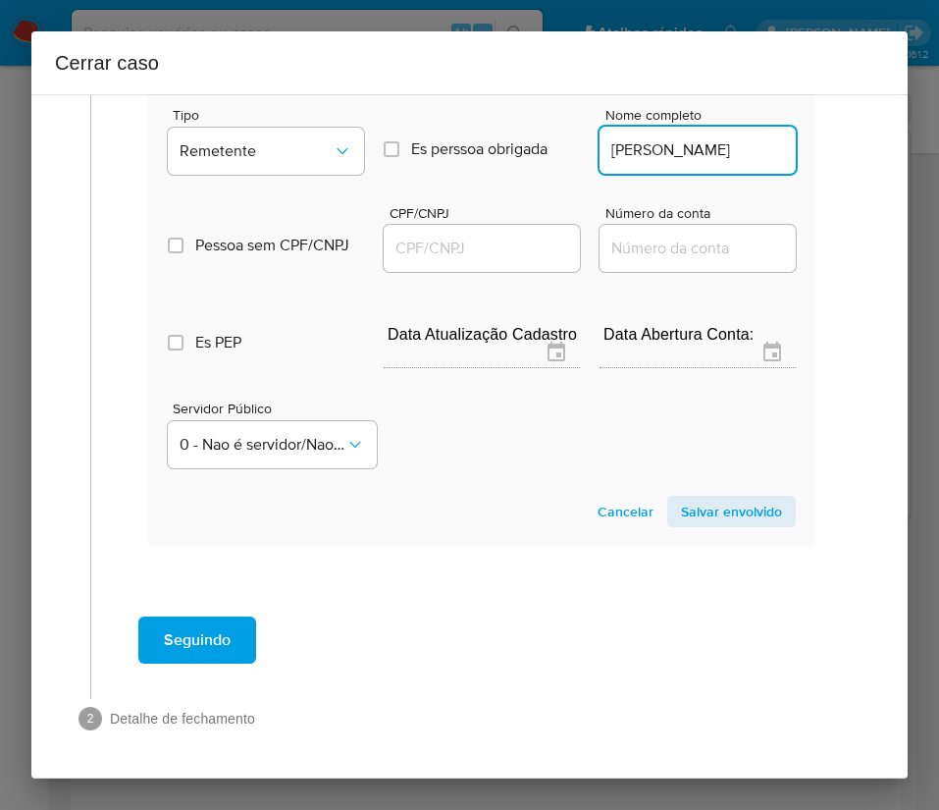
scroll to position [0, 0]
drag, startPoint x: 395, startPoint y: 246, endPoint x: 423, endPoint y: 246, distance: 28.5
click at [396, 246] on input "CPF/CNPJ" at bounding box center [482, 249] width 196 height 26
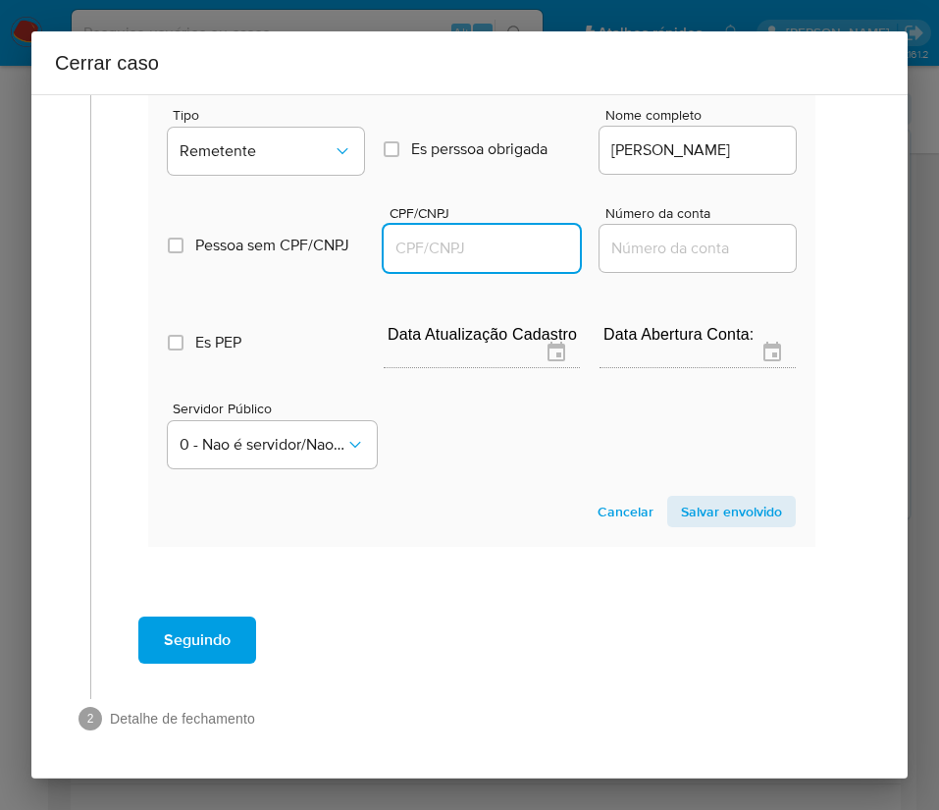
paste input "70363057110"
type input "70363057110"
click at [681, 523] on span "Salvar envolvido" at bounding box center [731, 511] width 101 height 27
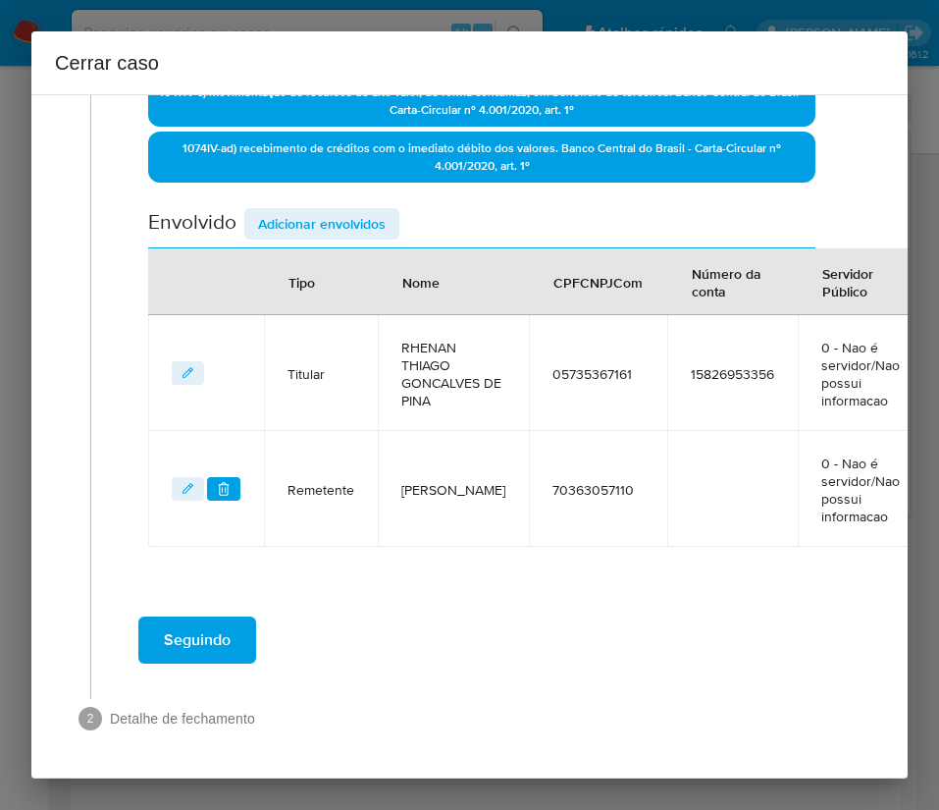
click at [385, 210] on span "Adicionar envolvidos" at bounding box center [322, 223] width 128 height 27
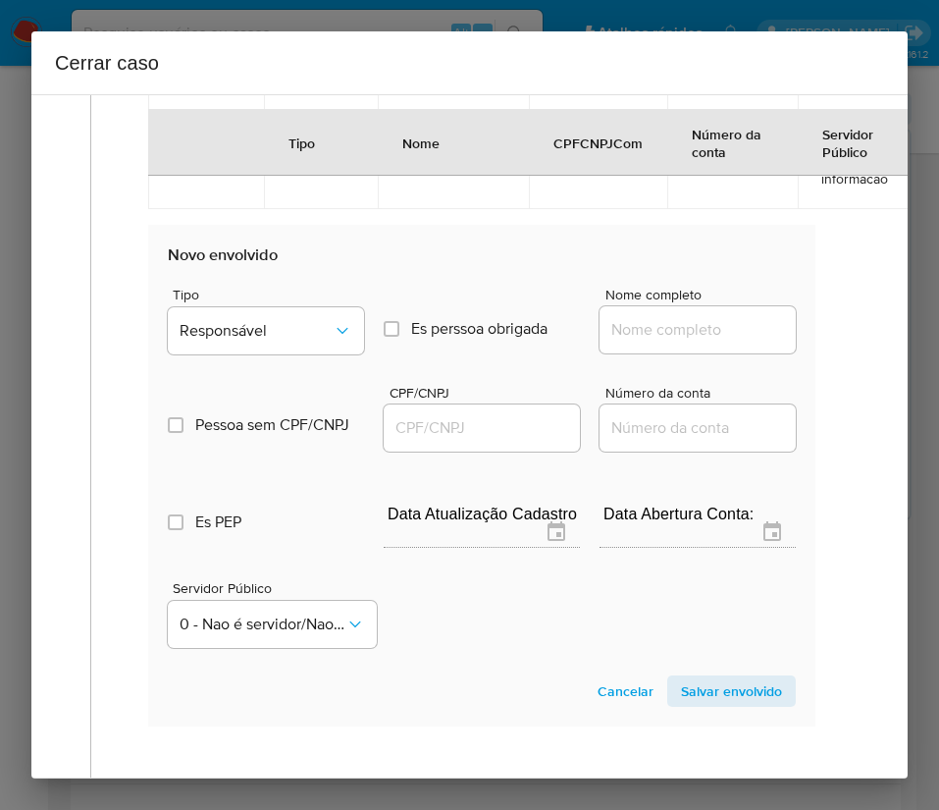
scroll to position [1220, 0]
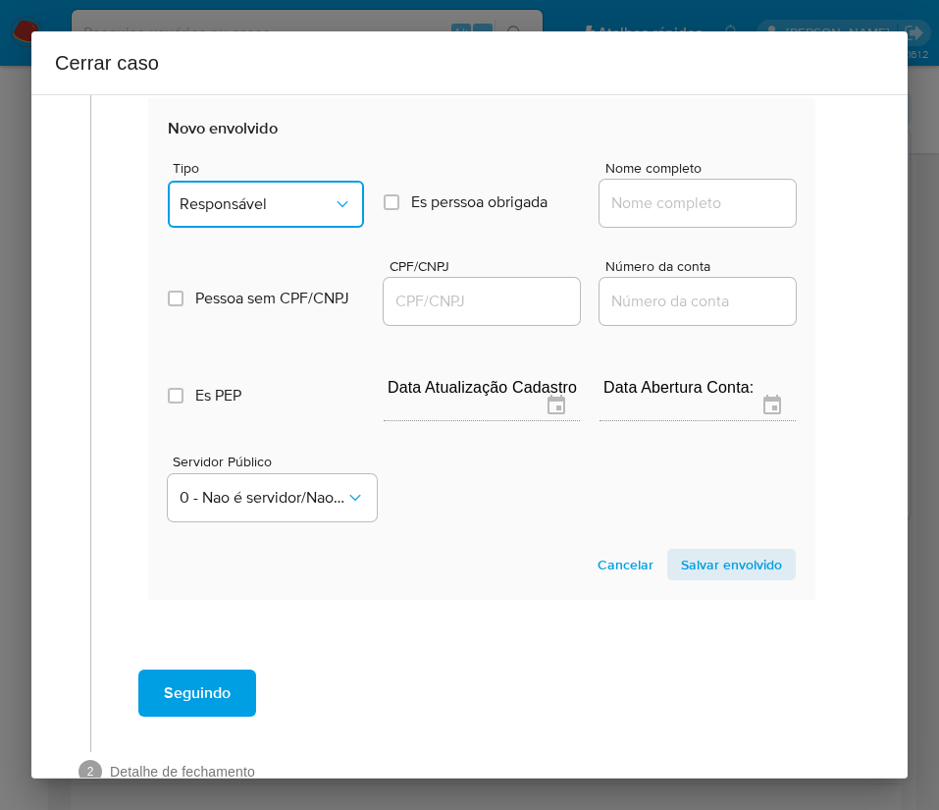
click at [307, 200] on span "Responsável" at bounding box center [256, 204] width 153 height 20
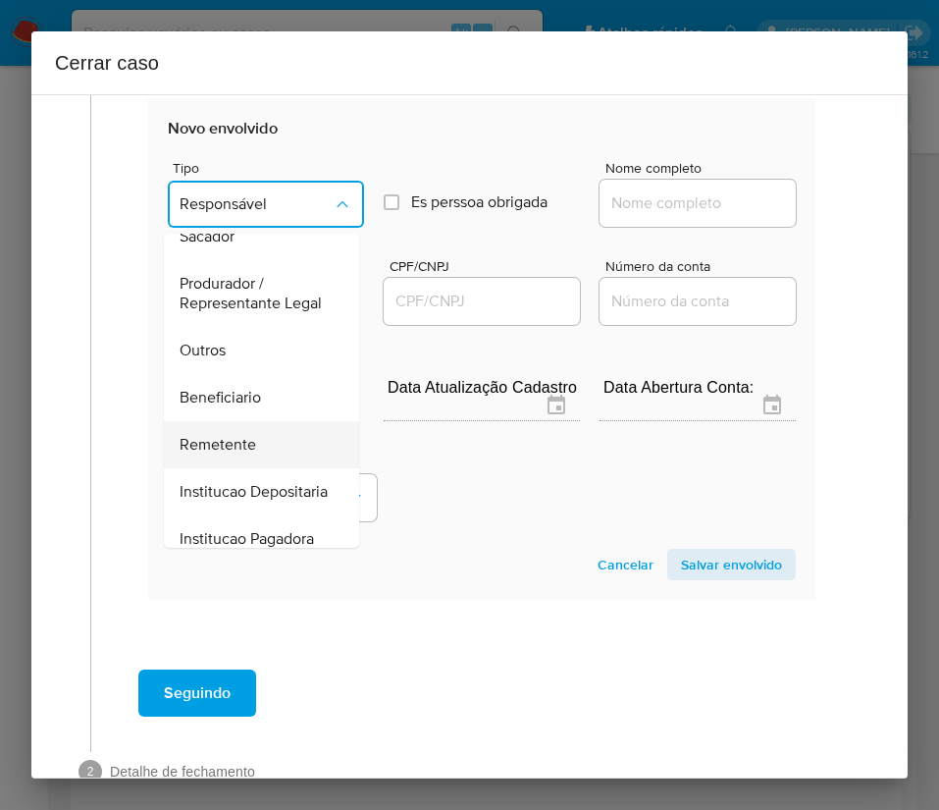
scroll to position [349, 0]
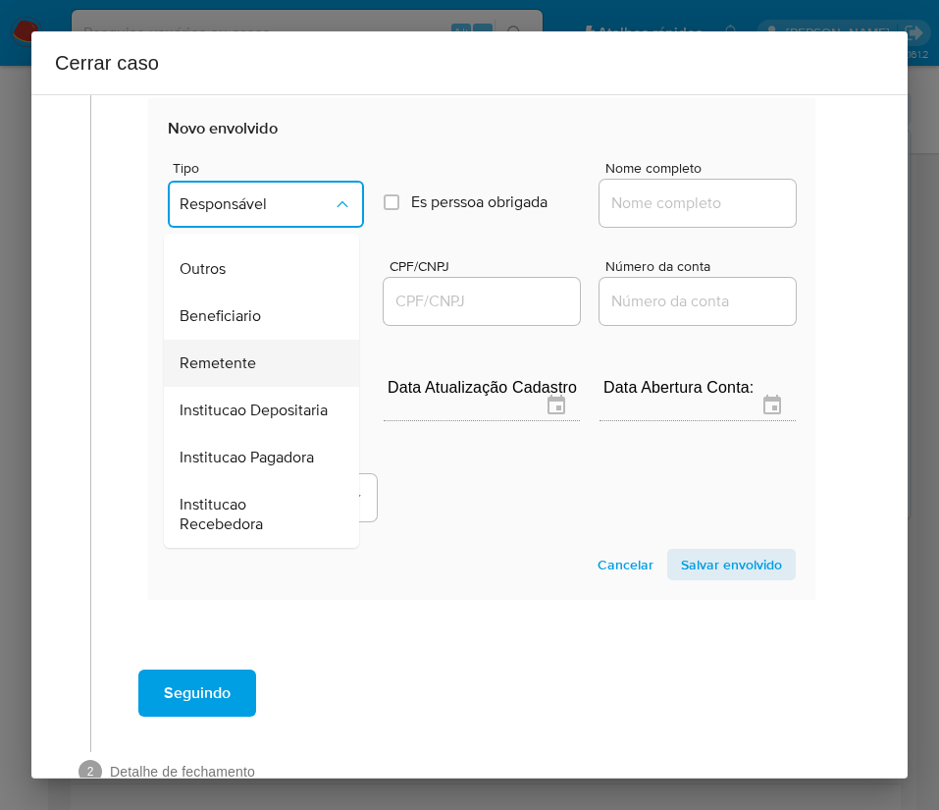
click at [235, 353] on span "Remetente" at bounding box center [218, 363] width 77 height 20
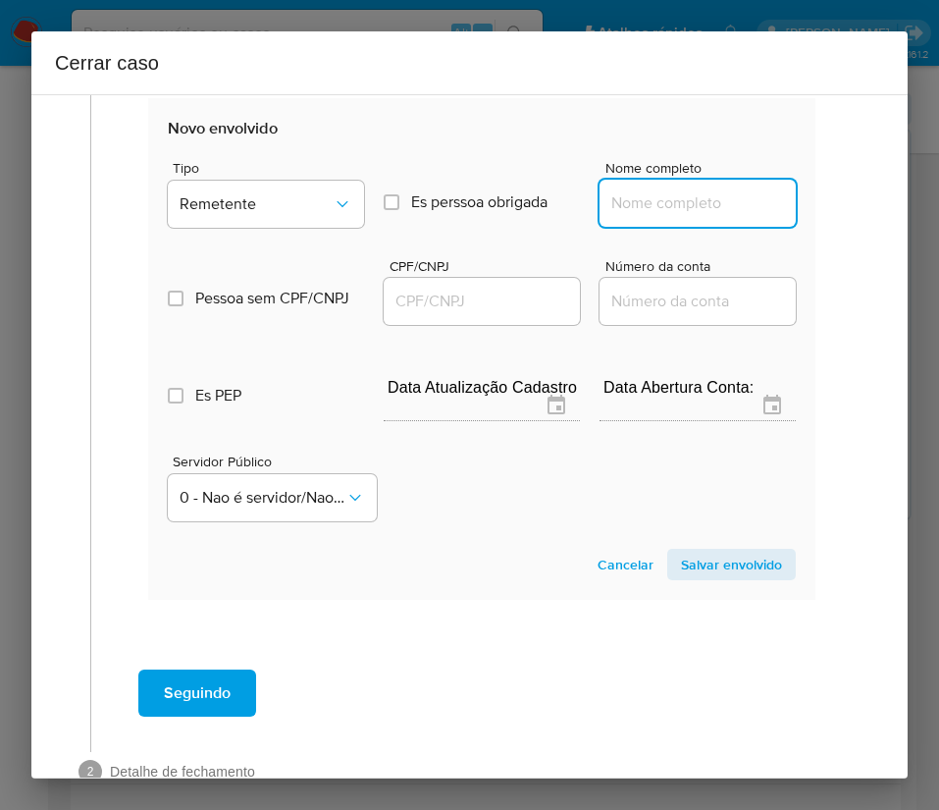
click at [702, 199] on input "Nome completo" at bounding box center [698, 203] width 196 height 26
paste input "Arcelina Bispo Da Cunha, 01589166116"
drag, startPoint x: 661, startPoint y: 211, endPoint x: 855, endPoint y: 209, distance: 194.3
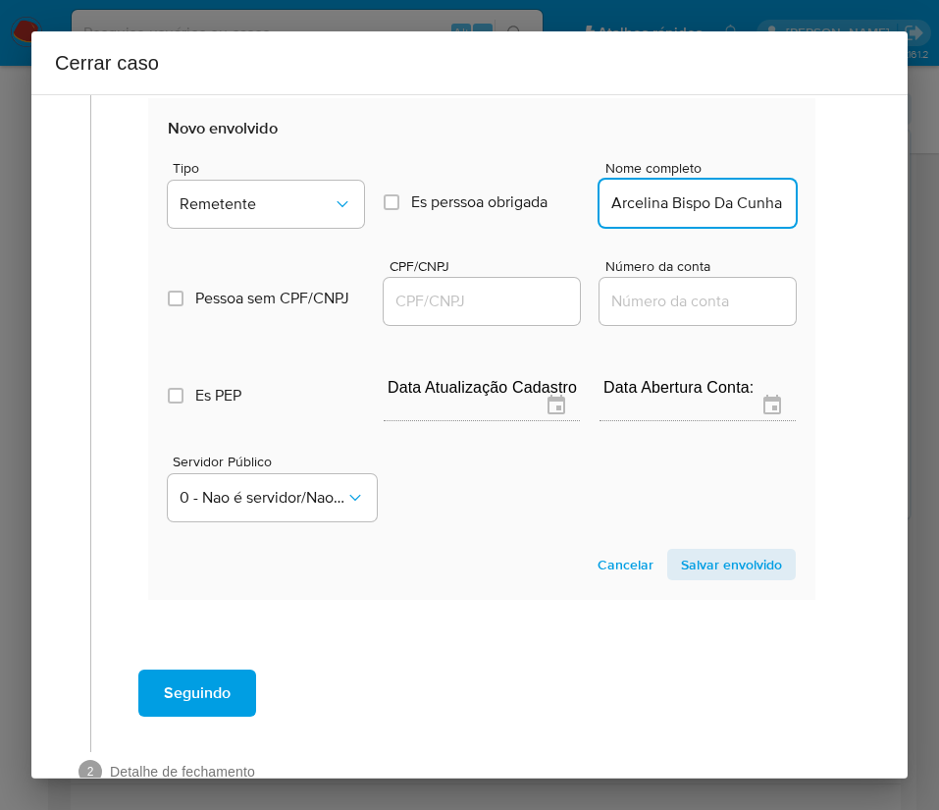
scroll to position [0, 2]
type input "Arcelina Bispo Da Cunha"
click at [502, 287] on div at bounding box center [482, 301] width 196 height 47
click at [507, 303] on input "CPF/CNPJ" at bounding box center [482, 302] width 196 height 26
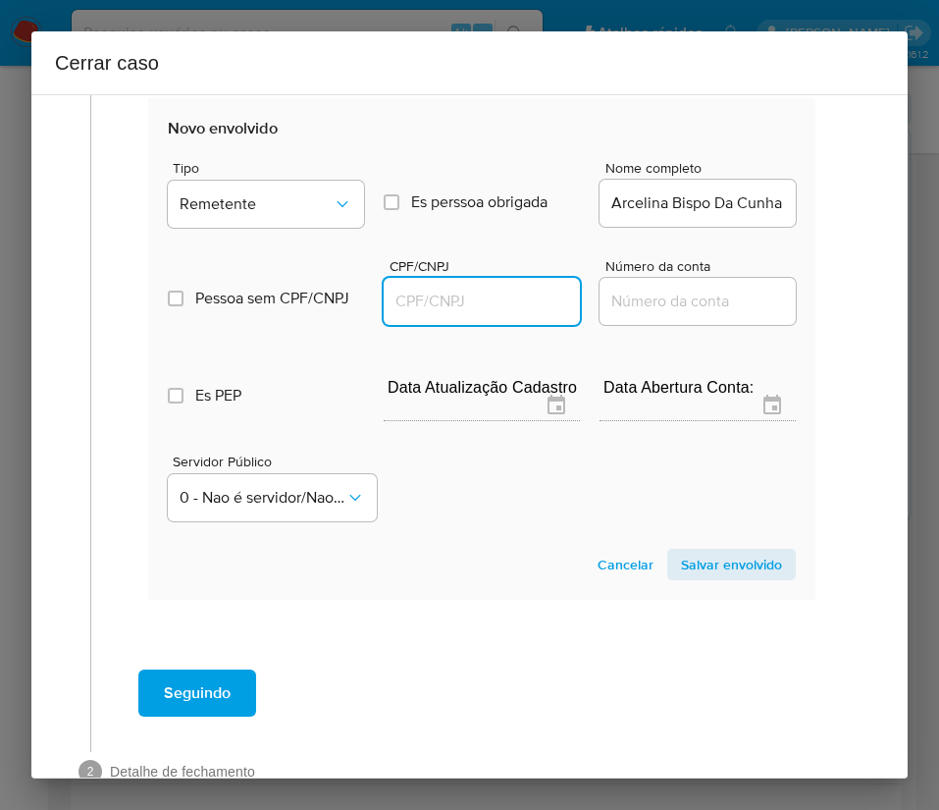
paste input "01589166116"
type input "1589166116"
click at [706, 572] on span "Salvar envolvido" at bounding box center [731, 564] width 101 height 27
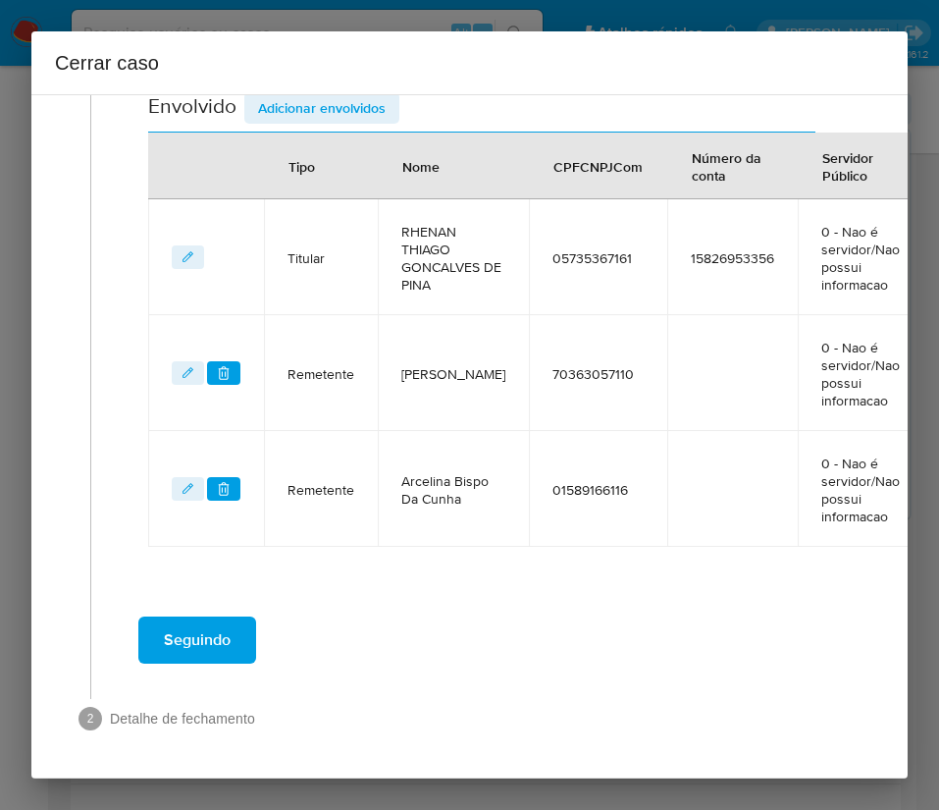
scroll to position [747, 0]
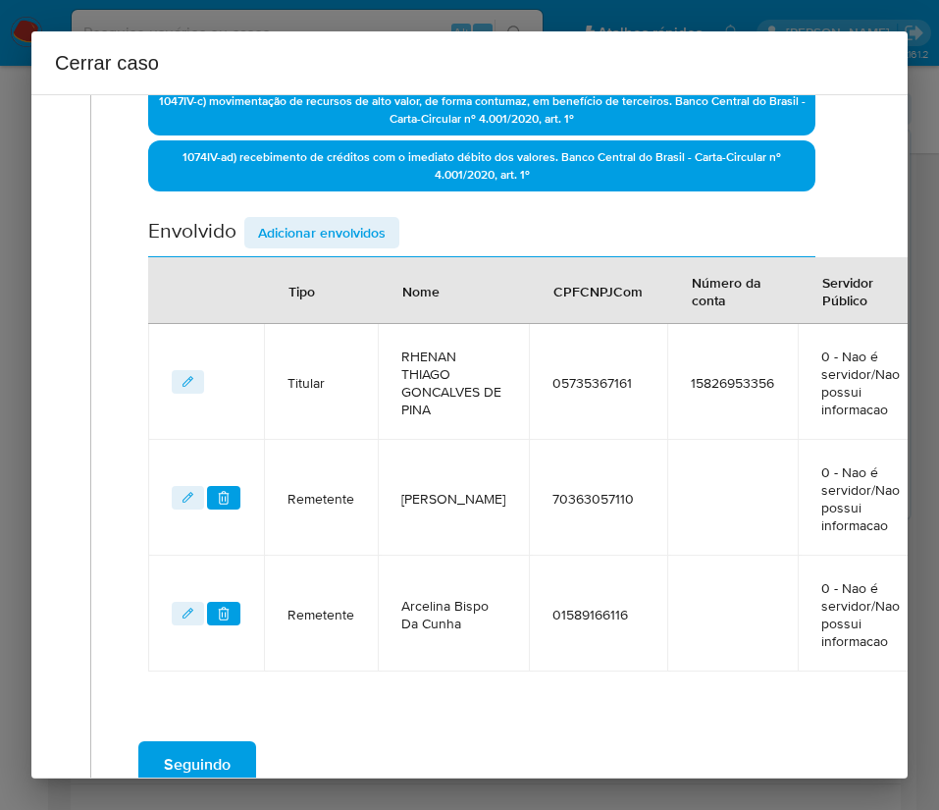
click at [354, 226] on span "Adicionar envolvidos" at bounding box center [322, 232] width 128 height 27
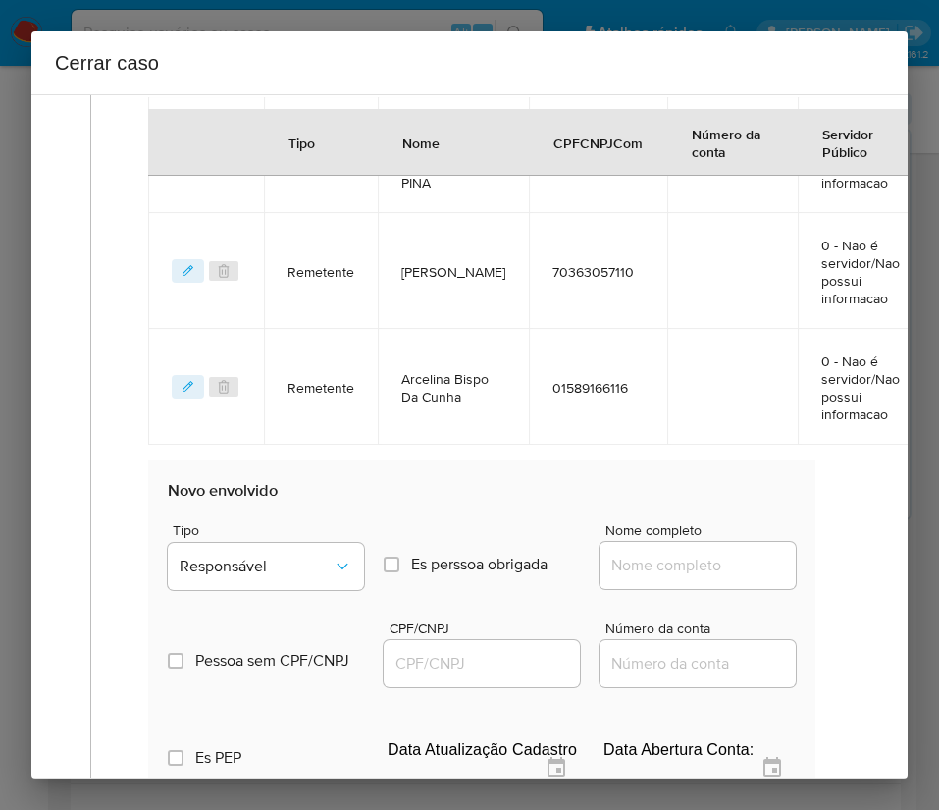
scroll to position [1189, 0]
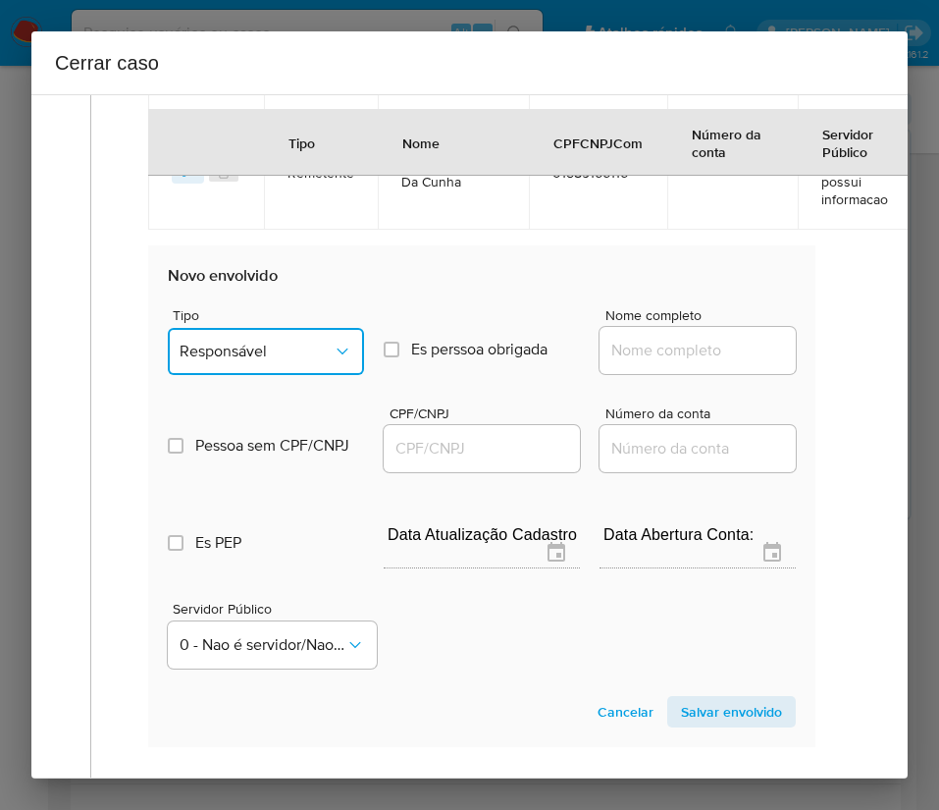
click at [278, 359] on span "Responsável" at bounding box center [256, 352] width 153 height 20
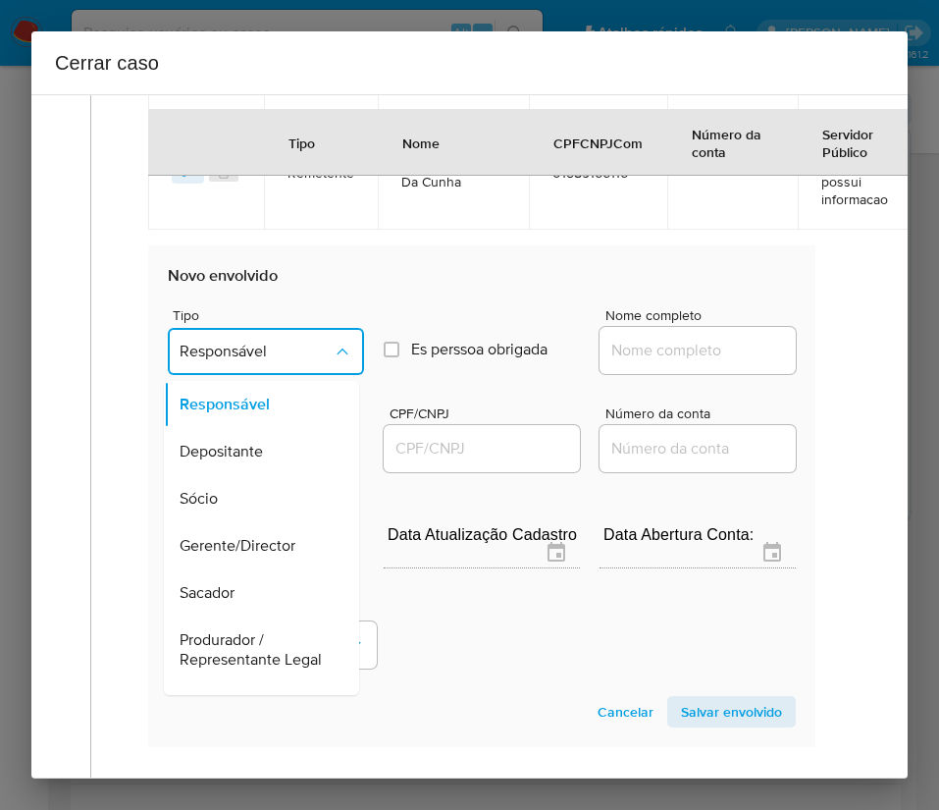
scroll to position [349, 0]
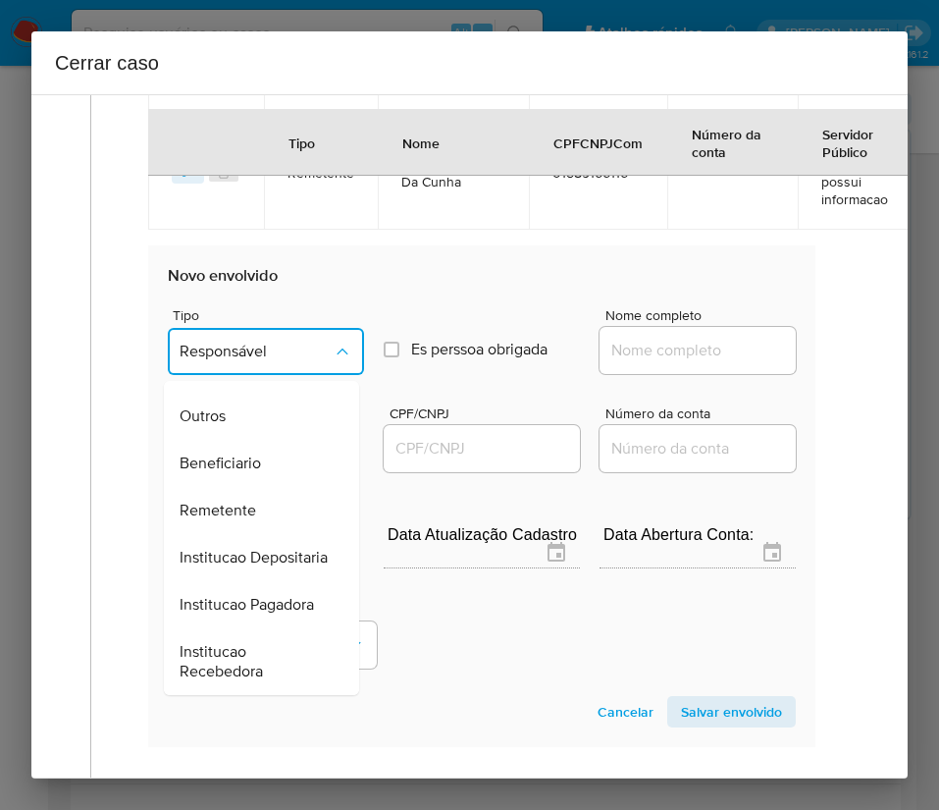
click at [245, 501] on span "Remetente" at bounding box center [218, 511] width 77 height 20
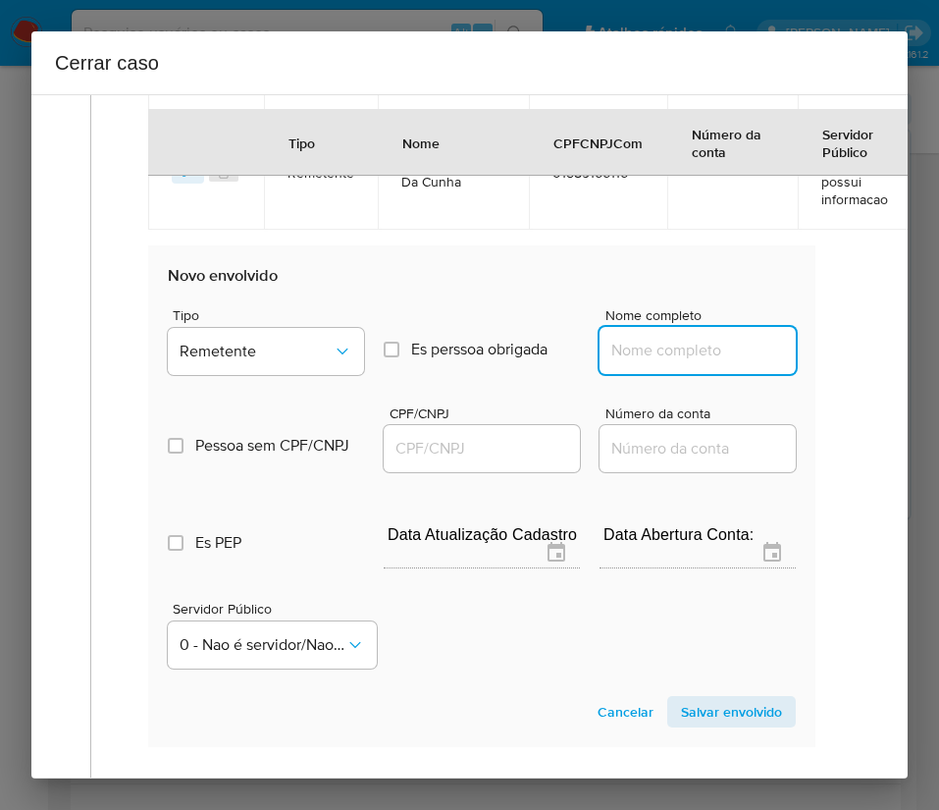
click at [643, 347] on input "Nome completo" at bounding box center [698, 351] width 196 height 26
paste input "Tamara Luiza Garcia Da Silva Melo, 70626520169"
drag, startPoint x: 649, startPoint y: 362, endPoint x: 835, endPoint y: 359, distance: 186.5
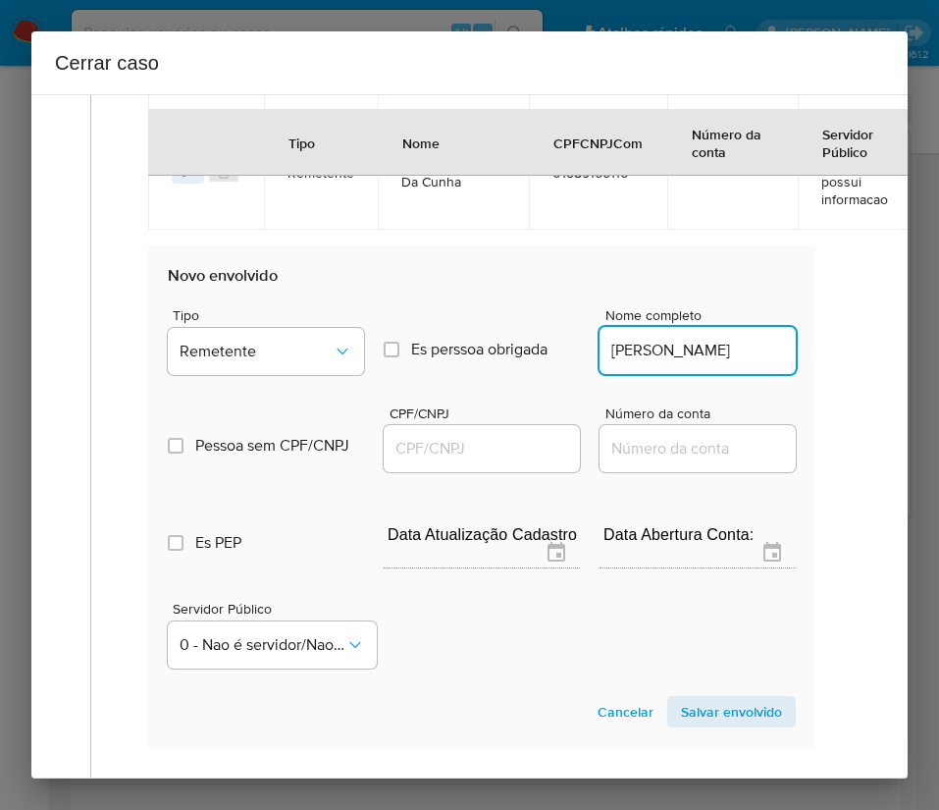
scroll to position [0, 67]
type input "Tamara Luiza Garcia Da Silva Melo"
drag, startPoint x: 454, startPoint y: 461, endPoint x: 468, endPoint y: 452, distance: 16.3
click at [454, 461] on div at bounding box center [482, 448] width 196 height 47
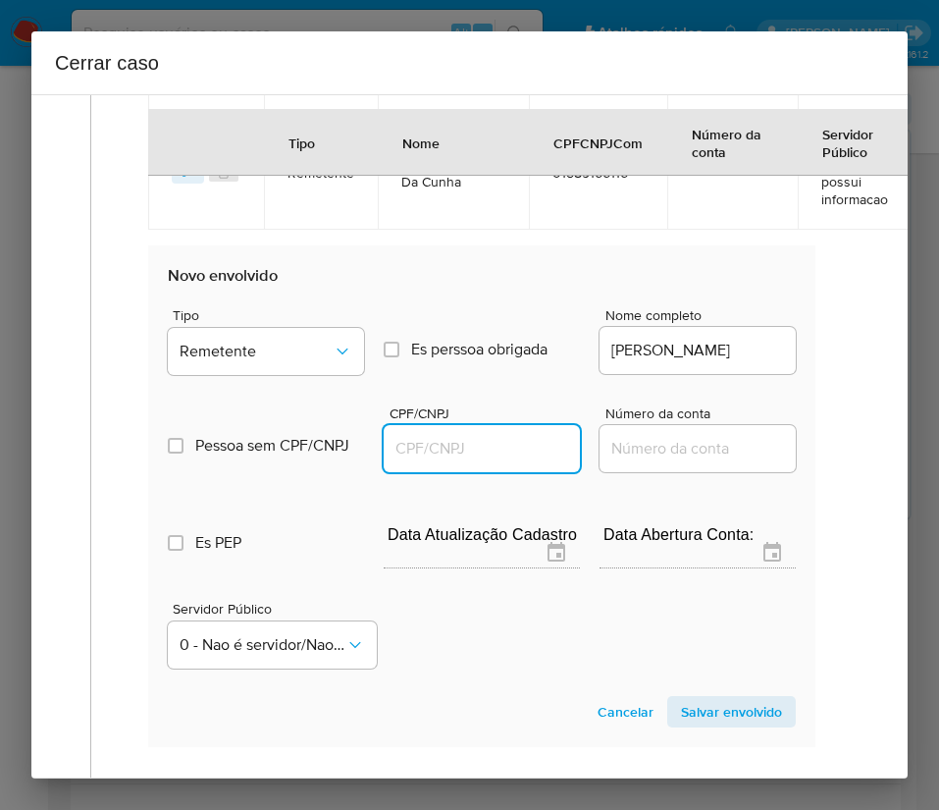
drag, startPoint x: 468, startPoint y: 452, endPoint x: 515, endPoint y: 451, distance: 47.1
click at [469, 451] on input "CPF/CNPJ" at bounding box center [482, 449] width 196 height 26
paste input "70626520169"
type input "70626520169"
click at [696, 720] on span "Salvar envolvido" at bounding box center [731, 711] width 101 height 27
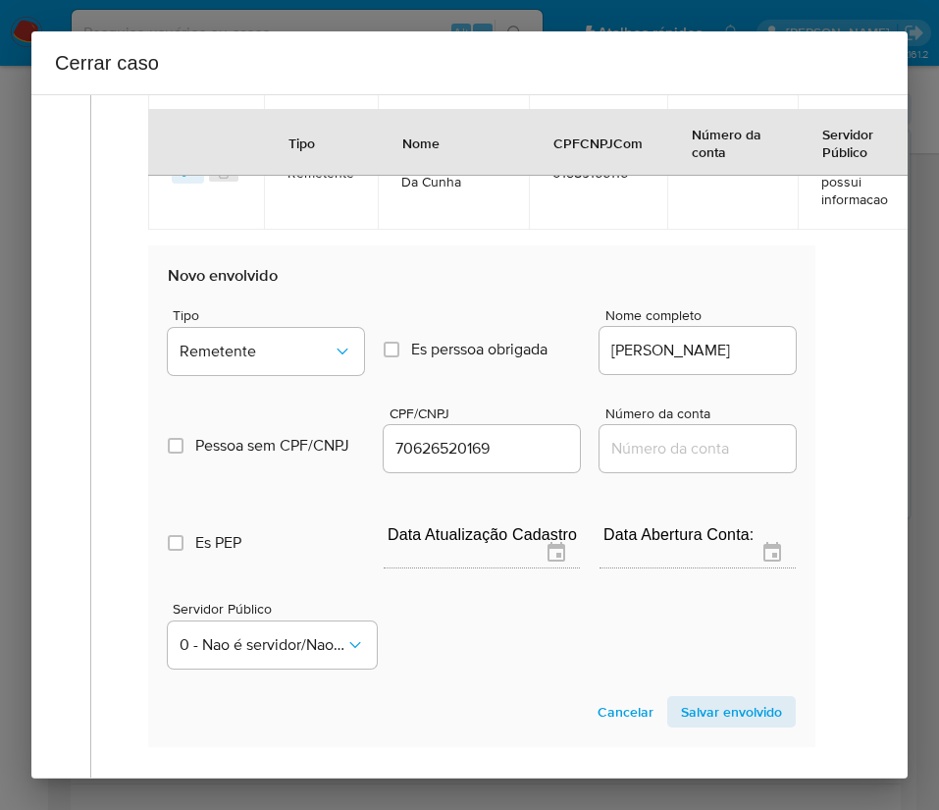
scroll to position [1010, 0]
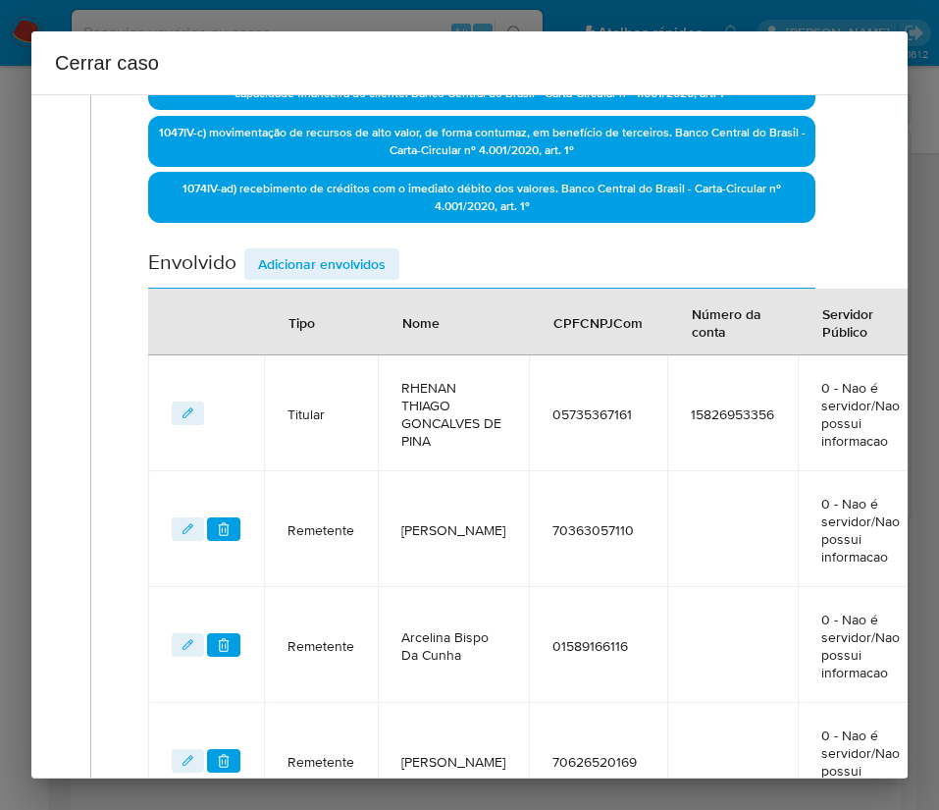
click at [379, 262] on span "Adicionar envolvidos" at bounding box center [322, 263] width 128 height 27
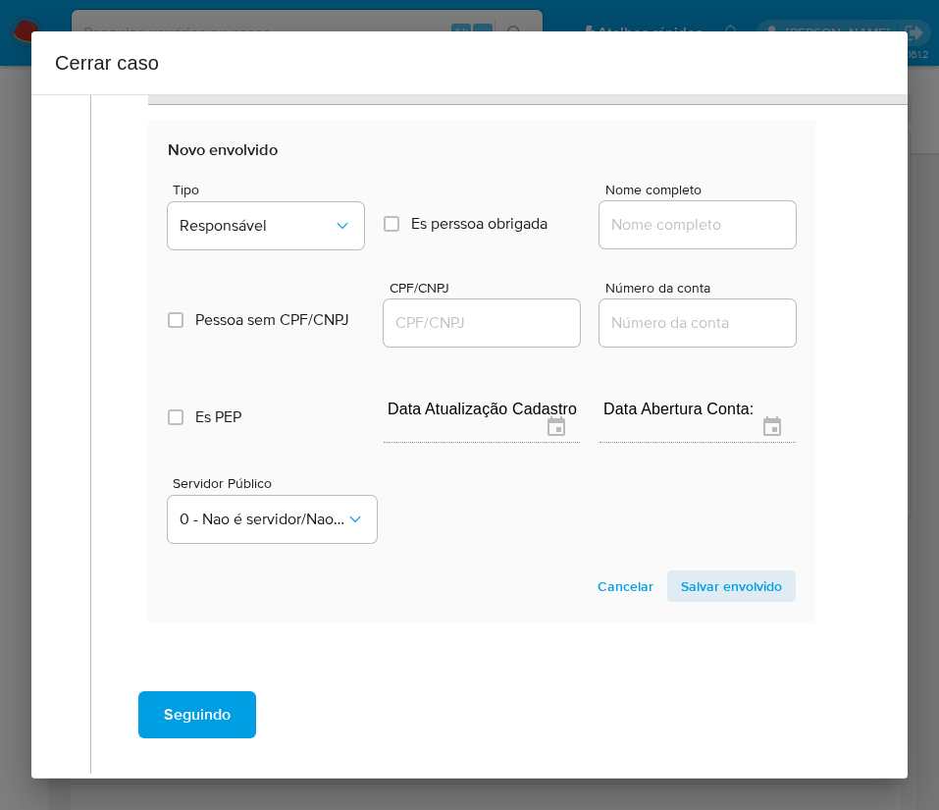
scroll to position [1527, 0]
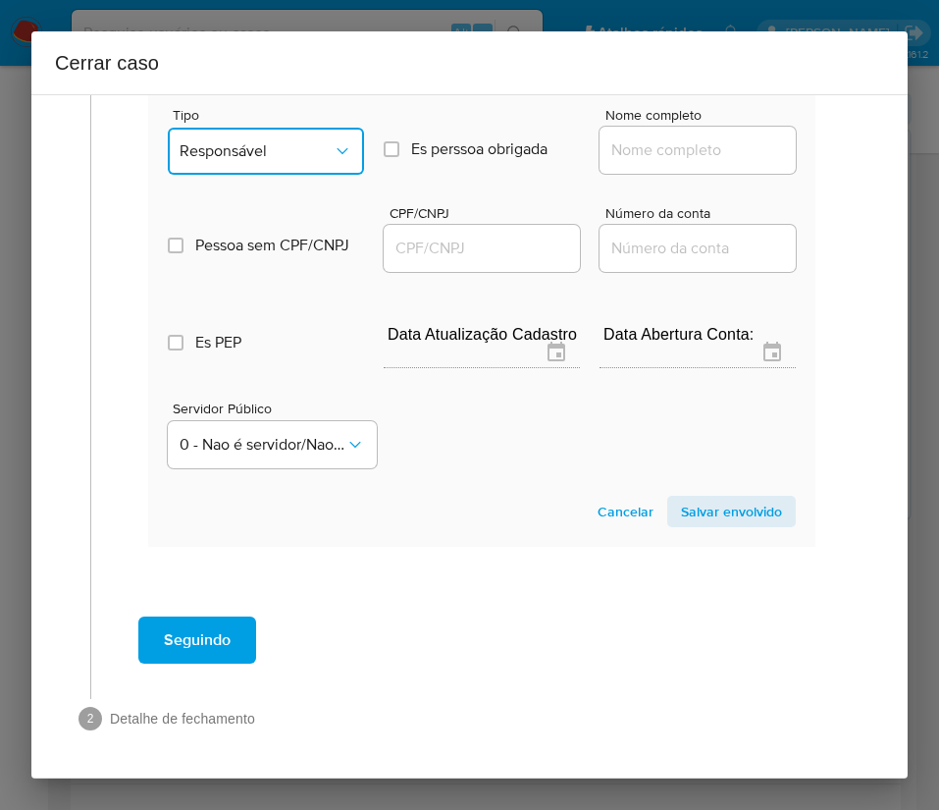
click at [324, 150] on button "Responsável" at bounding box center [266, 151] width 196 height 47
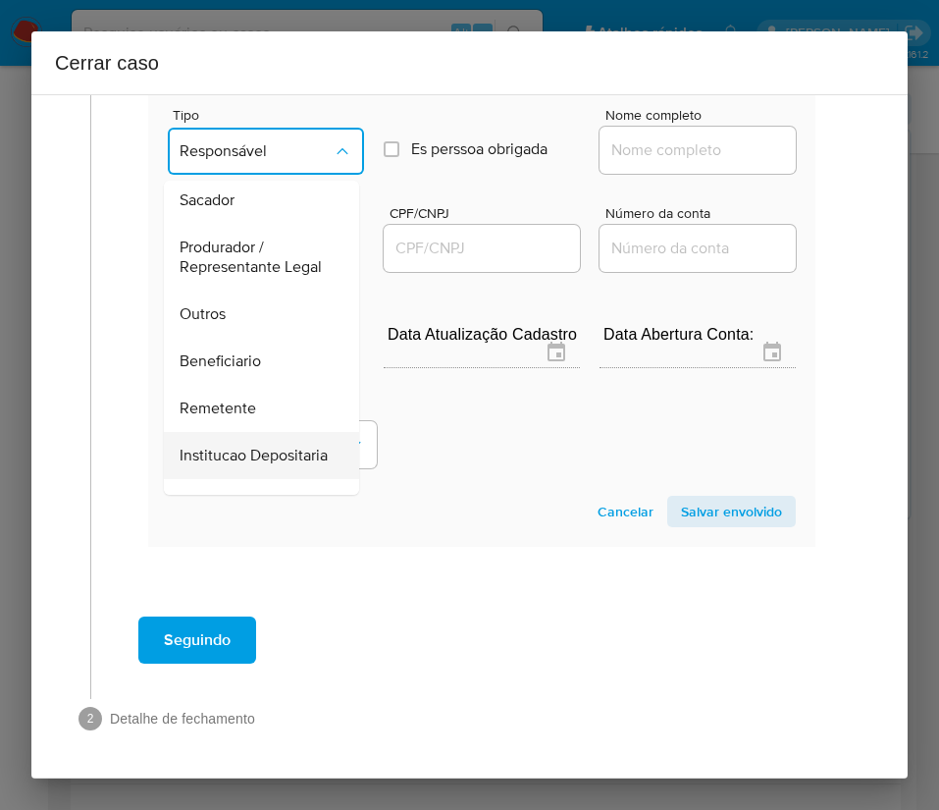
scroll to position [349, 0]
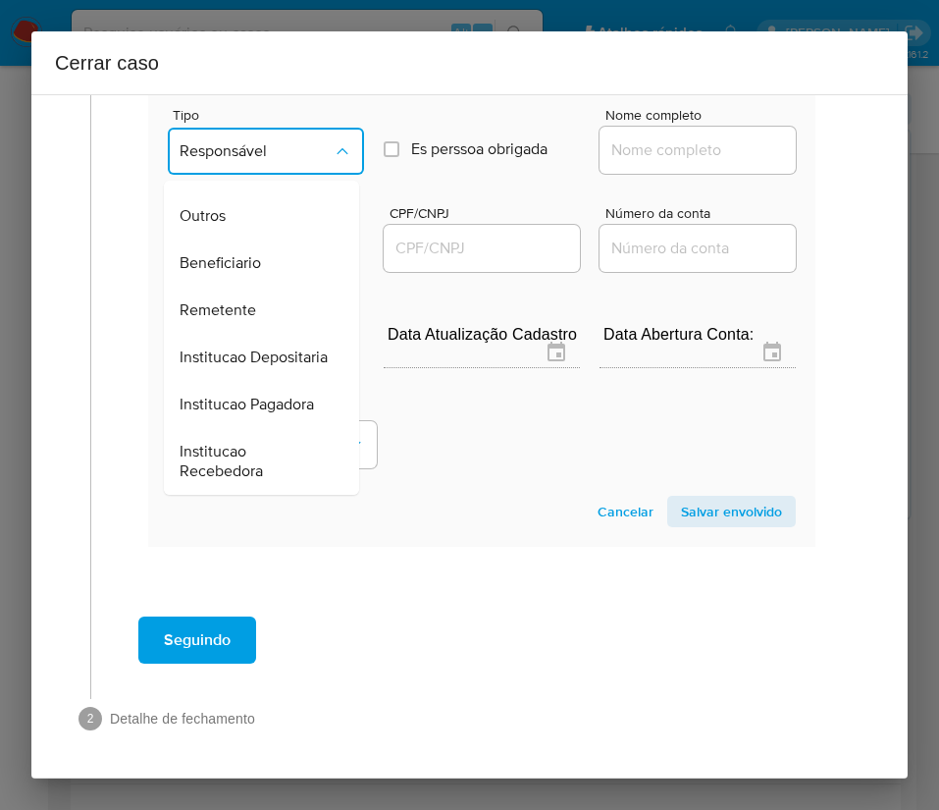
click at [239, 300] on span "Remetente" at bounding box center [218, 310] width 77 height 20
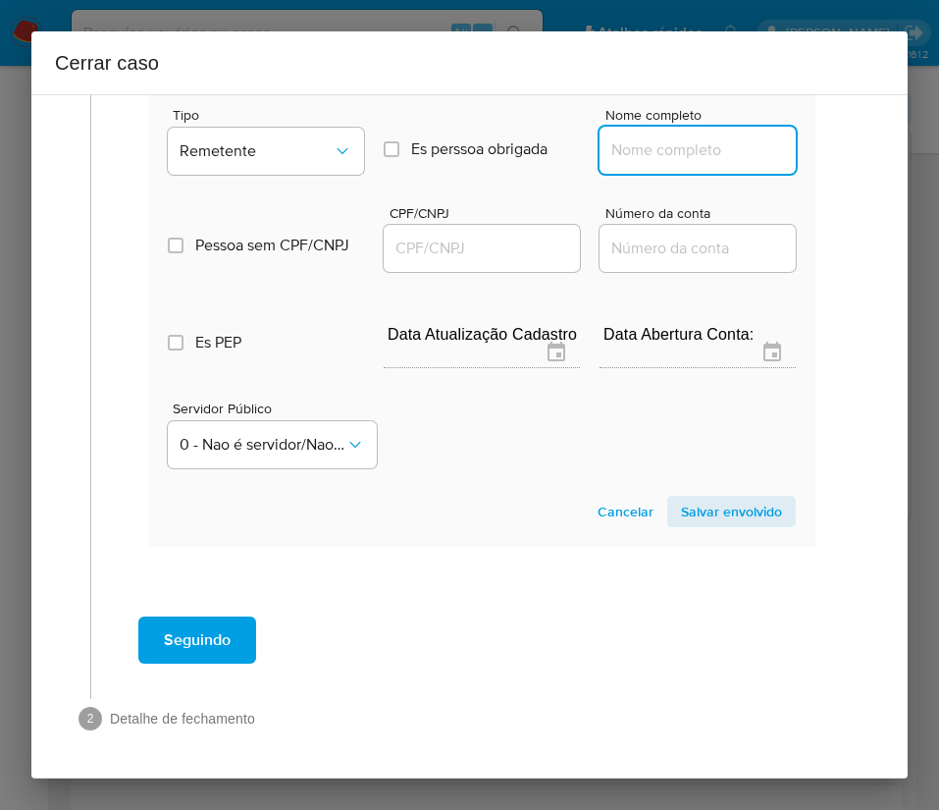
drag, startPoint x: 671, startPoint y: 134, endPoint x: 682, endPoint y: 136, distance: 11.0
click at [671, 137] on input "Nome completo" at bounding box center [698, 150] width 196 height 26
paste input "62.456.243 Natasha Campos Melo, 62456243000196"
drag, startPoint x: 625, startPoint y: 133, endPoint x: 837, endPoint y: 133, distance: 212.0
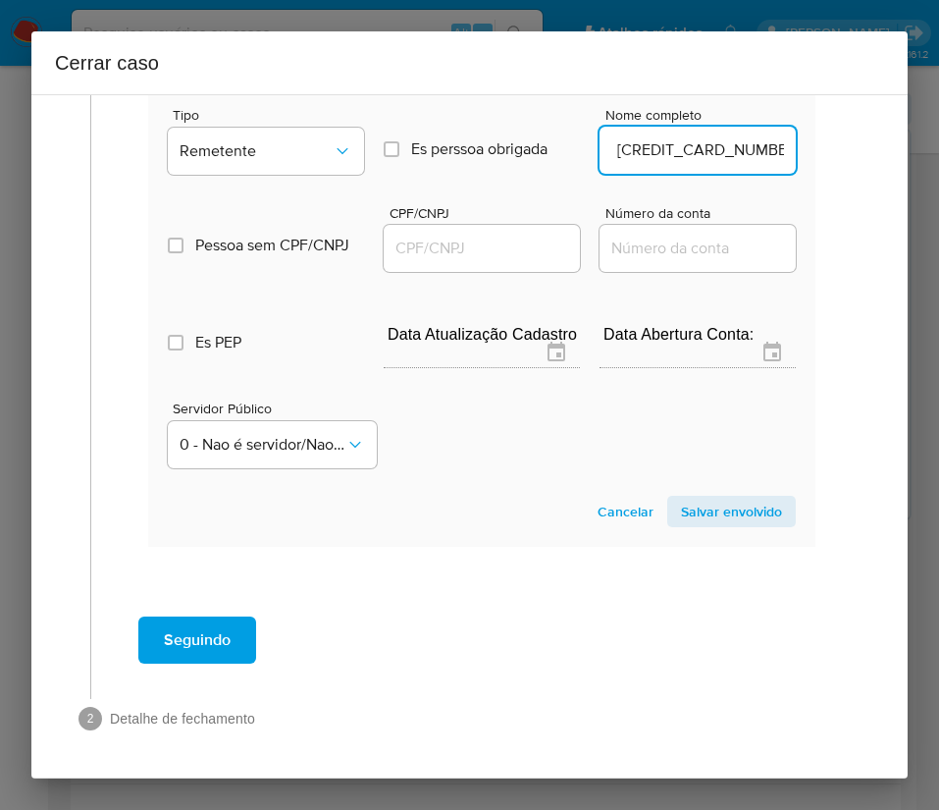
type input "62.456.243 Natasha Campos Melo"
click at [520, 236] on input "CPF/CNPJ" at bounding box center [482, 249] width 196 height 26
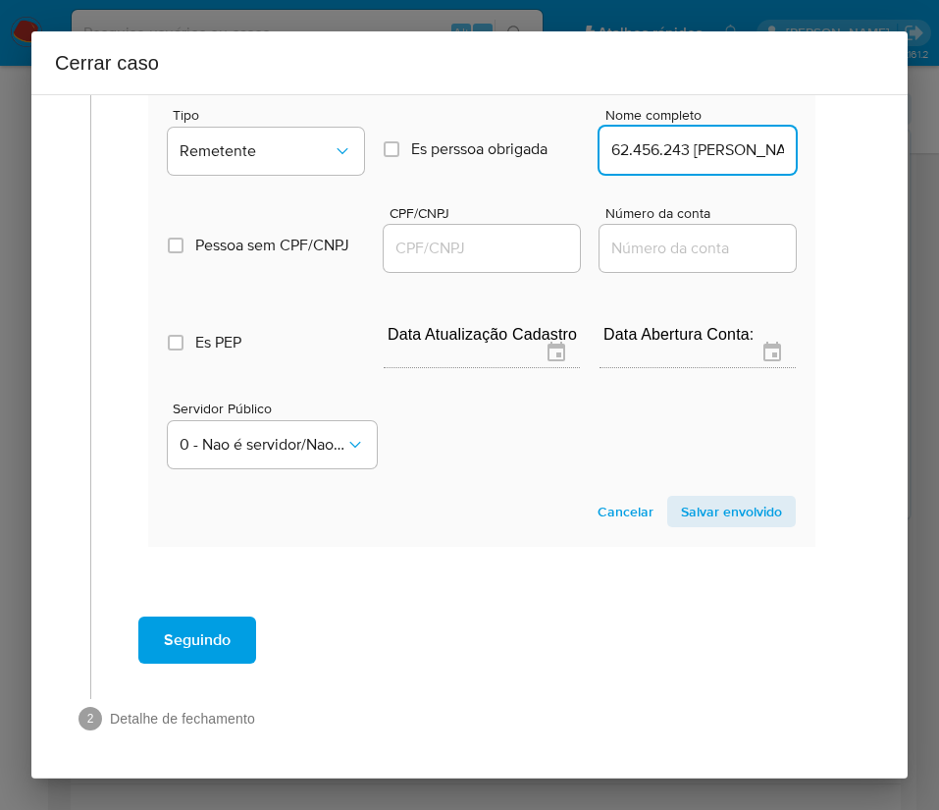
paste input "62456243000196"
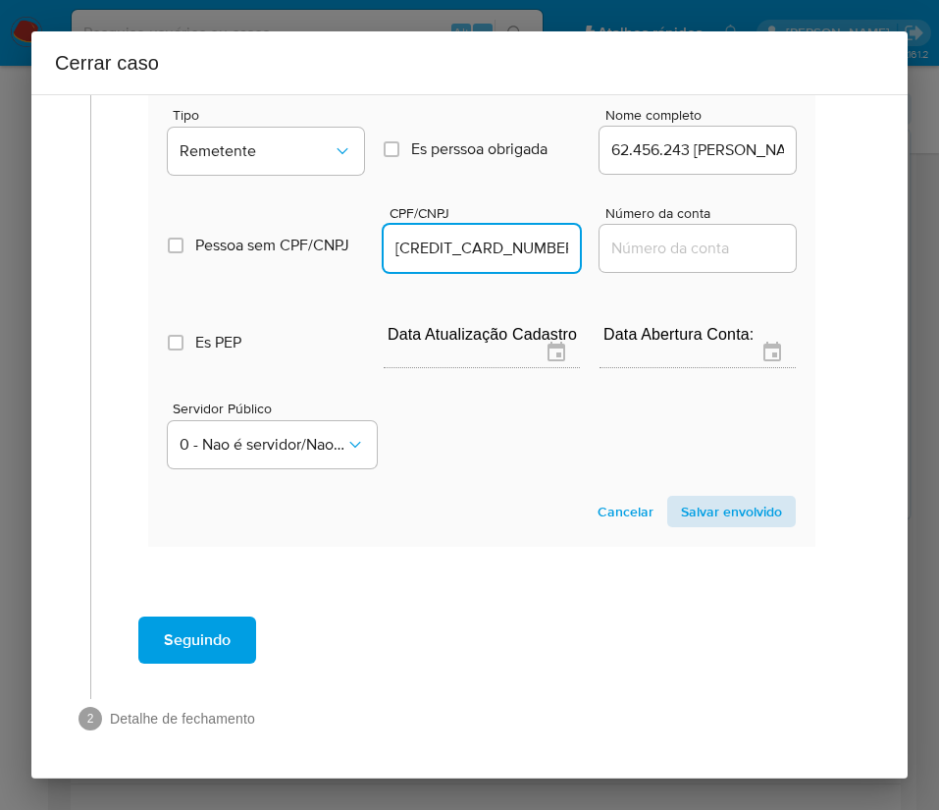
type input "62456243000196"
click at [733, 498] on span "Salvar envolvido" at bounding box center [731, 511] width 101 height 27
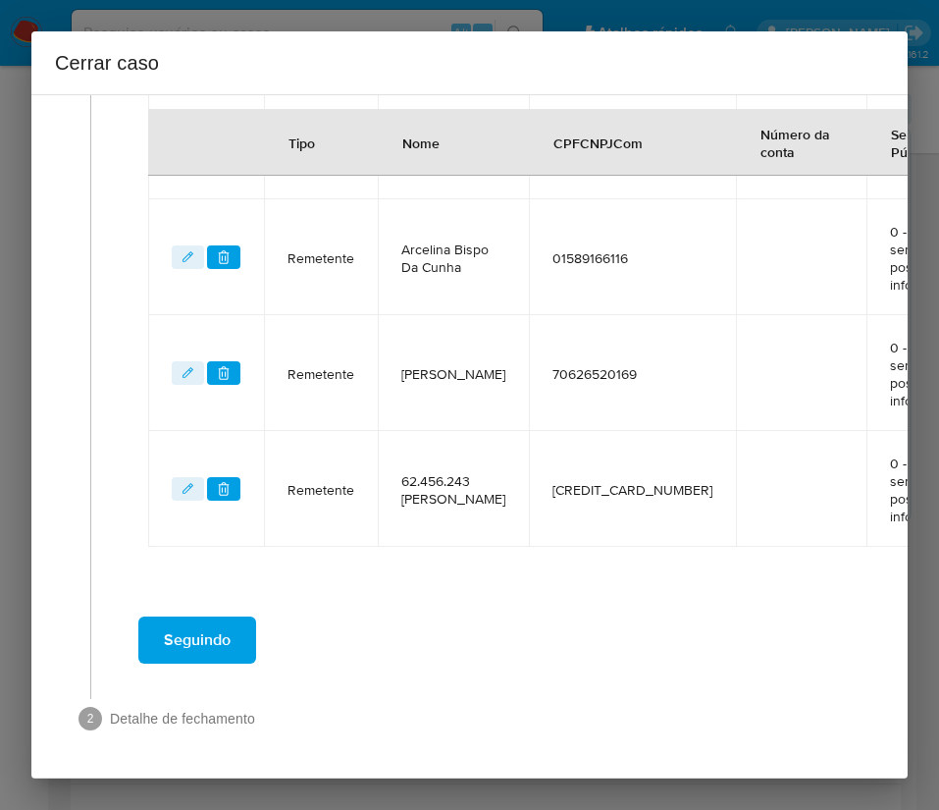
scroll to position [831, 0]
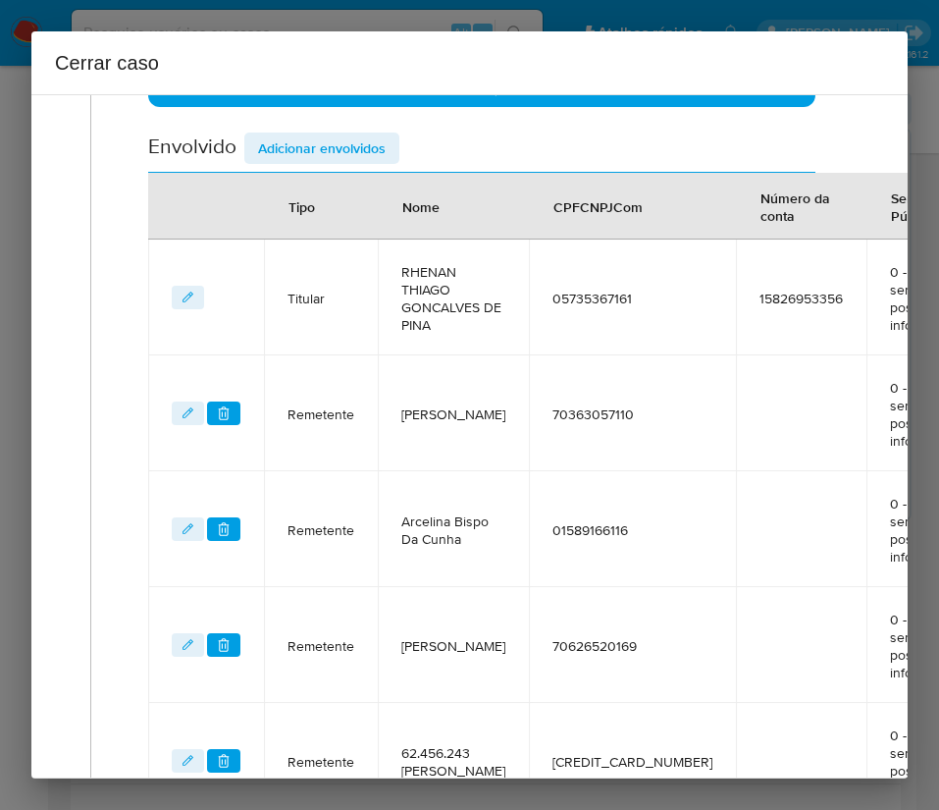
click at [351, 148] on span "Adicionar envolvidos" at bounding box center [322, 147] width 128 height 27
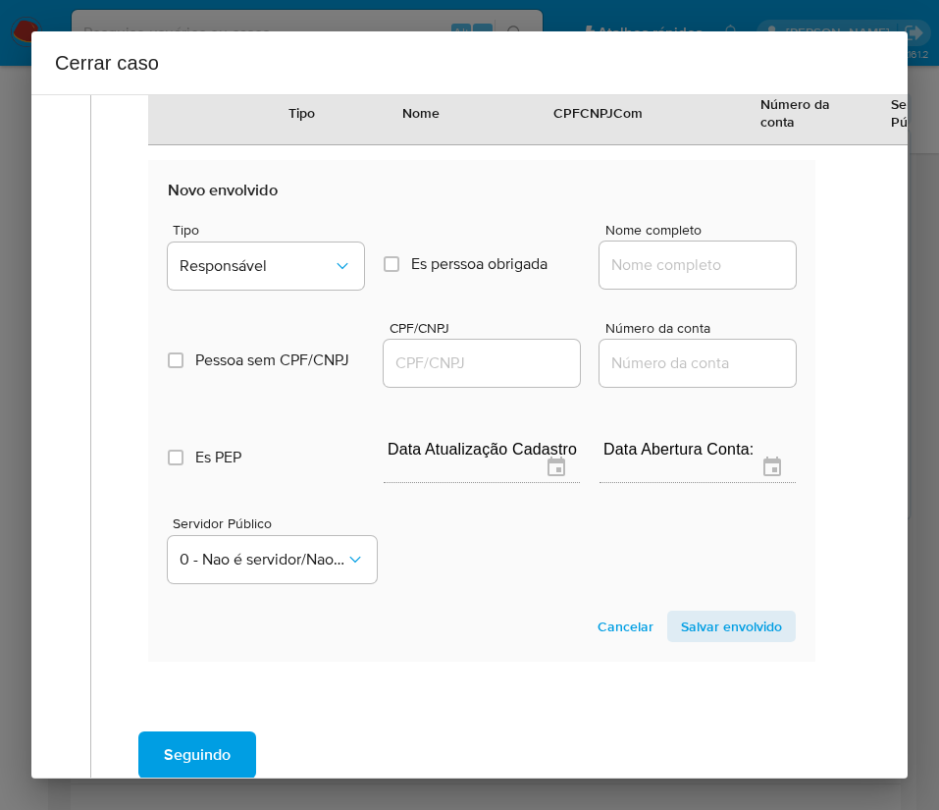
scroll to position [1567, 0]
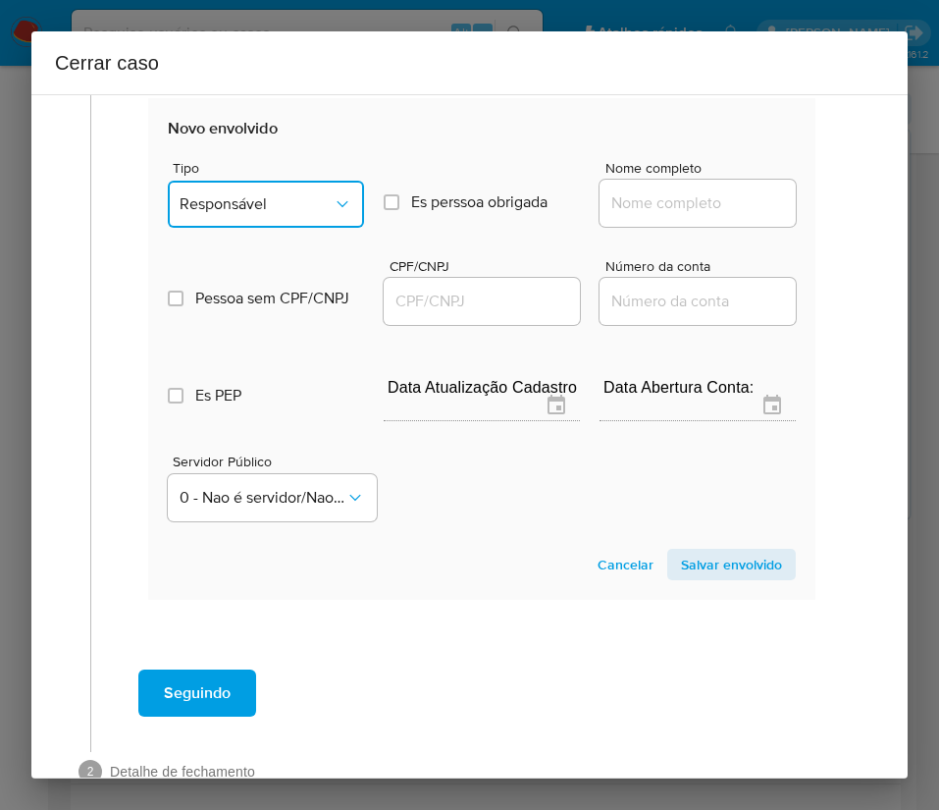
click at [290, 201] on span "Responsável" at bounding box center [256, 204] width 153 height 20
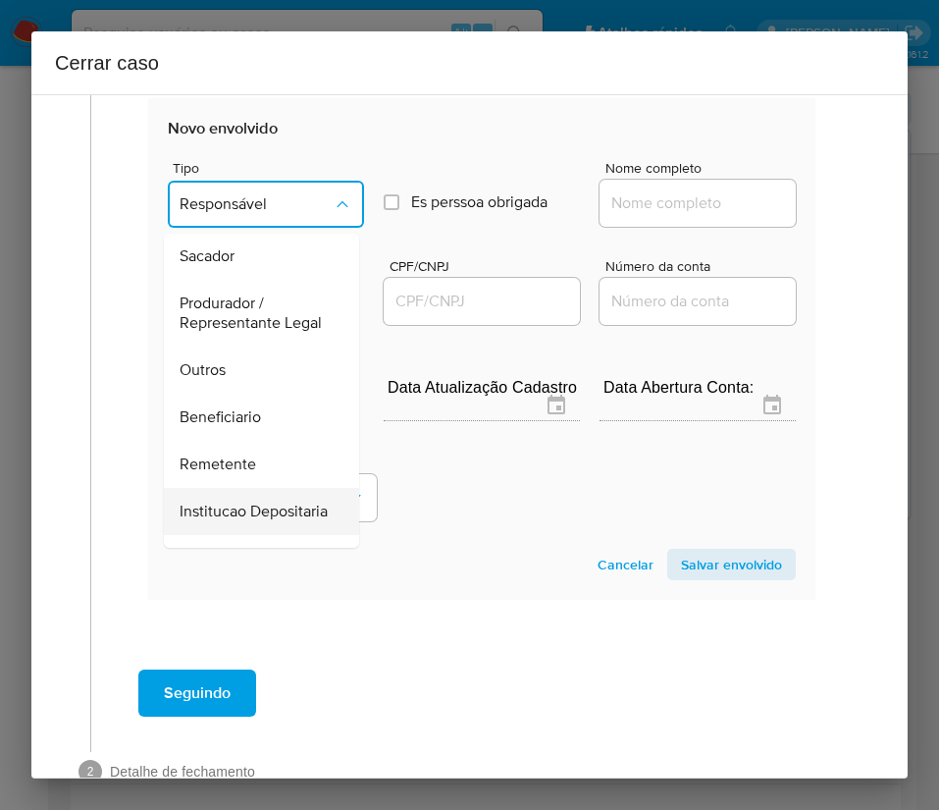
scroll to position [349, 0]
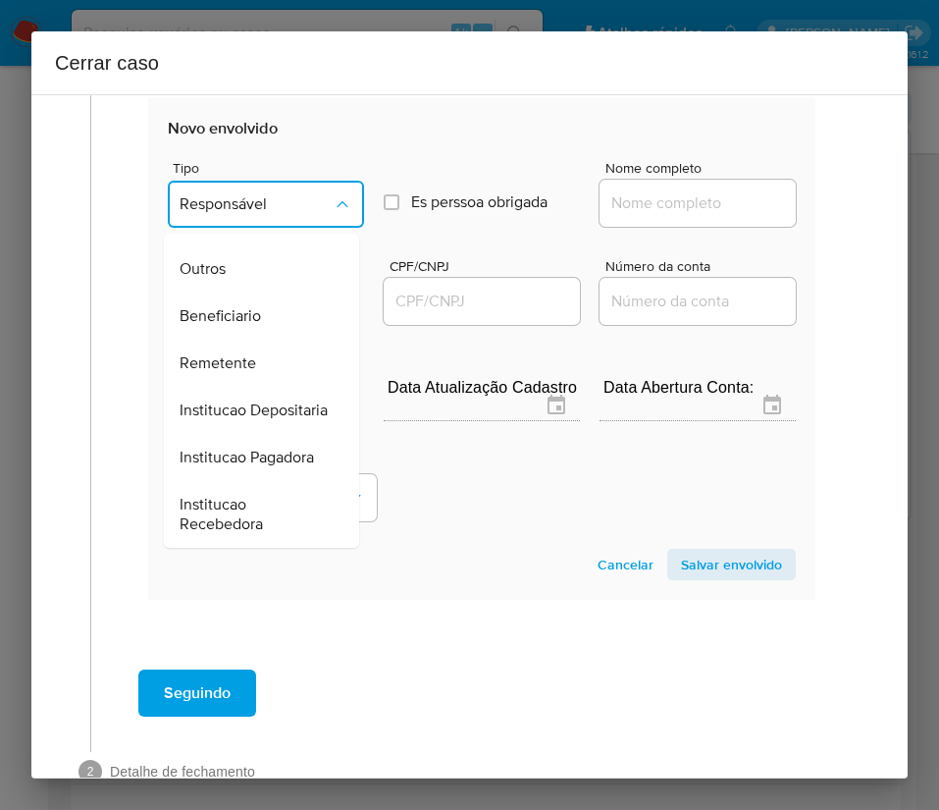
drag, startPoint x: 244, startPoint y: 279, endPoint x: 397, endPoint y: 251, distance: 154.6
click at [245, 306] on span "Beneficiario" at bounding box center [220, 316] width 81 height 20
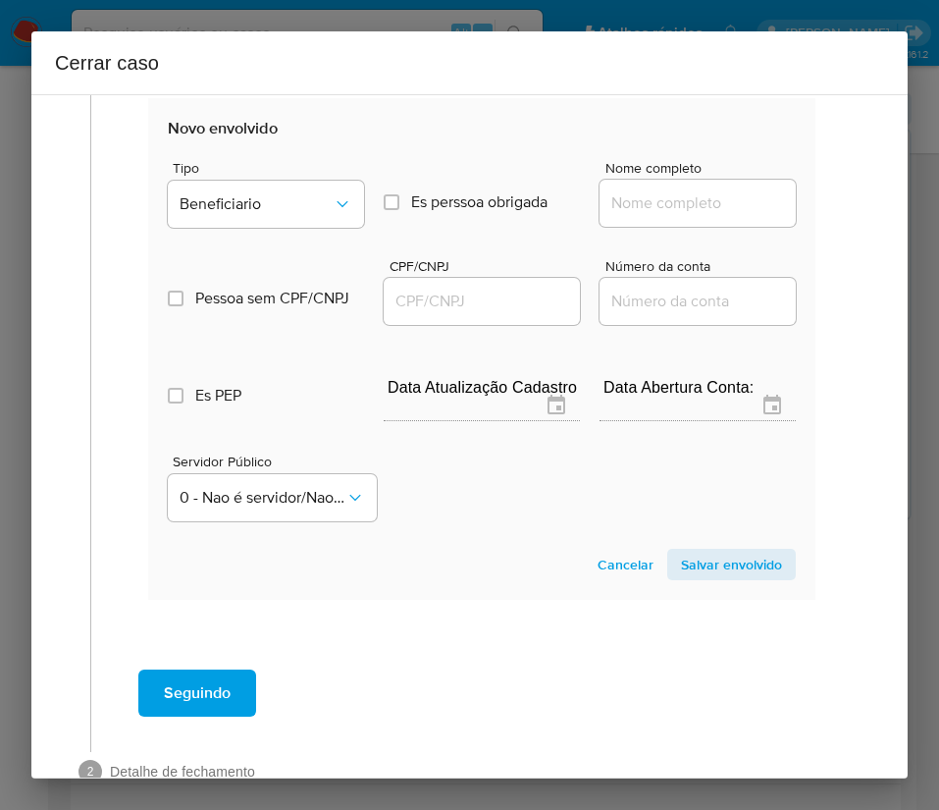
click at [638, 207] on input "Nome completo" at bounding box center [698, 203] width 196 height 26
paste input "Carlos Eduardo Dias Silva, 07094410107"
click at [659, 210] on input "Carlos Eduardo Dias Silva, 07094410107" at bounding box center [698, 203] width 196 height 26
click at [680, 208] on input "Carlos Eduardo Dias Silva, 07094410107" at bounding box center [698, 203] width 196 height 26
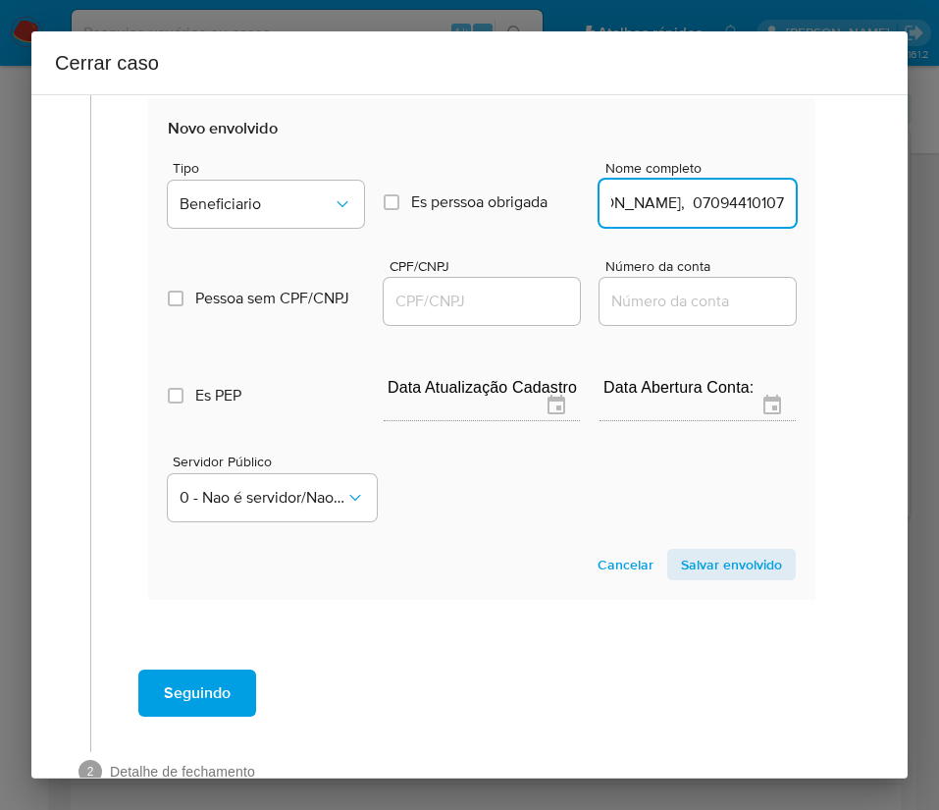
drag, startPoint x: 660, startPoint y: 208, endPoint x: 769, endPoint y: 207, distance: 109.9
click at [769, 207] on input "Carlos Eduardo Dias Silva, 07094410107" at bounding box center [698, 203] width 196 height 26
click at [692, 196] on input "Carlos Eduardo Dias Silva, 07094410107" at bounding box center [698, 203] width 196 height 26
drag, startPoint x: 653, startPoint y: 214, endPoint x: 769, endPoint y: 209, distance: 116.9
click at [769, 209] on input "Carlos Eduardo Dias Silva, 07094410107" at bounding box center [698, 203] width 196 height 26
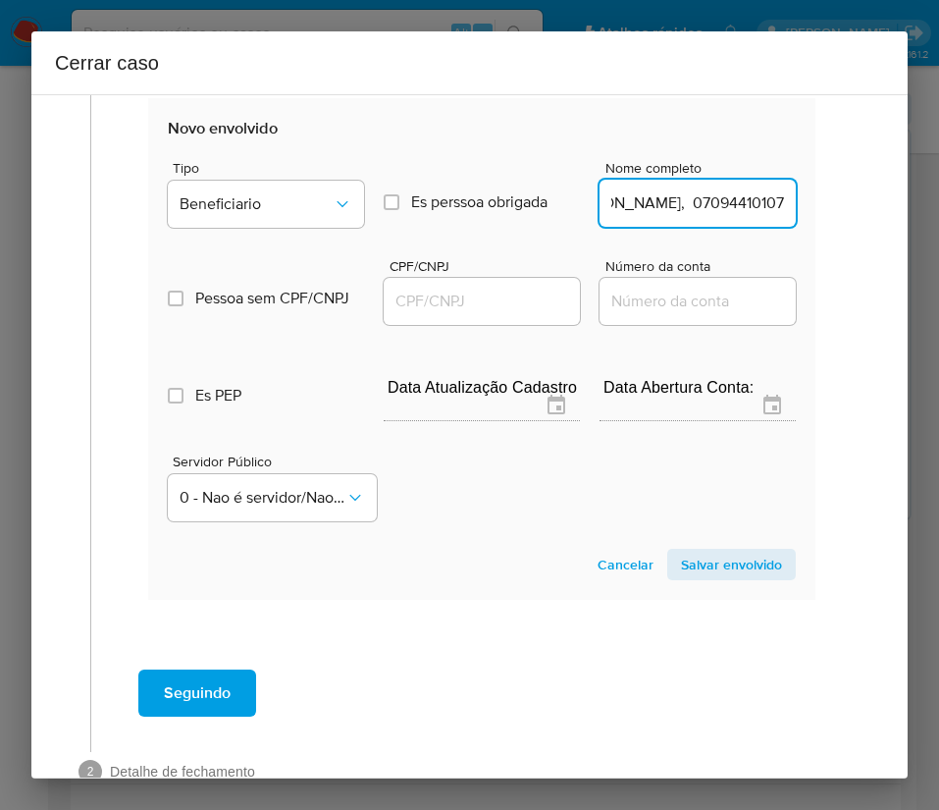
click at [694, 204] on input "Carlos Eduardo Dias Silva, 07094410107" at bounding box center [698, 203] width 196 height 26
drag, startPoint x: 658, startPoint y: 205, endPoint x: 822, endPoint y: 202, distance: 164.9
type input "Carlos Eduardo Dias Silva"
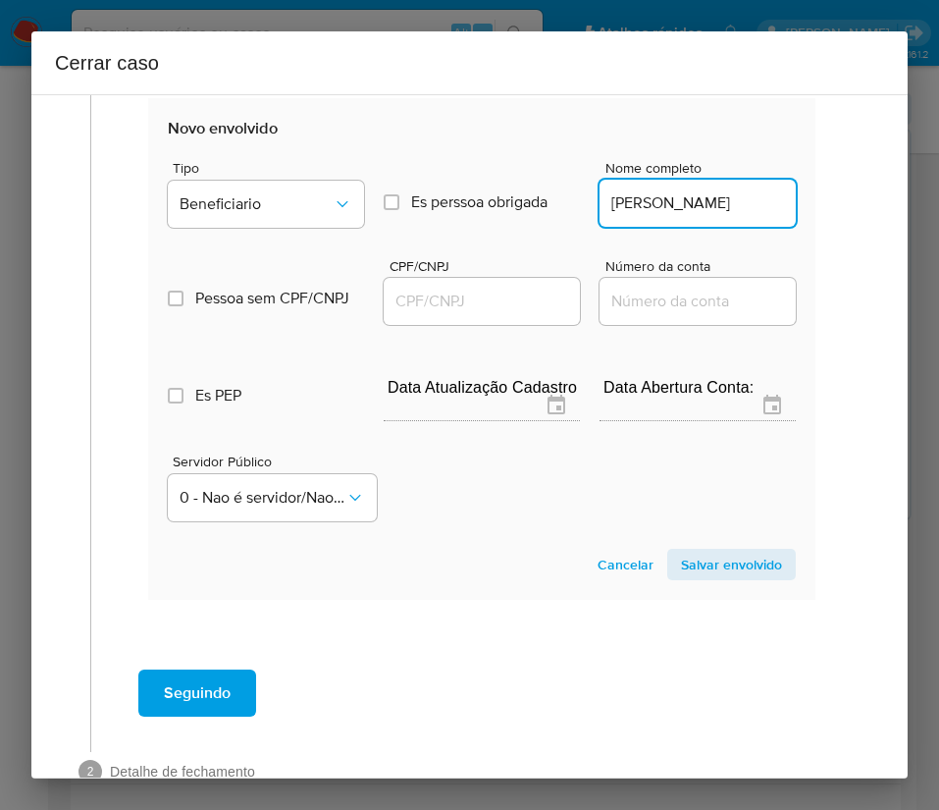
click at [489, 291] on div at bounding box center [482, 301] width 196 height 47
click at [499, 300] on input "CPF/CNPJ" at bounding box center [482, 302] width 196 height 26
paste input "07094410107"
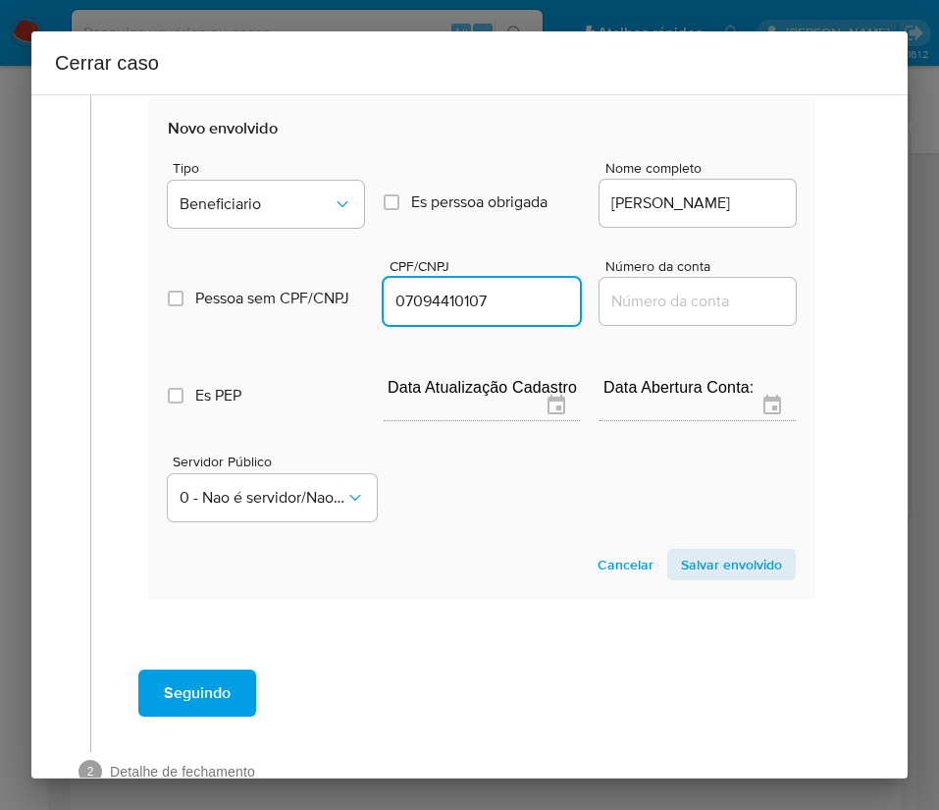
type input "7094410107"
click at [729, 563] on span "Salvar envolvido" at bounding box center [731, 564] width 101 height 27
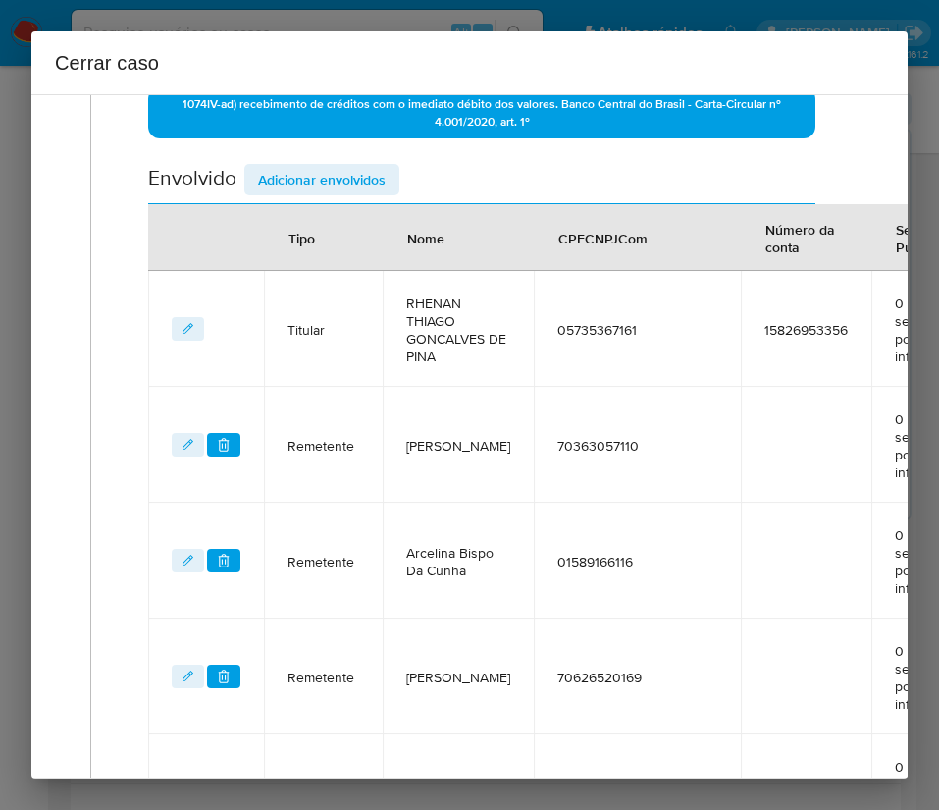
click at [369, 180] on span "Adicionar envolvidos" at bounding box center [322, 179] width 128 height 27
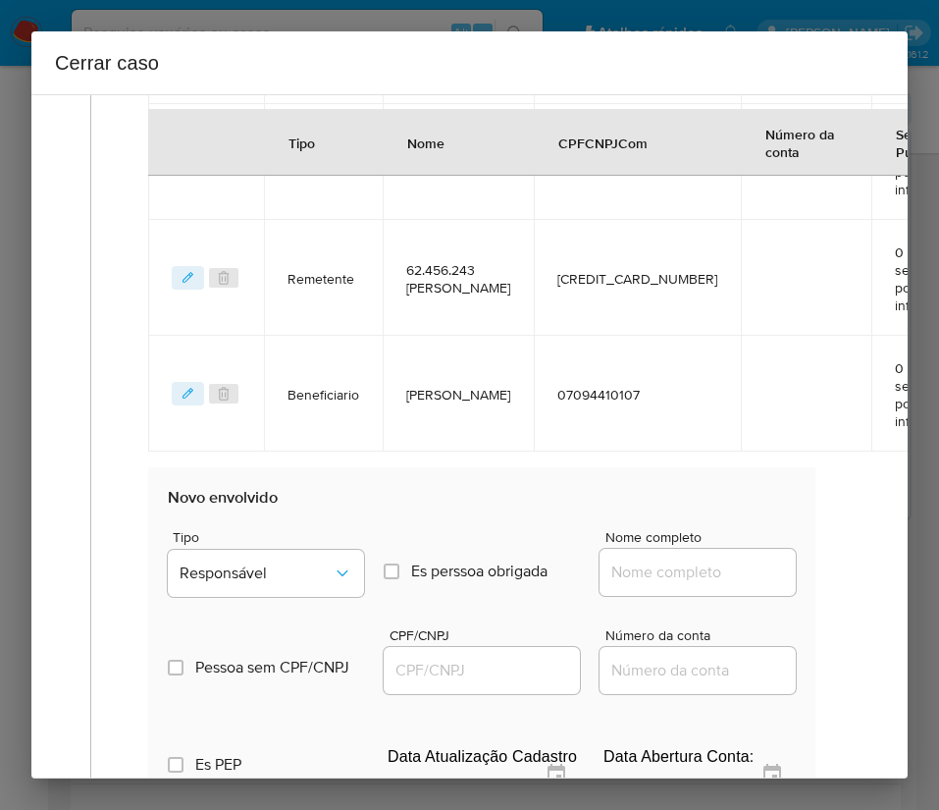
scroll to position [1536, 0]
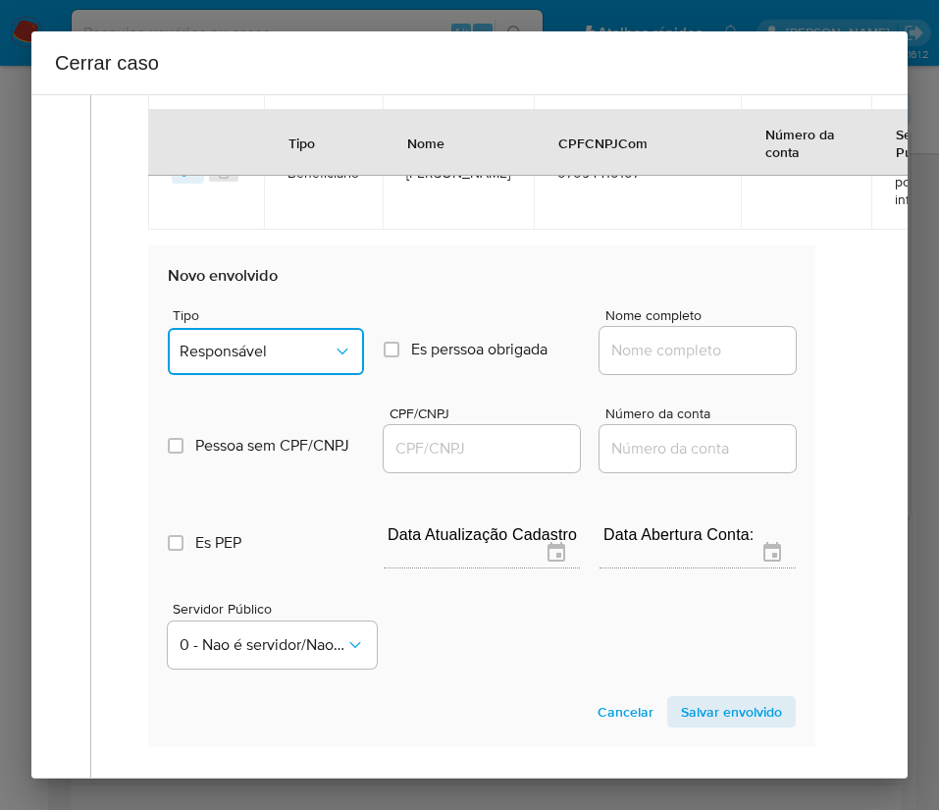
click at [239, 340] on button "Responsável" at bounding box center [266, 351] width 196 height 47
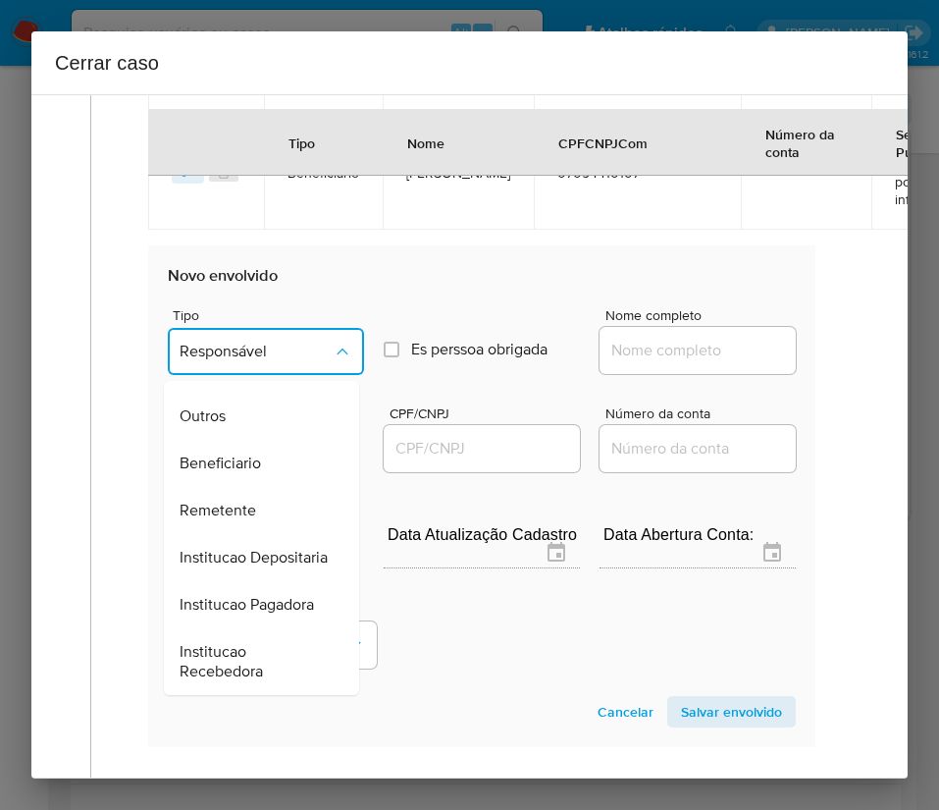
drag, startPoint x: 244, startPoint y: 423, endPoint x: 296, endPoint y: 410, distance: 53.6
click at [245, 453] on span "Beneficiario" at bounding box center [220, 463] width 81 height 20
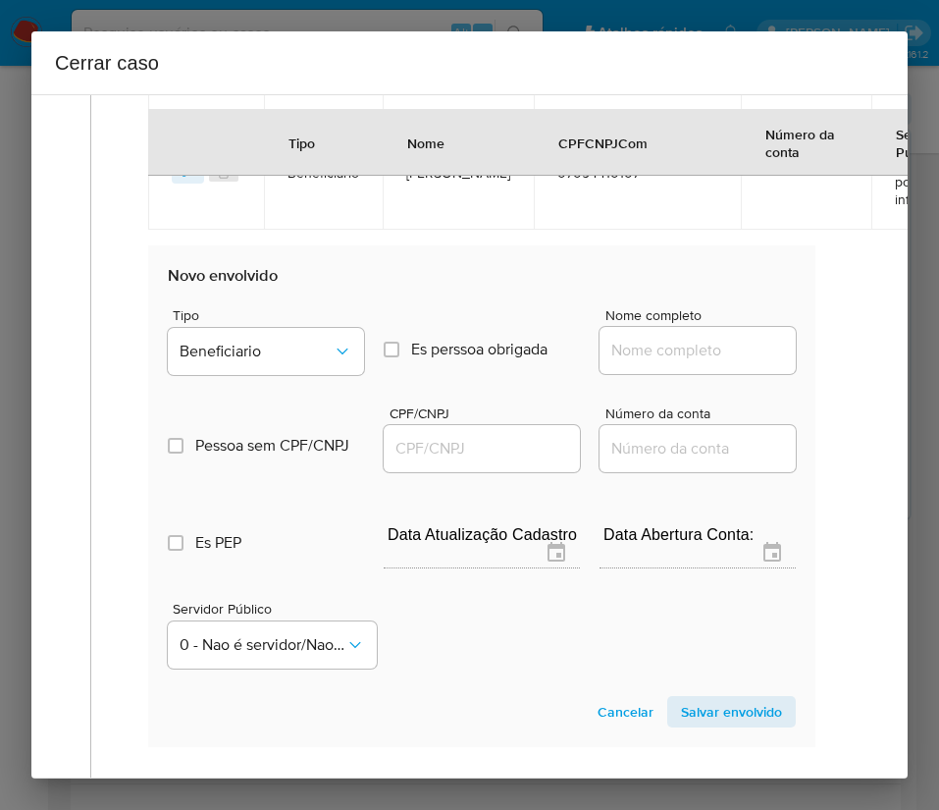
drag, startPoint x: 624, startPoint y: 345, endPoint x: 665, endPoint y: 362, distance: 44.8
click at [624, 345] on input "Nome completo" at bounding box center [698, 351] width 196 height 26
paste input "Davi Breno Magalhaes De Oliveira, 09689126130"
drag, startPoint x: 652, startPoint y: 355, endPoint x: 668, endPoint y: 354, distance: 16.7
click at [668, 354] on input "Davi Breno Magalhaes De Oliveira, 09689126130" at bounding box center [698, 351] width 196 height 26
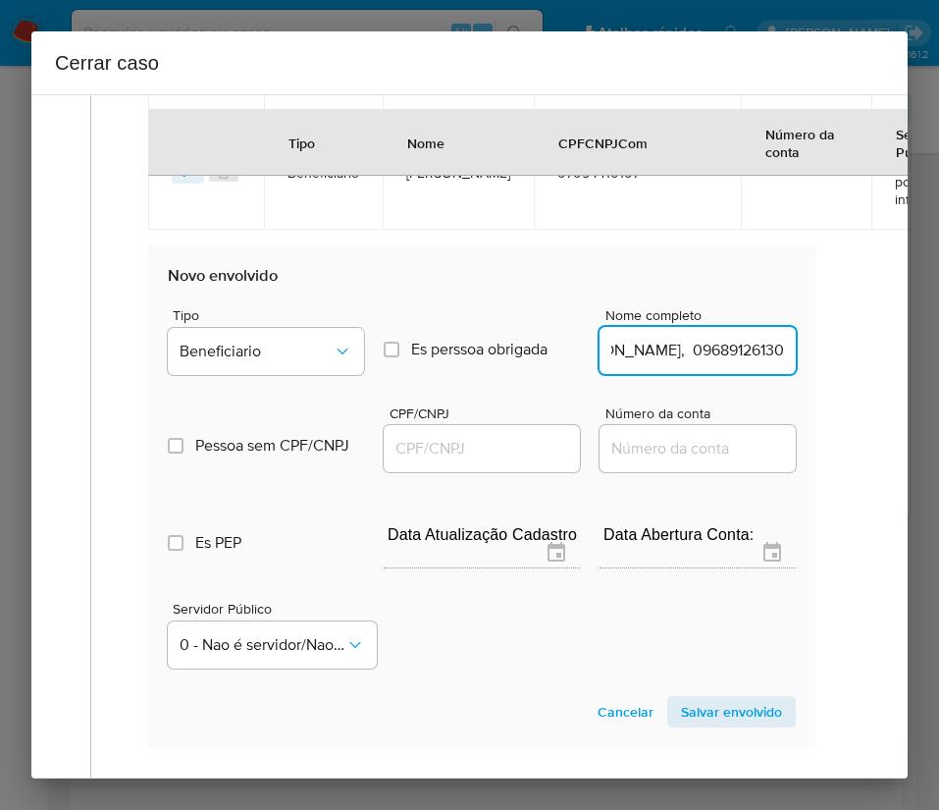
click at [710, 348] on input "Davi Breno Magalhaes De Oliveira, 09689126130" at bounding box center [698, 351] width 196 height 26
drag, startPoint x: 658, startPoint y: 354, endPoint x: 795, endPoint y: 354, distance: 137.4
type input "Davi Breno Magalhaes De Oliveira"
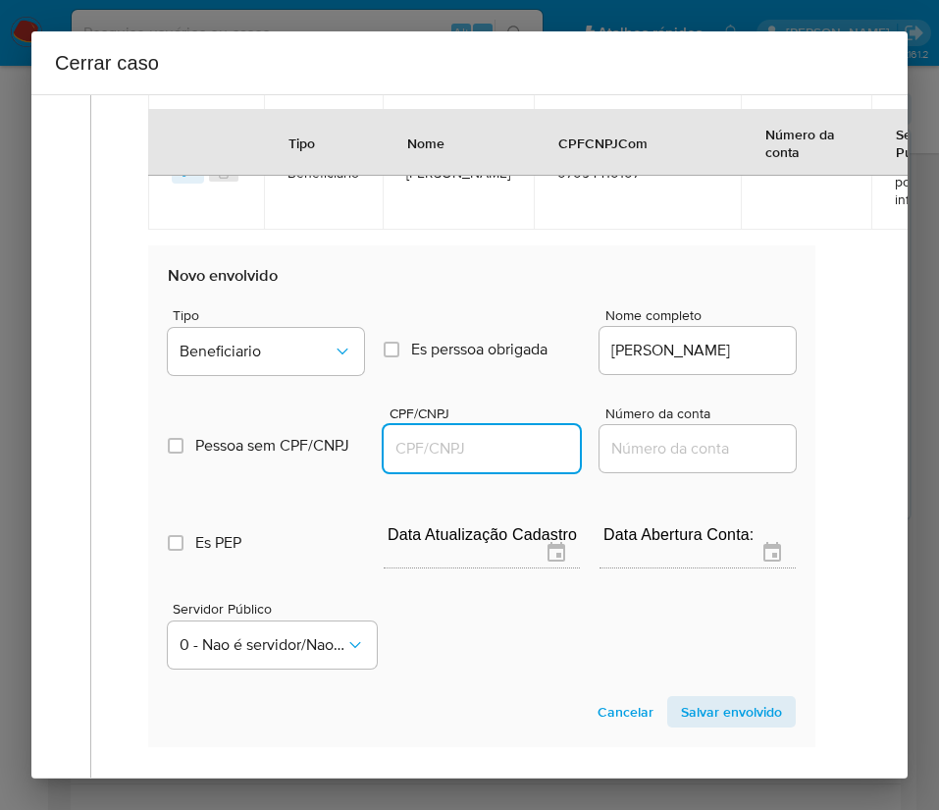
drag, startPoint x: 492, startPoint y: 457, endPoint x: 557, endPoint y: 456, distance: 64.8
click at [492, 458] on input "CPF/CNPJ" at bounding box center [482, 449] width 196 height 26
paste input "09689126130"
type input "9689126130"
click at [715, 706] on span "Salvar envolvido" at bounding box center [731, 711] width 101 height 27
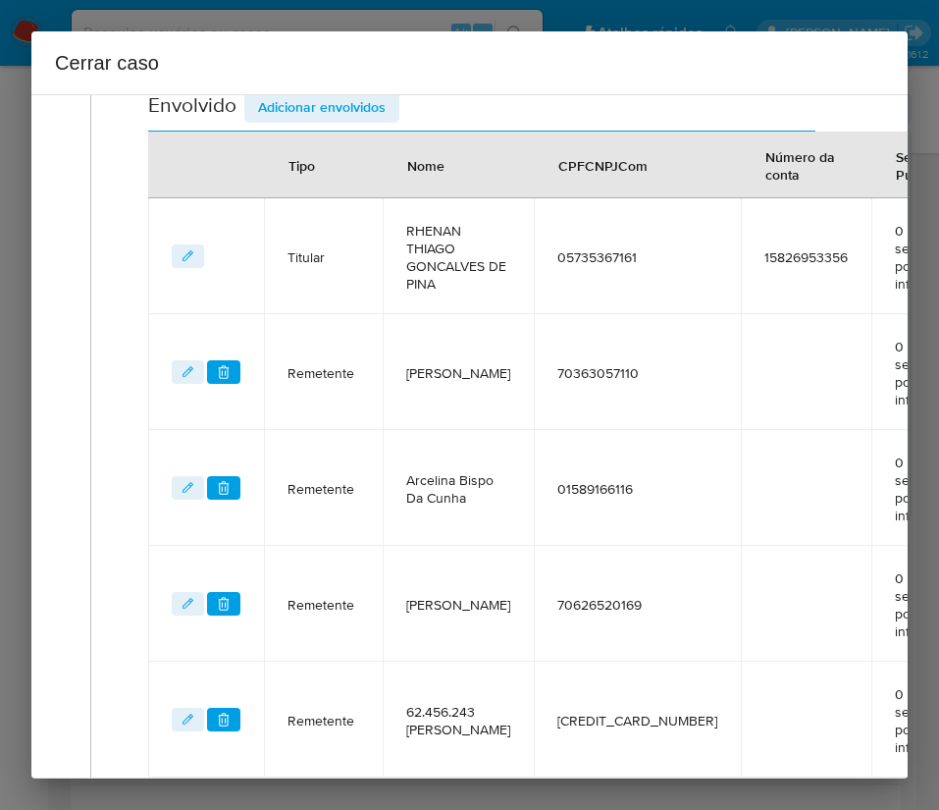
scroll to position [769, 0]
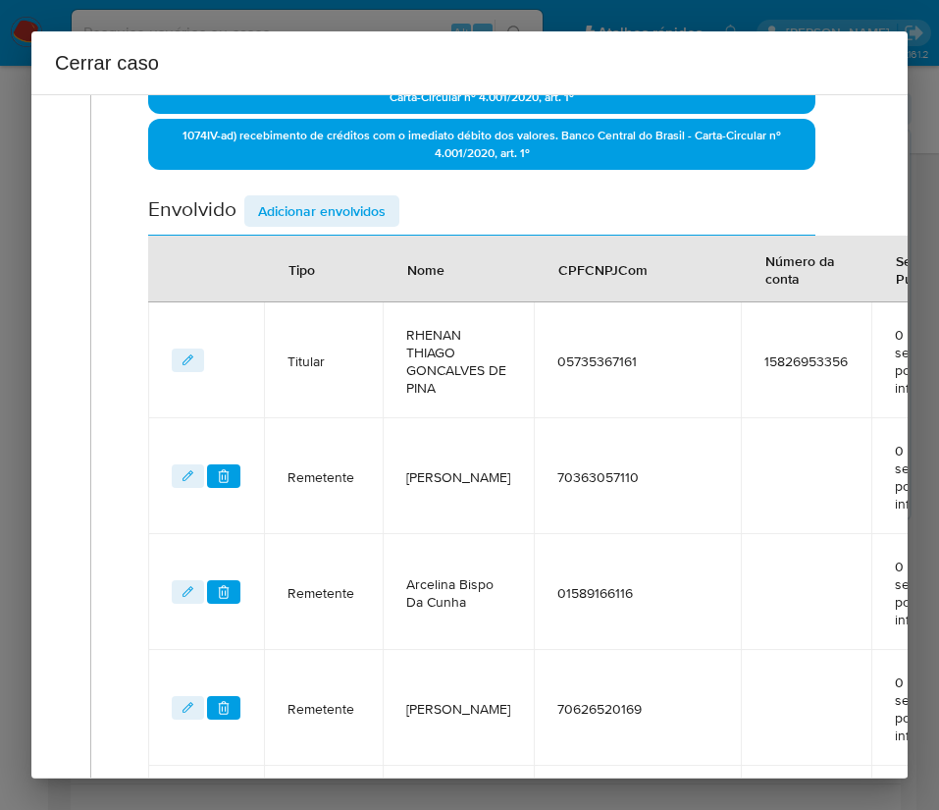
click at [373, 218] on span "Adicionar envolvidos" at bounding box center [322, 210] width 128 height 27
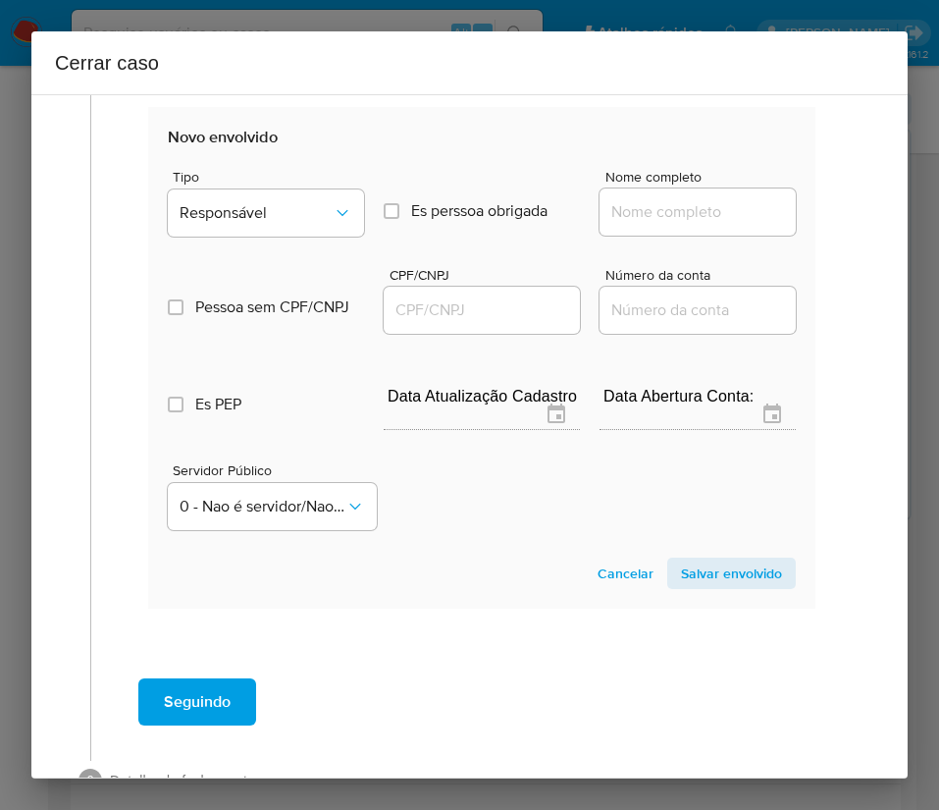
scroll to position [1875, 0]
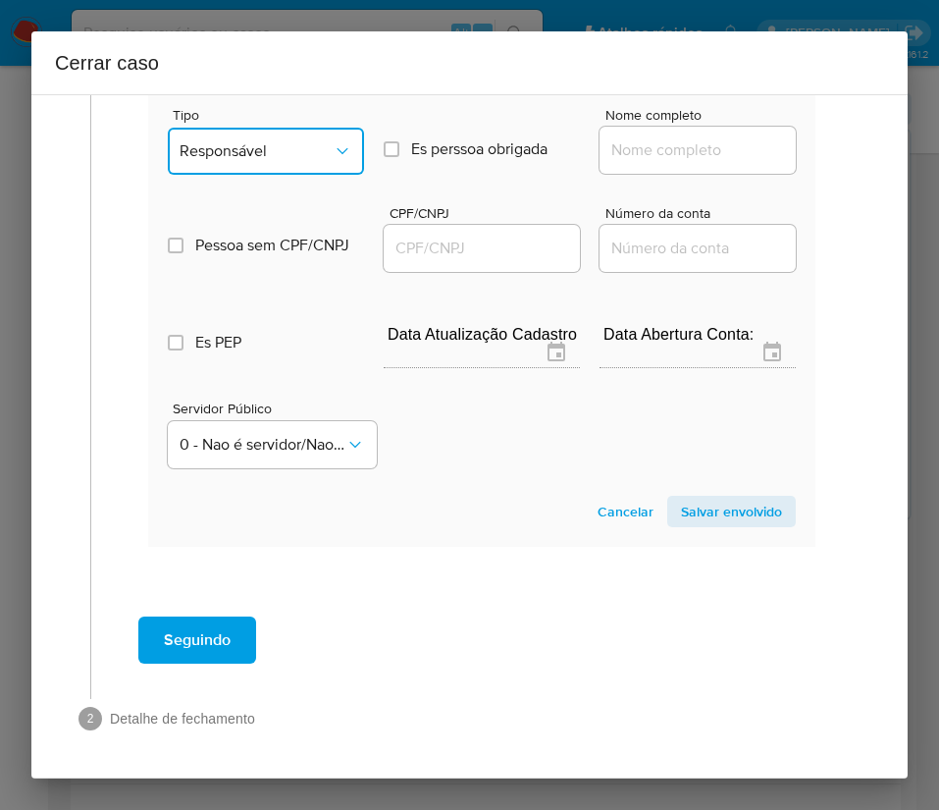
click at [304, 141] on span "Responsável" at bounding box center [256, 151] width 153 height 20
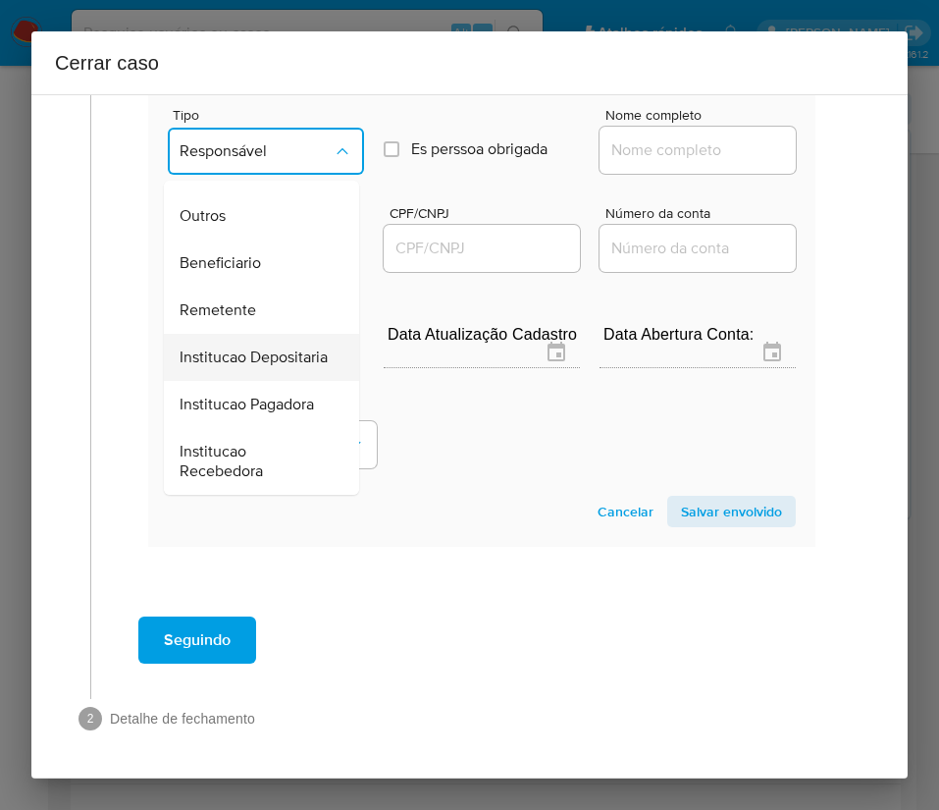
scroll to position [349, 0]
drag, startPoint x: 267, startPoint y: 205, endPoint x: 699, endPoint y: 82, distance: 448.9
click at [269, 239] on div "Beneficiario" at bounding box center [256, 262] width 152 height 47
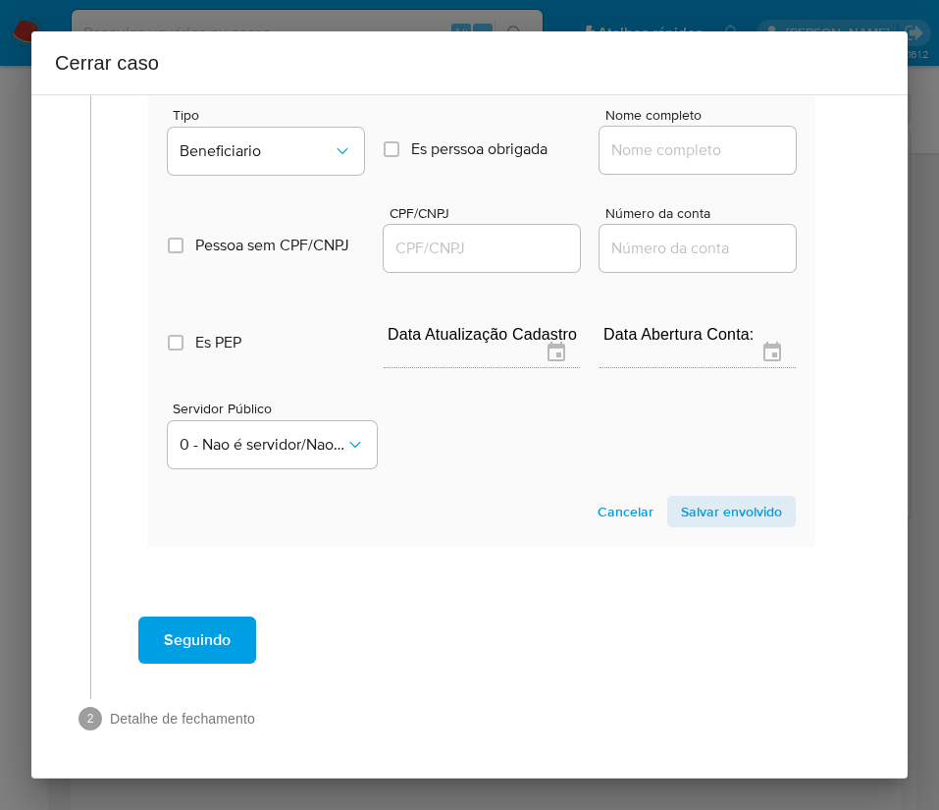
click at [738, 62] on h2 "Cerrar caso" at bounding box center [469, 62] width 829 height 31
click at [660, 127] on div at bounding box center [698, 150] width 196 height 47
click at [677, 137] on input "Nome completo" at bounding box center [698, 150] width 196 height 26
paste input "Jorge Luis Ferreira Pedrosa - CPF 10311011101"
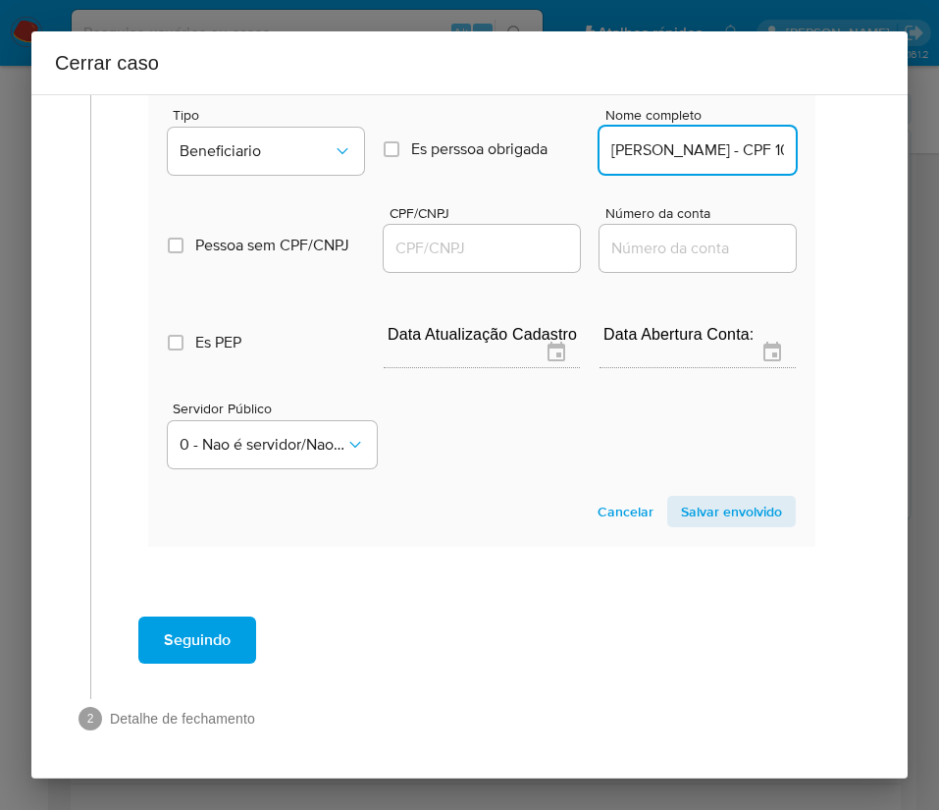
scroll to position [0, 140]
drag, startPoint x: 689, startPoint y: 126, endPoint x: 802, endPoint y: 125, distance: 112.9
drag, startPoint x: 687, startPoint y: 129, endPoint x: 851, endPoint y: 129, distance: 163.9
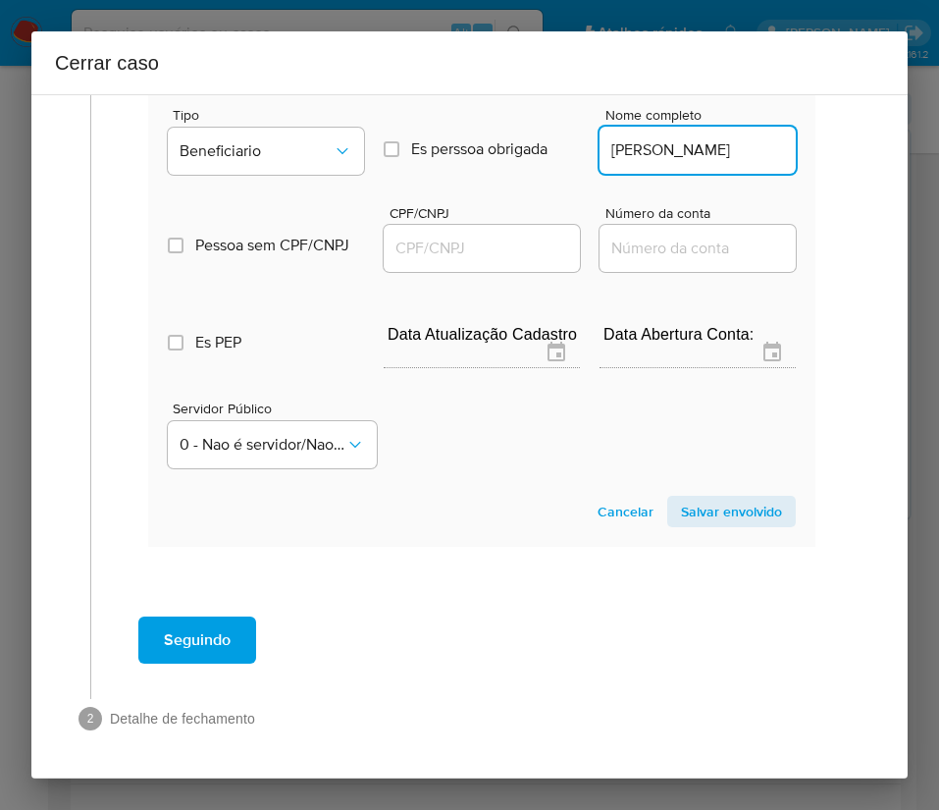
scroll to position [0, 21]
type input "Jorge Luis Ferreira Pedrosa"
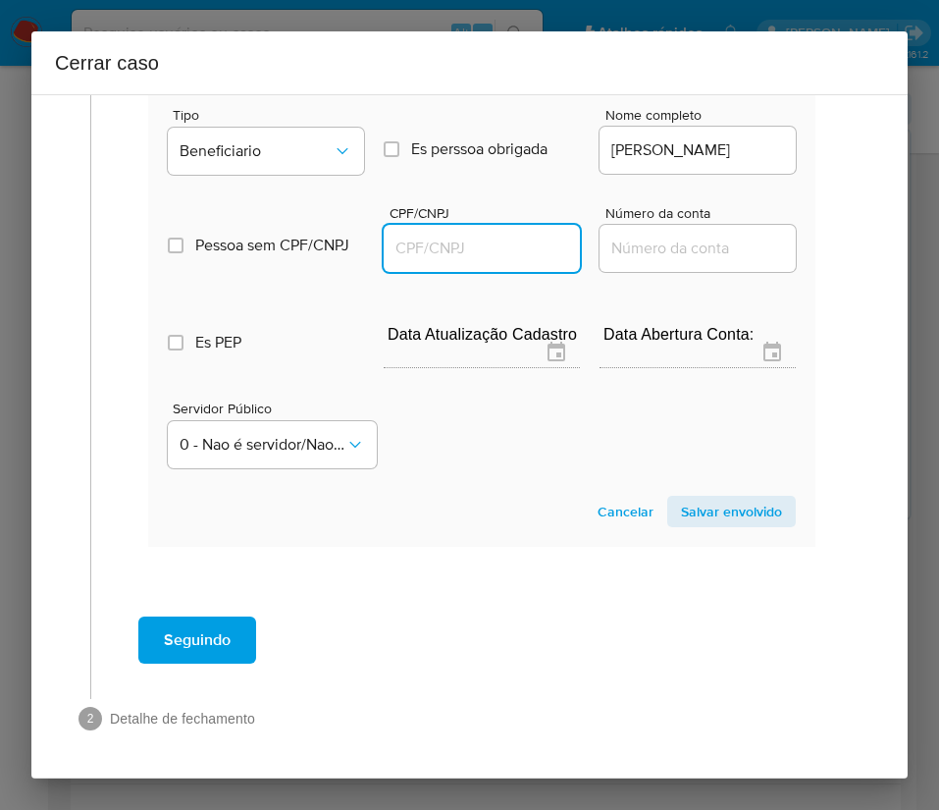
scroll to position [0, 0]
drag, startPoint x: 535, startPoint y: 225, endPoint x: 600, endPoint y: 234, distance: 65.4
click at [538, 236] on input "CPF/CNPJ" at bounding box center [482, 249] width 196 height 26
paste input "10311011101"
type input "10311011101"
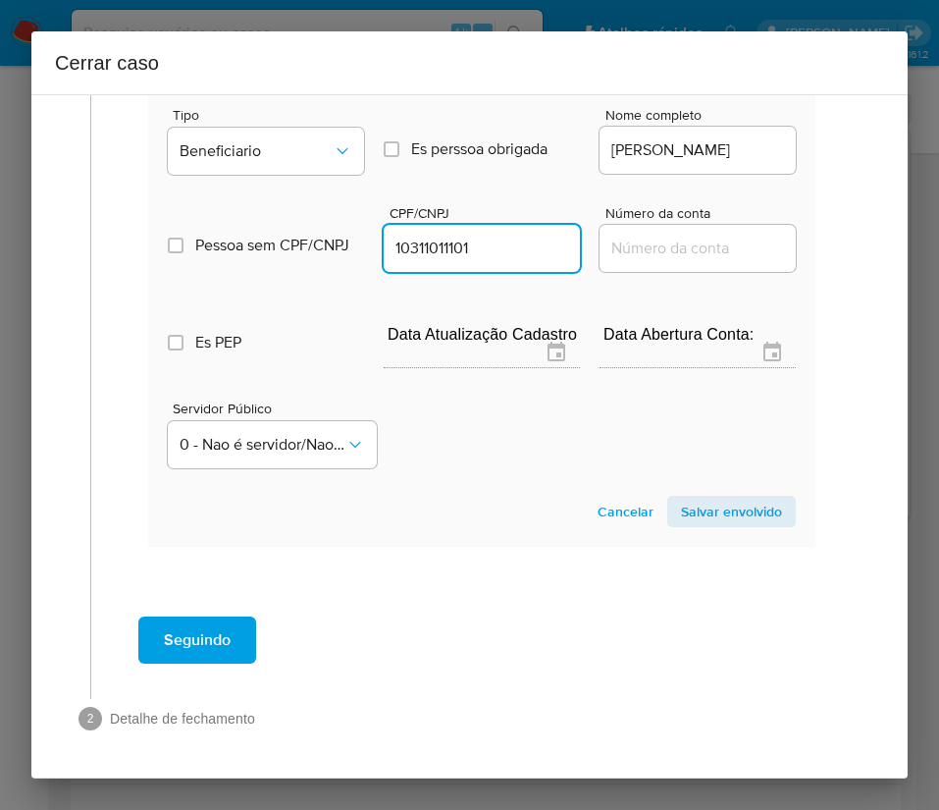
click at [753, 498] on span "Salvar envolvido" at bounding box center [731, 511] width 101 height 27
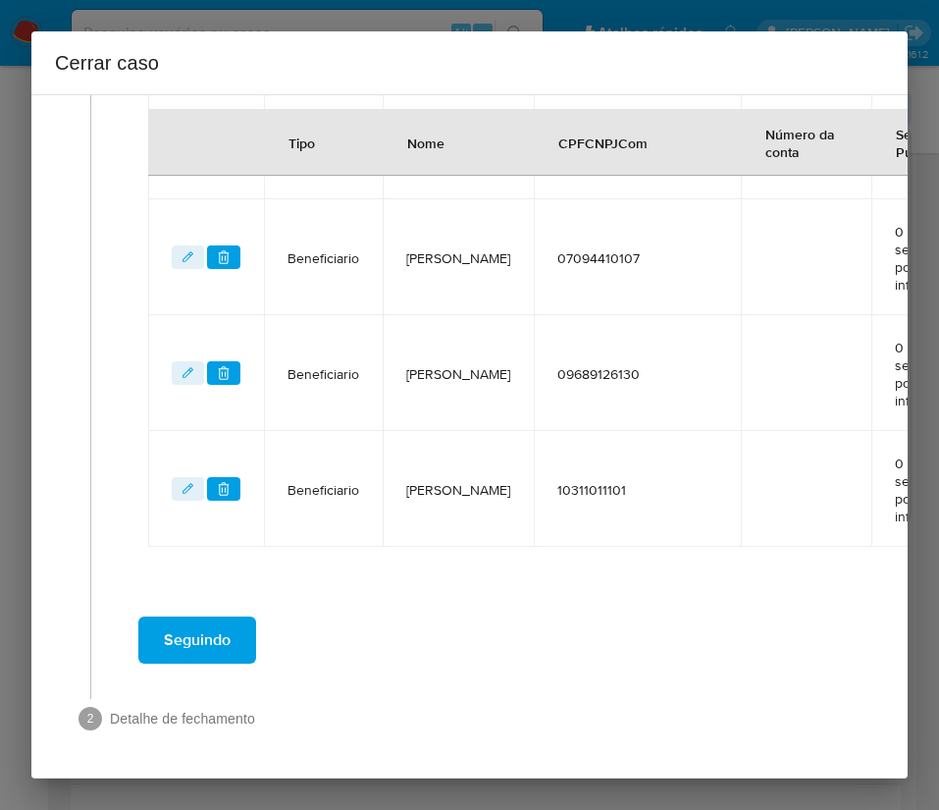
scroll to position [1473, 0]
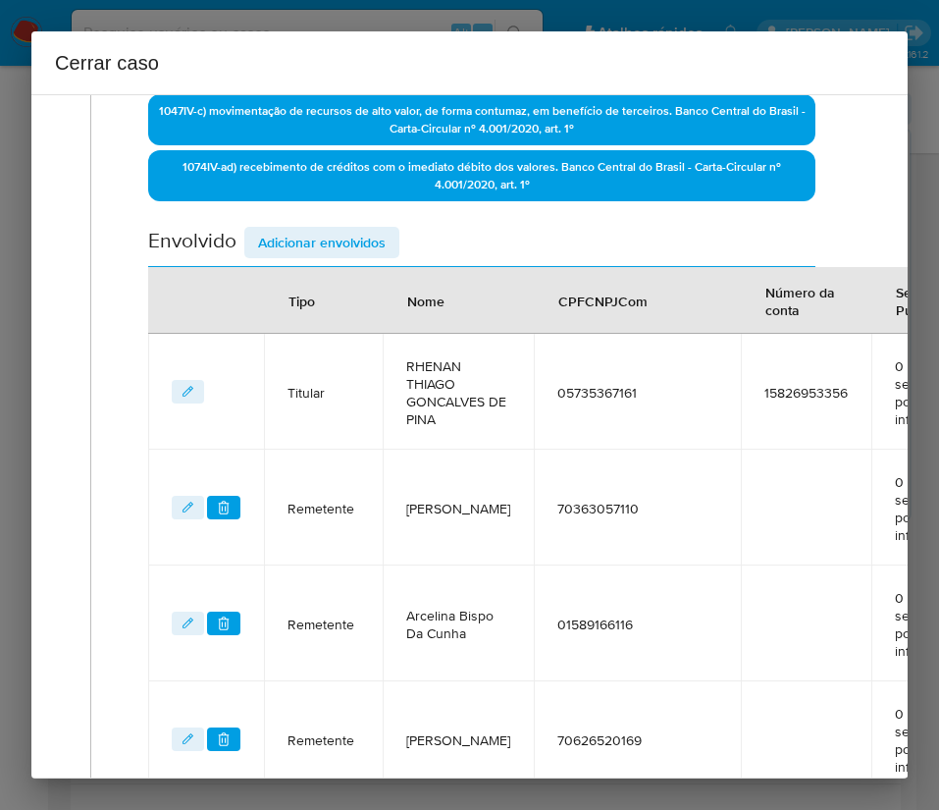
click at [368, 243] on span "Adicionar envolvidos" at bounding box center [322, 242] width 128 height 27
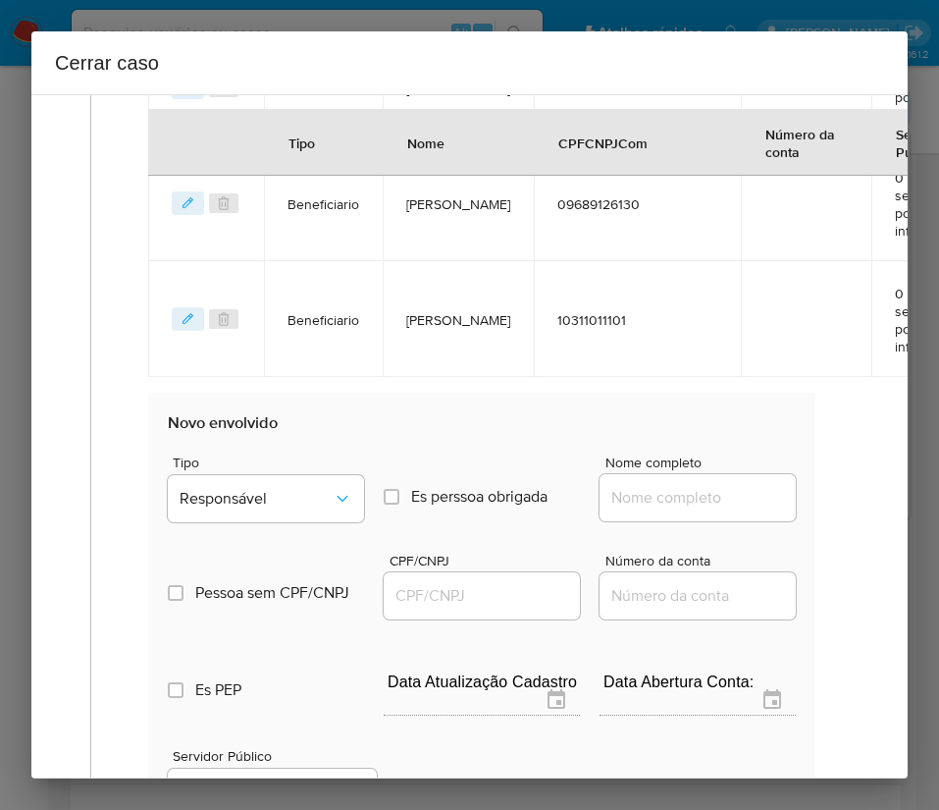
scroll to position [1768, 0]
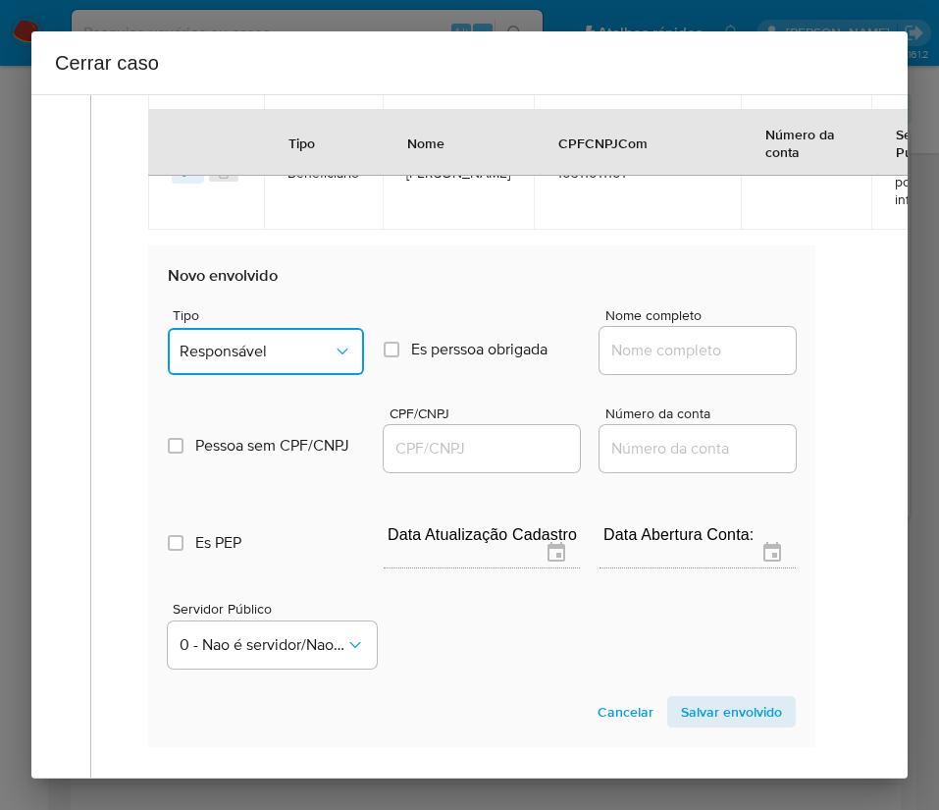
click at [306, 340] on button "Responsável" at bounding box center [266, 351] width 196 height 47
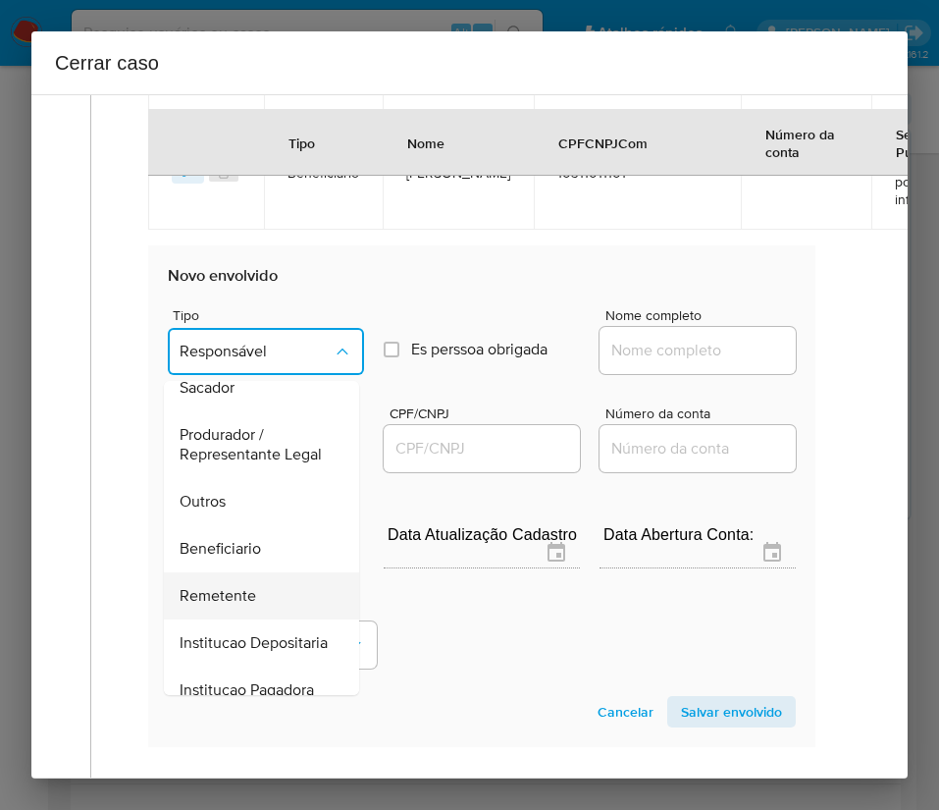
scroll to position [349, 0]
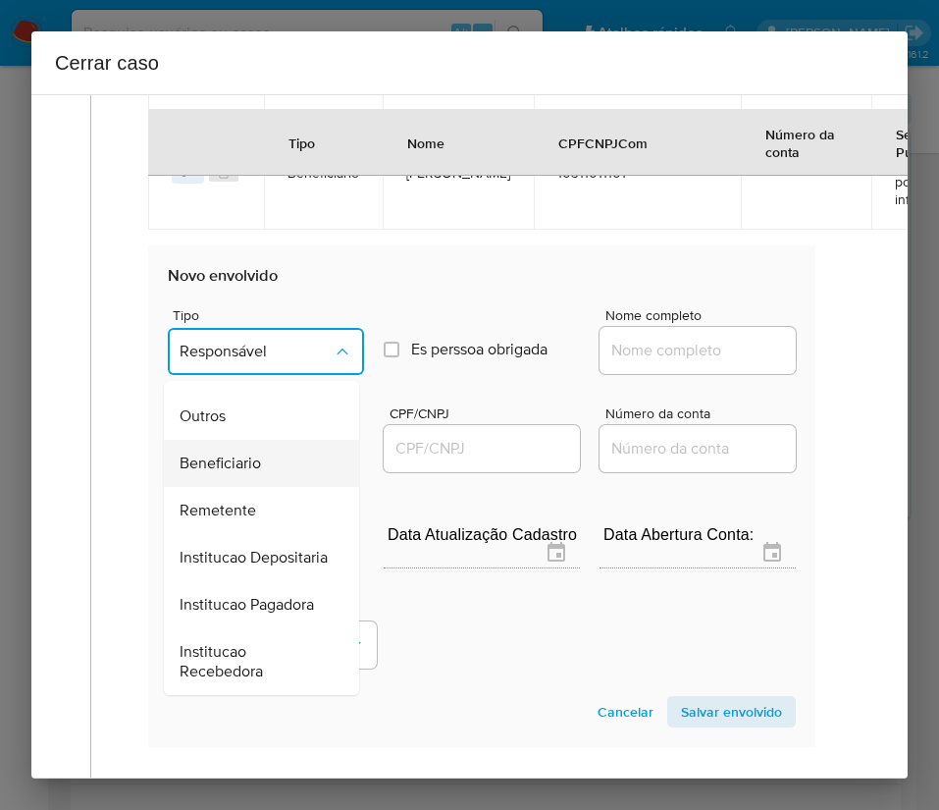
click at [257, 453] on span "Beneficiario" at bounding box center [220, 463] width 81 height 20
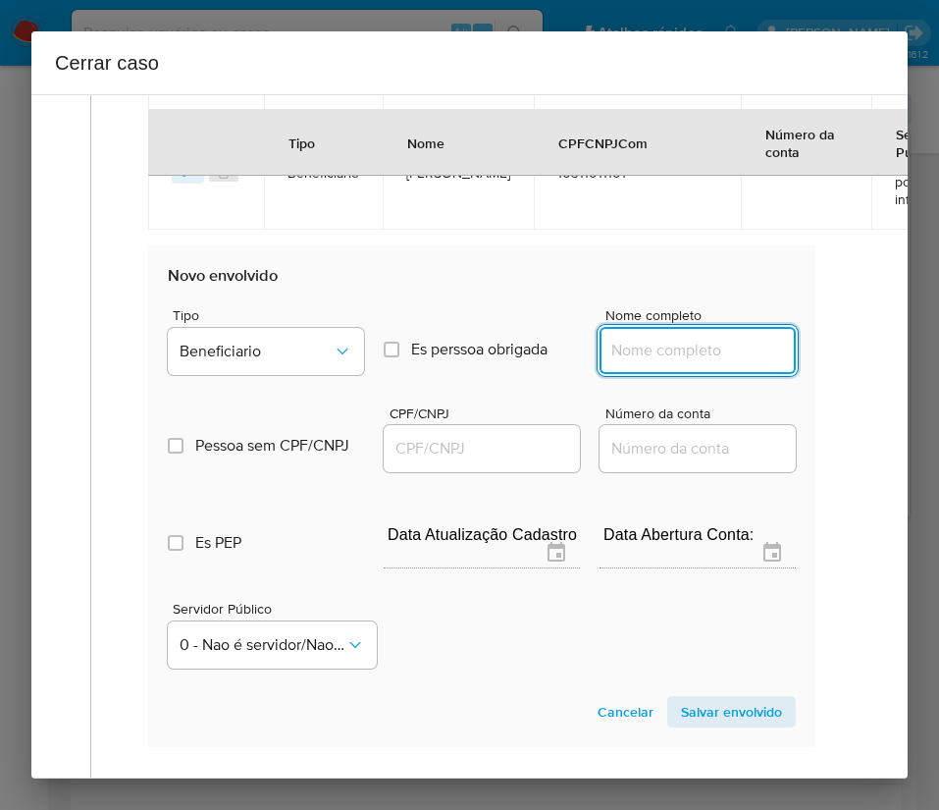
click at [694, 365] on div at bounding box center [698, 350] width 196 height 47
paste input "Marlon De Almeida Medeiros - CPF 06660578188"
drag, startPoint x: 662, startPoint y: 351, endPoint x: 848, endPoint y: 352, distance: 186.5
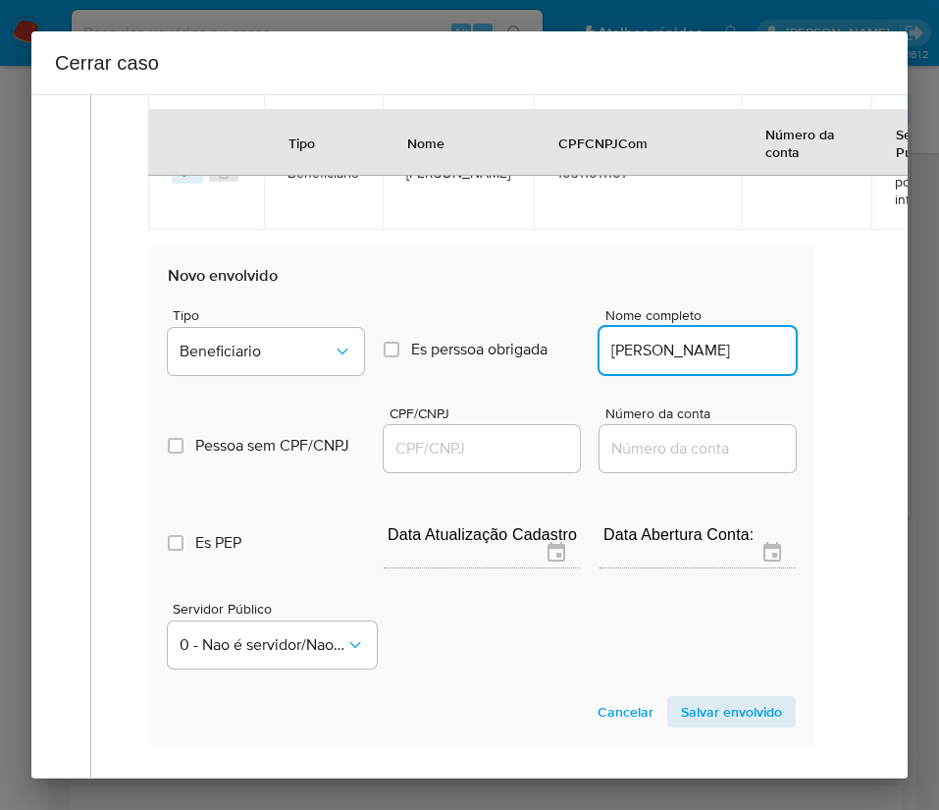
scroll to position [0, 31]
type input "Marlon De Almeida Medeiros"
click at [472, 419] on span "CPF/CNPJ" at bounding box center [488, 413] width 196 height 15
click at [472, 436] on input "CPF/CNPJ" at bounding box center [482, 449] width 196 height 26
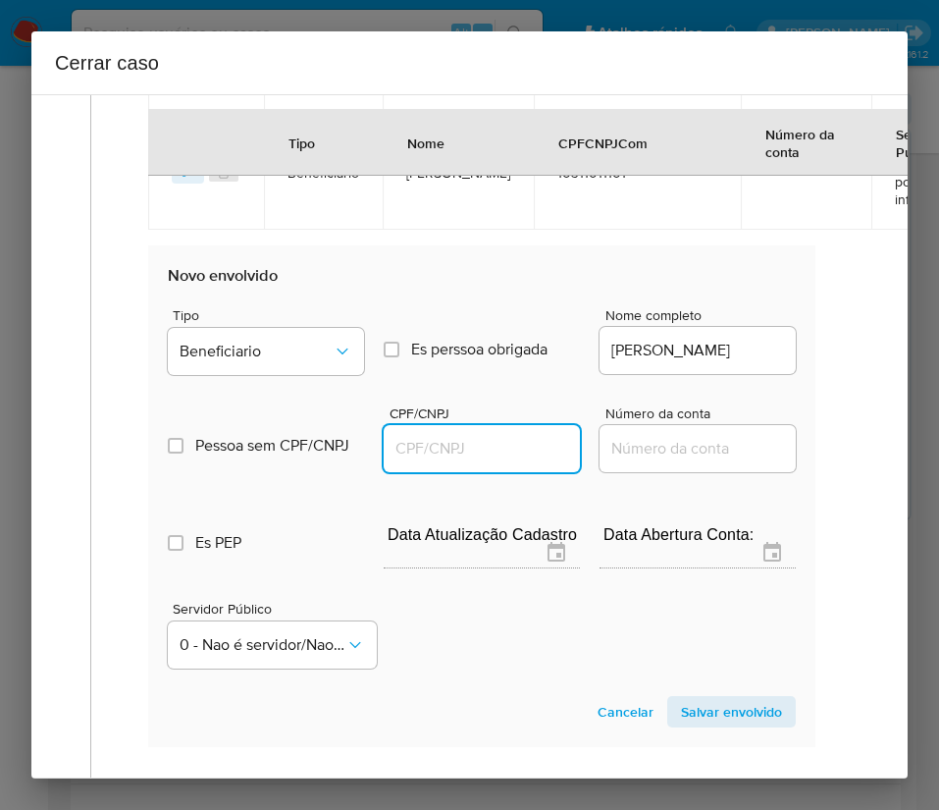
click at [483, 455] on input "CPF/CNPJ" at bounding box center [482, 449] width 196 height 26
paste input "06660578188"
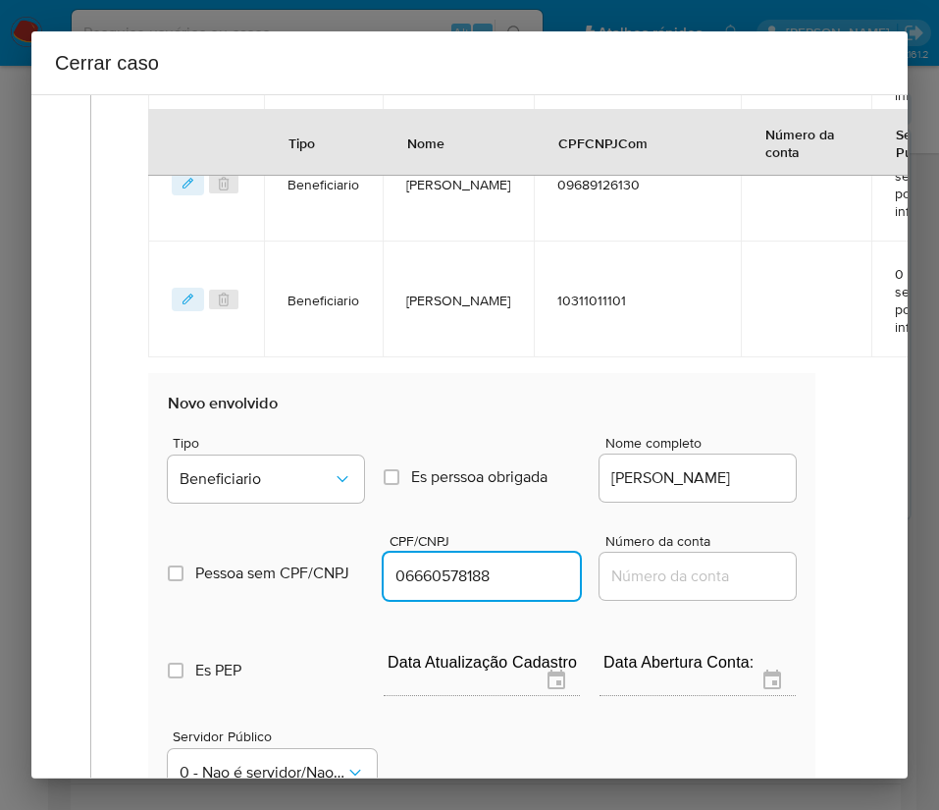
scroll to position [1787, 0]
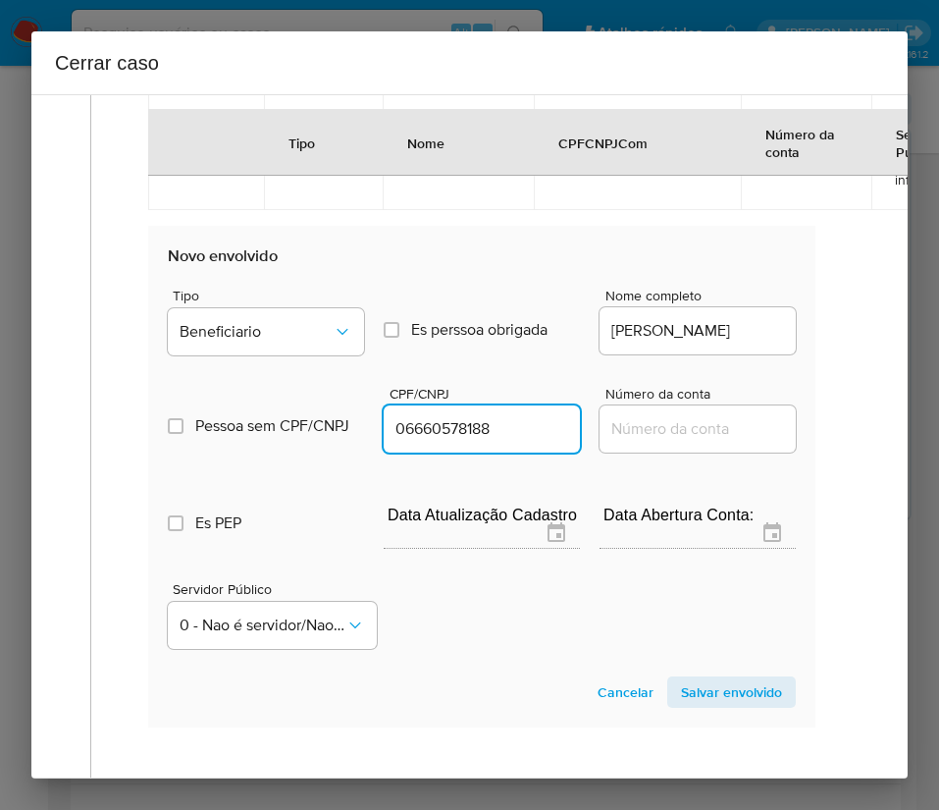
type input "6660578188"
click at [681, 689] on span "Salvar envolvido" at bounding box center [731, 691] width 101 height 27
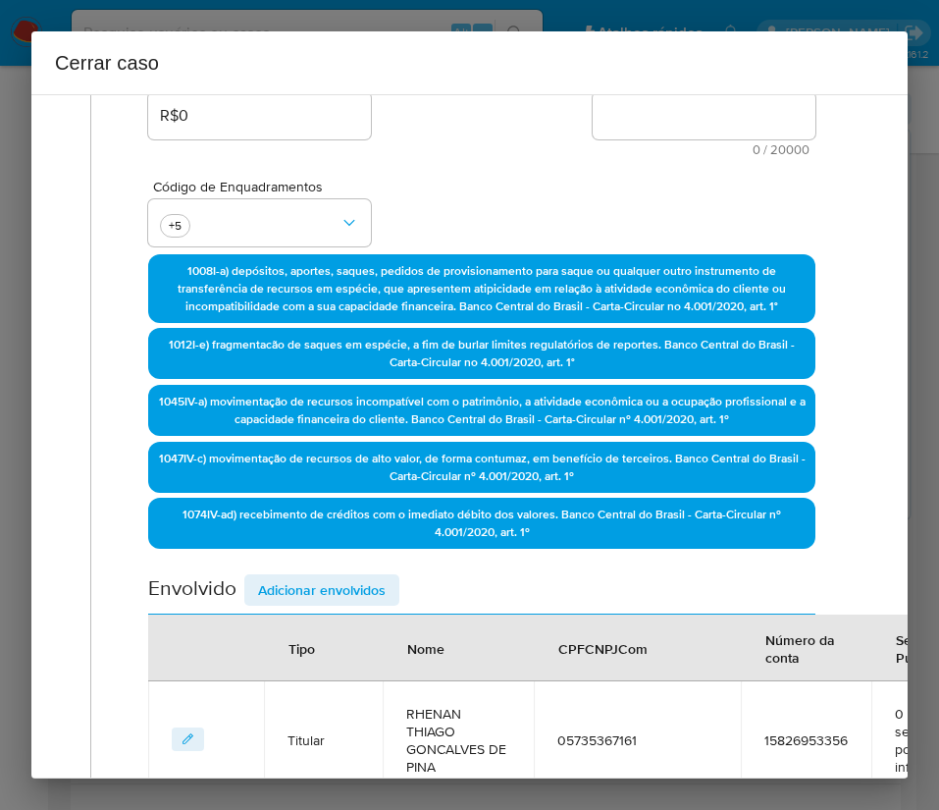
scroll to position [264, 0]
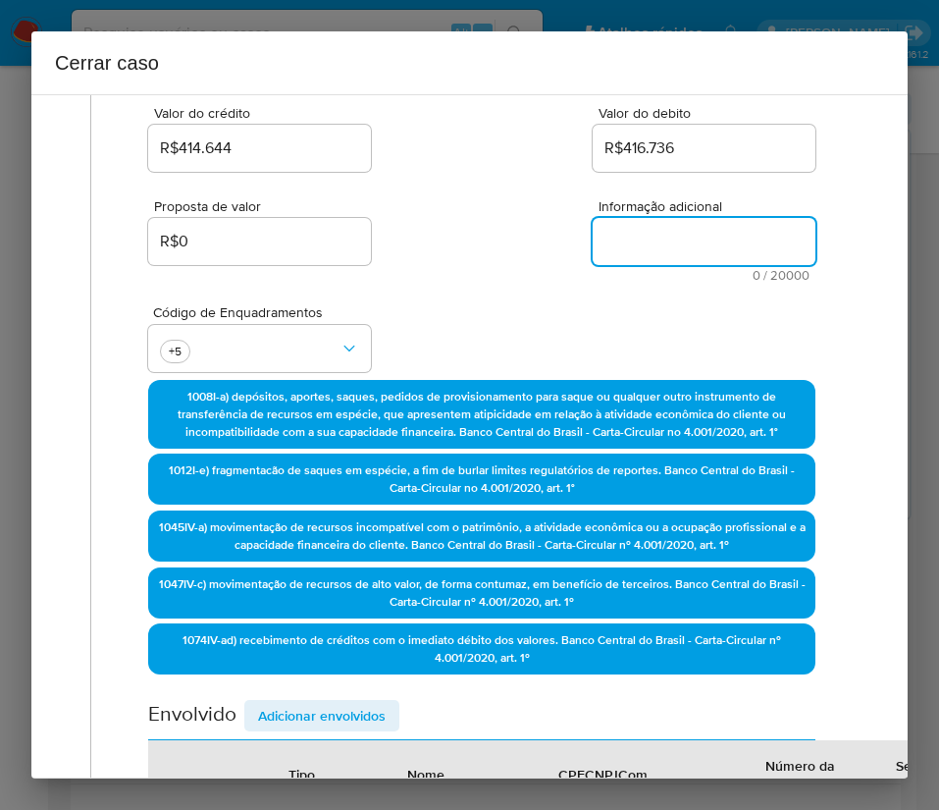
click at [659, 248] on textarea "Informação adicional" at bounding box center [704, 241] width 223 height 47
paste textarea "Informações do Cliente Rhenan Thiago Gonçalves de Pina, CPF 05735367161, 28 ano…"
type textarea "Informações do Cliente Rhenan Thiago Gonçalves de Pina, CPF 05735367161, 28 ano…"
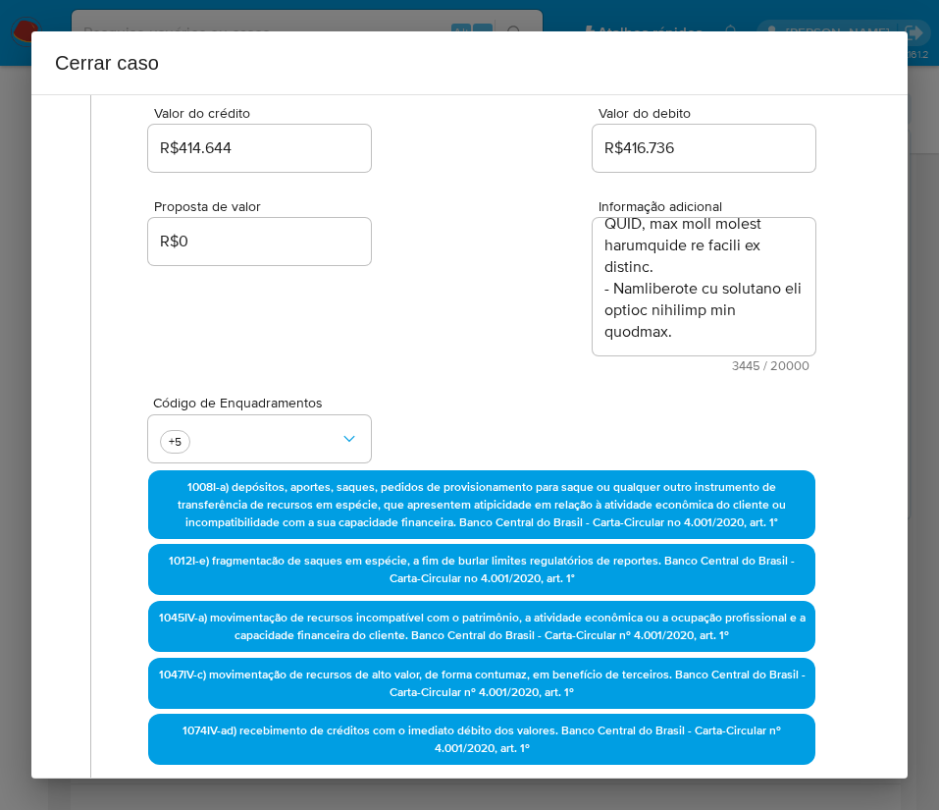
click at [553, 360] on div "Proposta de valor R$0 Informação adicional 3445 / 20000 16555 caracteres restan…" at bounding box center [481, 274] width 667 height 196
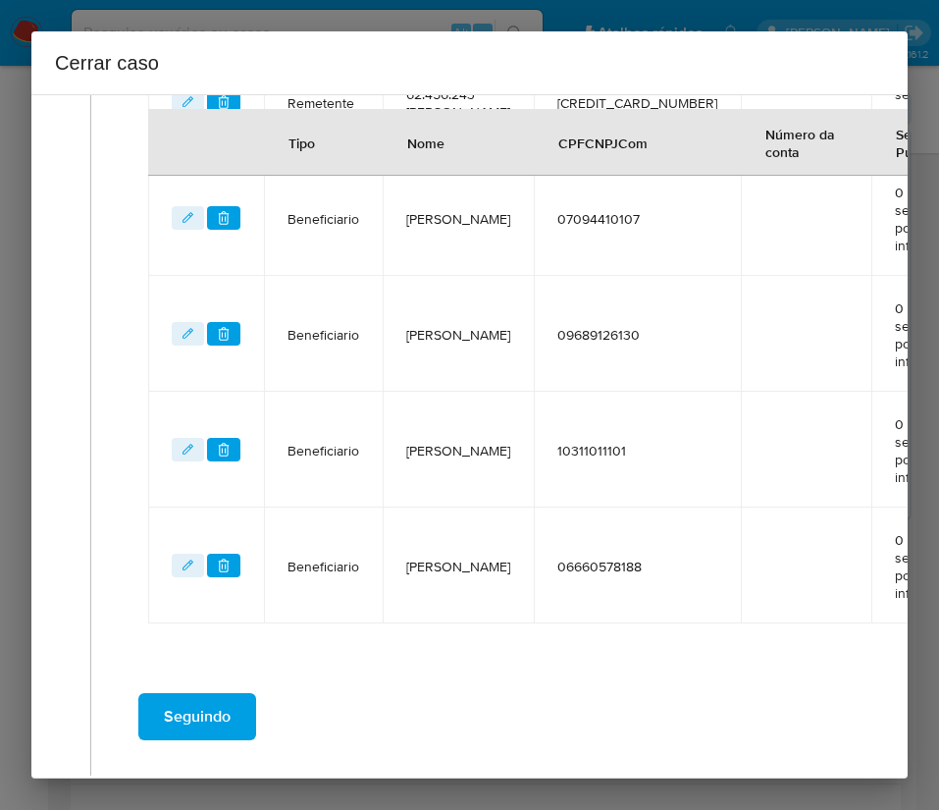
scroll to position [1679, 0]
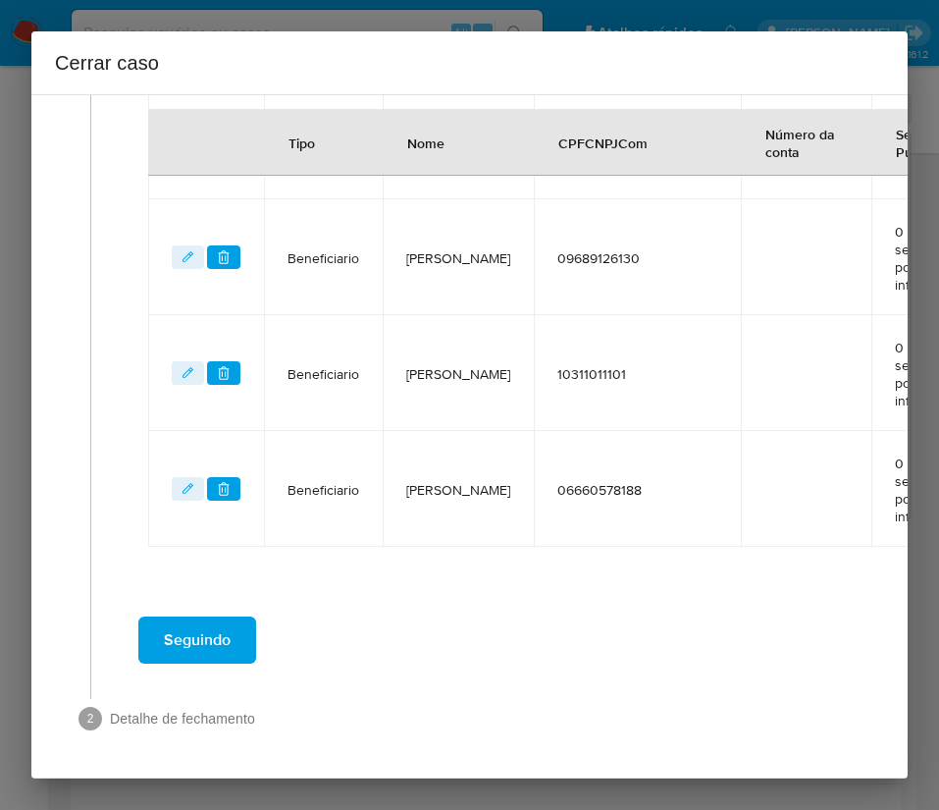
drag, startPoint x: 208, startPoint y: 597, endPoint x: 216, endPoint y: 607, distance: 12.6
click at [208, 618] on span "Seguindo" at bounding box center [197, 639] width 67 height 43
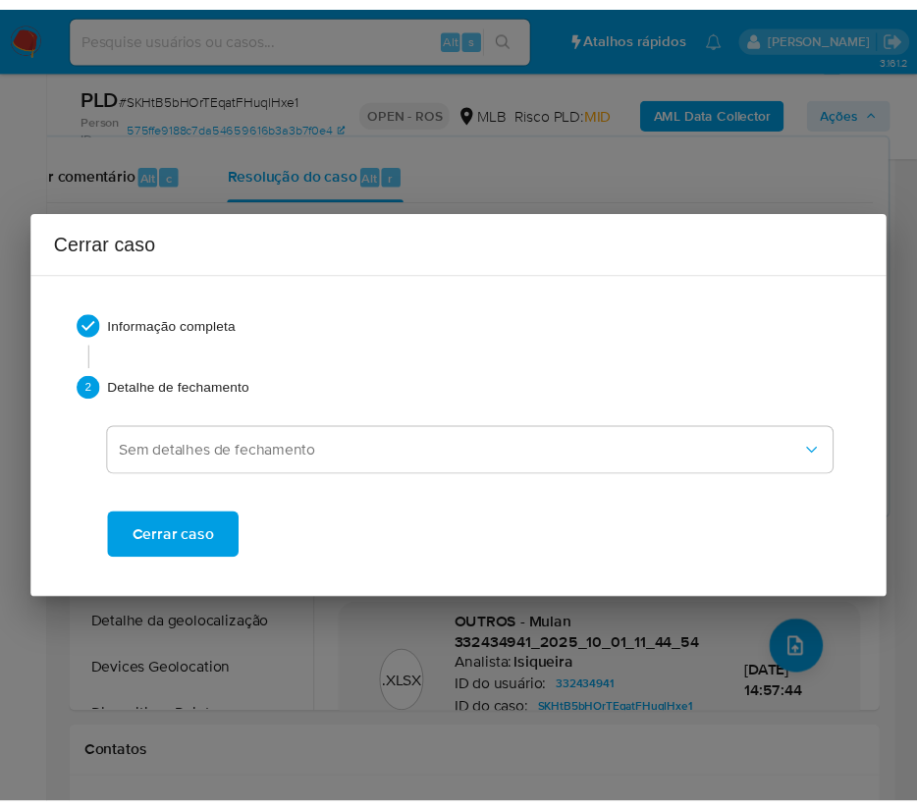
scroll to position [0, 0]
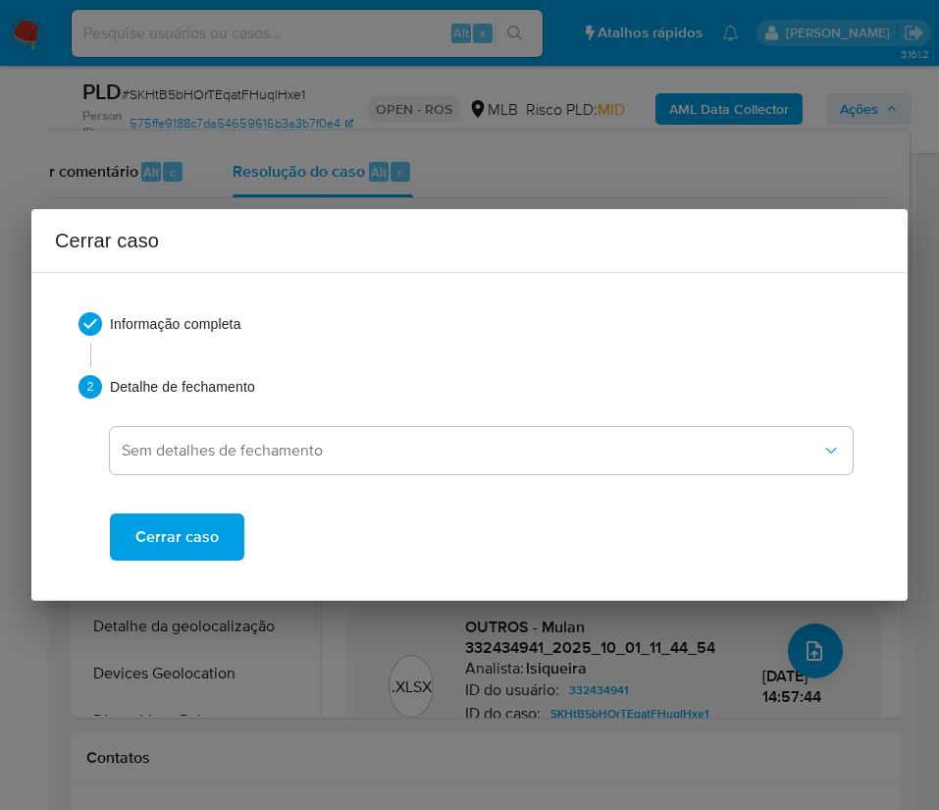
click at [177, 526] on span "Cerrar caso" at bounding box center [176, 536] width 83 height 43
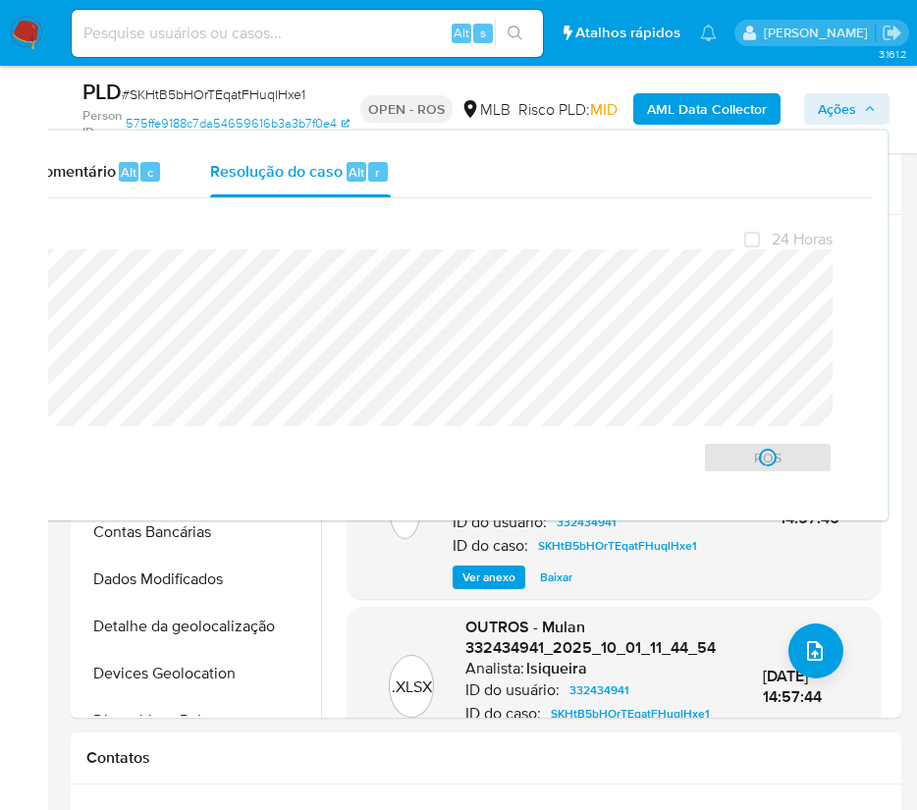
click at [193, 101] on span "# SKHtB5bHOrTEqatFHuqlHxe1" at bounding box center [214, 94] width 184 height 20
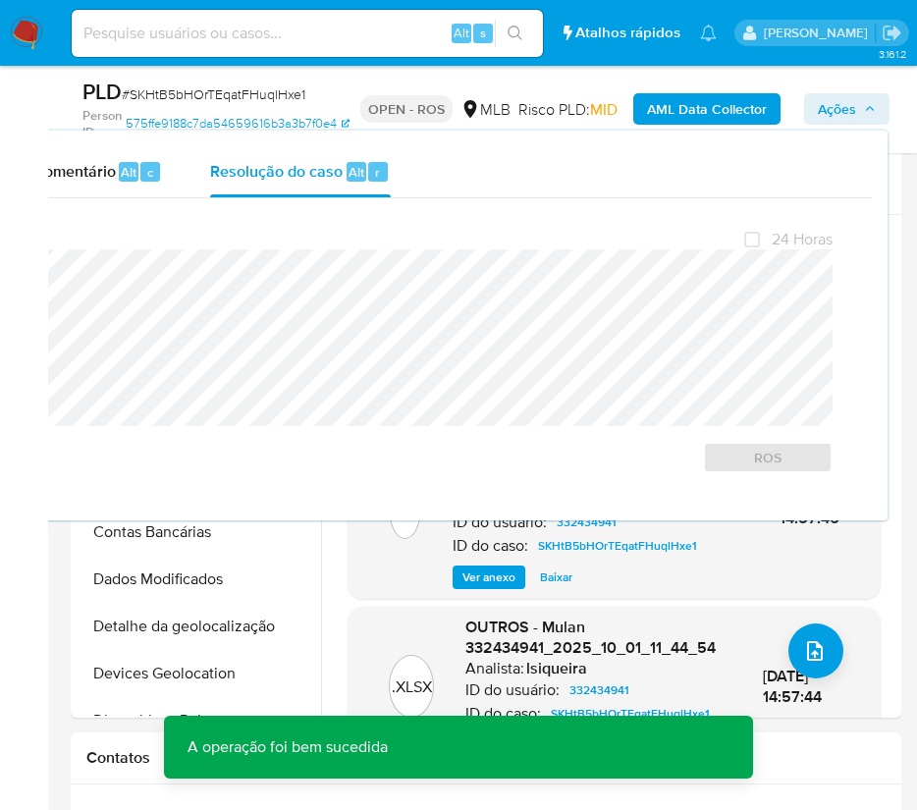
click at [245, 91] on span "# SKHtB5bHOrTEqatFHuqlHxe1" at bounding box center [214, 94] width 184 height 20
copy span "SKHtB5bHOrTEqatFHuqlHxe1"
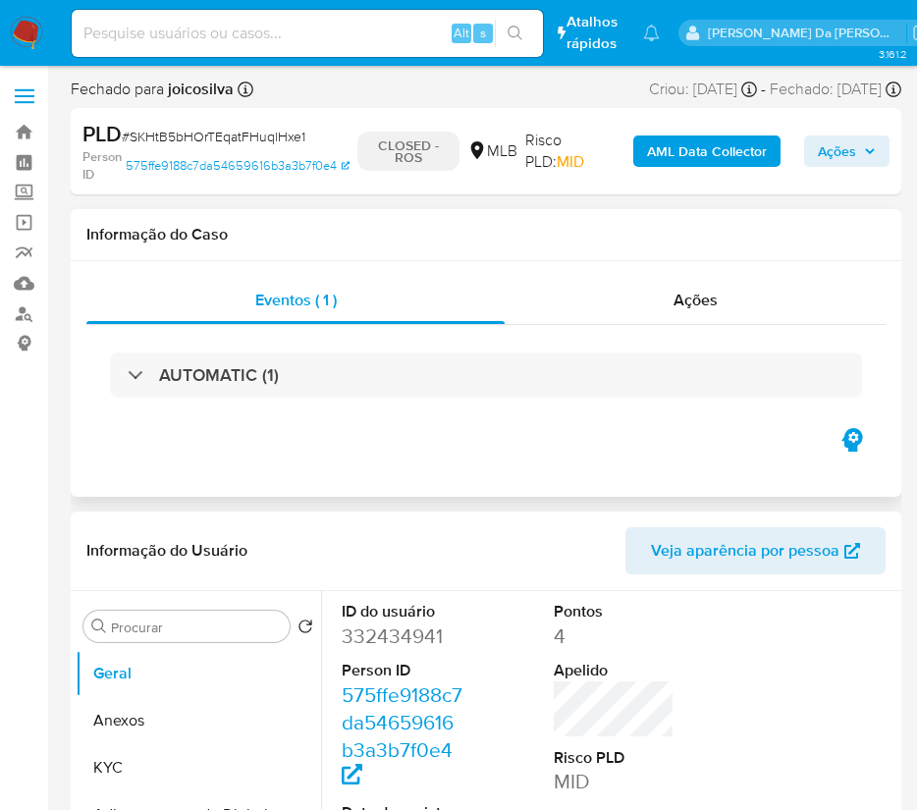
select select "10"
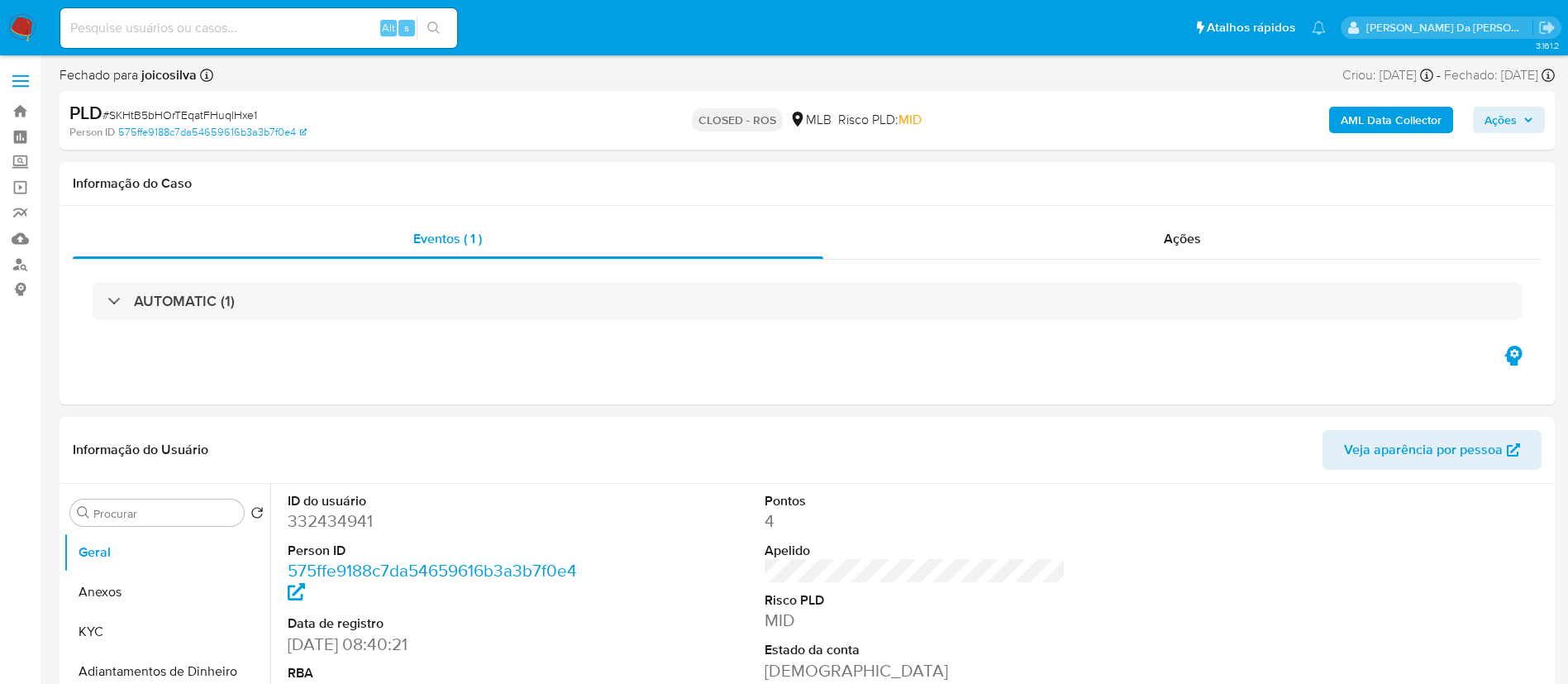
click at [29, 29] on img at bounding box center [22, 28] width 28 height 28
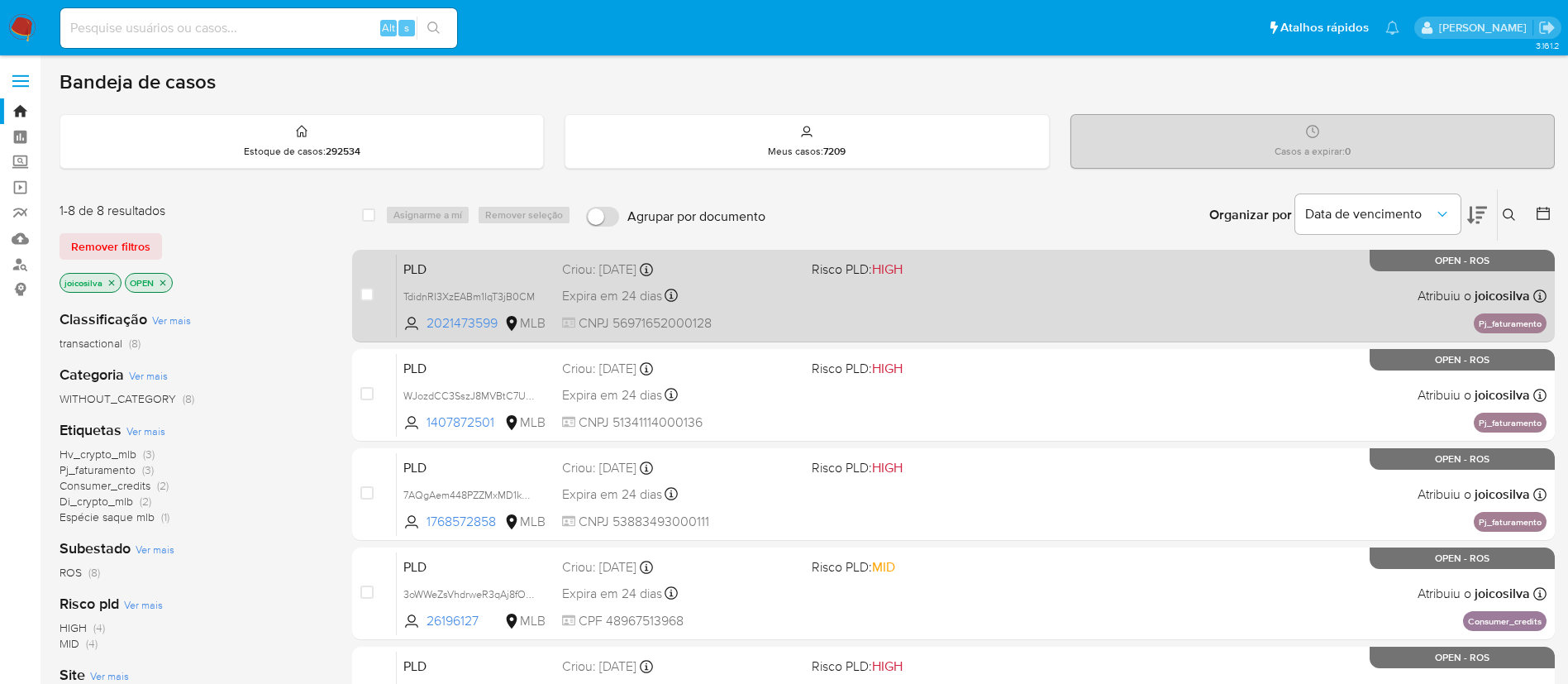
click at [970, 309] on div "PLD TdidnRI3XzEABm1IqT3jB0CM 2021473599 MLB Risco PLD: HIGH Criou: 12/09/2025 C…" at bounding box center [971, 295] width 1149 height 83
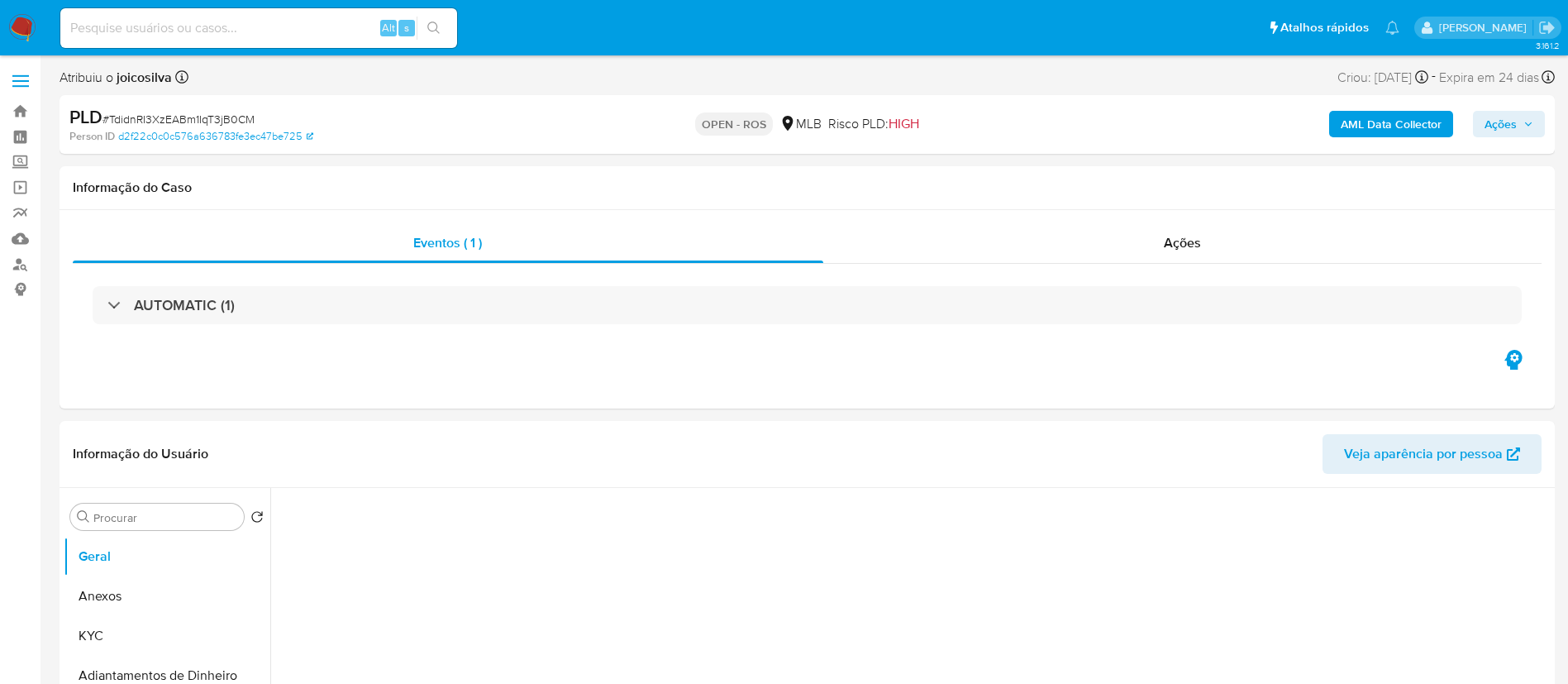
select select "10"
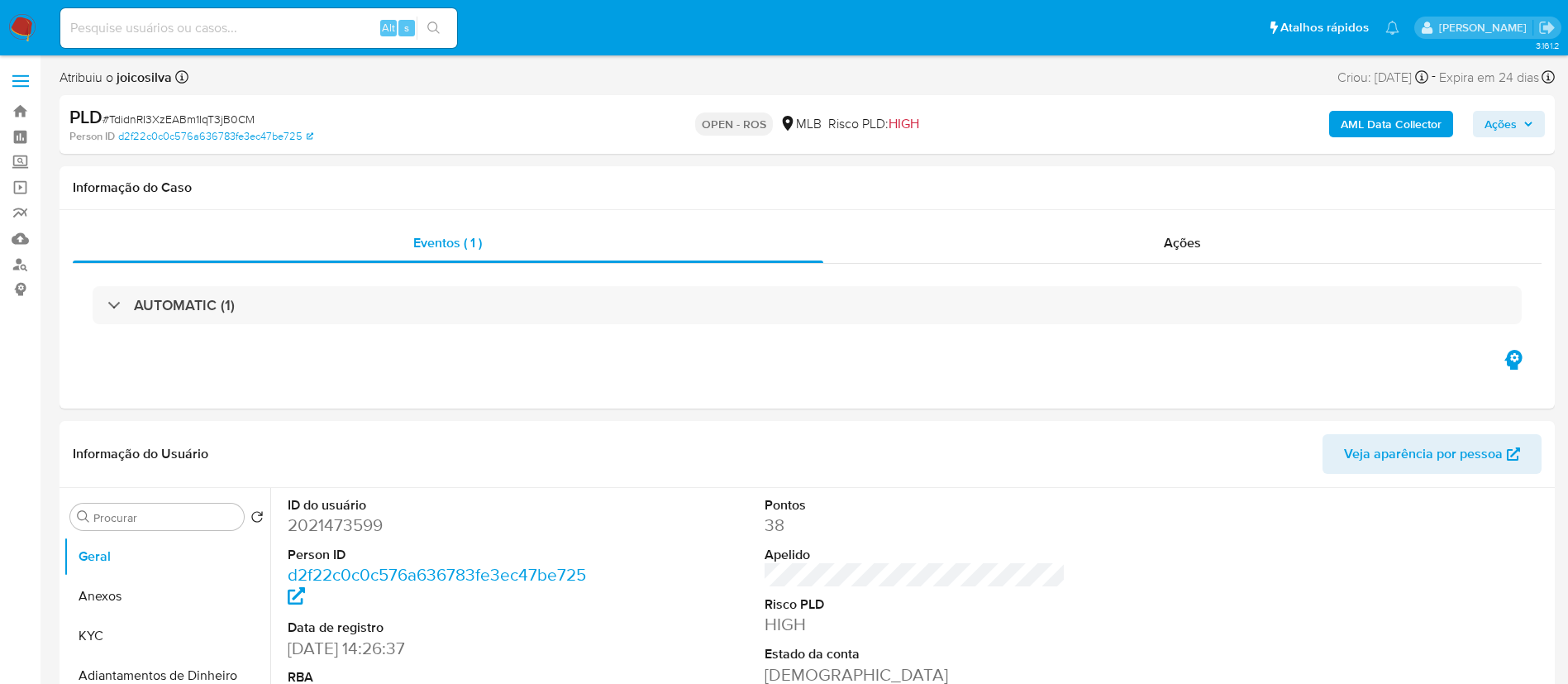
click at [232, 116] on span "# TdidnRI3XzEABm1IqT3jB0CM" at bounding box center [179, 120] width 152 height 17
copy span "TdidnRI3XzEABm1IqT3jB0CM"
click at [116, 603] on button "Anexos" at bounding box center [161, 596] width 194 height 40
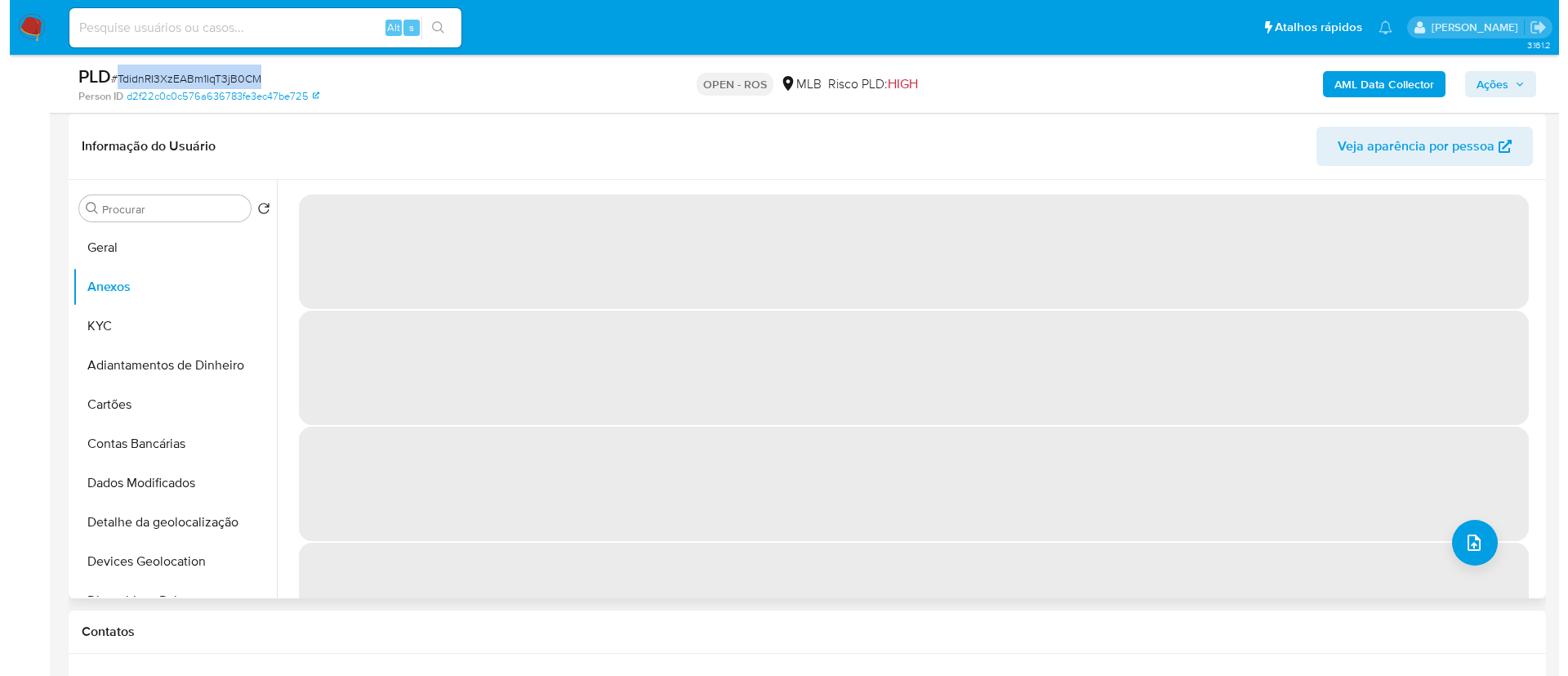
scroll to position [245, 0]
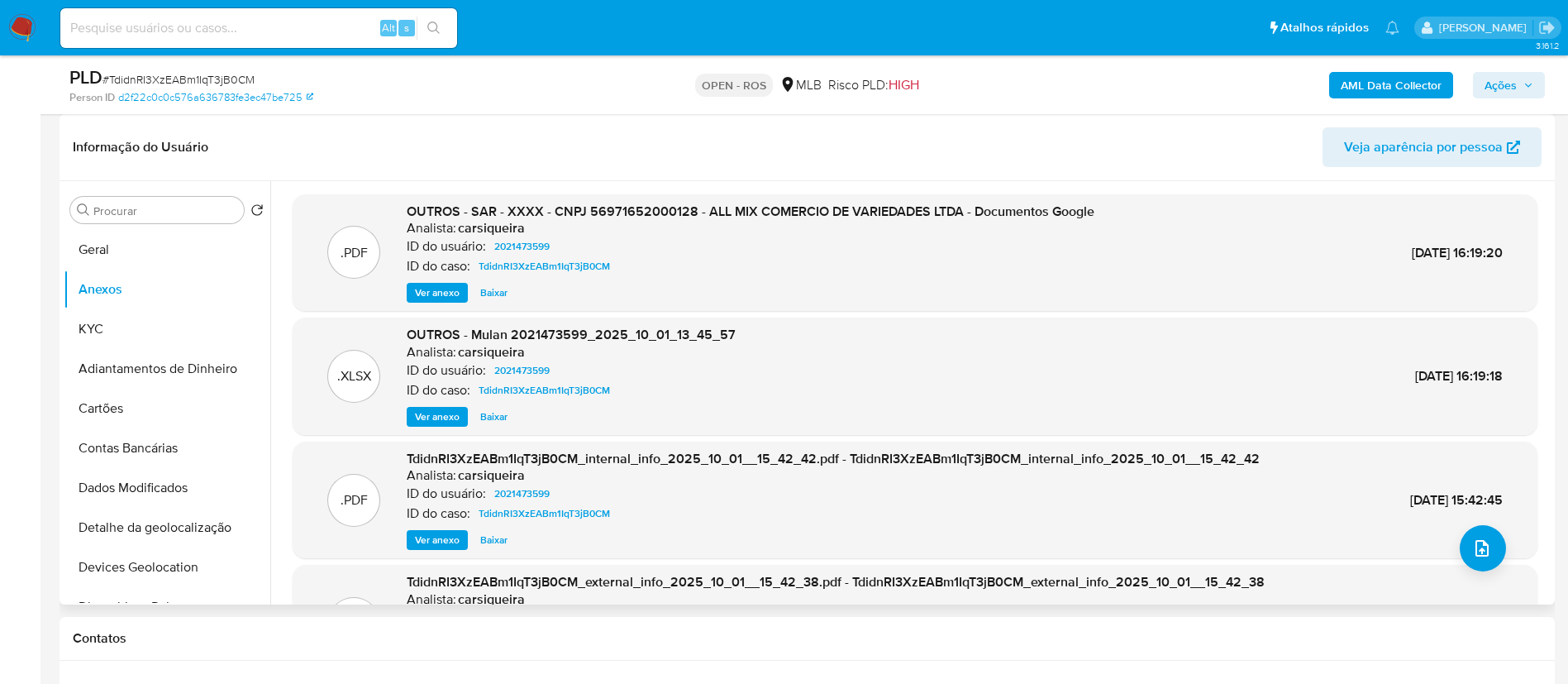
click at [1501, 543] on div ".PDF TdidnRI3XzEABm1IqT3jB0CM_internal_info_2025_10_01__15_42_42.pdf - TdidnRI3…" at bounding box center [915, 500] width 1228 height 101
click at [1472, 551] on icon "upload-file" at bounding box center [1482, 548] width 20 height 20
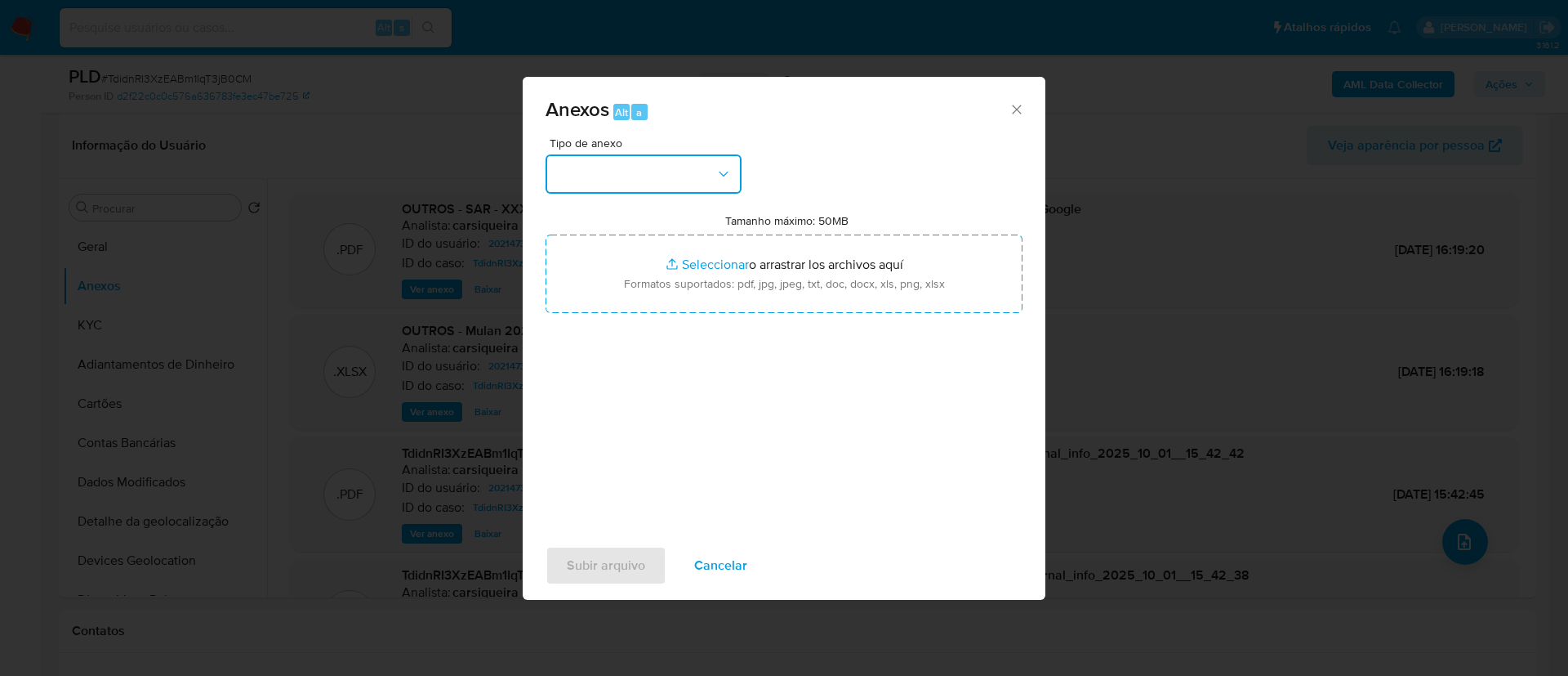
click at [730, 185] on button "button" at bounding box center [644, 174] width 196 height 39
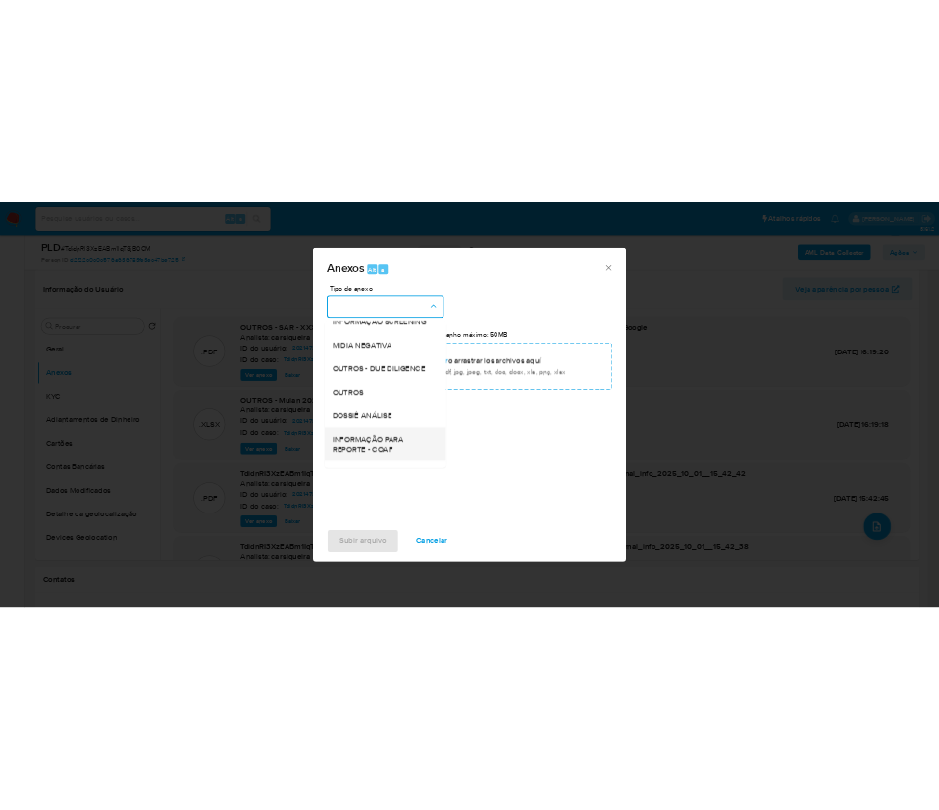
scroll to position [302, 0]
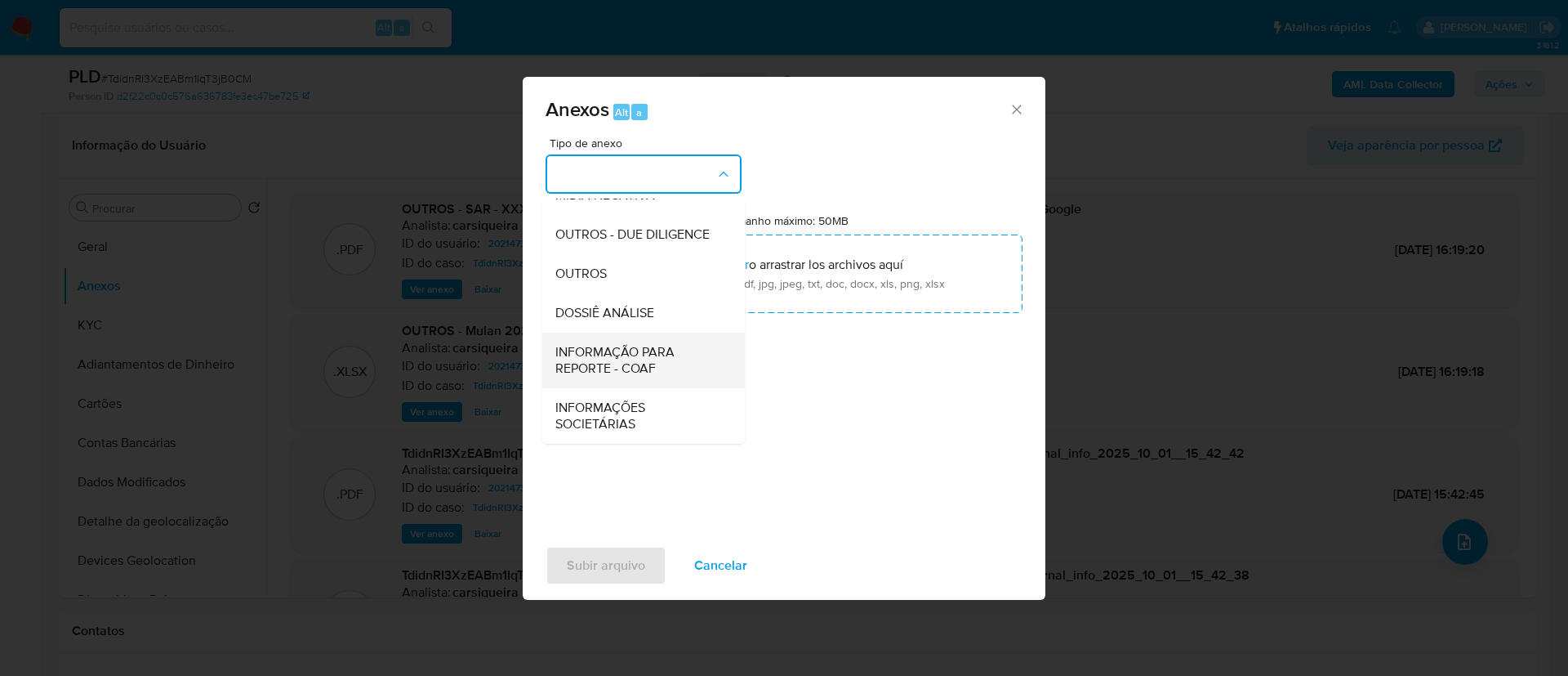
click at [652, 354] on span "INFORMAÇÃO PARA REPORTE - COAF" at bounding box center [638, 360] width 166 height 32
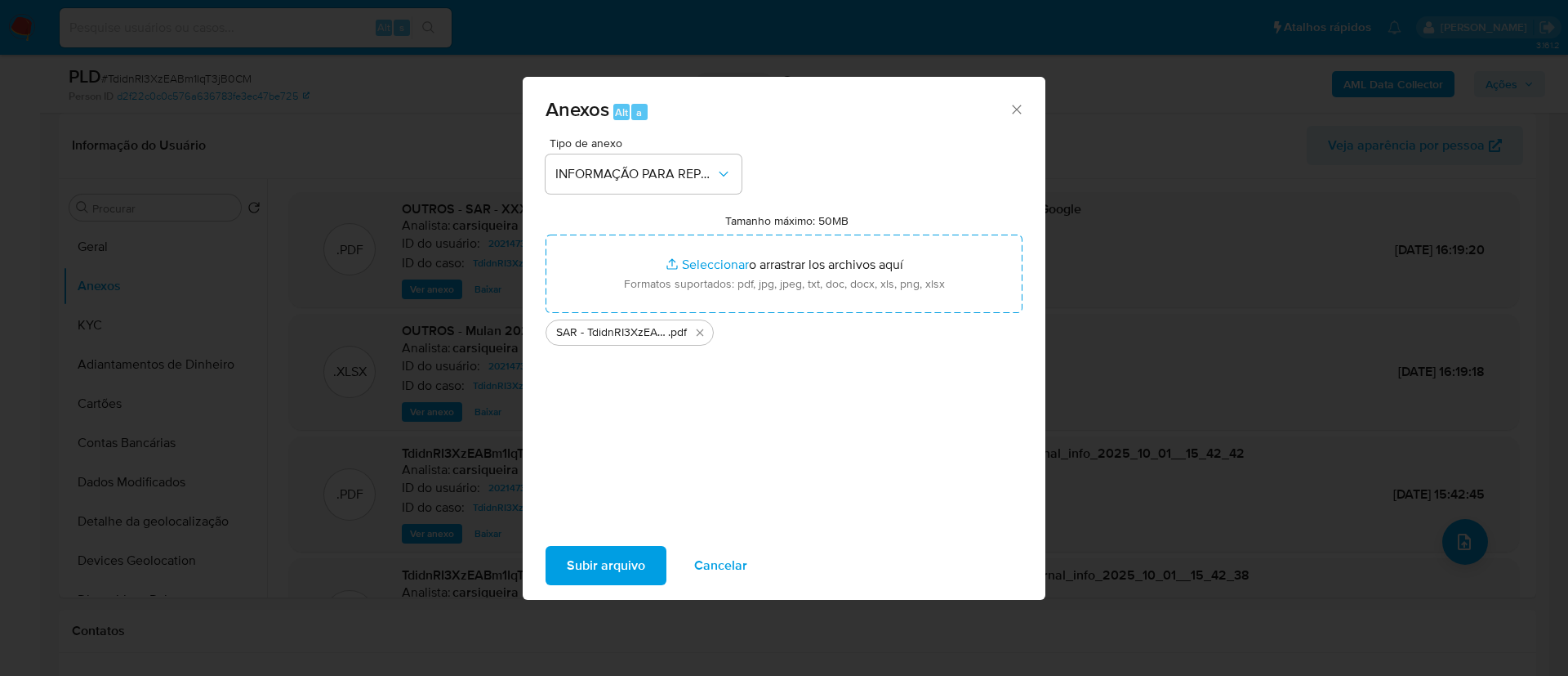
click at [618, 537] on div "Subir arquivo Cancelar" at bounding box center [784, 565] width 523 height 62
click at [613, 576] on span "Subir arquivo" at bounding box center [606, 565] width 78 height 36
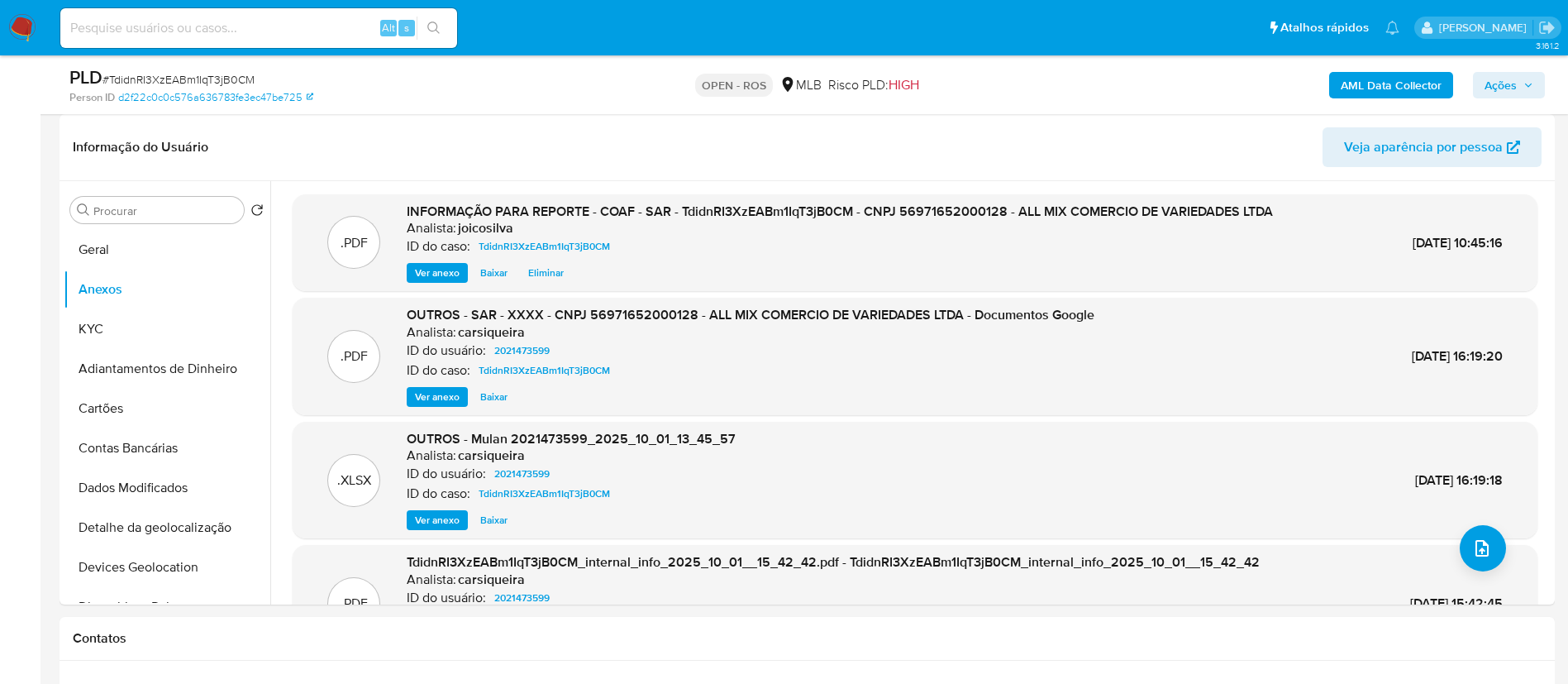
click at [1512, 83] on span "Ações" at bounding box center [1501, 84] width 32 height 26
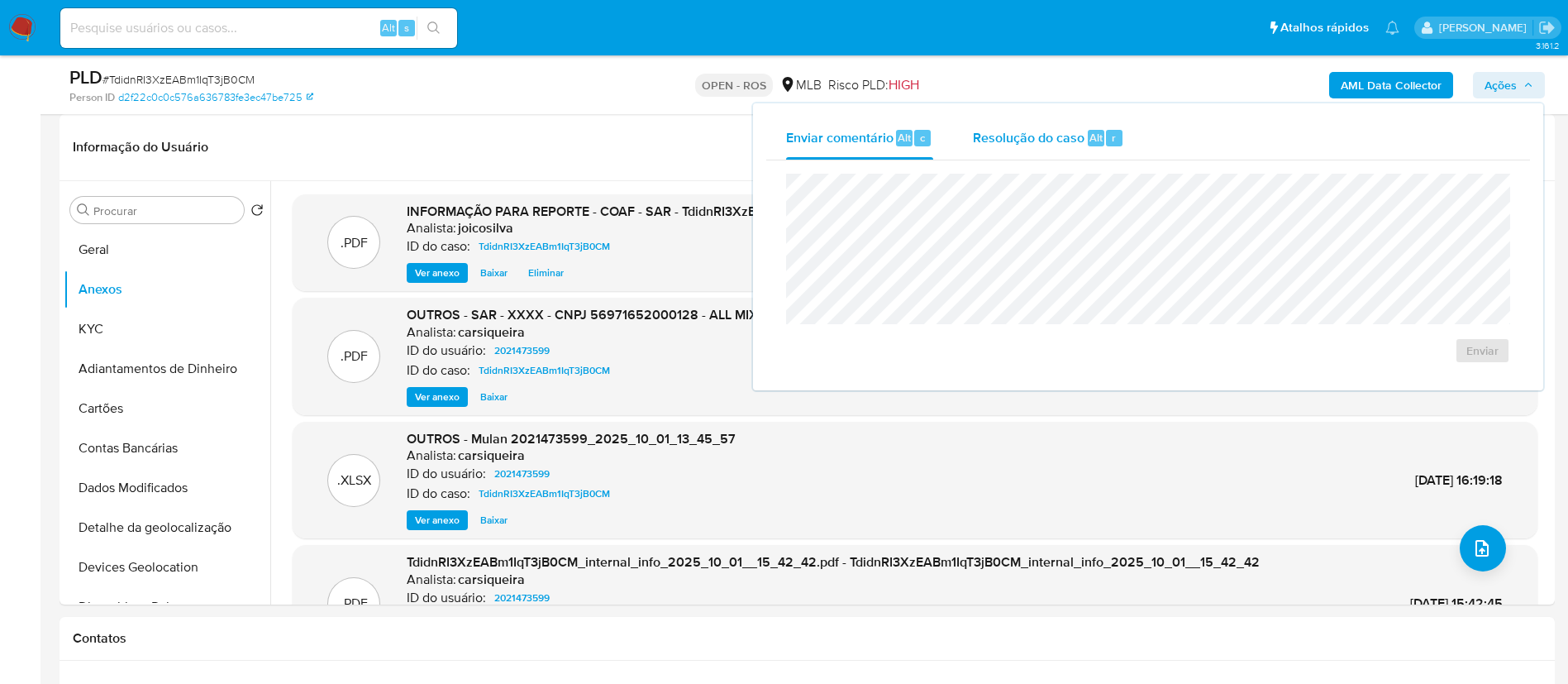
click at [1032, 148] on div "Resolução do caso Alt r" at bounding box center [1048, 137] width 152 height 43
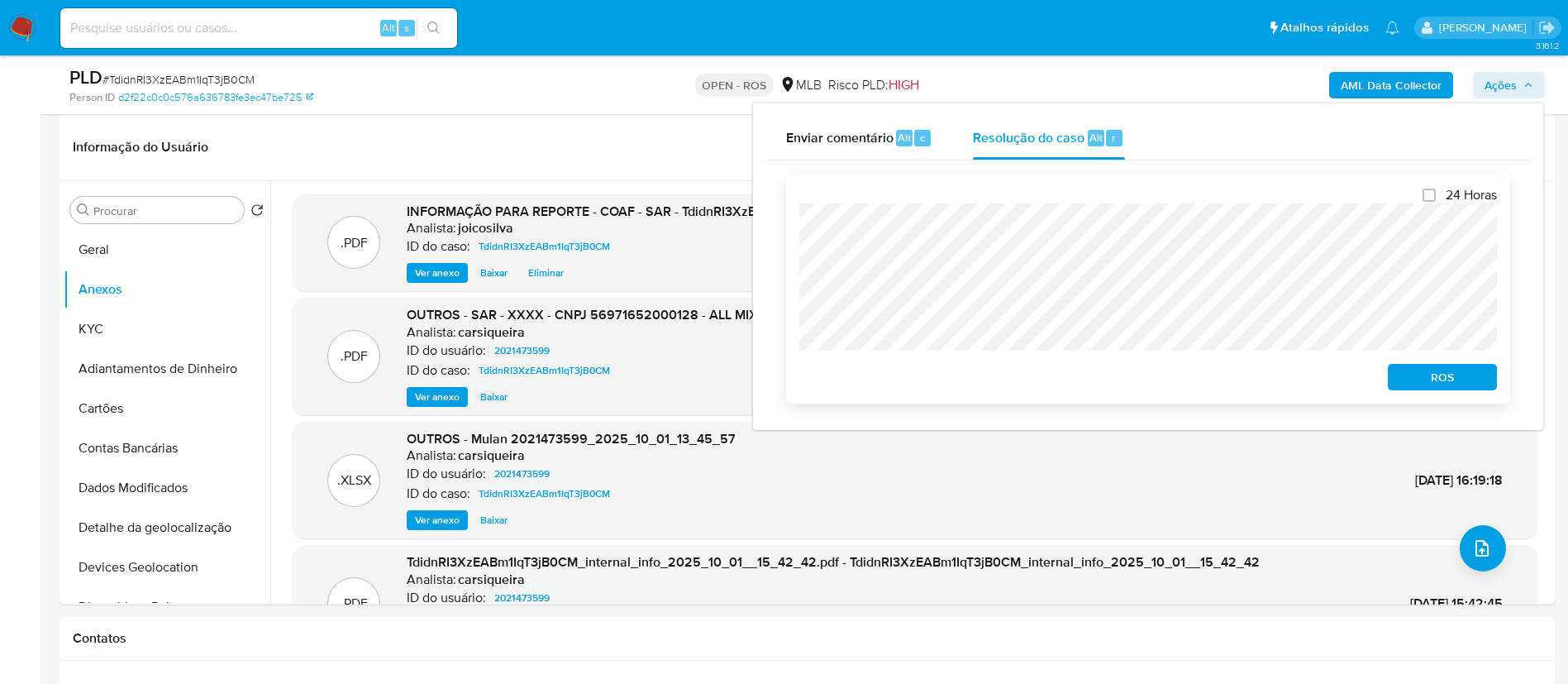
click at [1420, 369] on span "ROS" at bounding box center [1443, 377] width 86 height 23
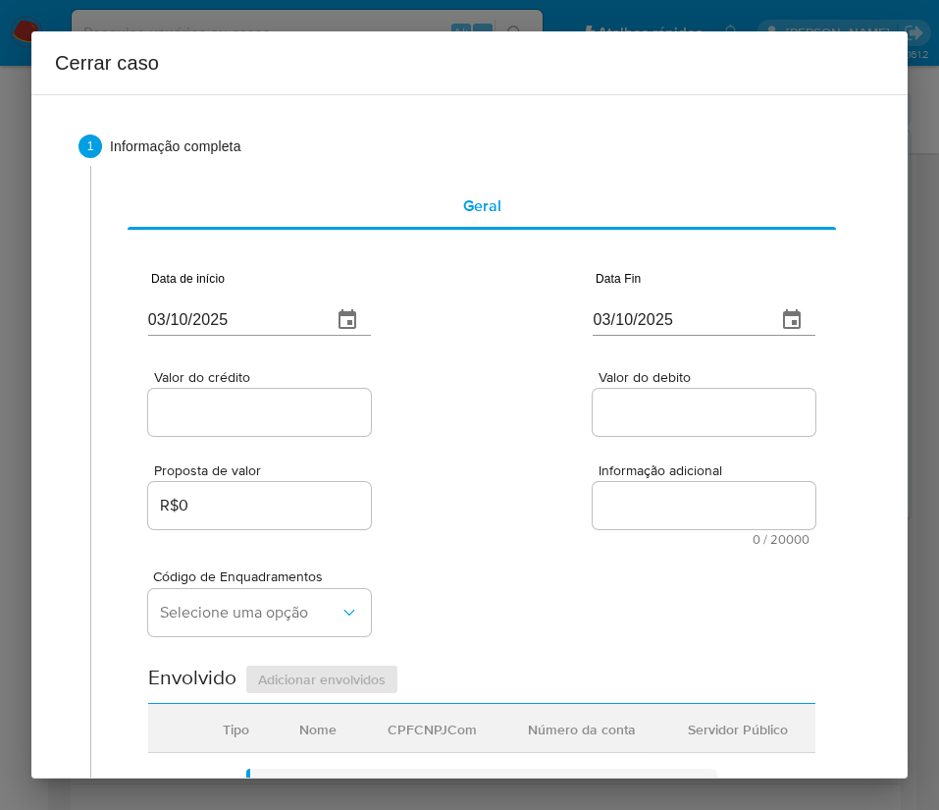
drag, startPoint x: 222, startPoint y: 332, endPoint x: 237, endPoint y: 320, distance: 18.9
click at [222, 332] on input "03/10/2025" at bounding box center [232, 319] width 168 height 31
click at [239, 318] on input "03/10/2025" at bounding box center [232, 319] width 168 height 31
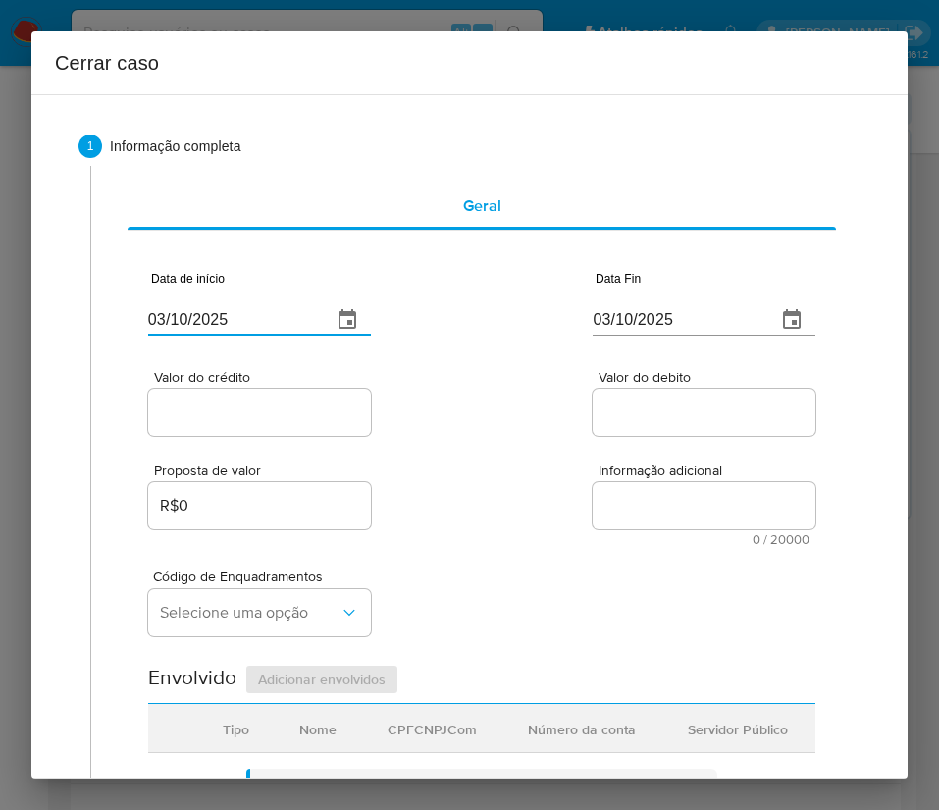
paste input "1/08"
type input "[DATE]"
click at [556, 525] on div "Proposta de valor R$0 Informação adicional 0 / 20000 20000 caracteres restantes" at bounding box center [481, 493] width 667 height 106
click at [625, 304] on input "03/10/2025" at bounding box center [677, 319] width 168 height 31
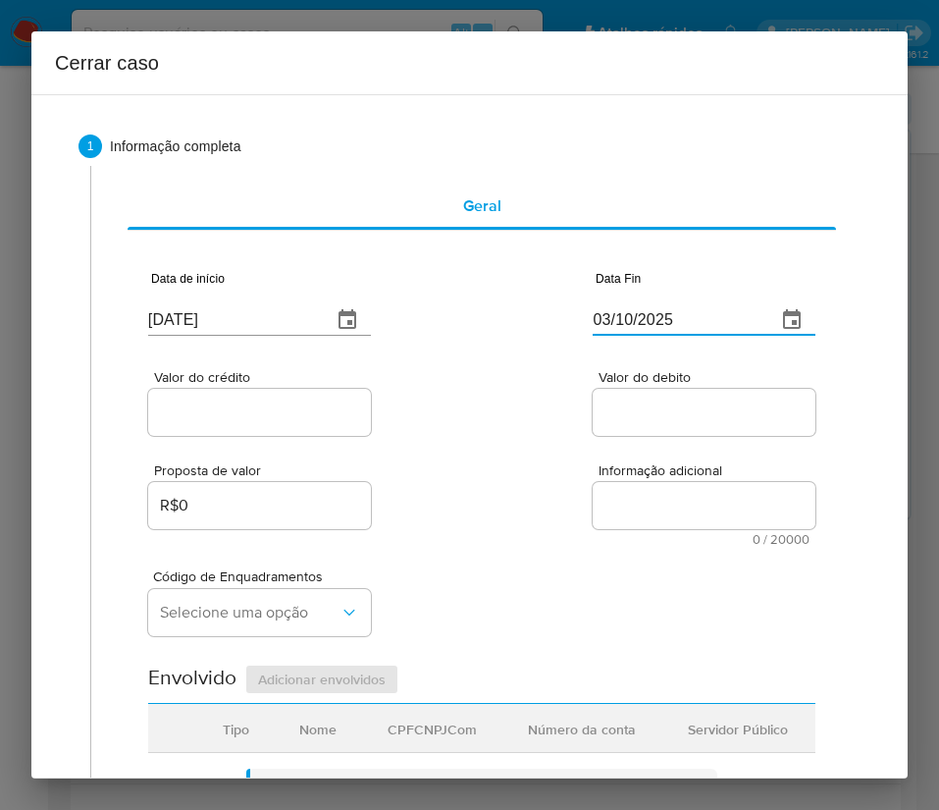
click at [625, 304] on input "03/10/2025" at bounding box center [677, 319] width 168 height 31
paste input "29/09"
type input "29/09/2025"
click at [611, 502] on textarea "Informação adicional" at bounding box center [704, 505] width 223 height 47
click at [222, 392] on div at bounding box center [259, 412] width 223 height 47
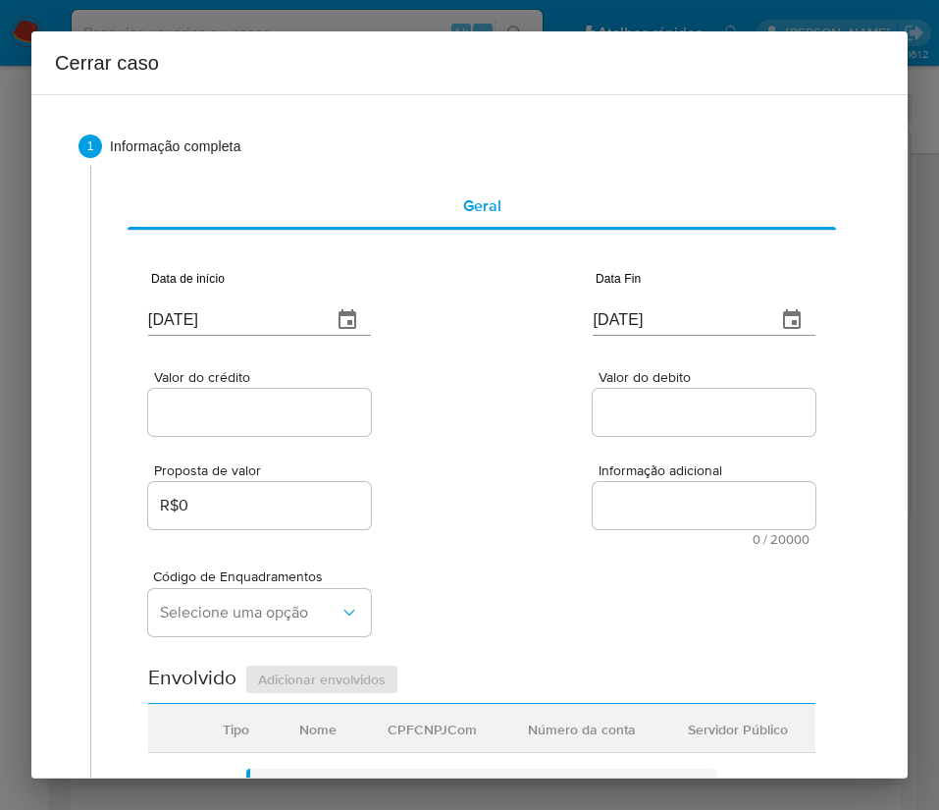
click at [224, 409] on input "Valor do crédito" at bounding box center [259, 412] width 223 height 26
click at [222, 424] on div at bounding box center [259, 412] width 223 height 47
click at [225, 411] on input "Valor do crédito" at bounding box center [259, 412] width 223 height 26
paste input "R$5.477.616"
type input "R$5.477.616"
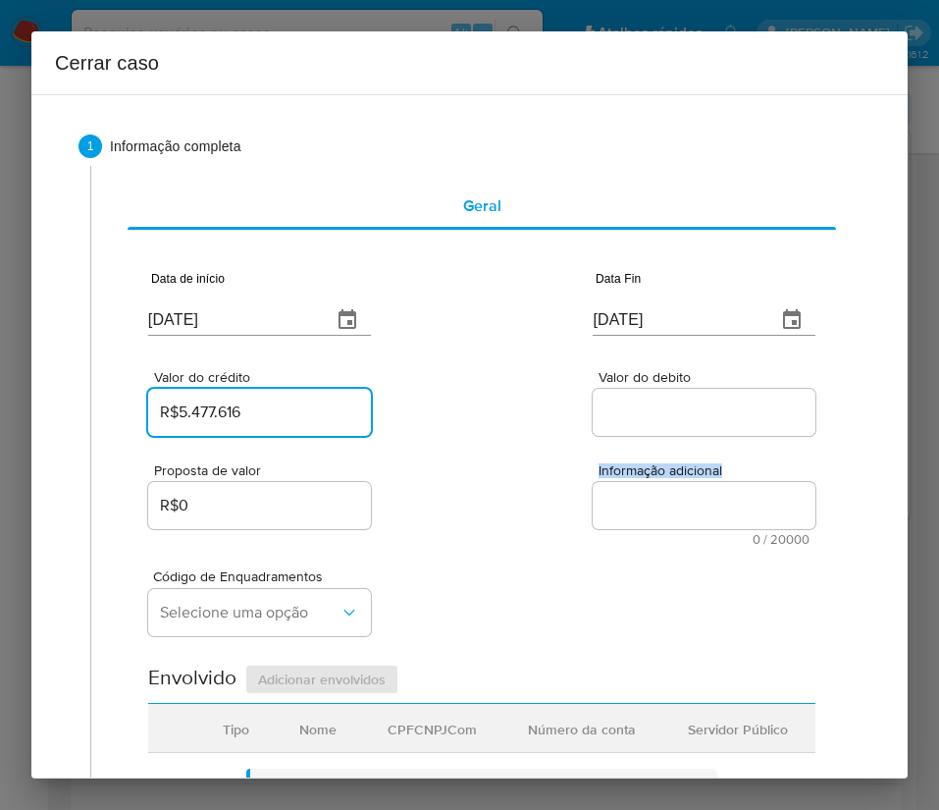
click at [469, 513] on div "Proposta de valor R$0 Informação adicional 0 / 20000 20000 caracteres restantes" at bounding box center [481, 493] width 667 height 106
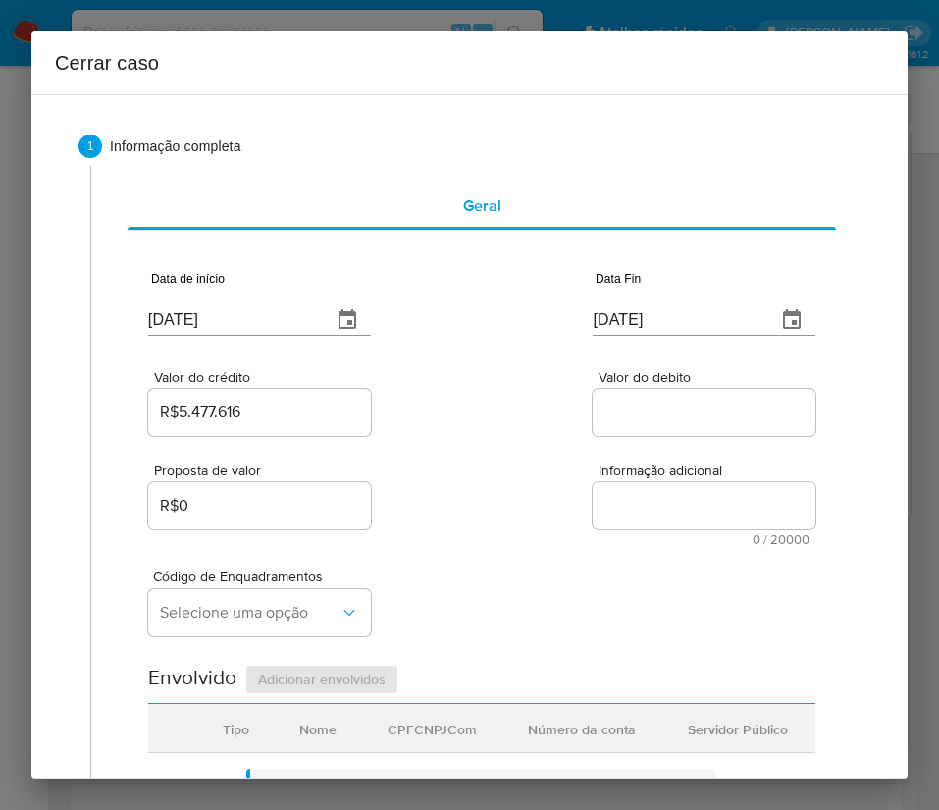
click at [641, 402] on input "Valor do debito" at bounding box center [704, 412] width 223 height 26
paste input "R$5.143.651"
type input "R$5.143.651"
click at [544, 562] on div "Código de Enquadramentos Selecione uma opção" at bounding box center [481, 595] width 667 height 98
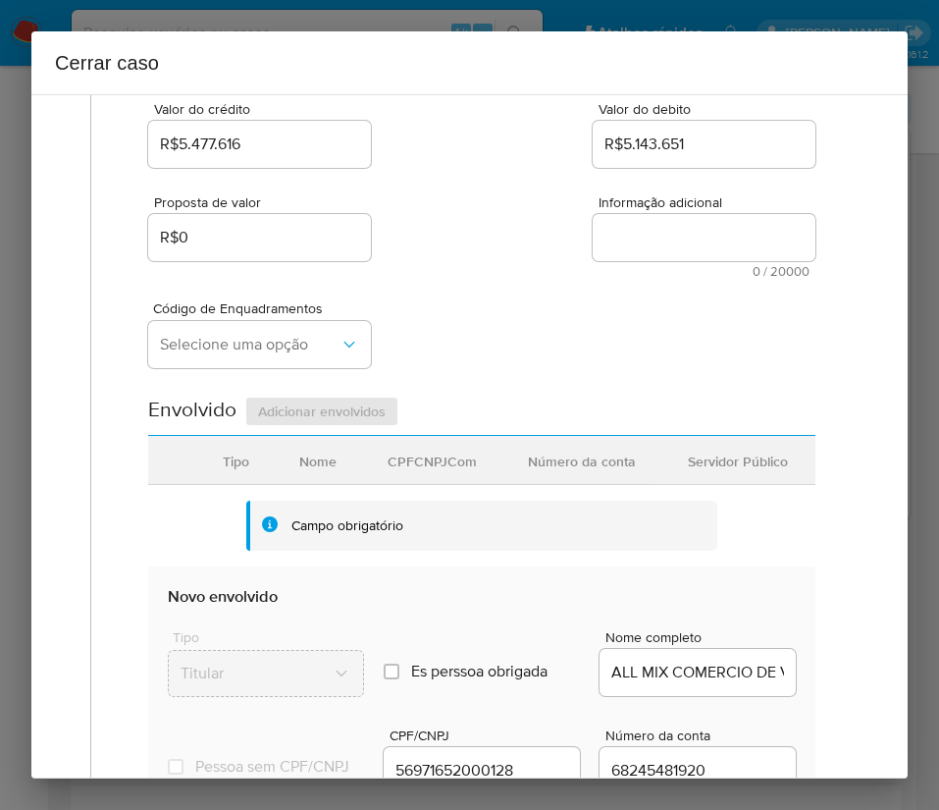
scroll to position [294, 0]
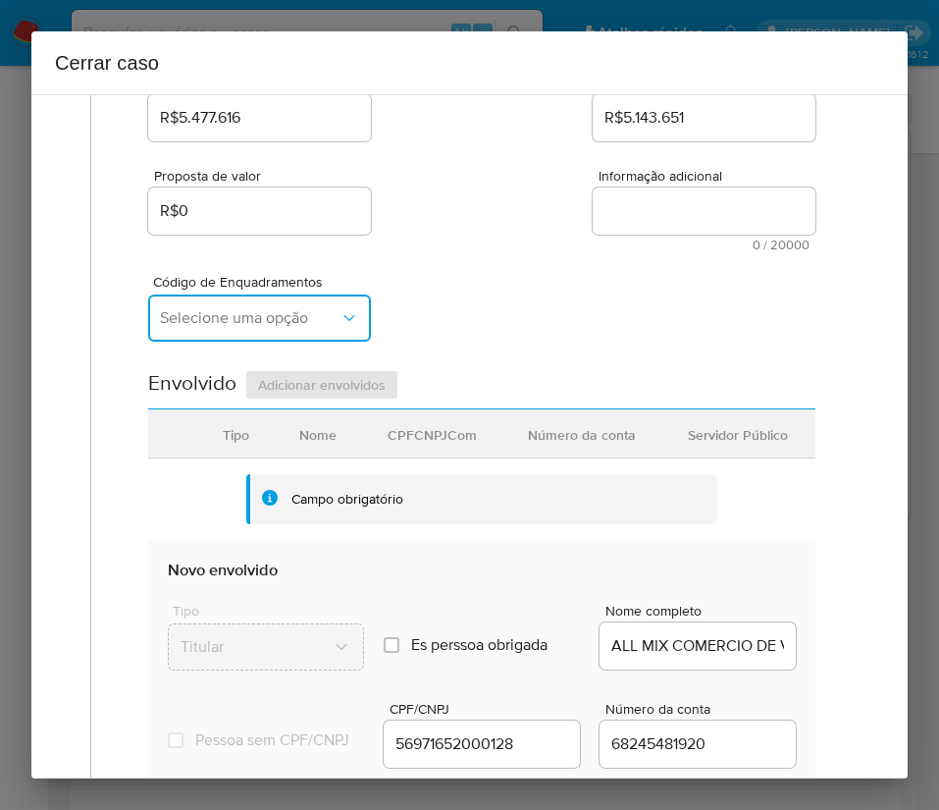
click at [277, 322] on span "Selecione uma opção" at bounding box center [250, 318] width 180 height 20
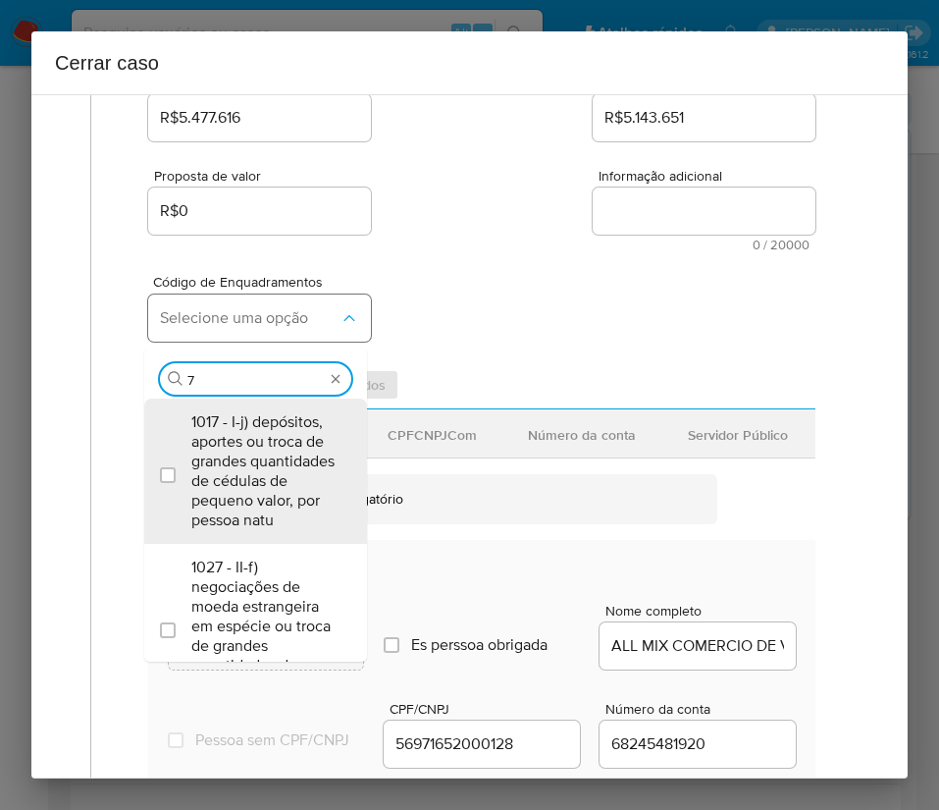
type input "73"
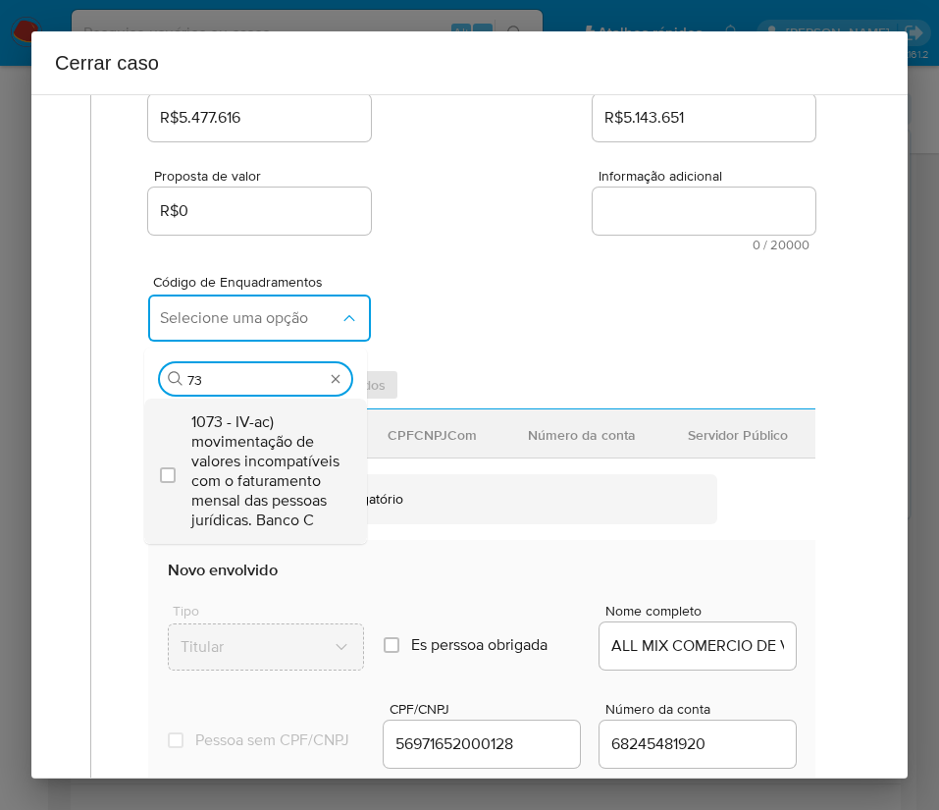
click at [270, 460] on span "1073 - IV-ac) movimentação de valores incompatíveis com o faturamento mensal da…" at bounding box center [265, 471] width 148 height 118
checkbox input "true"
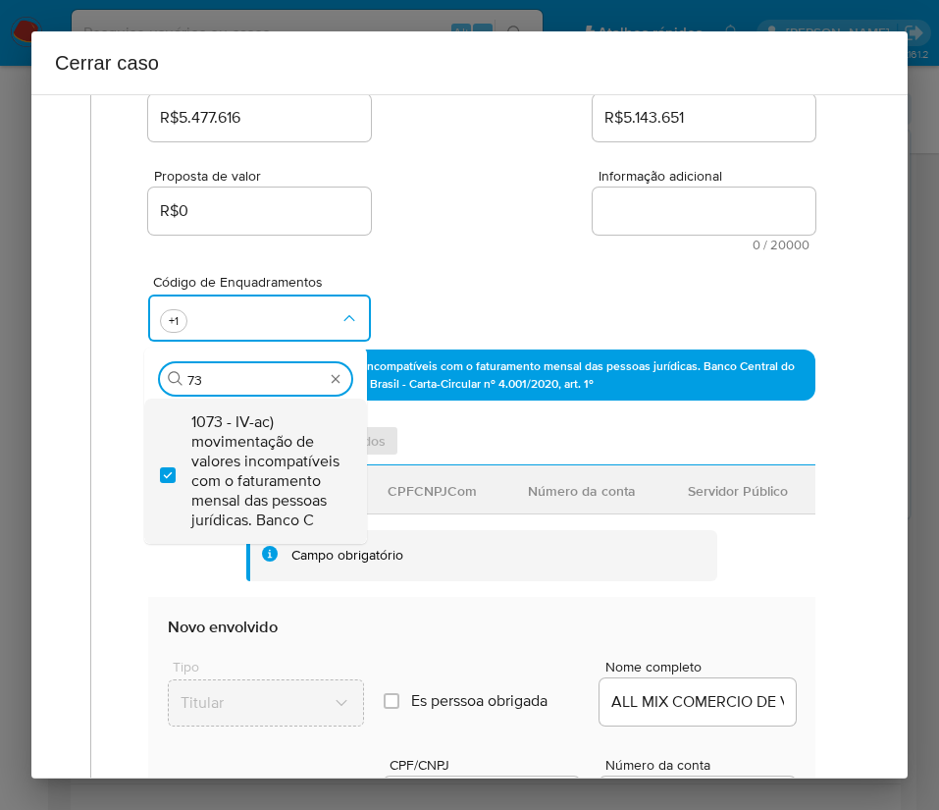
type input "7"
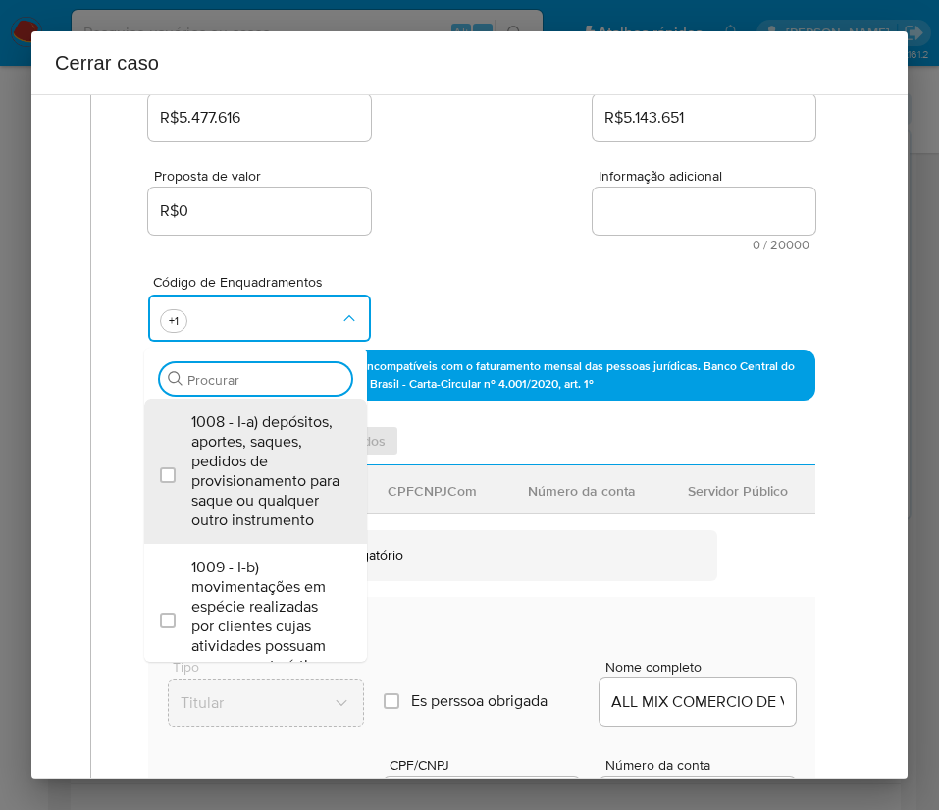
scroll to position [0, 0]
type input "47"
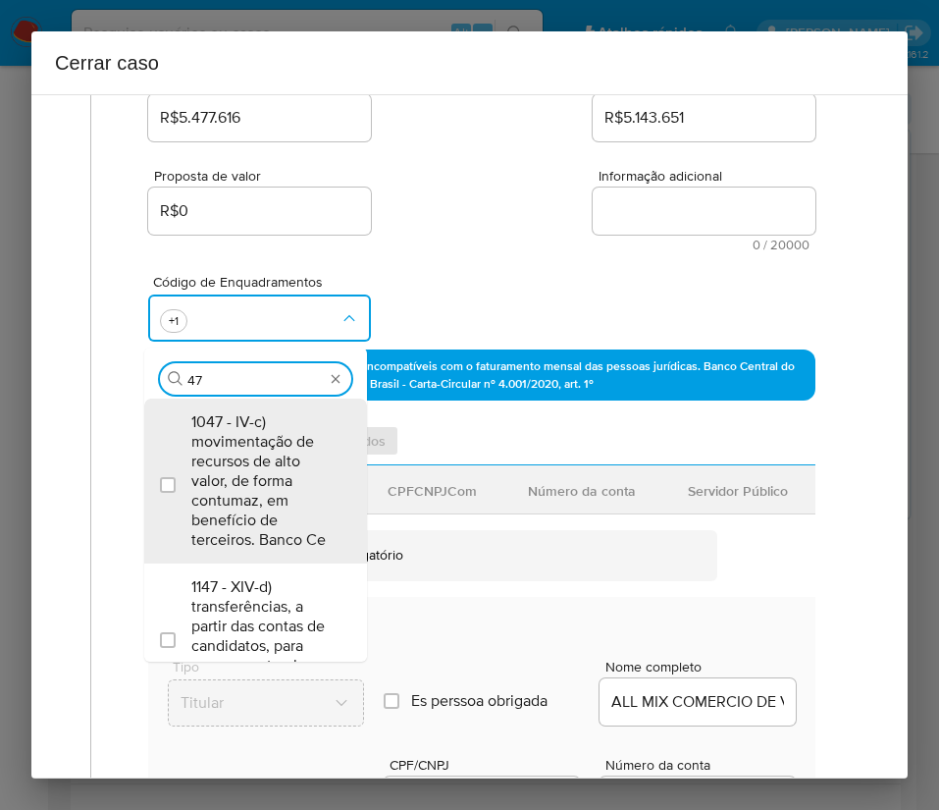
click at [270, 460] on span "1047 - IV-c) movimentação de recursos de alto valor, de forma contumaz, em bene…" at bounding box center [265, 480] width 148 height 137
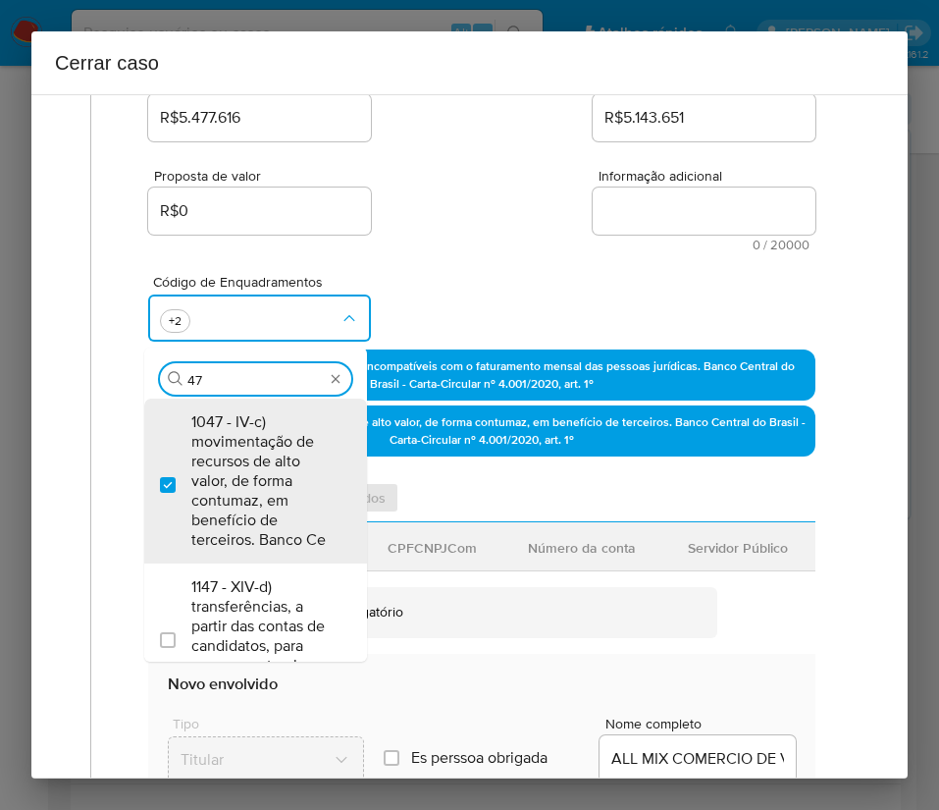
checkbox input "true"
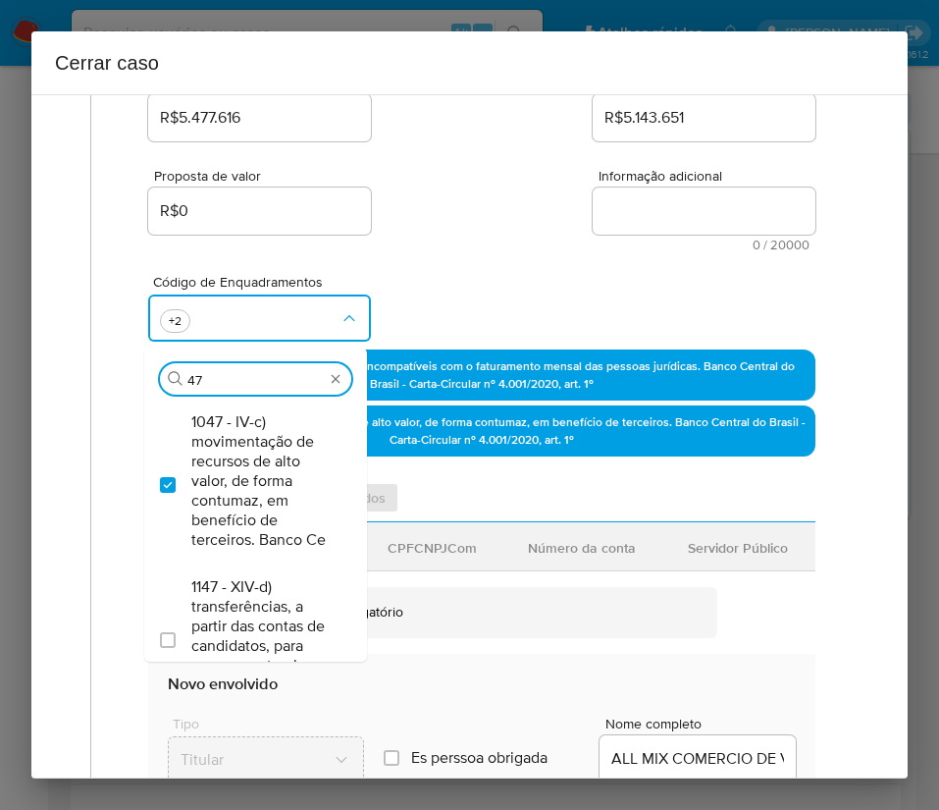
scroll to position [147, 0]
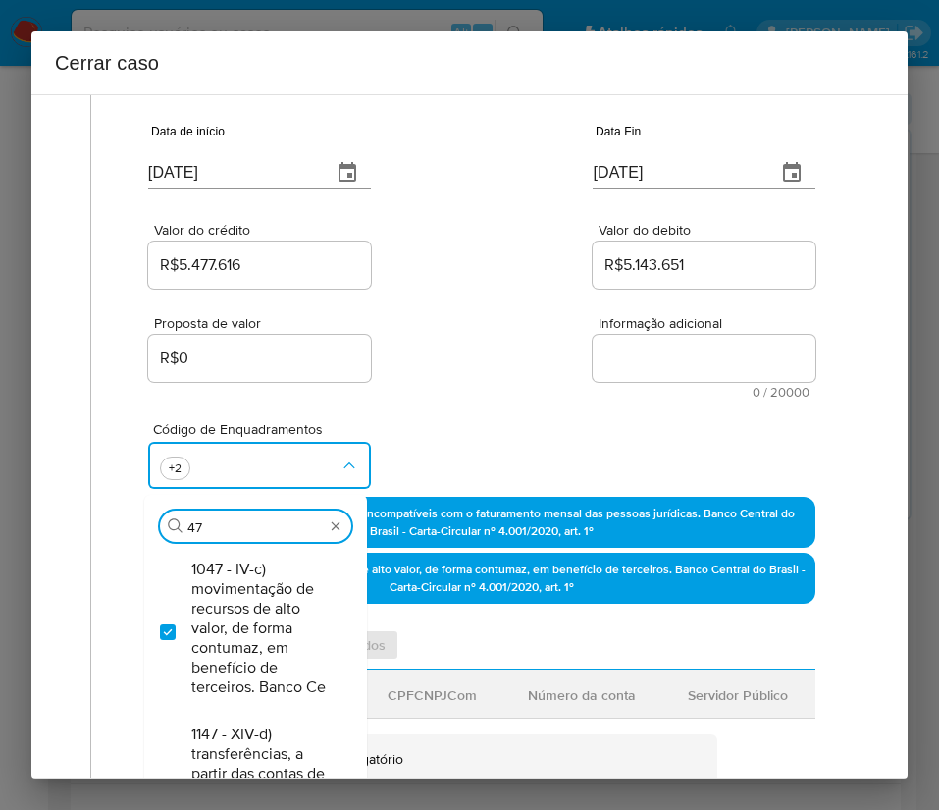
click at [518, 374] on div "Proposta de valor R$0 Informação adicional 0 / 20000 20000 caracteres restantes" at bounding box center [481, 345] width 667 height 106
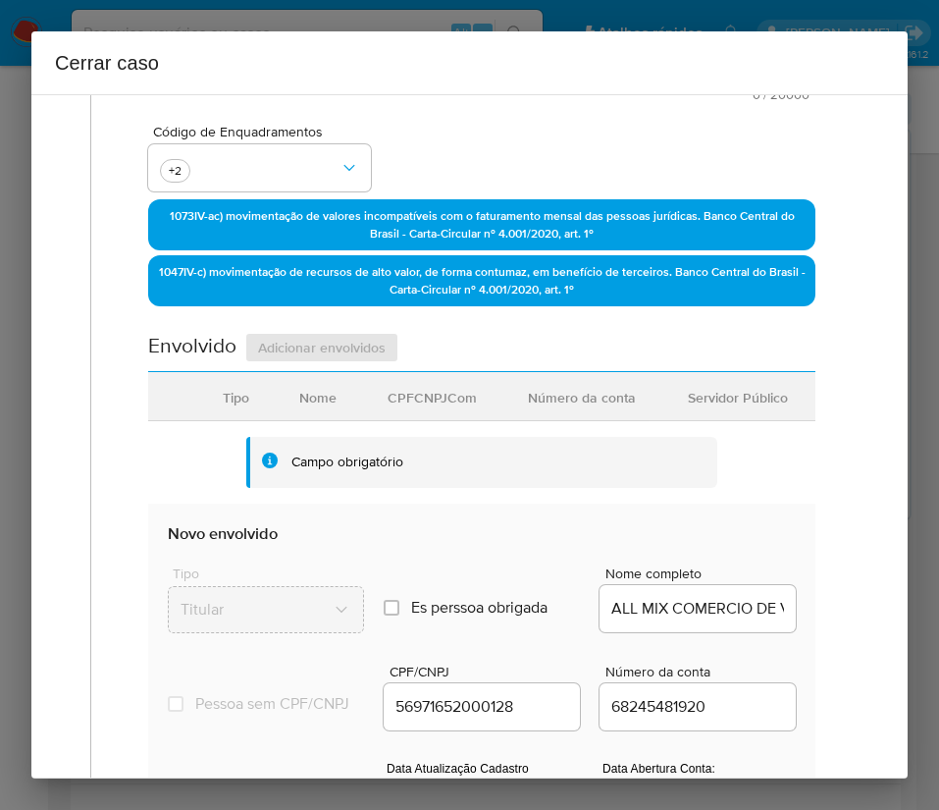
scroll to position [883, 0]
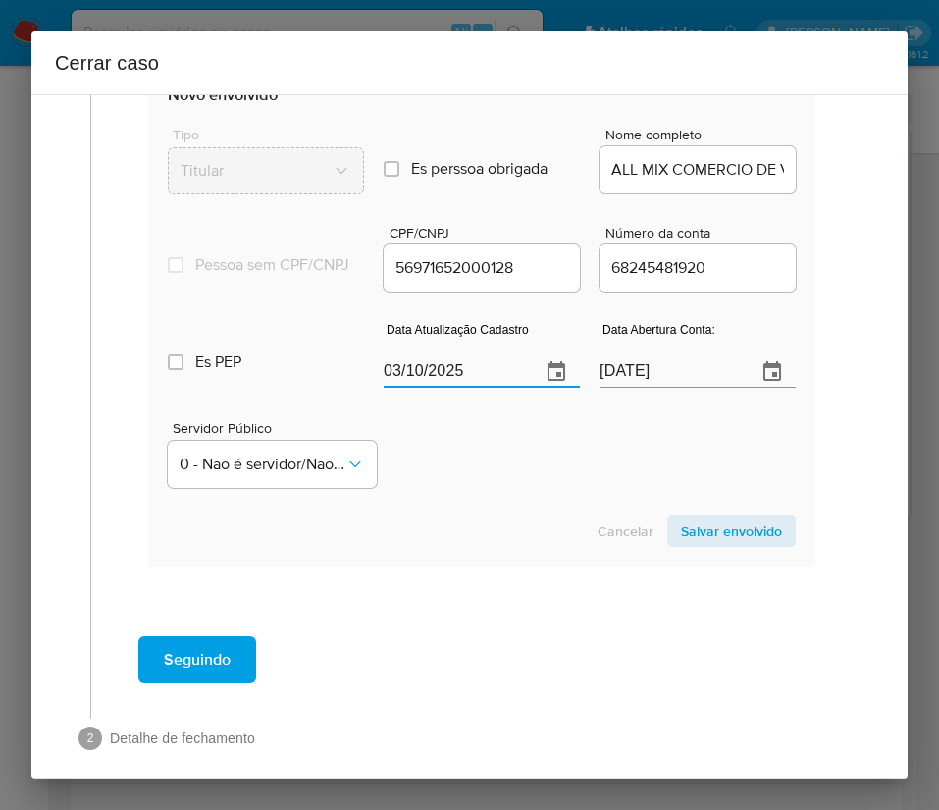
click at [444, 388] on input "03/10/2025" at bounding box center [454, 371] width 141 height 31
paste input "30/09"
type input "30/09/2025"
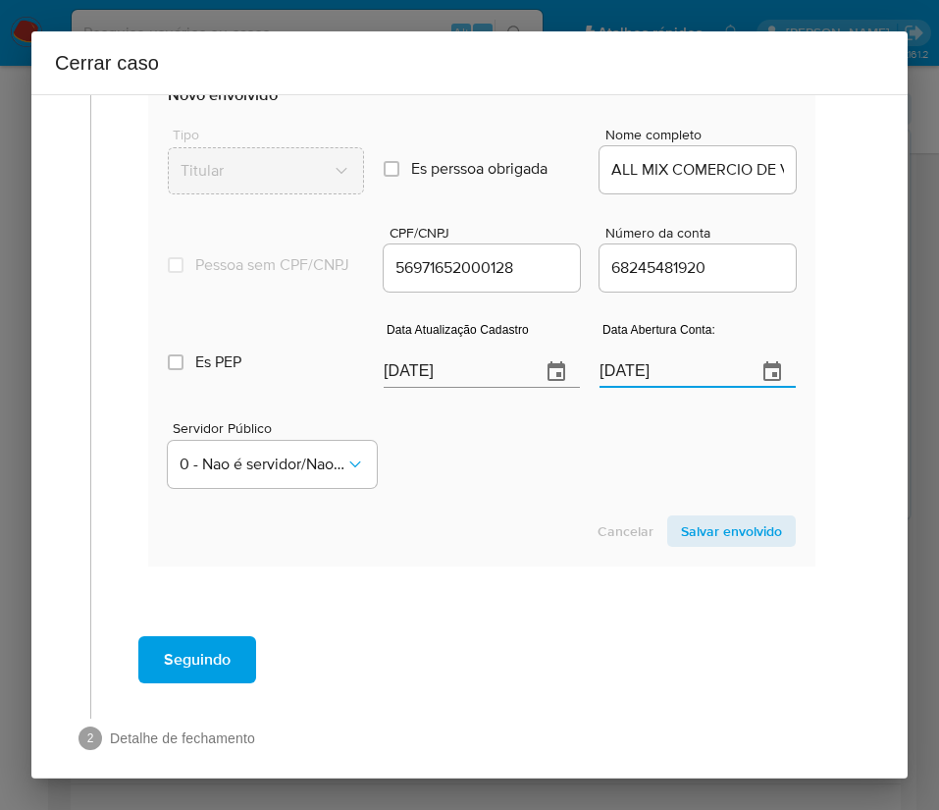
click at [681, 388] on input "07/10/2024" at bounding box center [670, 371] width 141 height 31
click at [625, 473] on div "Servidor Público 0 - Nao é servidor/Nao possui informacao" at bounding box center [482, 447] width 628 height 98
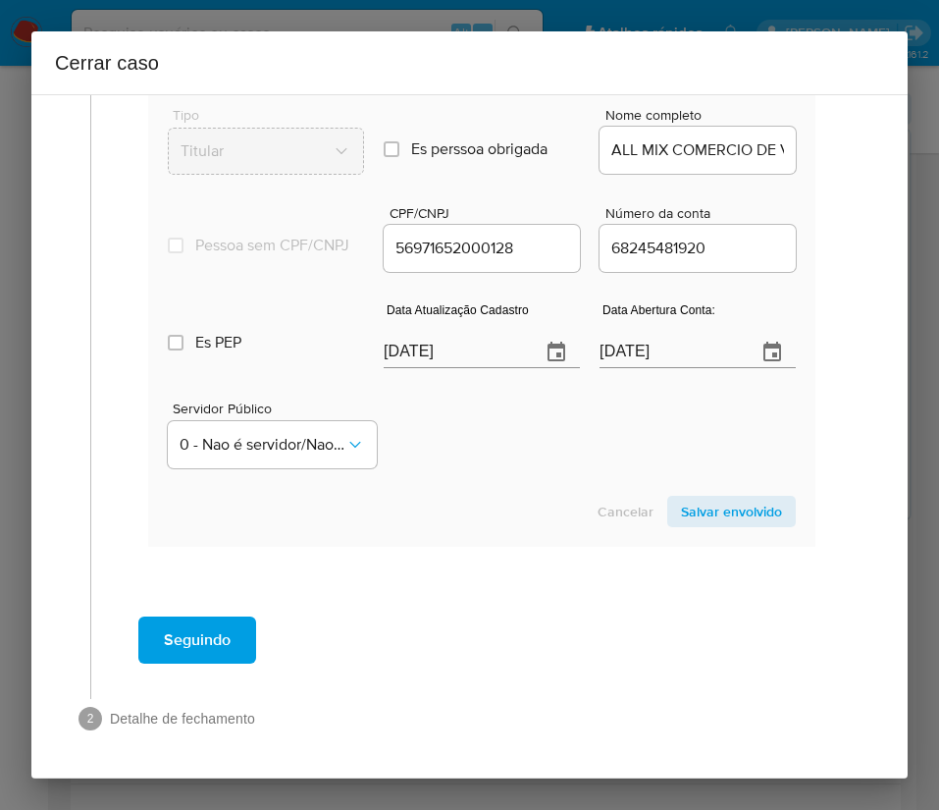
click at [691, 516] on span "Salvar envolvido" at bounding box center [731, 511] width 101 height 27
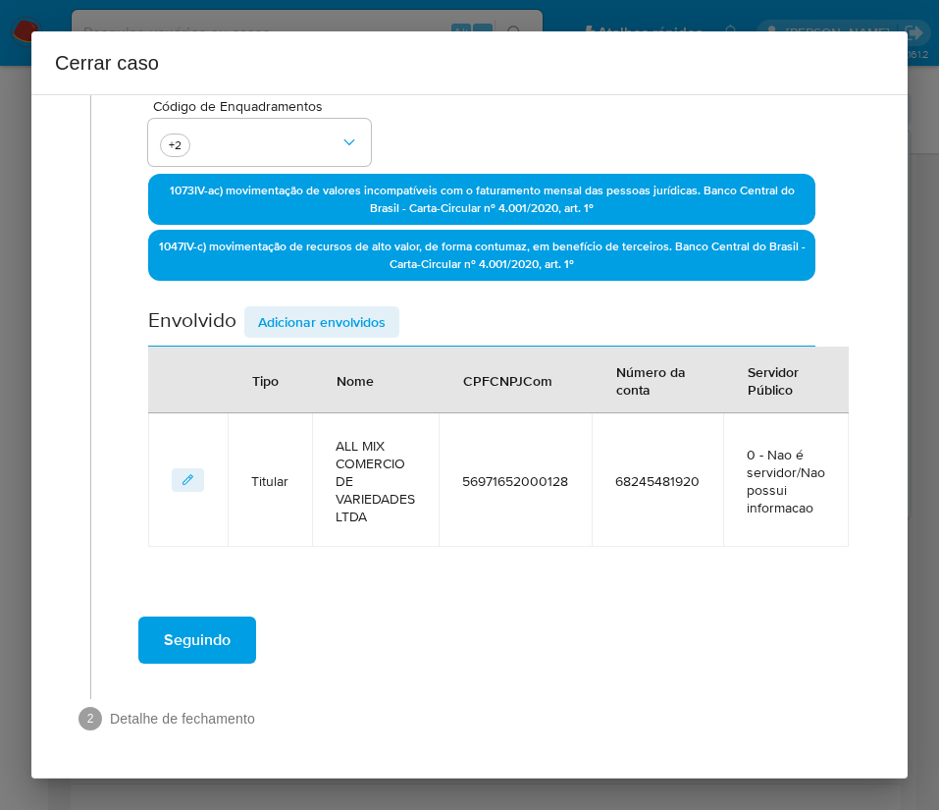
scroll to position [470, 0]
click at [380, 319] on span "Adicionar envolvidos" at bounding box center [322, 321] width 128 height 27
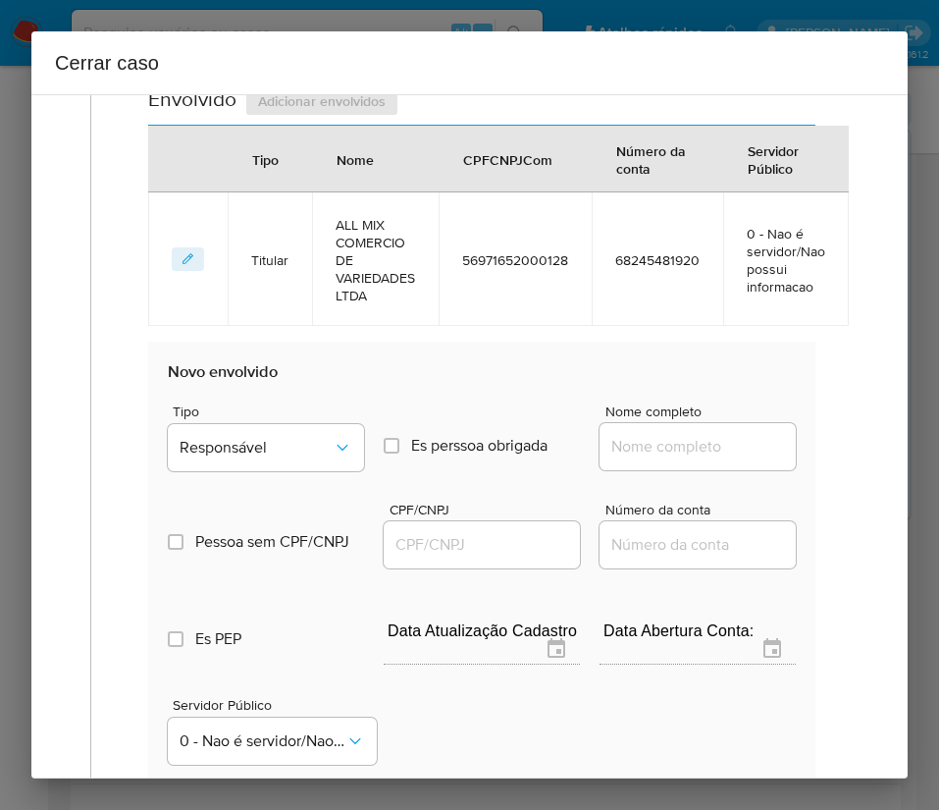
scroll to position [987, 0]
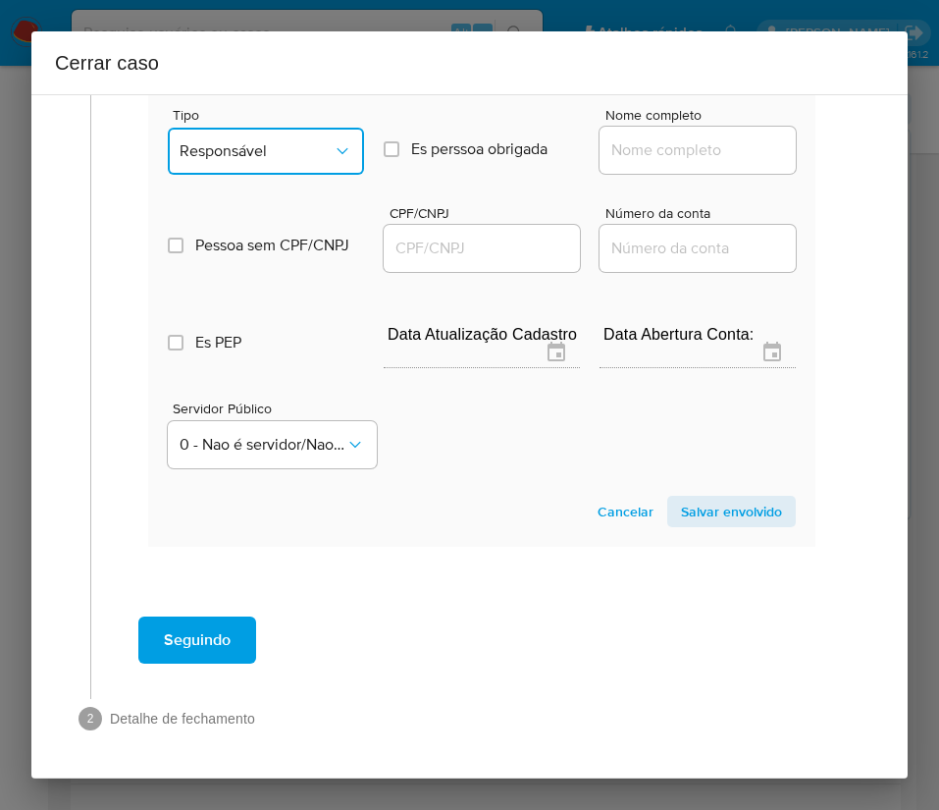
drag, startPoint x: 268, startPoint y: 158, endPoint x: 300, endPoint y: 172, distance: 35.2
click at [270, 157] on span "Responsável" at bounding box center [256, 151] width 153 height 20
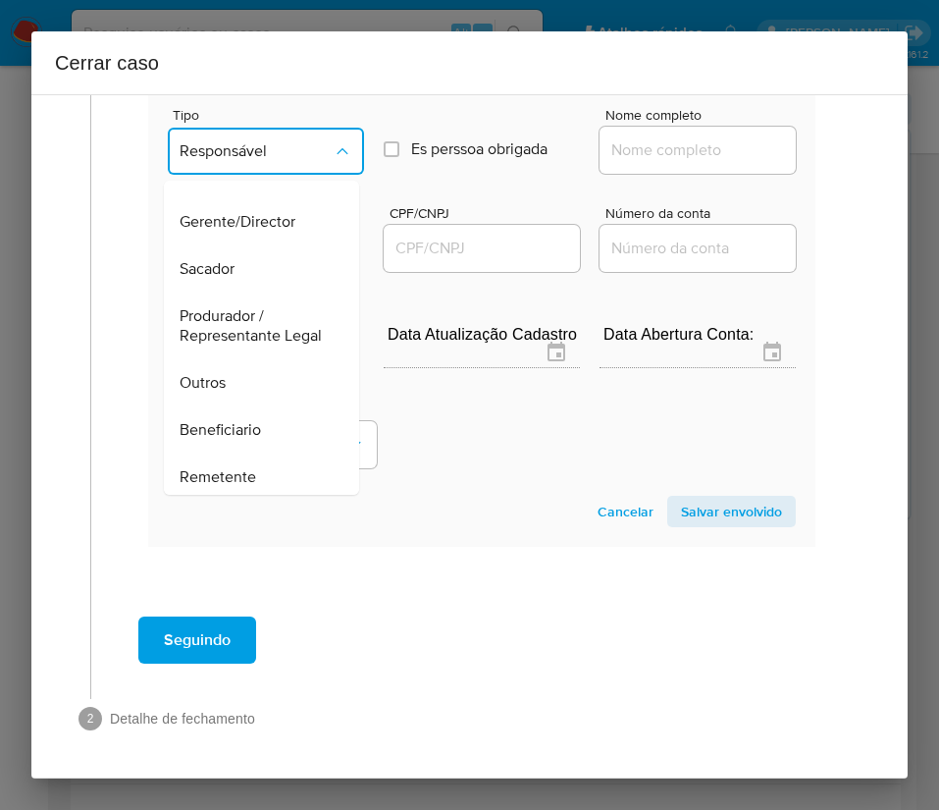
scroll to position [0, 0]
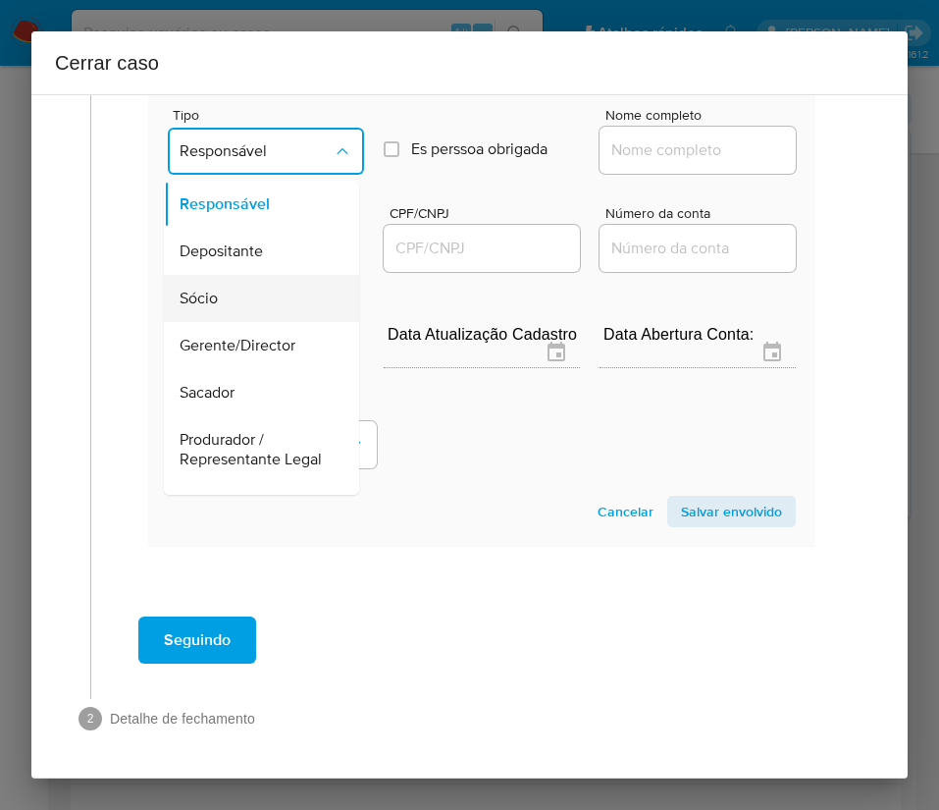
click at [202, 299] on span "Sócio" at bounding box center [199, 299] width 38 height 20
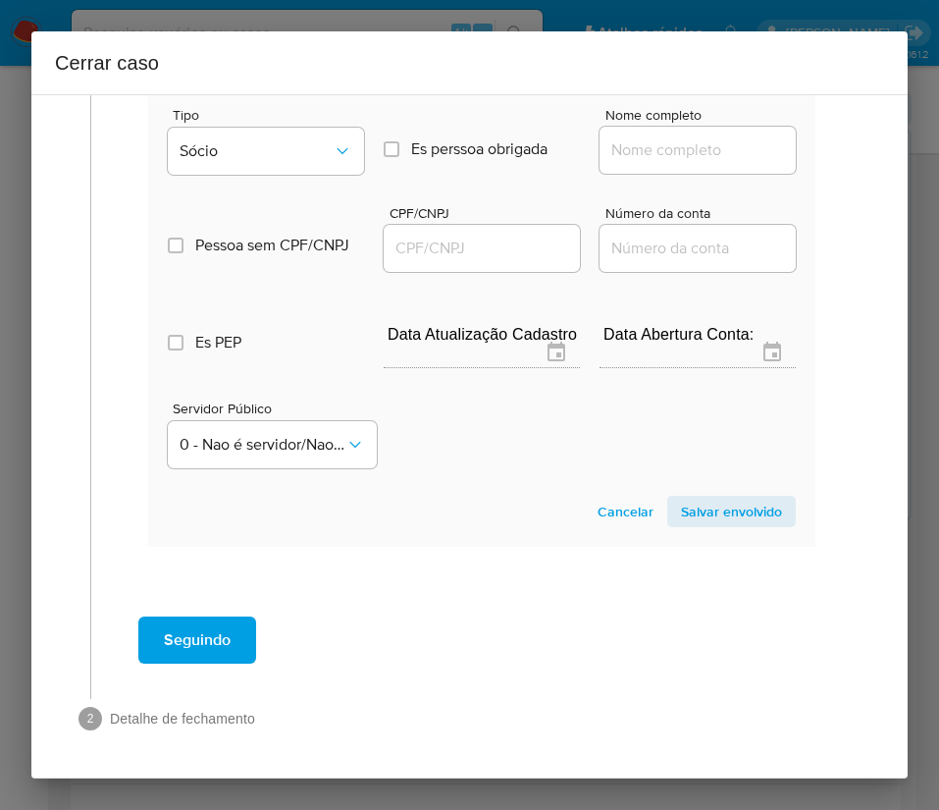
click at [610, 148] on input "Nome completo" at bounding box center [698, 150] width 196 height 26
paste input "SUELI GUTIERREZ SCHIAVI, 00393048845"
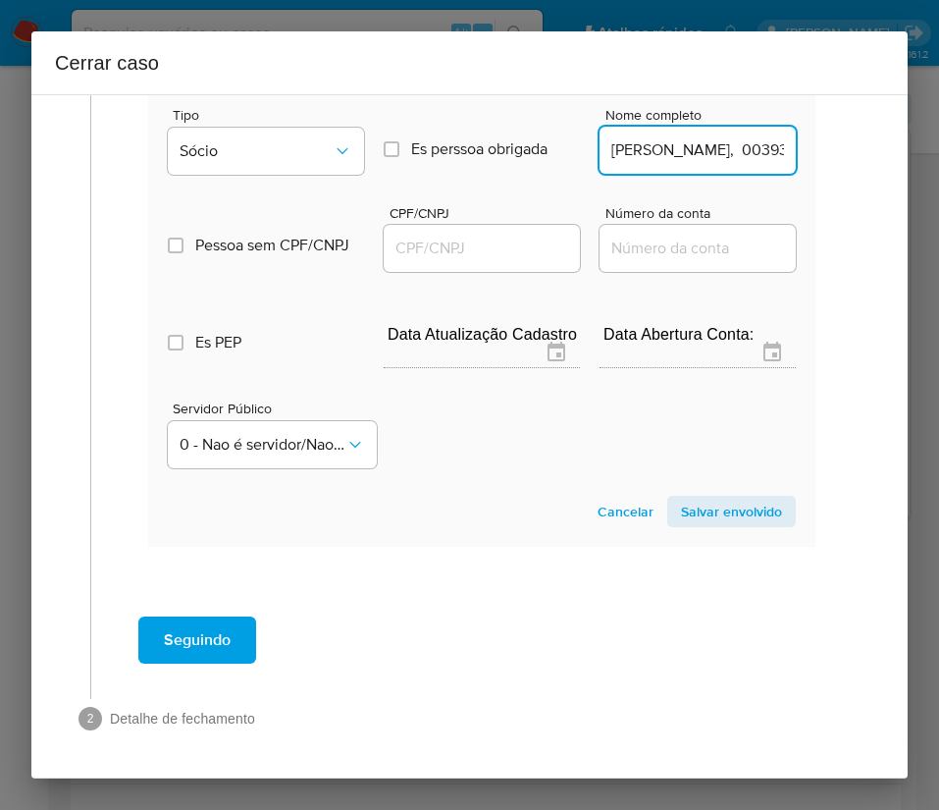
scroll to position [0, 132]
drag, startPoint x: 646, startPoint y: 161, endPoint x: 722, endPoint y: 161, distance: 76.6
click at [726, 160] on input "SUELI GUTIERREZ SCHIAVI, 00393048845" at bounding box center [698, 150] width 196 height 26
click at [674, 164] on div "SUELI GUTIERREZ SCHIAVI, 00393048845" at bounding box center [698, 150] width 196 height 47
drag, startPoint x: 709, startPoint y: 150, endPoint x: 809, endPoint y: 150, distance: 100.1
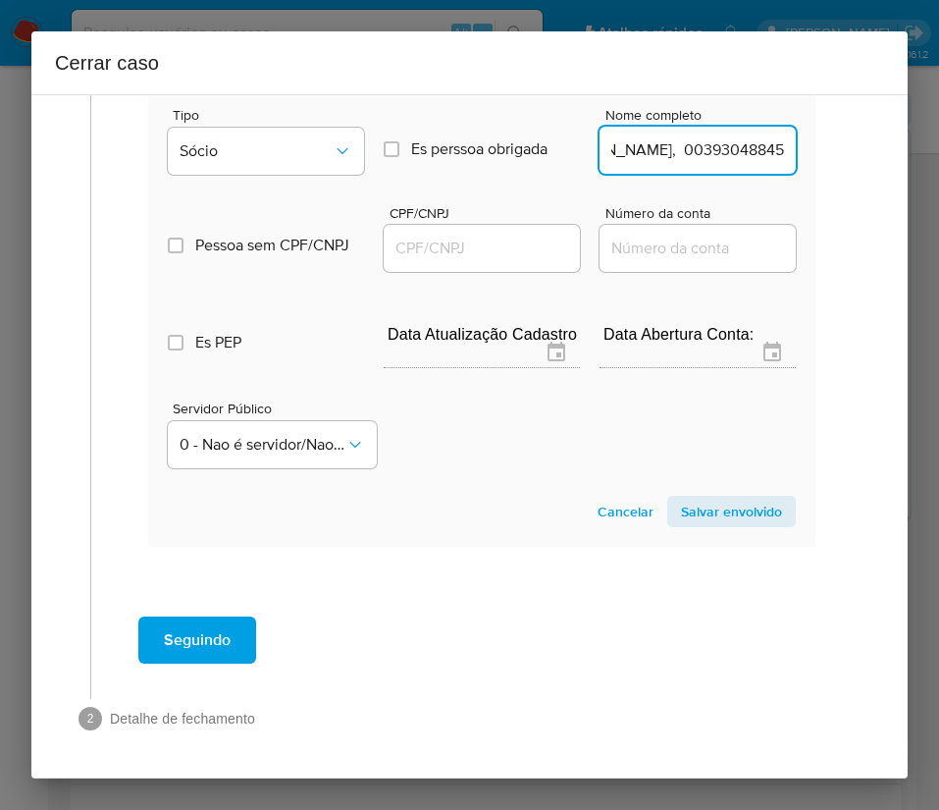
click at [679, 155] on input "SUELI GUTIERREZ SCHIAVI, 00393048845" at bounding box center [698, 150] width 196 height 26
click at [650, 157] on input "SUELI GUTIERREZ SCHIAVI, 00393048845" at bounding box center [698, 150] width 196 height 26
drag, startPoint x: 649, startPoint y: 153, endPoint x: 791, endPoint y: 147, distance: 142.4
click at [789, 147] on section "Novo envolvido Tipo Sócio Es perssoa obrigada Is PObrigada Nome completo SUELI …" at bounding box center [481, 296] width 667 height 502
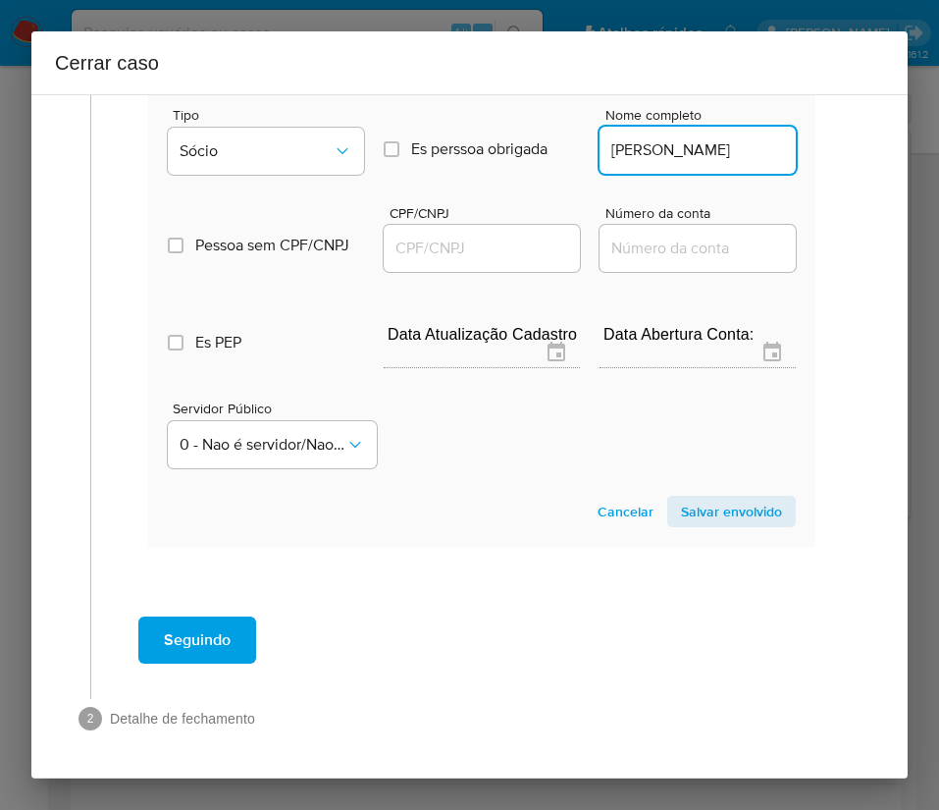
scroll to position [0, 20]
type input "SUELI GUTIERREZ SCHIAVI"
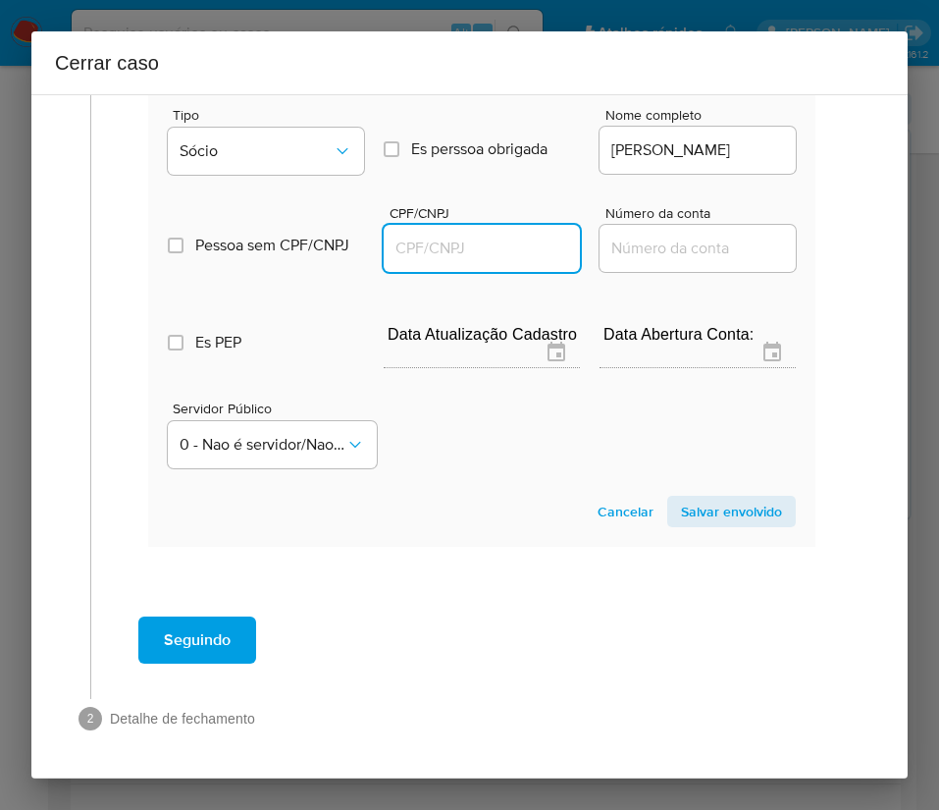
scroll to position [0, 0]
drag, startPoint x: 467, startPoint y: 260, endPoint x: 503, endPoint y: 260, distance: 35.3
click at [469, 260] on input "CPF/CNPJ" at bounding box center [482, 249] width 196 height 26
paste input "00393048845"
type input "393048845"
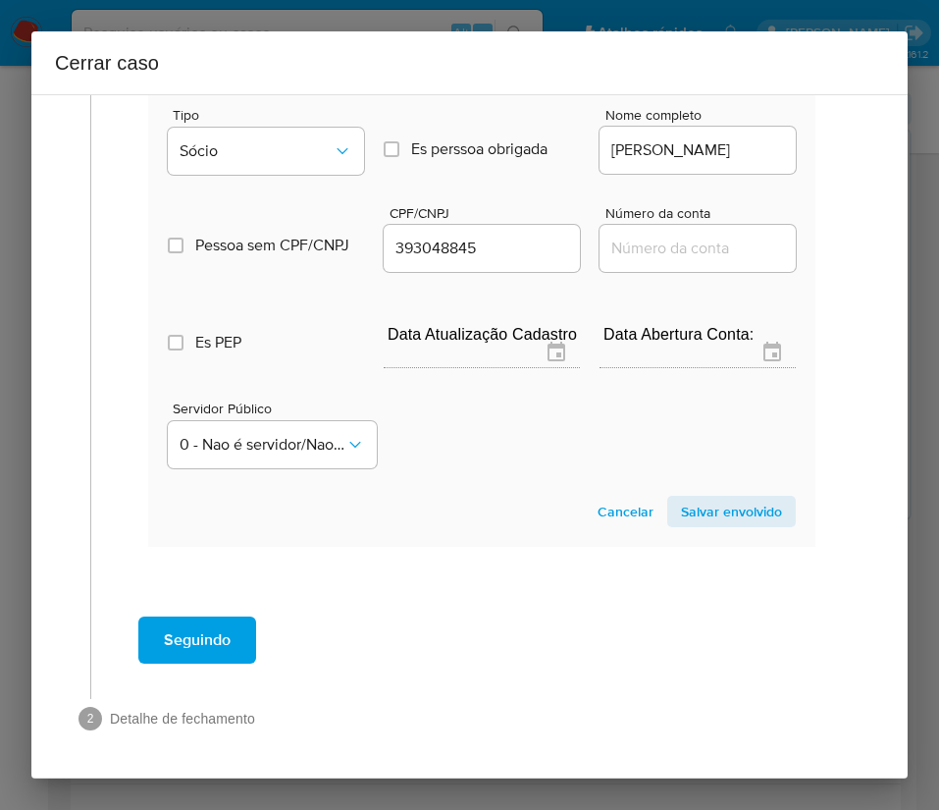
click at [729, 504] on span "Salvar envolvido" at bounding box center [731, 511] width 101 height 27
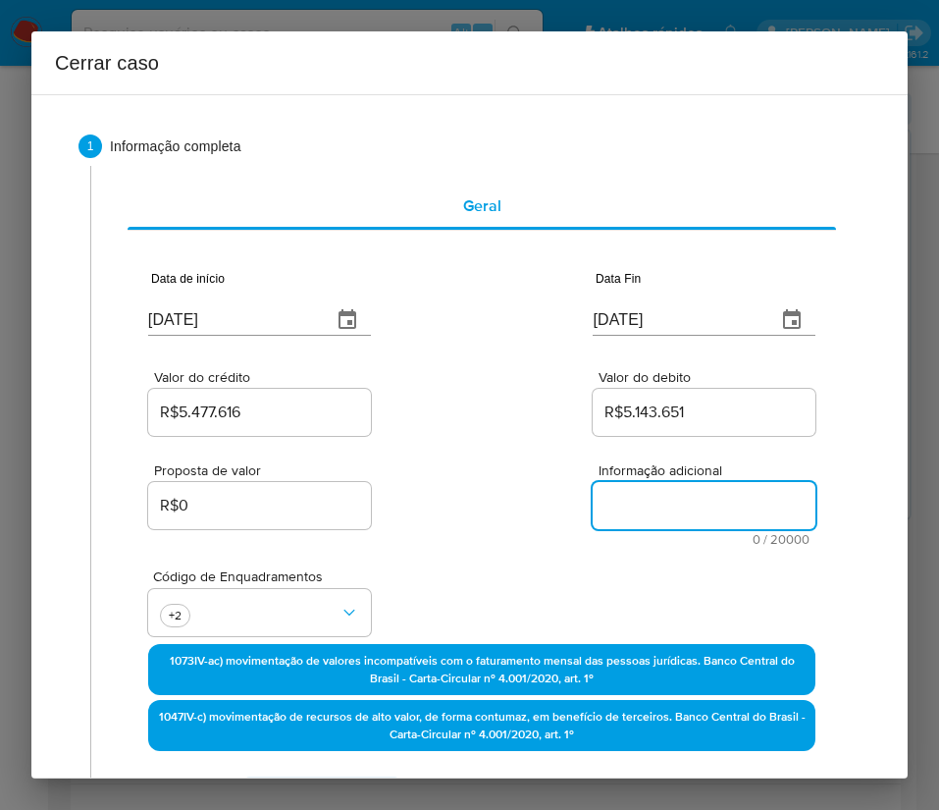
click at [605, 510] on textarea "Informação adicional" at bounding box center [704, 505] width 223 height 47
paste textarea "Informações do Cliente ALL MIX COMERCIO DE VARIEDADES LTDA, CNPJ 56971652000128…"
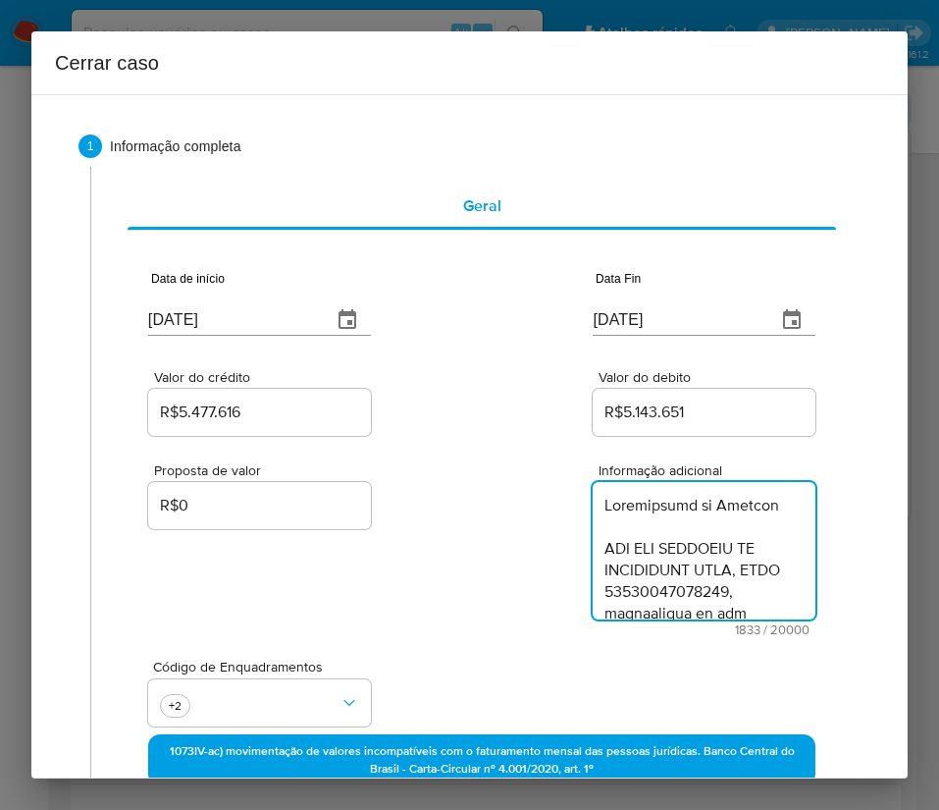
type textarea "Informações do Cliente ALL MIX COMERCIO DE VARIEDADES LTDA, CNPJ 56971652000128…"
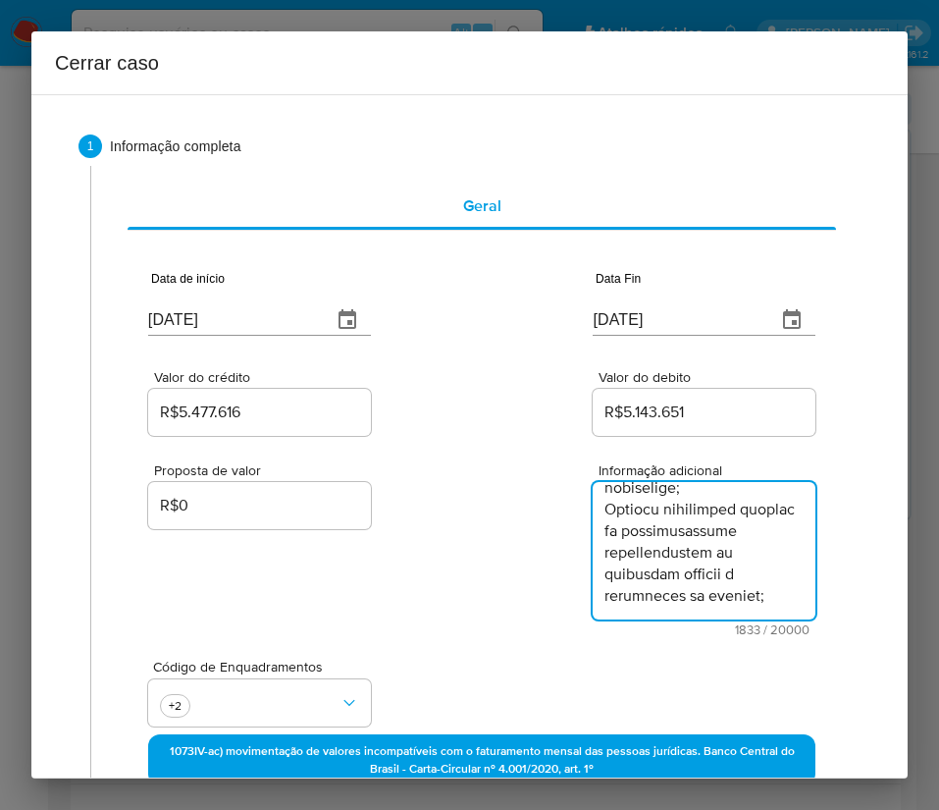
click at [535, 591] on div "Proposta de valor R$0 Informação adicional 1833 / 20000 18167 caracteres restan…" at bounding box center [481, 538] width 667 height 196
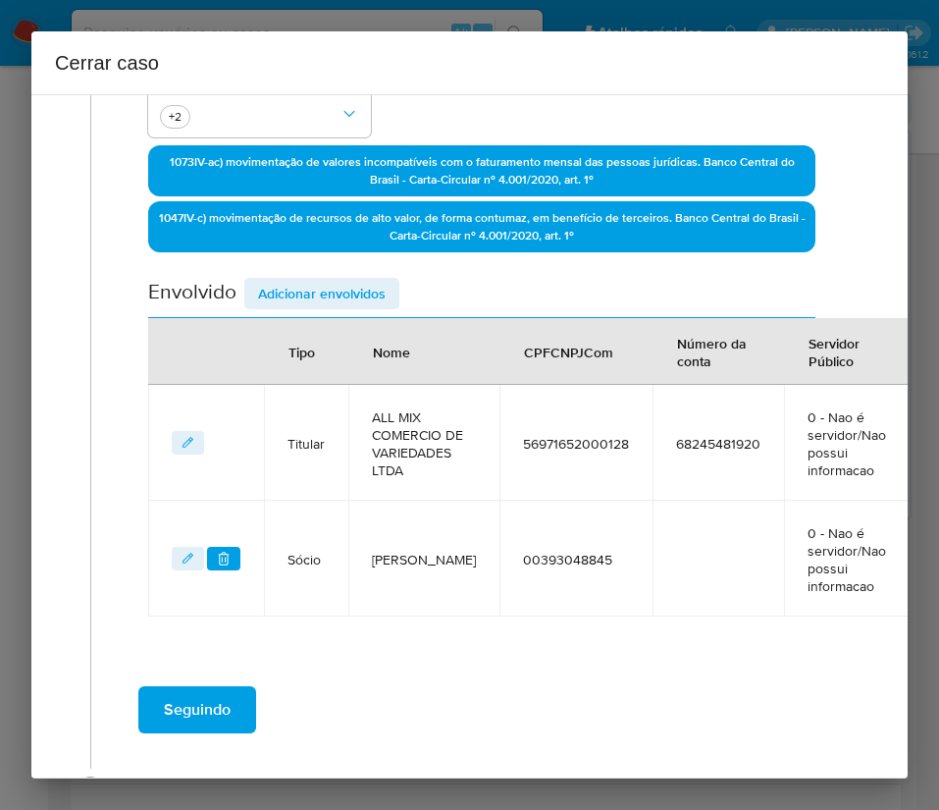
scroll to position [699, 0]
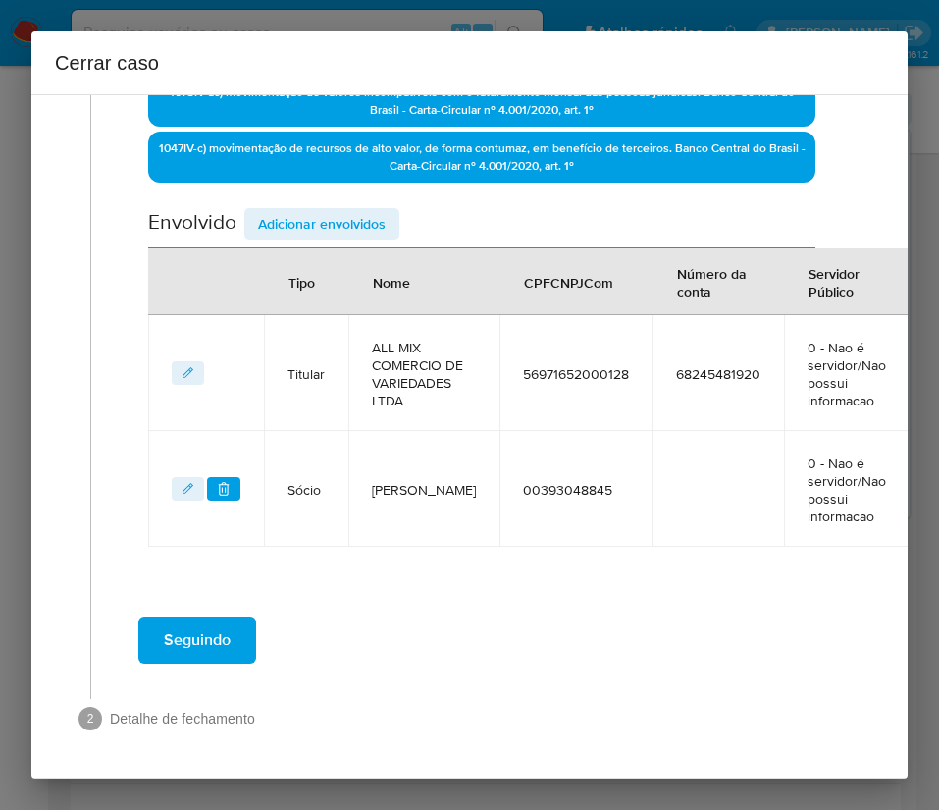
click at [248, 622] on button "Seguindo" at bounding box center [197, 639] width 118 height 47
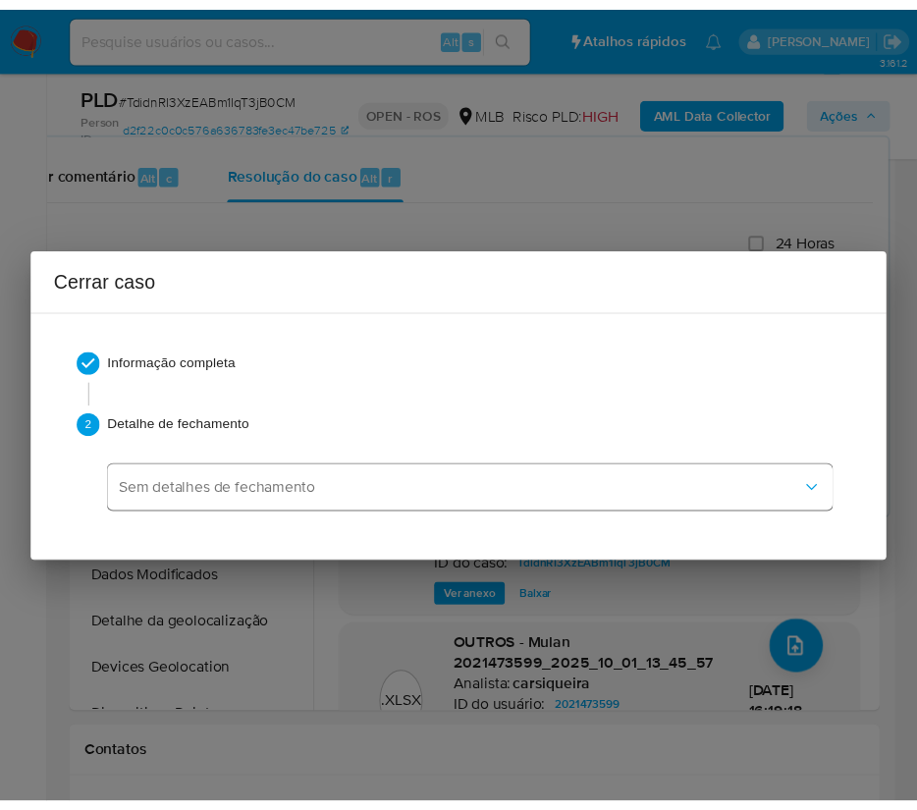
scroll to position [2242, 0]
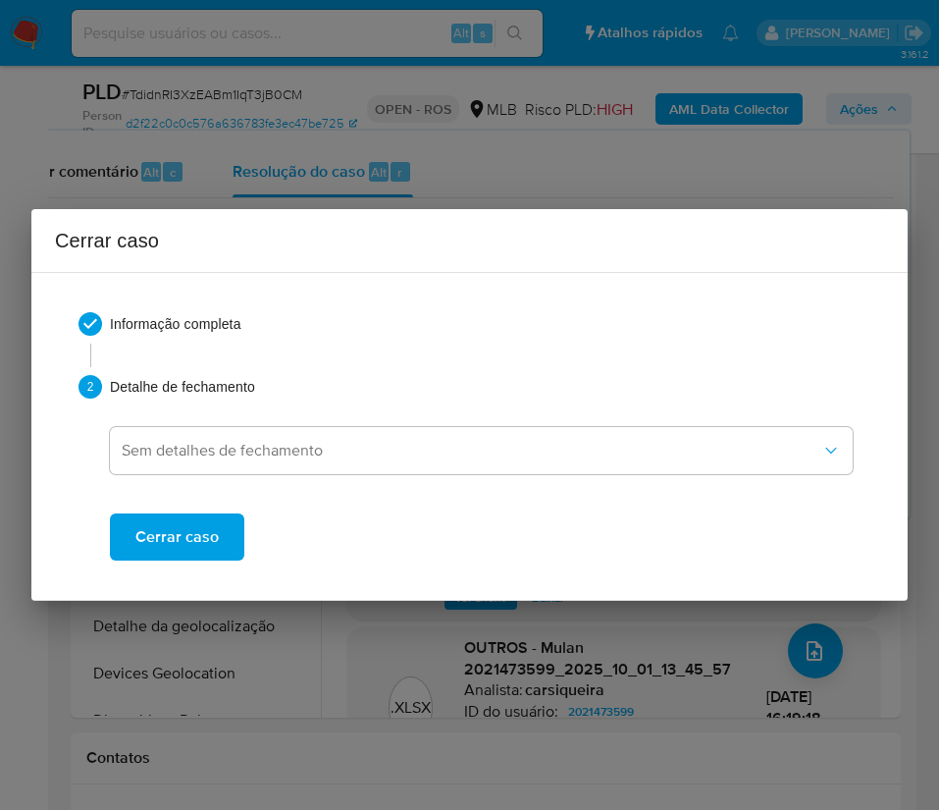
click at [243, 555] on div "Cerrar caso" at bounding box center [481, 521] width 743 height 79
click at [231, 547] on button "Cerrar caso" at bounding box center [177, 536] width 134 height 47
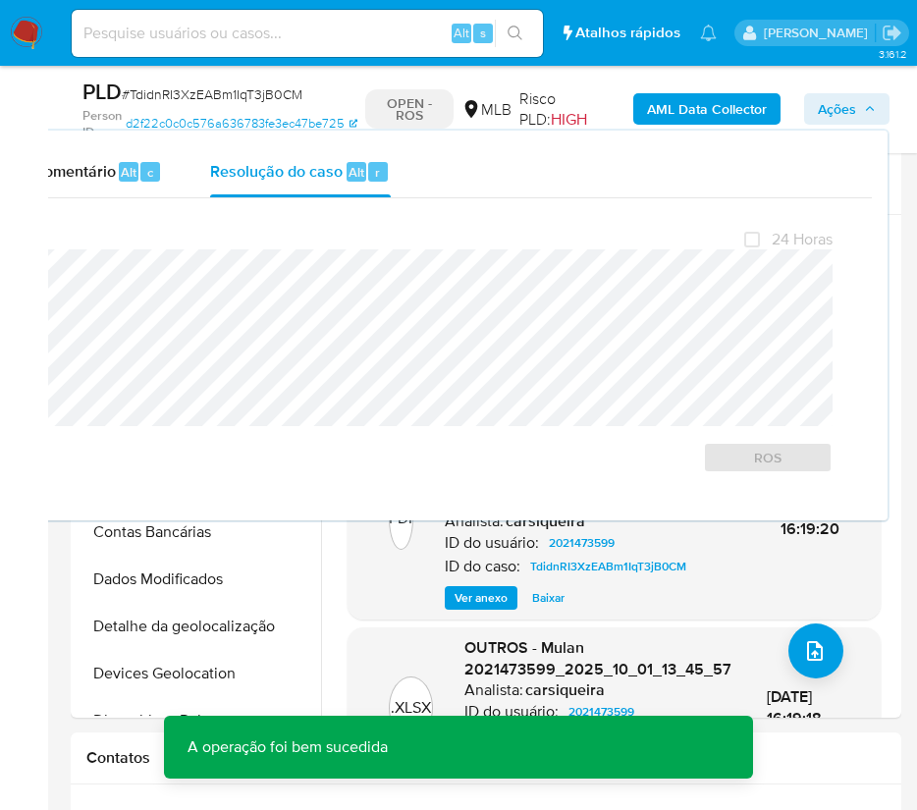
click at [263, 90] on span "# TdidnRI3XzEABm1IqT3jB0CM" at bounding box center [212, 94] width 181 height 20
copy span "TdidnRI3XzEABm1IqT3jB0CM"
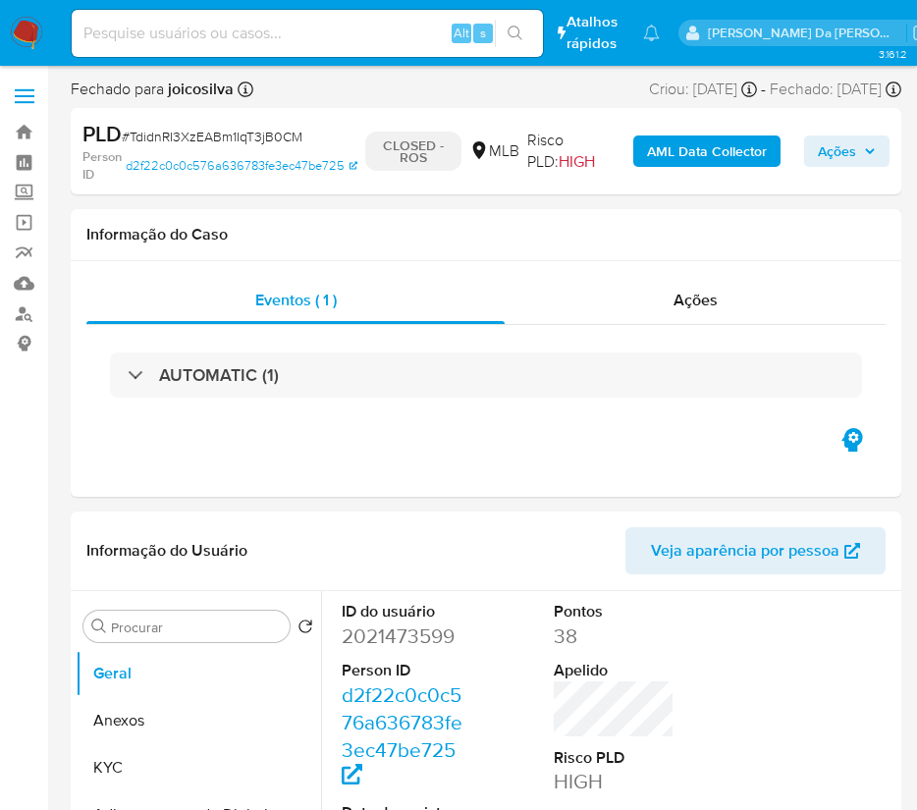
select select "10"
click at [31, 35] on img at bounding box center [26, 33] width 33 height 33
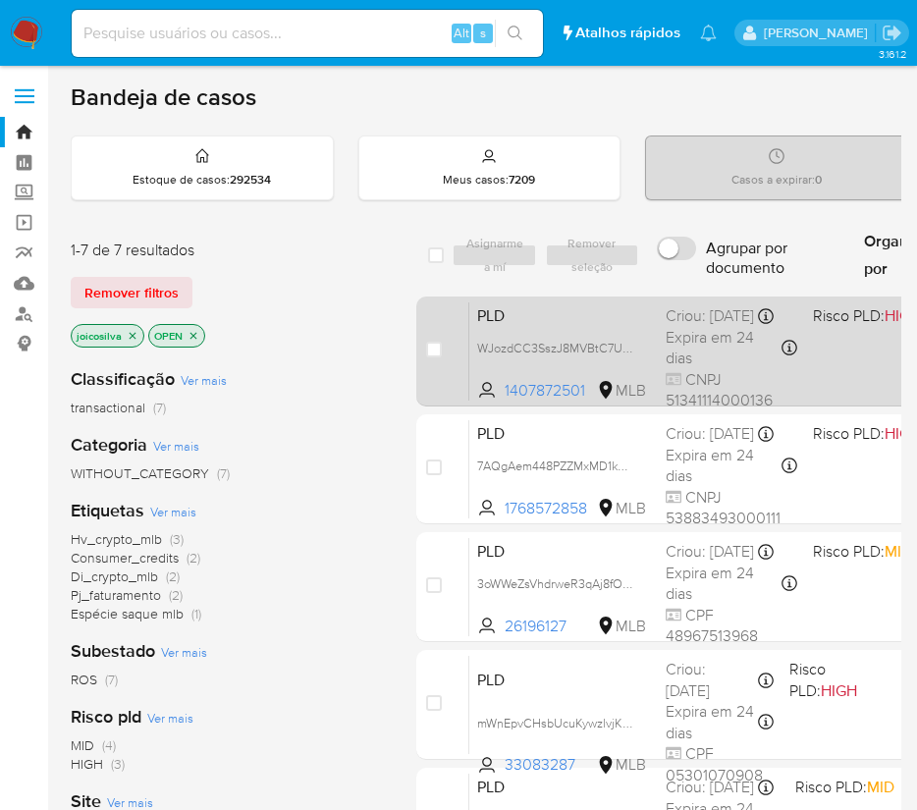
click at [707, 355] on span "Expira em 24 dias" at bounding box center [721, 348] width 112 height 42
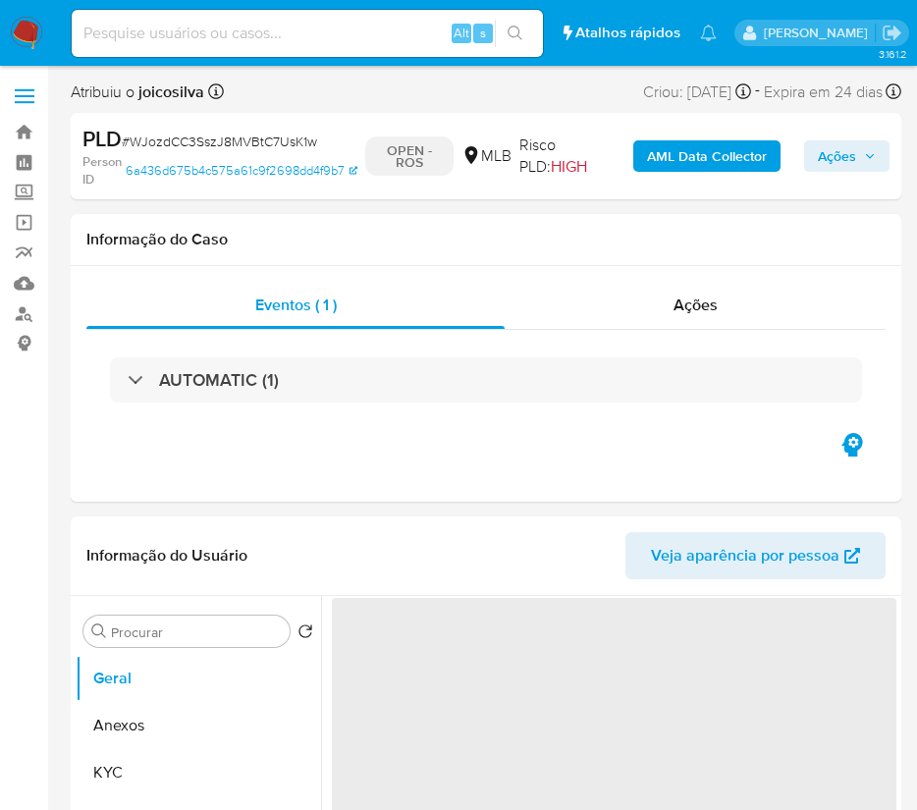
click at [178, 133] on span "# WJozdCC3SszJ8MVBtC7UsK1w" at bounding box center [219, 142] width 195 height 20
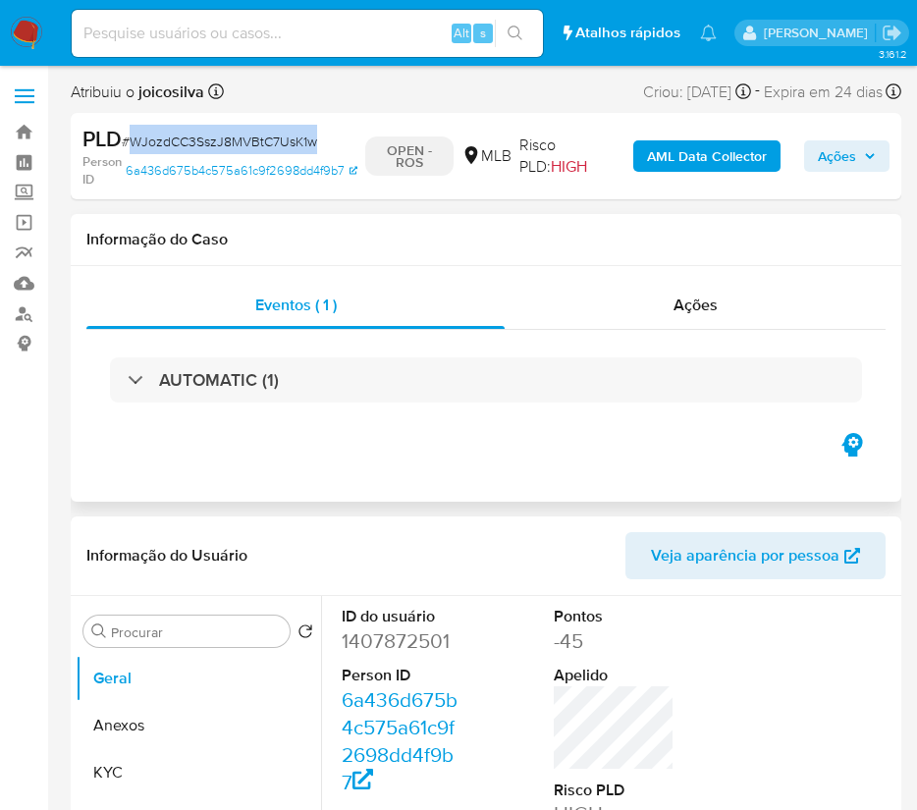
select select "10"
copy span "WJozdCC3SszJ8MVBtC7UsK1w"
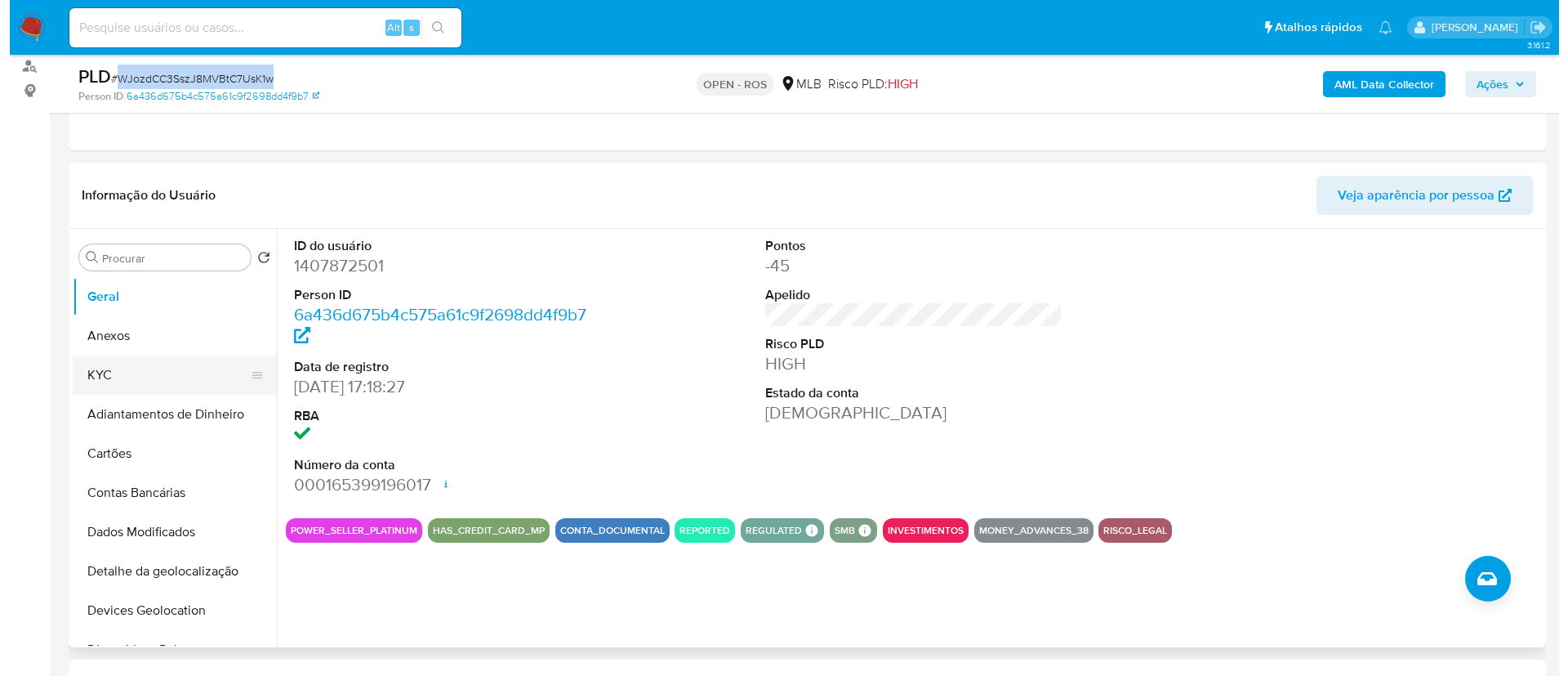
scroll to position [368, 0]
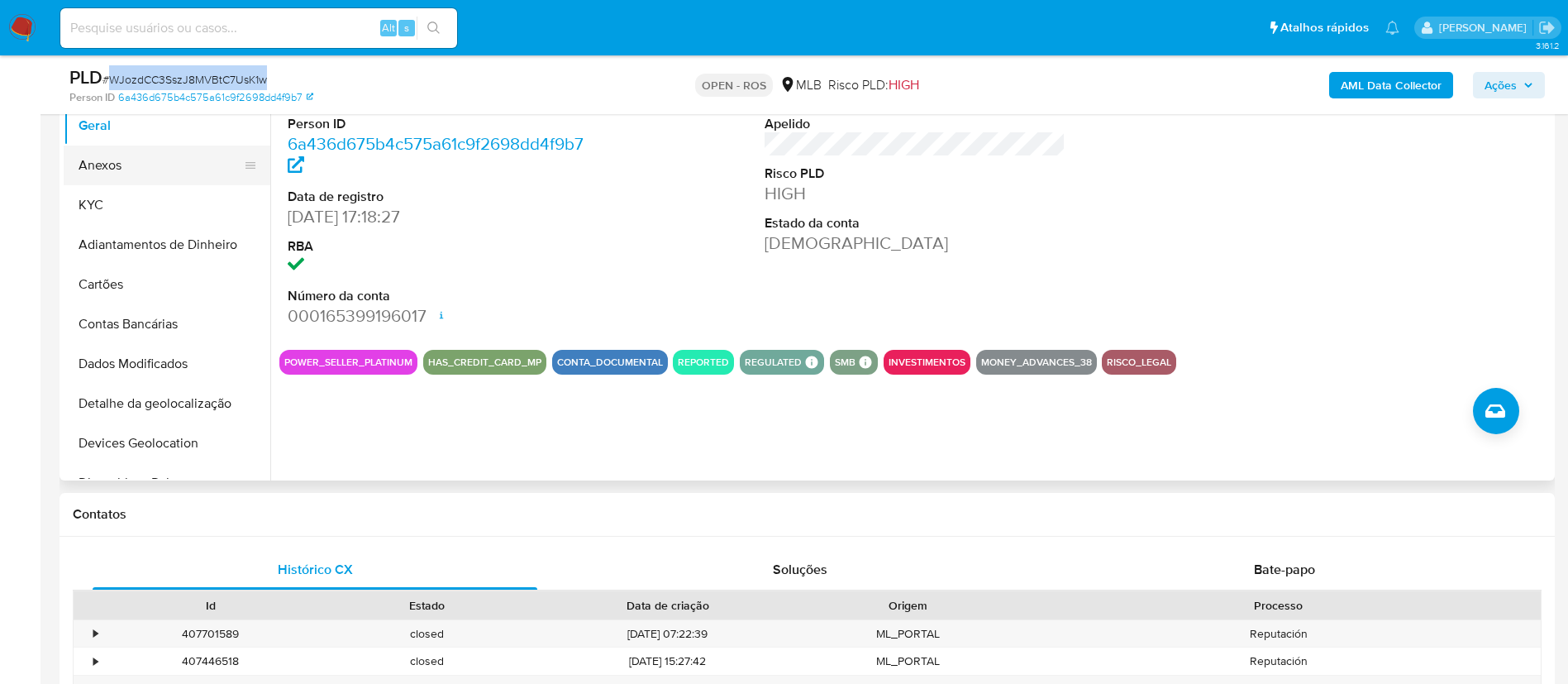
click at [110, 169] on button "Anexos" at bounding box center [161, 165] width 194 height 40
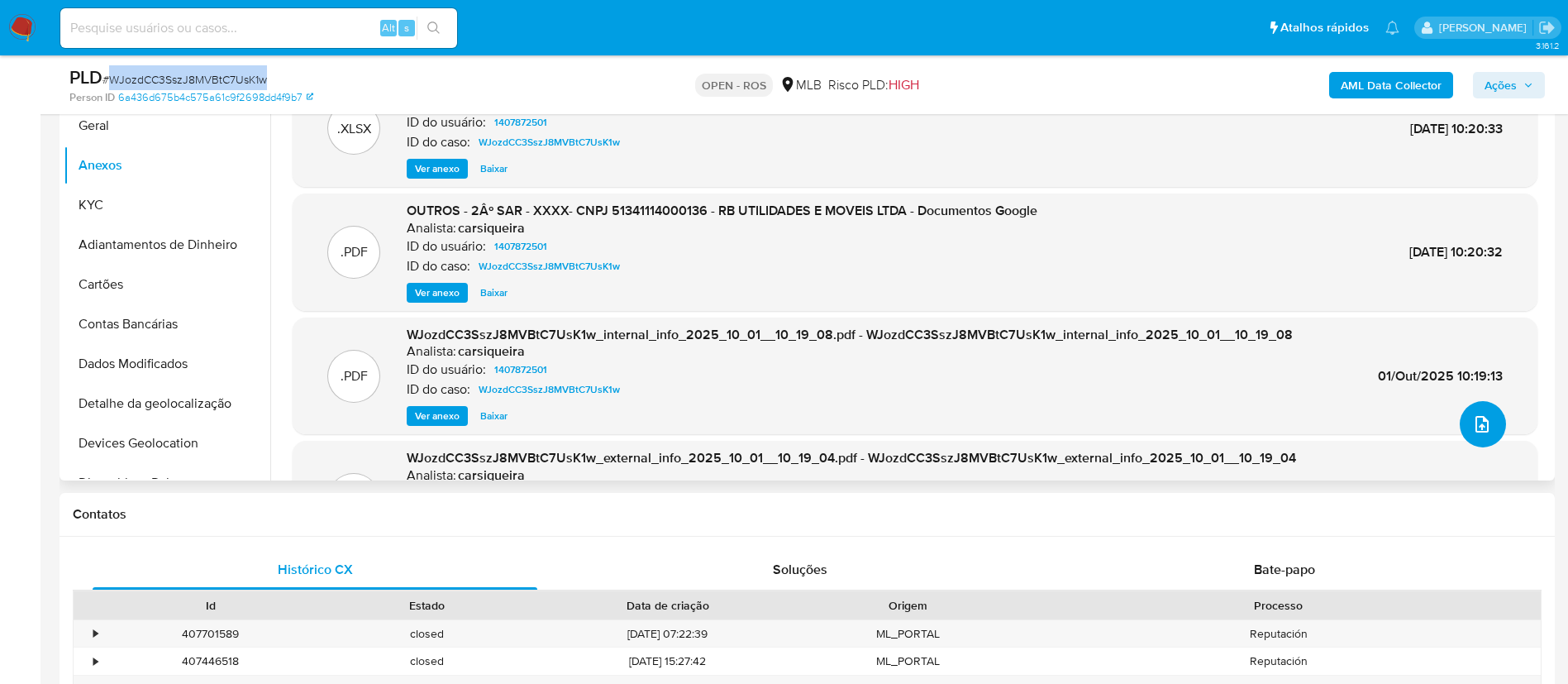
click at [790, 430] on icon "upload-file" at bounding box center [1482, 425] width 20 height 20
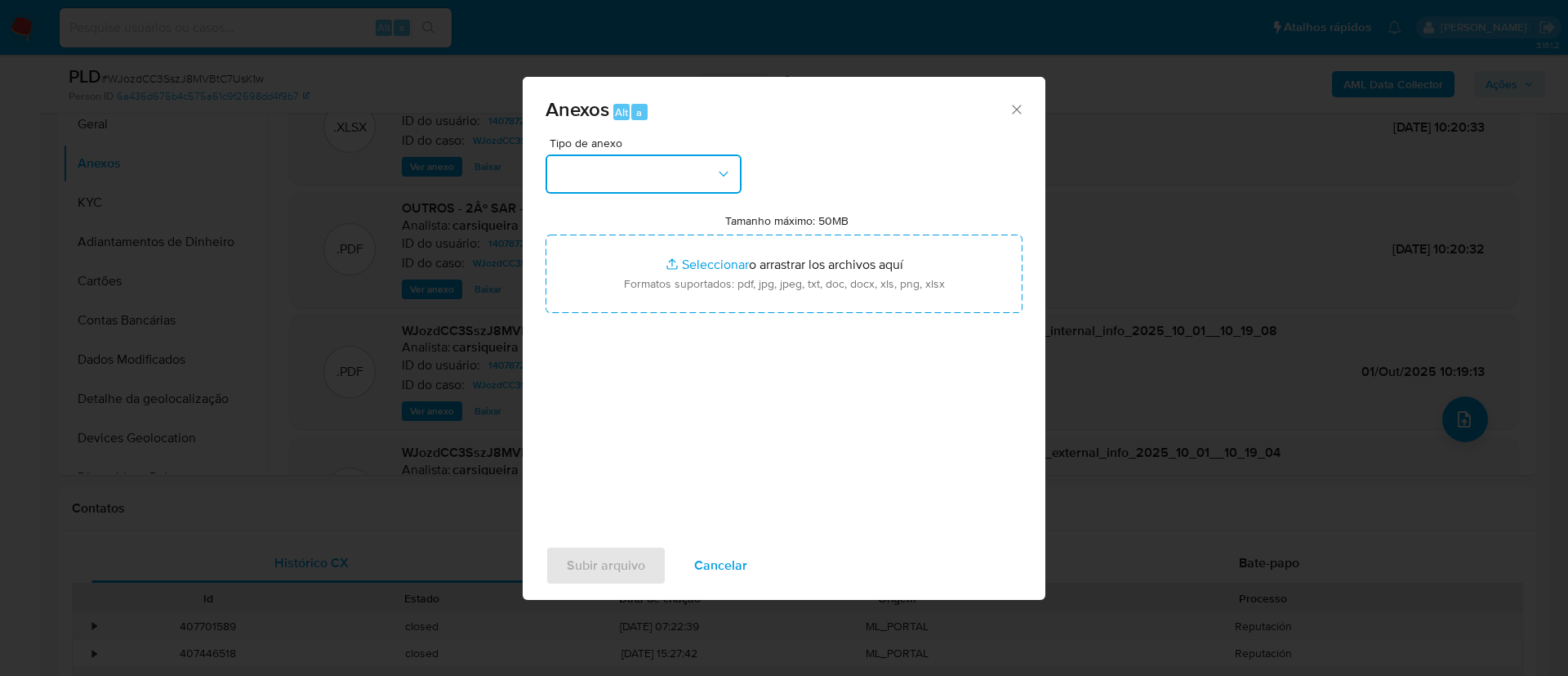
click at [700, 173] on button "button" at bounding box center [644, 174] width 196 height 39
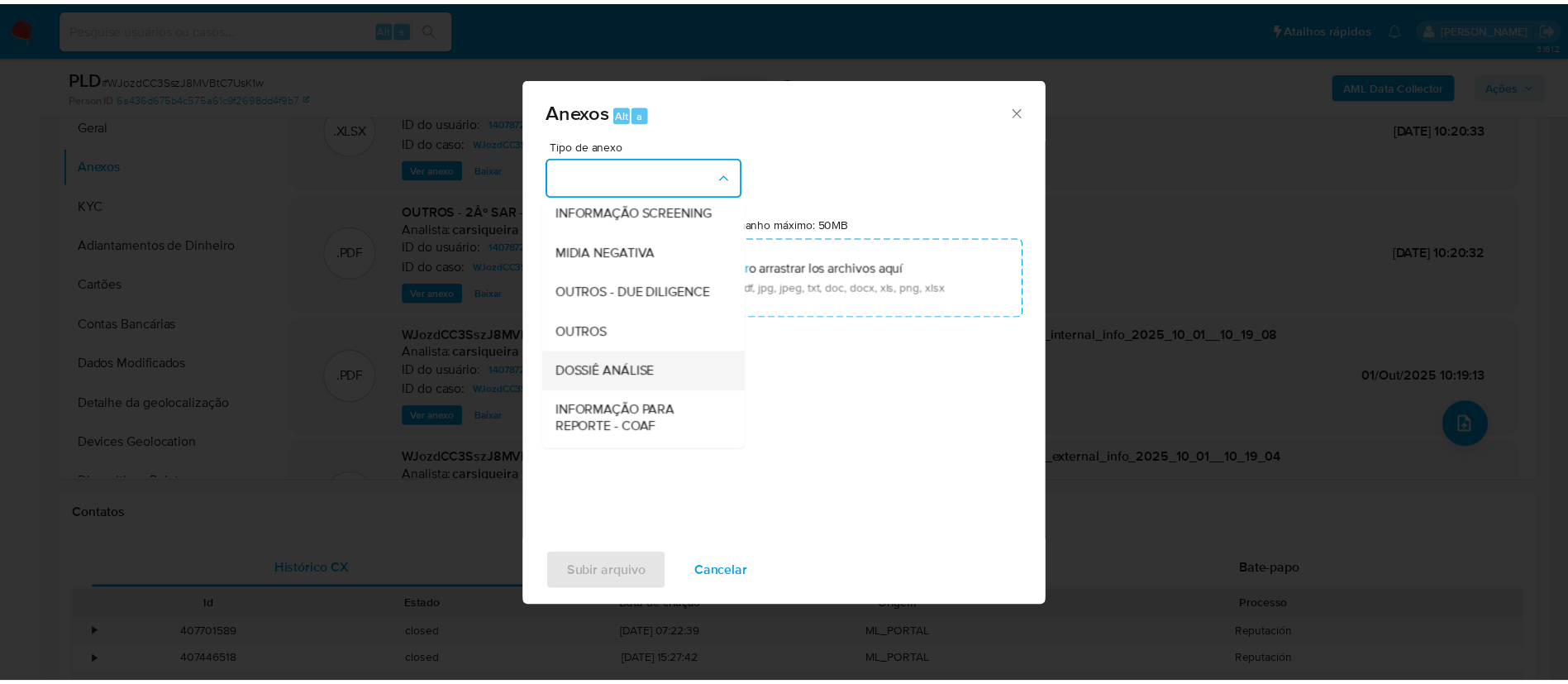
scroll to position [254, 0]
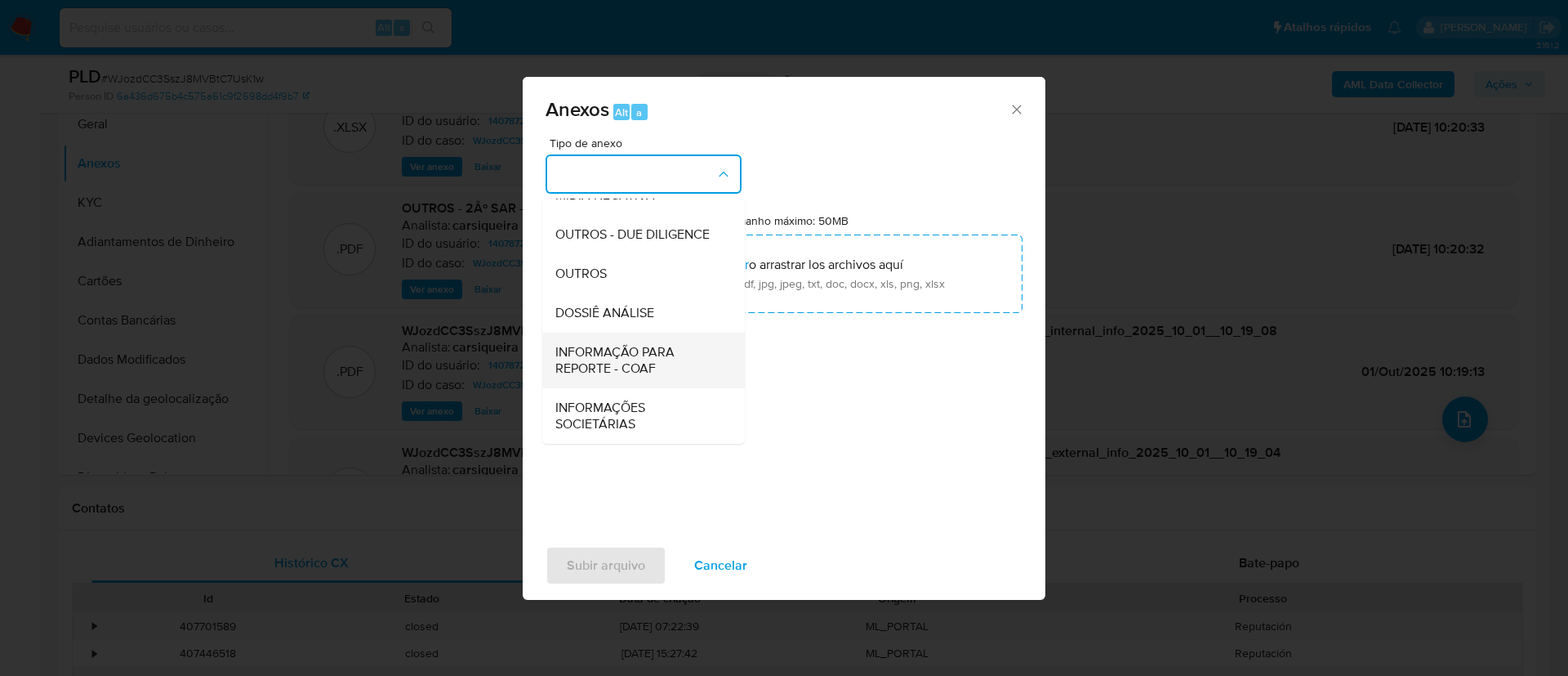
click at [637, 360] on span "INFORMAÇÃO PARA REPORTE - COAF" at bounding box center [638, 360] width 166 height 32
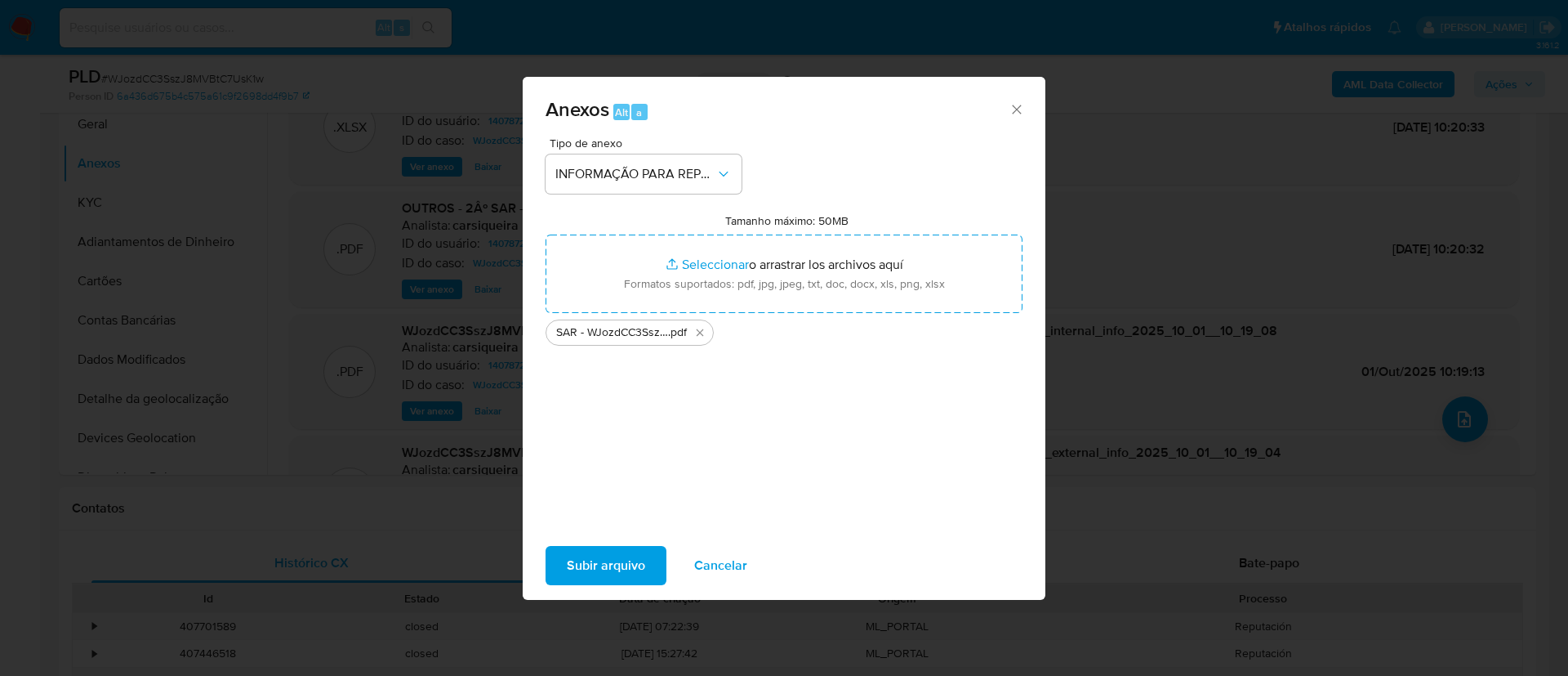
click at [615, 566] on span "Subir arquivo" at bounding box center [606, 565] width 78 height 36
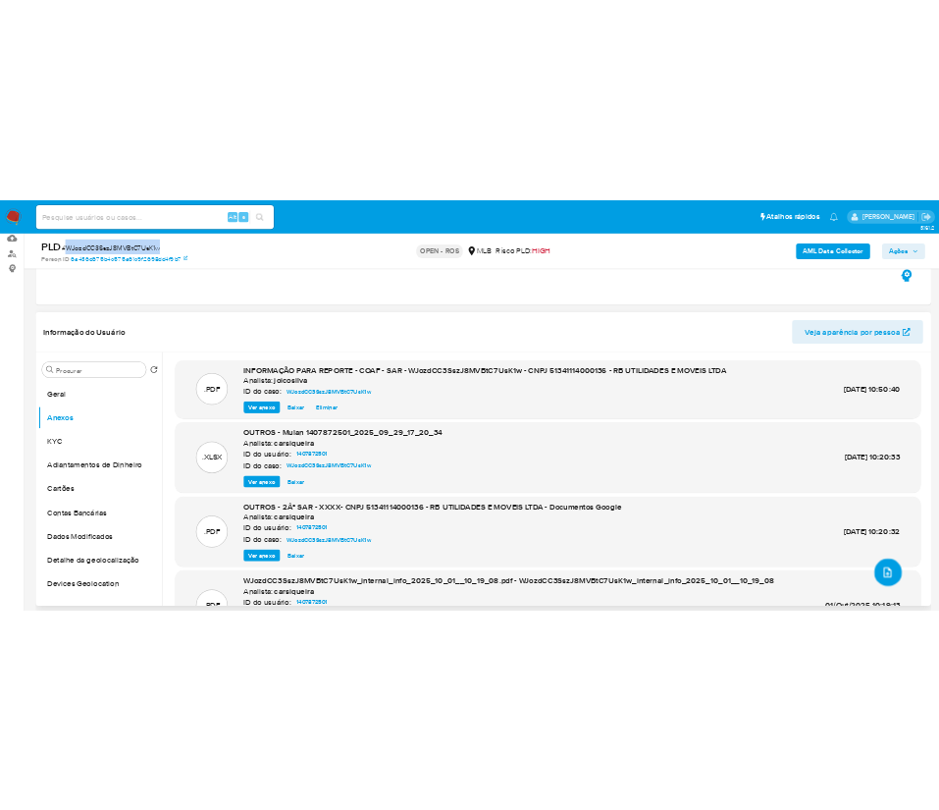
scroll to position [0, 0]
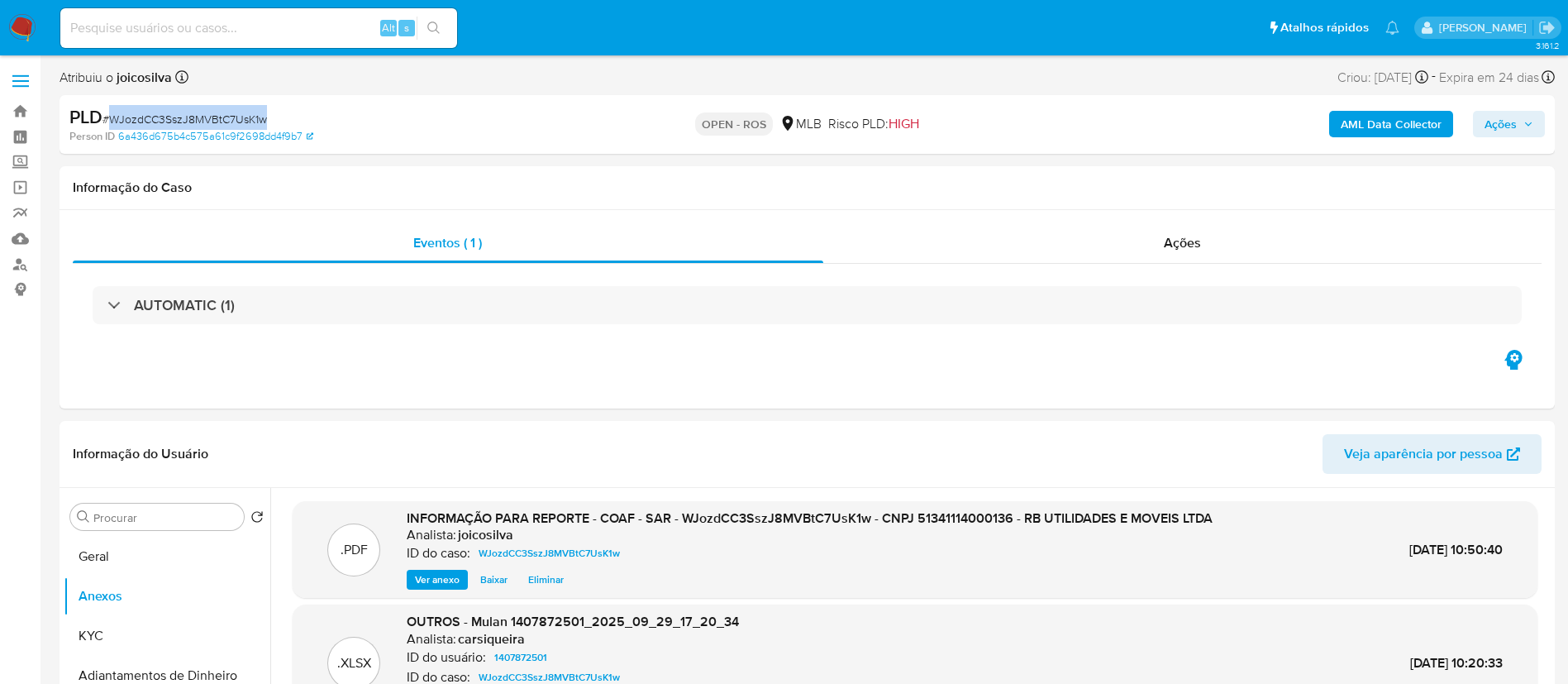
click at [790, 123] on button "Ações" at bounding box center [1508, 124] width 72 height 26
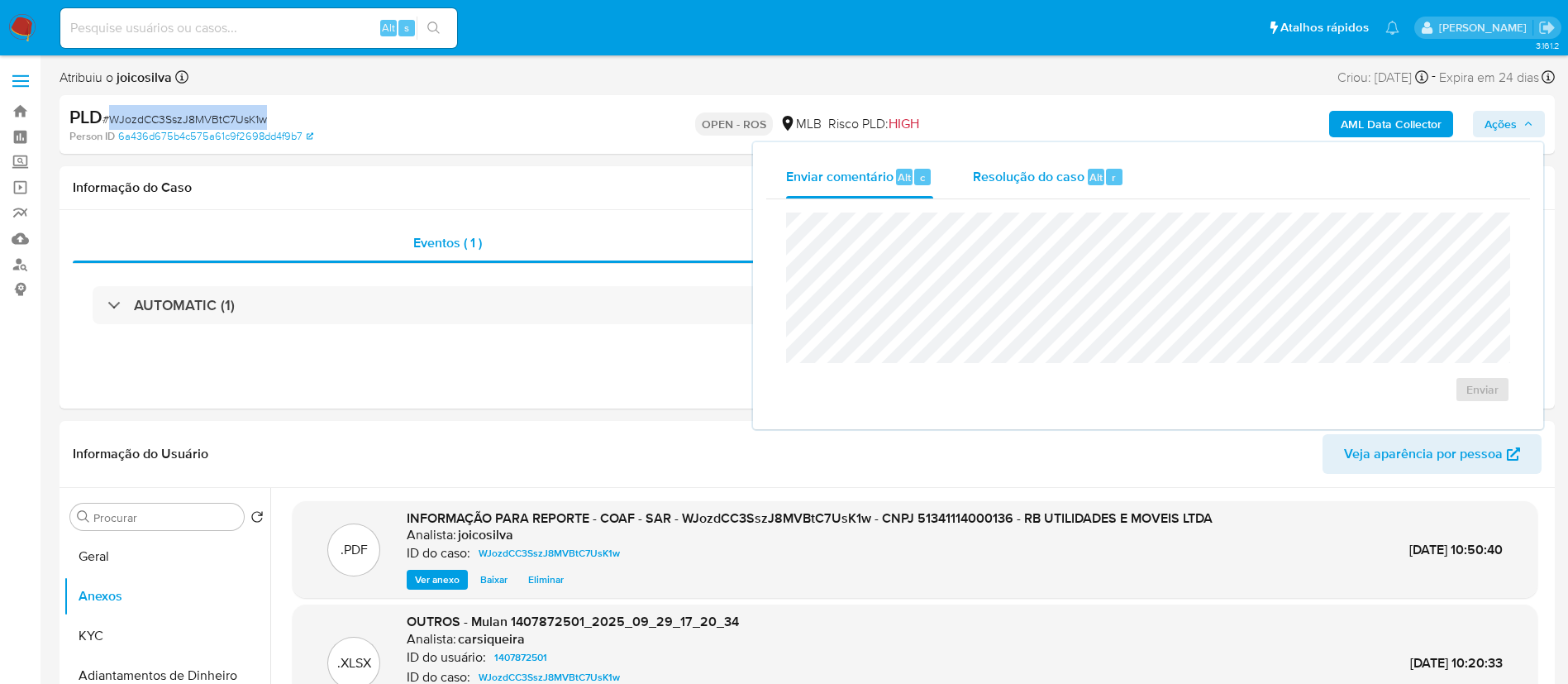
click at [790, 174] on span "Resolução do caso" at bounding box center [1028, 176] width 112 height 19
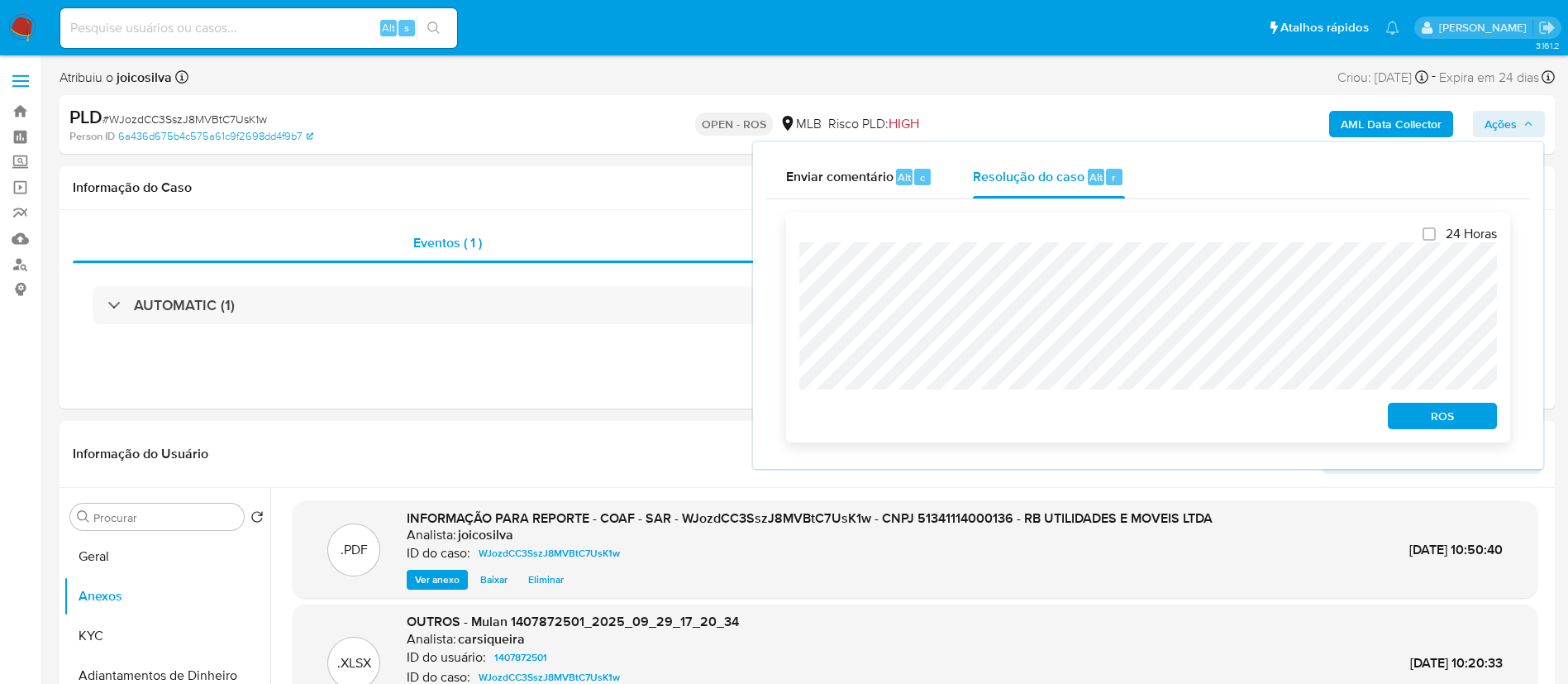
click at [790, 409] on span "ROS" at bounding box center [1443, 415] width 86 height 23
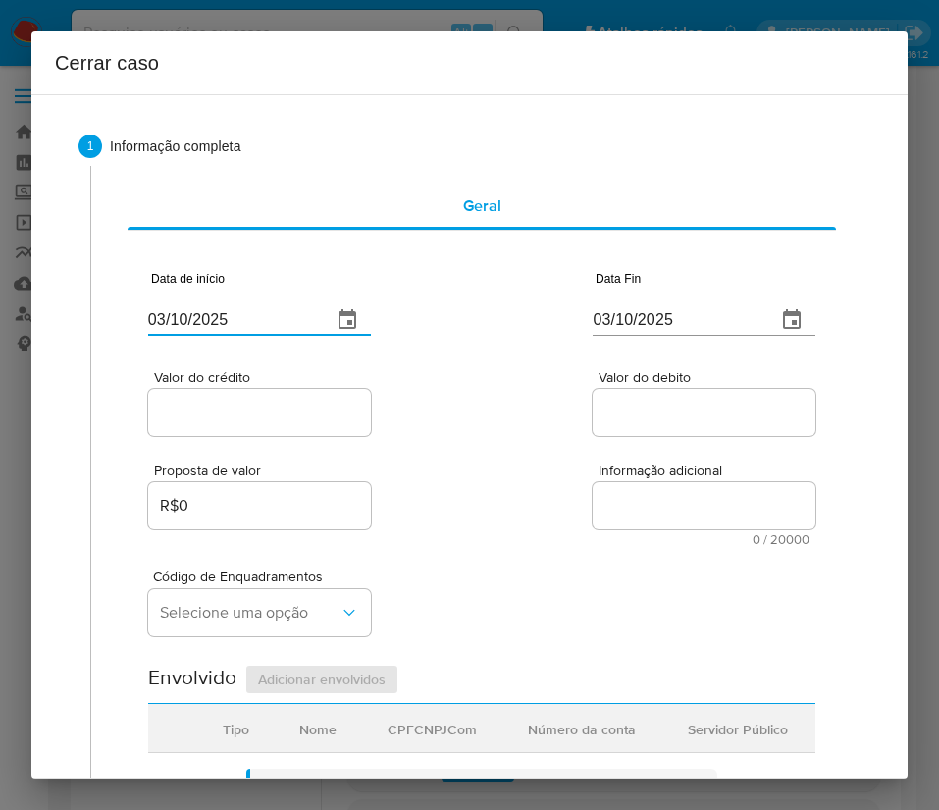
click at [259, 314] on input "03/10/2025" at bounding box center [232, 319] width 168 height 31
paste input "1/08"
type input "[DATE]"
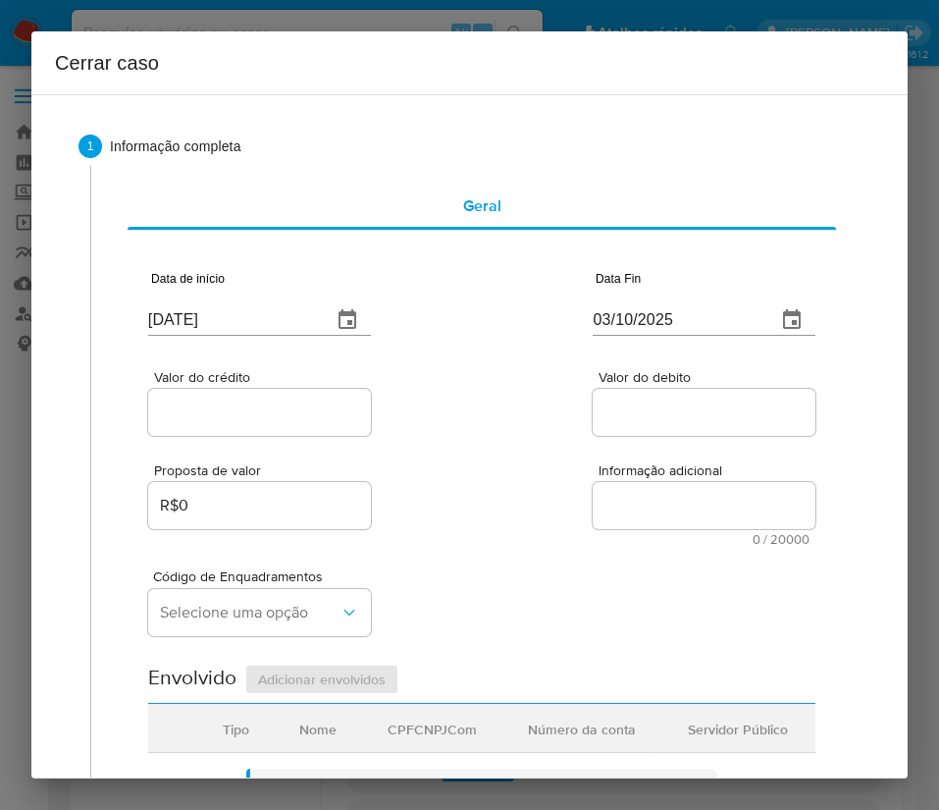
drag, startPoint x: 633, startPoint y: 538, endPoint x: 611, endPoint y: 556, distance: 27.9
click at [633, 539] on span "0 / 20000" at bounding box center [704, 539] width 211 height 13
click at [664, 304] on input "03/10/2025" at bounding box center [677, 319] width 168 height 31
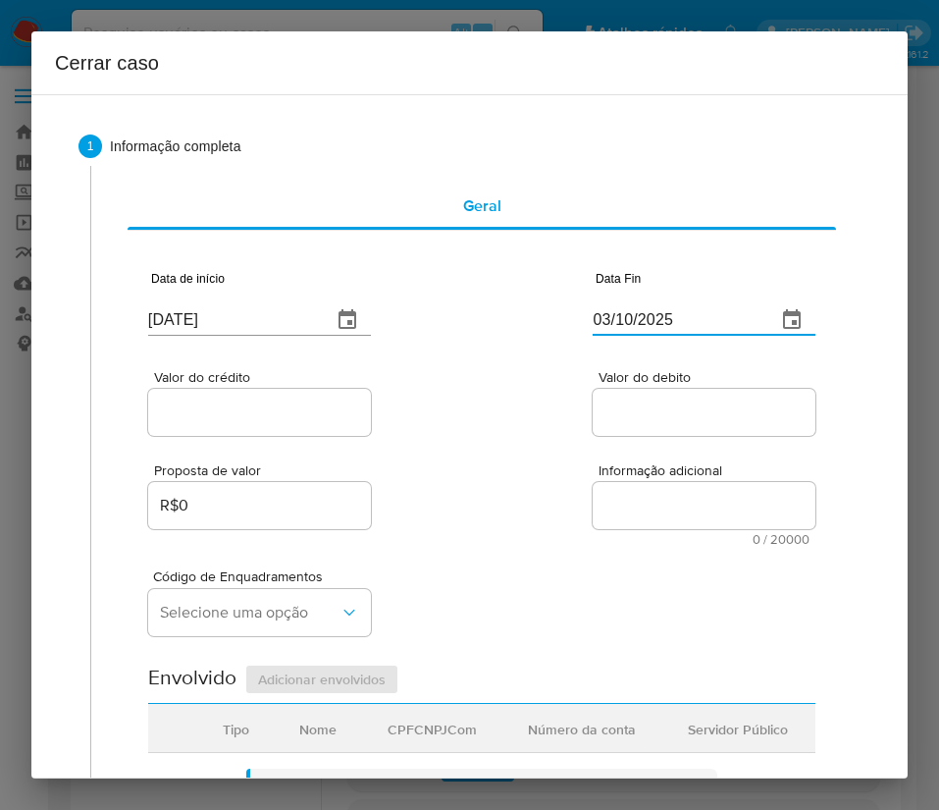
paste input "28/09"
type input "[DATE]"
drag, startPoint x: 580, startPoint y: 437, endPoint x: 383, endPoint y: 439, distance: 197.3
click at [593, 437] on div "Valor do debito" at bounding box center [704, 405] width 223 height 70
click at [220, 433] on div at bounding box center [259, 412] width 223 height 47
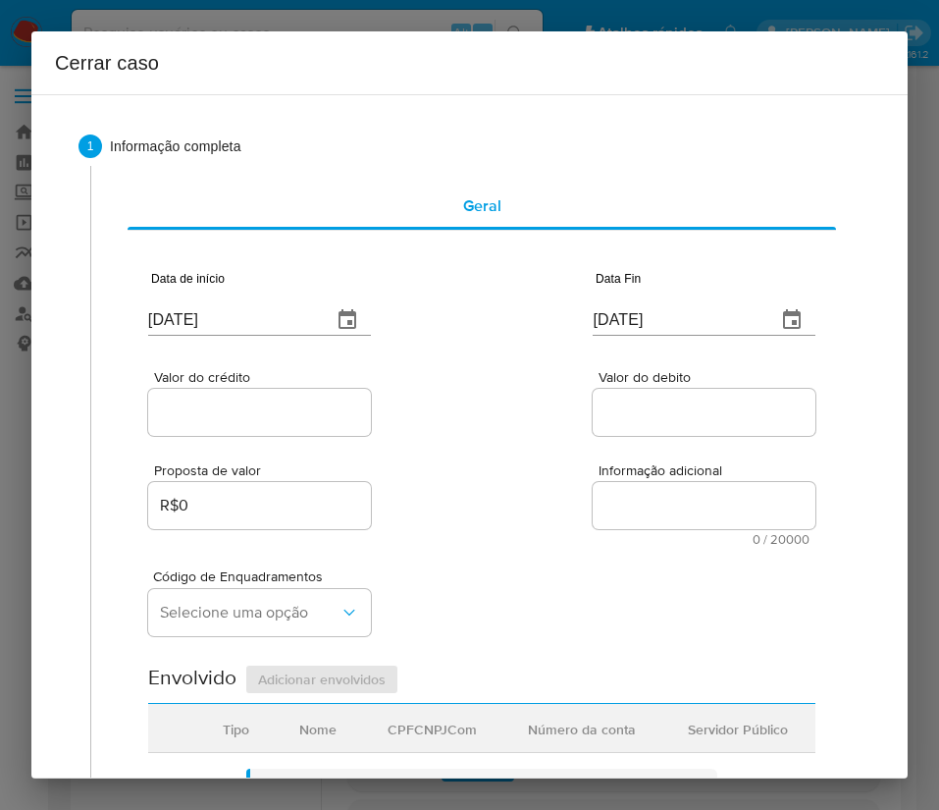
click at [247, 418] on input "Valor do crédito" at bounding box center [259, 412] width 223 height 26
drag, startPoint x: 296, startPoint y: 420, endPoint x: 317, endPoint y: 422, distance: 20.7
click at [296, 420] on input "Valor do crédito" at bounding box center [259, 412] width 223 height 26
paste input "R$1.597.678"
type input "R$1.597.678"
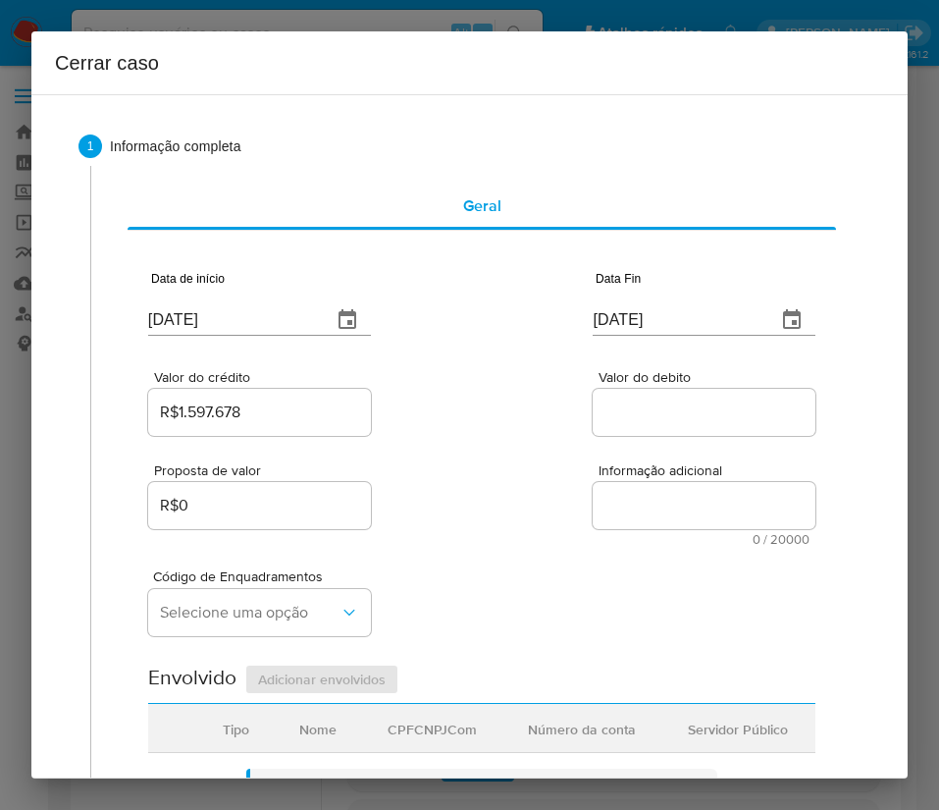
drag, startPoint x: 520, startPoint y: 486, endPoint x: 512, endPoint y: 504, distance: 19.3
click at [520, 488] on div "Proposta de valor R$0 Informação adicional 0 / 20000 20000 caracteres restantes" at bounding box center [481, 493] width 667 height 106
click at [673, 408] on input "Valor do debito" at bounding box center [704, 412] width 223 height 26
paste input "R$1.548.458"
type input "R$1.548.458"
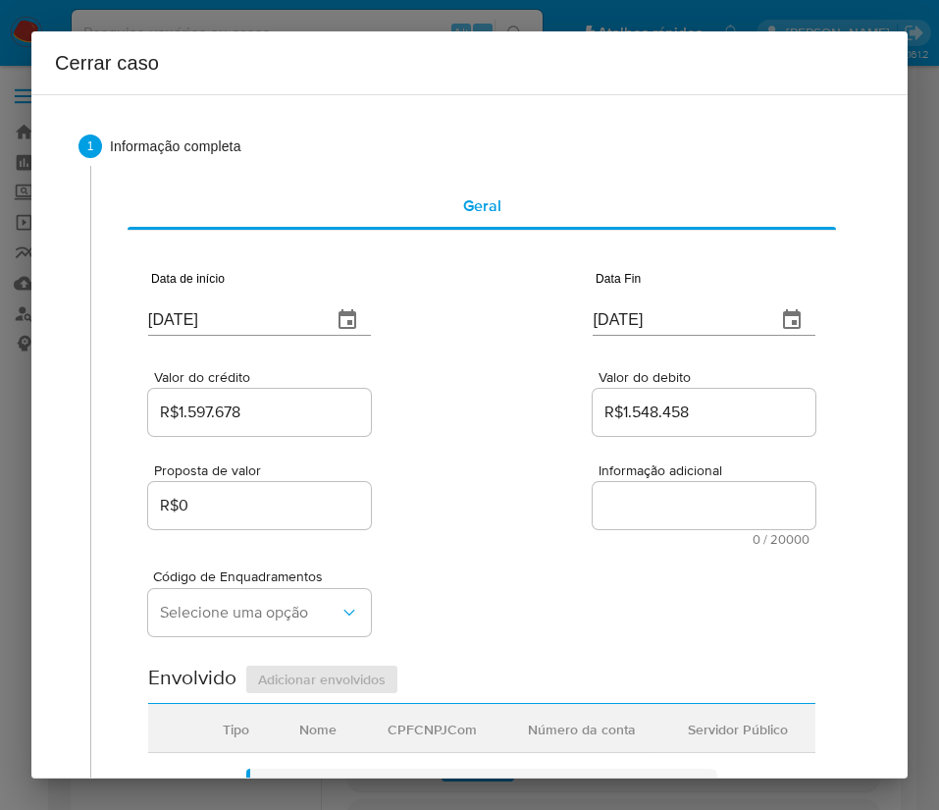
drag, startPoint x: 494, startPoint y: 566, endPoint x: 430, endPoint y: 556, distance: 64.7
click at [495, 566] on div "Código de Enquadramentos Selecione uma opção" at bounding box center [481, 595] width 667 height 98
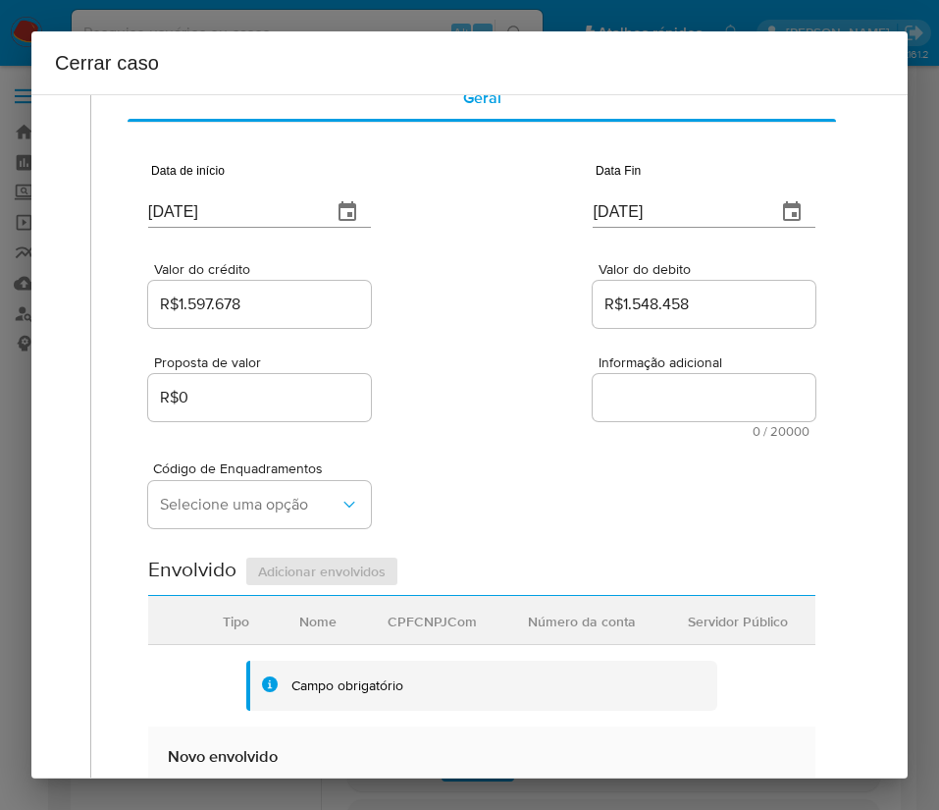
scroll to position [294, 0]
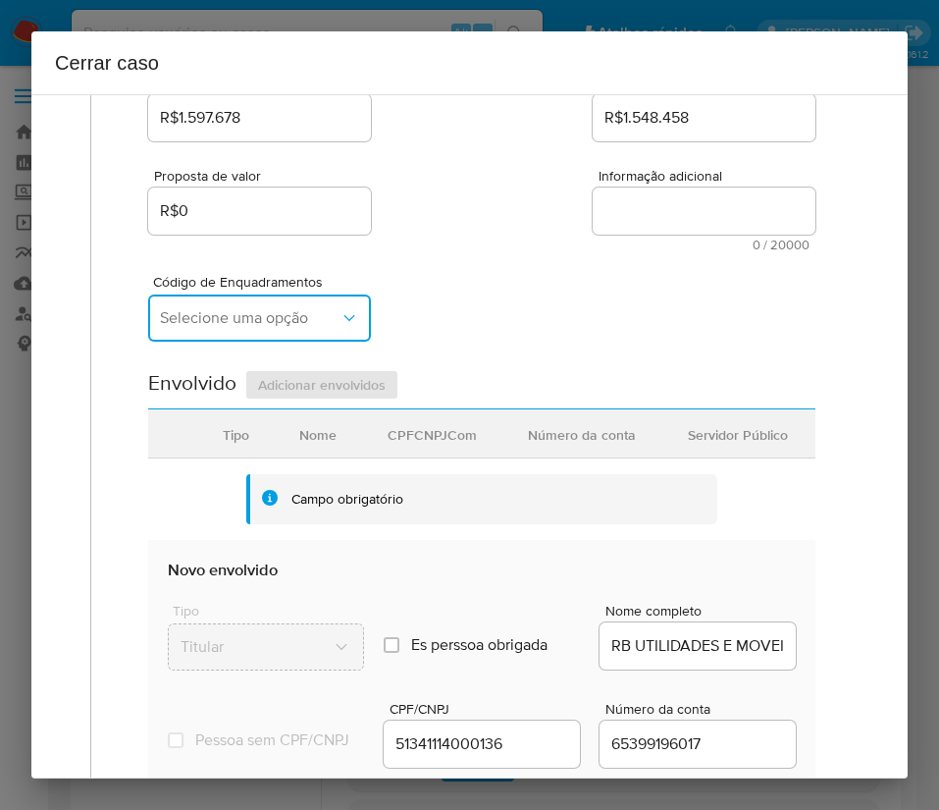
click at [291, 319] on span "Selecione uma opção" at bounding box center [250, 318] width 180 height 20
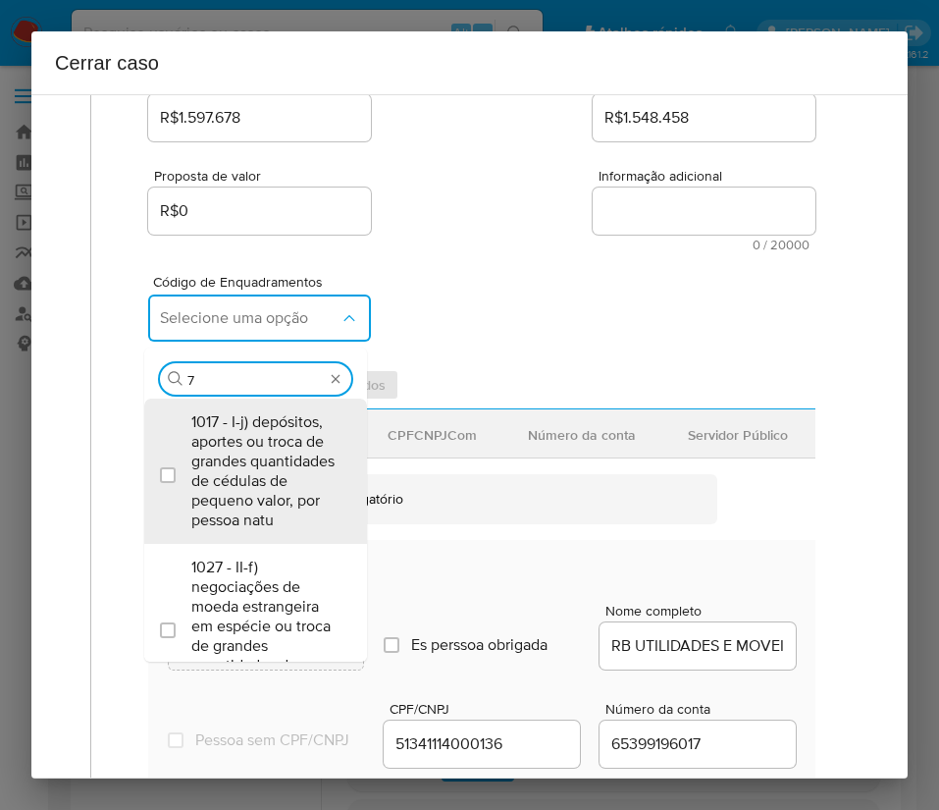
type input "73"
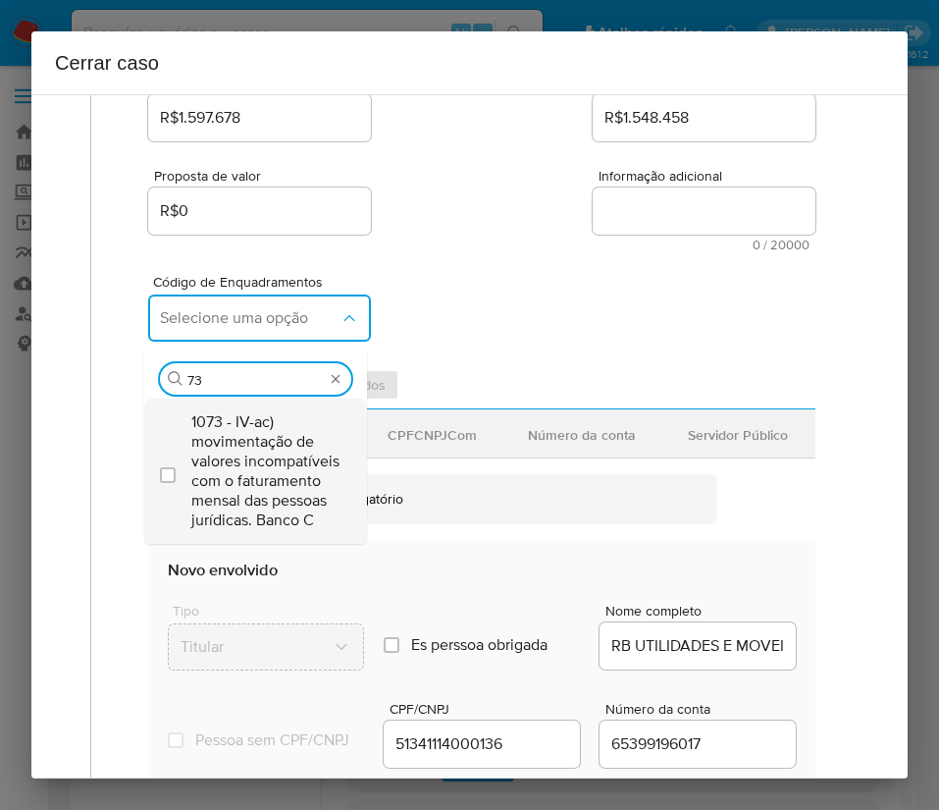
click at [274, 476] on span "1073 - IV-ac) movimentação de valores incompatíveis com o faturamento mensal da…" at bounding box center [265, 471] width 148 height 118
checkbox input "true"
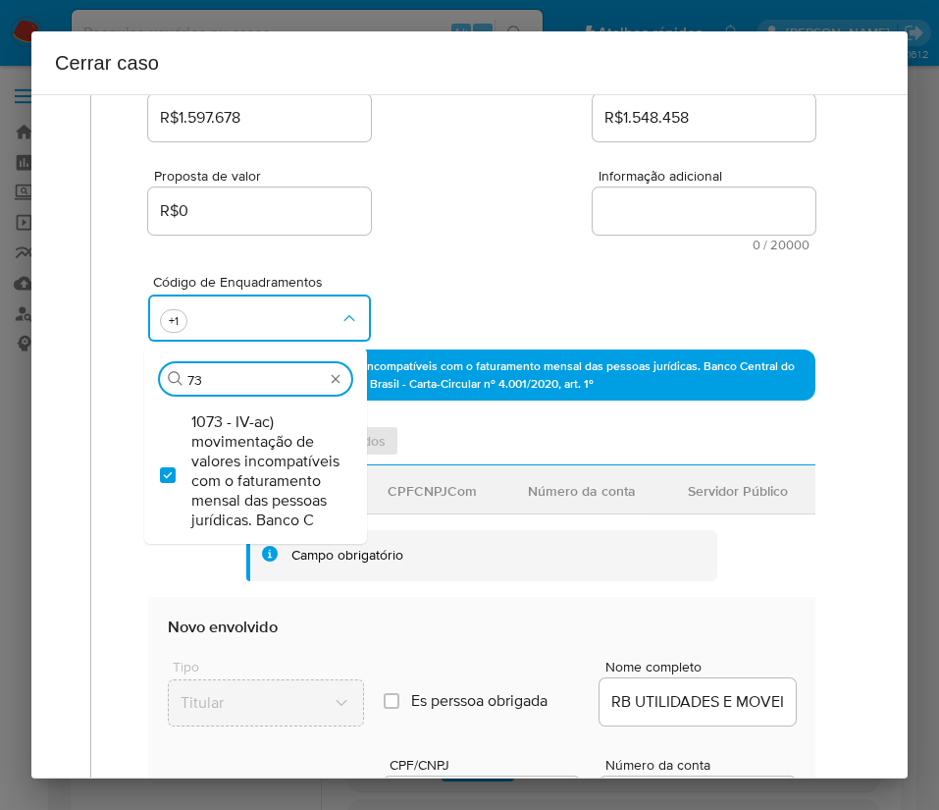
click at [456, 273] on div "Código de Enquadramentos Procurar 73 1073 - IV-ac) movimentação de valores inco…" at bounding box center [481, 300] width 667 height 98
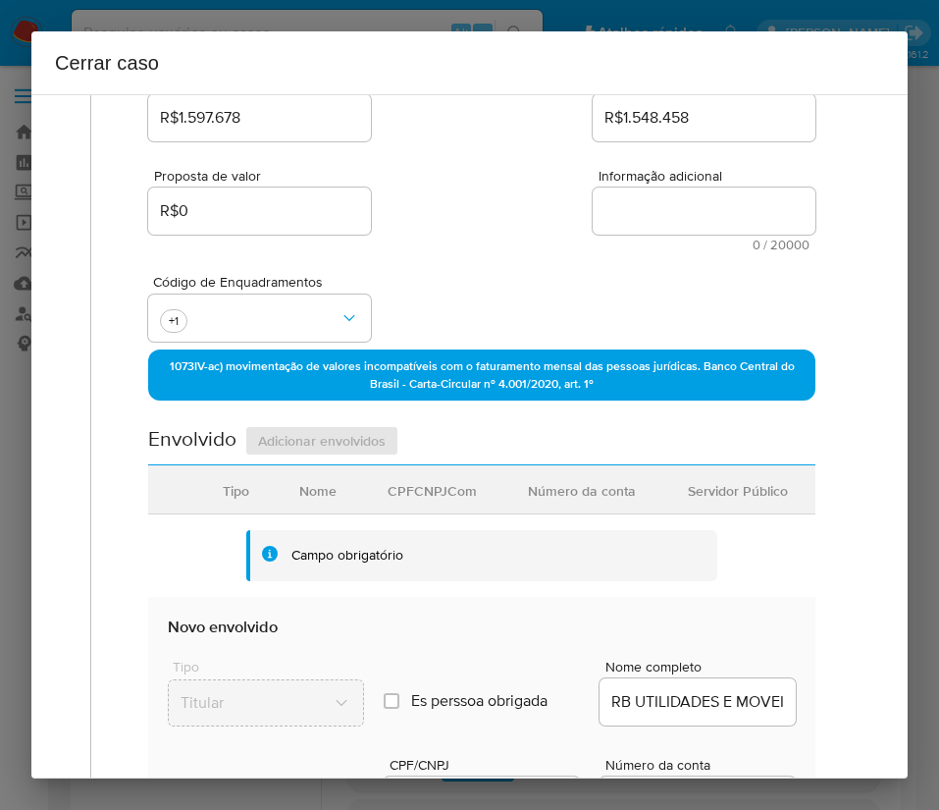
scroll to position [589, 0]
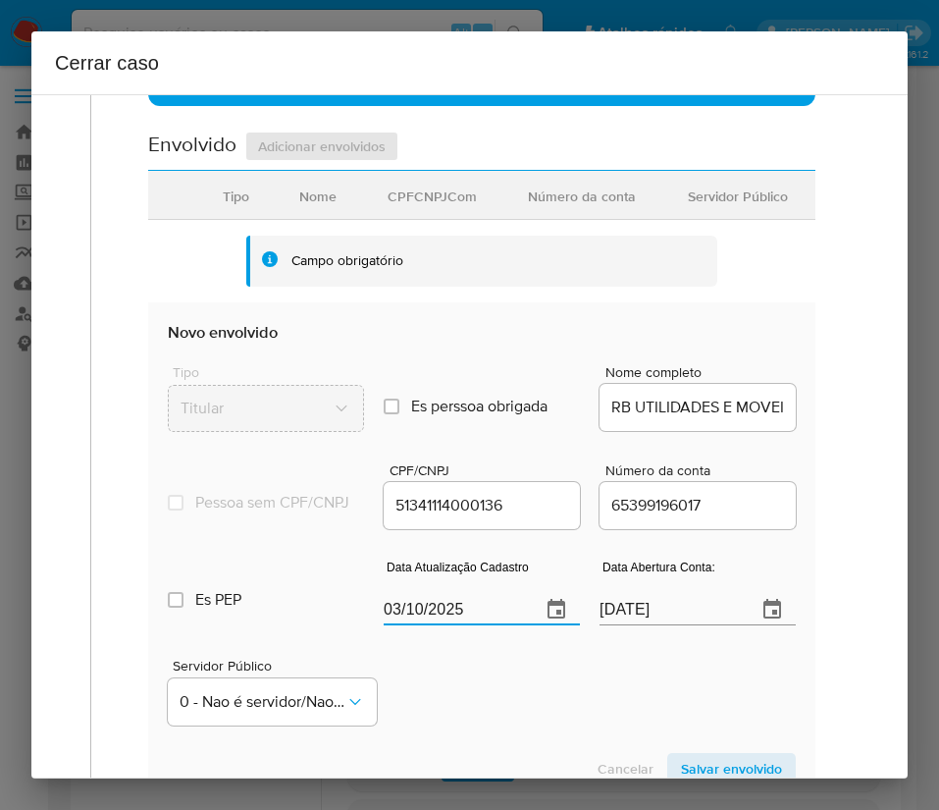
click at [394, 623] on input "03/10/2025" at bounding box center [454, 609] width 141 height 31
paste input "10/08"
type input "[DATE]"
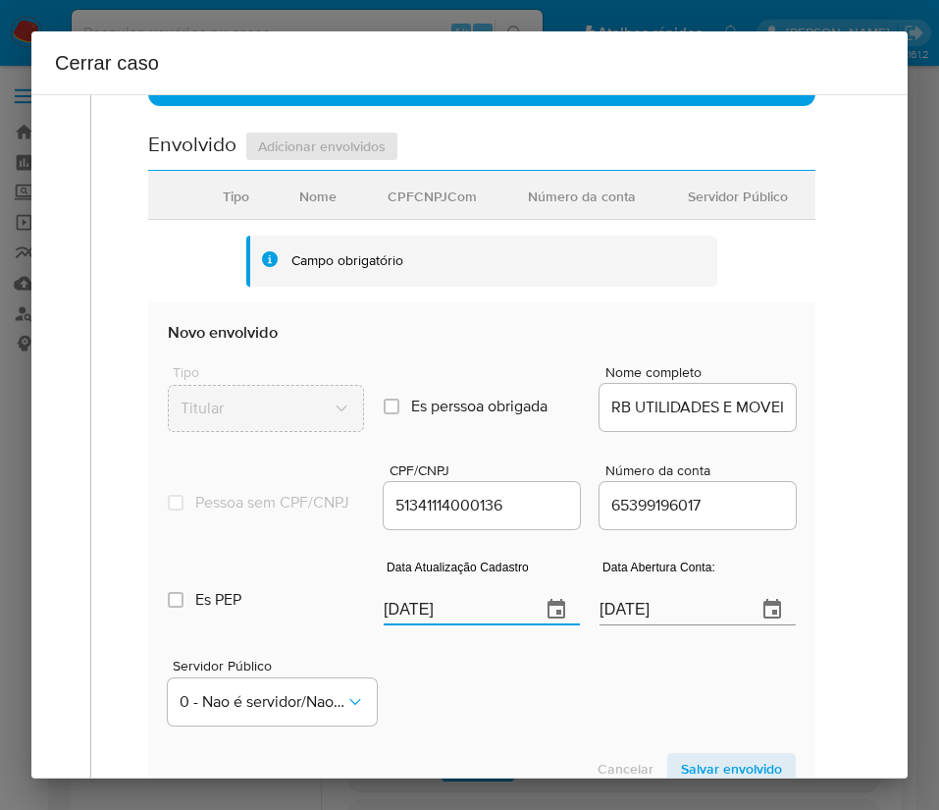
click at [446, 705] on div "Servidor Público 0 - Nao é servidor/[PERSON_NAME] possui informacao" at bounding box center [482, 684] width 628 height 98
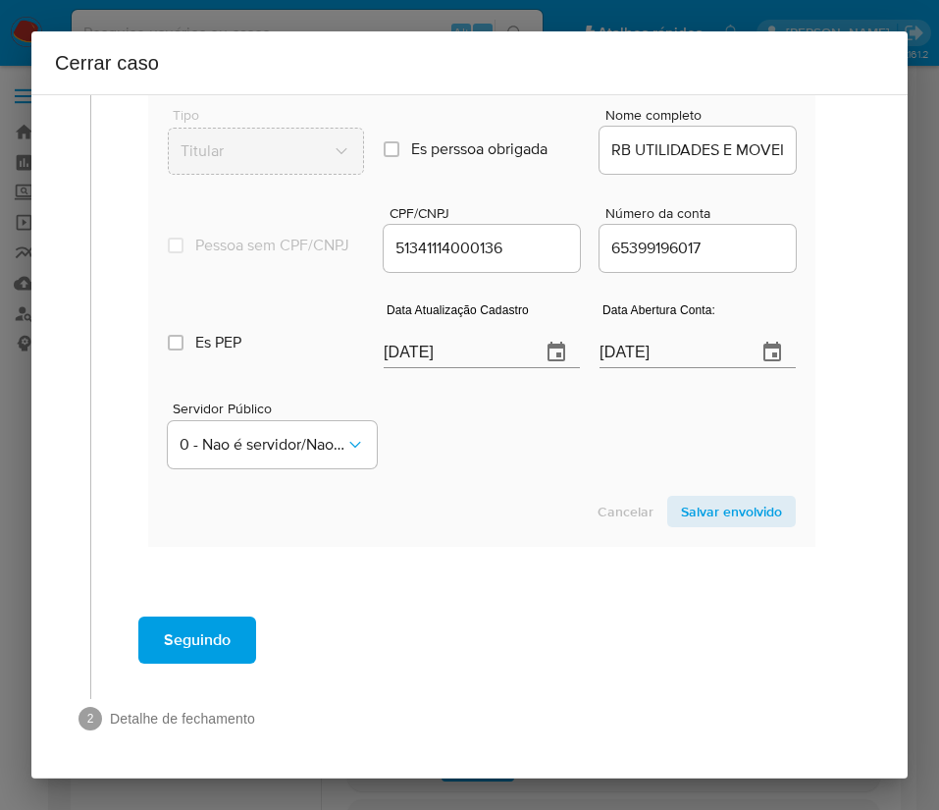
click at [687, 517] on span "Salvar envolvido" at bounding box center [731, 511] width 101 height 27
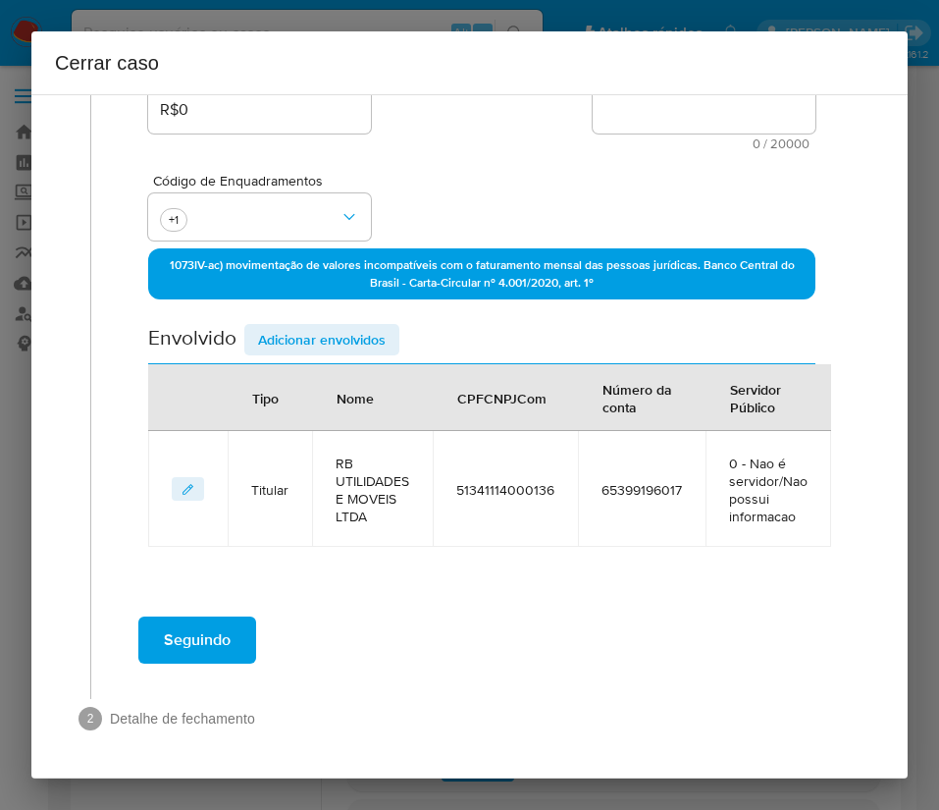
scroll to position [396, 0]
click at [289, 318] on div "Data de início [DATE] Data Fin [DATE] Valor do crédito R$1.597.678 Valor do deb…" at bounding box center [481, 198] width 667 height 699
click at [304, 338] on span "Adicionar envolvidos" at bounding box center [322, 339] width 128 height 27
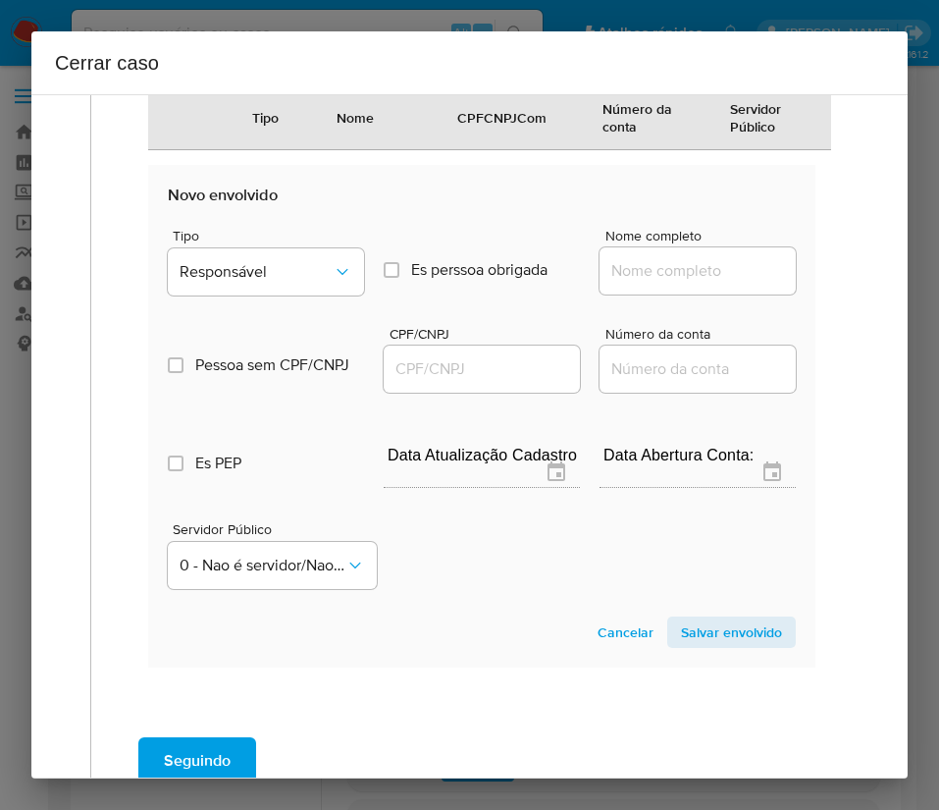
scroll to position [914, 0]
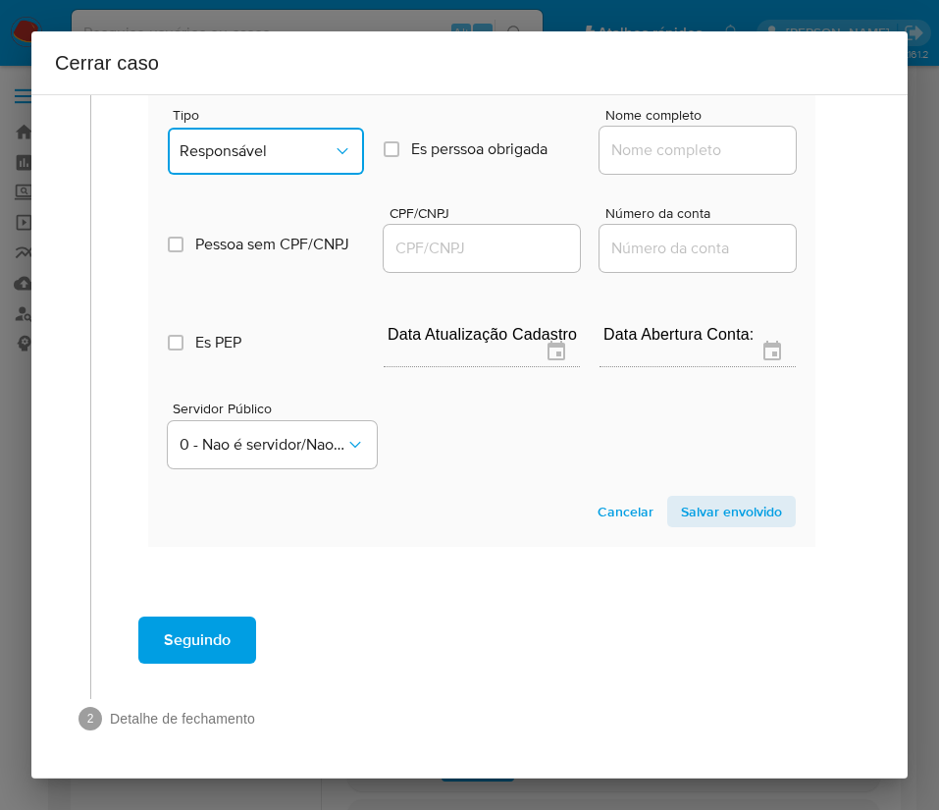
click at [299, 131] on button "Responsável" at bounding box center [266, 151] width 196 height 47
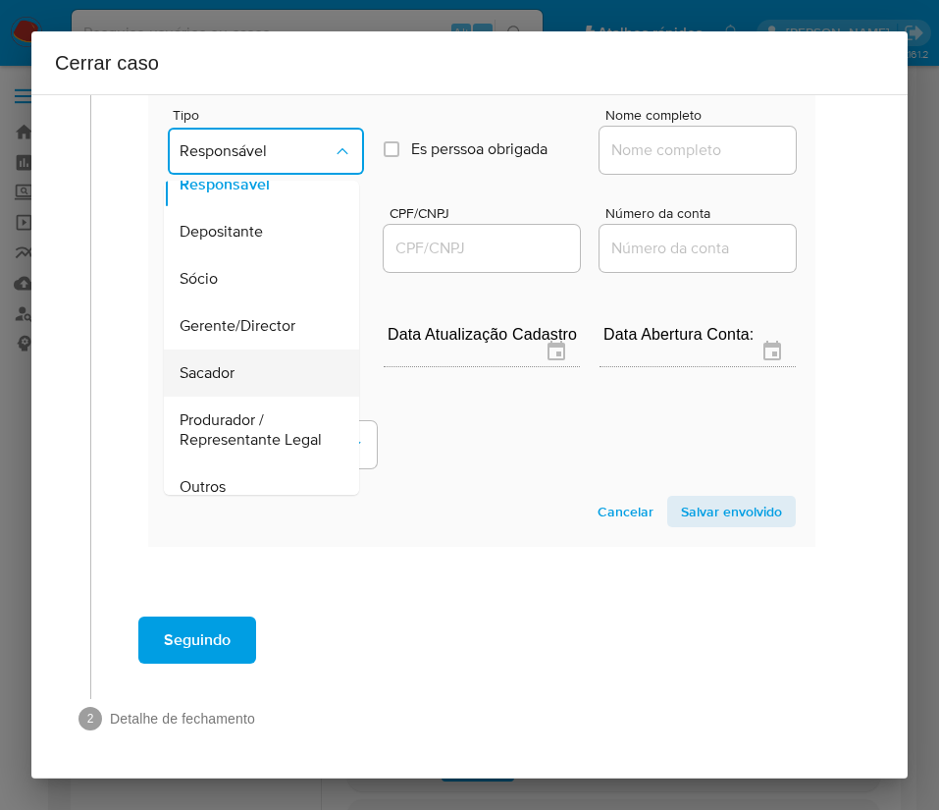
scroll to position [0, 0]
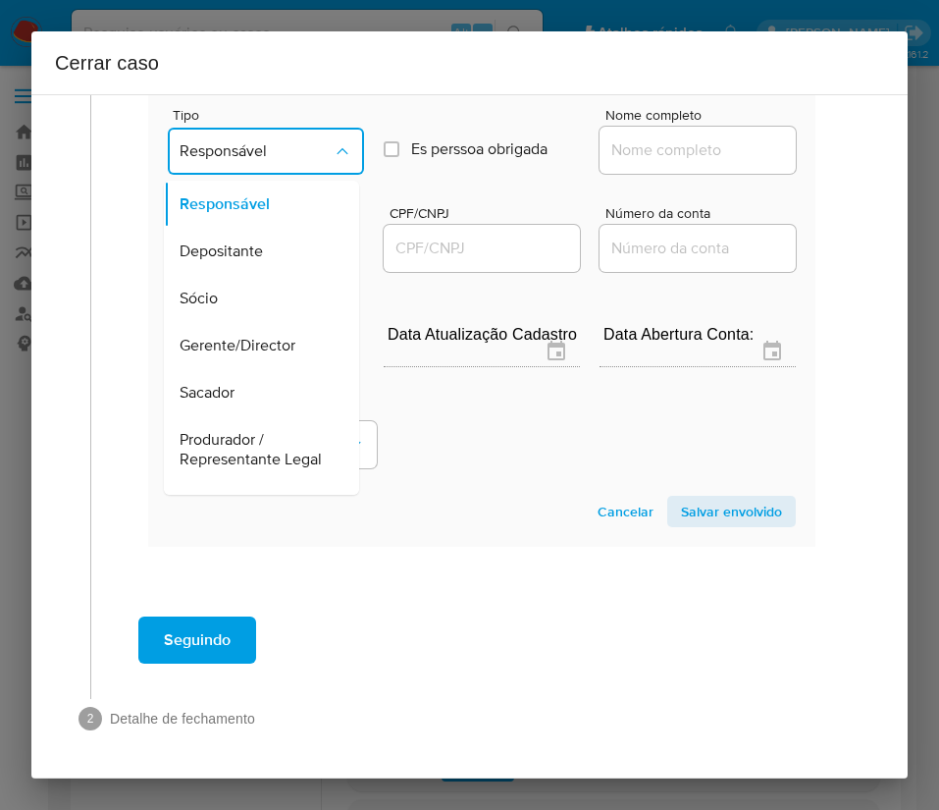
drag, startPoint x: 237, startPoint y: 296, endPoint x: 259, endPoint y: 296, distance: 22.6
click at [237, 296] on div "Sócio" at bounding box center [256, 298] width 152 height 47
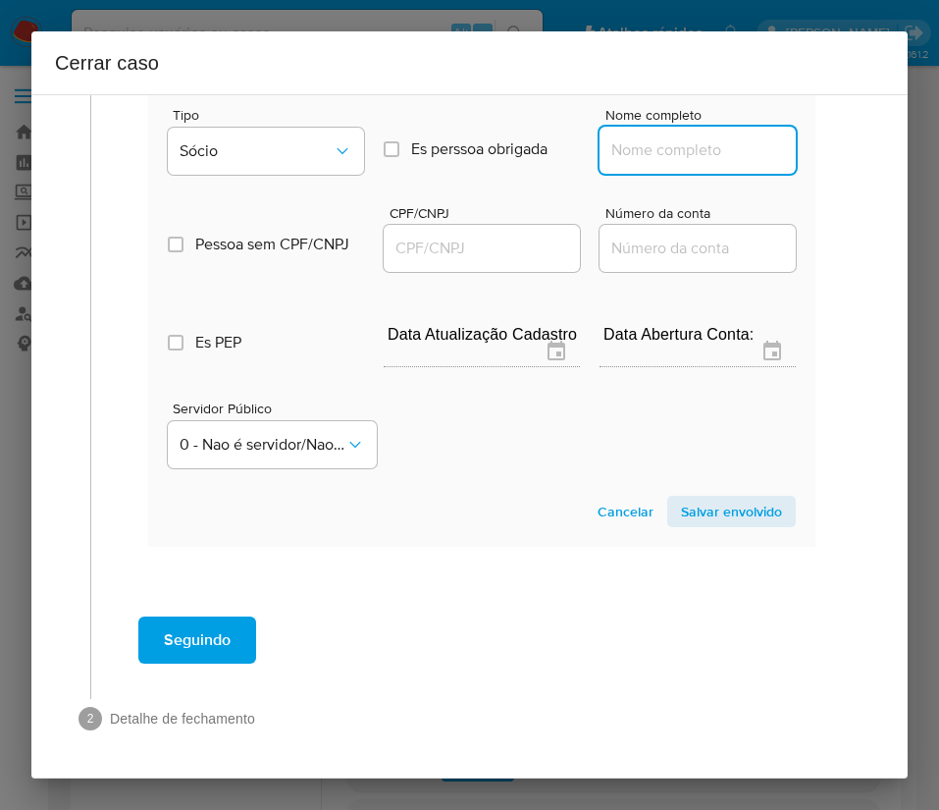
click at [644, 152] on input "Nome completo" at bounding box center [698, 150] width 196 height 26
paste input "[PERSON_NAME] BOTARO, 27854130833"
drag, startPoint x: 656, startPoint y: 153, endPoint x: 833, endPoint y: 149, distance: 177.7
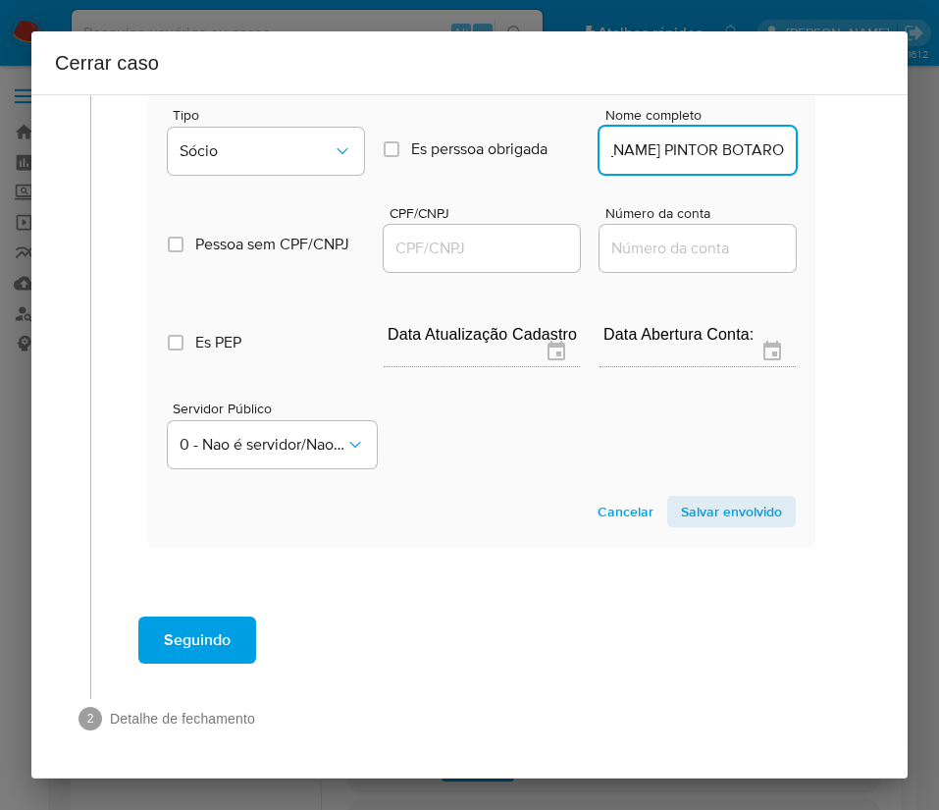
scroll to position [0, 14]
type input "[PERSON_NAME] PINTOR BOTARO"
click at [517, 255] on input "CPF/CNPJ" at bounding box center [482, 249] width 196 height 26
paste input "27854130833"
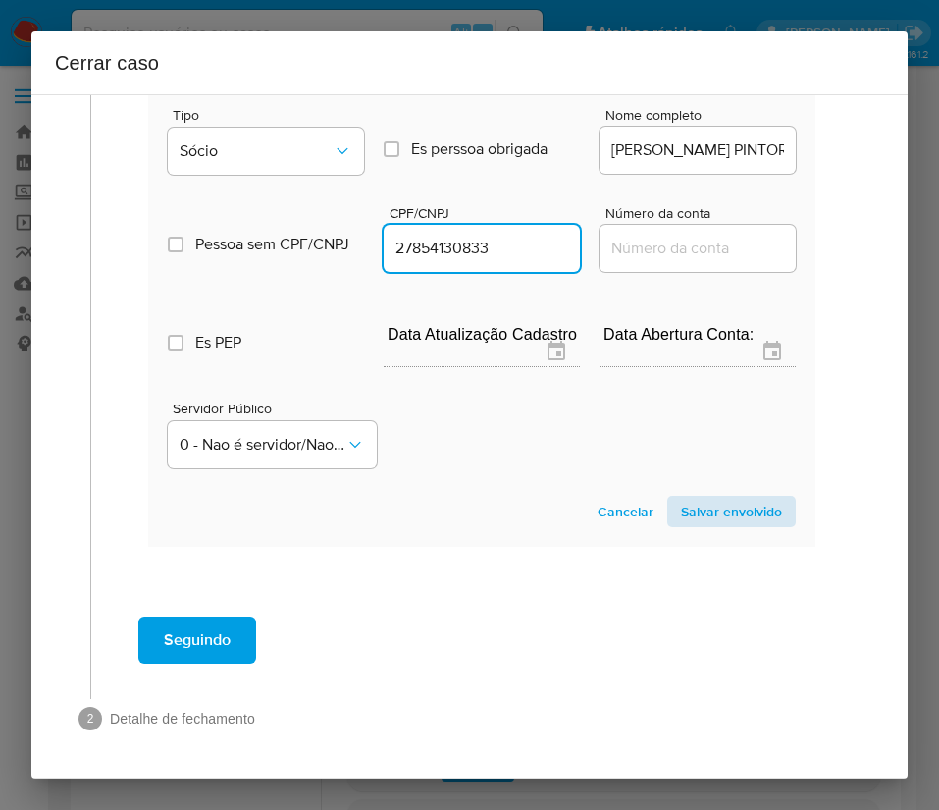
type input "27854130833"
click at [685, 513] on span "Salvar envolvido" at bounding box center [731, 511] width 101 height 27
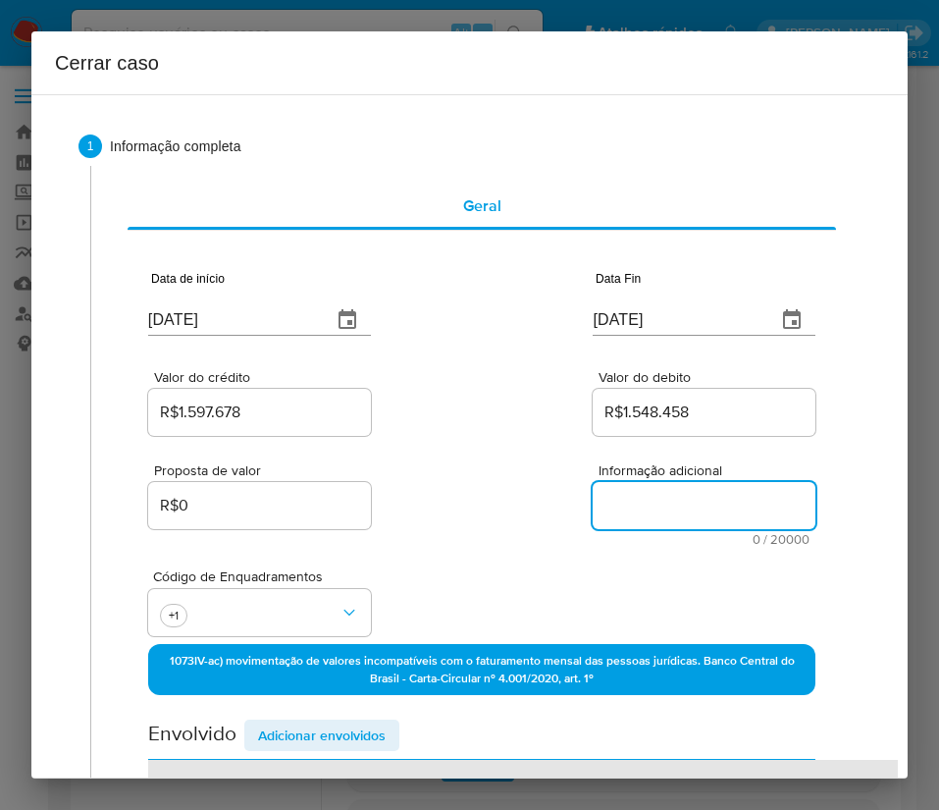
click at [636, 516] on textarea "Informação adicional" at bounding box center [704, 505] width 223 height 47
paste textarea "Loremipsumd si Ametcon AD ELITSEDDOE T INCIDI UTLA, ETDO 75488853568231, magnaa…"
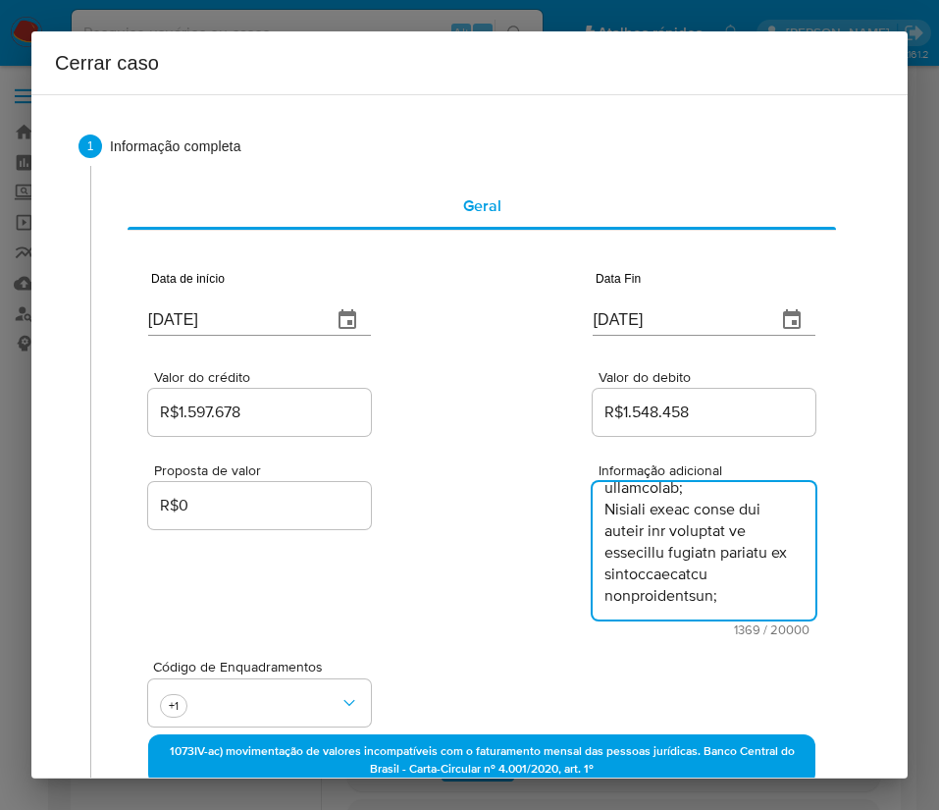
type textarea "Loremipsumd si Ametcon AD ELITSEDDOE T INCIDI UTLA, ETDO 75488853568231, magnaa…"
click at [392, 590] on div "Proposta de valor R$0 Informação adicional 1369 / 20000 18631 caracteres restan…" at bounding box center [481, 538] width 667 height 196
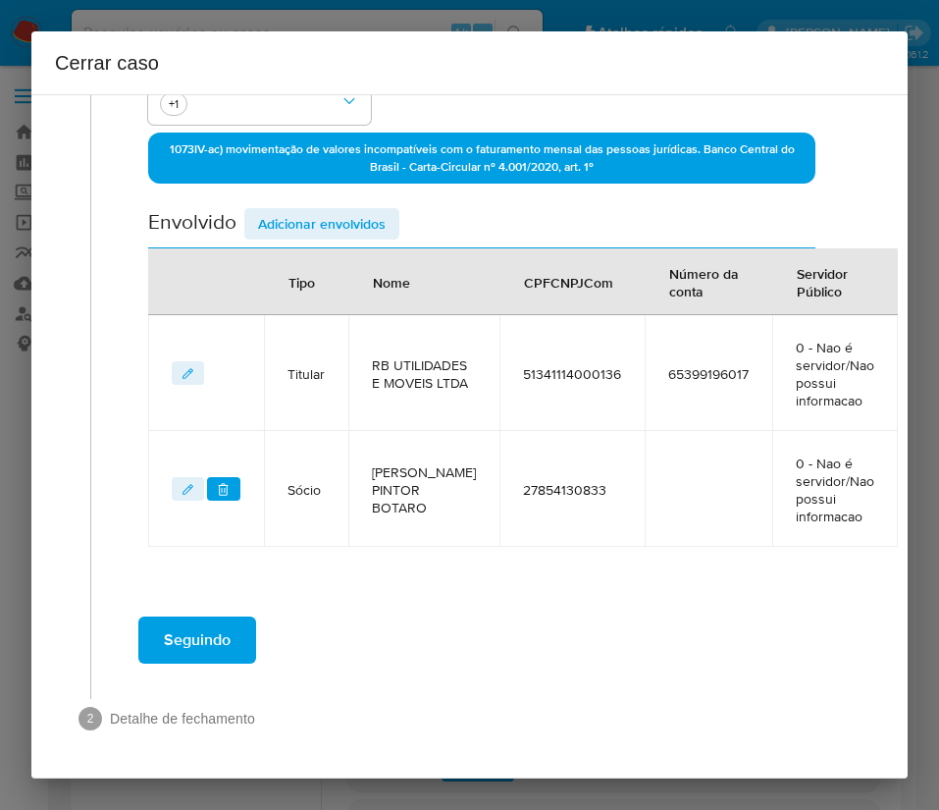
click at [230, 623] on span "Seguindo" at bounding box center [197, 639] width 67 height 43
click at [239, 635] on button "Seguindo" at bounding box center [197, 639] width 118 height 47
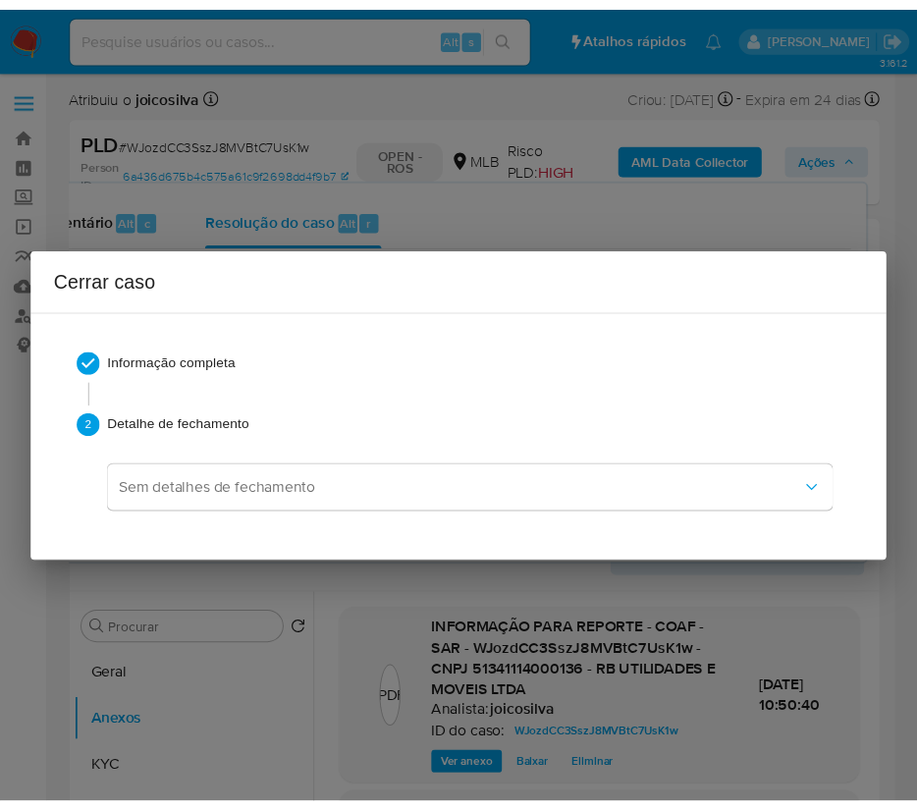
scroll to position [1788, 0]
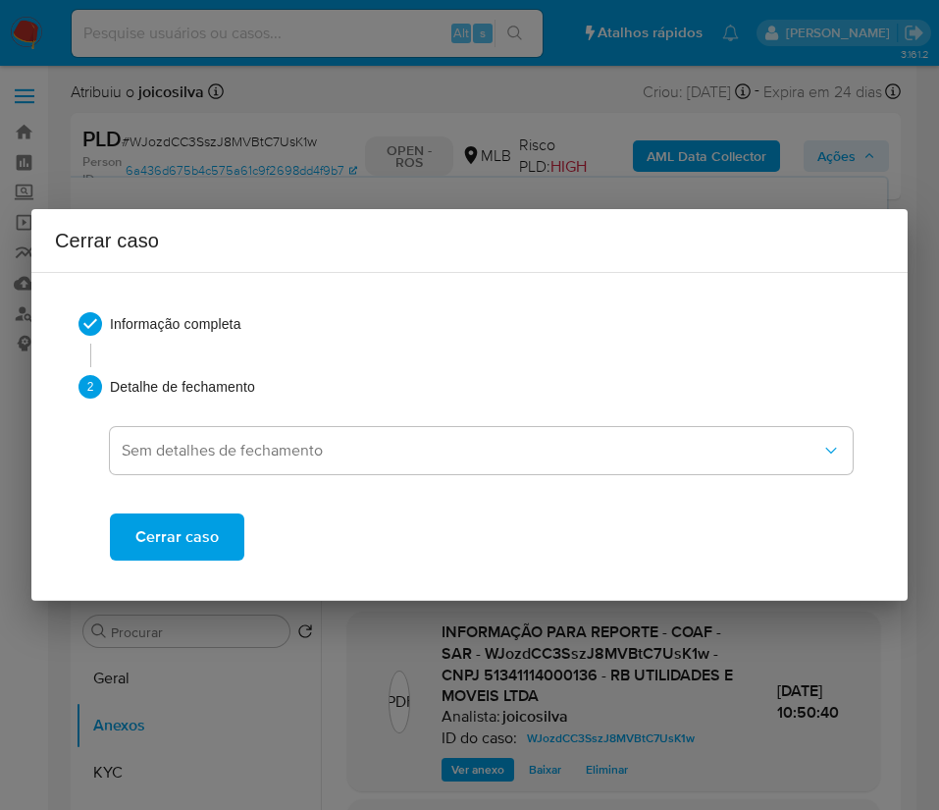
click at [210, 533] on span "Cerrar caso" at bounding box center [176, 536] width 83 height 43
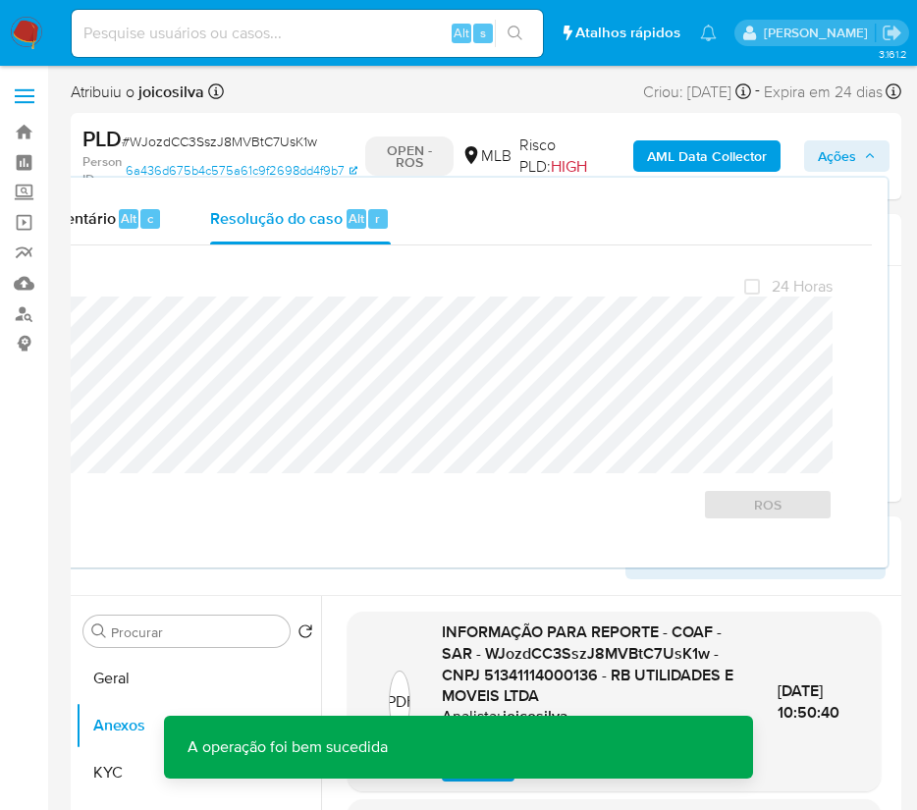
click at [224, 136] on span "# WJozdCC3SszJ8MVBtC7UsK1w" at bounding box center [219, 142] width 195 height 20
copy span "WJozdCC3SszJ8MVBtC7UsK1w"
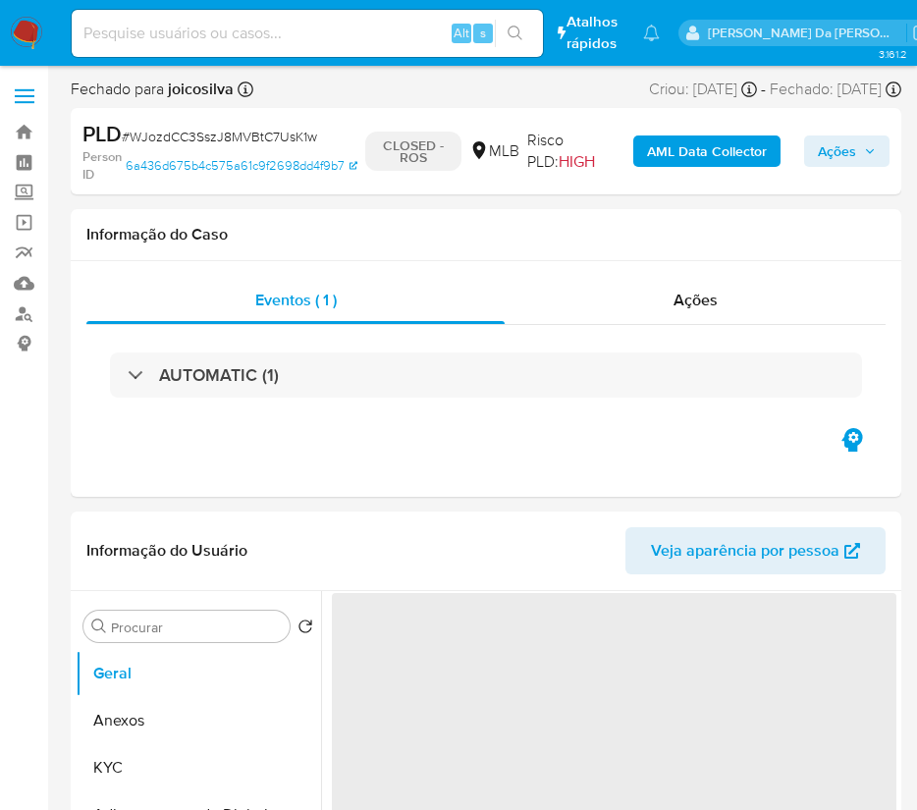
click at [34, 35] on img at bounding box center [26, 33] width 33 height 33
select select "10"
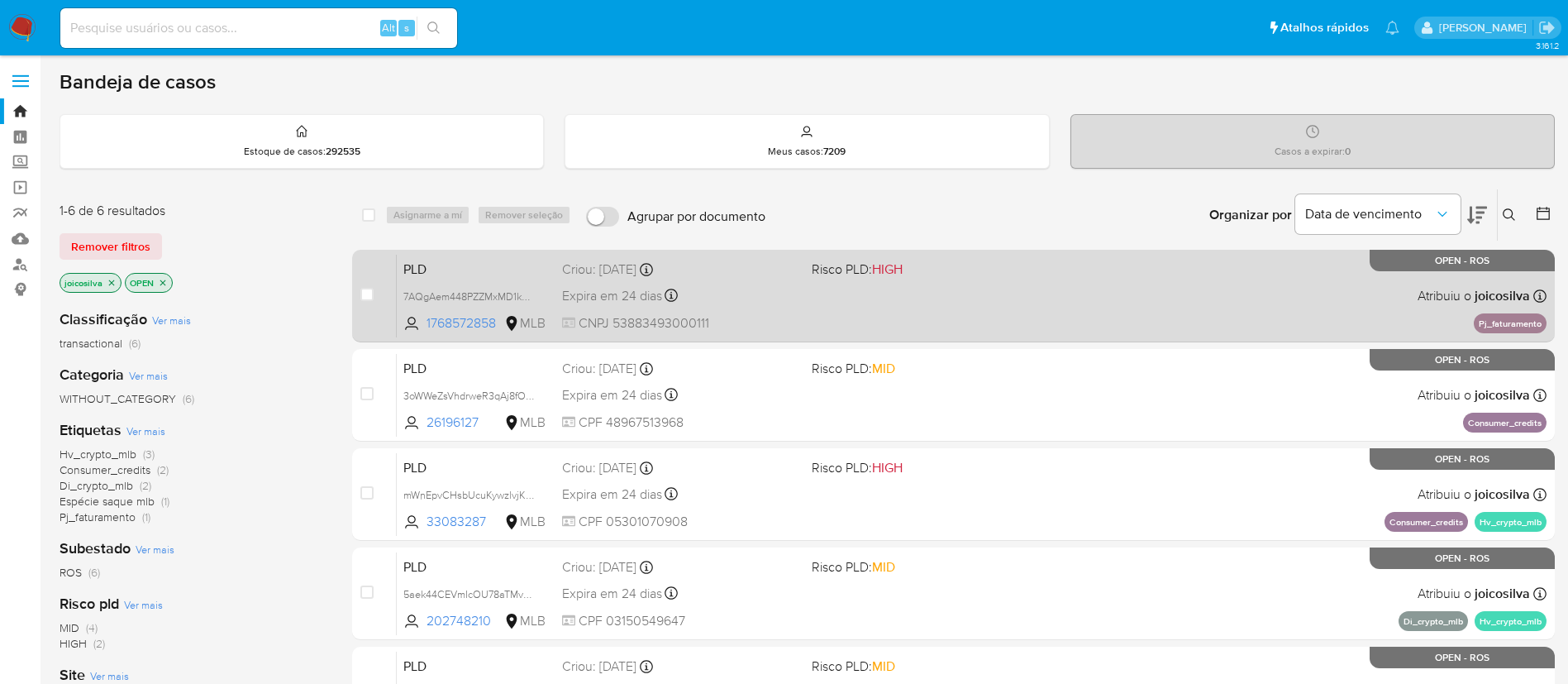
click at [790, 293] on span at bounding box center [930, 295] width 237 height 3
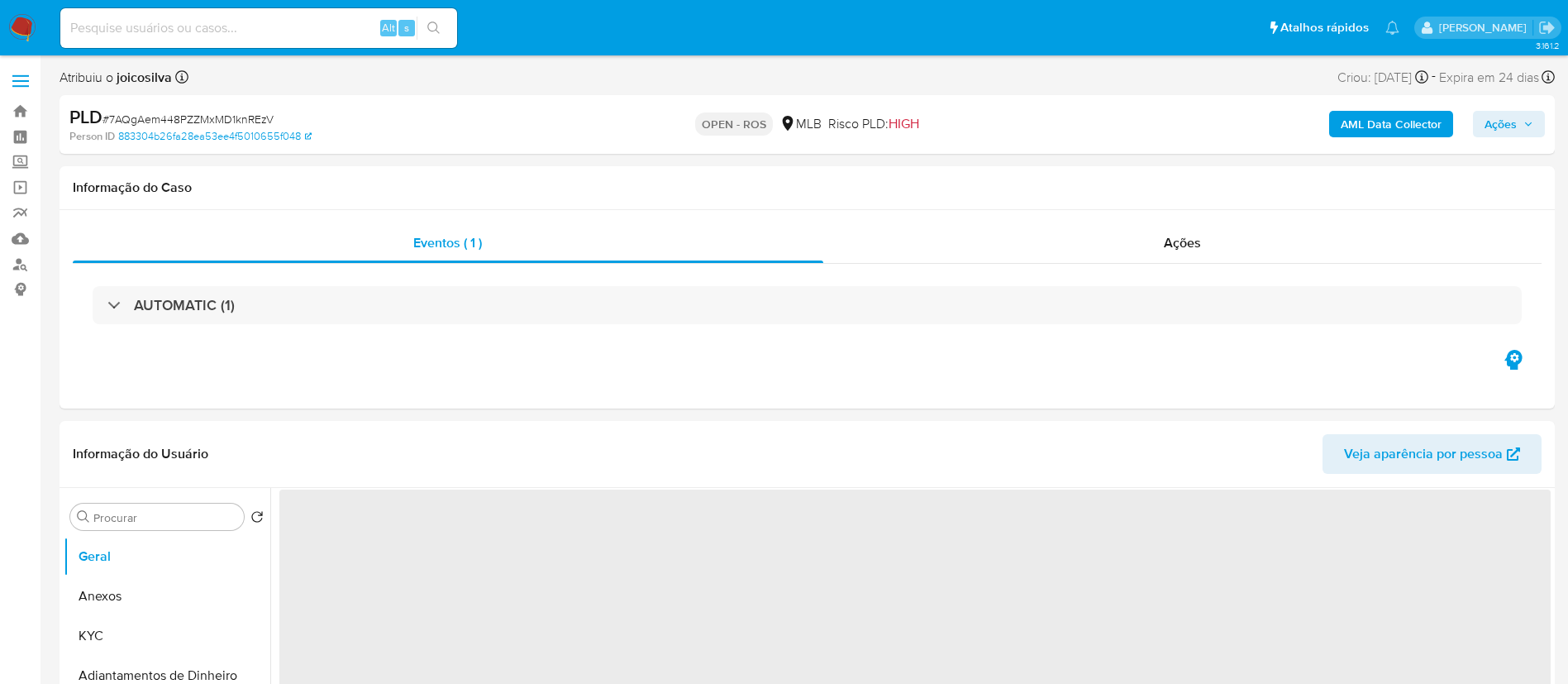
click at [230, 115] on span "# 7AQgAem448PZZMxMD1knREzV" at bounding box center [188, 120] width 171 height 17
select select "10"
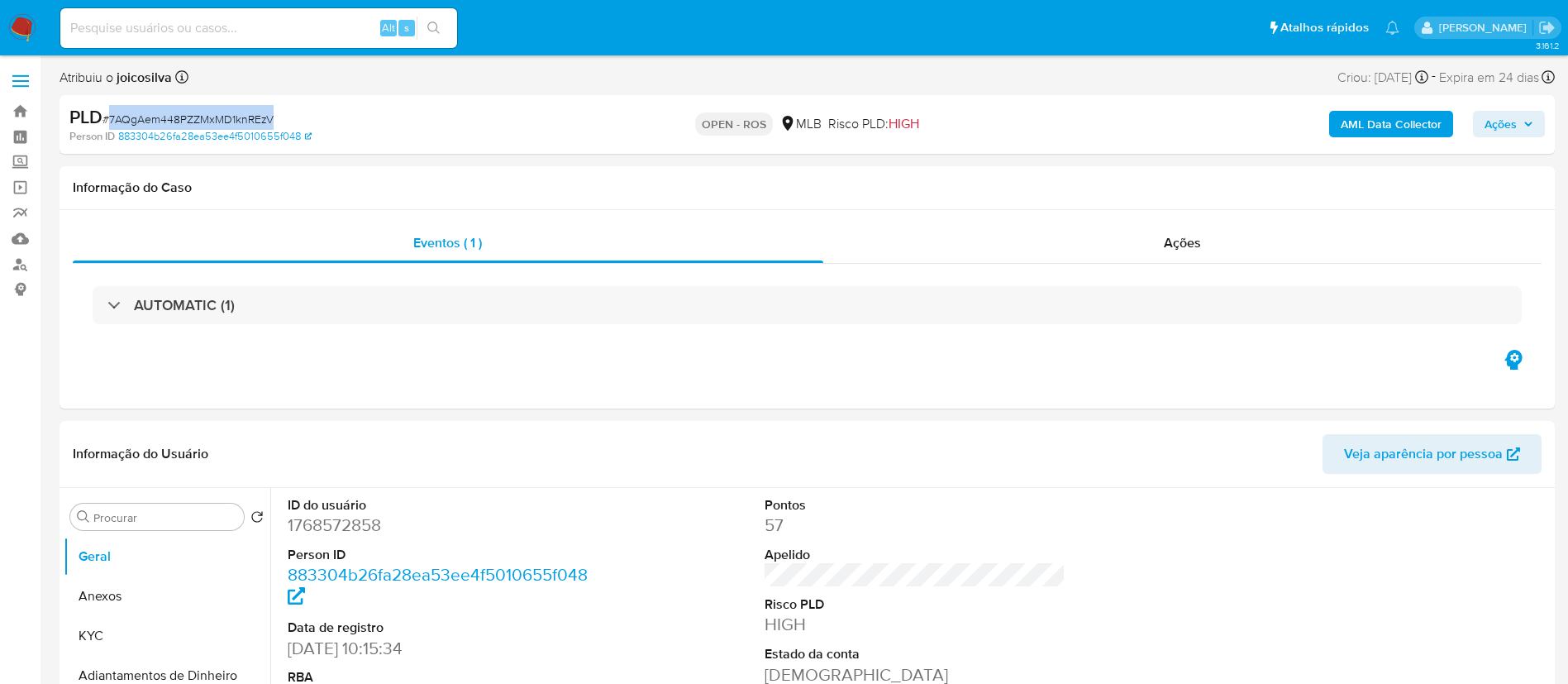
copy span "7AQgAem448PZZMxMD1knREzV"
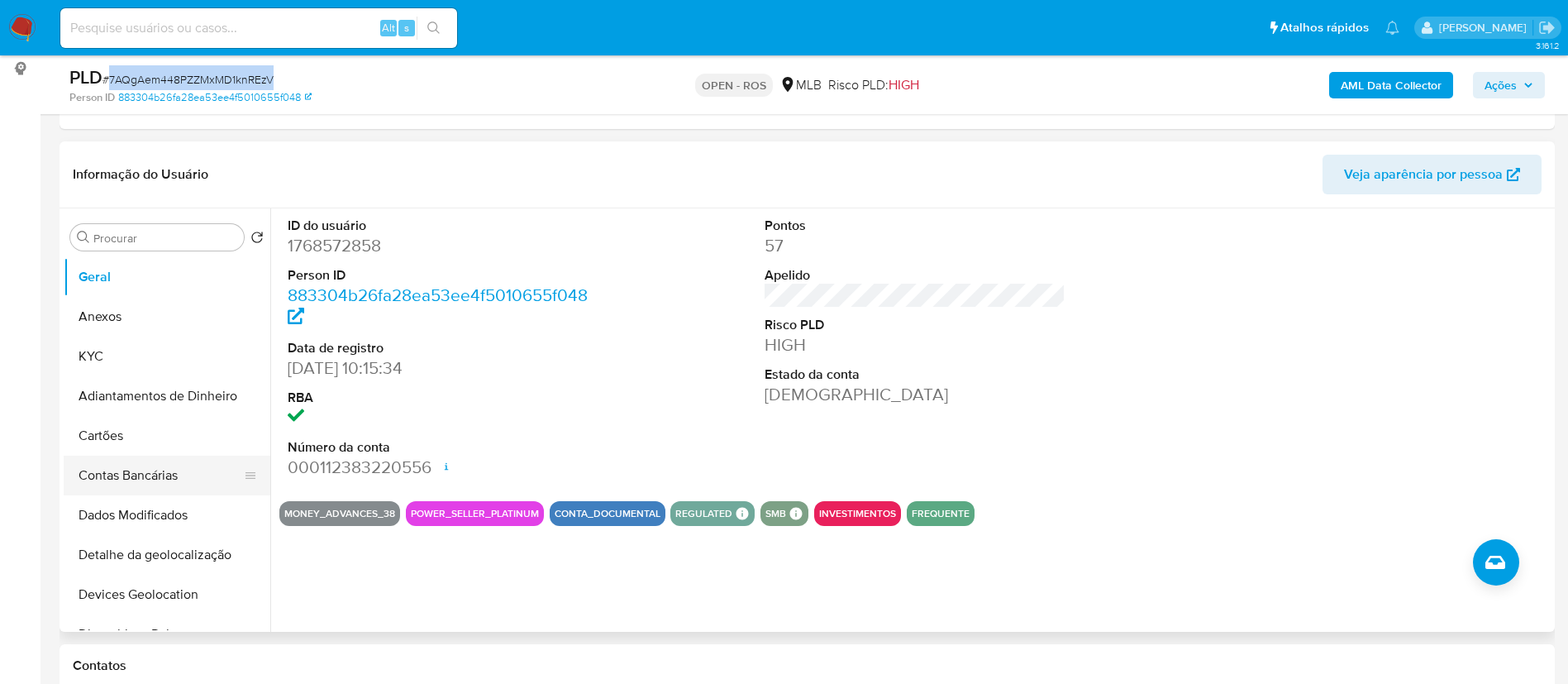
scroll to position [372, 0]
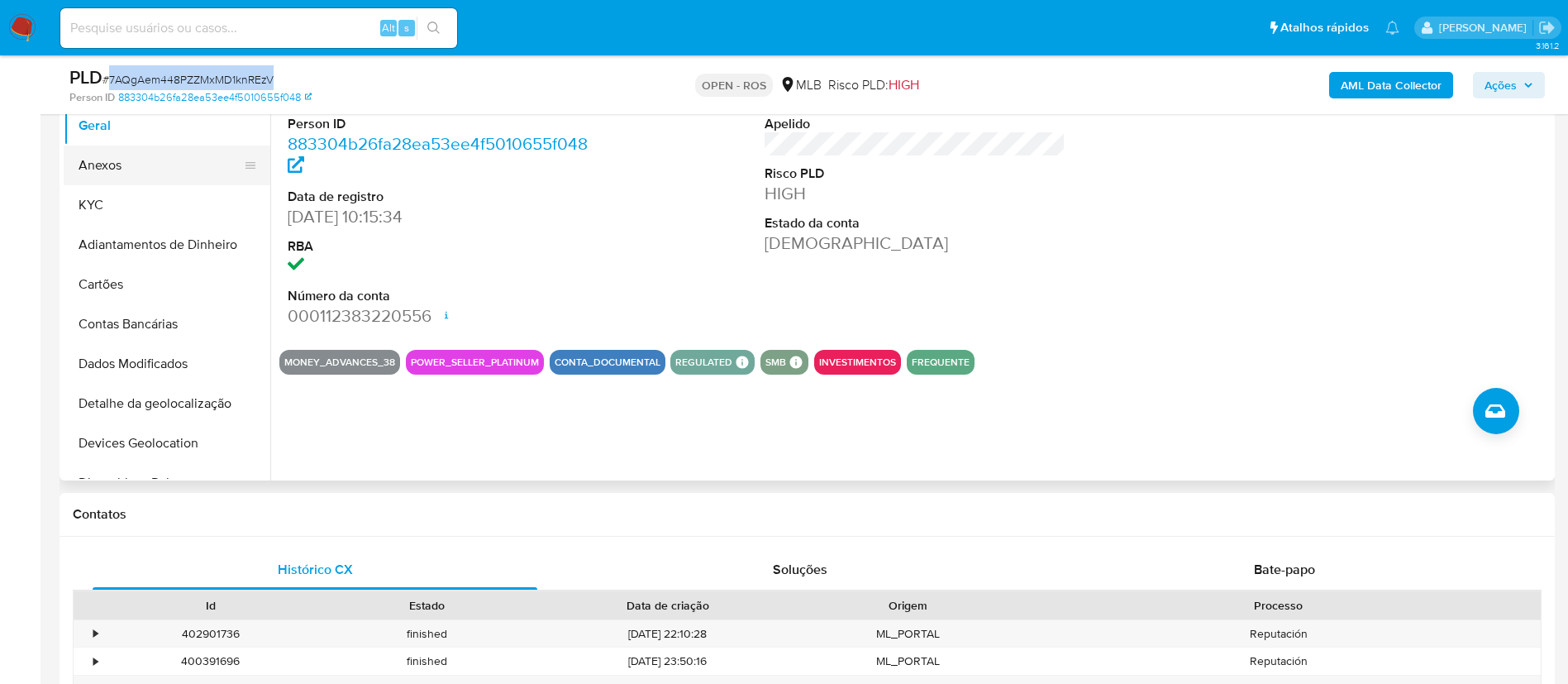
click at [129, 162] on button "Anexos" at bounding box center [161, 165] width 194 height 40
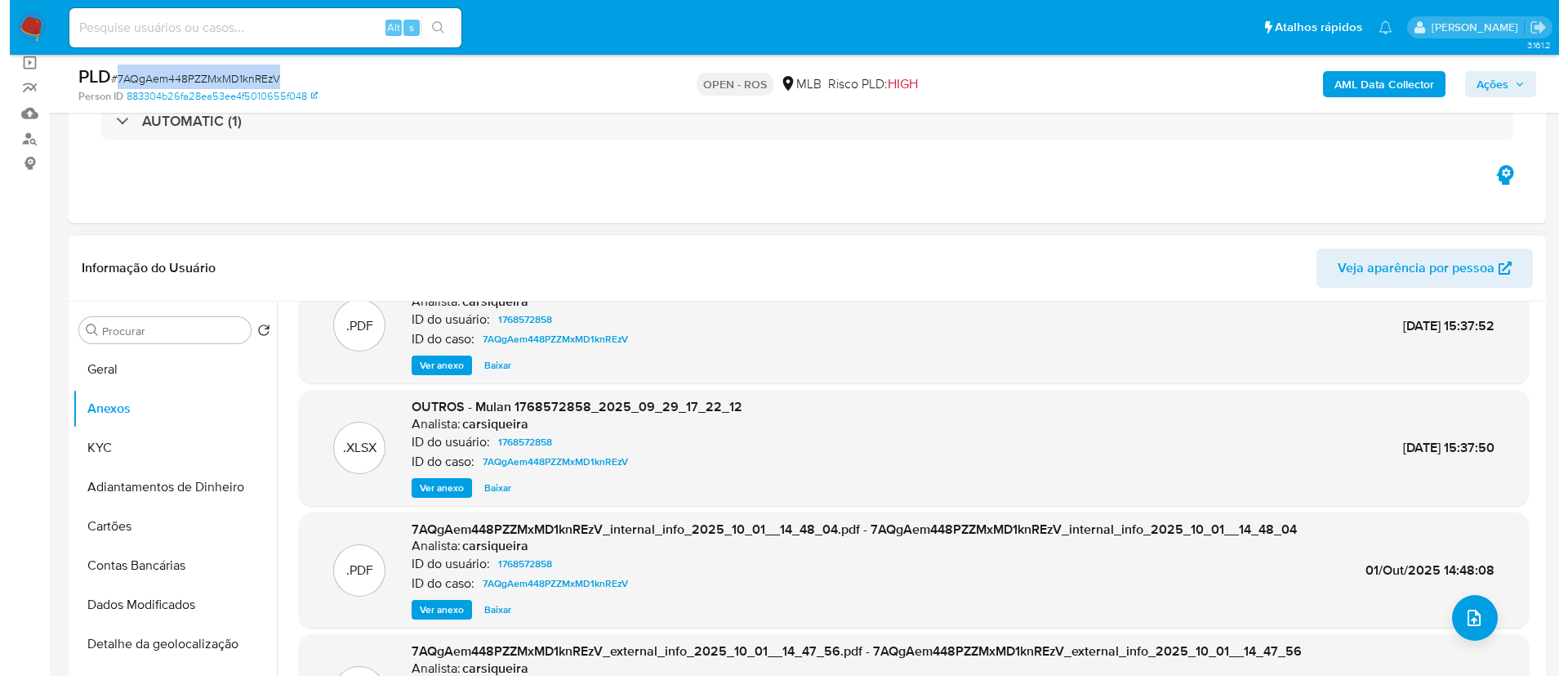
scroll to position [92, 0]
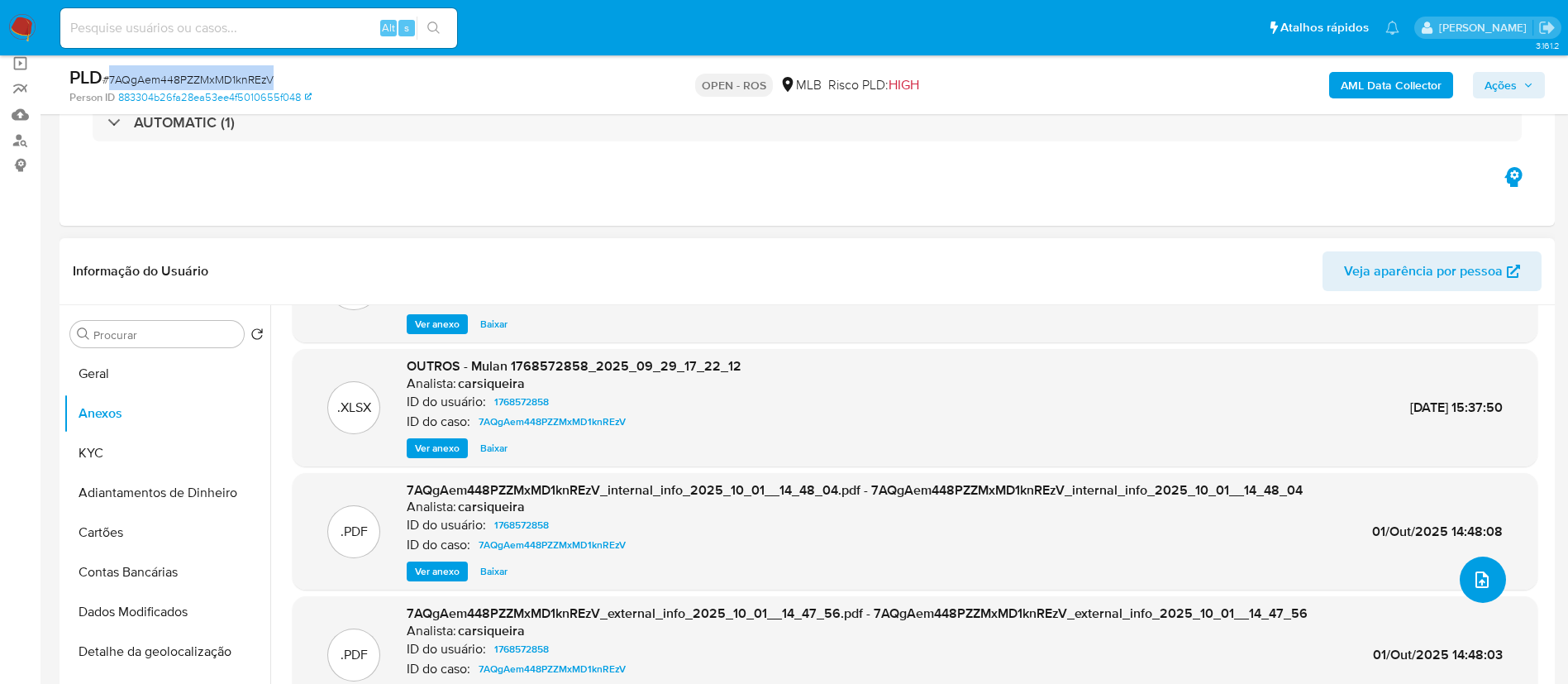
click at [1488, 586] on button "upload-file" at bounding box center [1482, 580] width 46 height 46
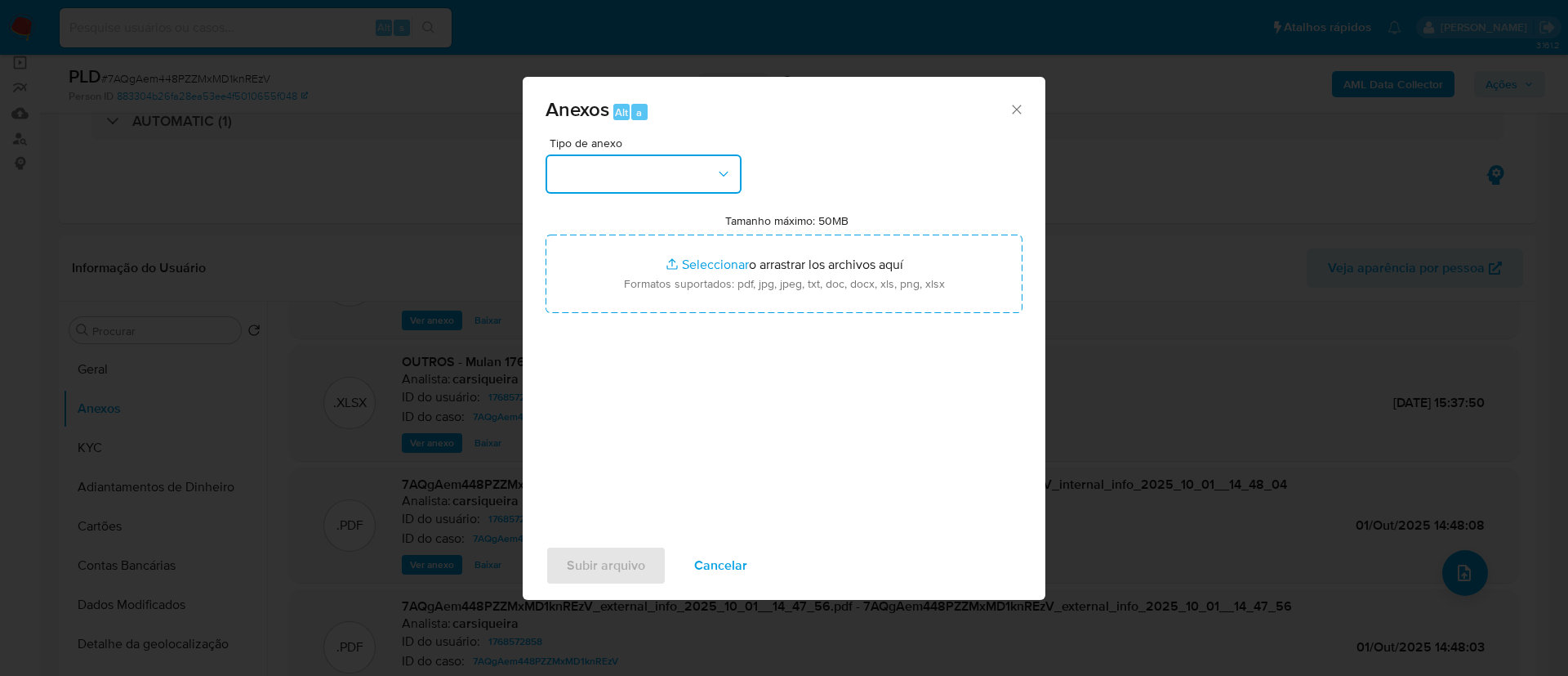
click at [649, 164] on button "button" at bounding box center [644, 174] width 196 height 39
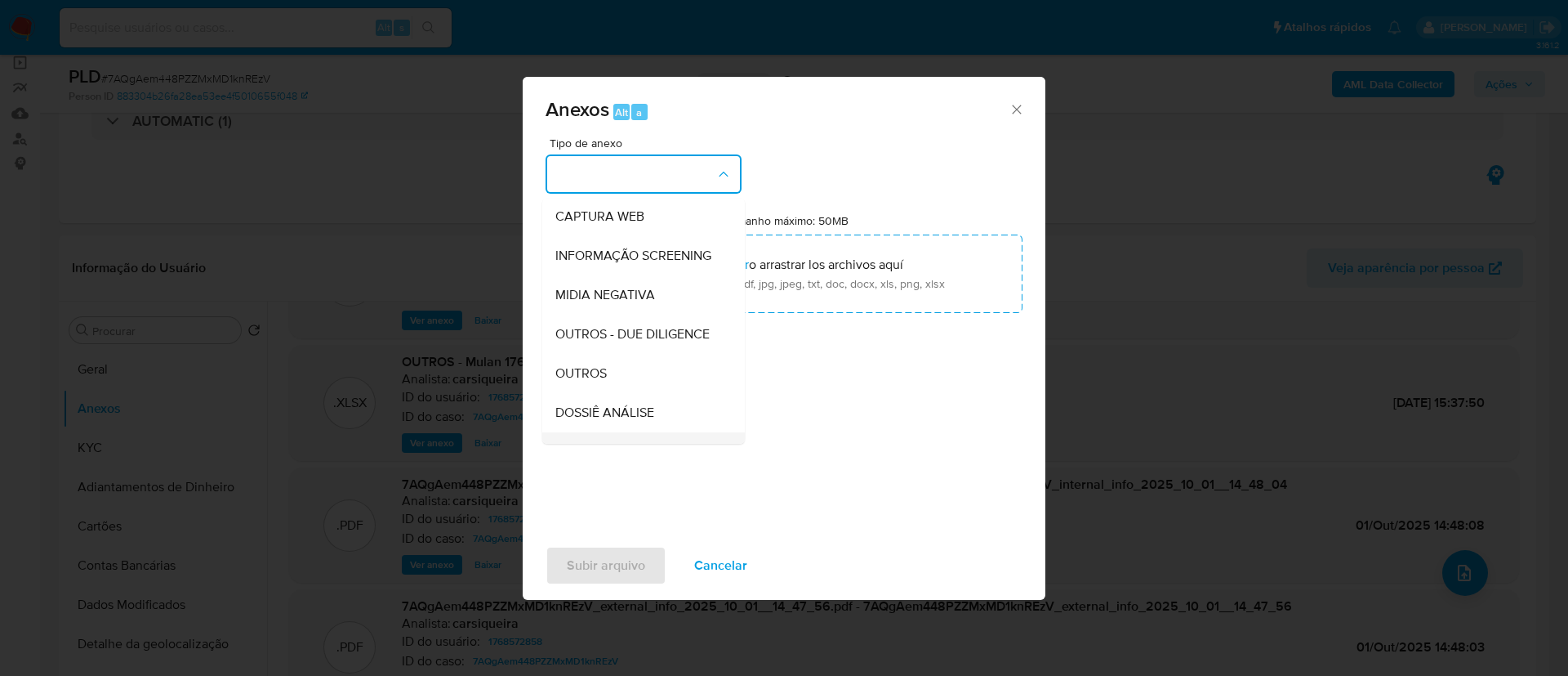
scroll to position [251, 0]
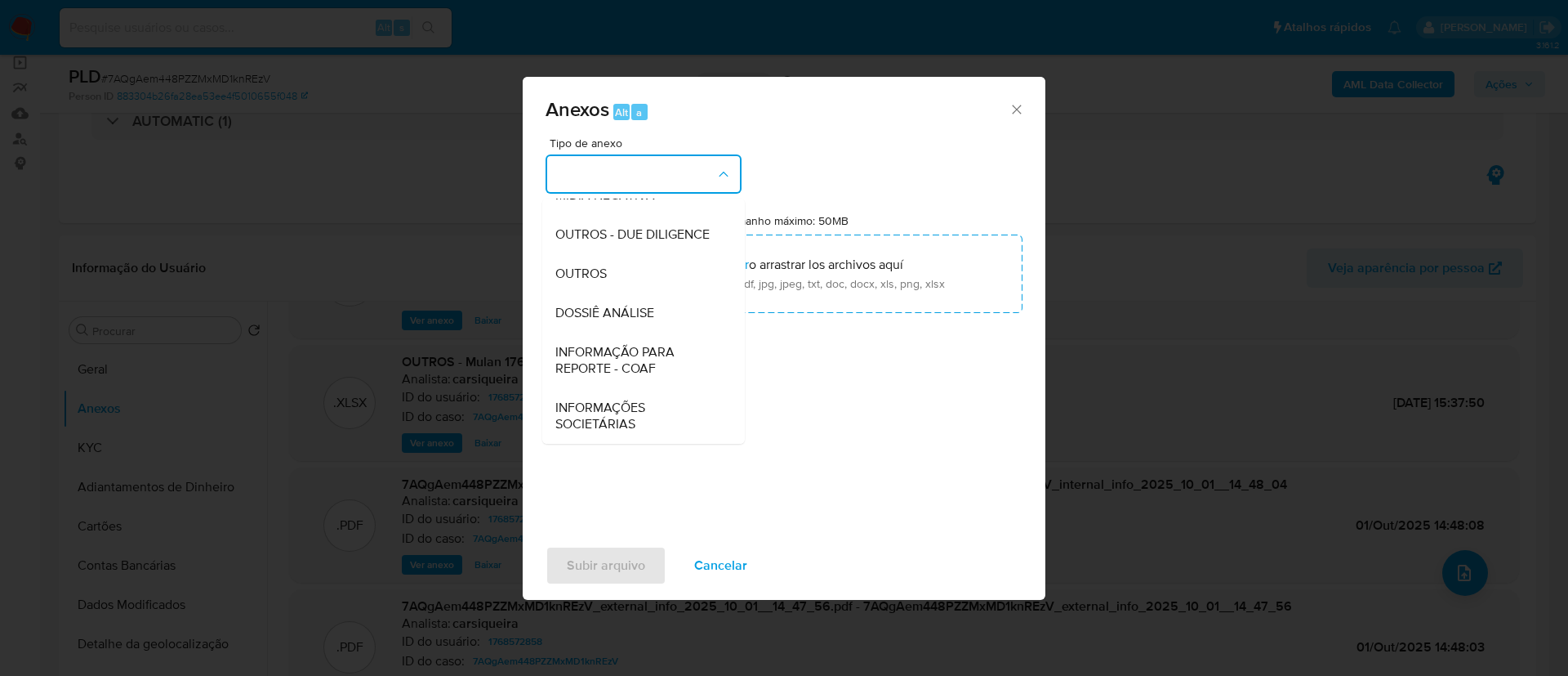
click at [643, 360] on span "INFORMAÇÃO PARA REPORTE - COAF" at bounding box center [638, 360] width 166 height 32
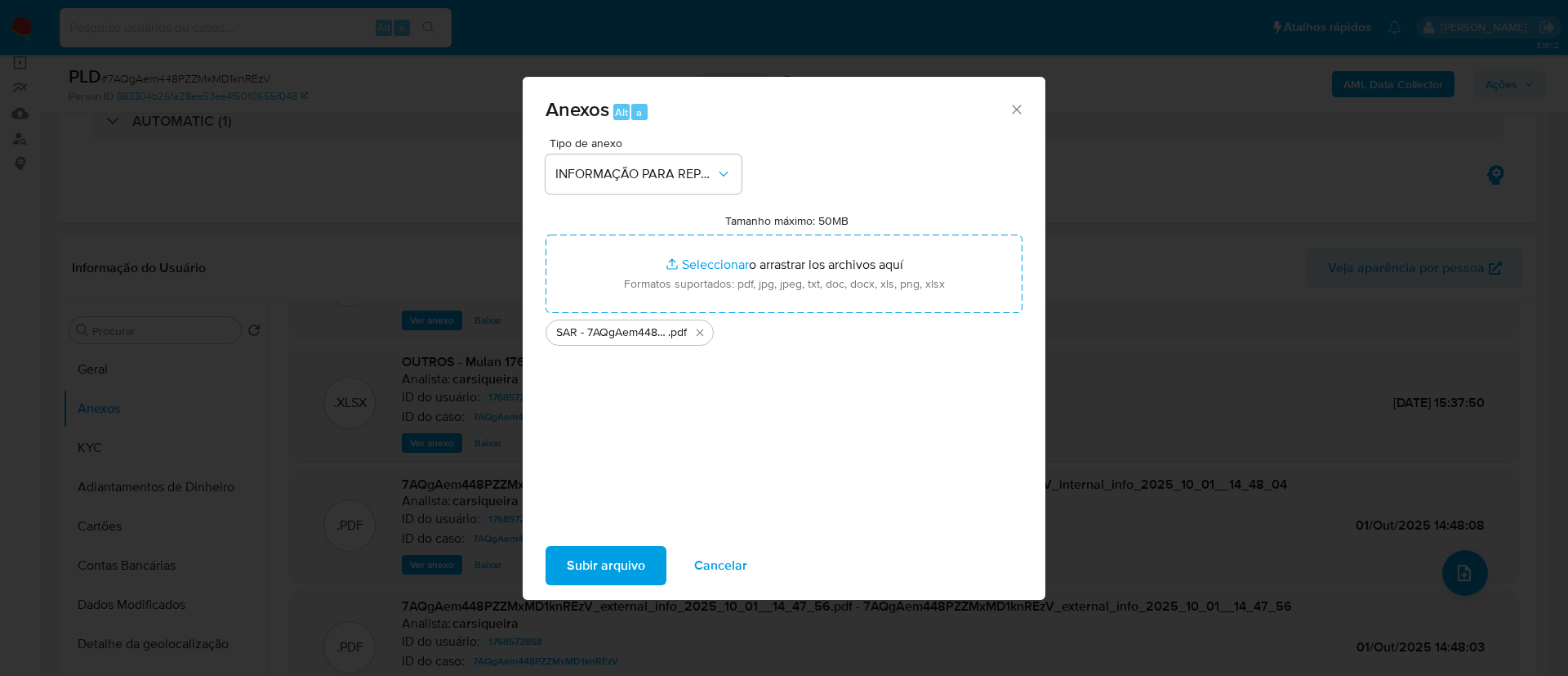
click at [786, 445] on div "Tipo de anexo INFORMAÇÃO PARA REPORTE - COAF Tamanho máximo: 50MB Seleccionar a…" at bounding box center [784, 330] width 477 height 385
click at [622, 565] on span "Subir arquivo" at bounding box center [606, 565] width 78 height 36
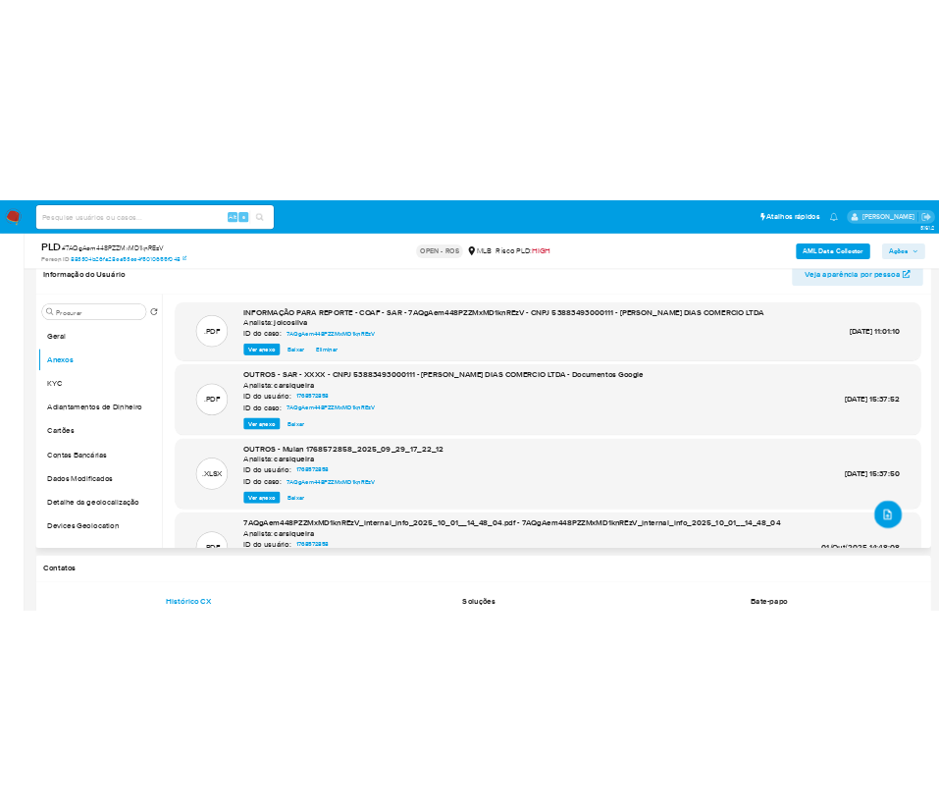
scroll to position [147, 0]
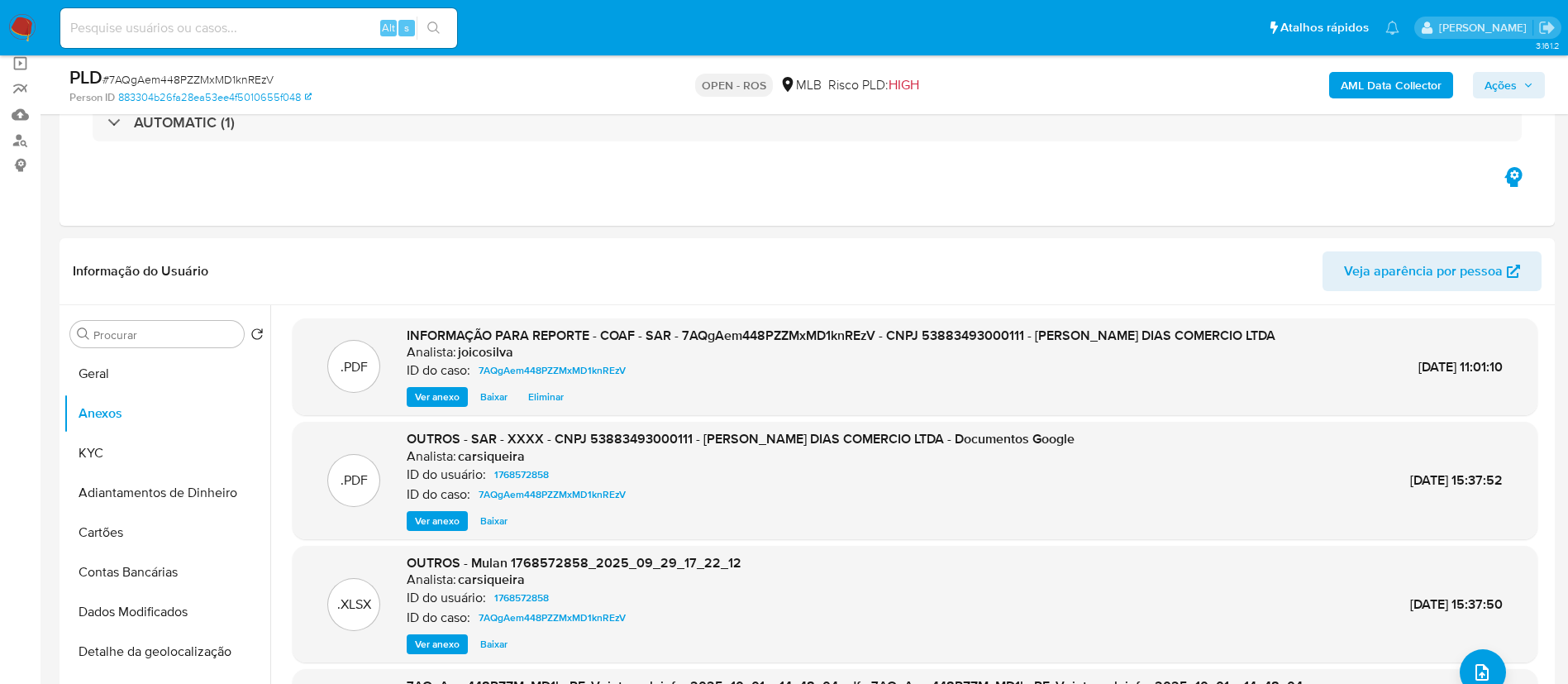
click at [1527, 73] on span "Ações" at bounding box center [1509, 84] width 49 height 23
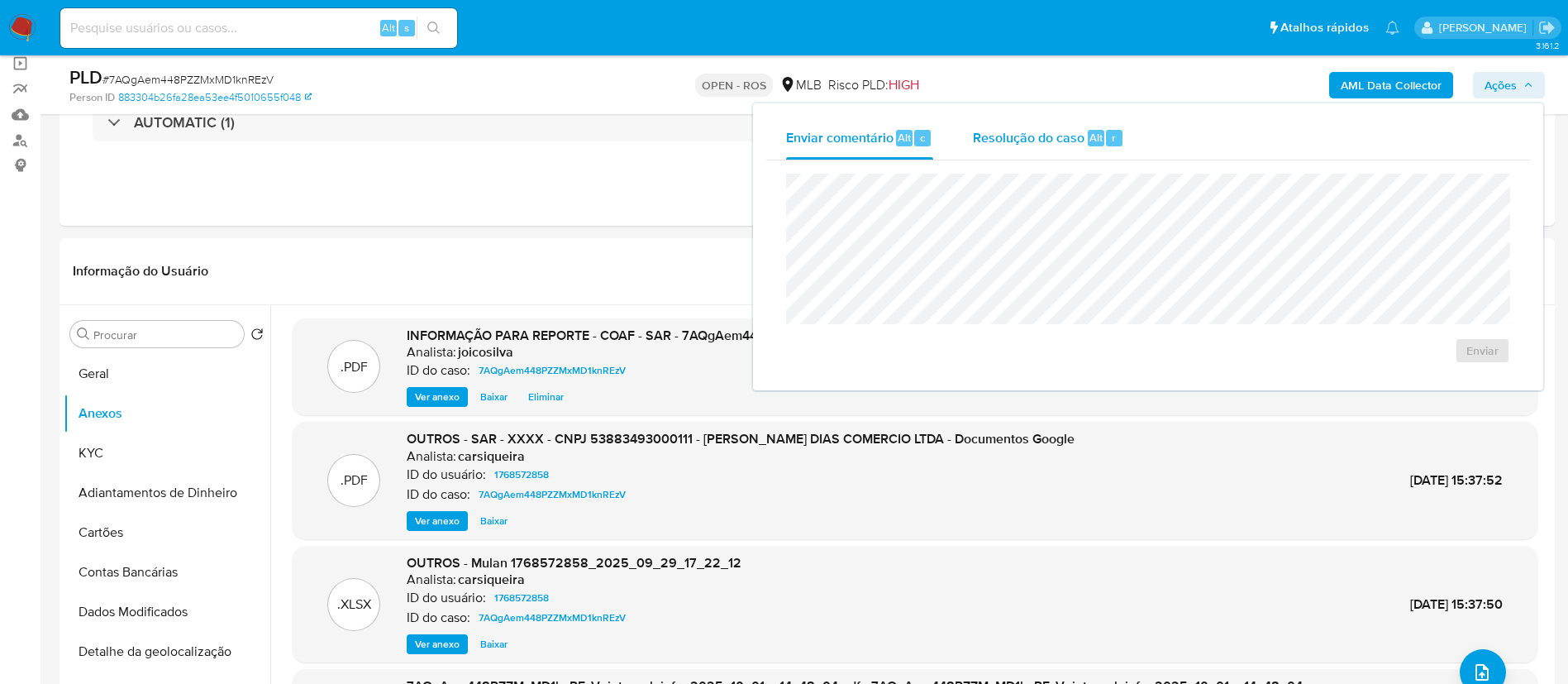
click at [1031, 146] on span "Resolução do caso" at bounding box center [1028, 136] width 112 height 19
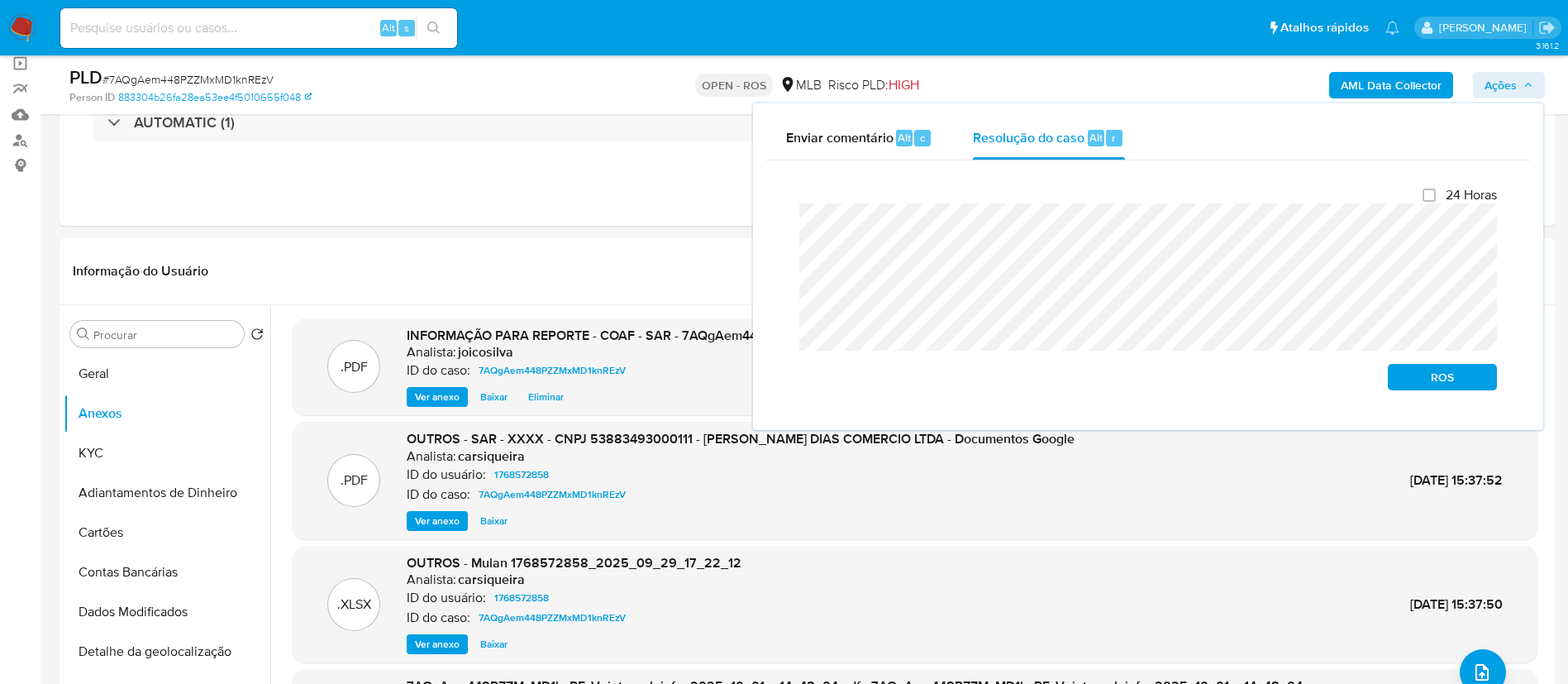
click at [782, 238] on div "Fechamento do caso 24 Horas ROS" at bounding box center [1148, 288] width 764 height 256
click at [1435, 380] on span "ROS" at bounding box center [1443, 377] width 86 height 23
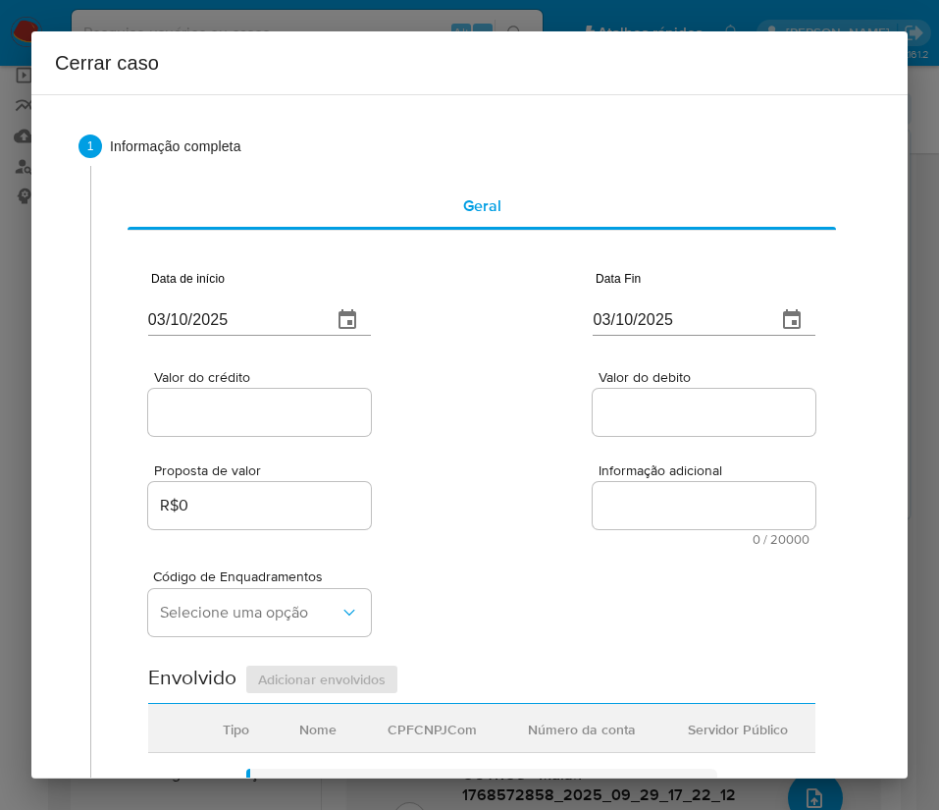
click at [238, 328] on input "03/10/2025" at bounding box center [232, 319] width 168 height 31
paste input "1/08"
type input "01/08/2025"
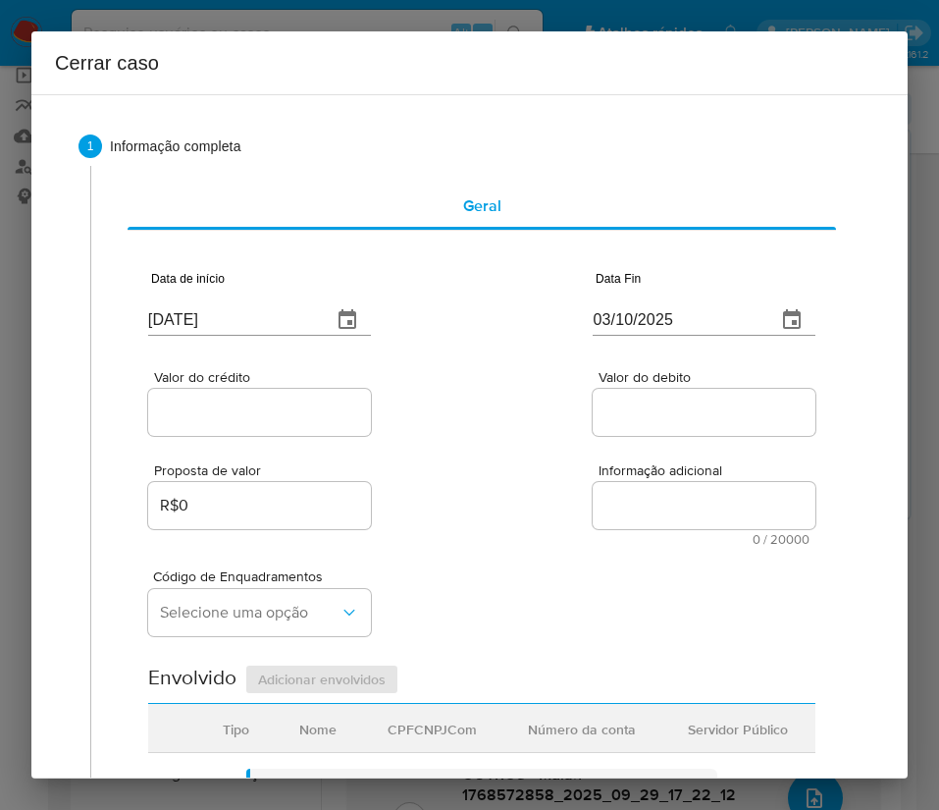
drag, startPoint x: 494, startPoint y: 490, endPoint x: 112, endPoint y: 683, distance: 428.0
click at [488, 498] on div "Proposta de valor R$0 Informação adicional 0 / 20000 20000 caracteres restantes" at bounding box center [481, 493] width 667 height 106
click at [605, 316] on input "03/10/2025" at bounding box center [677, 319] width 168 height 31
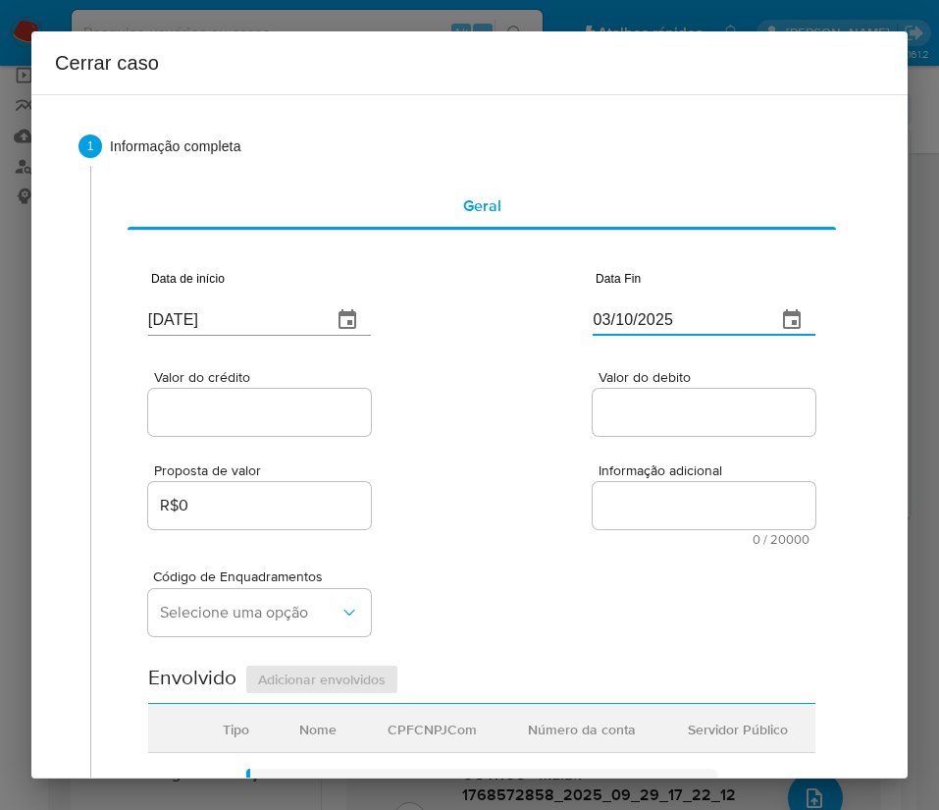
paste input "28/09"
type input "28/09/2025"
click at [603, 481] on div "Informação adicional 0 / 20000 20000 caracteres restantes" at bounding box center [704, 504] width 223 height 82
click at [258, 414] on input "Valor do crédito" at bounding box center [259, 412] width 223 height 26
drag, startPoint x: 277, startPoint y: 422, endPoint x: 289, endPoint y: 423, distance: 11.8
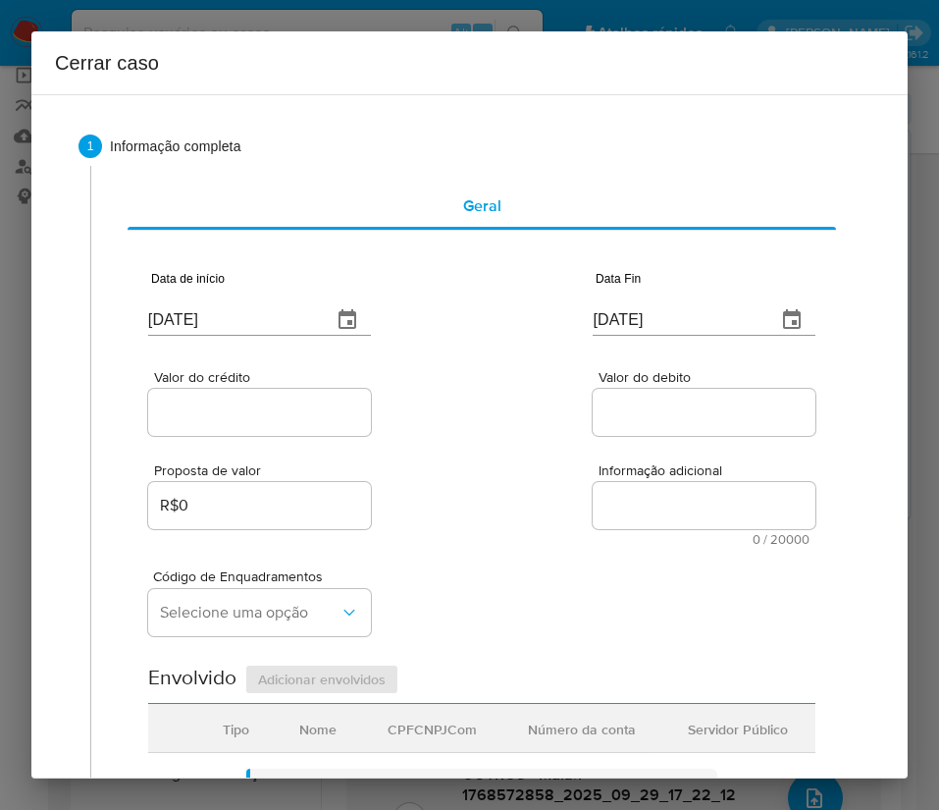
click at [277, 422] on input "Valor do crédito" at bounding box center [259, 412] width 223 height 26
paste input "R$1.902.580"
type input "R$1.902.580"
click at [494, 435] on div "Valor do crédito R$1.902.580 Valor do debito" at bounding box center [481, 392] width 667 height 93
click at [611, 386] on div "Valor do debito" at bounding box center [704, 405] width 223 height 70
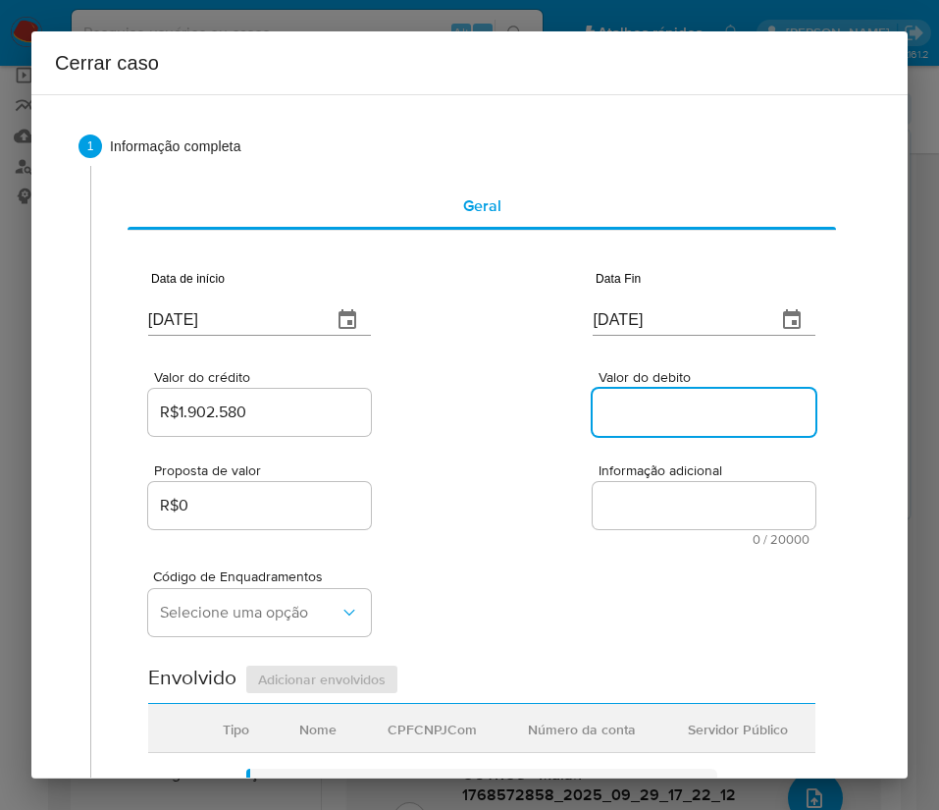
drag, startPoint x: 605, startPoint y: 404, endPoint x: 614, endPoint y: 499, distance: 94.7
click at [605, 404] on input "Valor do debito" at bounding box center [704, 412] width 223 height 26
paste input "R$1.717.157"
type input "R$1.717.157"
click at [599, 537] on span "0 / 20000" at bounding box center [704, 539] width 211 height 13
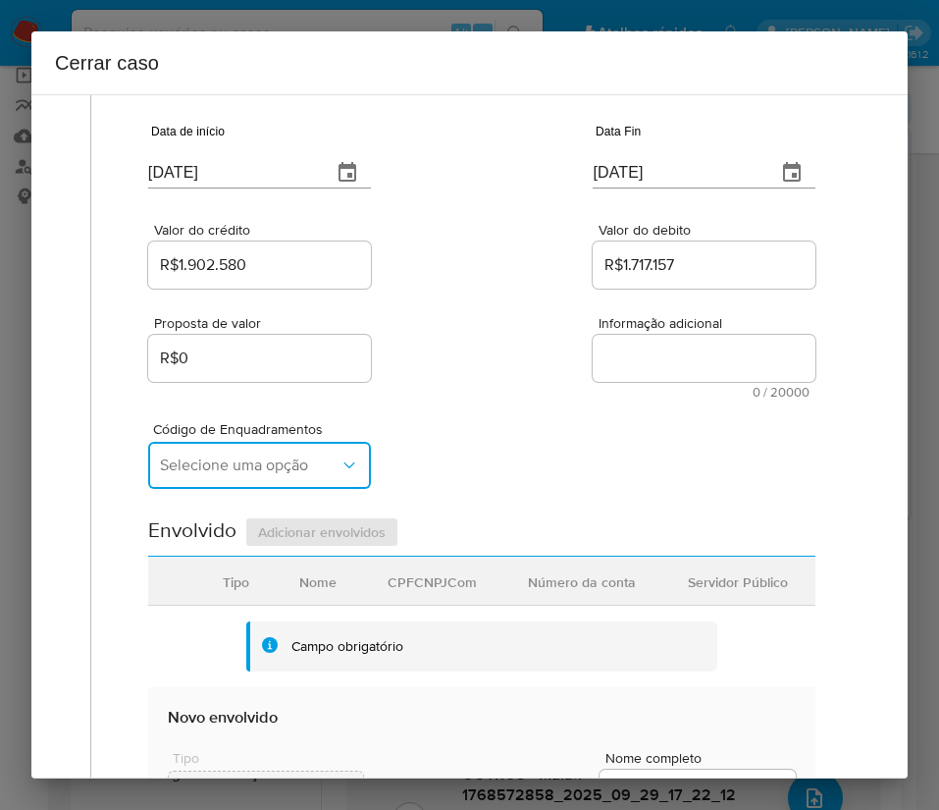
drag, startPoint x: 263, startPoint y: 467, endPoint x: 145, endPoint y: 432, distance: 123.0
click at [260, 464] on span "Selecione uma opção" at bounding box center [250, 465] width 180 height 20
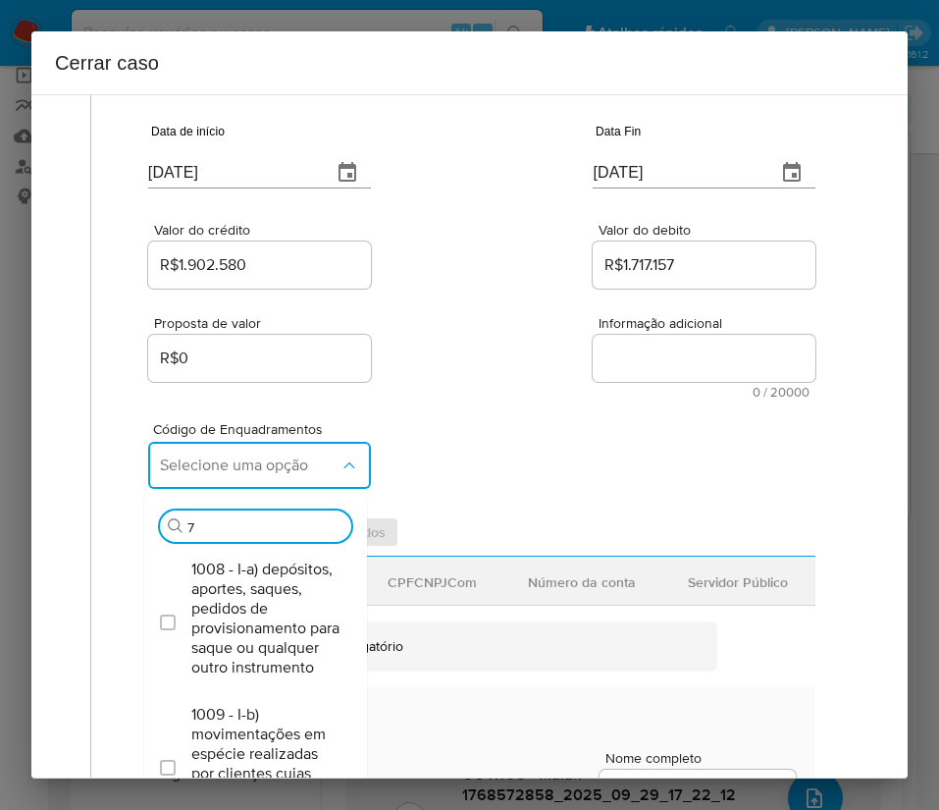
type input "73"
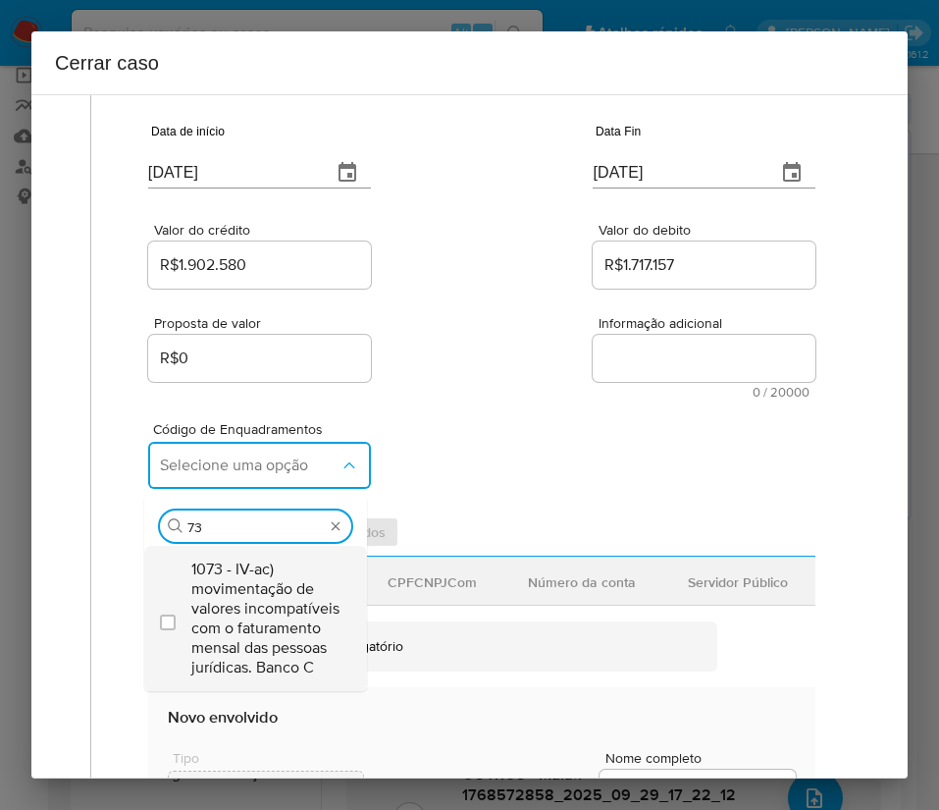
click at [258, 632] on span "1073 - IV-ac) movimentação de valores incompatíveis com o faturamento mensal da…" at bounding box center [265, 618] width 148 height 118
checkbox input "true"
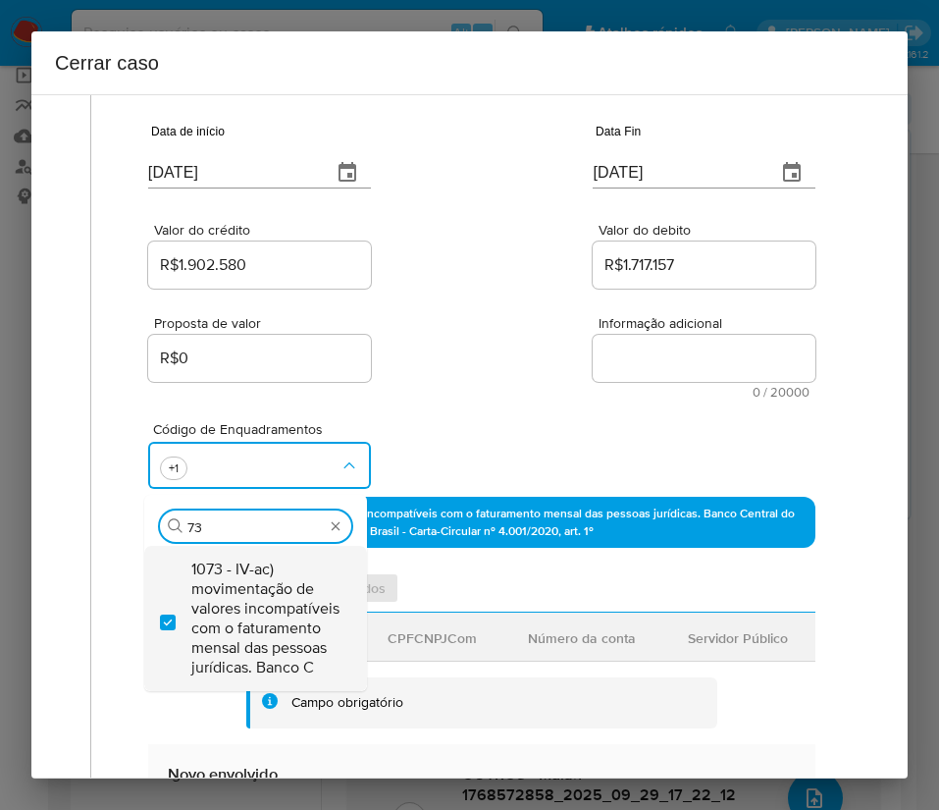
type input "7"
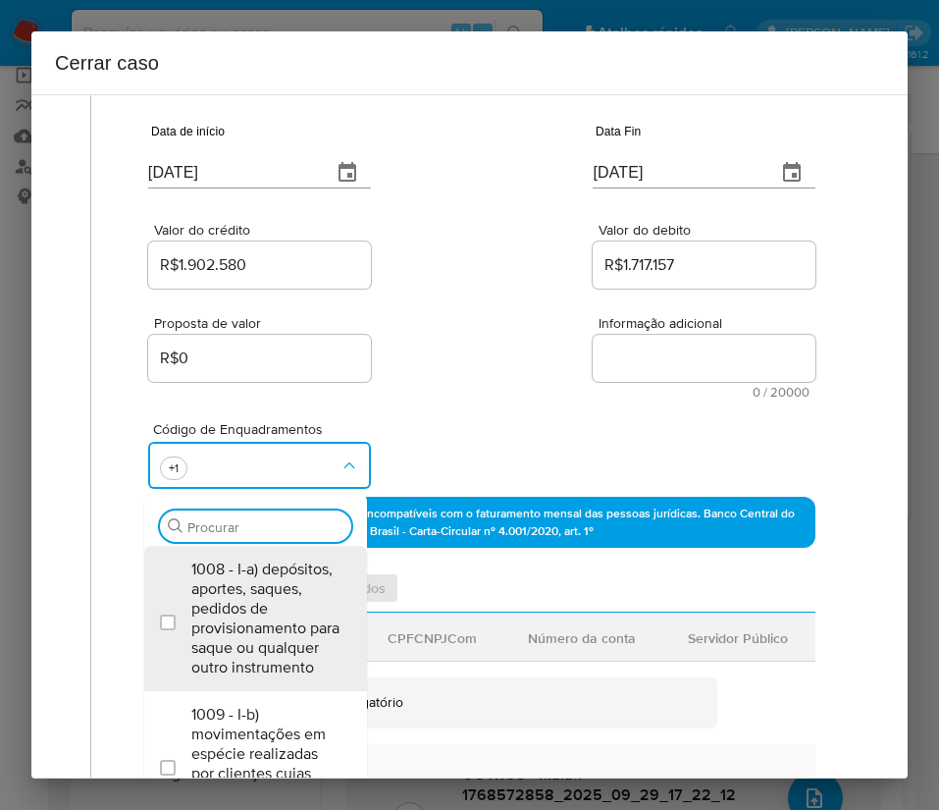
scroll to position [0, 0]
type input "47"
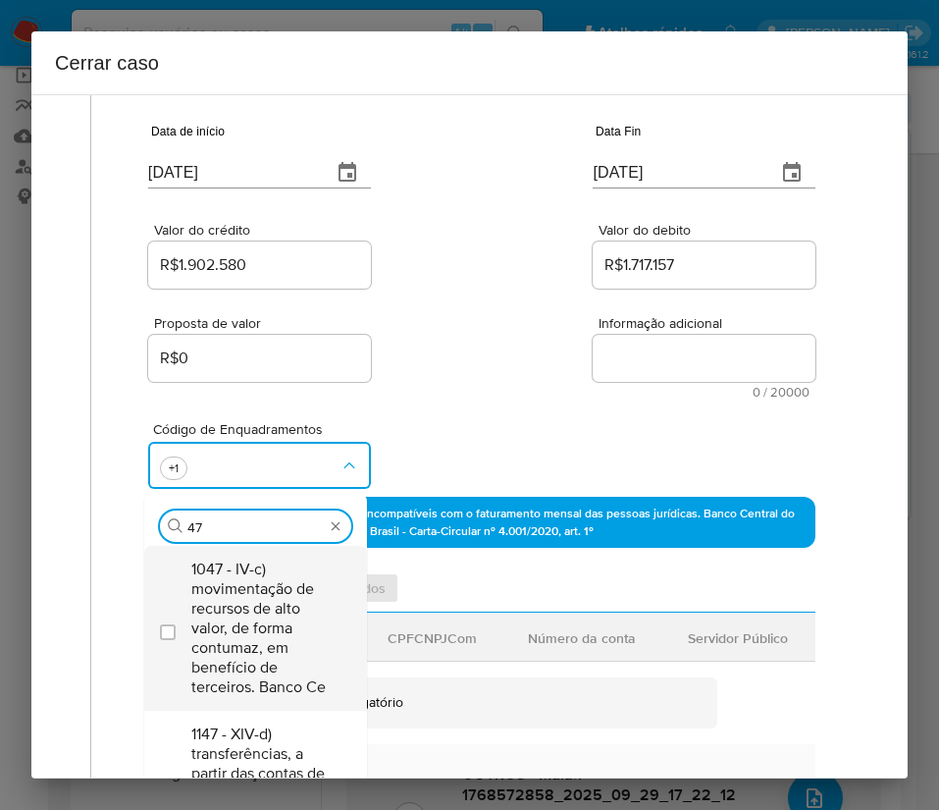
click at [262, 620] on span "1047 - IV-c) movimentação de recursos de alto valor, de forma contumaz, em bene…" at bounding box center [265, 627] width 148 height 137
checkbox input "true"
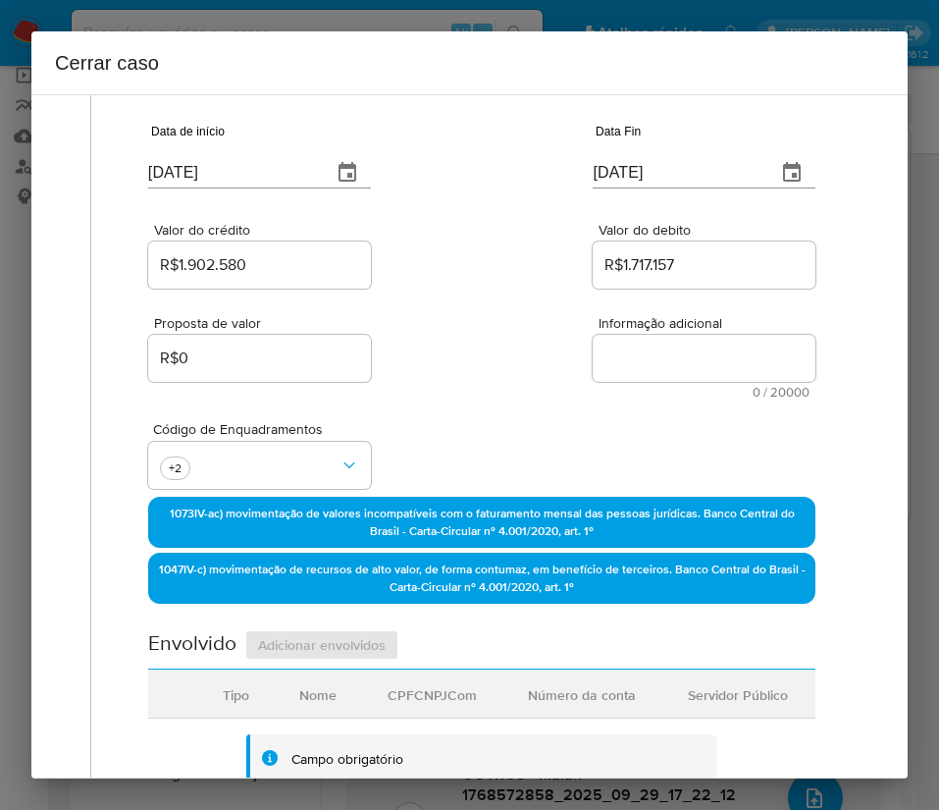
click at [476, 210] on div "Valor do crédito R$1.902.580 Valor do debito R$1.717.157" at bounding box center [481, 245] width 667 height 93
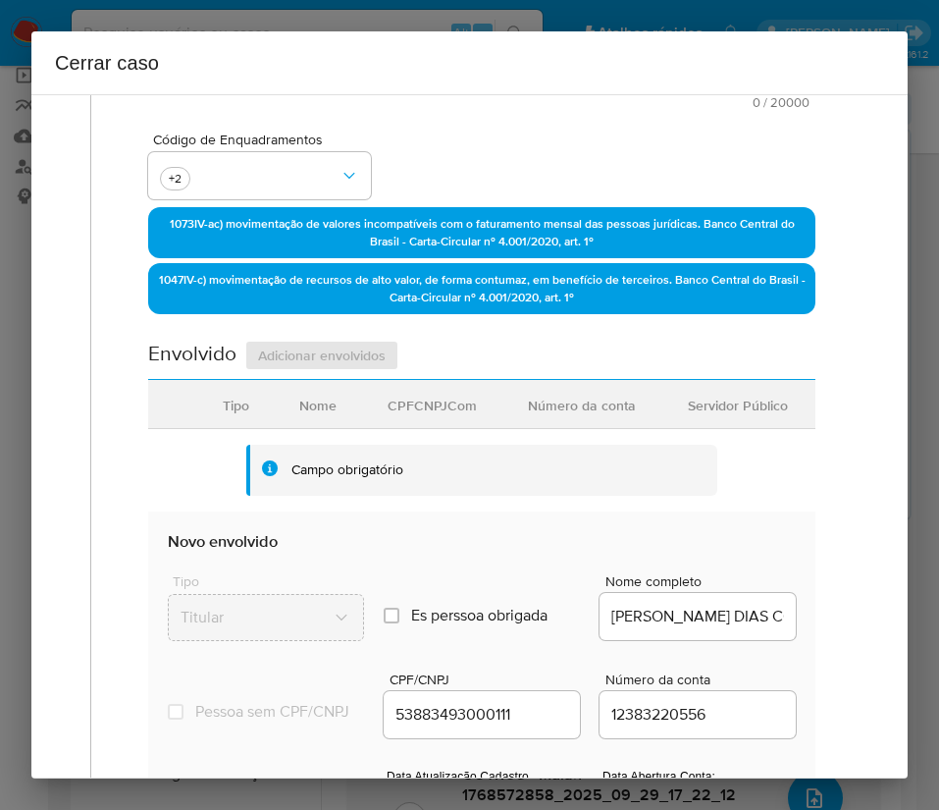
scroll to position [736, 0]
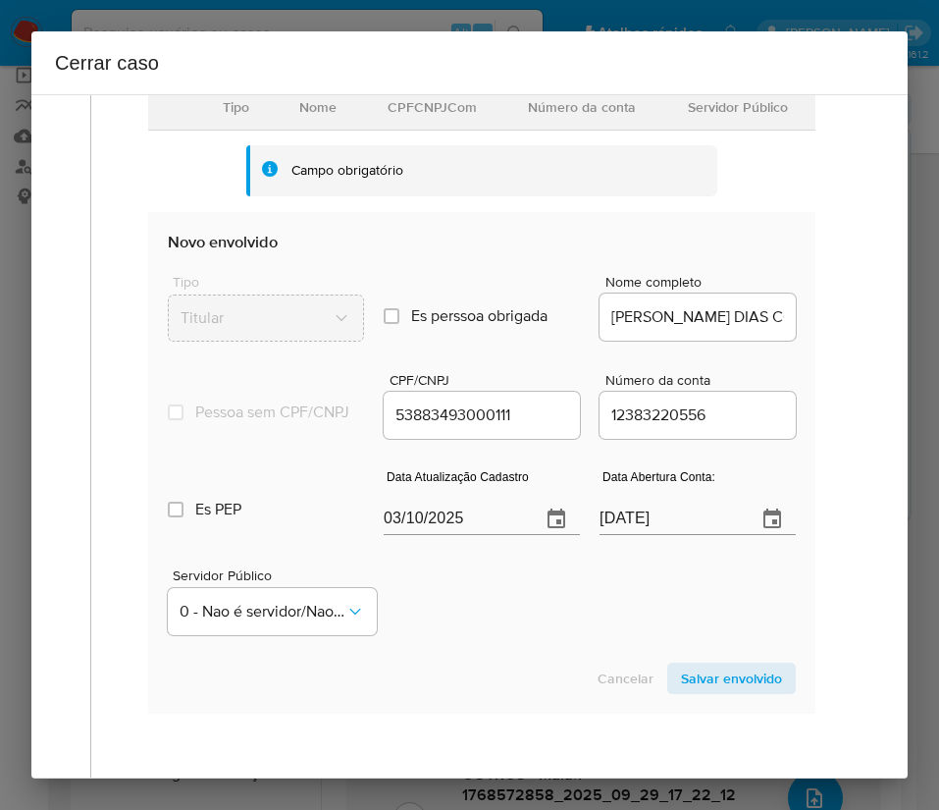
click at [434, 535] on input "03/10/2025" at bounding box center [454, 519] width 141 height 31
paste input "24/09"
type input "24/09/2025"
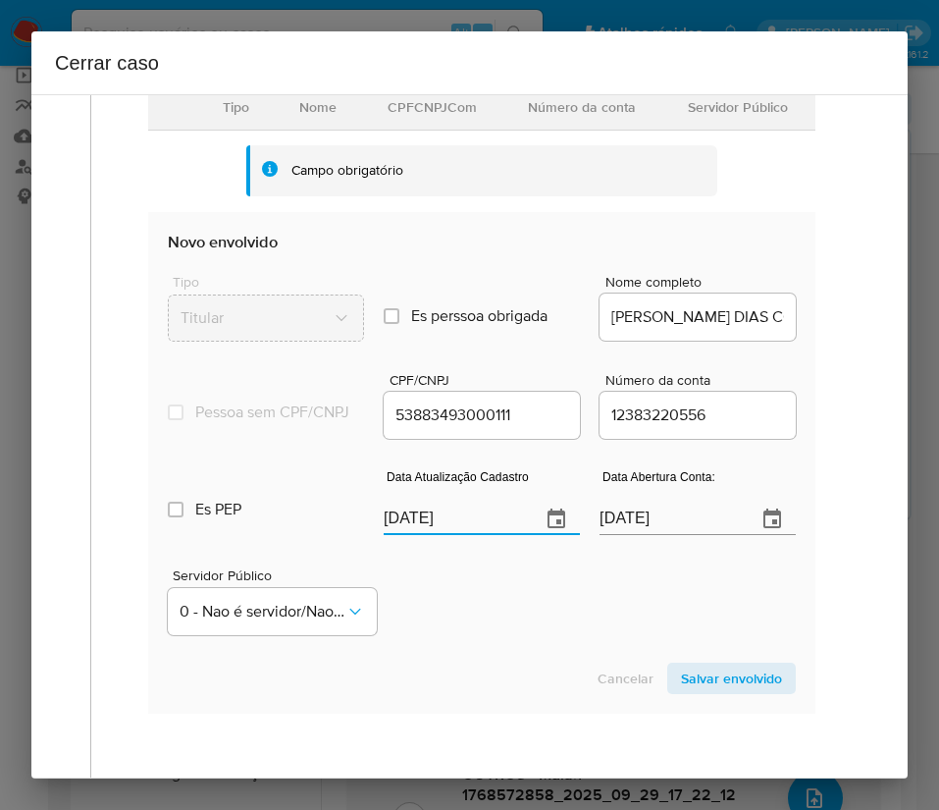
click at [508, 694] on div "Cancelar Salvar envolvido" at bounding box center [482, 678] width 628 height 31
click at [656, 535] on input "12/04/2024" at bounding box center [670, 519] width 141 height 31
click at [546, 714] on section "Novo envolvido Tipo Titular Es perssoa obrigada Is PObrigada Nome completo DOUG…" at bounding box center [481, 463] width 667 height 502
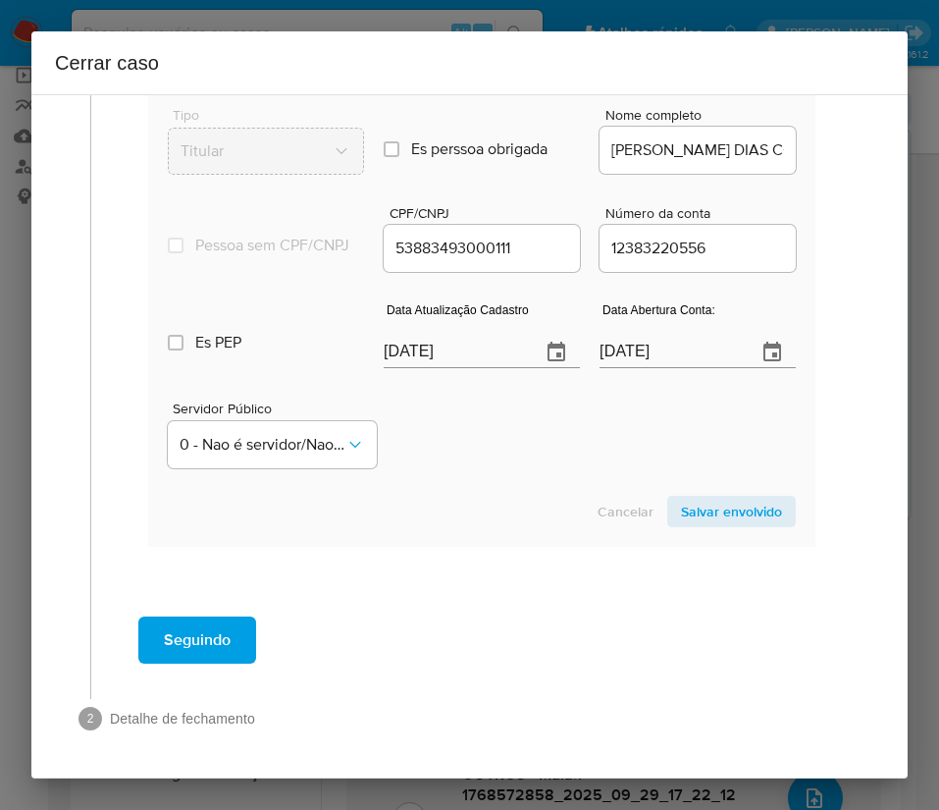
click at [688, 511] on span "Salvar envolvido" at bounding box center [731, 511] width 101 height 27
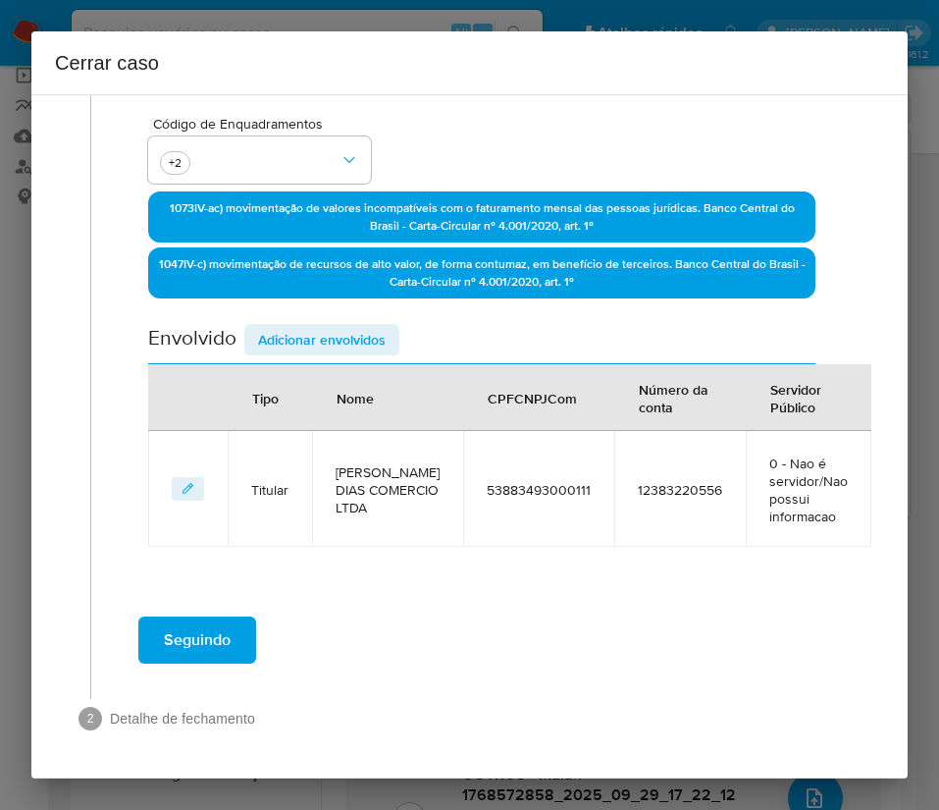
scroll to position [470, 0]
click at [314, 326] on span "Adicionar envolvidos" at bounding box center [322, 339] width 128 height 27
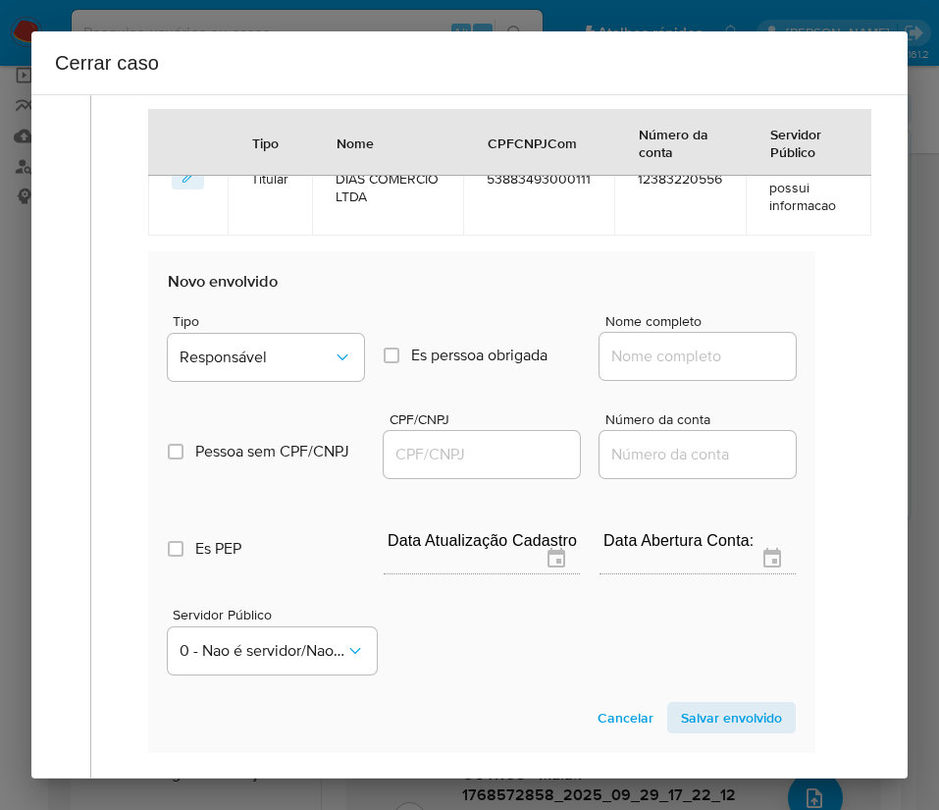
scroll to position [987, 0]
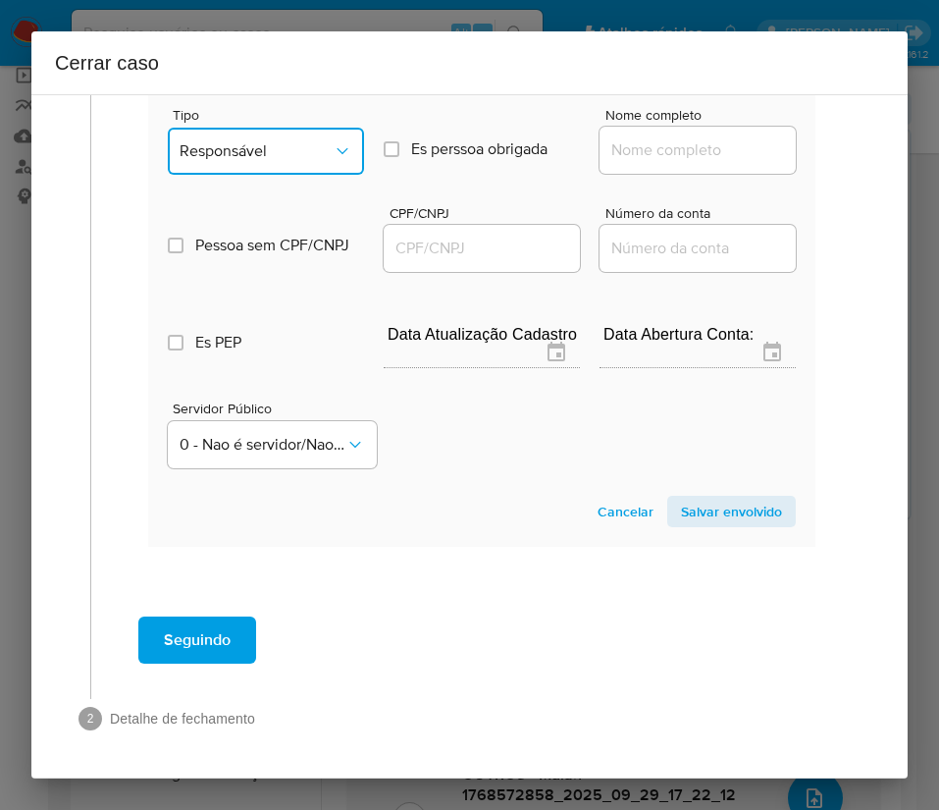
click at [275, 156] on span "Responsável" at bounding box center [256, 151] width 153 height 20
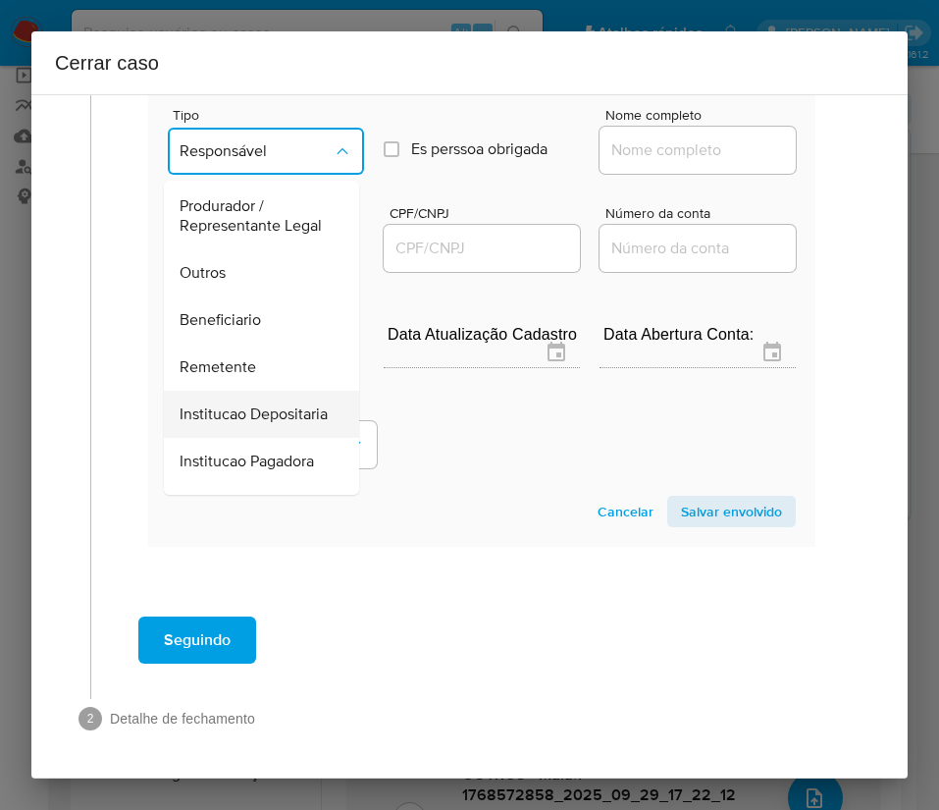
scroll to position [349, 0]
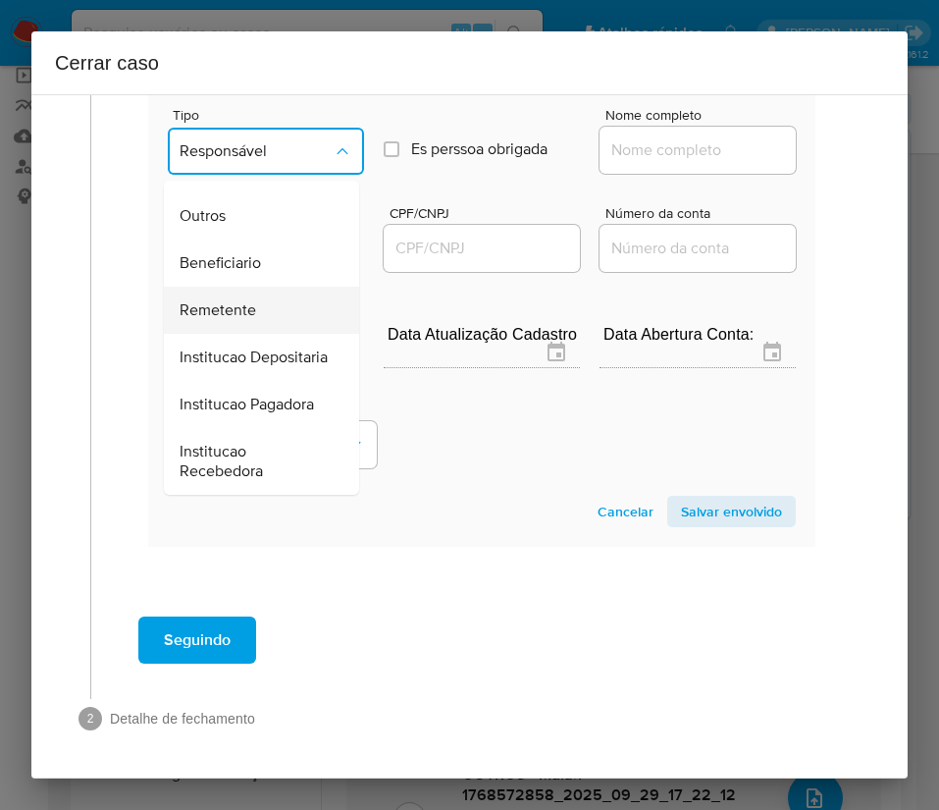
click at [225, 287] on div "Remetente" at bounding box center [256, 310] width 152 height 47
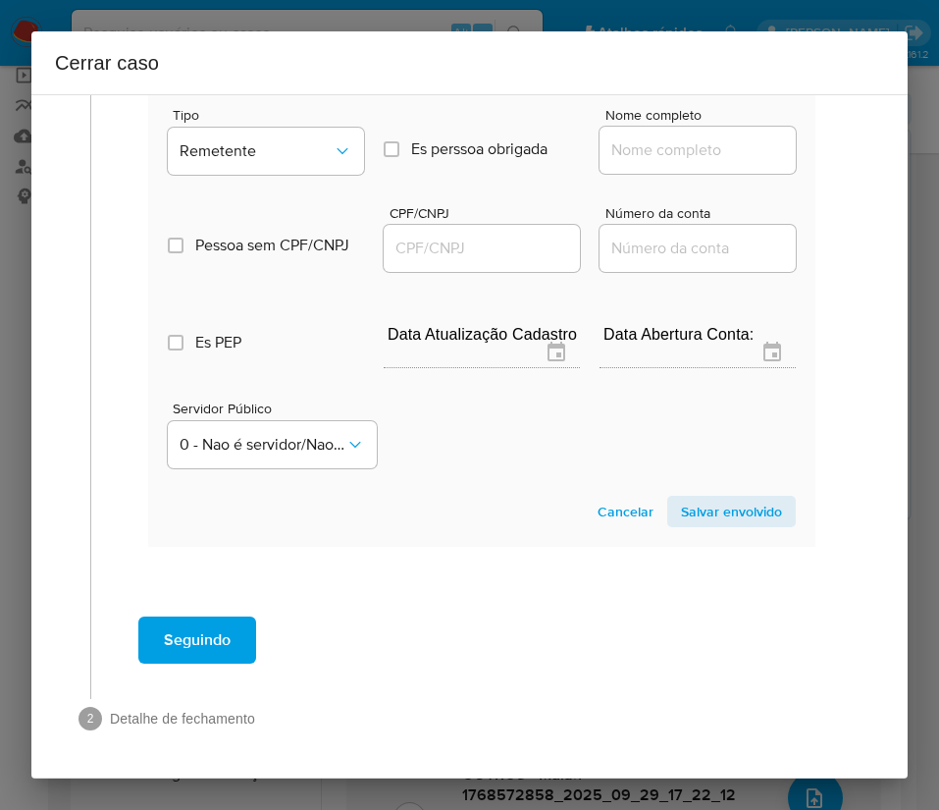
click at [622, 157] on input "Nome completo" at bounding box center [698, 150] width 196 height 26
paste input "SHPP BRASIL INSTITUICAO DE PAGAMENTO E SERVICOS DE PAGAMENTOS LTDA, 38372267000…"
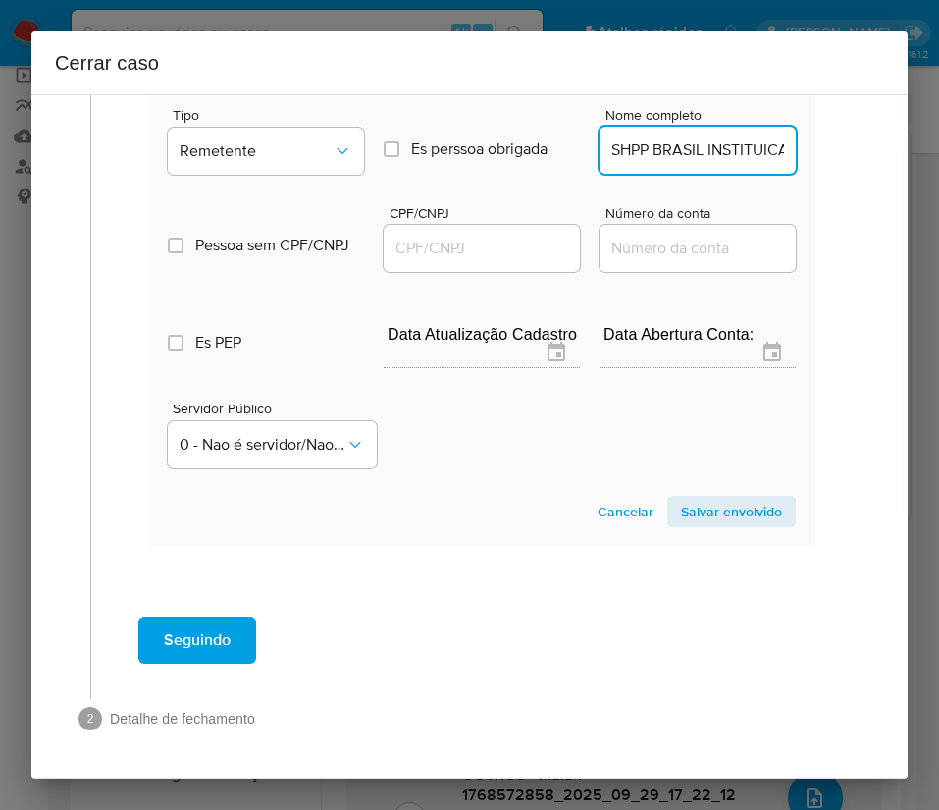
scroll to position [0, 537]
drag, startPoint x: 625, startPoint y: 156, endPoint x: 849, endPoint y: 156, distance: 223.8
type input "SHPP BRASIL INSTITUICAO DE PAGAMENTO E SERVICOS DE PAGAMENTOS LTDA"
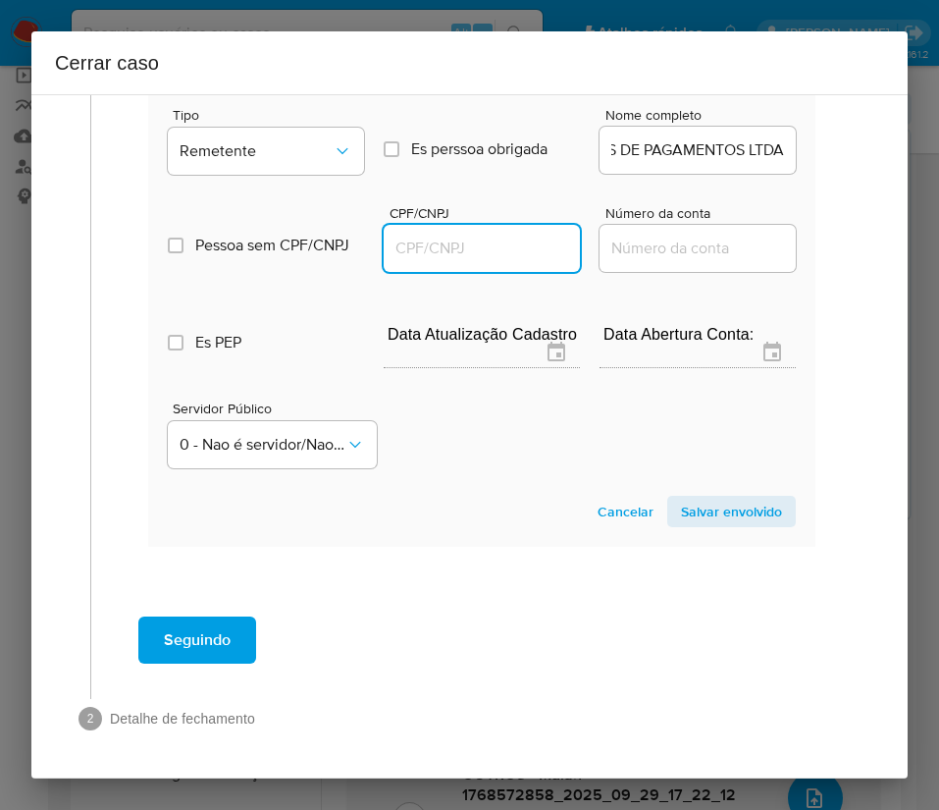
scroll to position [0, 0]
click at [488, 249] on input "CPF/CNPJ" at bounding box center [482, 249] width 196 height 26
paste input "38372267000182"
type input "38372267000182"
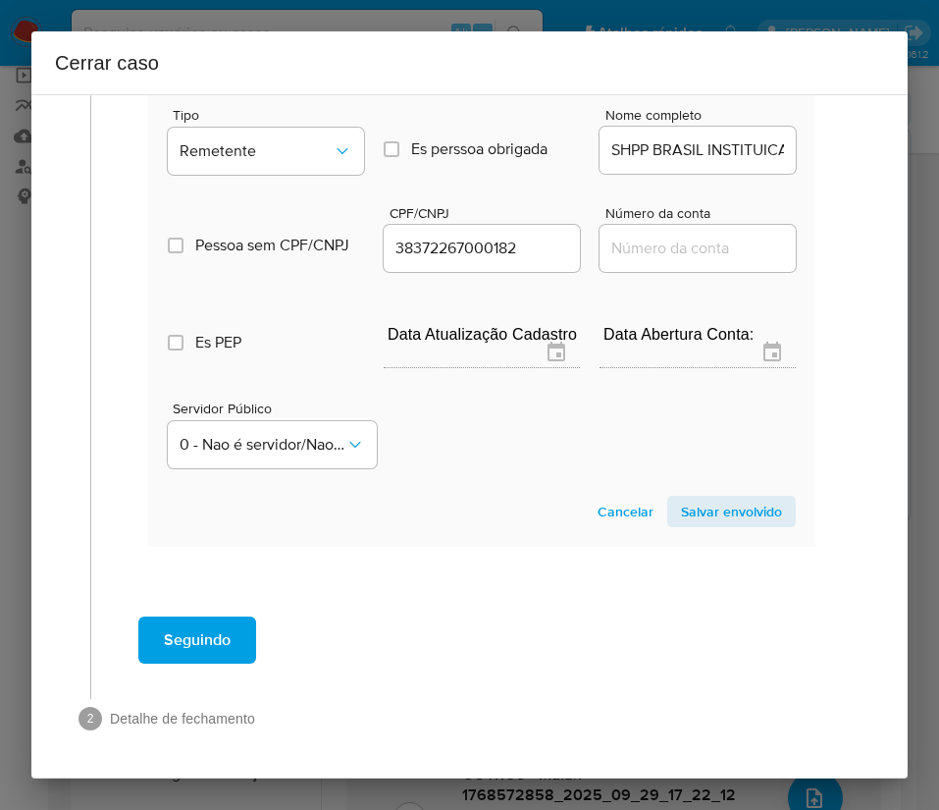
click at [712, 519] on span "Salvar envolvido" at bounding box center [731, 511] width 101 height 27
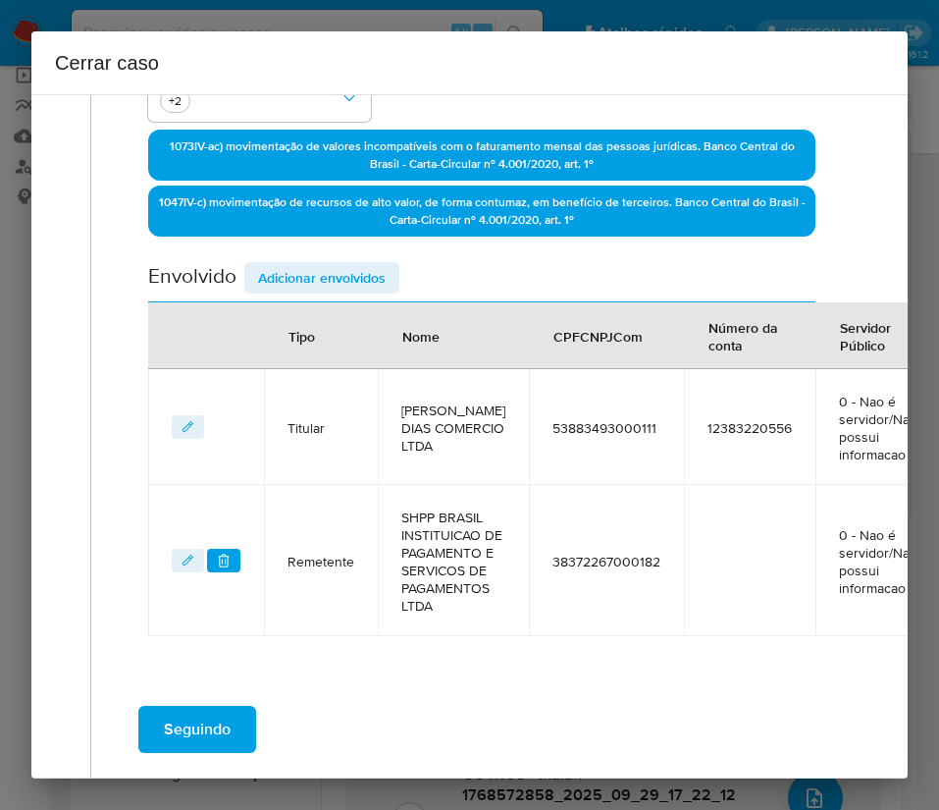
click at [330, 267] on span "Adicionar envolvidos" at bounding box center [322, 277] width 128 height 27
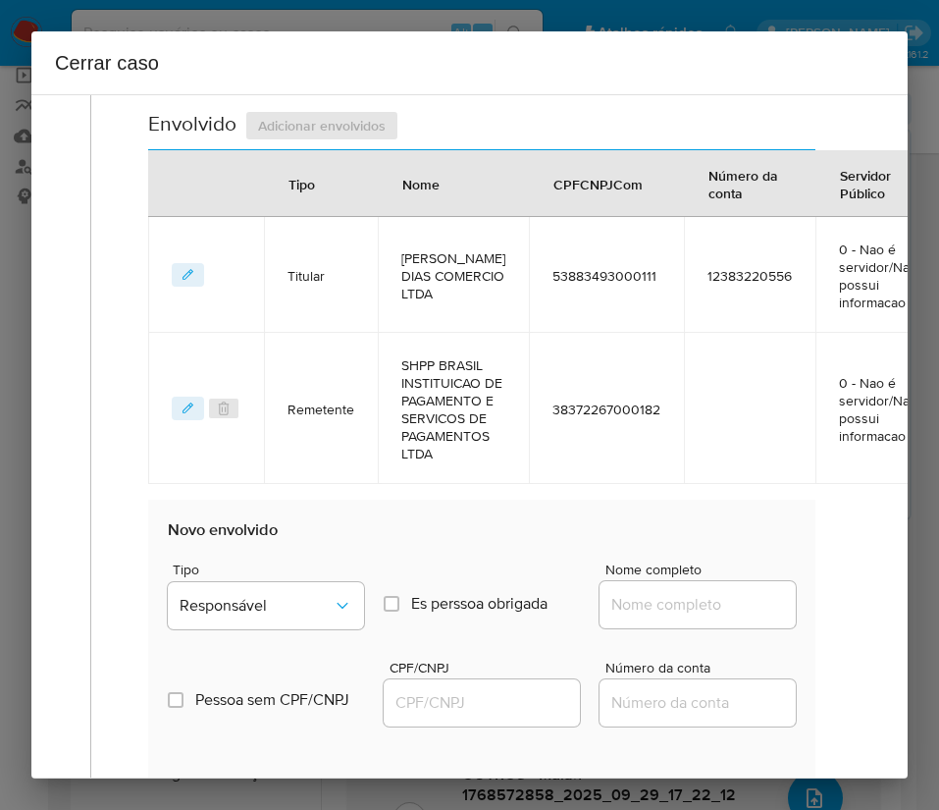
scroll to position [809, 0]
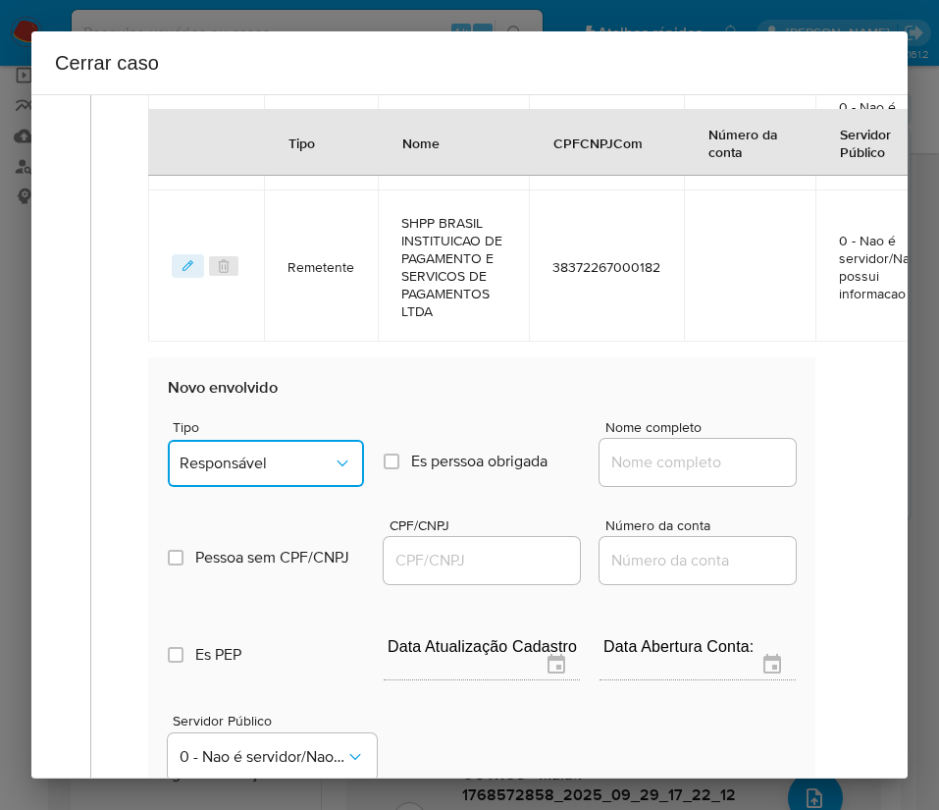
click at [295, 473] on span "Responsável" at bounding box center [256, 463] width 153 height 20
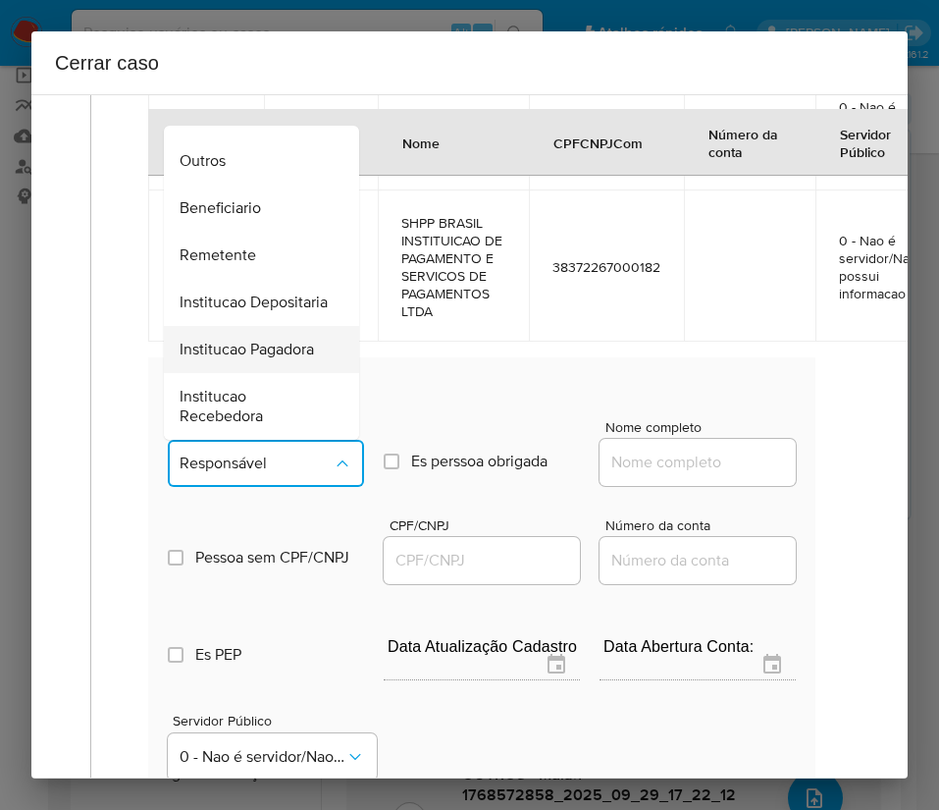
scroll to position [349, 0]
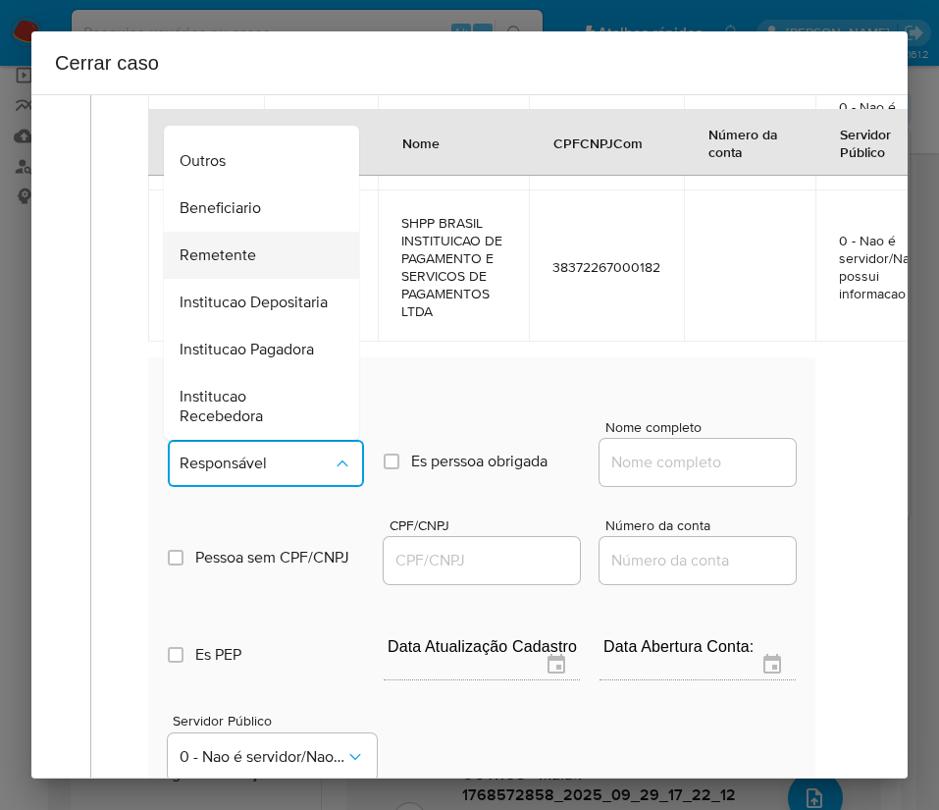
click at [247, 245] on span "Remetente" at bounding box center [218, 255] width 77 height 20
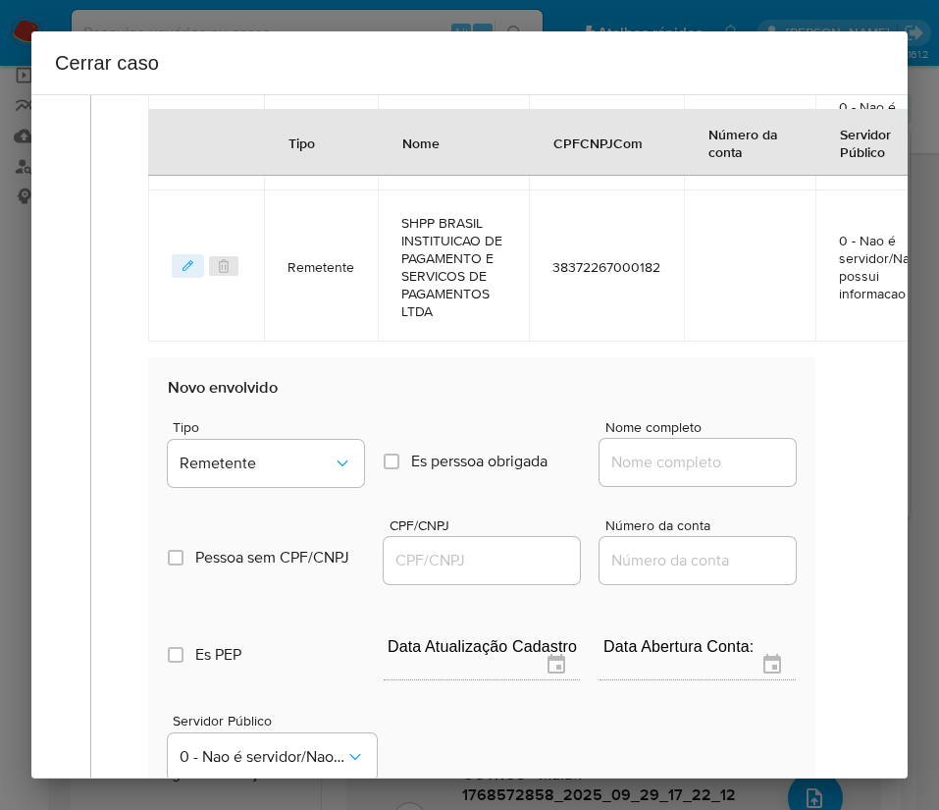
drag, startPoint x: 644, startPoint y: 492, endPoint x: 675, endPoint y: 502, distance: 32.9
click at [644, 475] on input "Nome completo" at bounding box center [698, 463] width 196 height 26
paste input "Priscila Daiane Da Silva Comercio Ltda, 61264538000106"
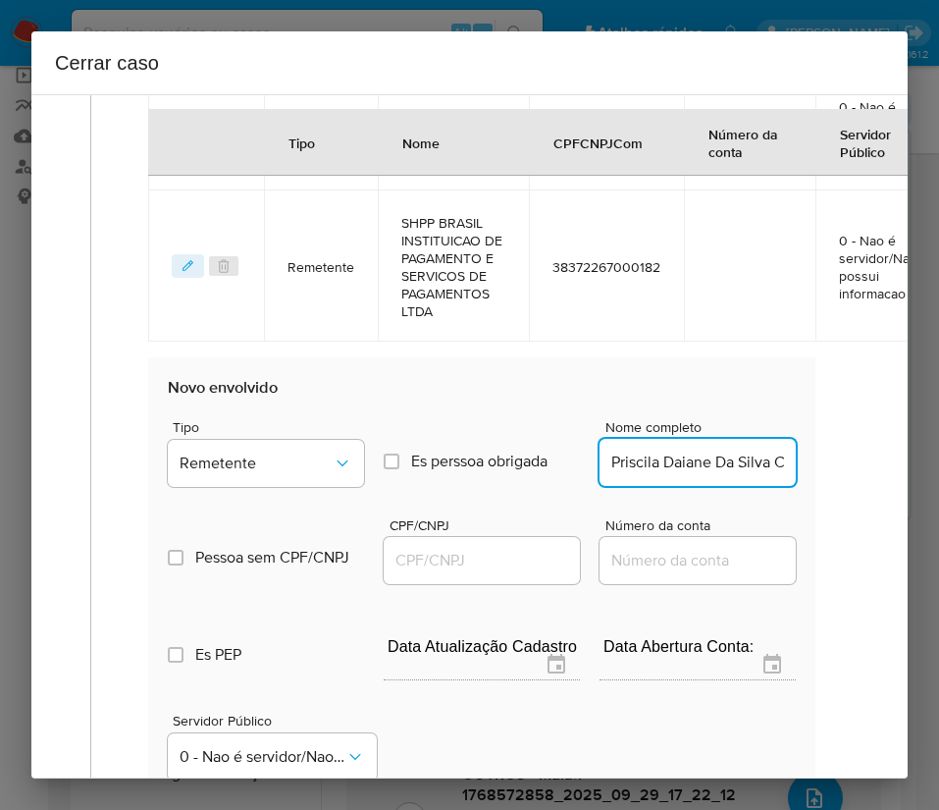
scroll to position [0, 230]
drag, startPoint x: 631, startPoint y: 502, endPoint x: 718, endPoint y: 504, distance: 87.4
click at [718, 475] on input "Priscila Daiane Da Silva Comercio Ltda, 61264538000106" at bounding box center [698, 463] width 196 height 26
drag, startPoint x: 625, startPoint y: 500, endPoint x: 836, endPoint y: 495, distance: 211.1
click at [836, 495] on div "Geral Data de início 01/08/2025 Data Fin 28/09/2025 Valor do crédito R$1.902.58…" at bounding box center [475, 172] width 770 height 1630
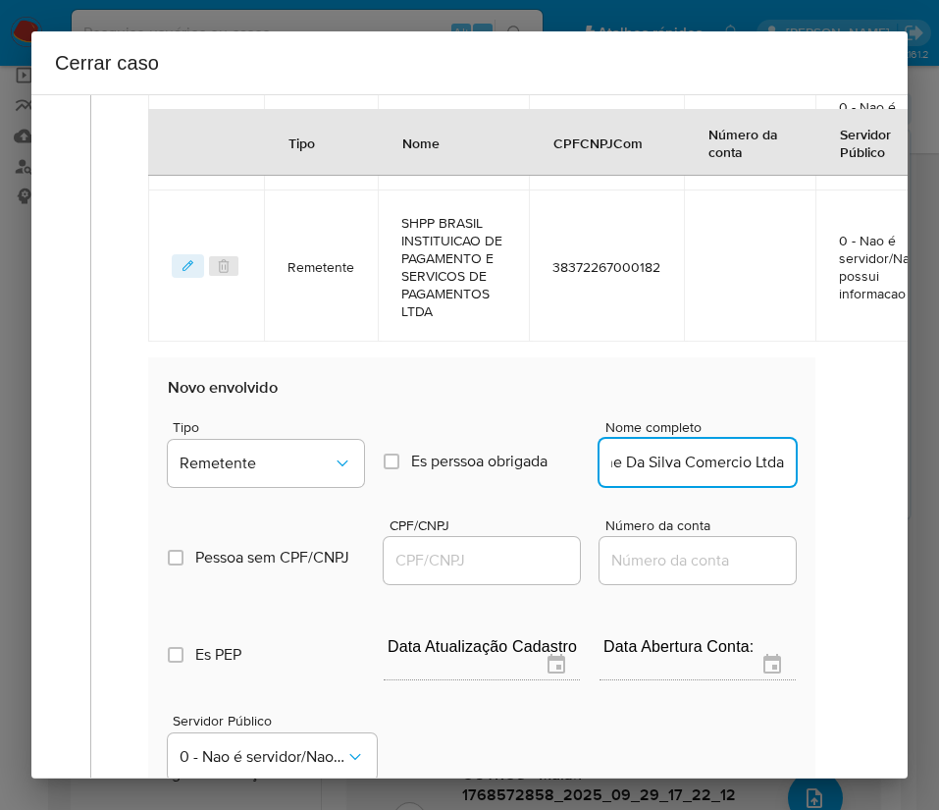
scroll to position [0, 96]
type input "Priscila Daiane Da Silva Comercio Ltda"
click at [436, 573] on input "CPF/CNPJ" at bounding box center [482, 561] width 196 height 26
paste input "61264538000106"
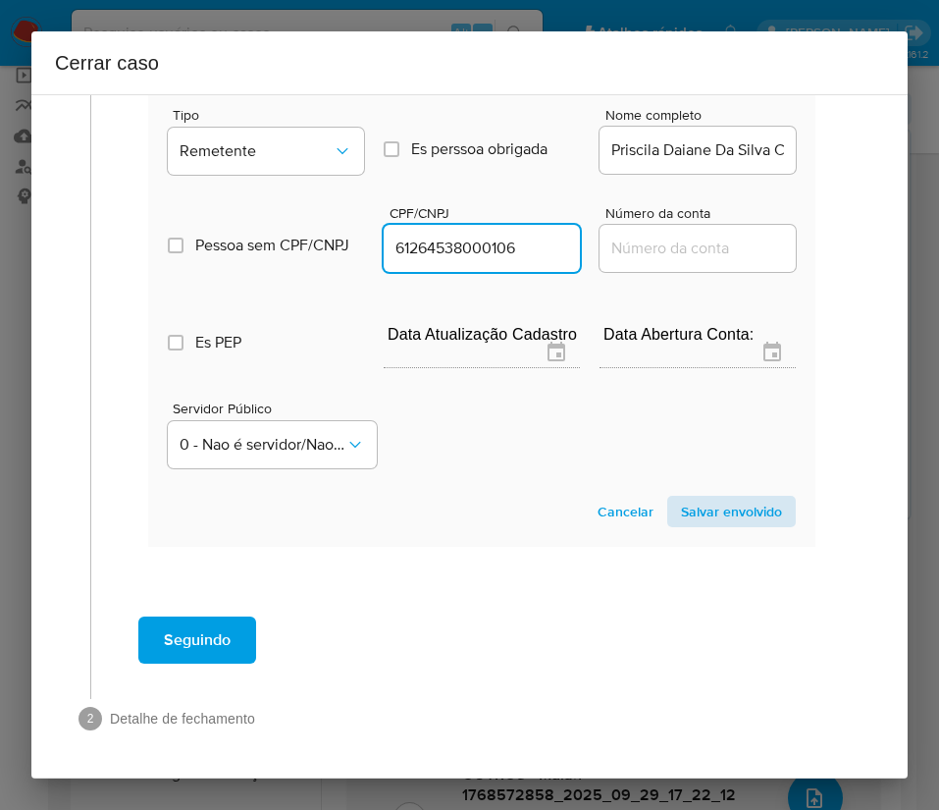
type input "61264538000106"
click at [741, 498] on span "Salvar envolvido" at bounding box center [731, 511] width 101 height 27
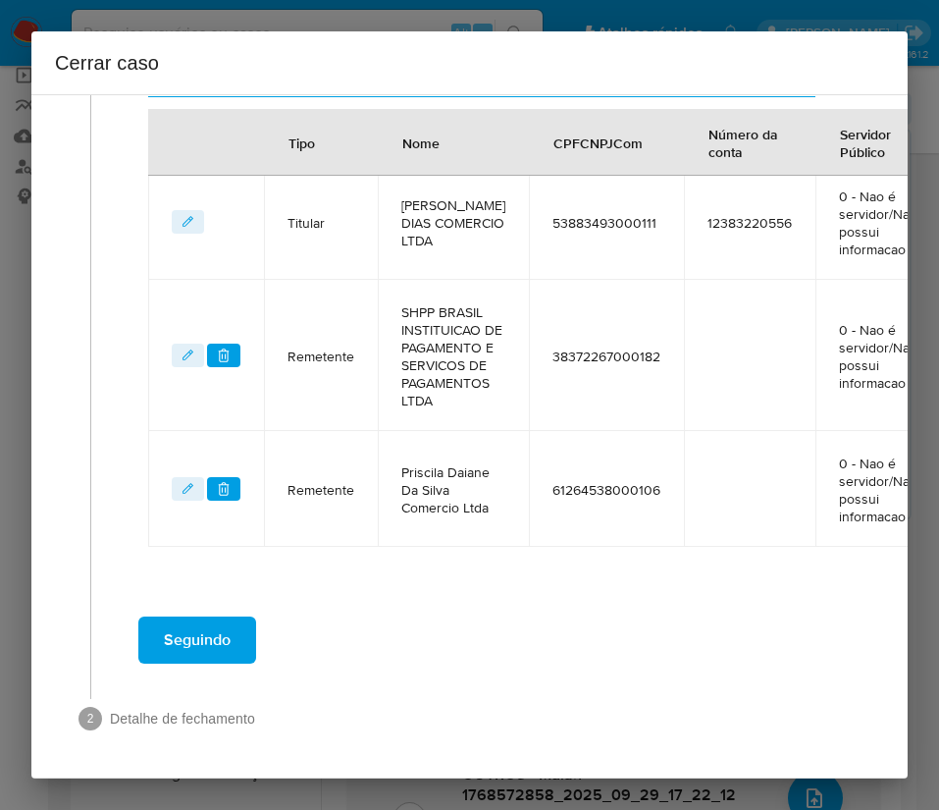
scroll to position [336, 0]
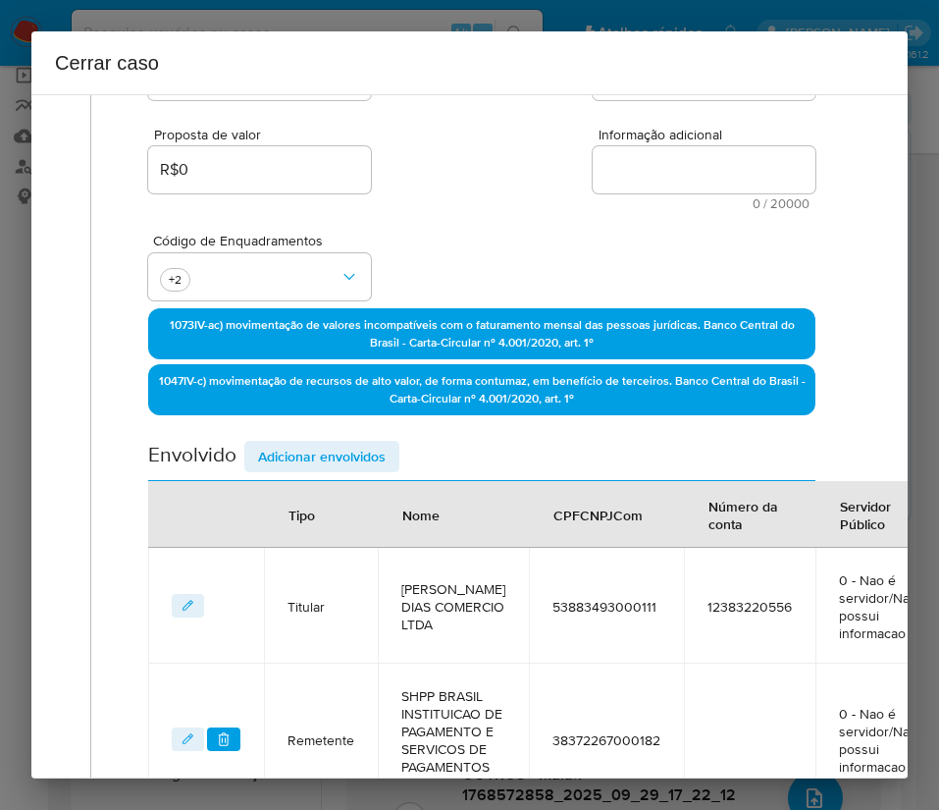
click at [346, 466] on span "Adicionar envolvidos" at bounding box center [322, 456] width 128 height 27
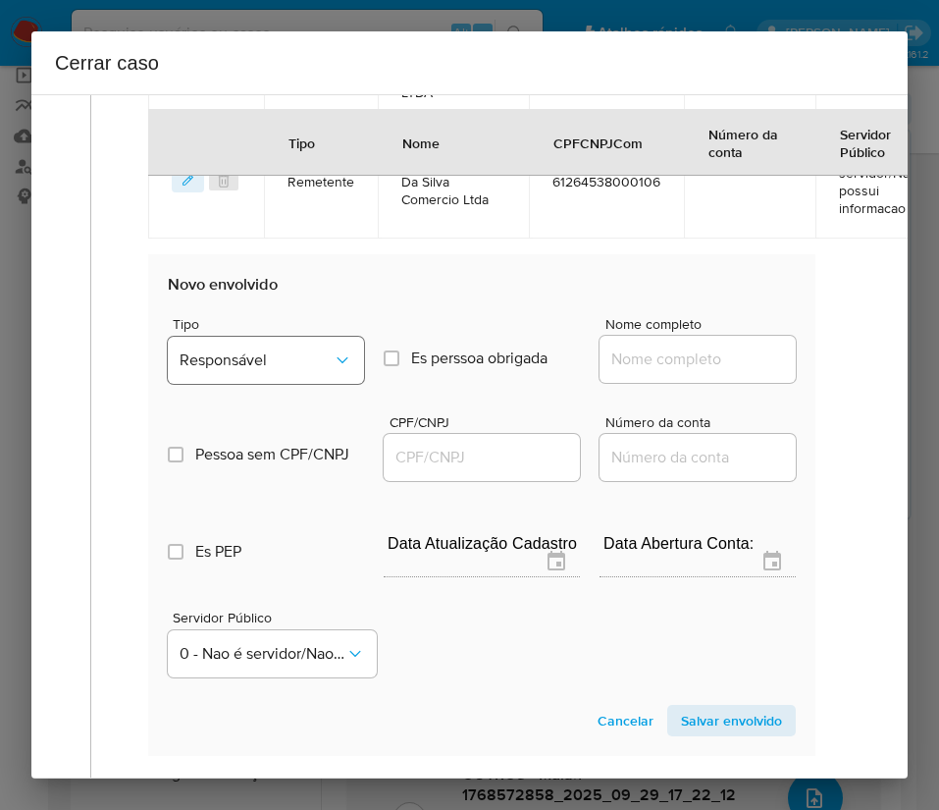
scroll to position [1072, 0]
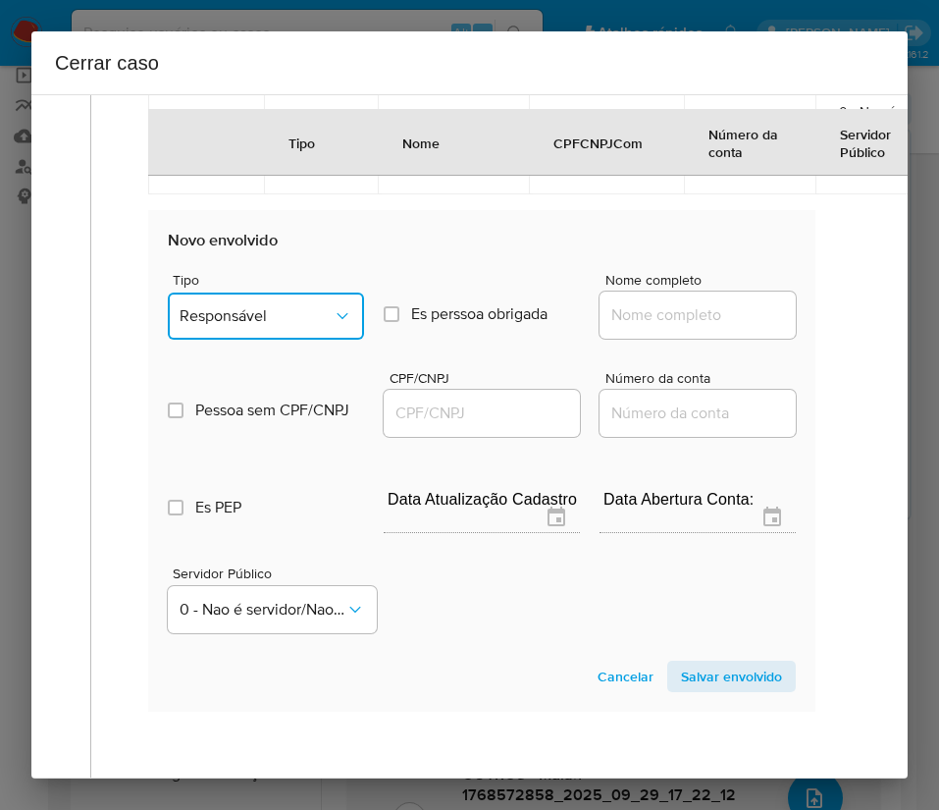
click at [280, 326] on span "Responsável" at bounding box center [256, 316] width 153 height 20
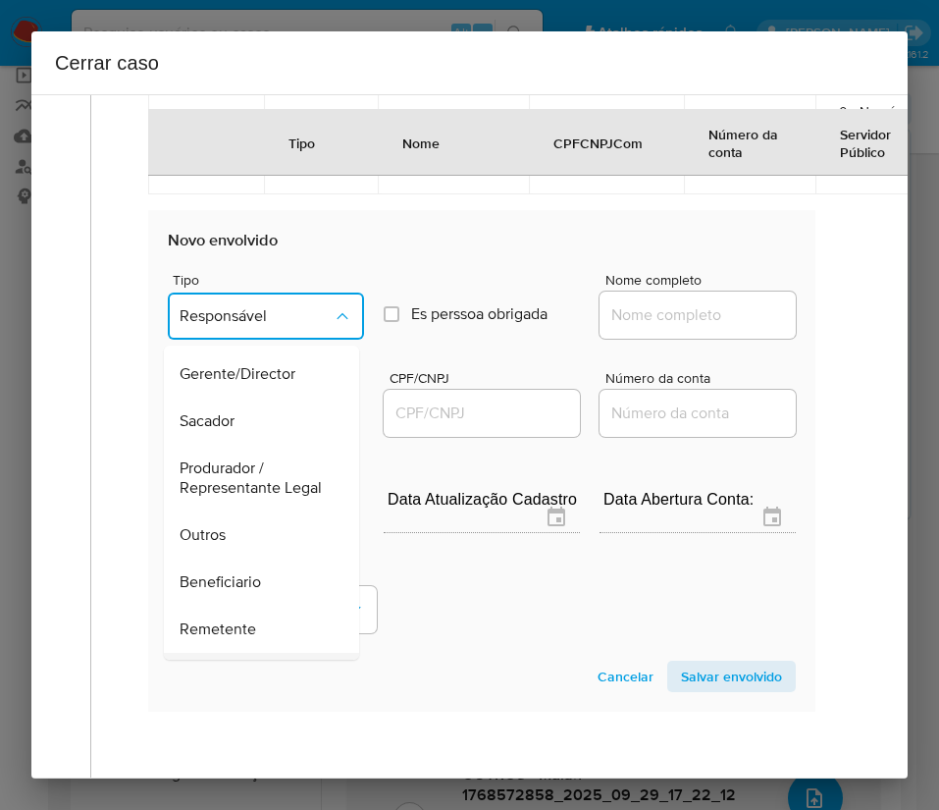
scroll to position [294, 0]
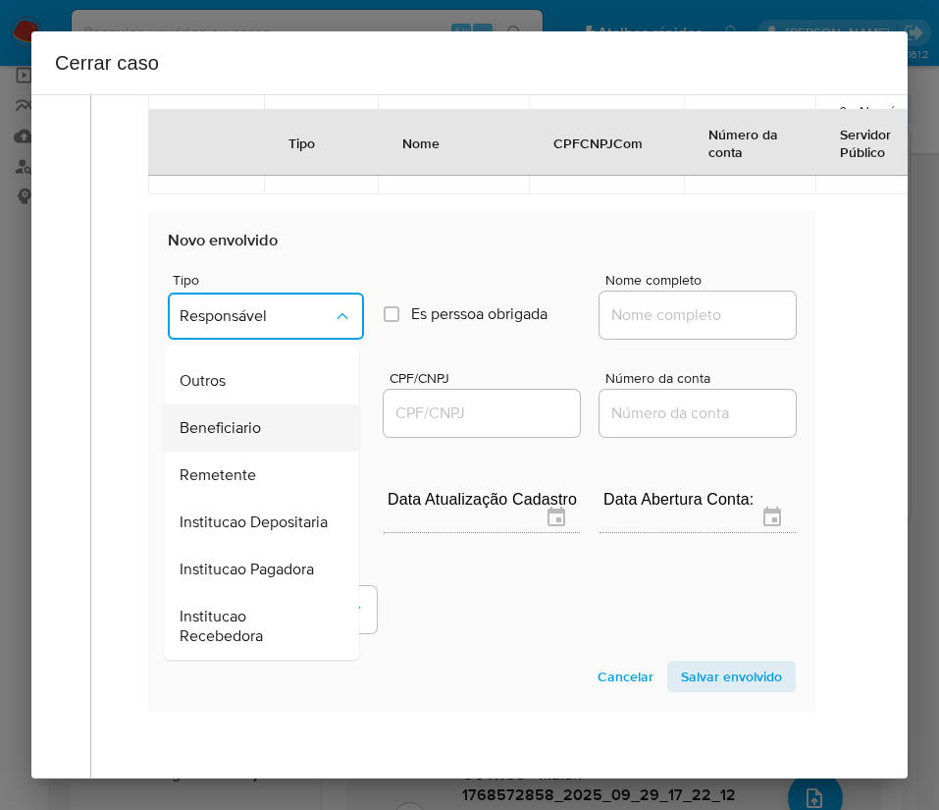
click at [238, 438] on span "Beneficiario" at bounding box center [220, 428] width 81 height 20
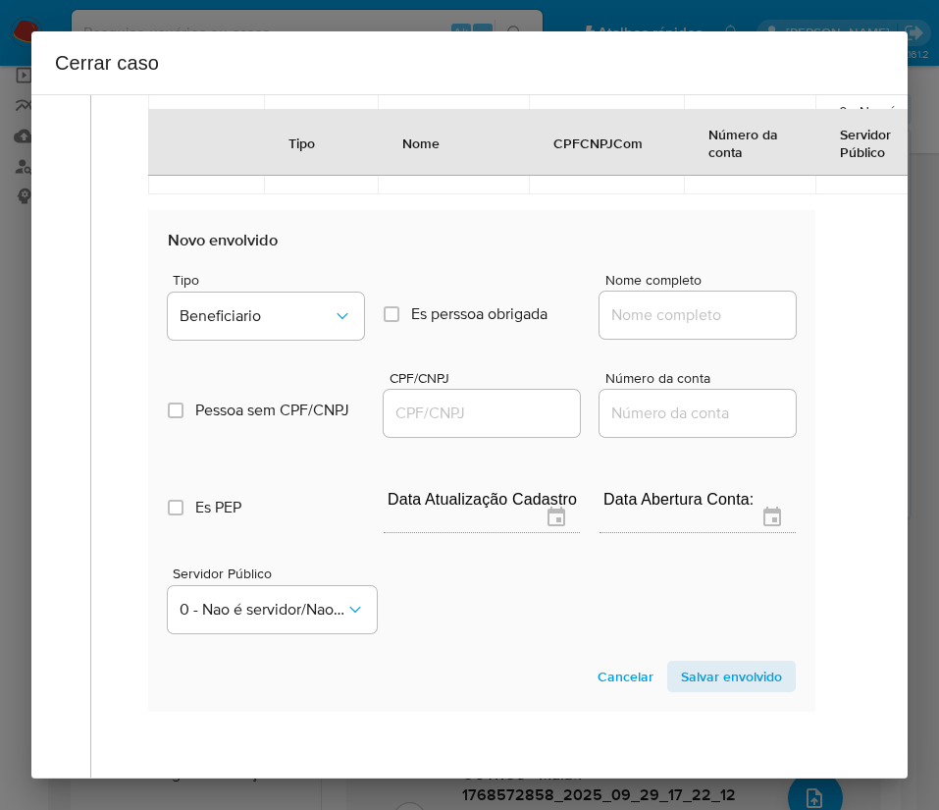
click at [661, 328] on input "Nome completo" at bounding box center [698, 315] width 196 height 26
paste input "Facilita Instituição De Pagamentos Sa, 10789035000105"
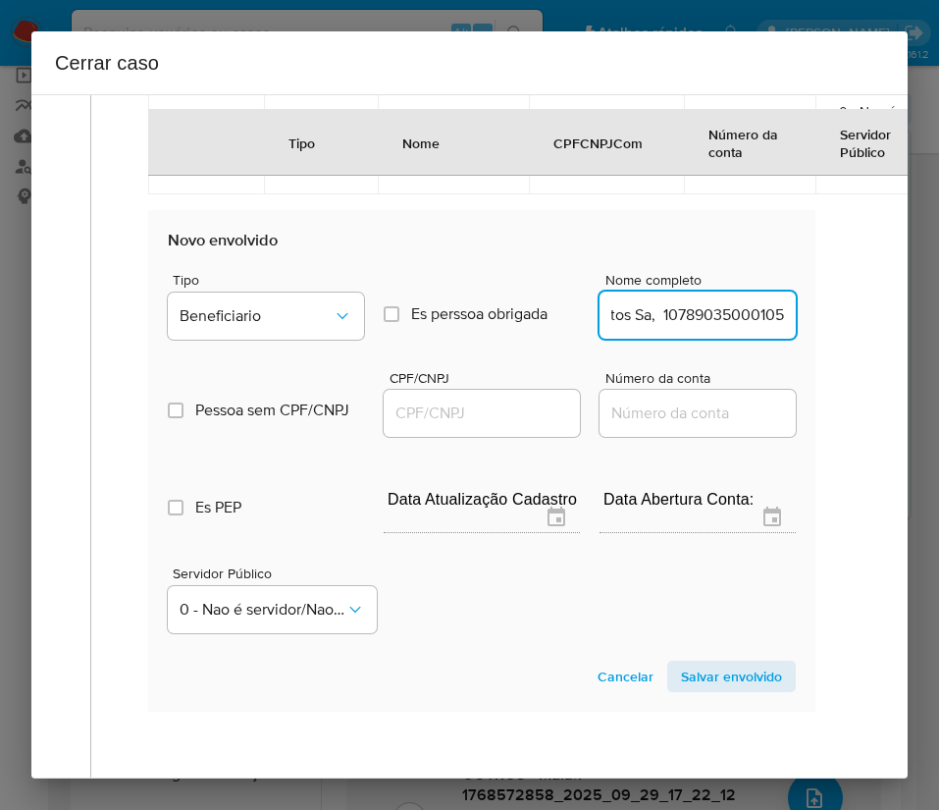
scroll to position [1072, 39]
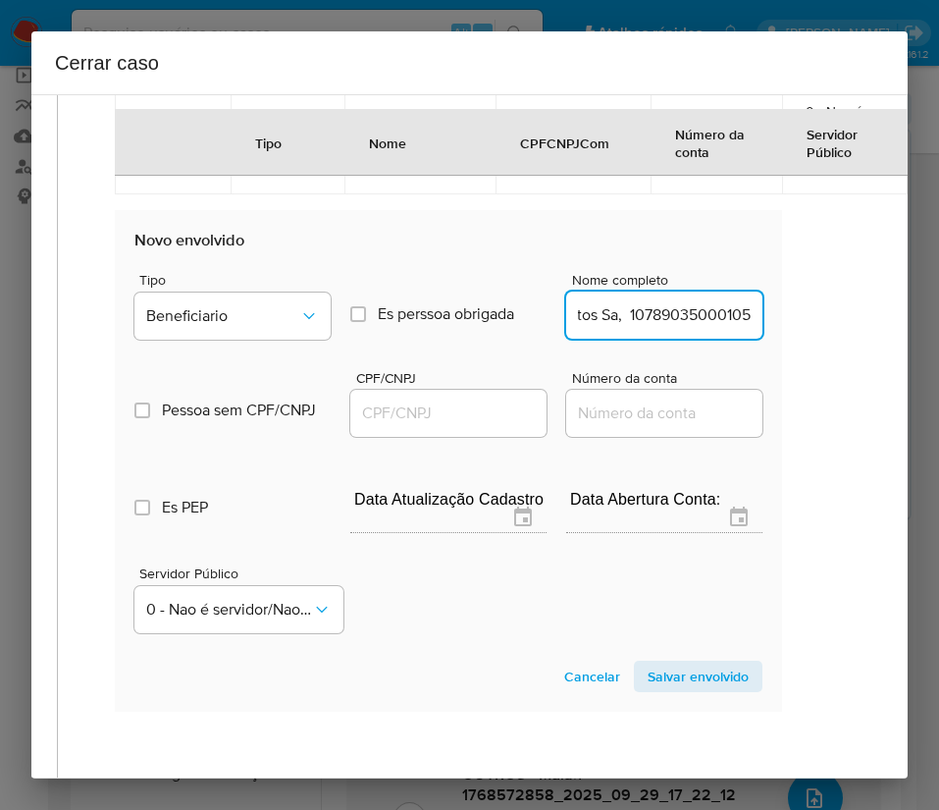
drag, startPoint x: 628, startPoint y: 357, endPoint x: 902, endPoint y: 355, distance: 273.8
click at [902, 355] on div "1 Informação completa Geral Data de início 01/08/2025 Data Fin 28/09/2025 Valor…" at bounding box center [469, 436] width 876 height 684
type input "Facilita Instituição De Pagamentos Sa"
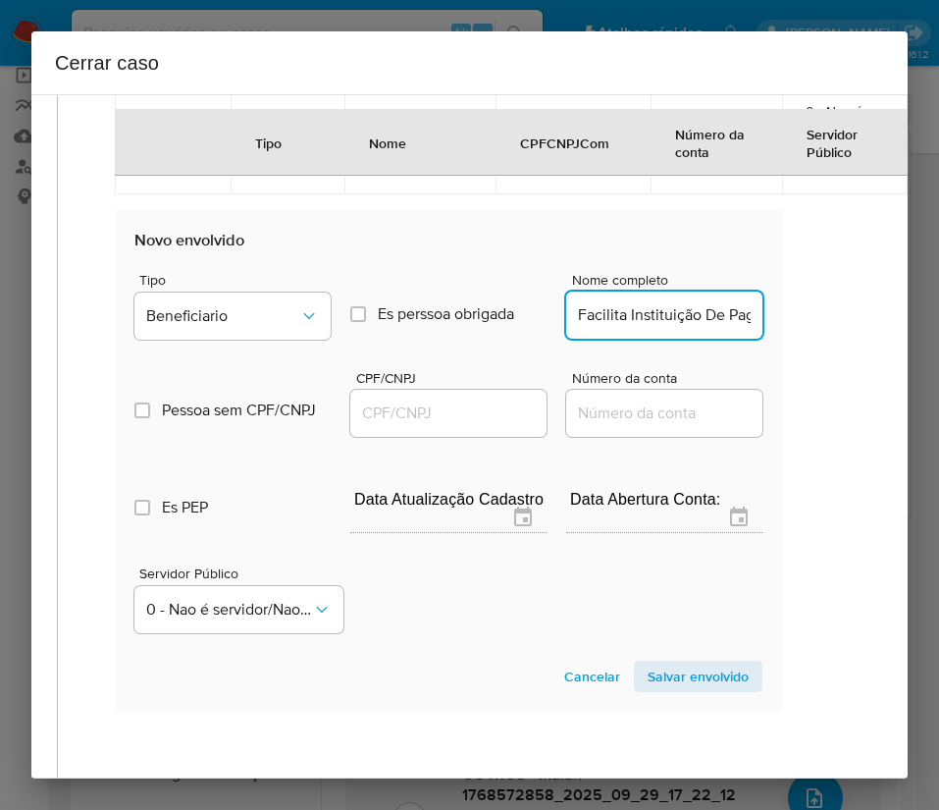
click at [426, 426] on input "CPF/CNPJ" at bounding box center [448, 413] width 196 height 26
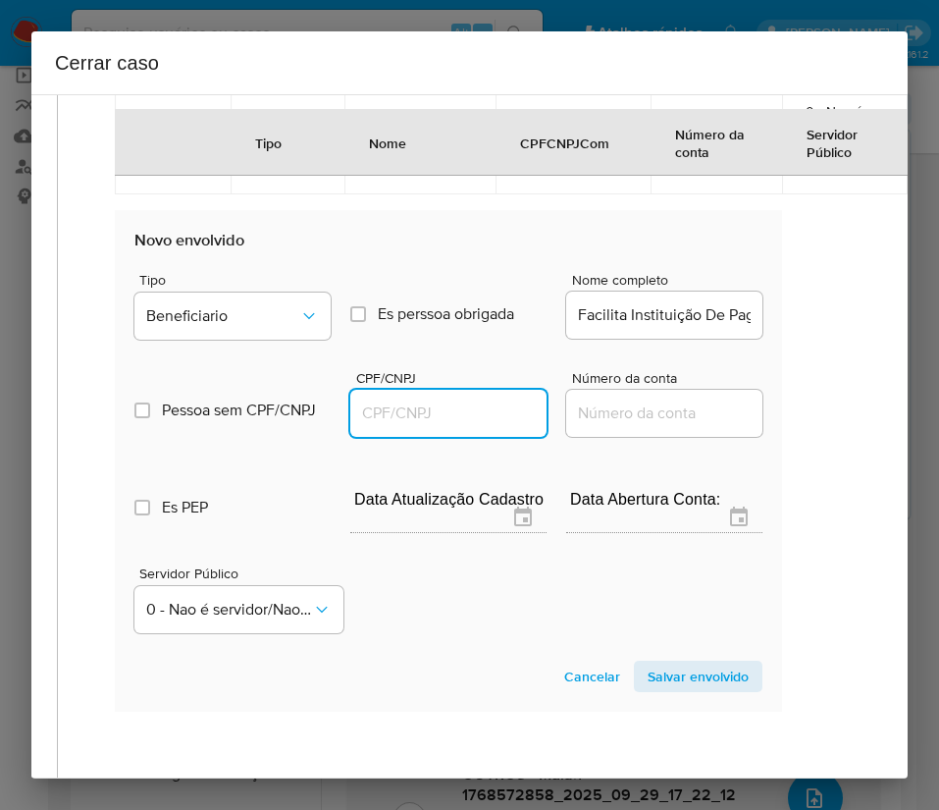
paste input "10789035000105"
type input "10789035000105"
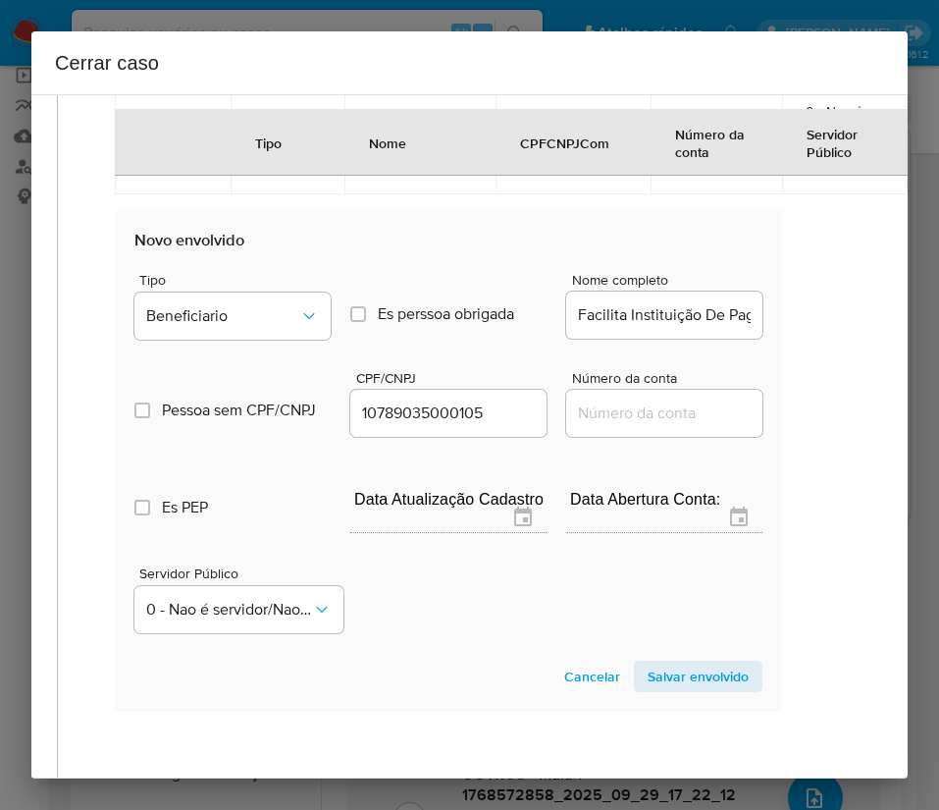
click at [708, 690] on span "Salvar envolvido" at bounding box center [698, 676] width 101 height 27
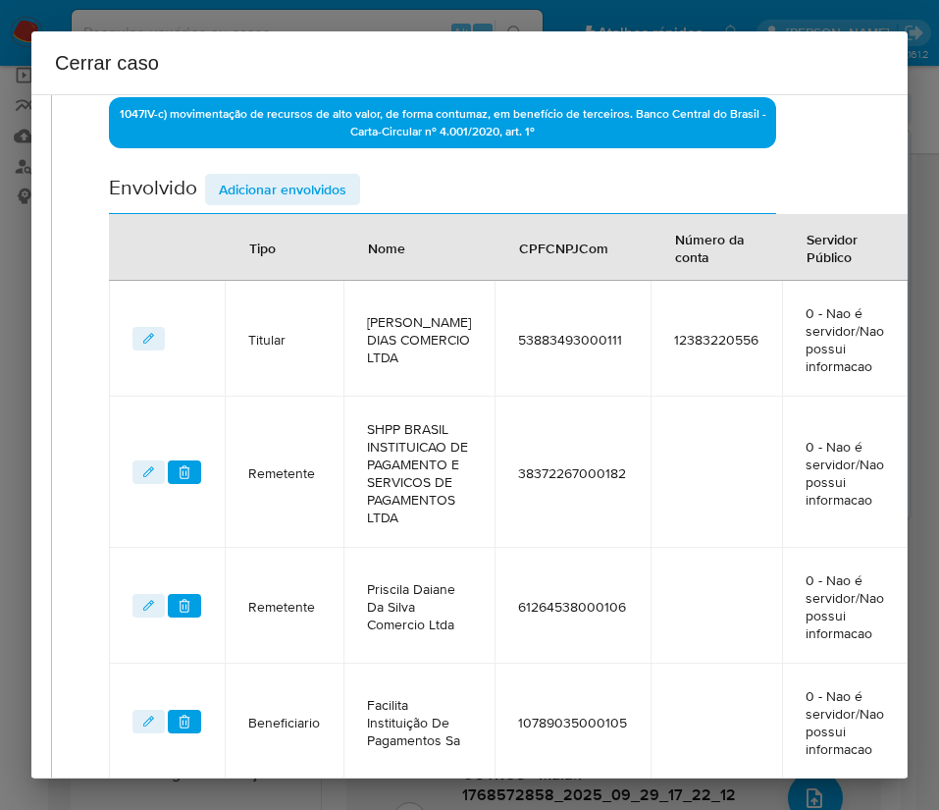
scroll to position [599, 39]
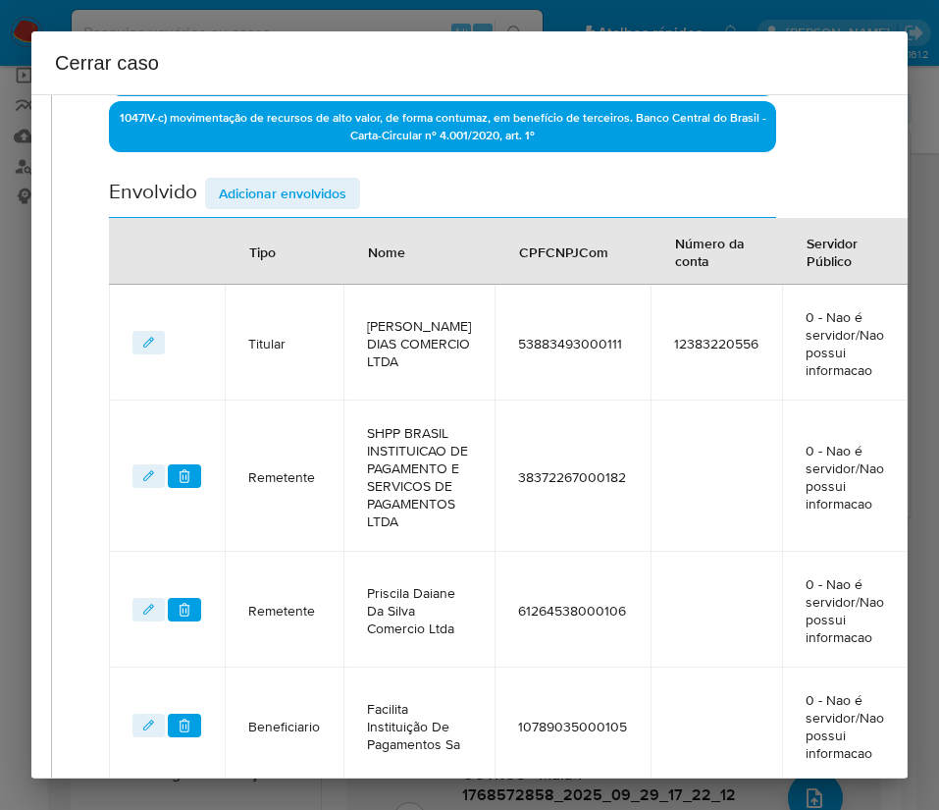
click at [311, 206] on span "Adicionar envolvidos" at bounding box center [283, 193] width 128 height 27
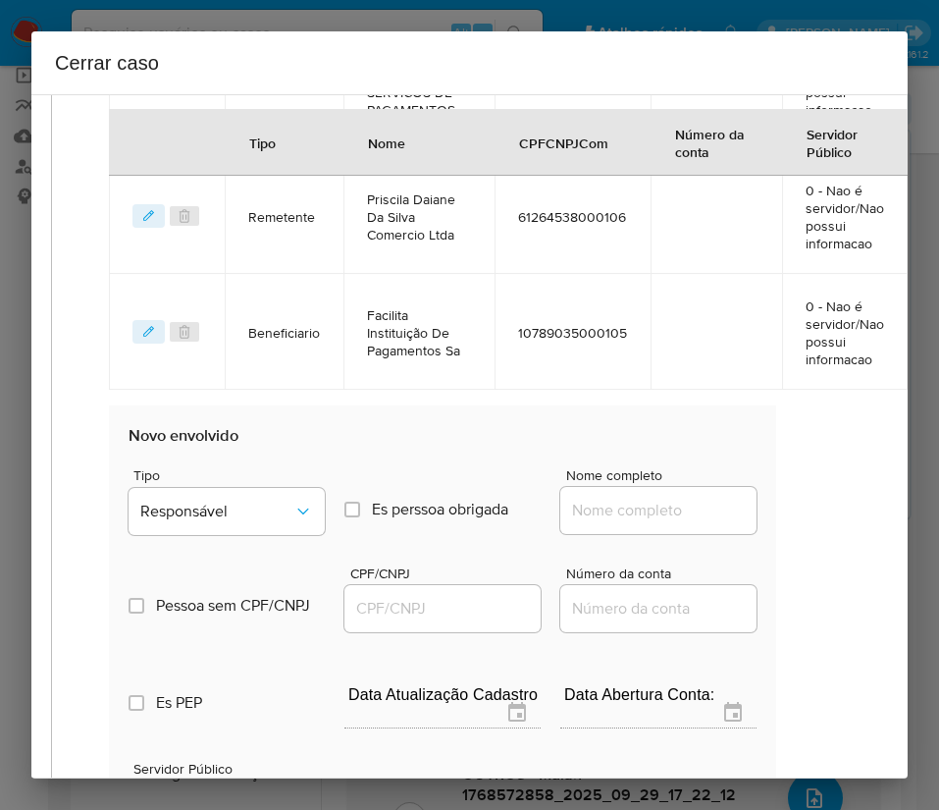
scroll to position [1040, 39]
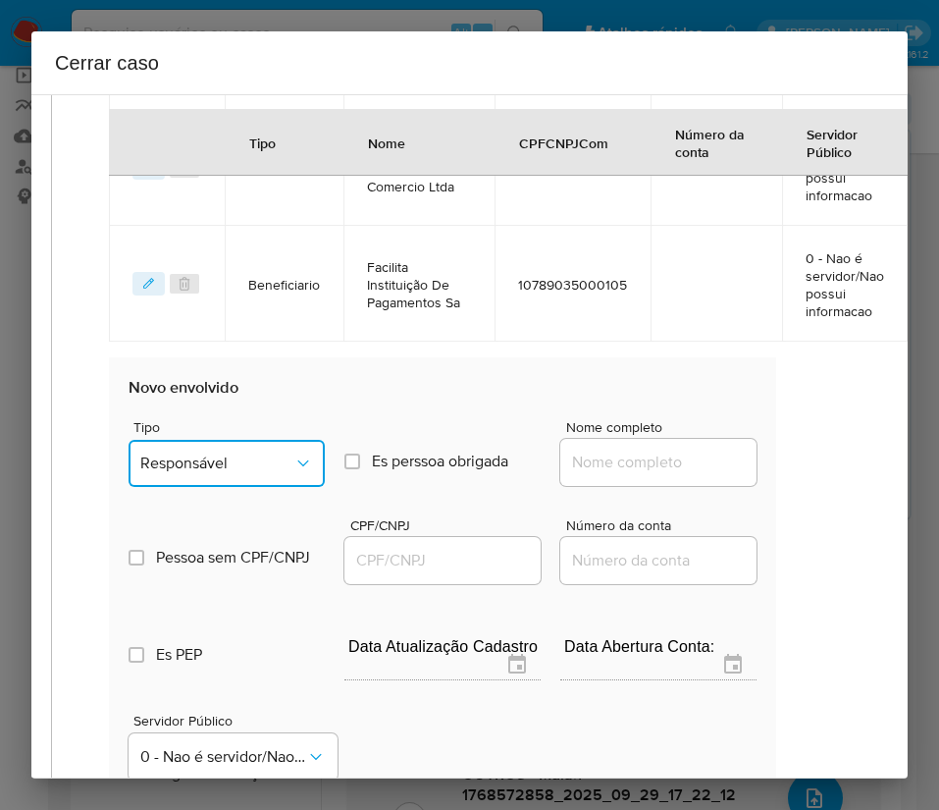
click at [201, 473] on span "Responsável" at bounding box center [216, 463] width 153 height 20
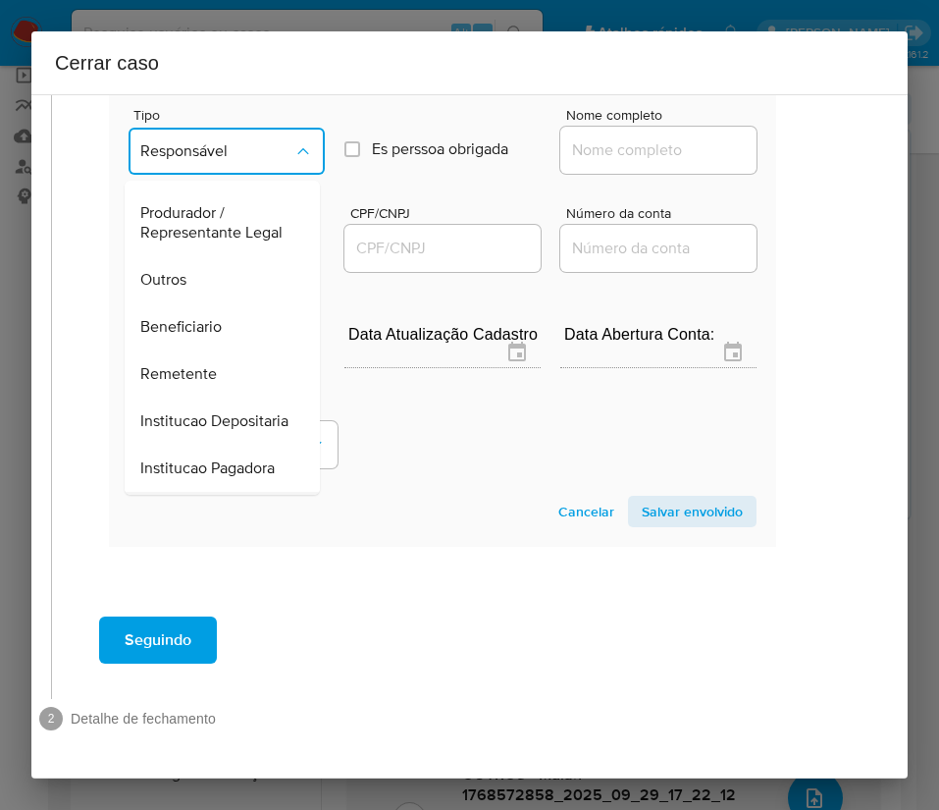
scroll to position [349, 0]
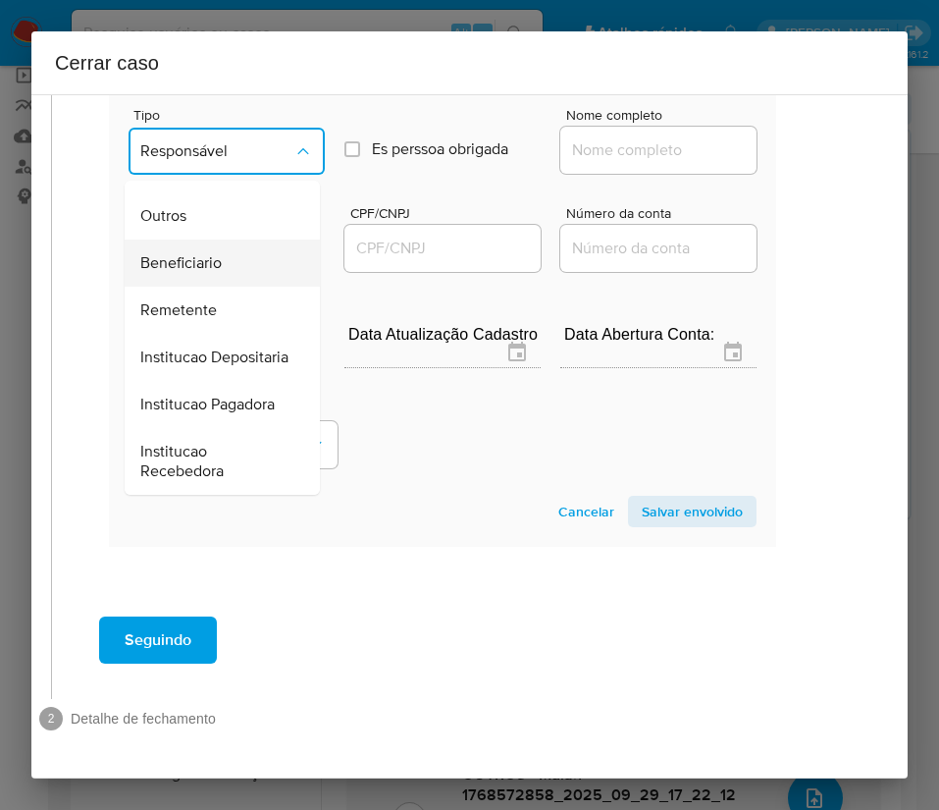
click at [189, 253] on span "Beneficiario" at bounding box center [180, 263] width 81 height 20
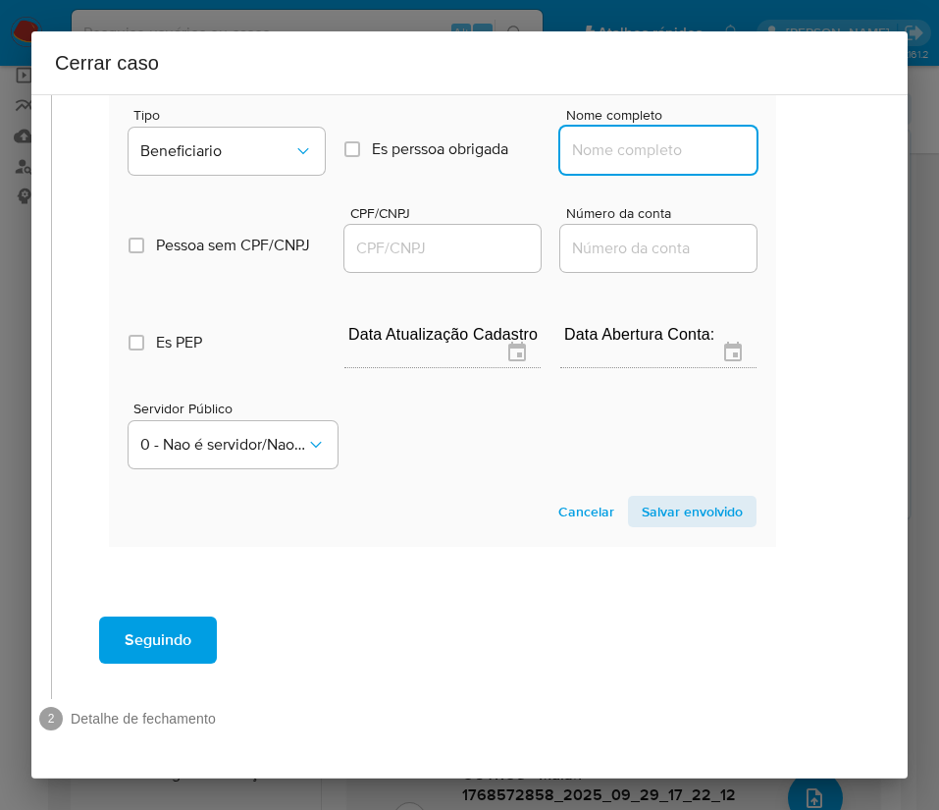
click at [634, 137] on input "Nome completo" at bounding box center [658, 150] width 196 height 26
paste input "F.A7 Representação. Comércio De Produtos Ltda, 48104728000190"
drag, startPoint x: 591, startPoint y: 129, endPoint x: 804, endPoint y: 120, distance: 213.2
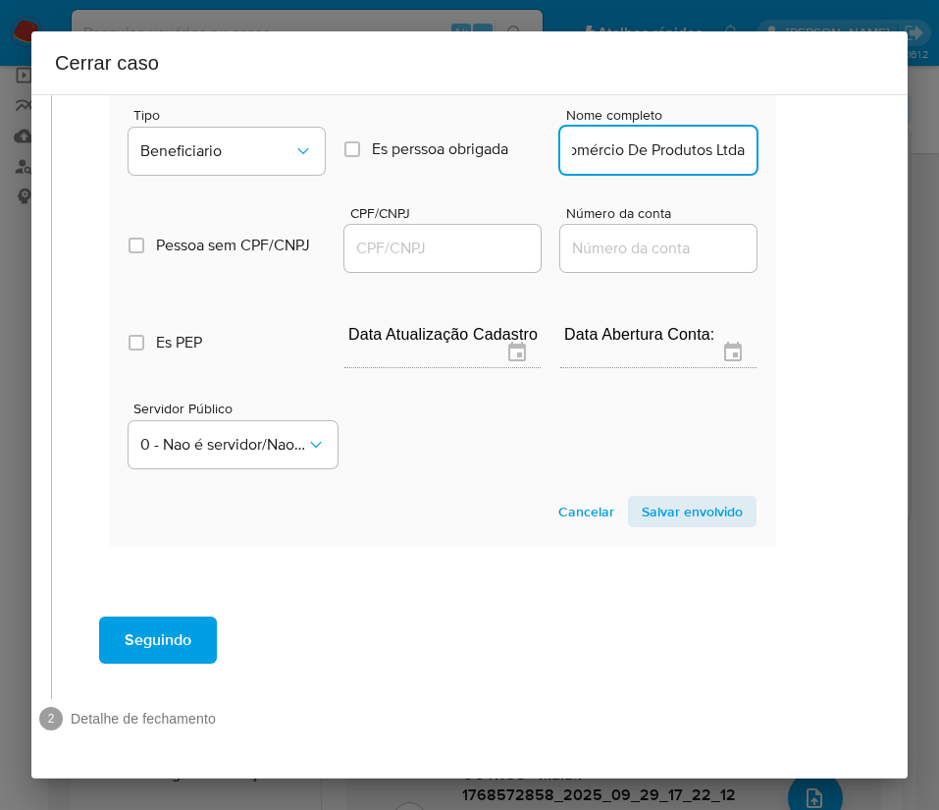
scroll to position [0, 166]
type input "F.A7 Representação. Comércio De Produtos Ltda"
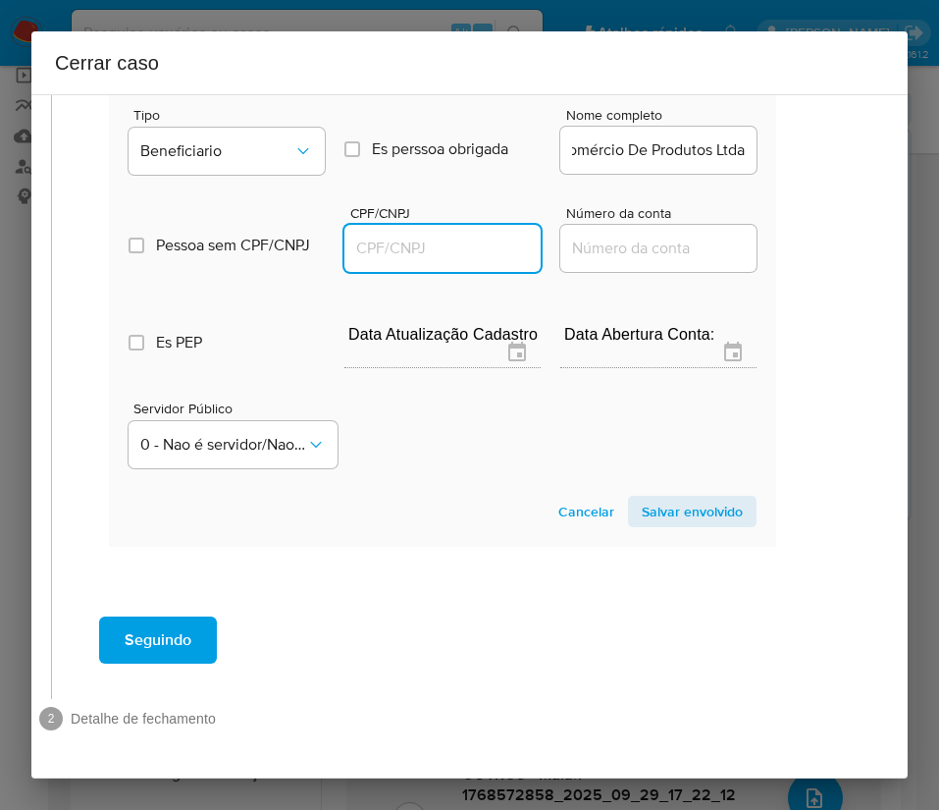
scroll to position [0, 0]
click at [426, 236] on input "CPF/CNPJ" at bounding box center [443, 249] width 196 height 26
paste input "48104728000190"
type input "48104728000190"
click at [646, 498] on span "Salvar envolvido" at bounding box center [692, 511] width 101 height 27
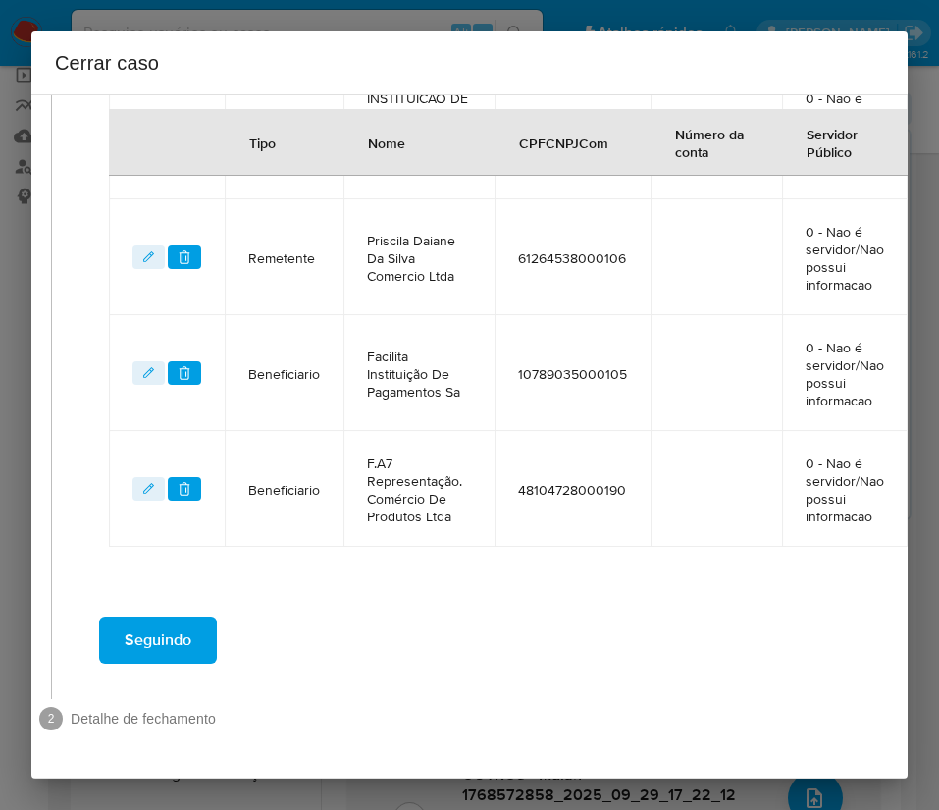
scroll to position [991, 39]
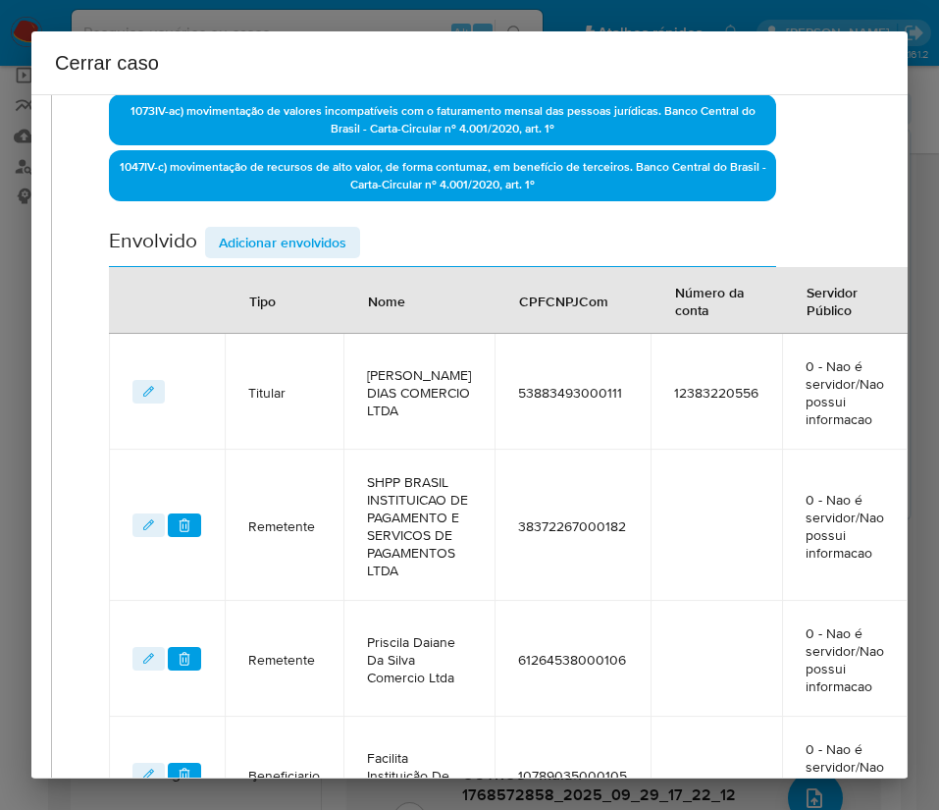
click at [283, 233] on span "Adicionar envolvidos" at bounding box center [283, 242] width 128 height 27
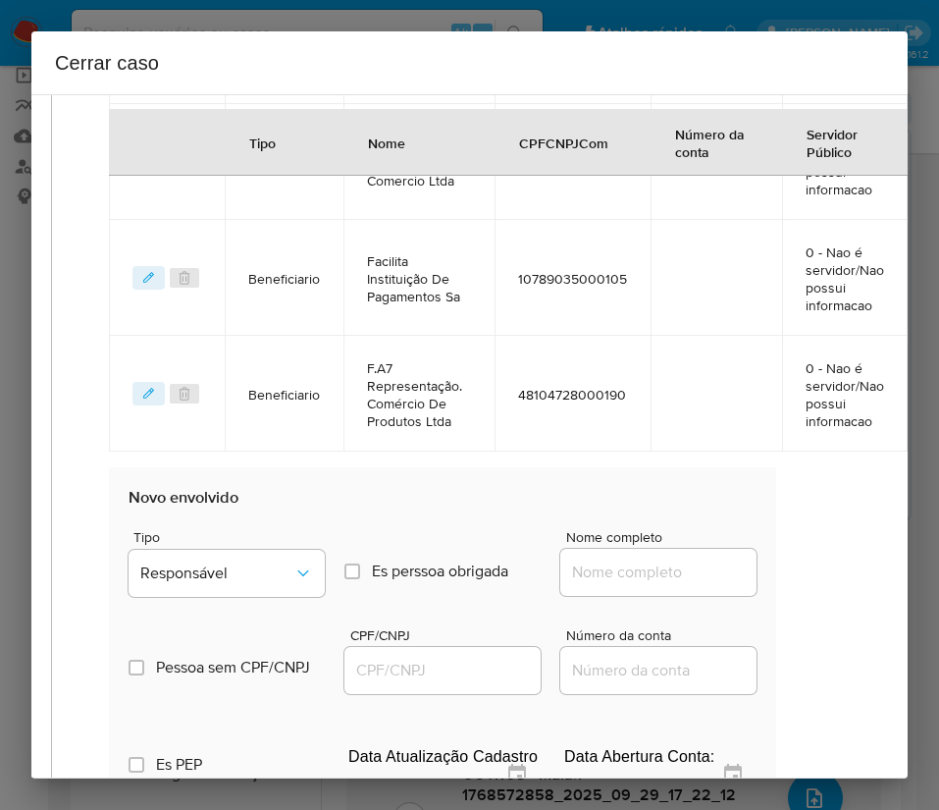
scroll to position [1139, 39]
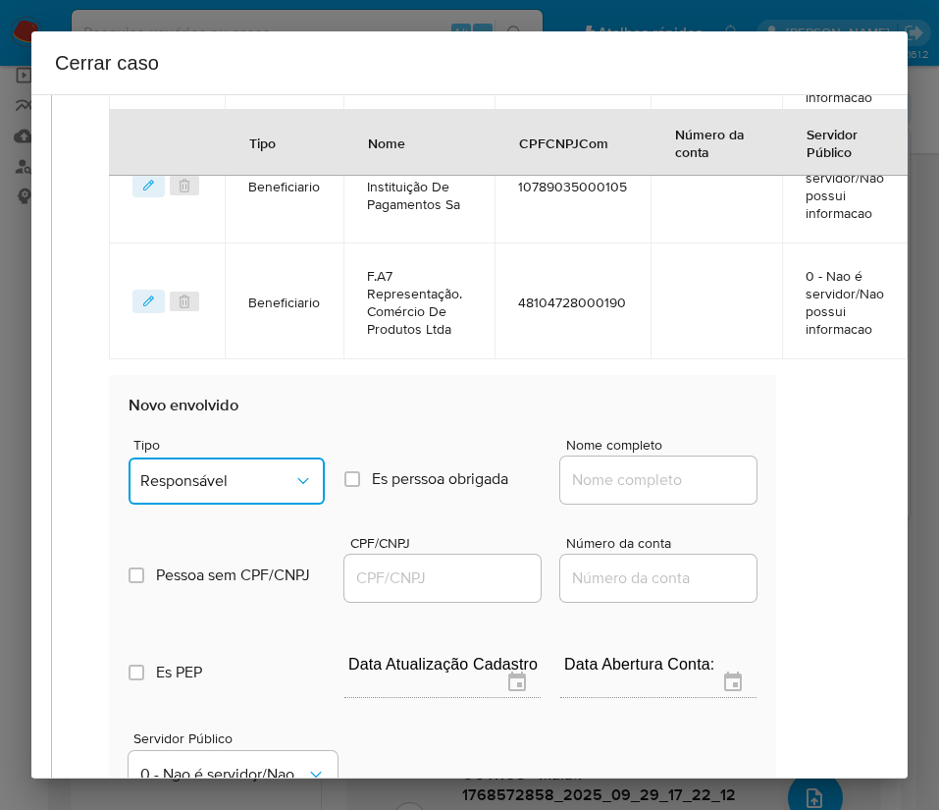
click at [234, 491] on span "Responsável" at bounding box center [216, 481] width 153 height 20
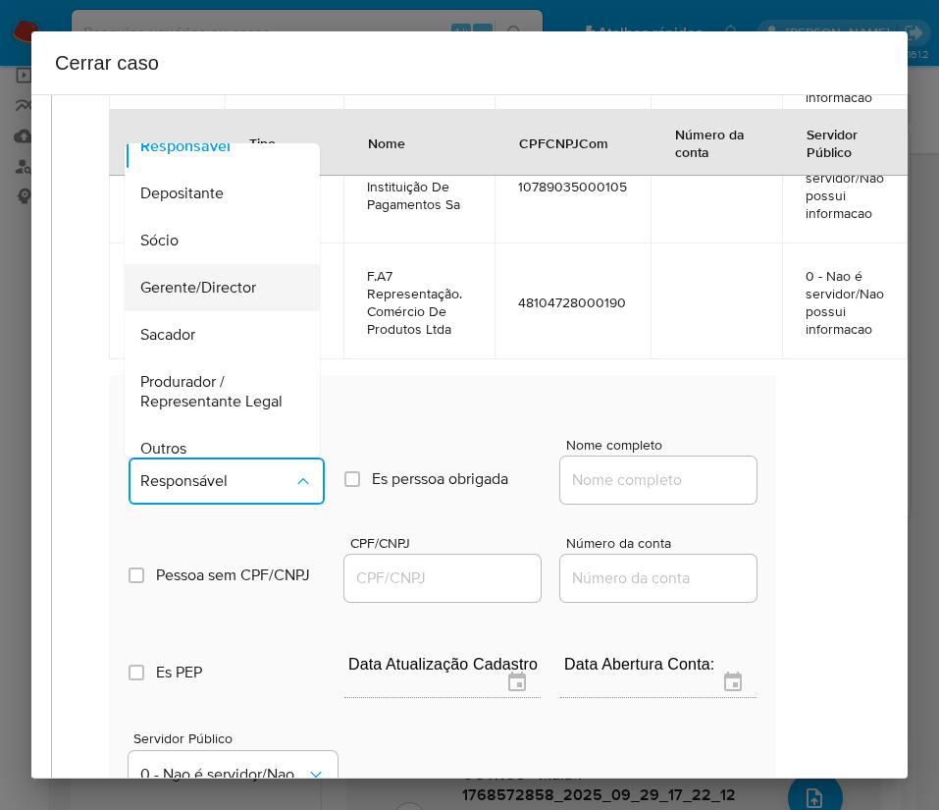
scroll to position [0, 0]
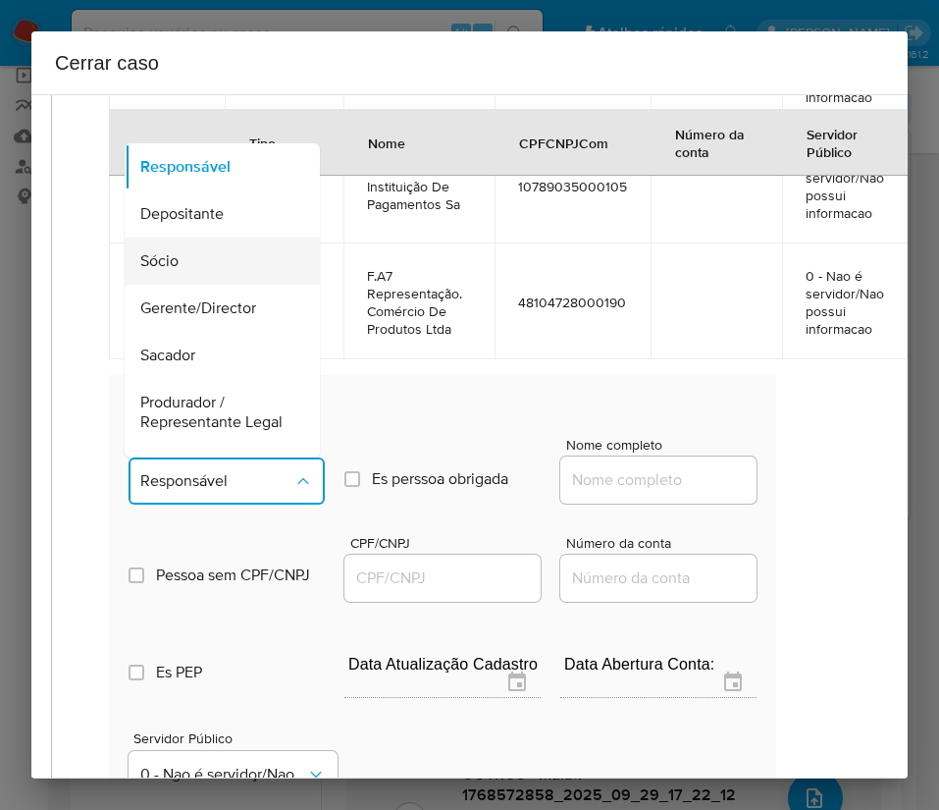
click at [175, 271] on span "Sócio" at bounding box center [159, 261] width 38 height 20
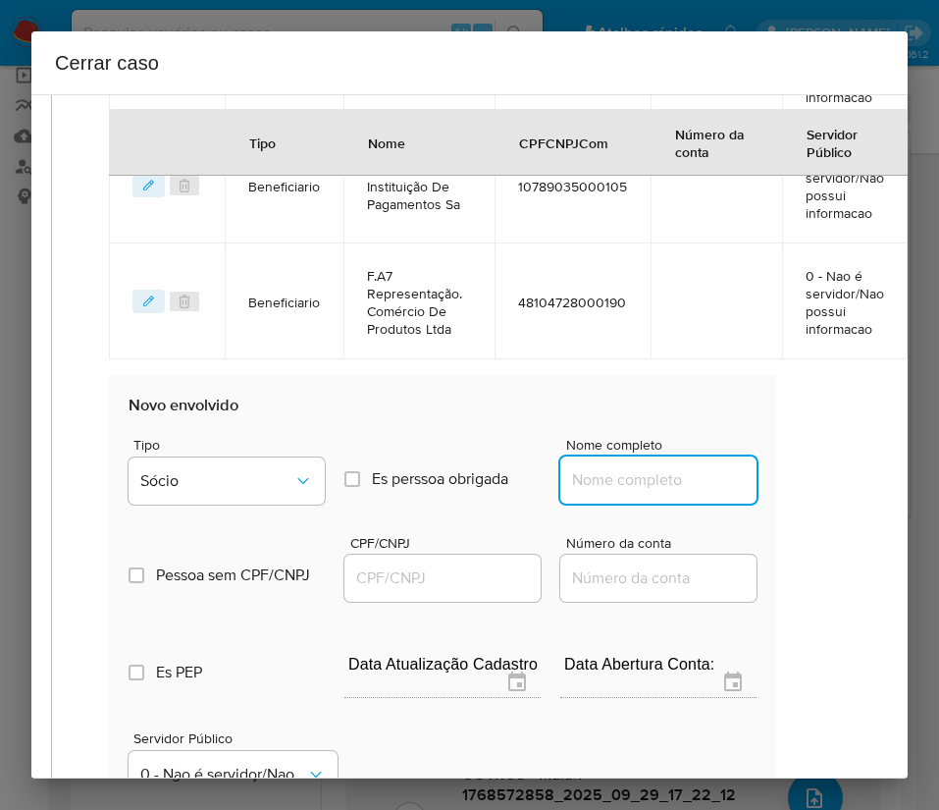
click at [613, 493] on input "Nome completo" at bounding box center [658, 480] width 196 height 26
paste input "DOUGLAS DA SILVA DIAS, 44552104829"
drag, startPoint x: 611, startPoint y: 506, endPoint x: 793, endPoint y: 504, distance: 181.6
click at [793, 504] on div "Geral Data de início 01/08/2025 Data Fin 28/09/2025 Valor do crédito R$1.902.58…" at bounding box center [436, 16] width 770 height 1978
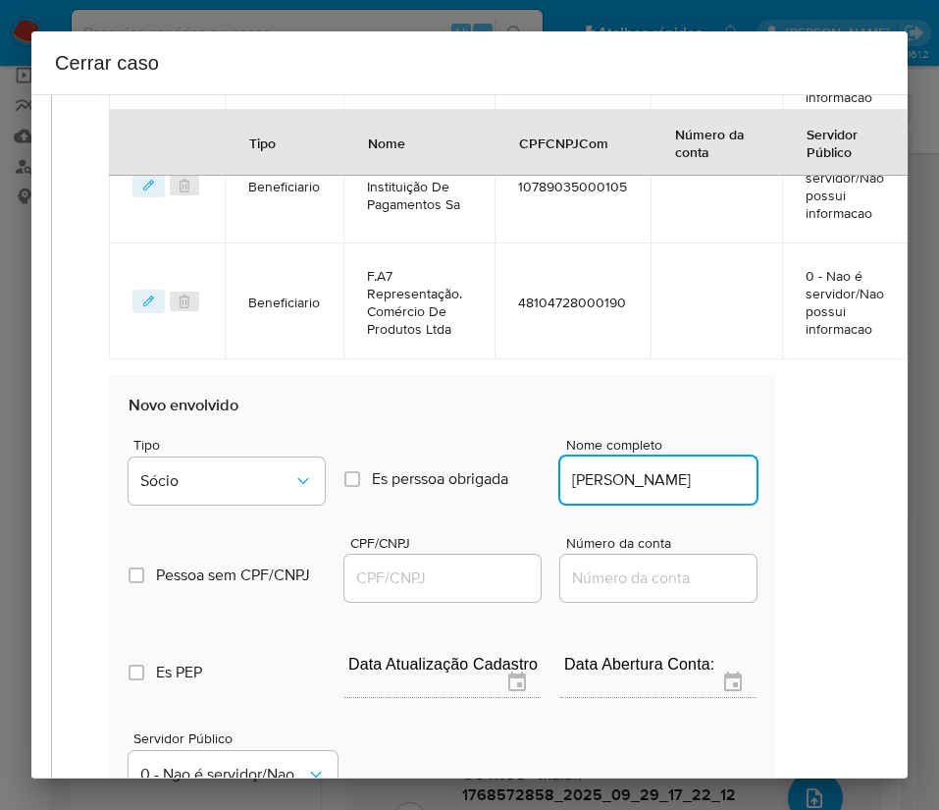
scroll to position [0, 10]
type input "DOUGLAS DA SILVA DIAS"
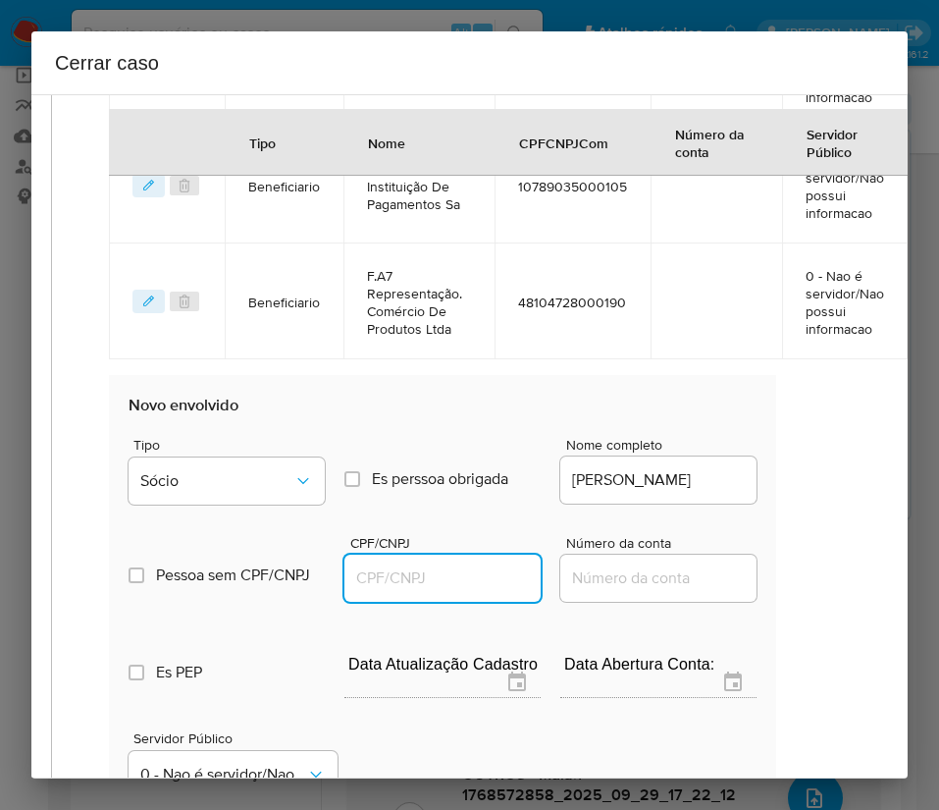
scroll to position [0, 0]
click at [433, 590] on input "CPF/CNPJ" at bounding box center [443, 578] width 196 height 26
paste input "44552104829"
type input "44552104829"
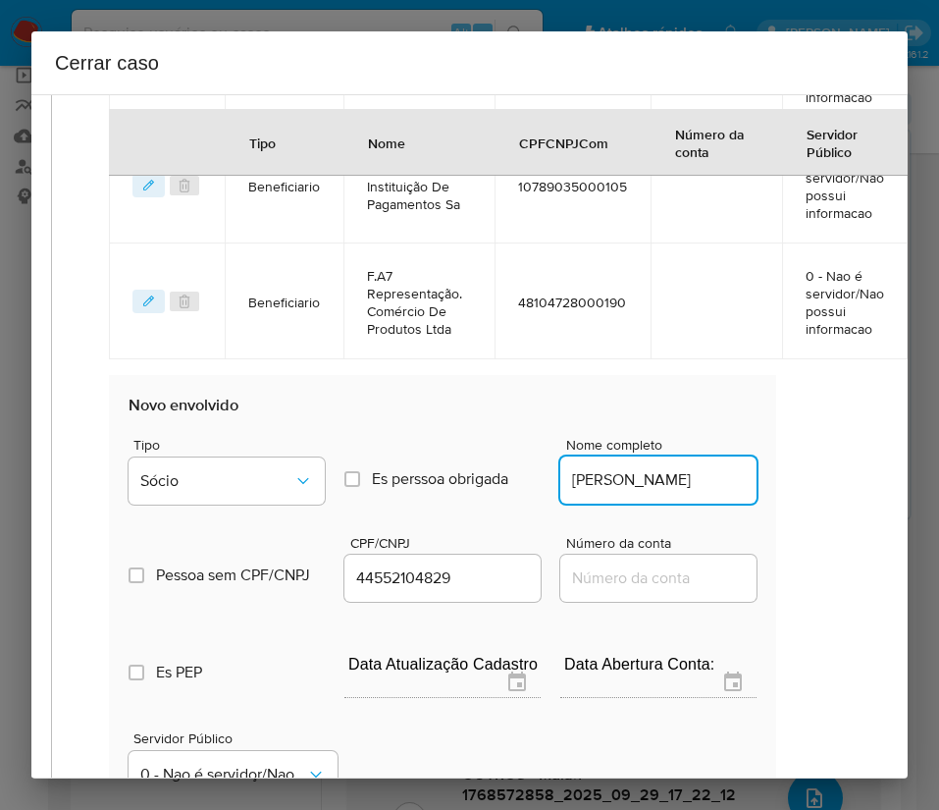
scroll to position [0, 10]
drag, startPoint x: 719, startPoint y: 506, endPoint x: 790, endPoint y: 506, distance: 70.7
click at [795, 506] on div "Geral Data de início 01/08/2025 Data Fin 28/09/2025 Valor do crédito R$1.902.58…" at bounding box center [436, 16] width 770 height 1978
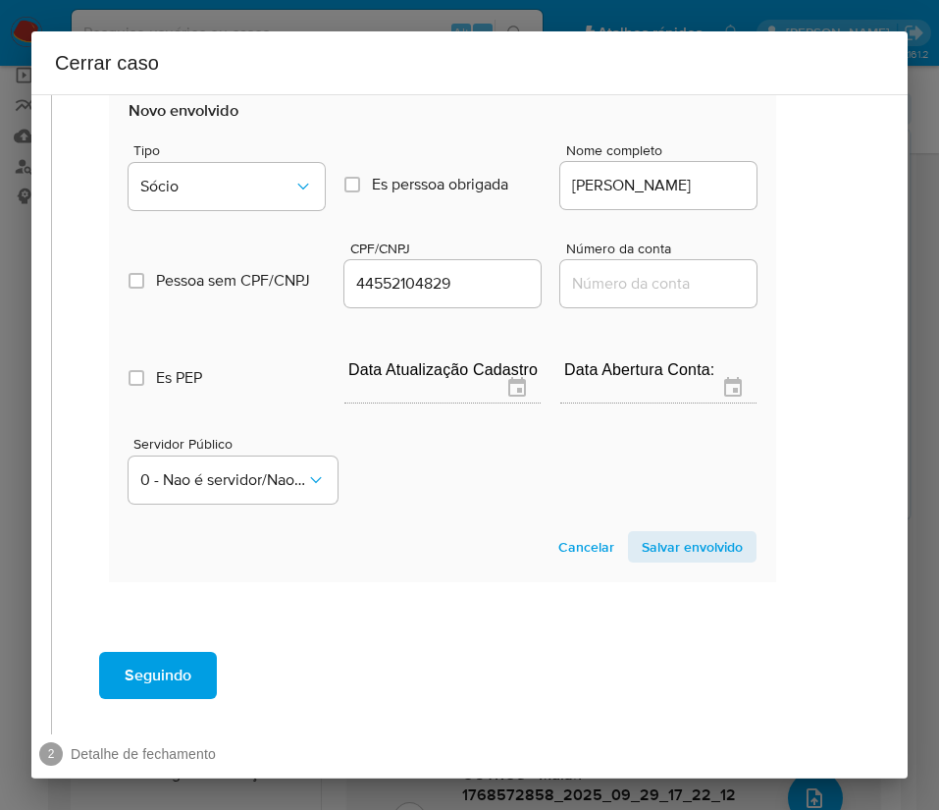
scroll to position [0, 0]
click at [652, 560] on span "Salvar envolvido" at bounding box center [692, 546] width 101 height 27
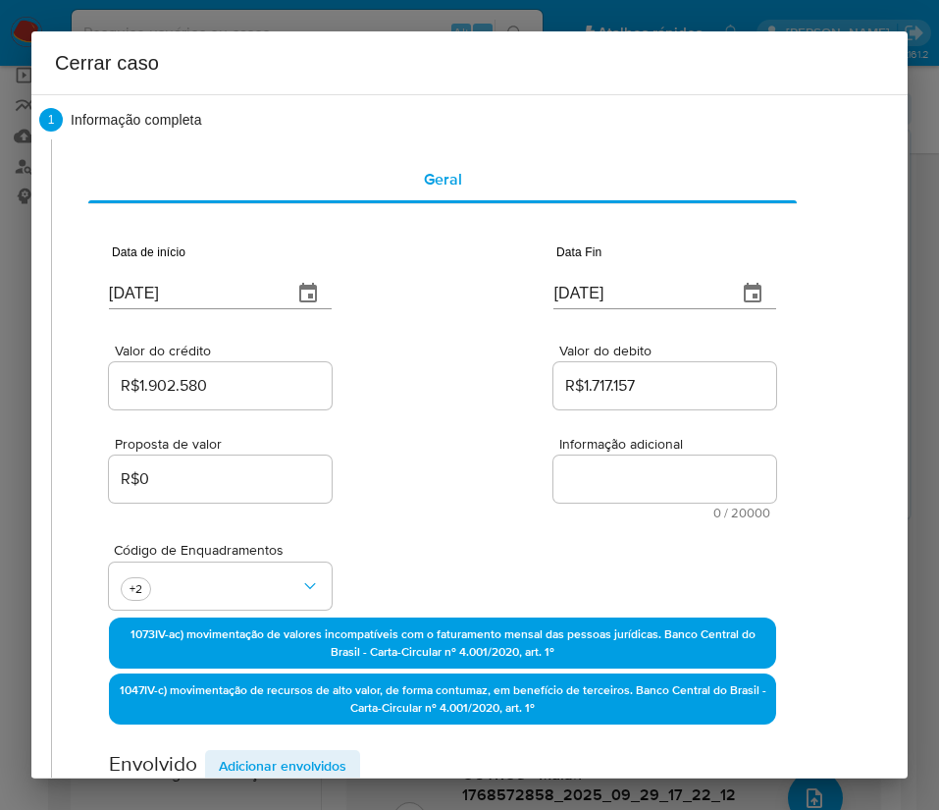
scroll to position [0, 39]
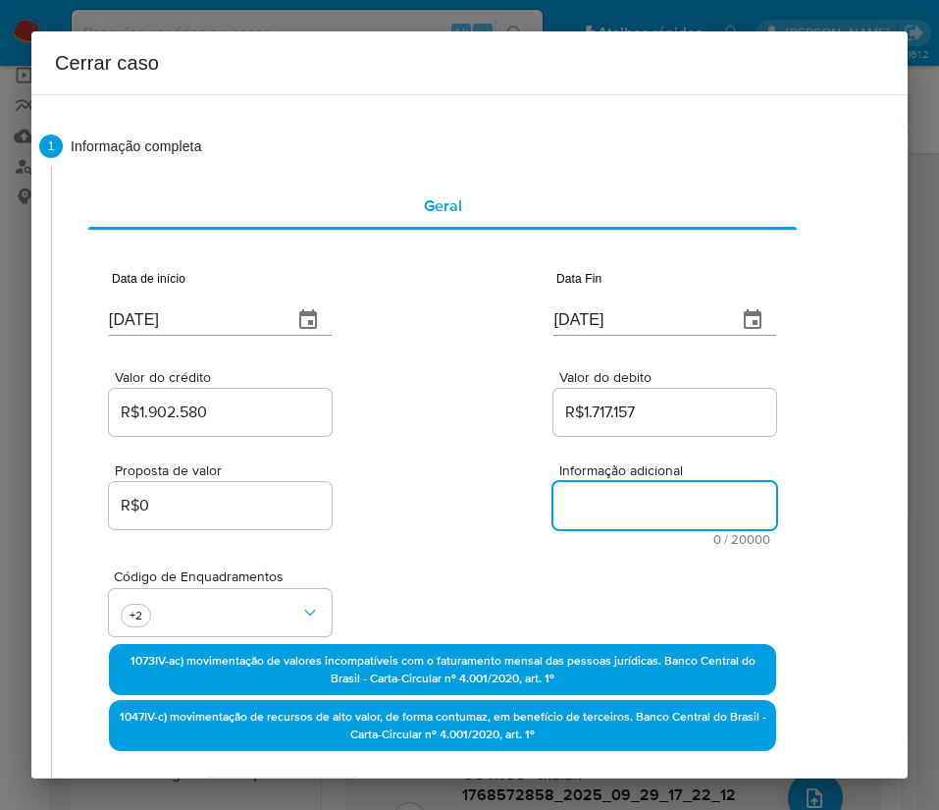
click at [609, 521] on textarea "Informação adicional" at bounding box center [665, 505] width 223 height 47
paste textarea "Informações do Cliente DOUGLAS DA SILVA DIAS COMERCIO LTDA, CNPJ 53883493000111…"
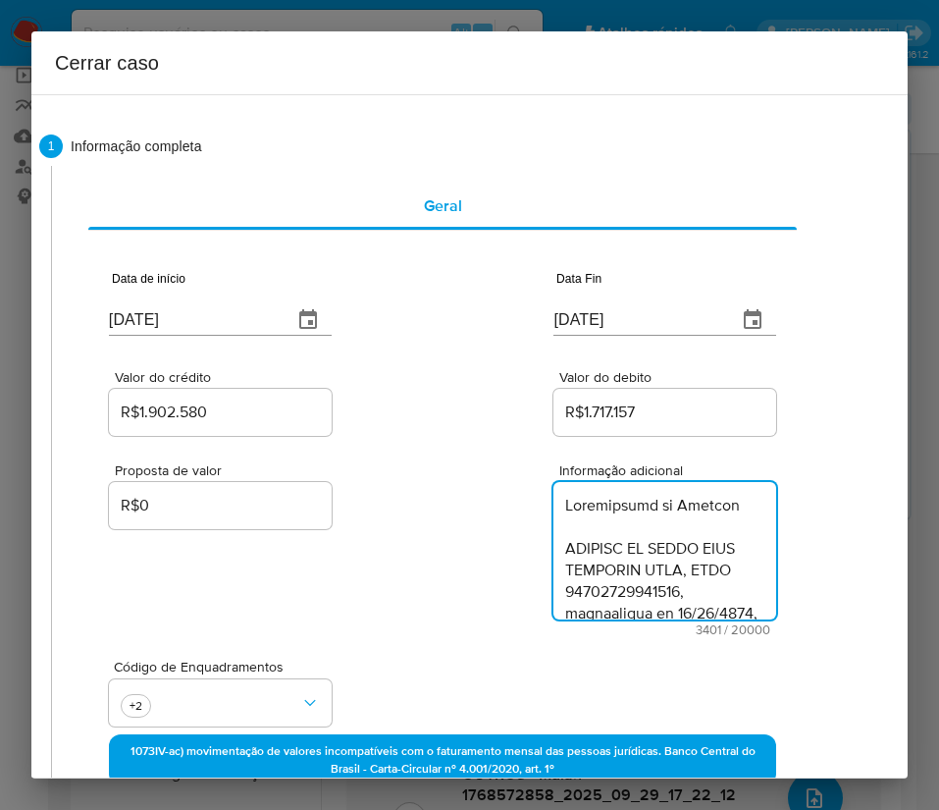
type textarea "Informações do Cliente DOUGLAS DA SILVA DIAS COMERCIO LTDA, CNPJ 53883493000111…"
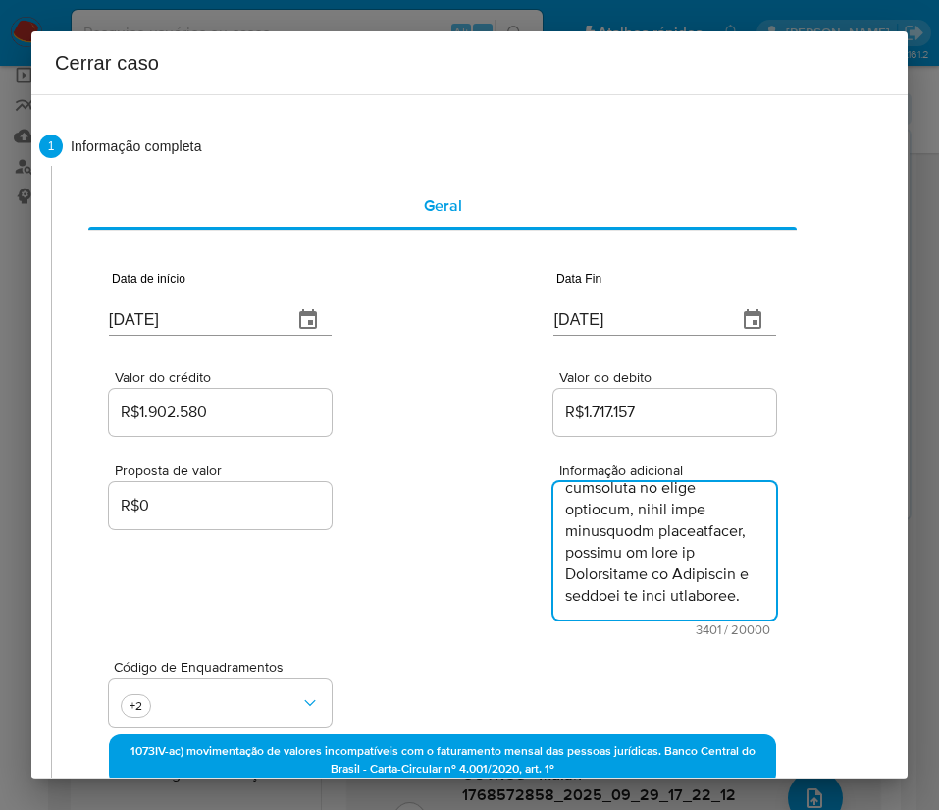
click at [457, 605] on div "Proposta de valor R$0 Informação adicional 3401 / 20000 16599 caracteres restan…" at bounding box center [442, 538] width 667 height 196
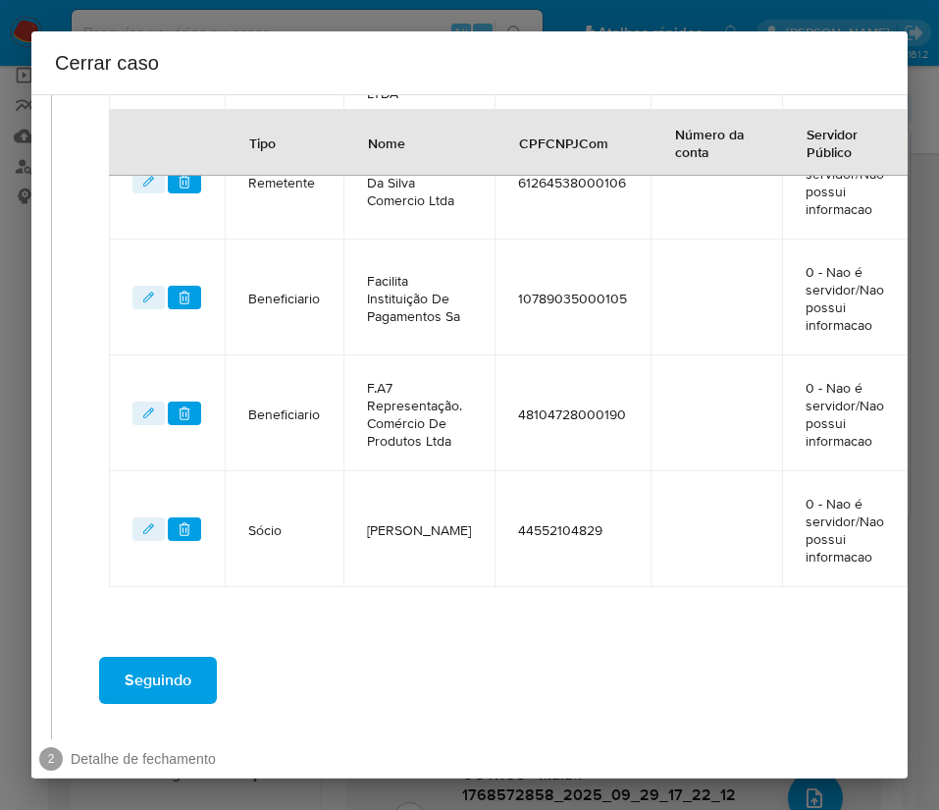
scroll to position [1197, 39]
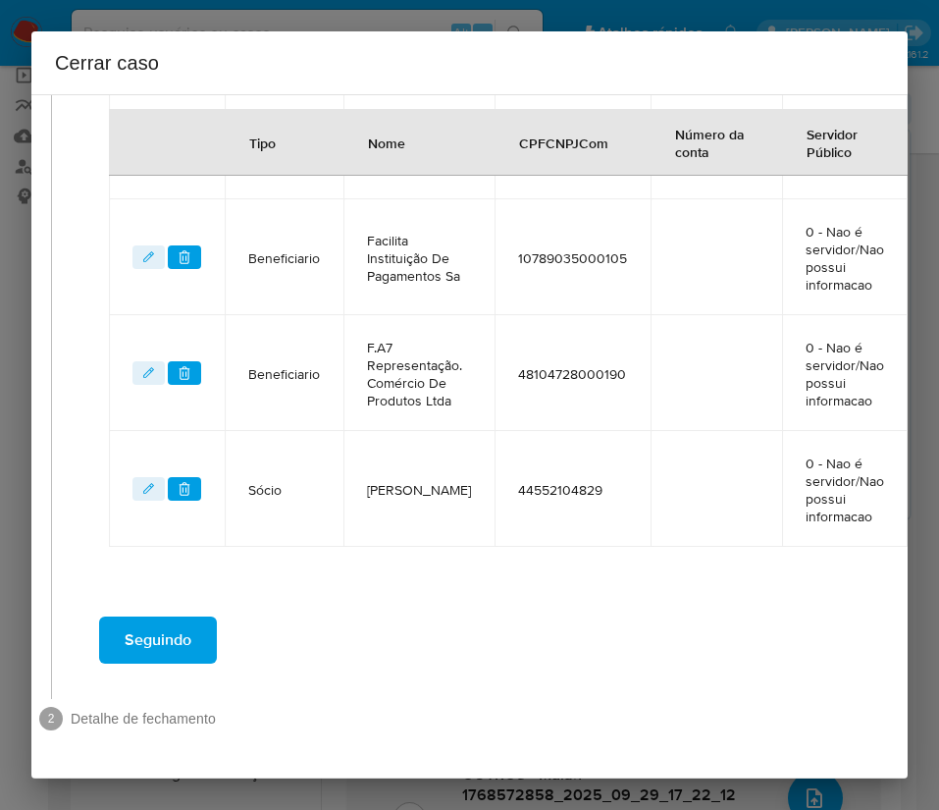
click at [185, 622] on span "Seguindo" at bounding box center [158, 639] width 67 height 43
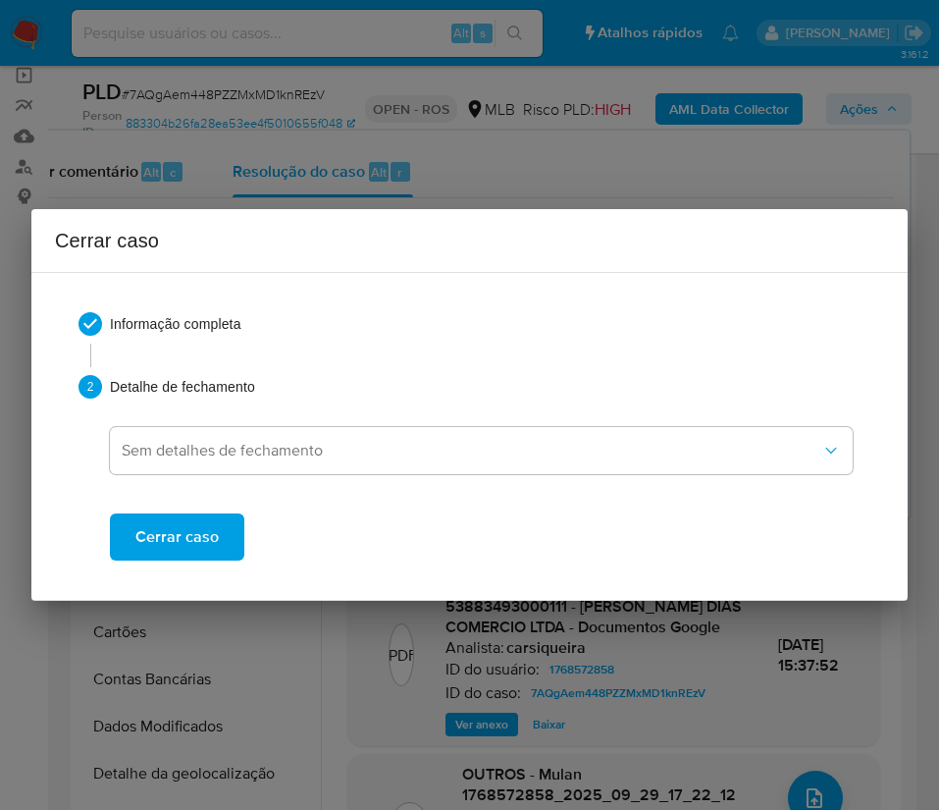
click at [191, 537] on span "Cerrar caso" at bounding box center [176, 536] width 83 height 43
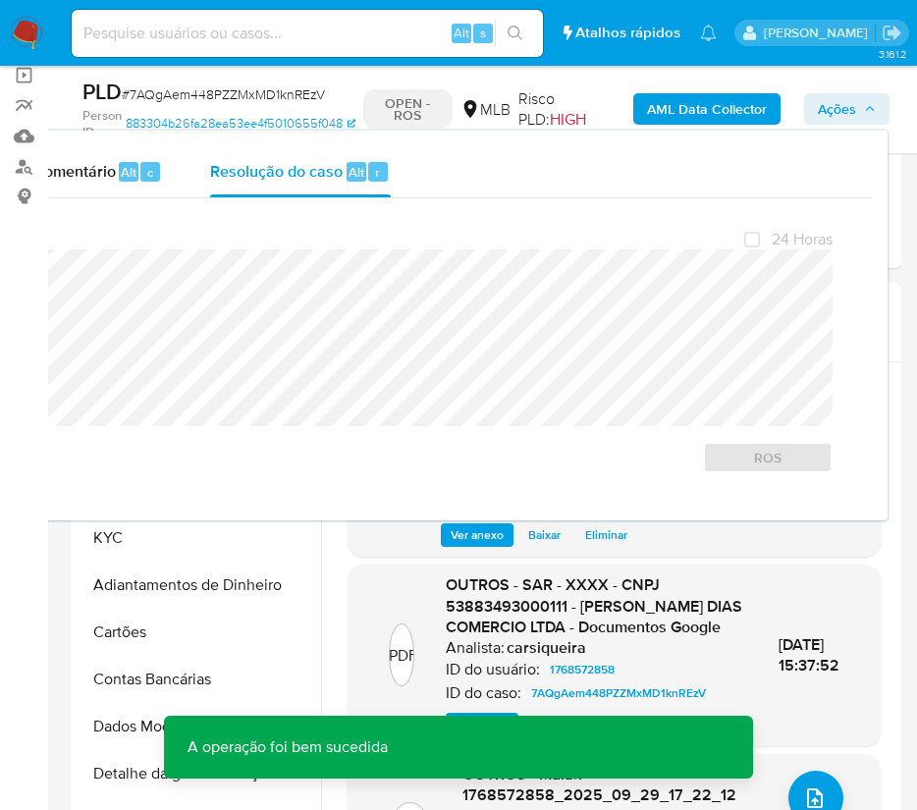
click at [162, 97] on span "# 7AQgAem448PZZMxMD1knREzV" at bounding box center [223, 94] width 203 height 20
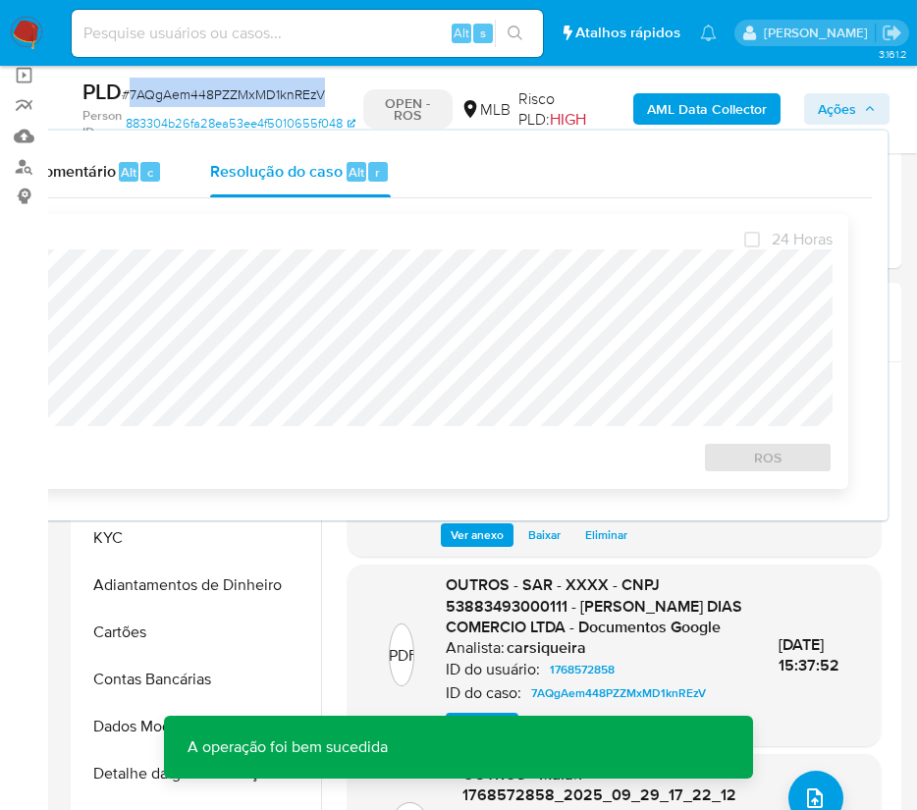
copy span "7AQgAem448PZZMxMD1knREzV"
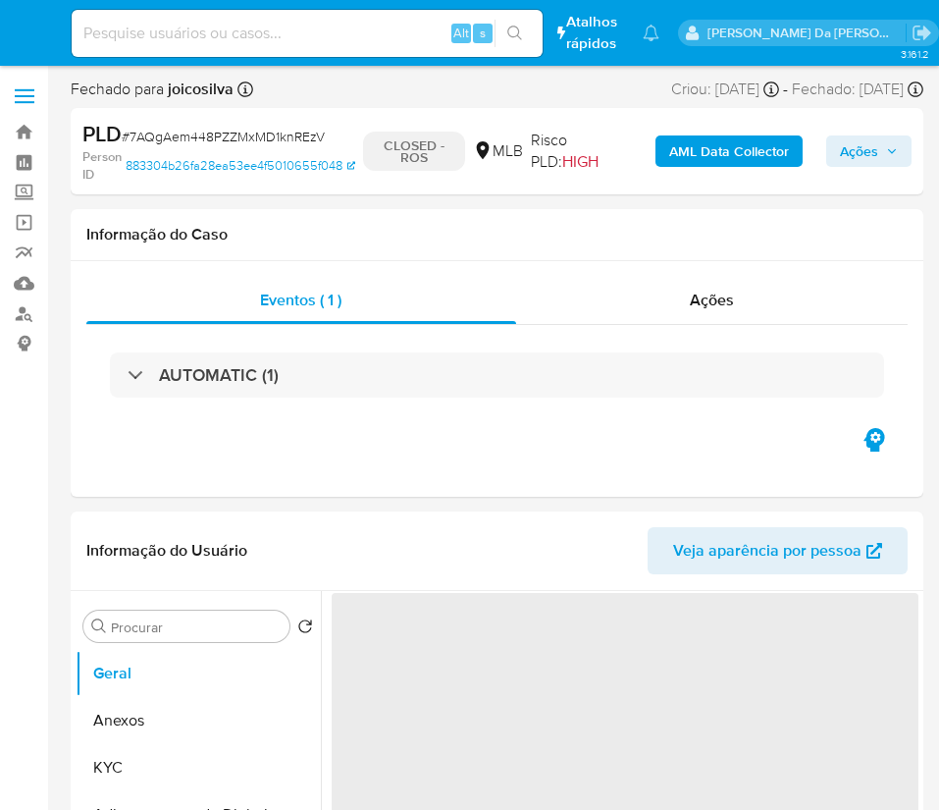
select select "10"
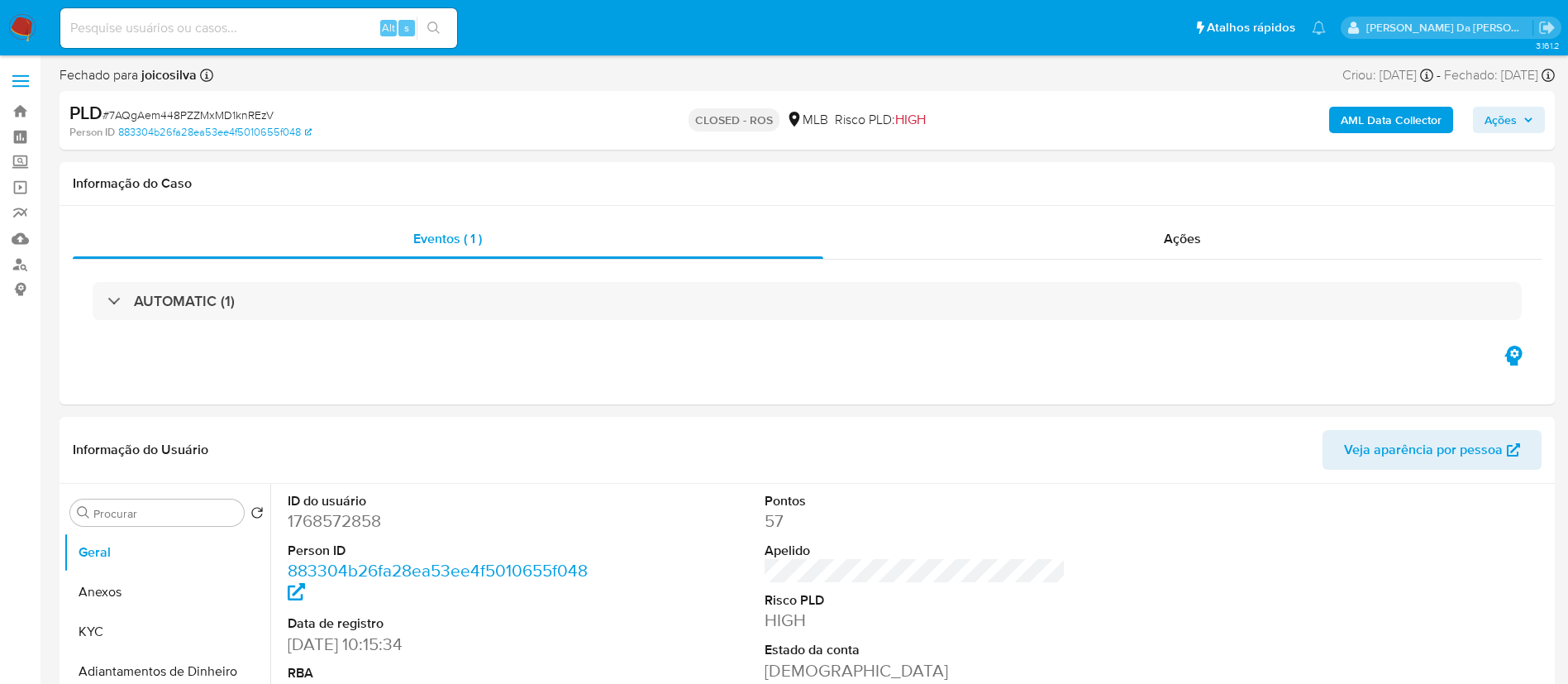
click at [33, 28] on img at bounding box center [22, 28] width 28 height 28
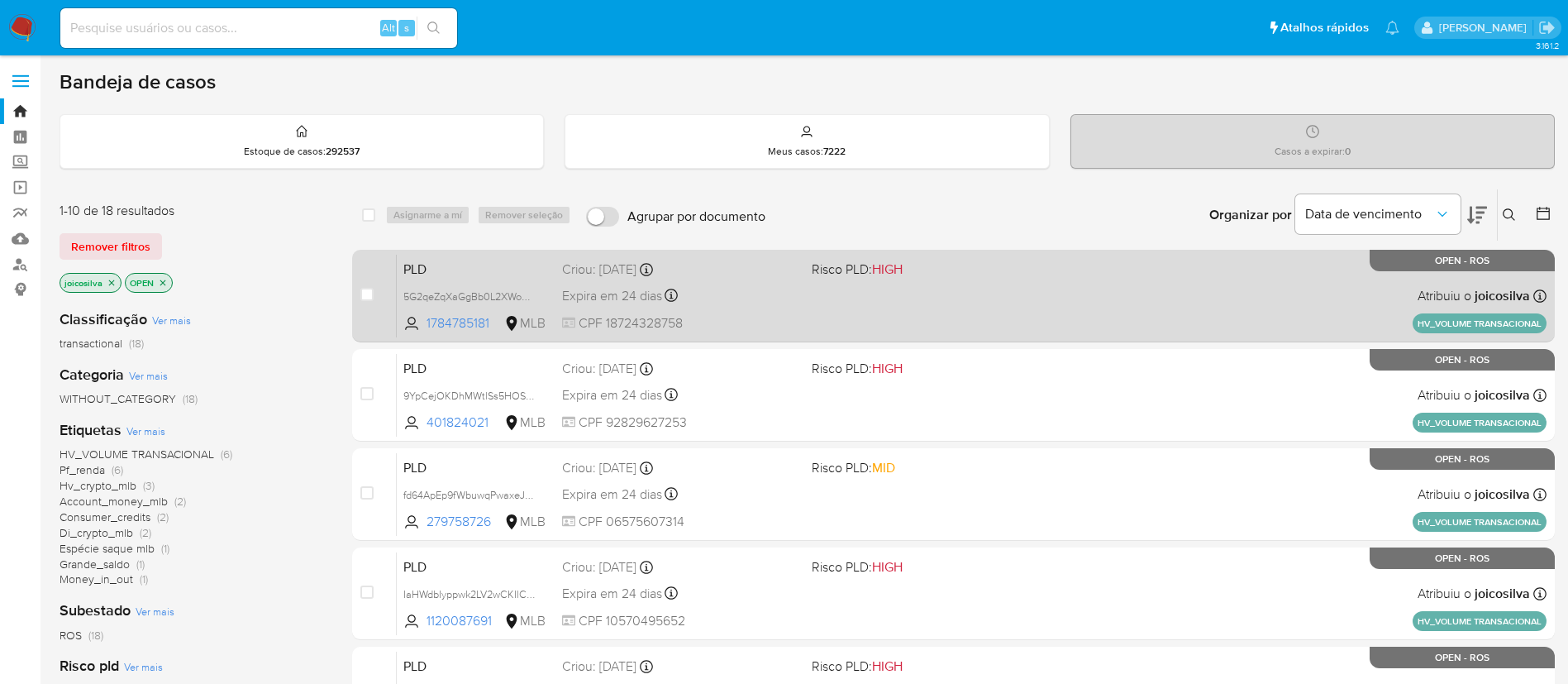
click at [983, 306] on div "PLD 5G2qeZqXaGgBb0L2XWonkY3X 1784785181 MLB Risco PLD: HIGH Criou: 12/09/2025 C…" at bounding box center [971, 295] width 1149 height 83
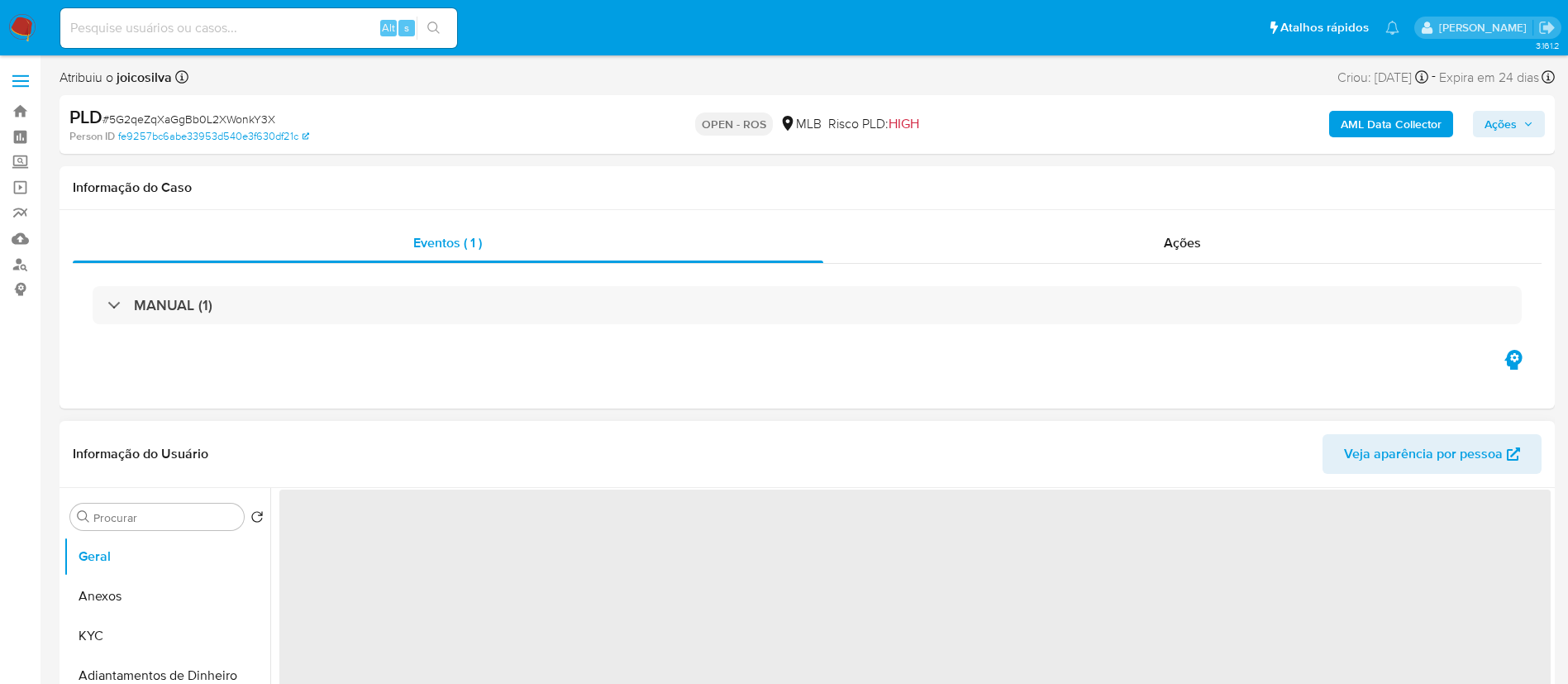
select select "10"
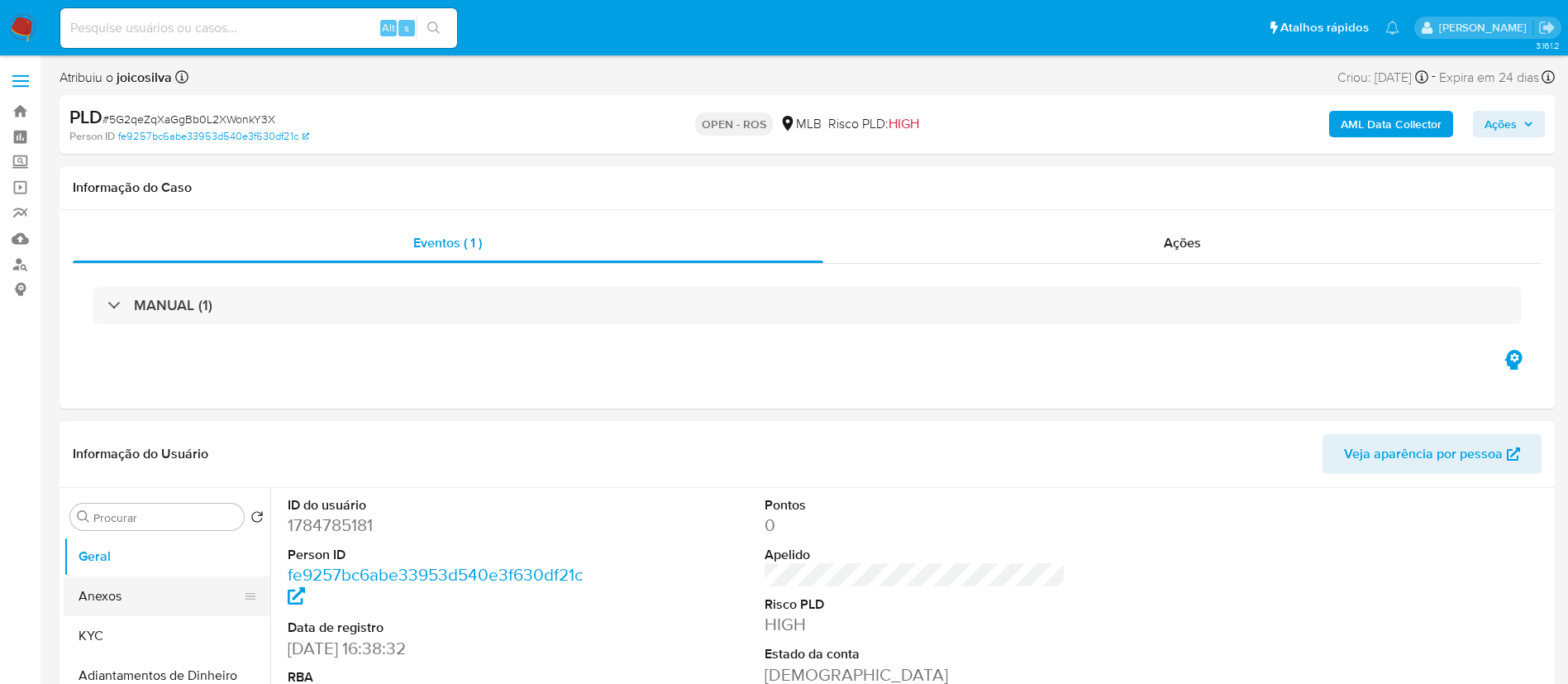
click at [124, 579] on button "Anexos" at bounding box center [161, 596] width 194 height 40
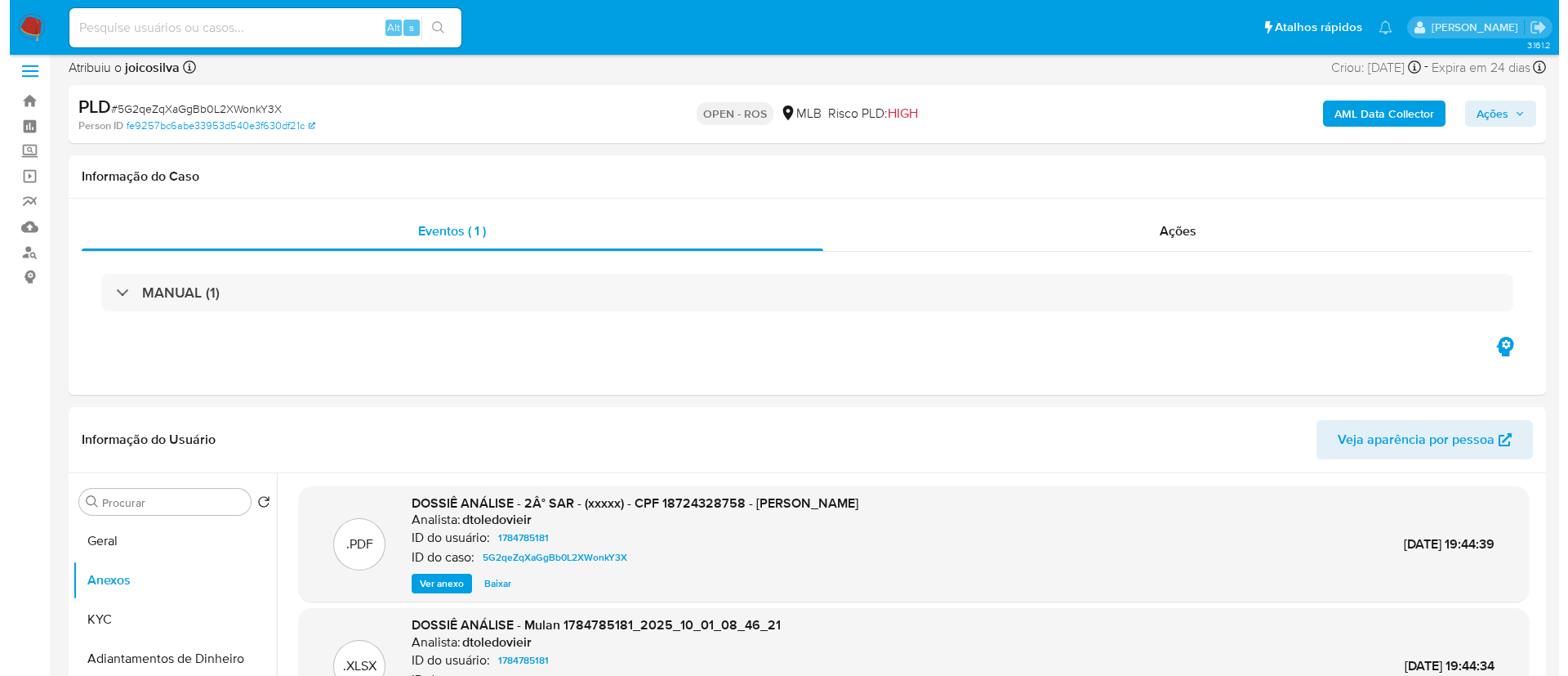
scroll to position [613, 0]
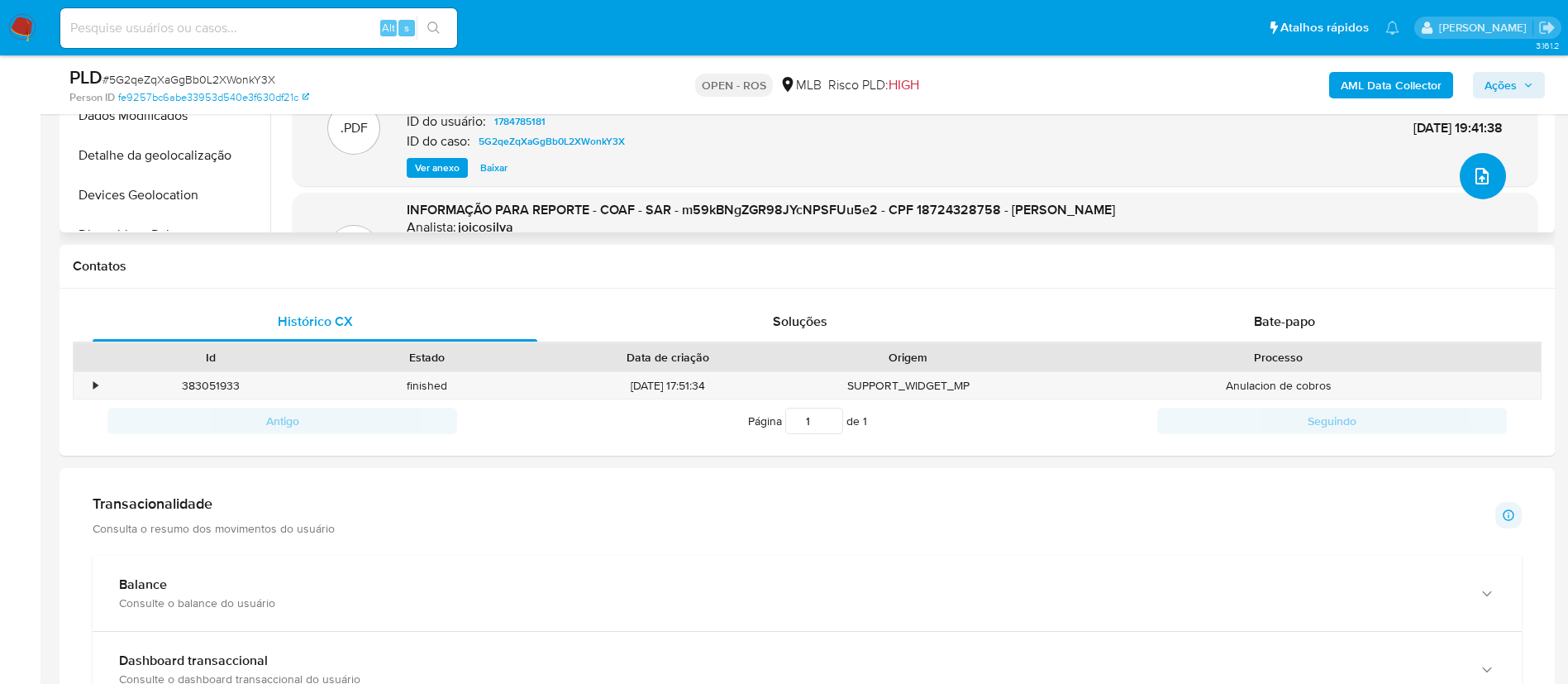
click at [1475, 181] on icon "upload-file" at bounding box center [1482, 176] width 20 height 20
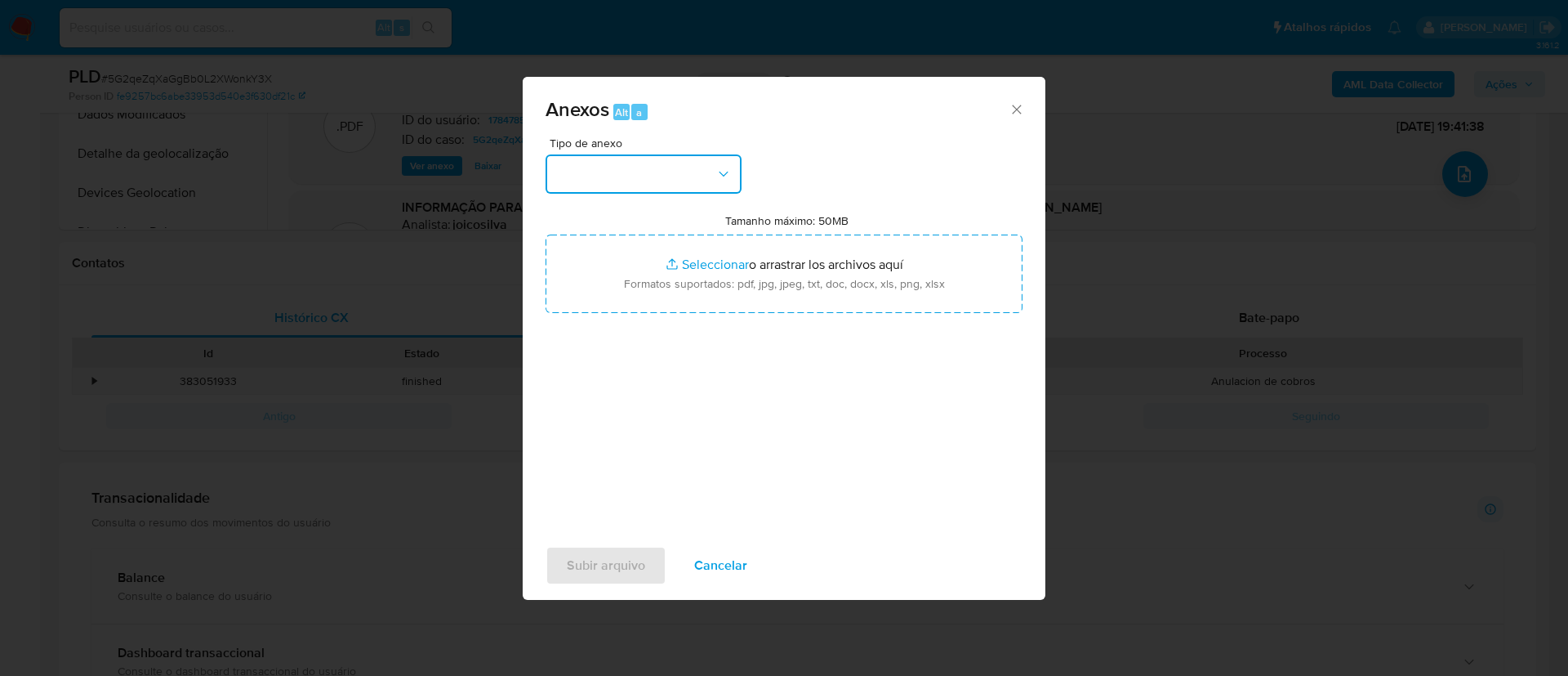
drag, startPoint x: 672, startPoint y: 170, endPoint x: 690, endPoint y: 189, distance: 26.2
click at [673, 168] on button "button" at bounding box center [644, 174] width 196 height 39
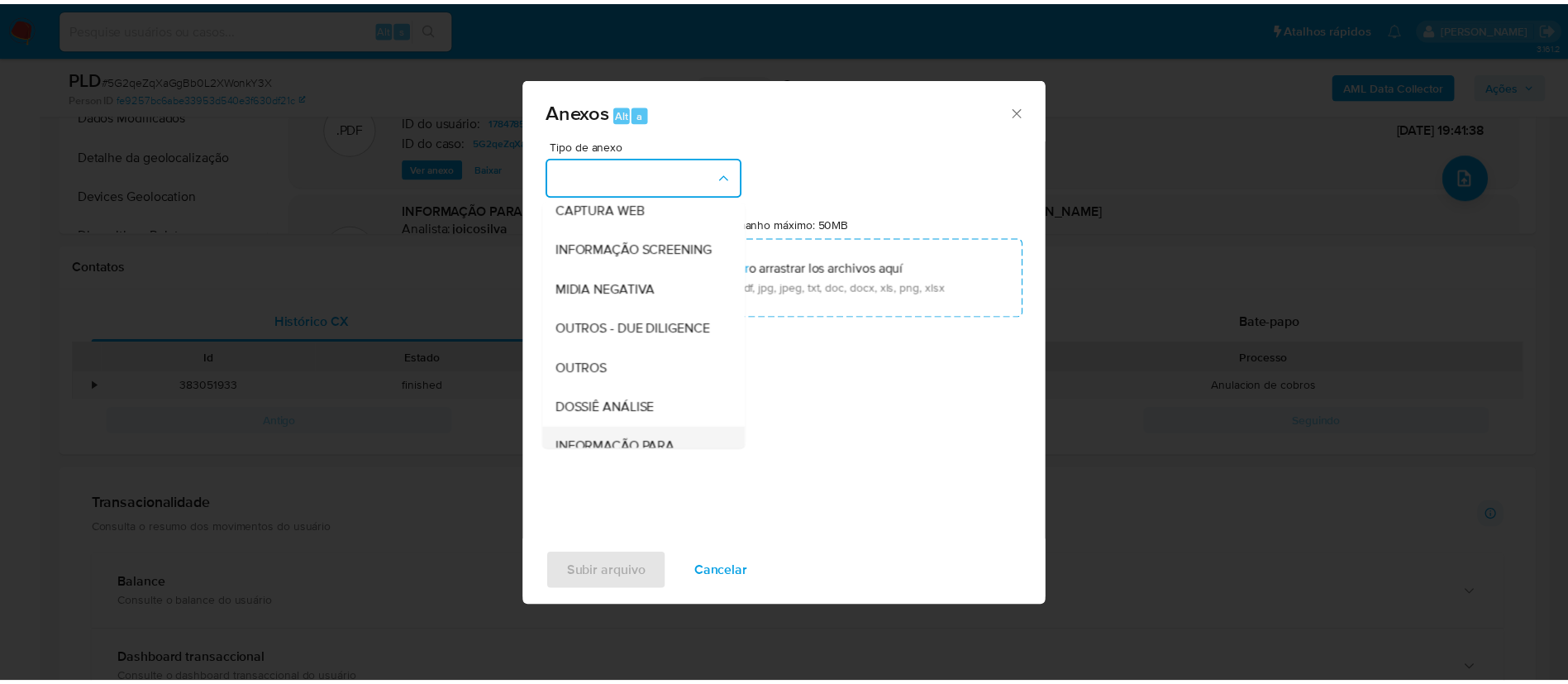
scroll to position [254, 0]
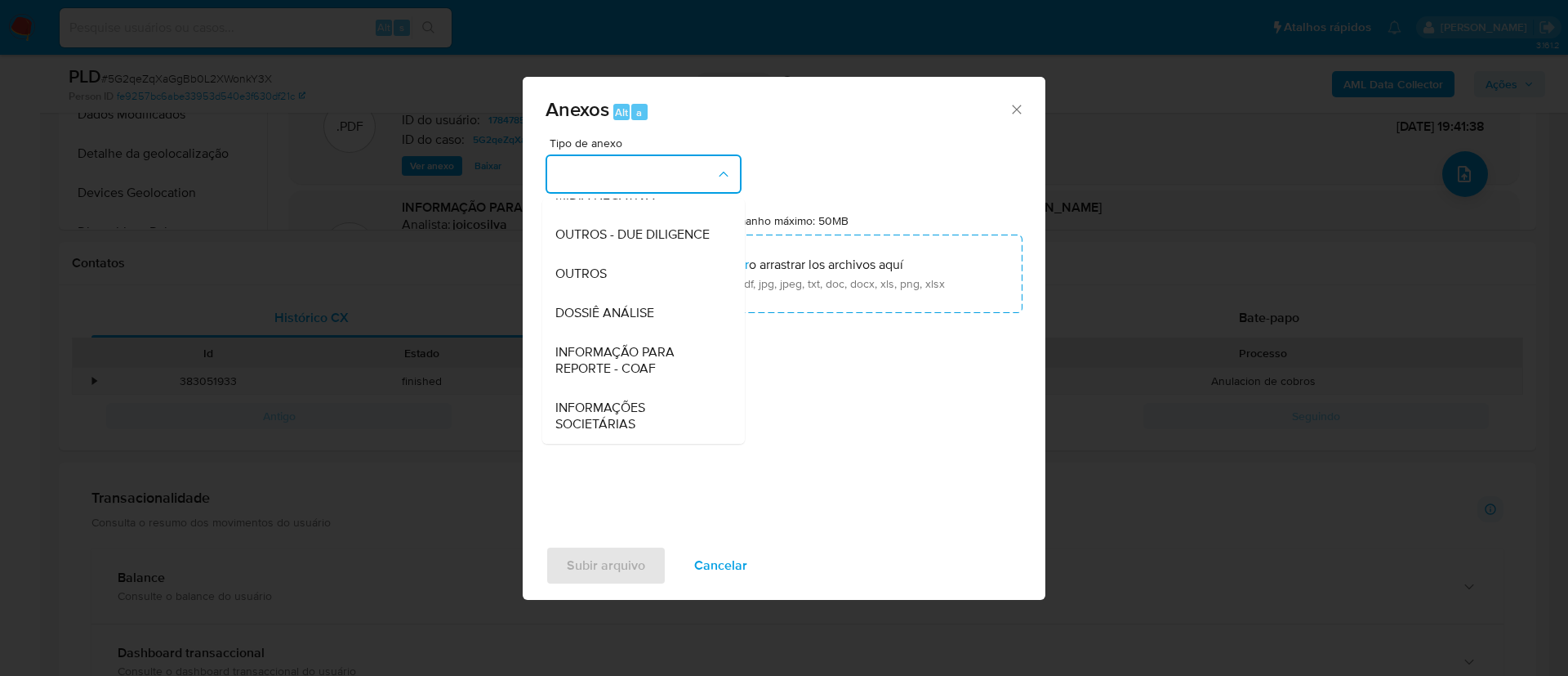
click at [651, 366] on span "INFORMAÇÃO PARA REPORTE - COAF" at bounding box center [638, 360] width 166 height 32
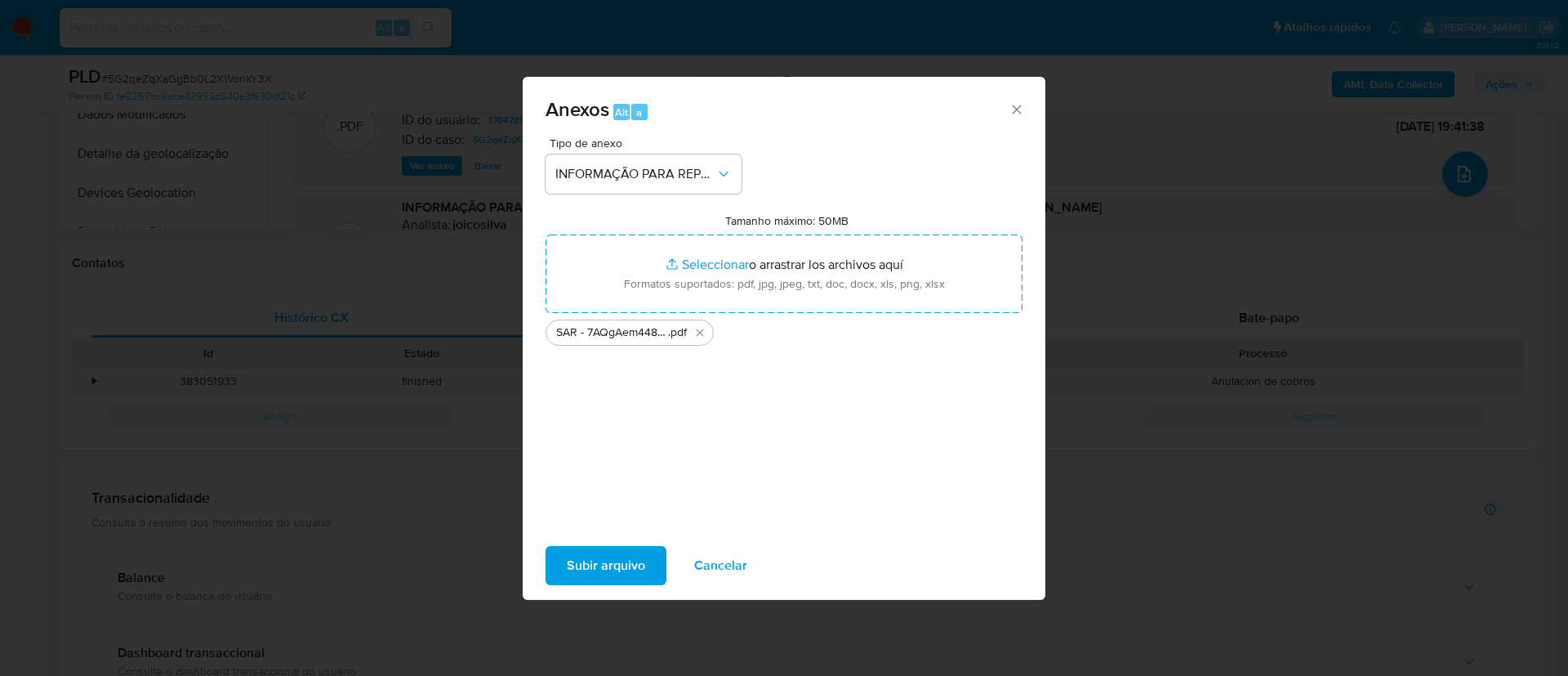
drag, startPoint x: 692, startPoint y: 445, endPoint x: 650, endPoint y: 495, distance: 65.3
click at [692, 442] on div "Tipo de anexo INFORMAÇÃO PARA REPORTE - COAF Tamanho máximo: 50MB Seleccionar a…" at bounding box center [784, 330] width 477 height 385
click at [611, 574] on span "Subir arquivo" at bounding box center [606, 565] width 78 height 36
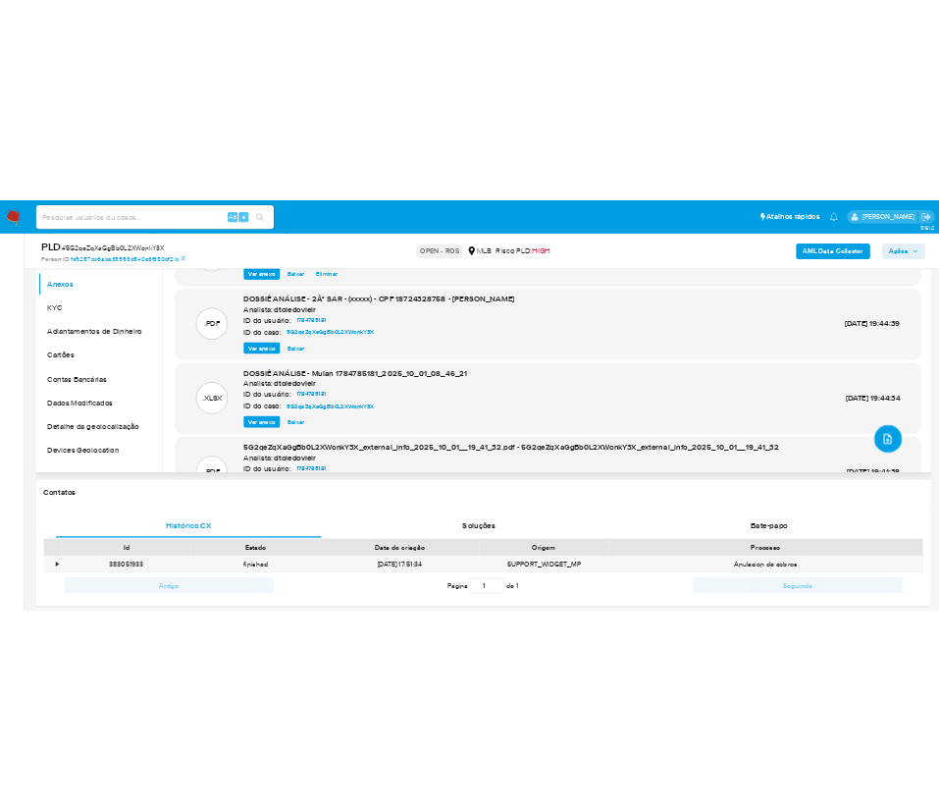
scroll to position [294, 0]
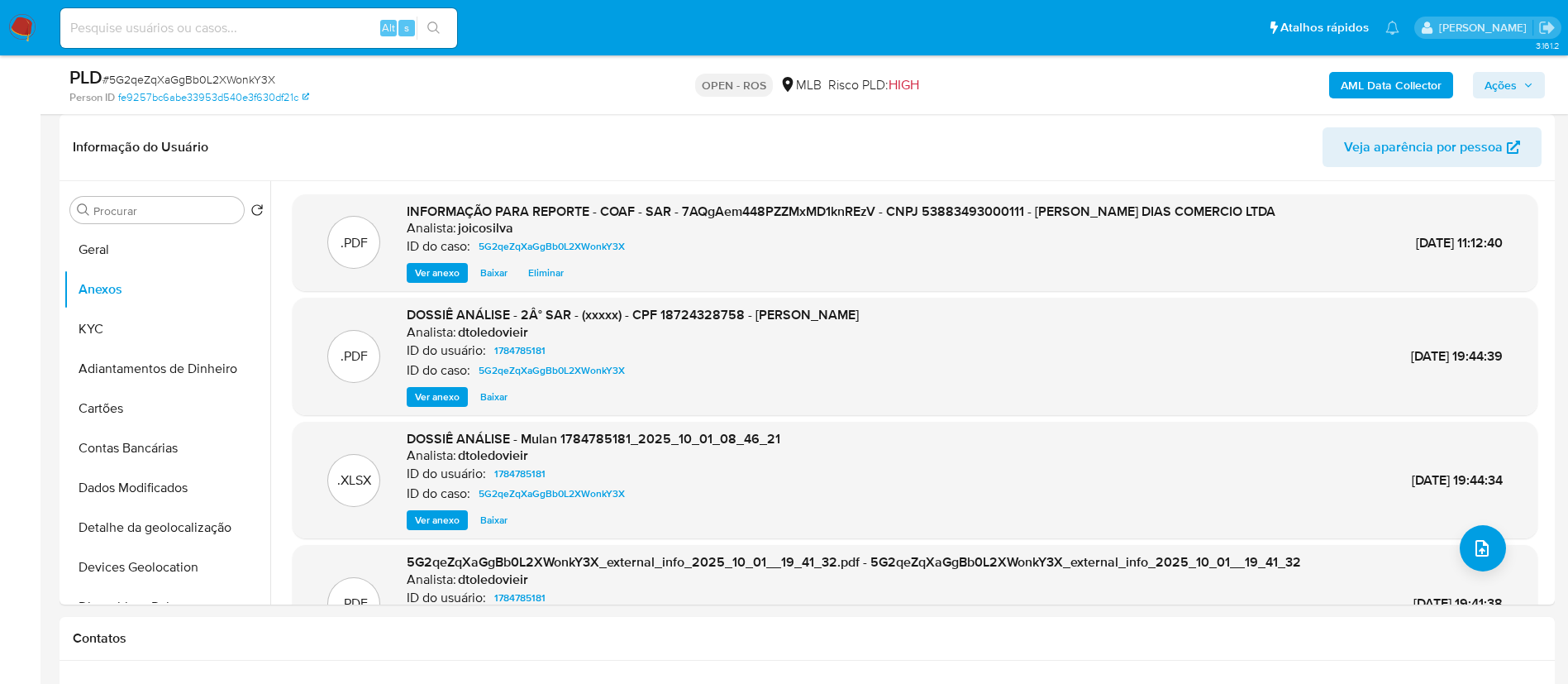
click at [1504, 84] on span "Ações" at bounding box center [1501, 84] width 32 height 26
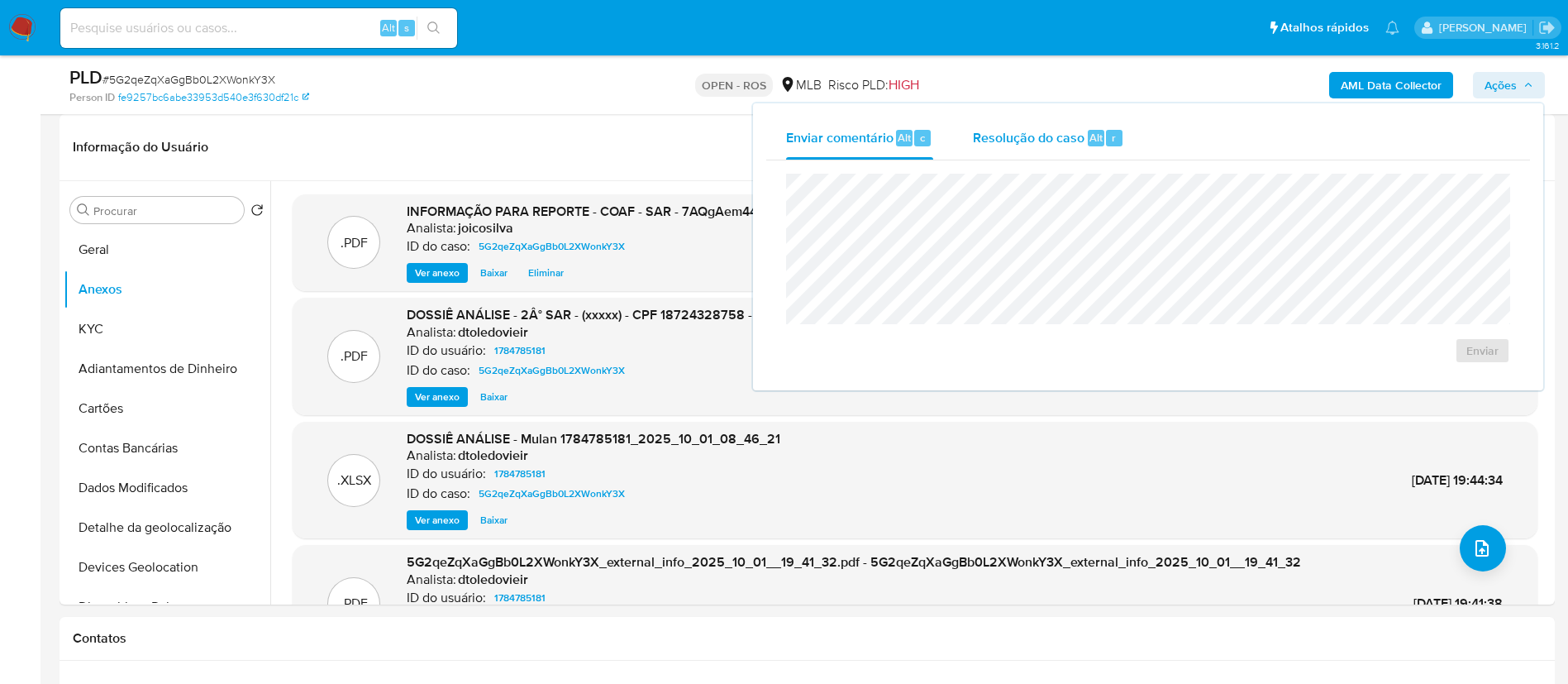
click at [1024, 142] on span "Resolução do caso" at bounding box center [1028, 136] width 112 height 19
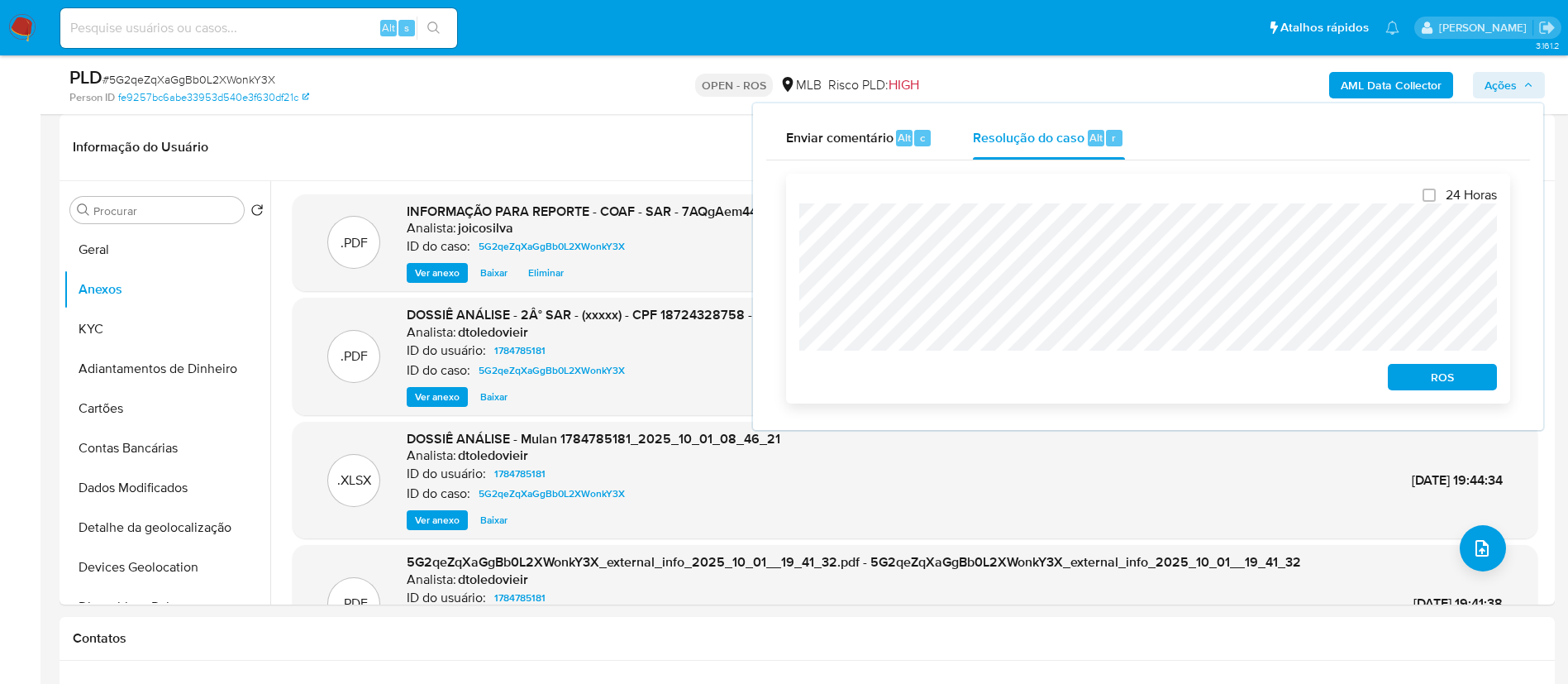
click at [1423, 373] on span "ROS" at bounding box center [1443, 377] width 86 height 23
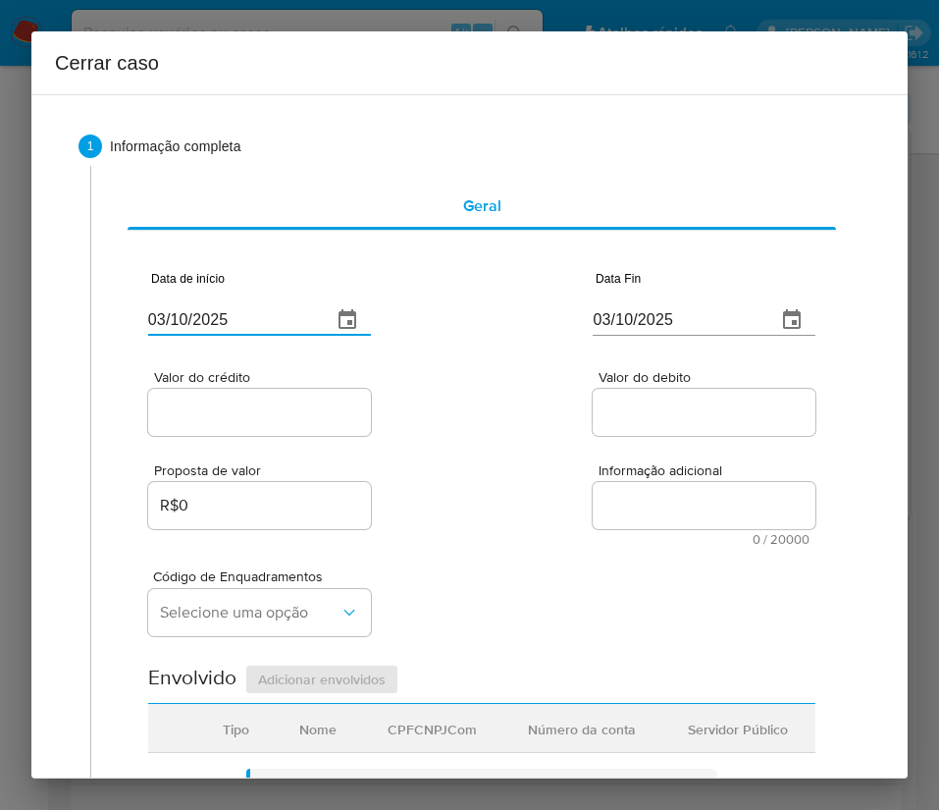
click at [238, 317] on input "03/10/2025" at bounding box center [232, 319] width 168 height 31
paste input "1/08"
type input "01/08/2025"
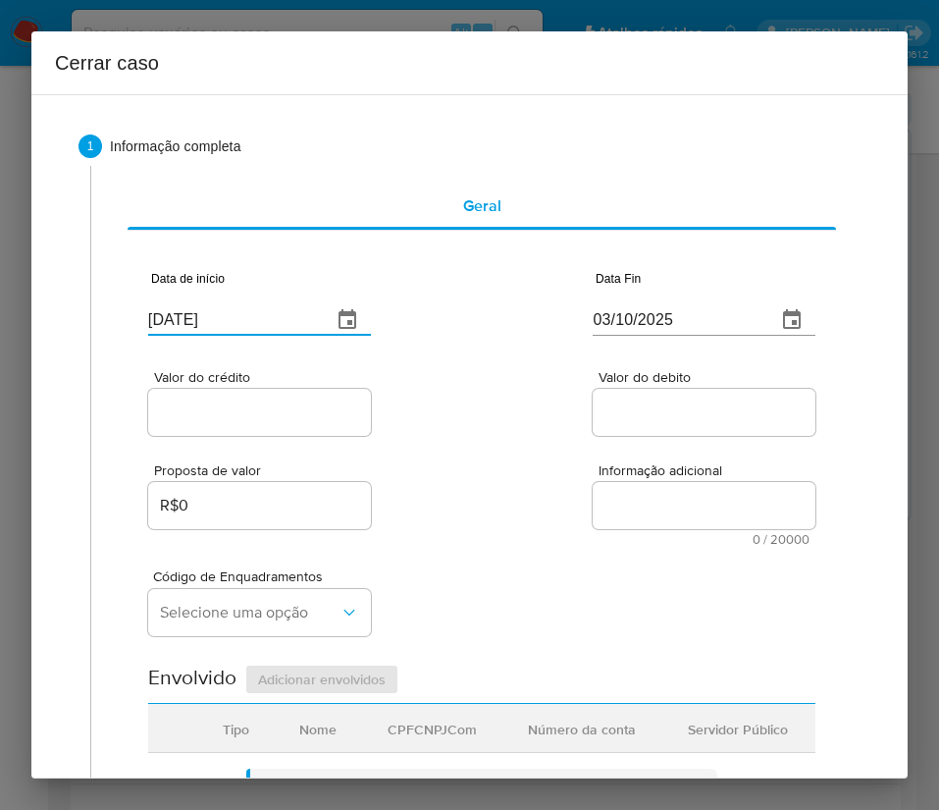
click at [458, 476] on div "Proposta de valor R$0 Informação adicional 0 / 20000 20000 caracteres restantes" at bounding box center [481, 493] width 667 height 106
click at [663, 324] on input "03/10/2025" at bounding box center [677, 319] width 168 height 31
paste input "28/09"
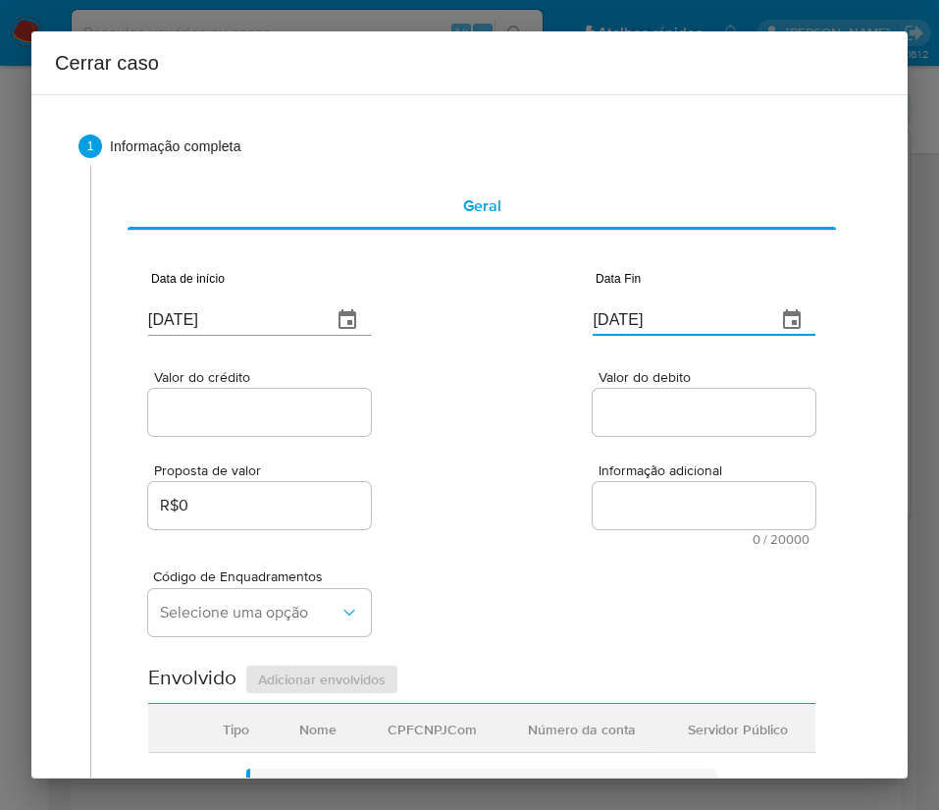
type input "28/09/2025"
drag, startPoint x: 659, startPoint y: 475, endPoint x: 341, endPoint y: 445, distance: 319.5
click at [657, 475] on span "Informação adicional" at bounding box center [710, 470] width 223 height 15
click at [657, 482] on textarea "Informação adicional" at bounding box center [704, 505] width 223 height 47
click at [312, 399] on input "Valor do crédito" at bounding box center [259, 412] width 223 height 26
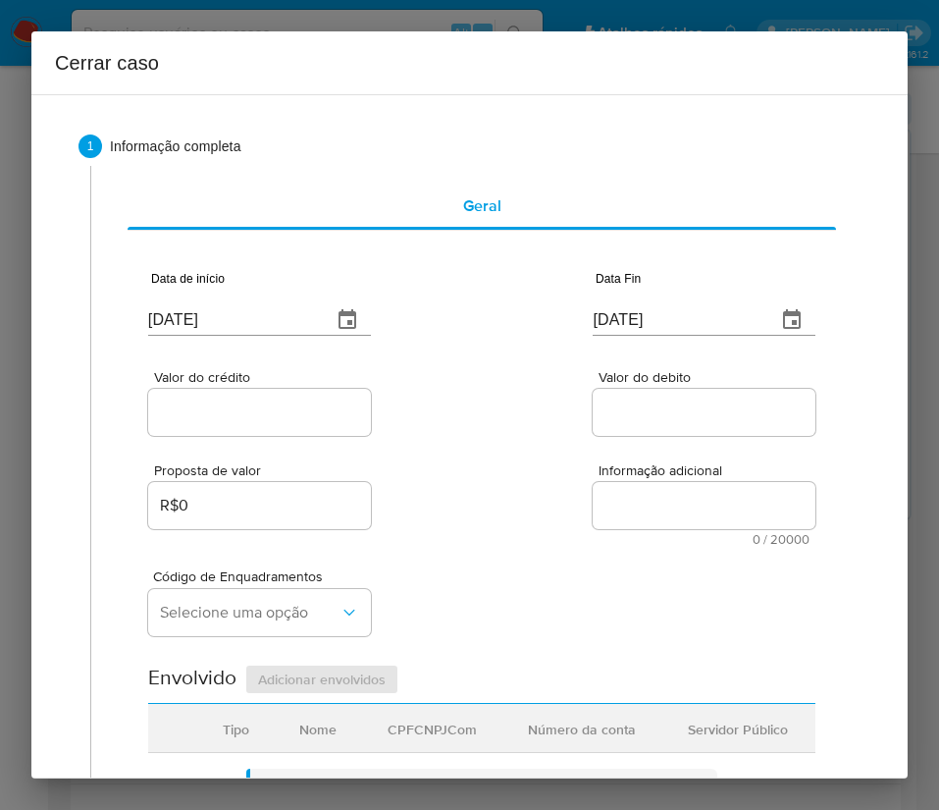
drag, startPoint x: 259, startPoint y: 412, endPoint x: 280, endPoint y: 413, distance: 20.6
click at [259, 412] on input "Valor do crédito" at bounding box center [259, 412] width 223 height 26
paste input "R$1.902.580"
type input "R$1.902.580"
click at [466, 475] on div "Proposta de valor R$0 Informação adicional 0 / 20000 20000 caracteres restantes" at bounding box center [481, 493] width 667 height 106
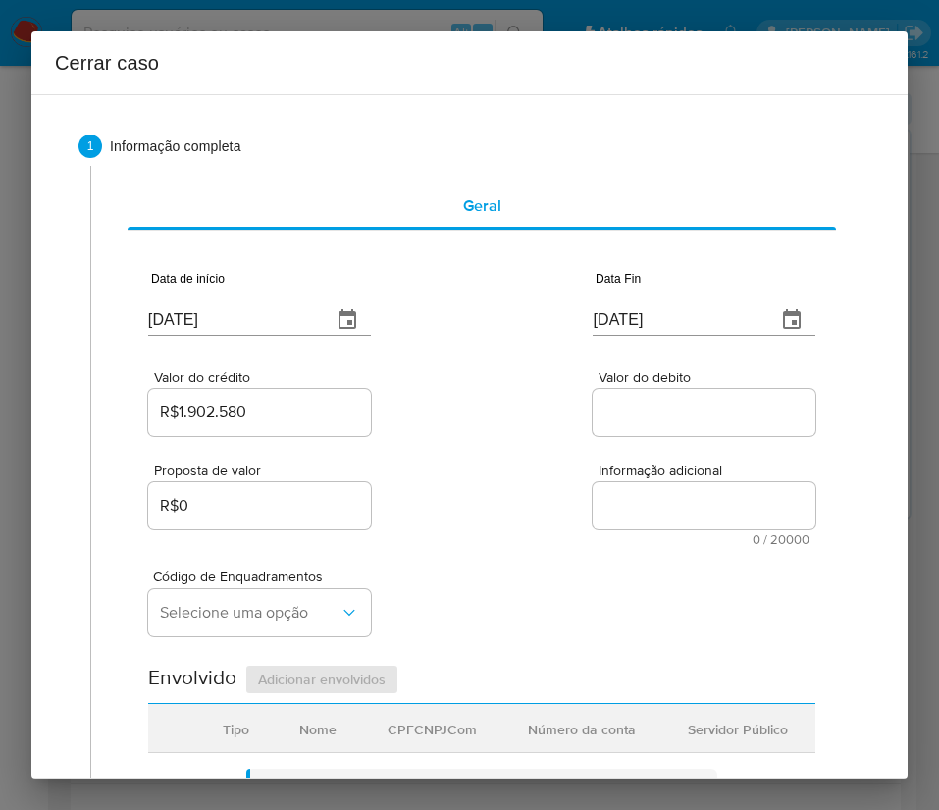
click at [658, 411] on input "Valor do debito" at bounding box center [704, 412] width 223 height 26
paste input "R$1.717.157"
type input "R$1.717.157"
drag, startPoint x: 557, startPoint y: 531, endPoint x: 518, endPoint y: 531, distance: 38.3
click at [556, 531] on div "Proposta de valor R$0 Informação adicional 0 / 20000 20000 caracteres restantes" at bounding box center [481, 493] width 667 height 106
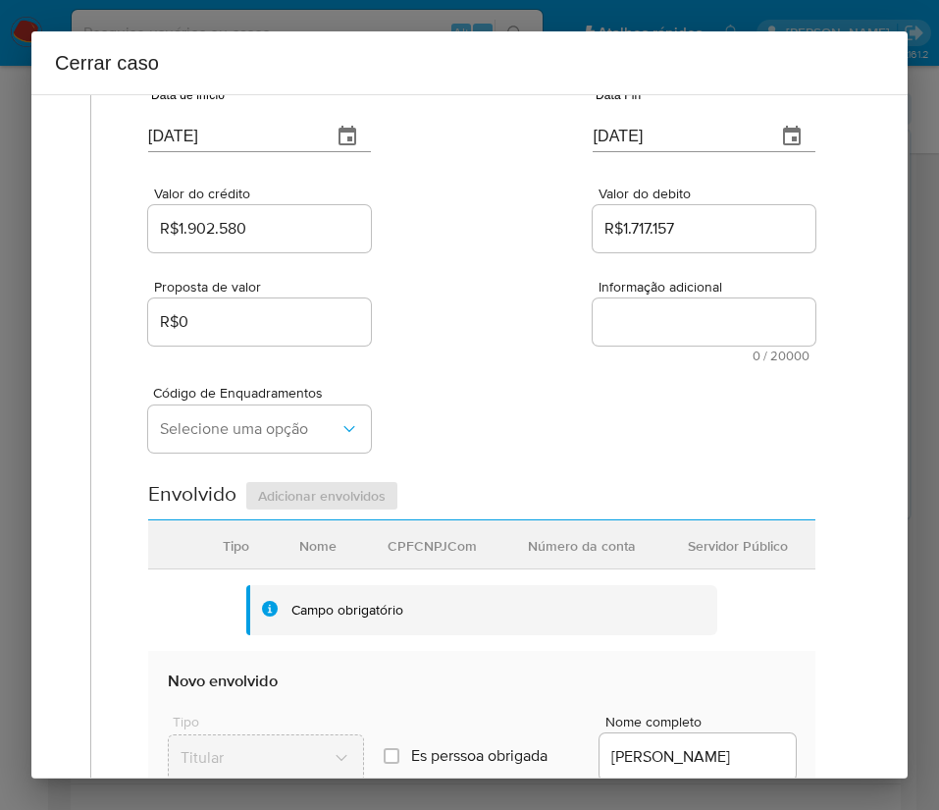
scroll to position [442, 0]
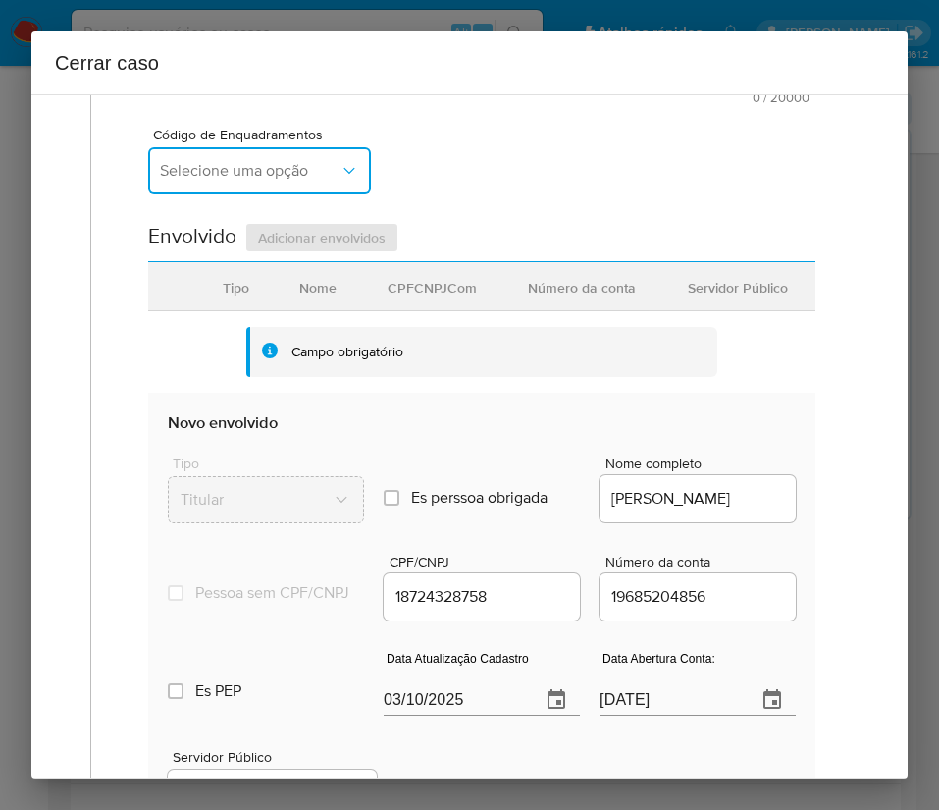
click at [289, 172] on span "Selecione uma opção" at bounding box center [250, 171] width 180 height 20
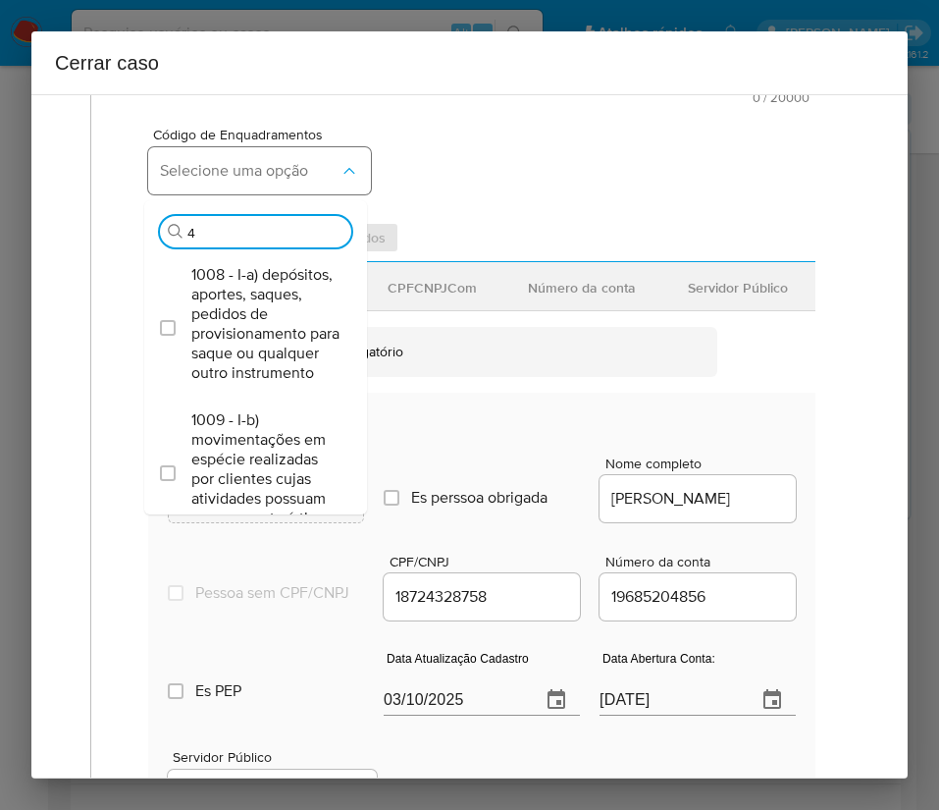
type input "47"
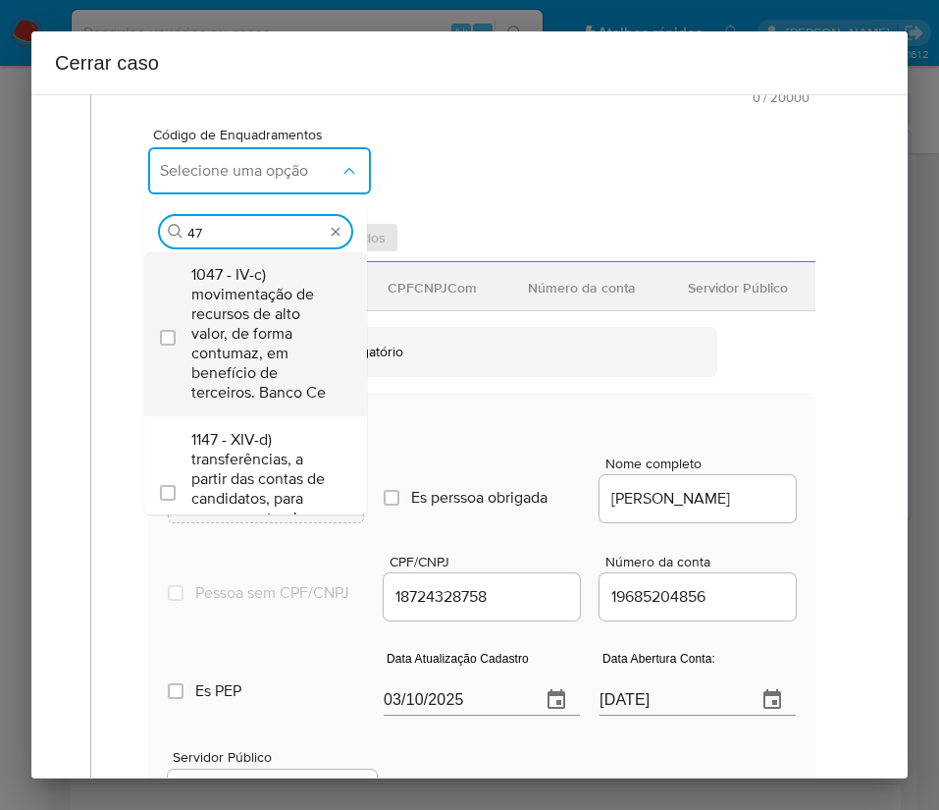
click at [251, 334] on span "1047 - IV-c) movimentação de recursos de alto valor, de forma contumaz, em bene…" at bounding box center [265, 333] width 148 height 137
checkbox input "true"
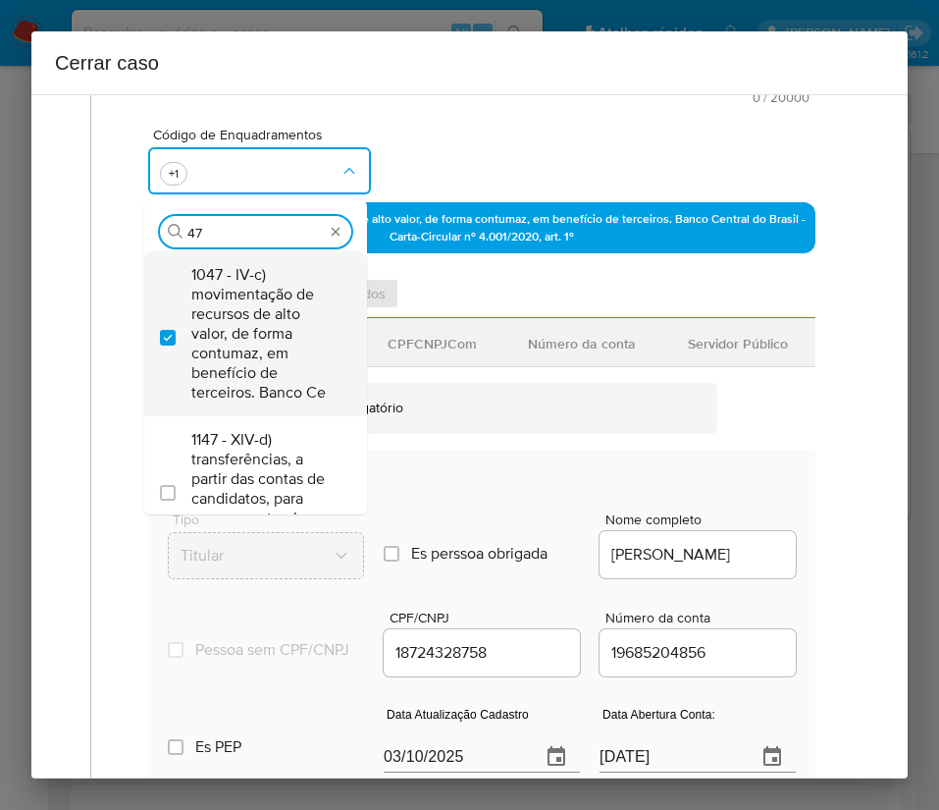
type input "4"
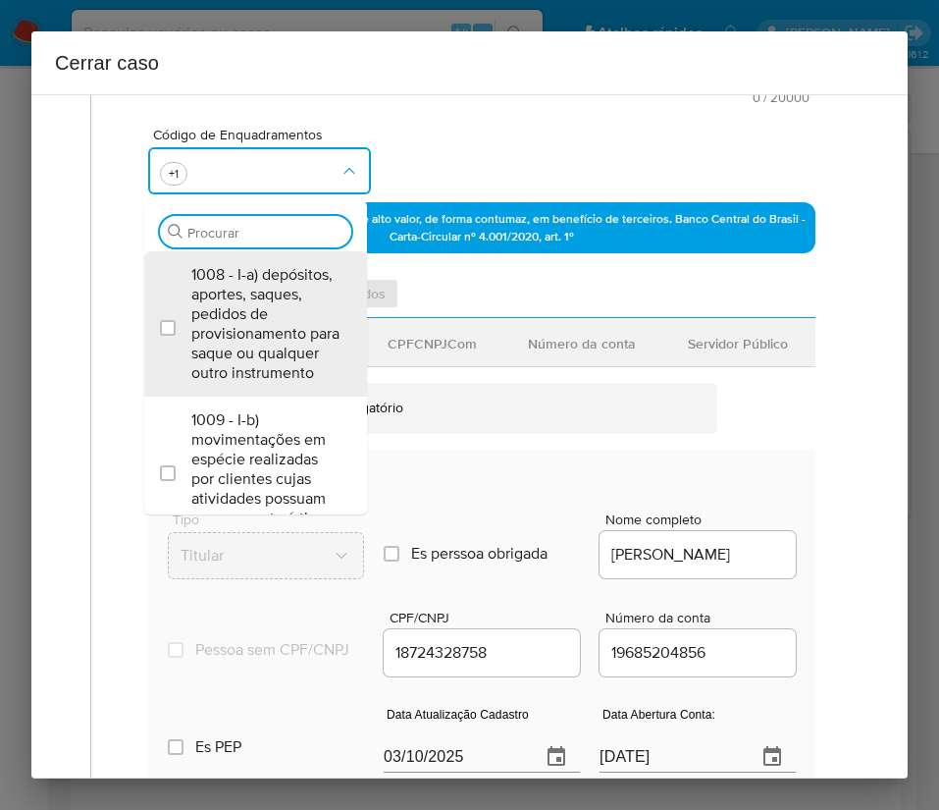
scroll to position [0, 0]
type input "73"
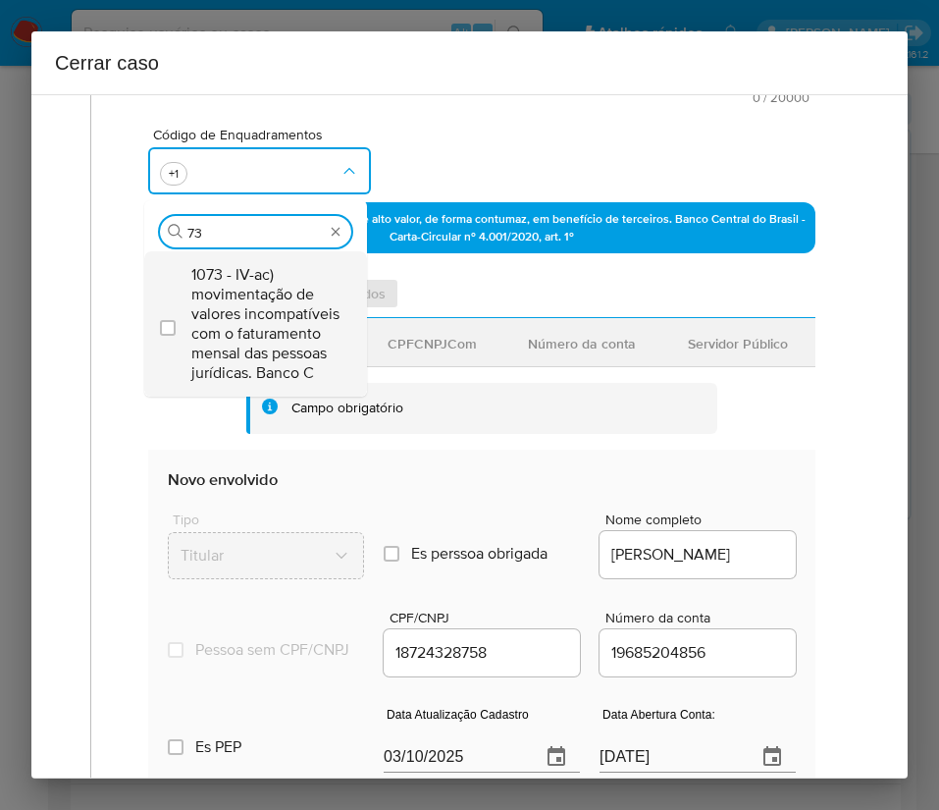
click at [263, 298] on span "1073 - IV-ac) movimentação de valores incompatíveis com o faturamento mensal da…" at bounding box center [265, 324] width 148 height 118
checkbox input "true"
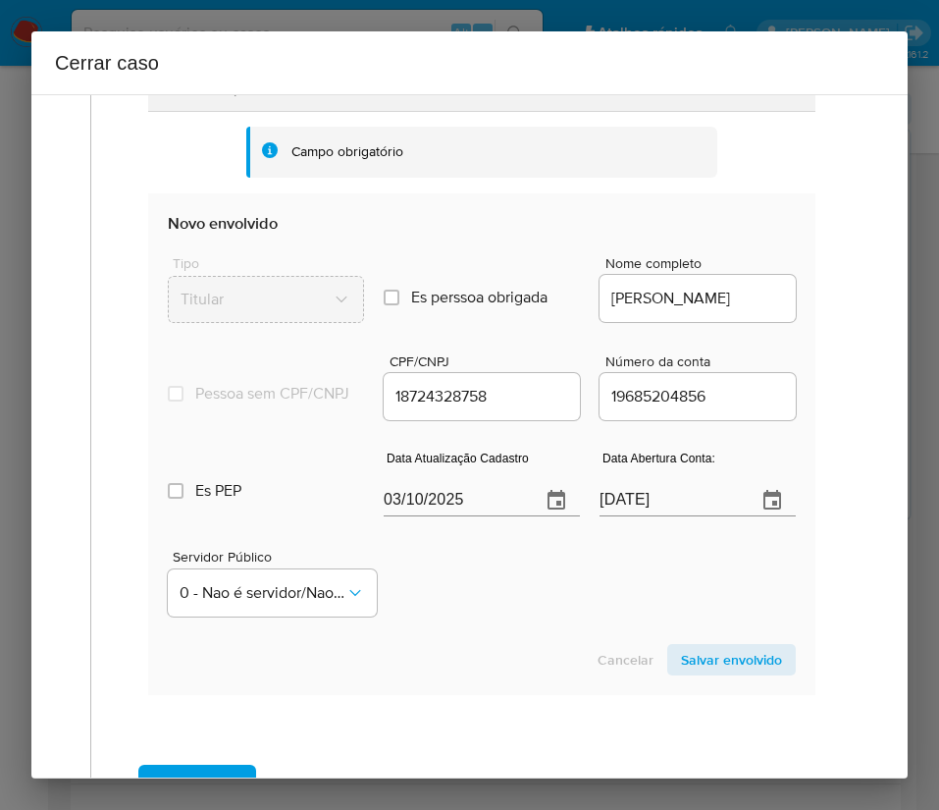
scroll to position [883, 0]
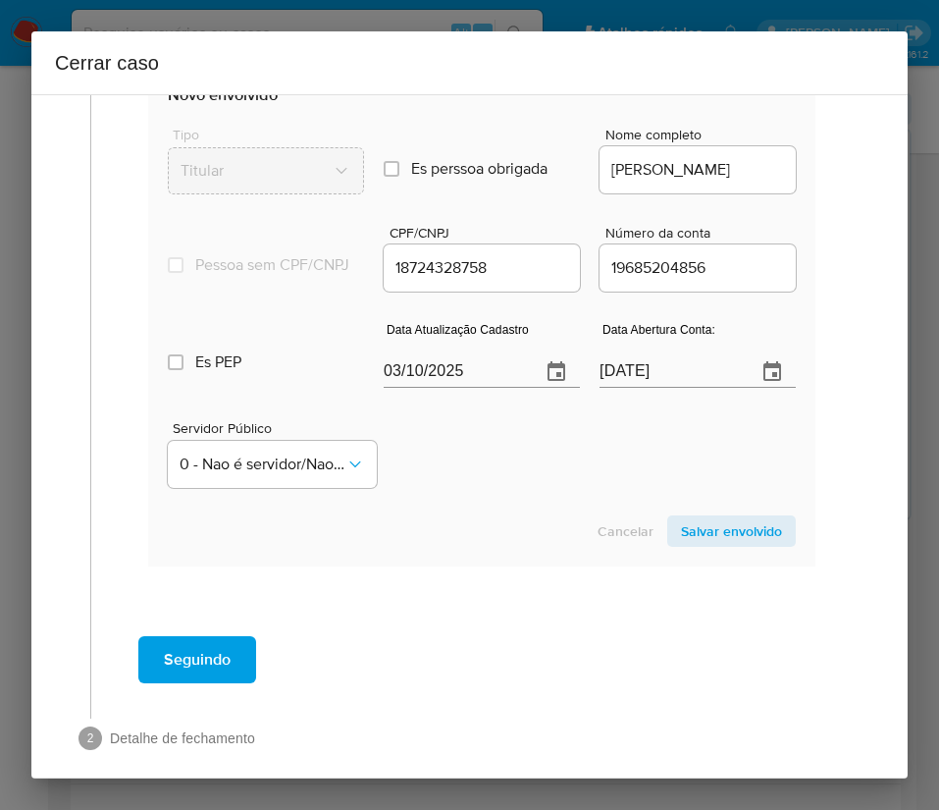
type input "73"
click at [428, 387] on section "Envolvido Adicionar envolvidos Tipo Nome CPFCNPJCom Número da conta Servidor Pú…" at bounding box center [481, 229] width 667 height 673
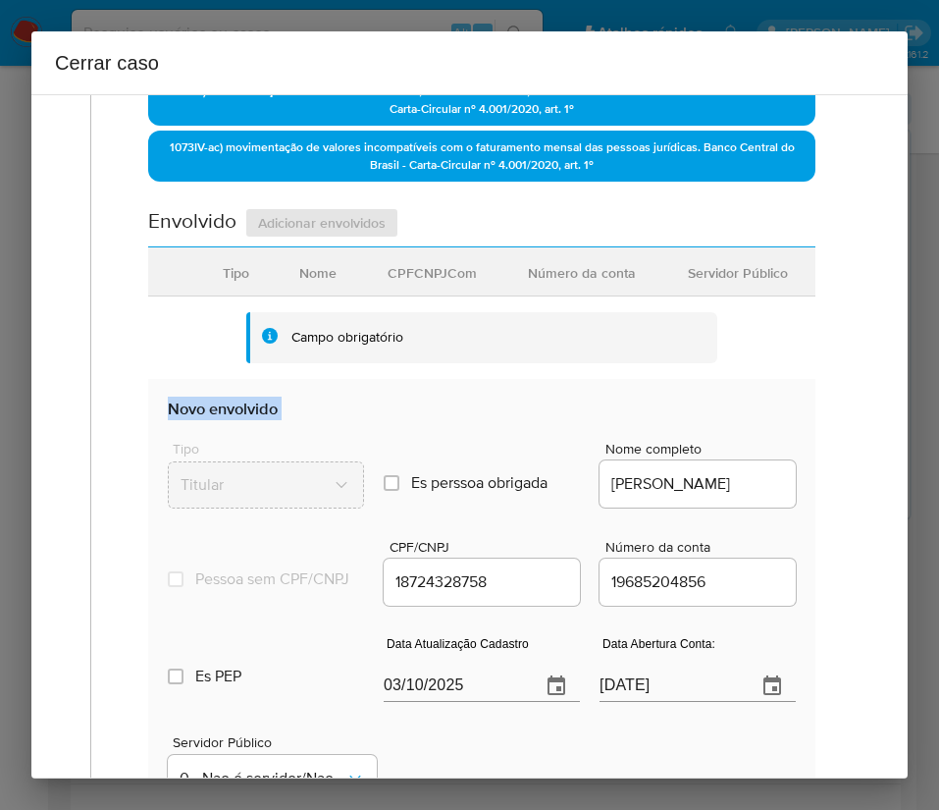
click at [428, 387] on section "Envolvido Adicionar envolvidos Tipo Nome CPFCNPJCom Número da conta Servidor Pú…" at bounding box center [481, 543] width 667 height 673
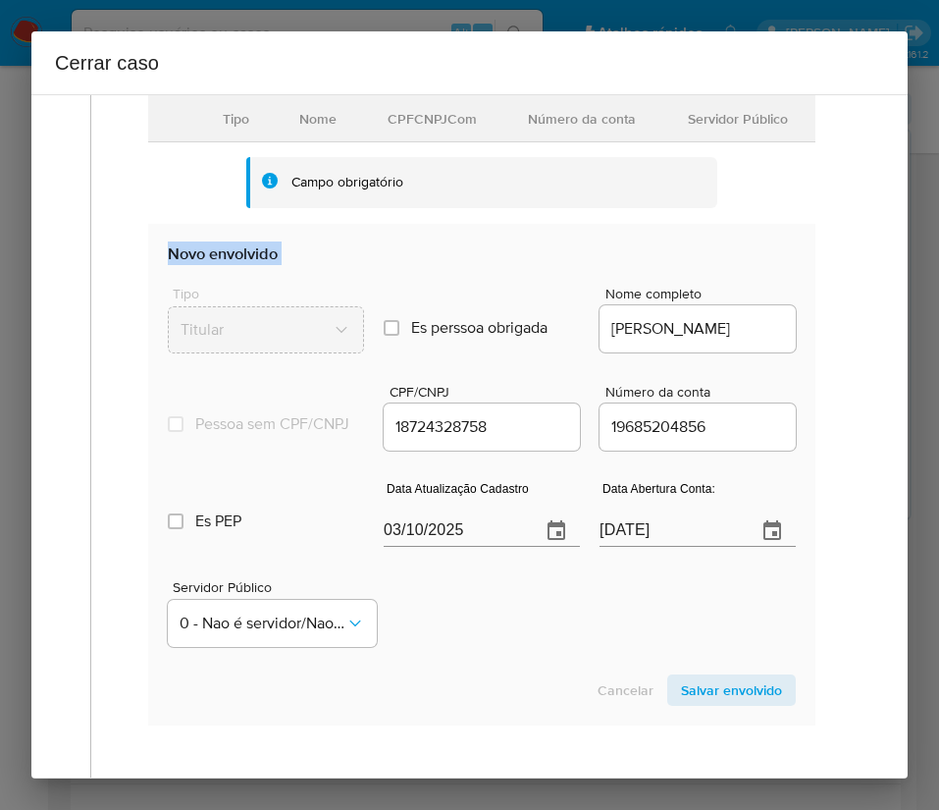
scroll to position [864, 0]
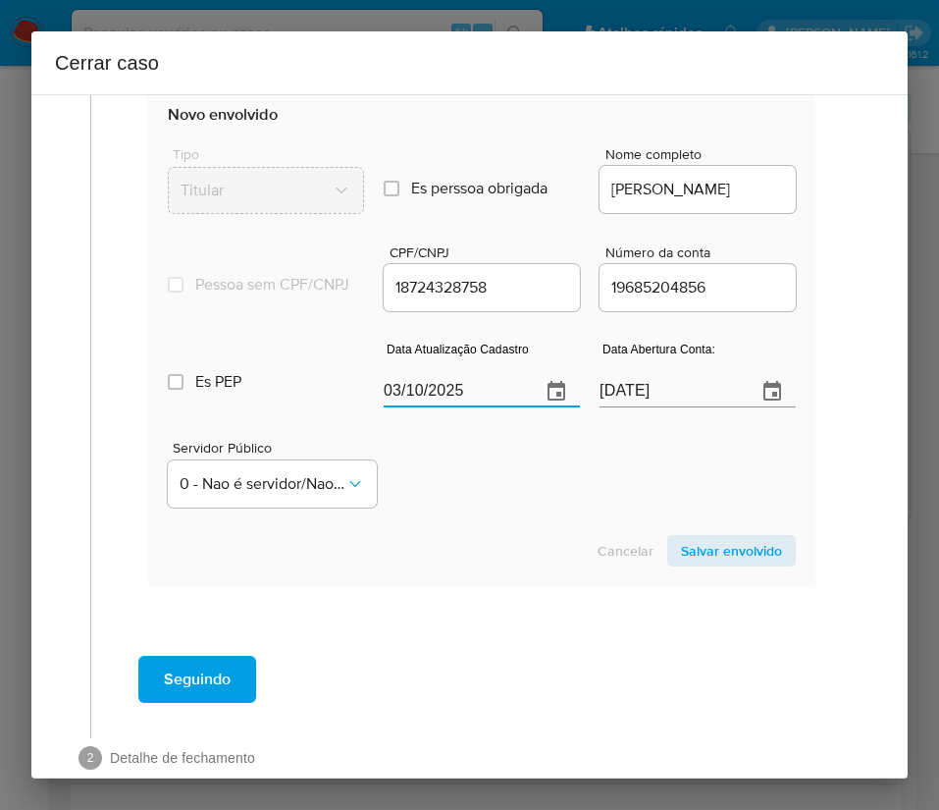
click at [474, 407] on input "03/10/2025" at bounding box center [454, 391] width 141 height 31
paste input "24/09"
type input "24/09/2025"
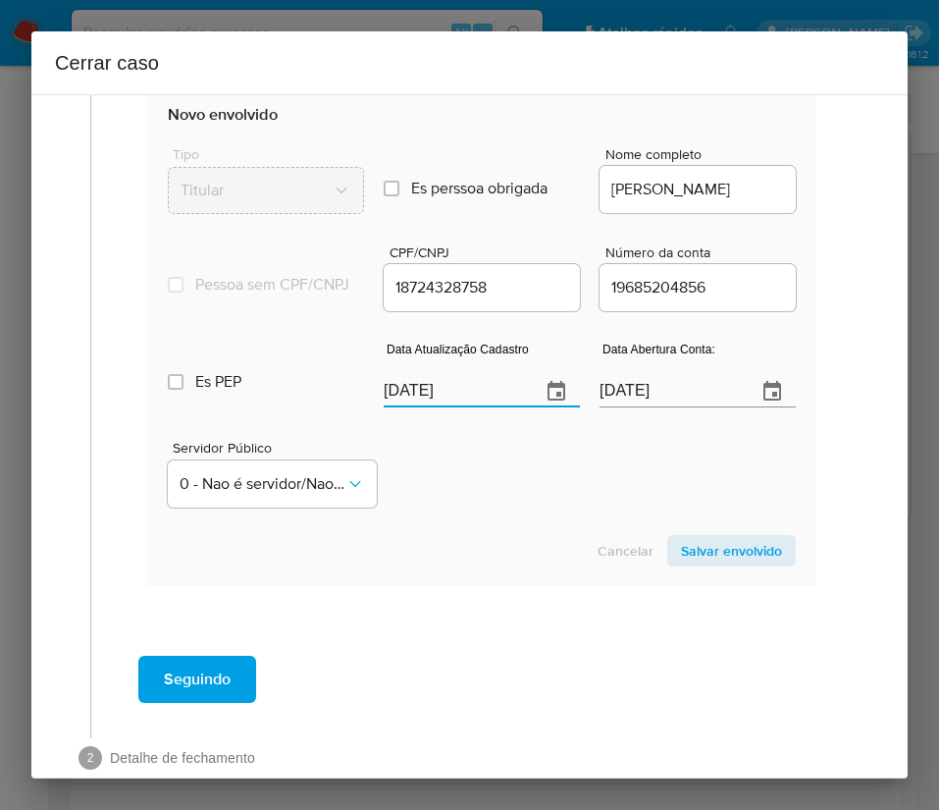
click at [489, 566] on div "Cancelar Salvar envolvido" at bounding box center [482, 550] width 628 height 31
click at [608, 407] on input "22/11/2024" at bounding box center [670, 391] width 141 height 31
paste input "12/04"
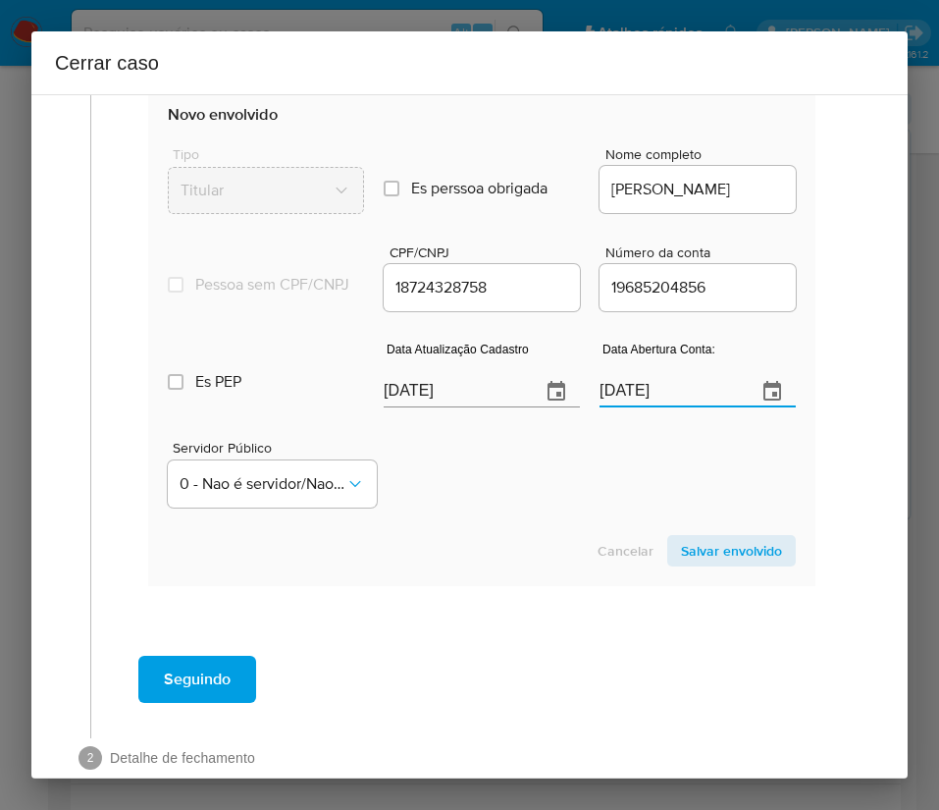
type input "12/04/2024"
click at [579, 547] on section "Novo envolvido Tipo Titular Es perssoa obrigada Is PObrigada Nome completo ANDR…" at bounding box center [481, 335] width 667 height 502
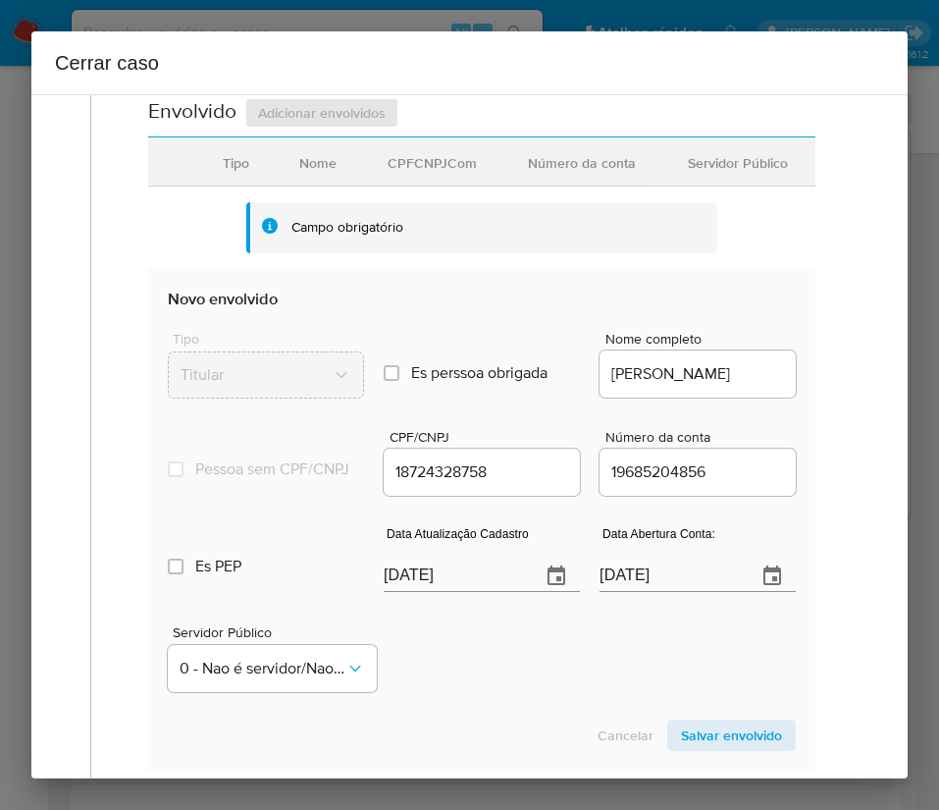
scroll to position [921, 0]
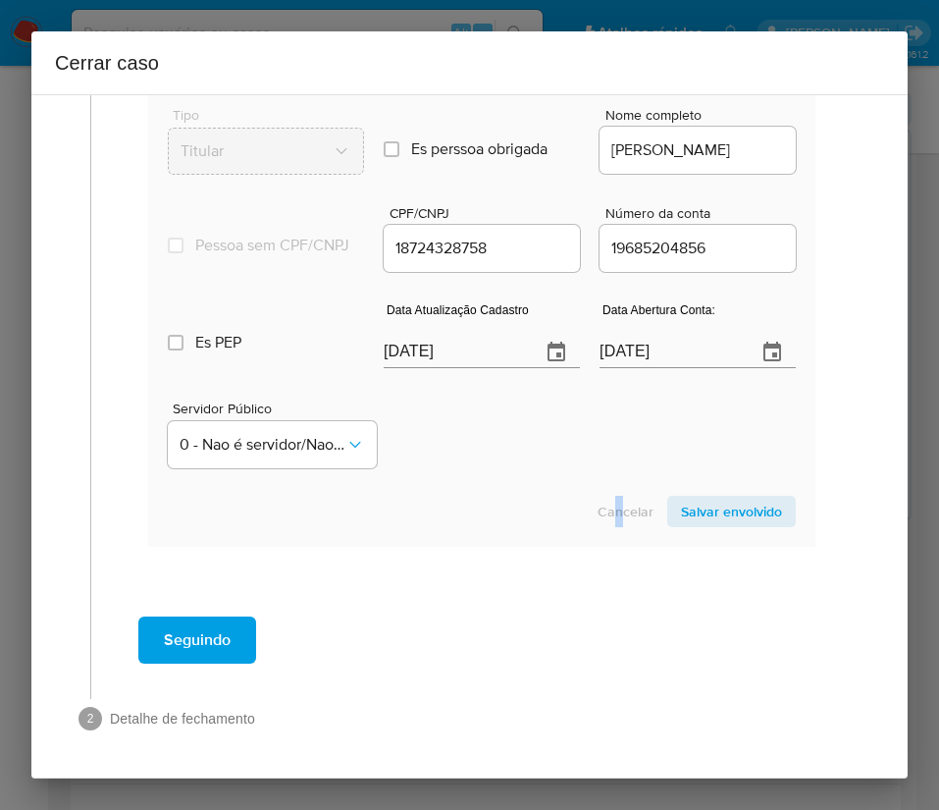
click at [592, 515] on div "Cancelar Salvar envolvido" at bounding box center [482, 511] width 628 height 31
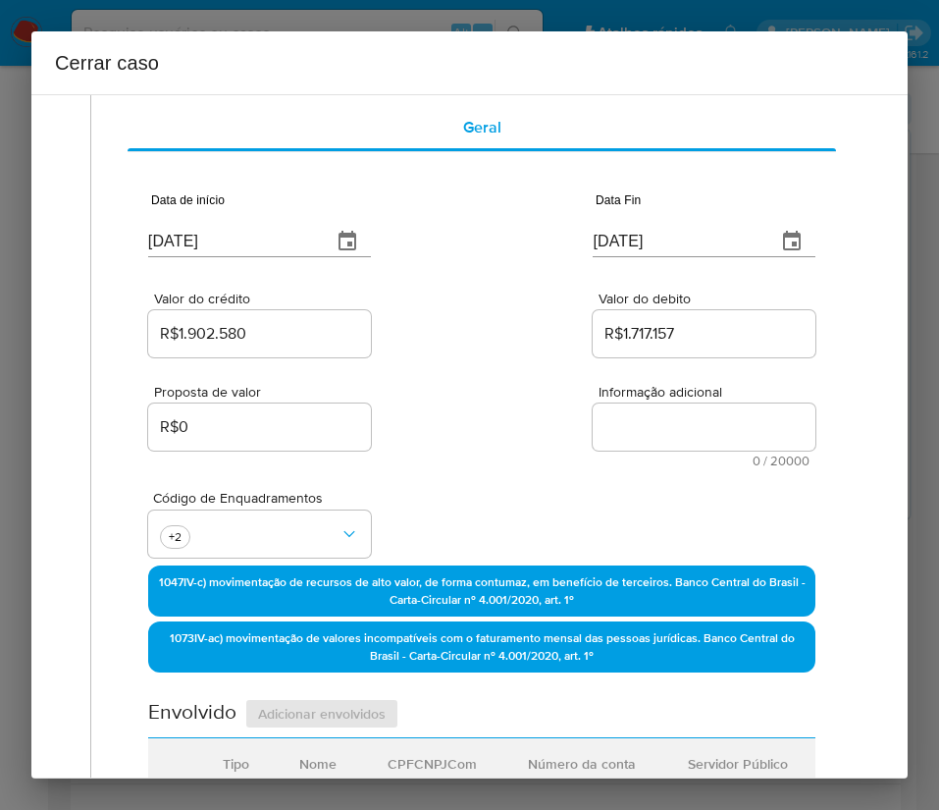
scroll to position [0, 0]
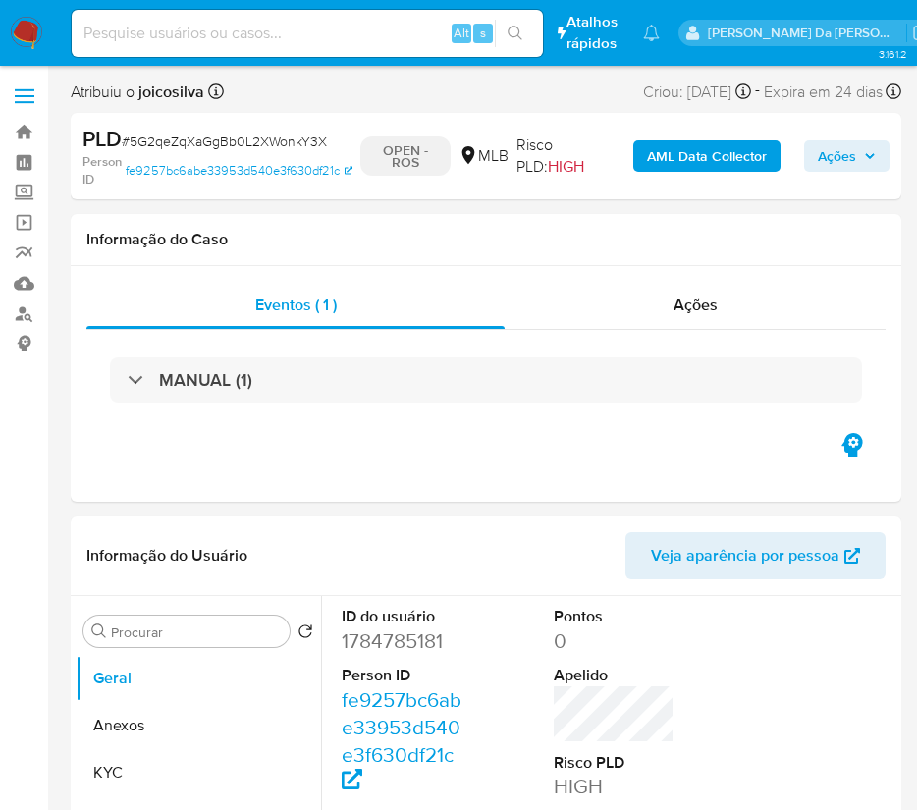
select select "10"
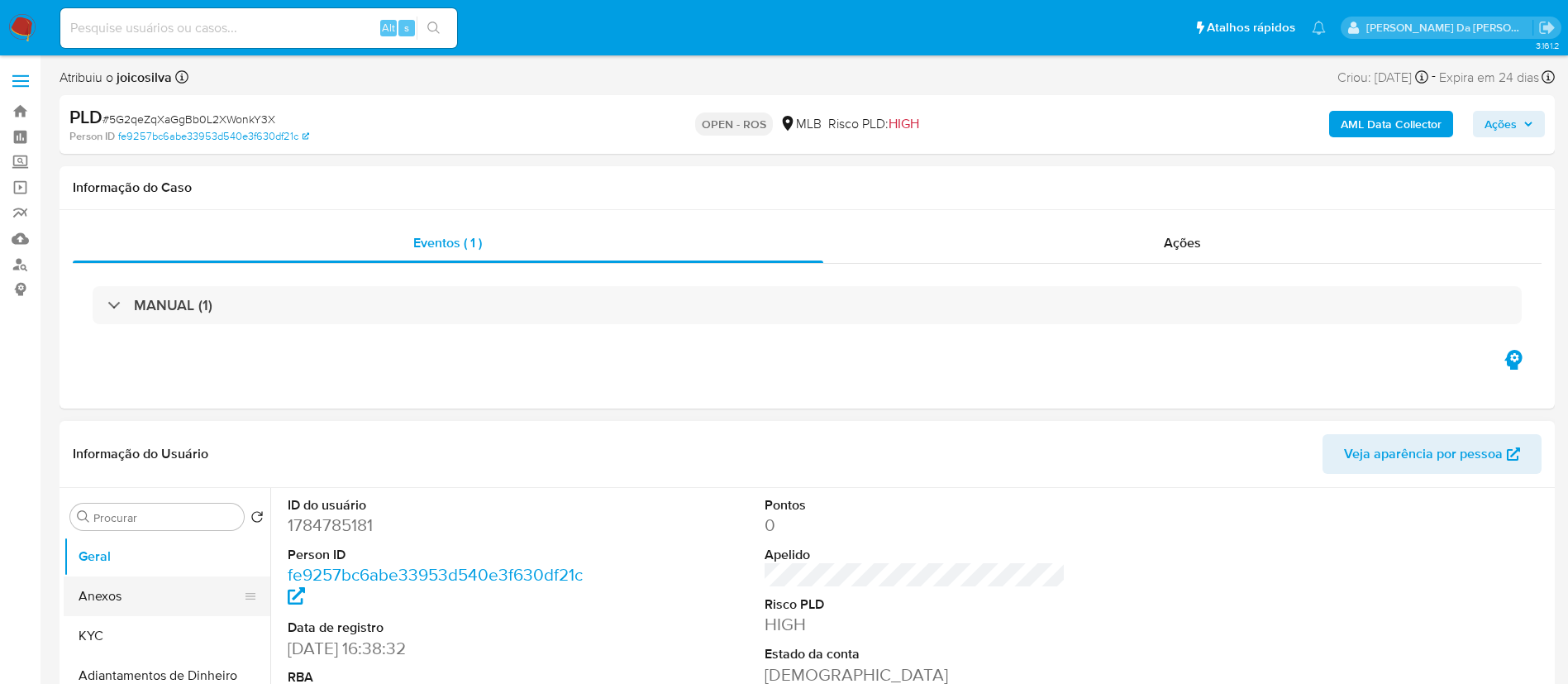
click at [115, 606] on button "Anexos" at bounding box center [161, 596] width 194 height 40
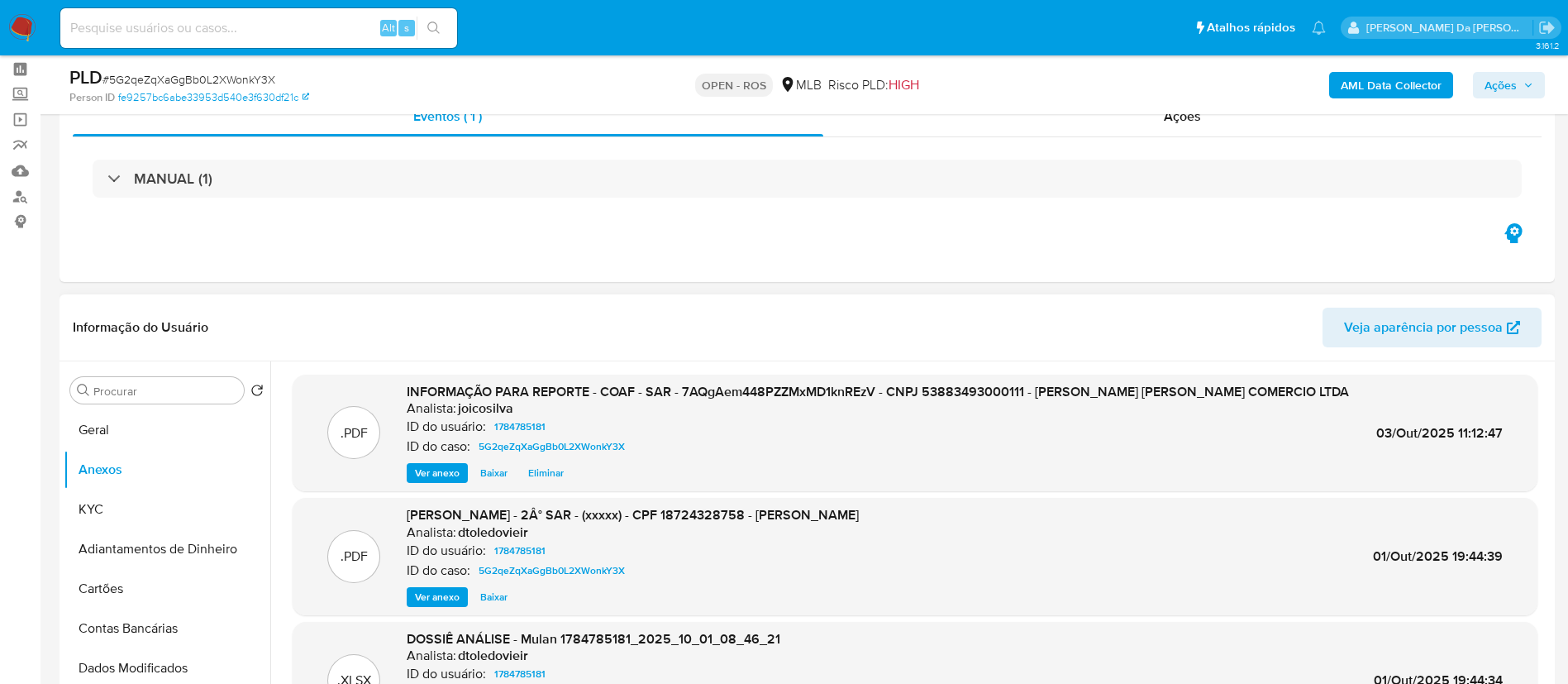
scroll to position [124, 0]
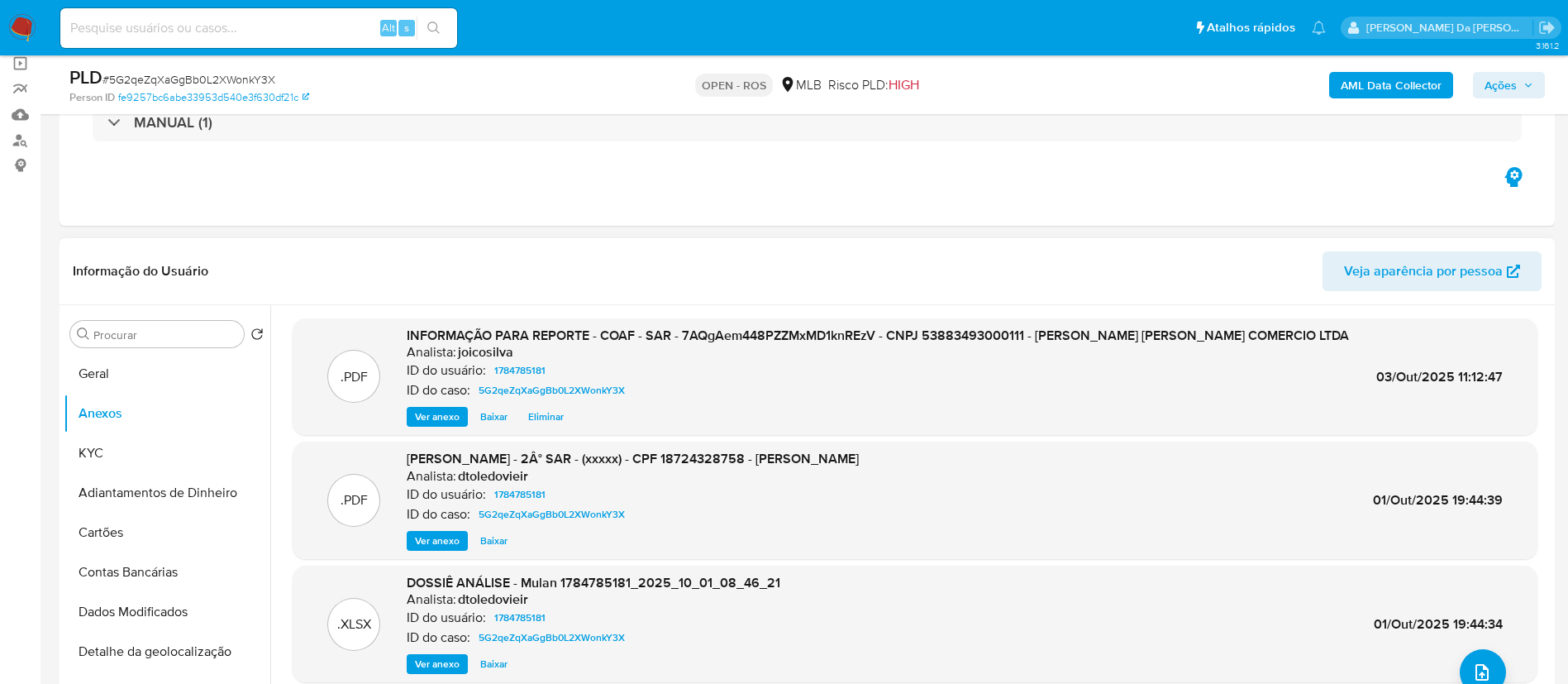
click at [550, 419] on span "Eliminar" at bounding box center [546, 417] width 35 height 17
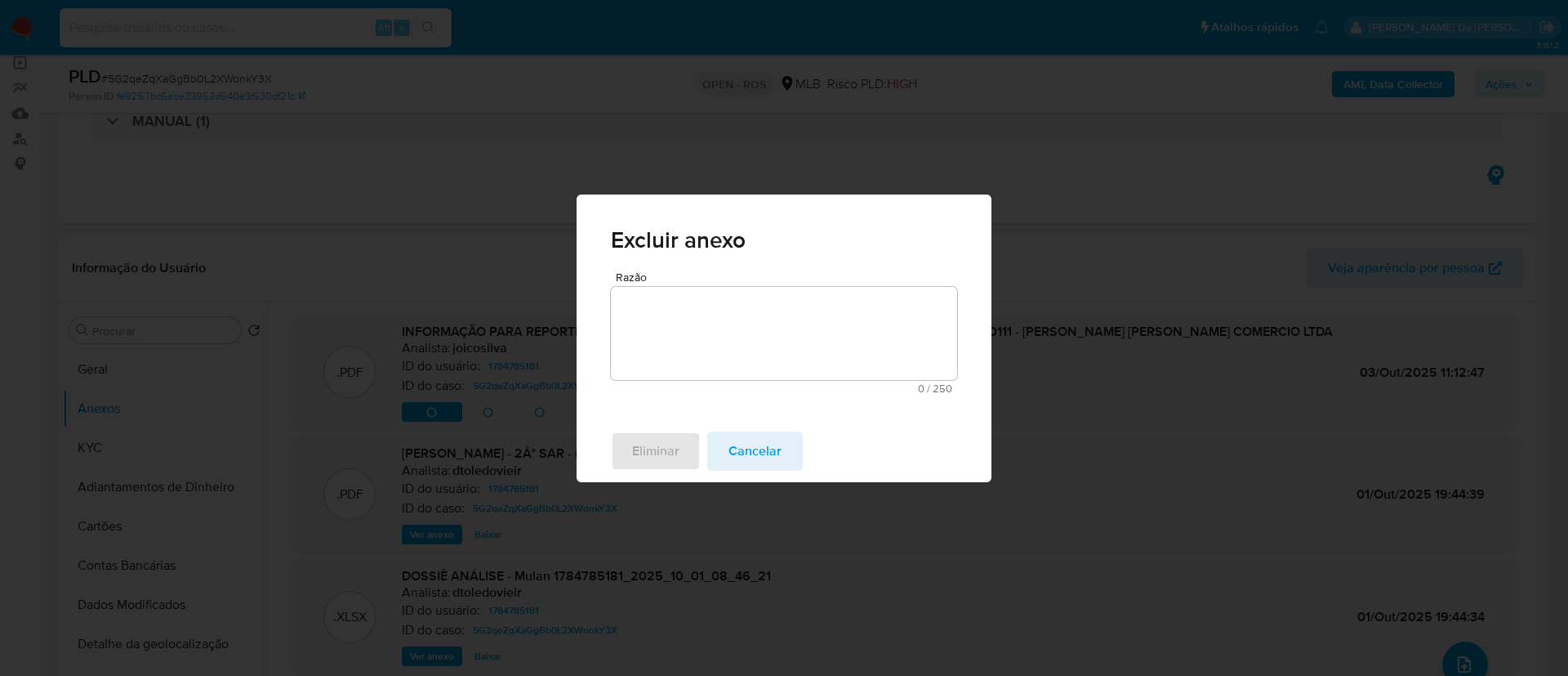
click at [740, 328] on textarea "Razão" at bounding box center [784, 334] width 346 height 93
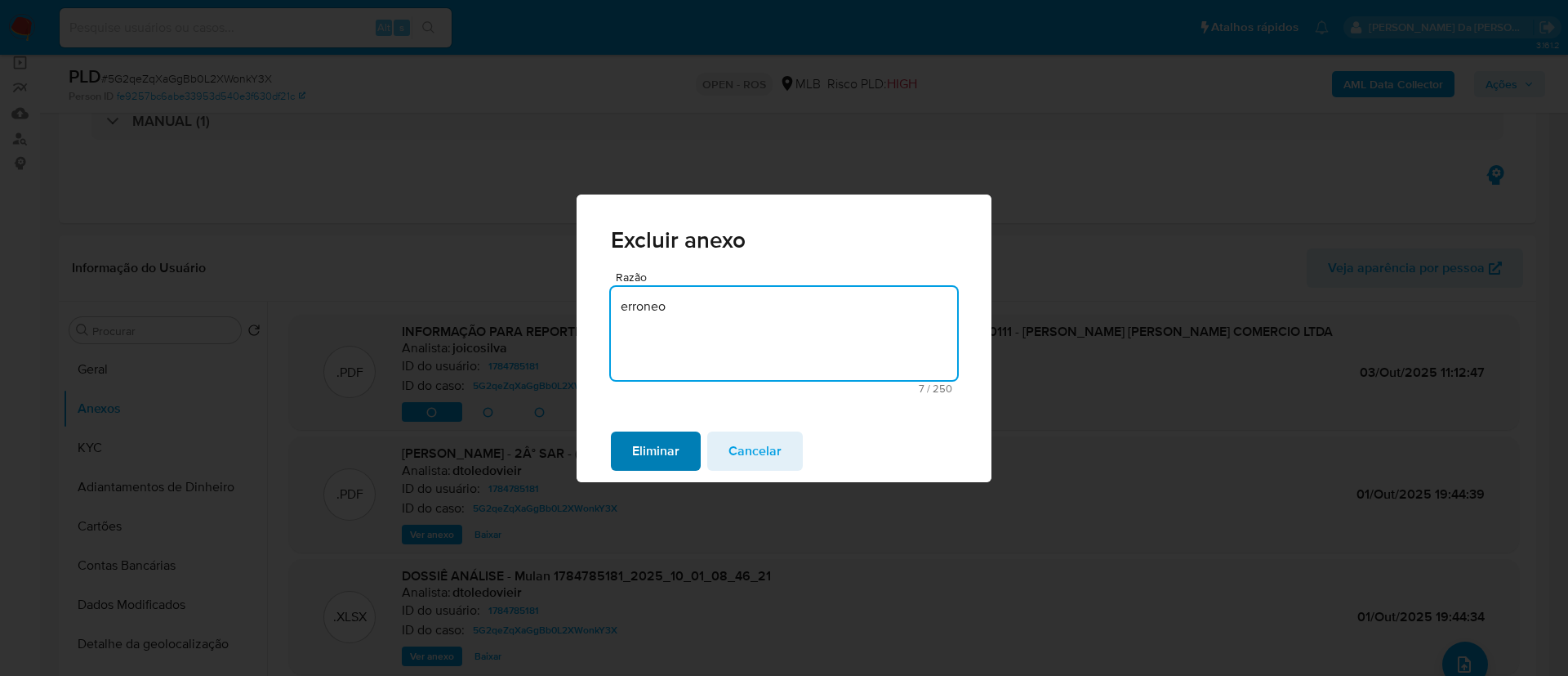
type textarea "erroneo"
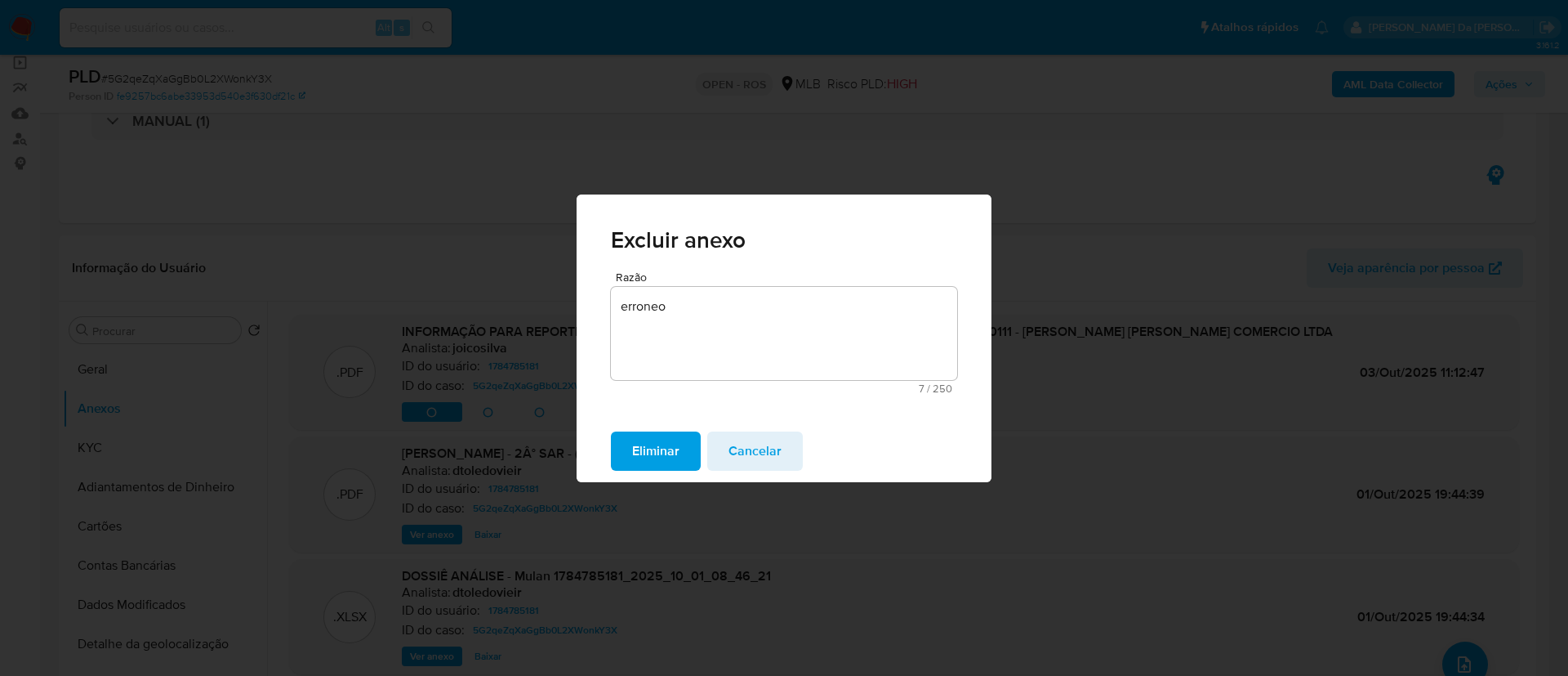
click at [653, 443] on span "Eliminar" at bounding box center [656, 450] width 47 height 36
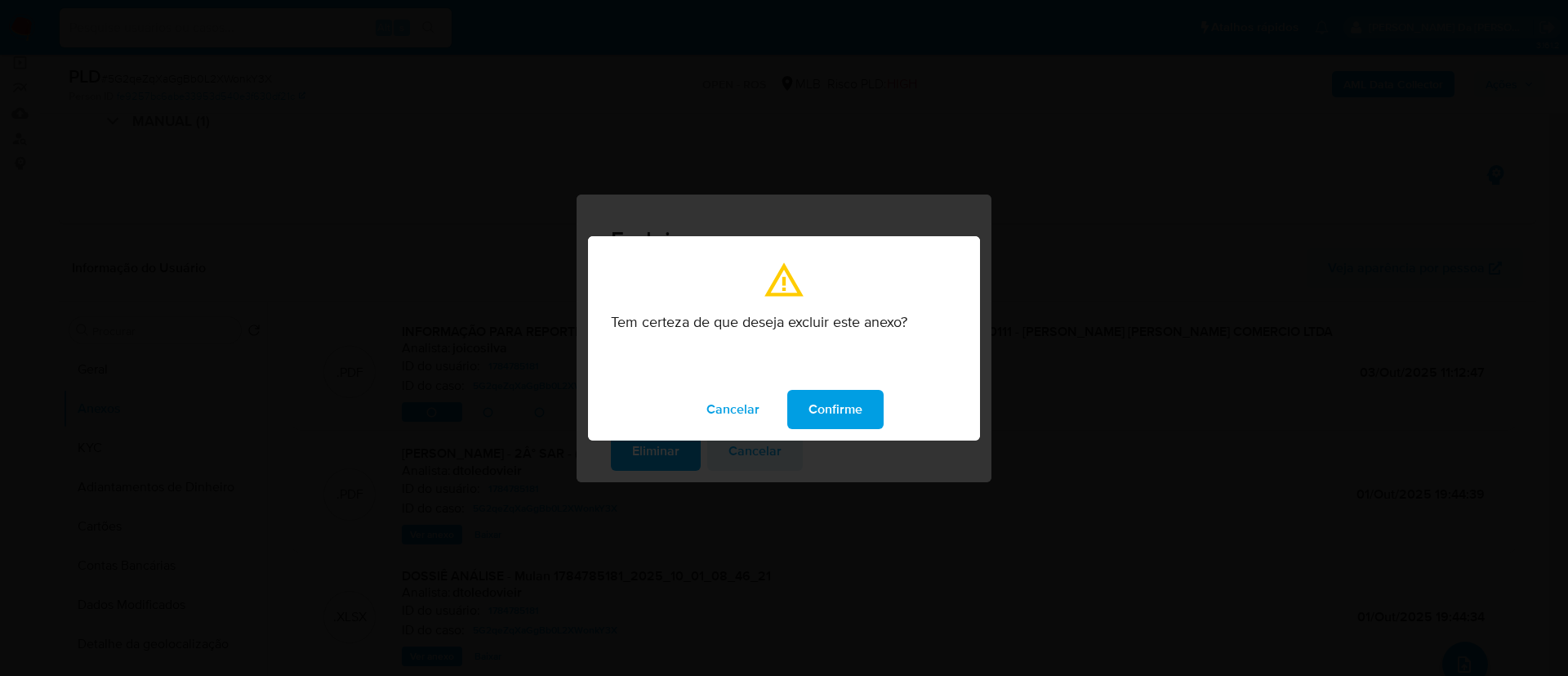
click at [781, 418] on span "Confirme" at bounding box center [836, 409] width 54 height 36
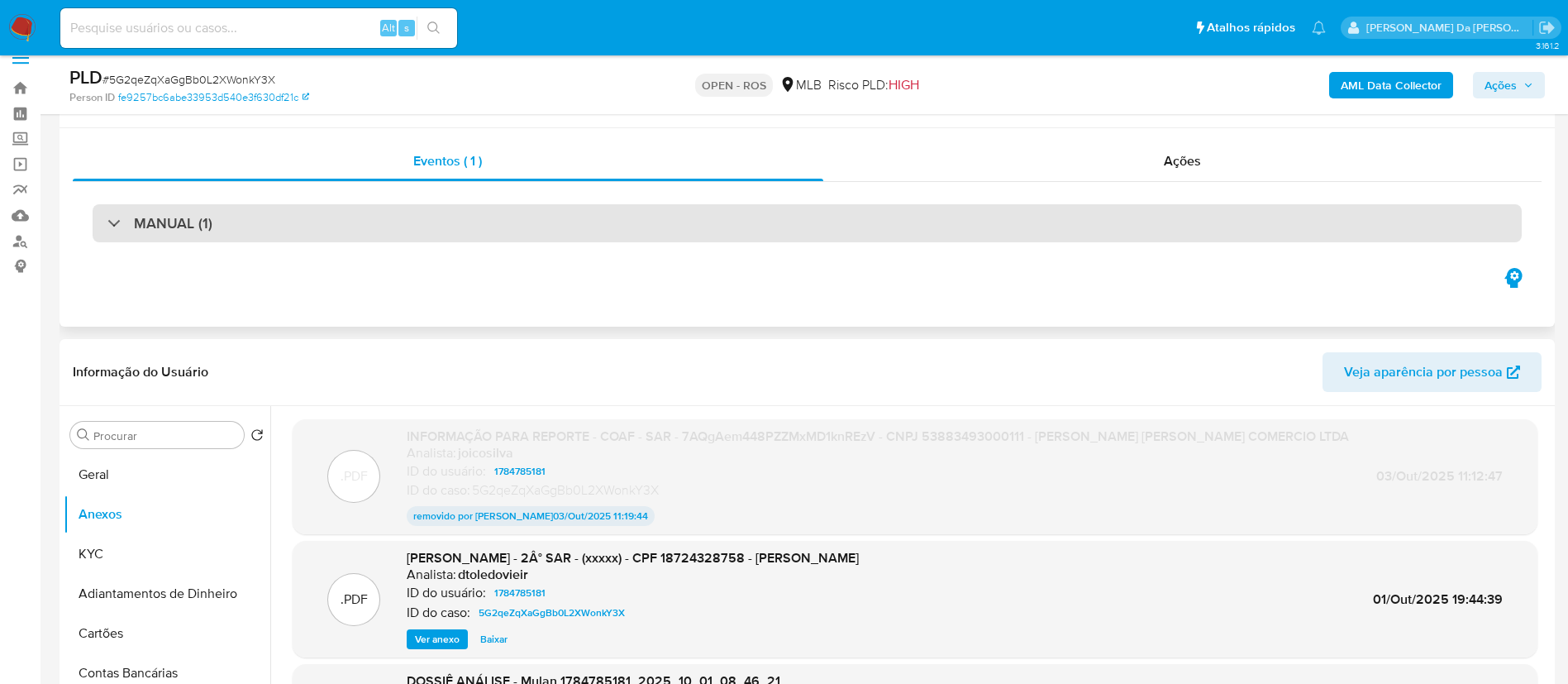
scroll to position [0, 0]
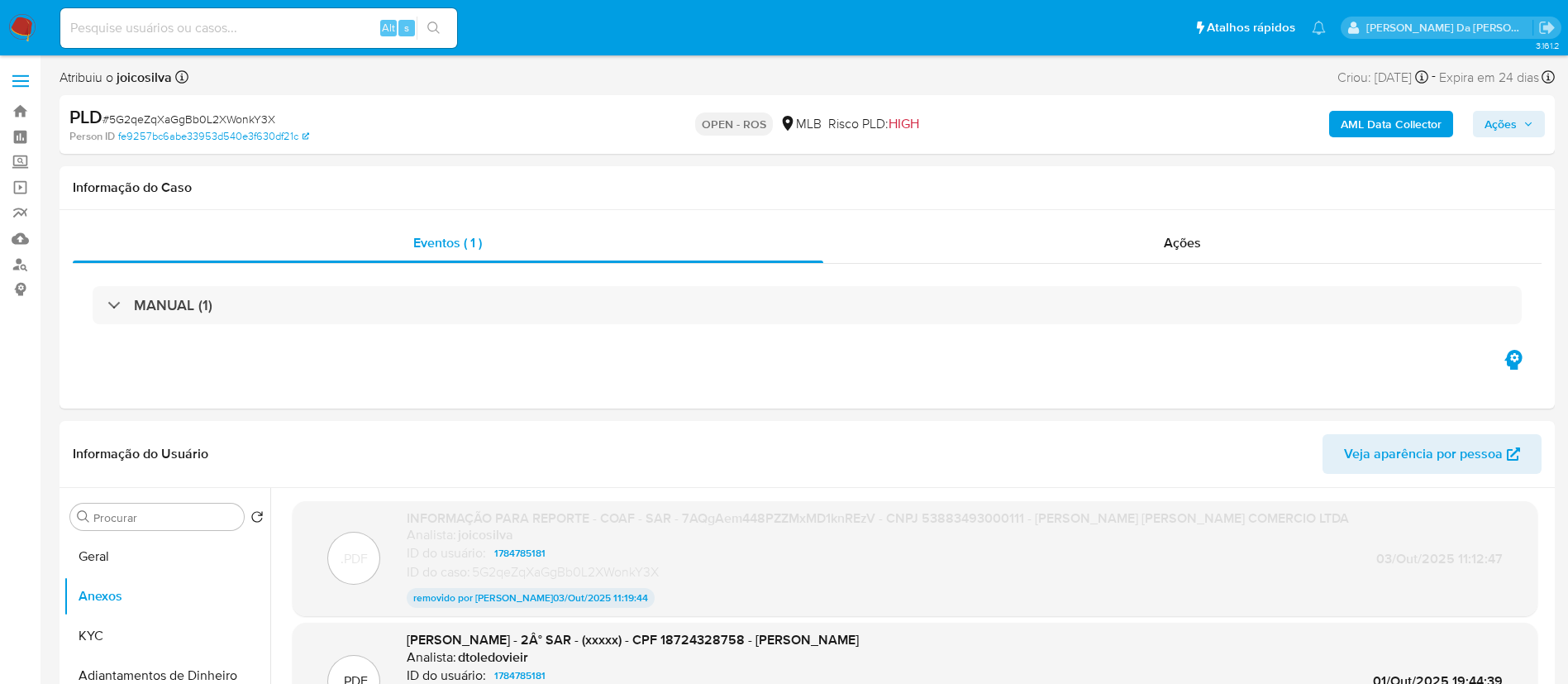
click at [254, 125] on span "# 5G2qeZqXaGgBb0L2XWonkY3X" at bounding box center [189, 120] width 173 height 17
copy span "5G2qeZqXaGgBb0L2XWonkY3X"
